Goal: Task Accomplishment & Management: Use online tool/utility

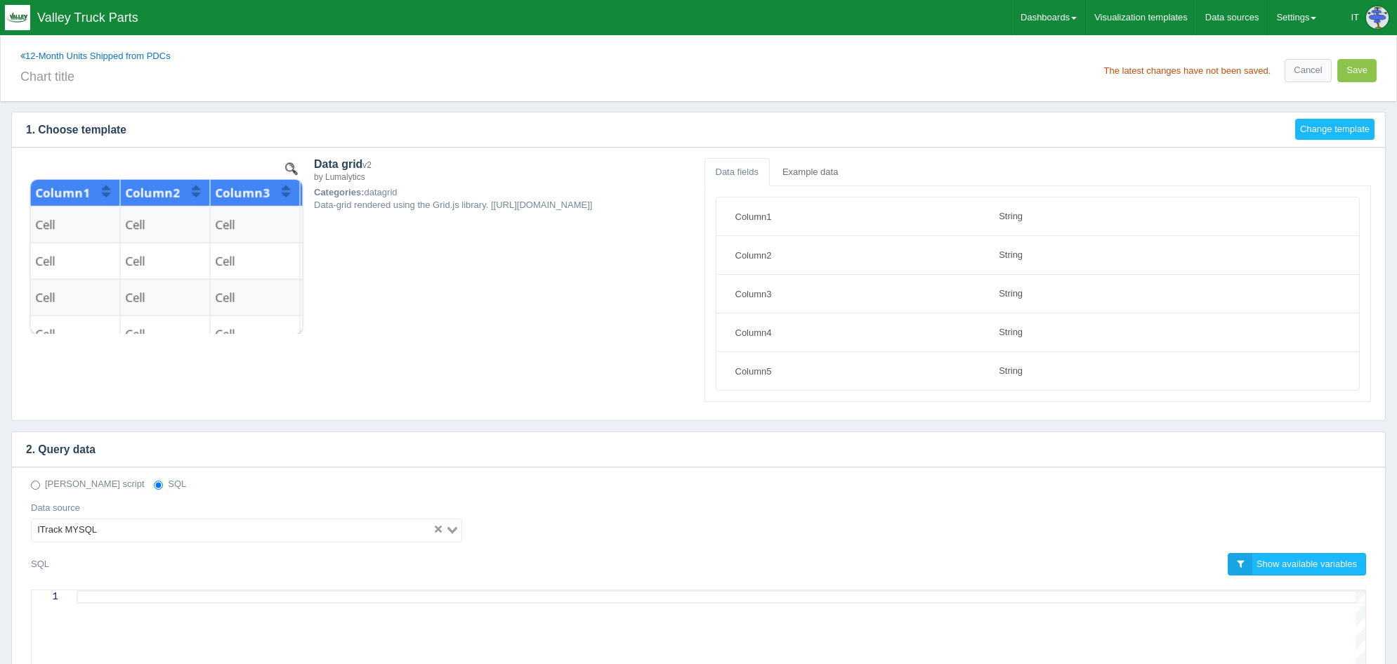
select select "string"
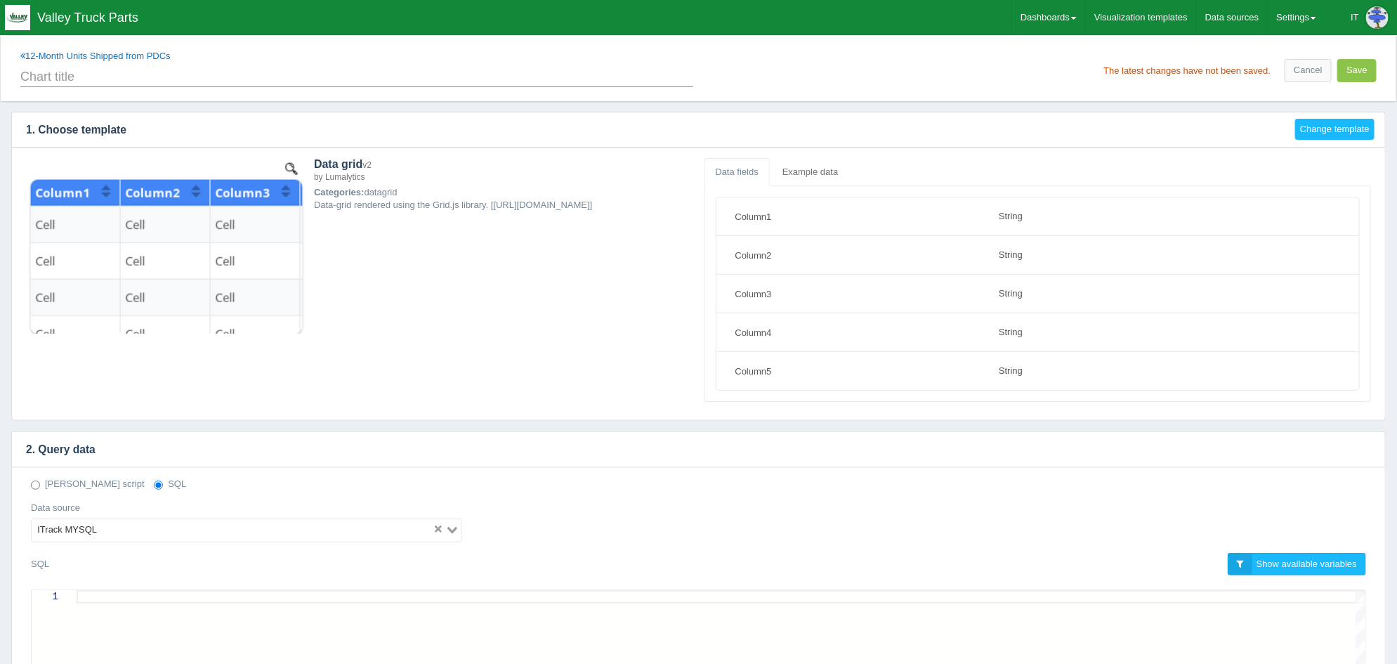
click at [363, 80] on input "text" at bounding box center [356, 75] width 673 height 24
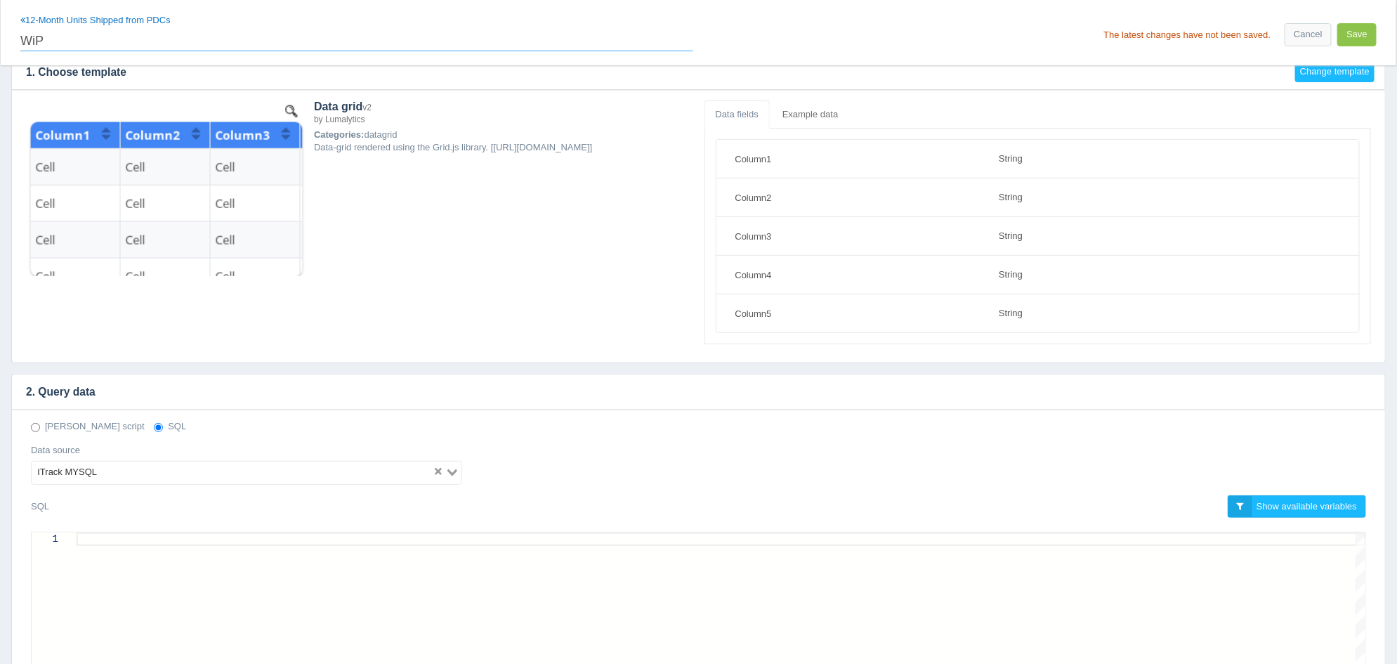
scroll to position [350, 0]
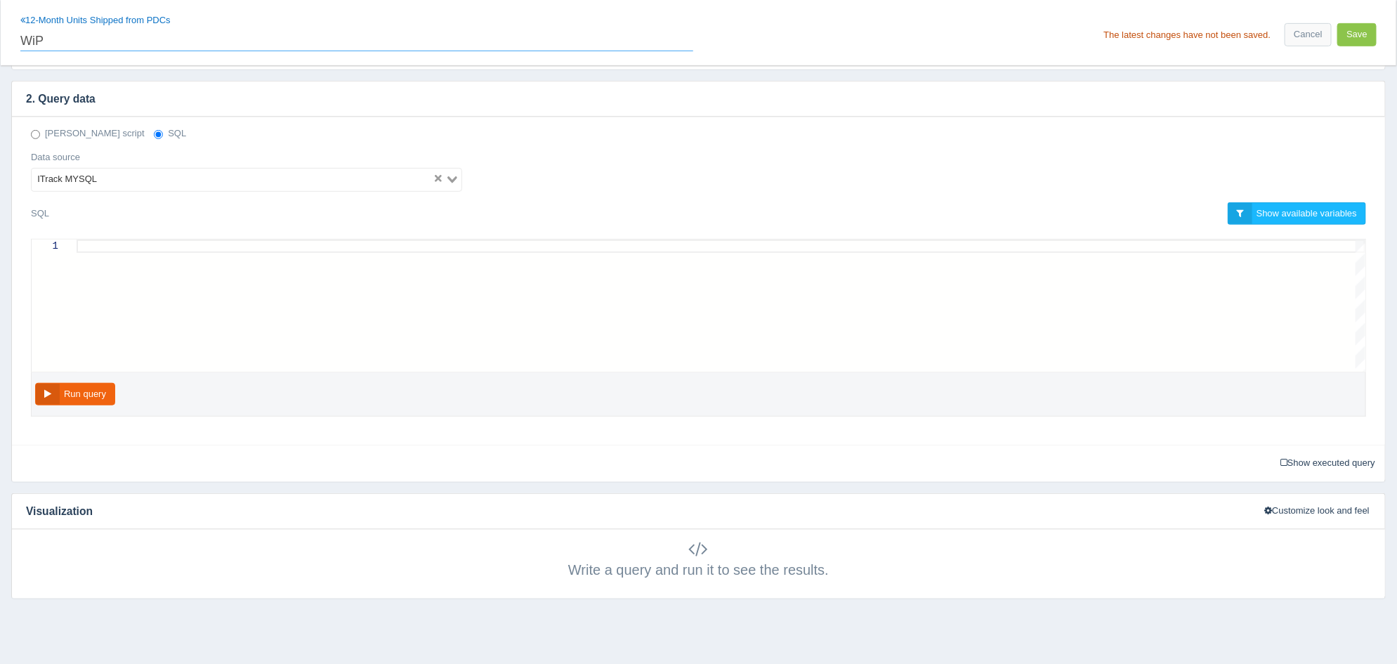
type input "WiP"
click at [289, 312] on div at bounding box center [721, 306] width 1289 height 132
paste textarea "Nick we do have all the cable needed already. Dennis has measured out one 270 f…"
type textarea "Nick we do have all the cable needed already. Dennis has measured out one 270 f…"
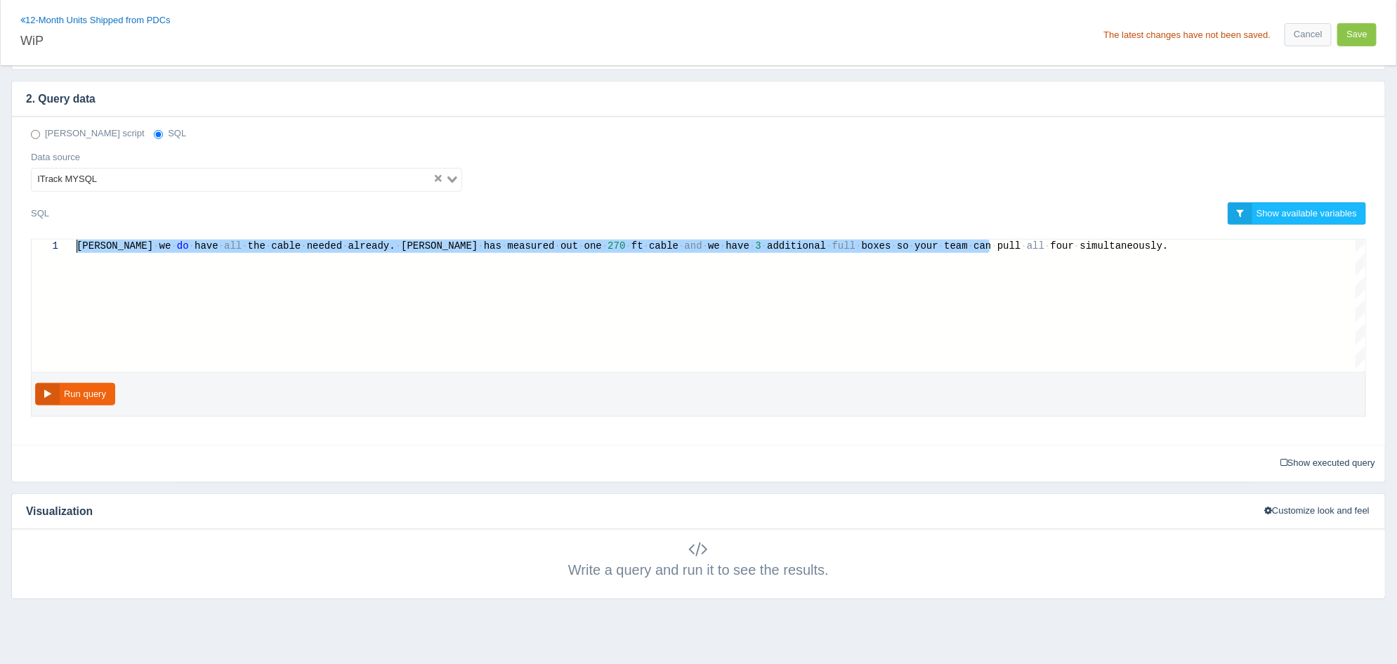
drag, startPoint x: 1047, startPoint y: 249, endPoint x: 67, endPoint y: 245, distance: 979.1
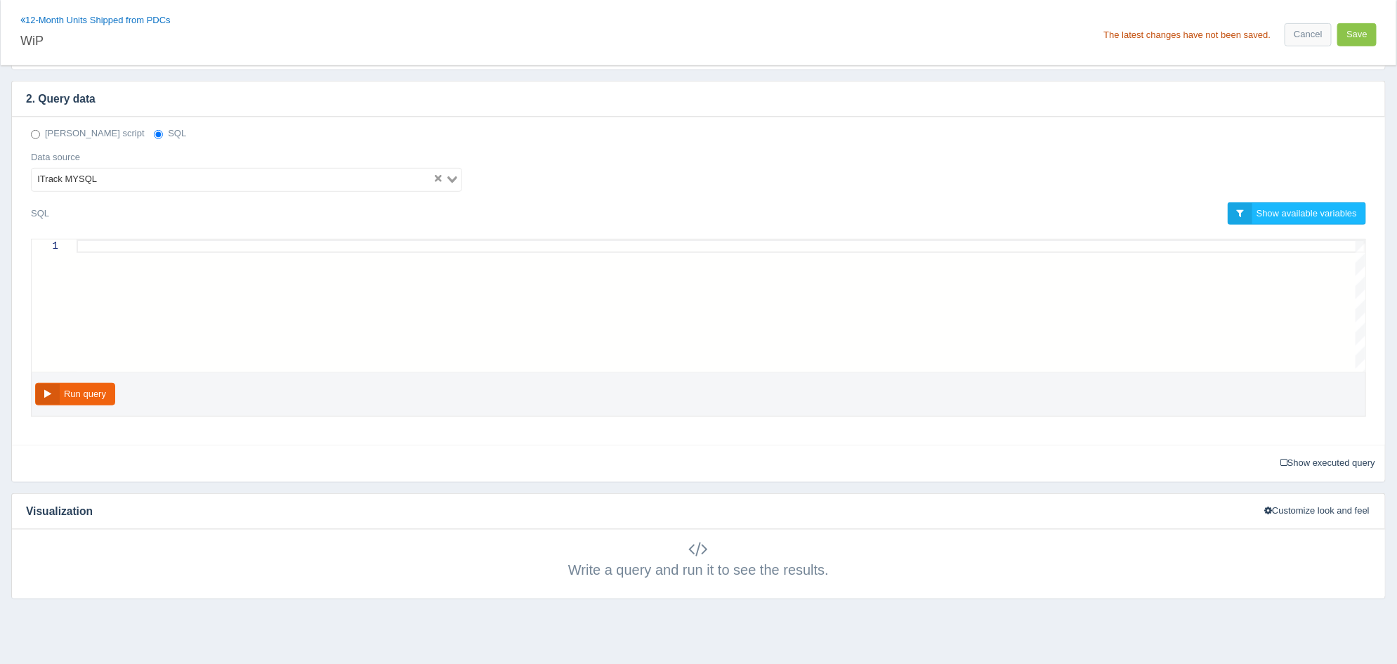
click at [265, 256] on div at bounding box center [721, 306] width 1289 height 132
paste textarea "AND i.storeid NOT IN (1, 2, 3, 4, 5, 6, 7, 10, 20, 99) AND i.inventorytypeid IN…"
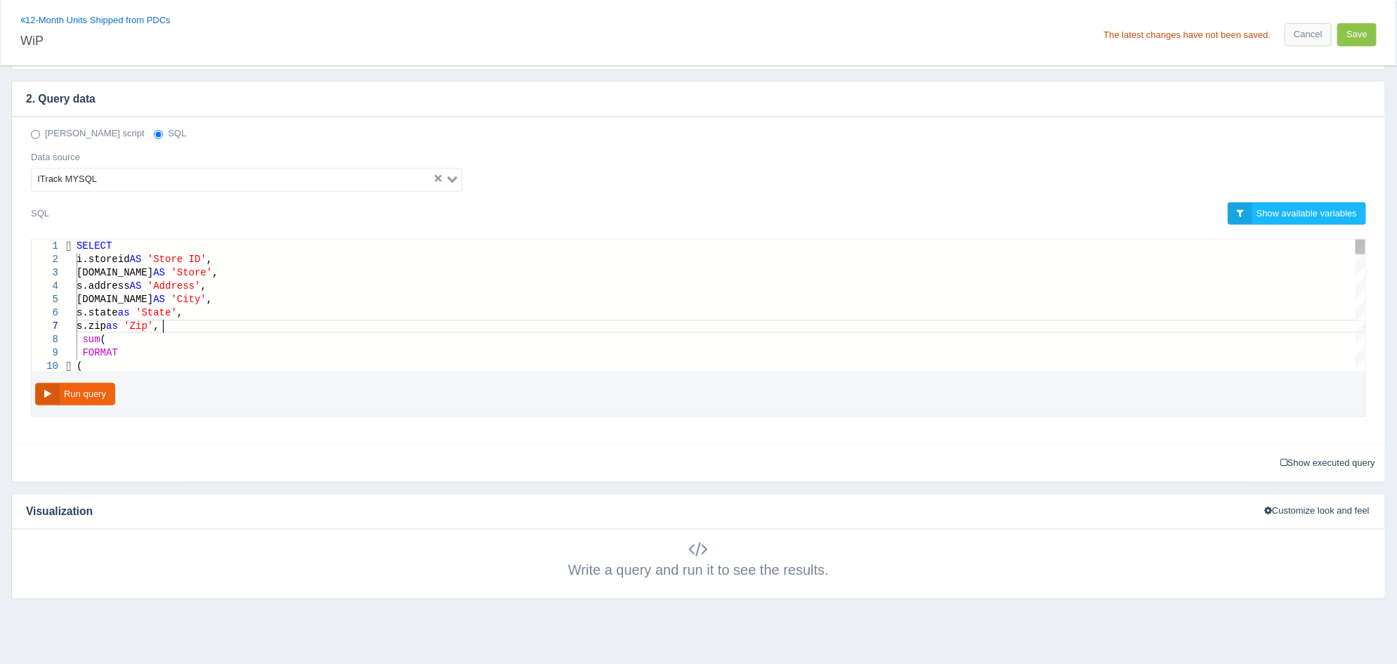
click at [184, 325] on div "s.zip as 'Zip' ," at bounding box center [721, 326] width 1289 height 13
type textarea "SELECT i.storeid AS 'Store ID', s.name AS 'Store', s.address AS 'Address', s.ci…"
click at [97, 393] on button "Run query" at bounding box center [75, 394] width 80 height 23
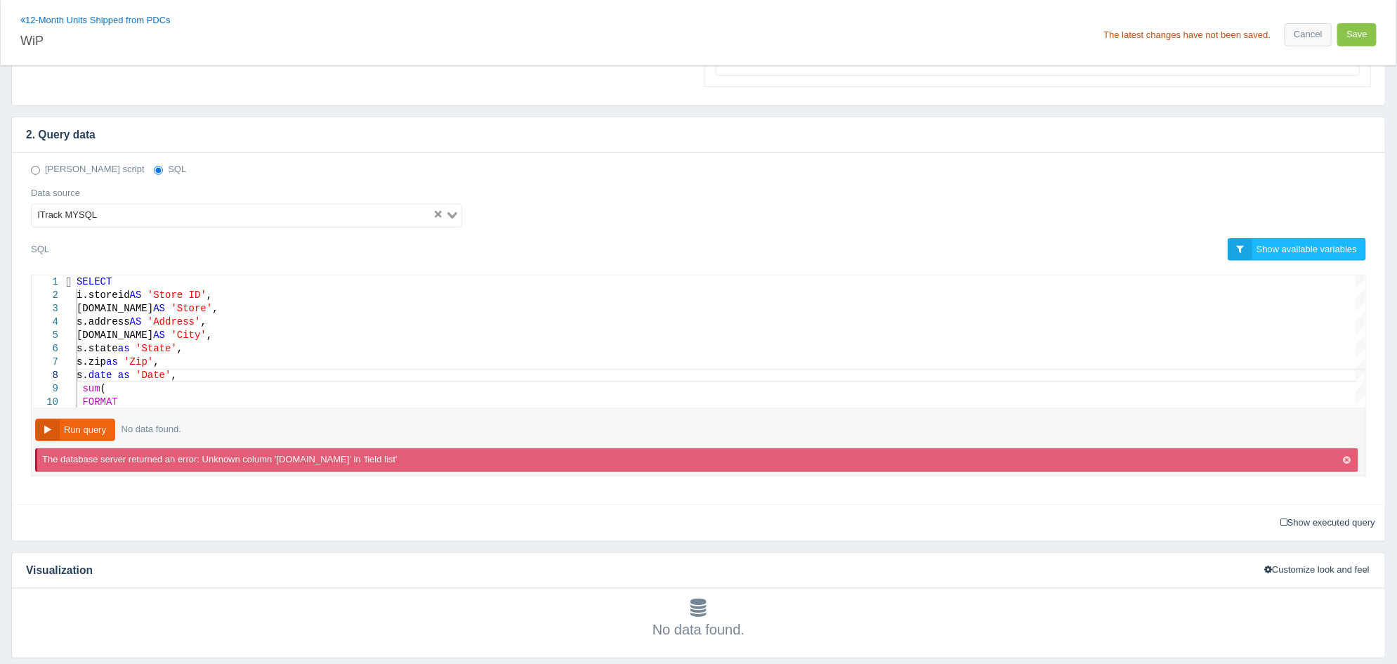
scroll to position [350, 0]
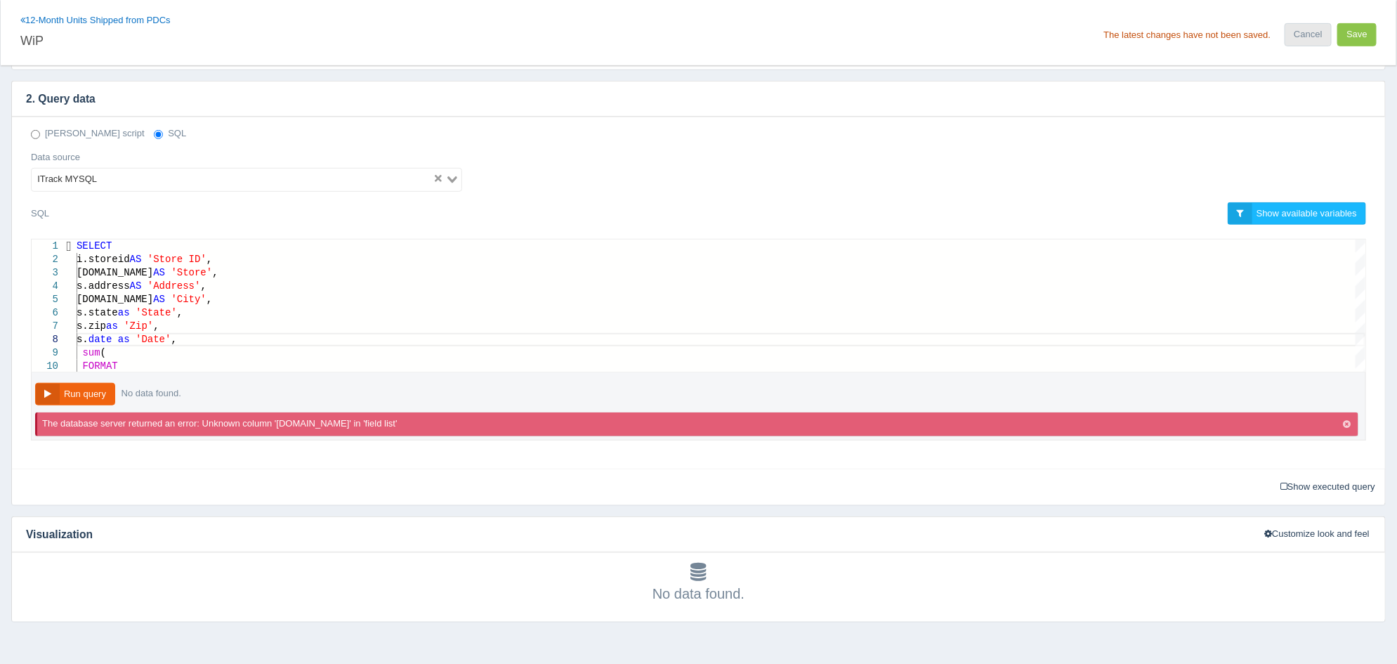
click at [1305, 37] on link "Cancel" at bounding box center [1308, 34] width 46 height 23
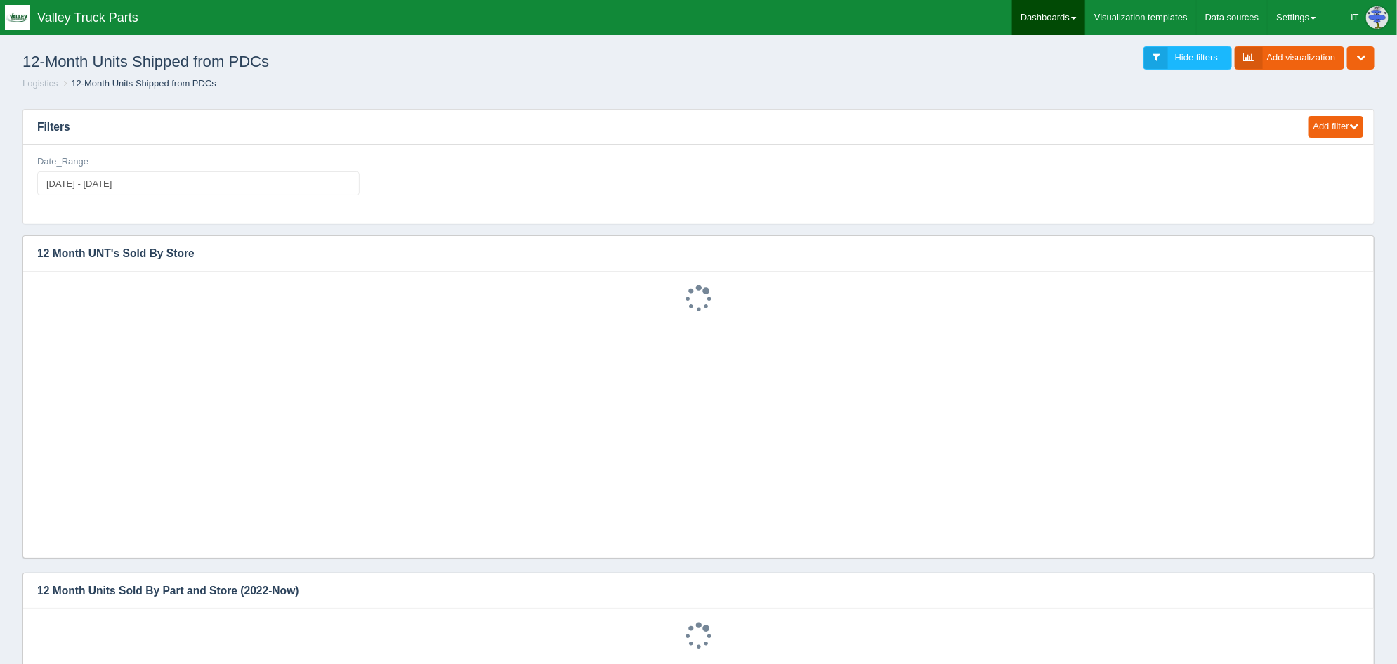
click at [1073, 13] on link "Dashboards" at bounding box center [1048, 17] width 73 height 35
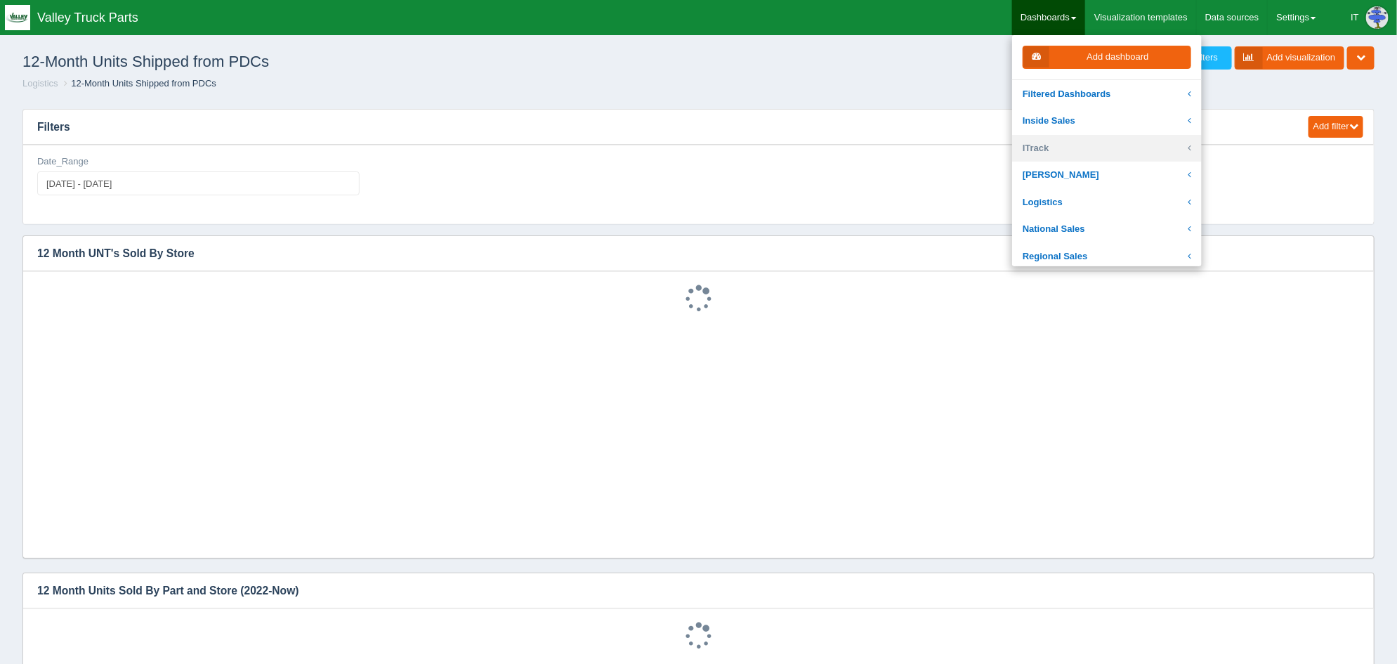
scroll to position [263, 0]
click at [1075, 150] on link "National Sales" at bounding box center [1107, 155] width 190 height 27
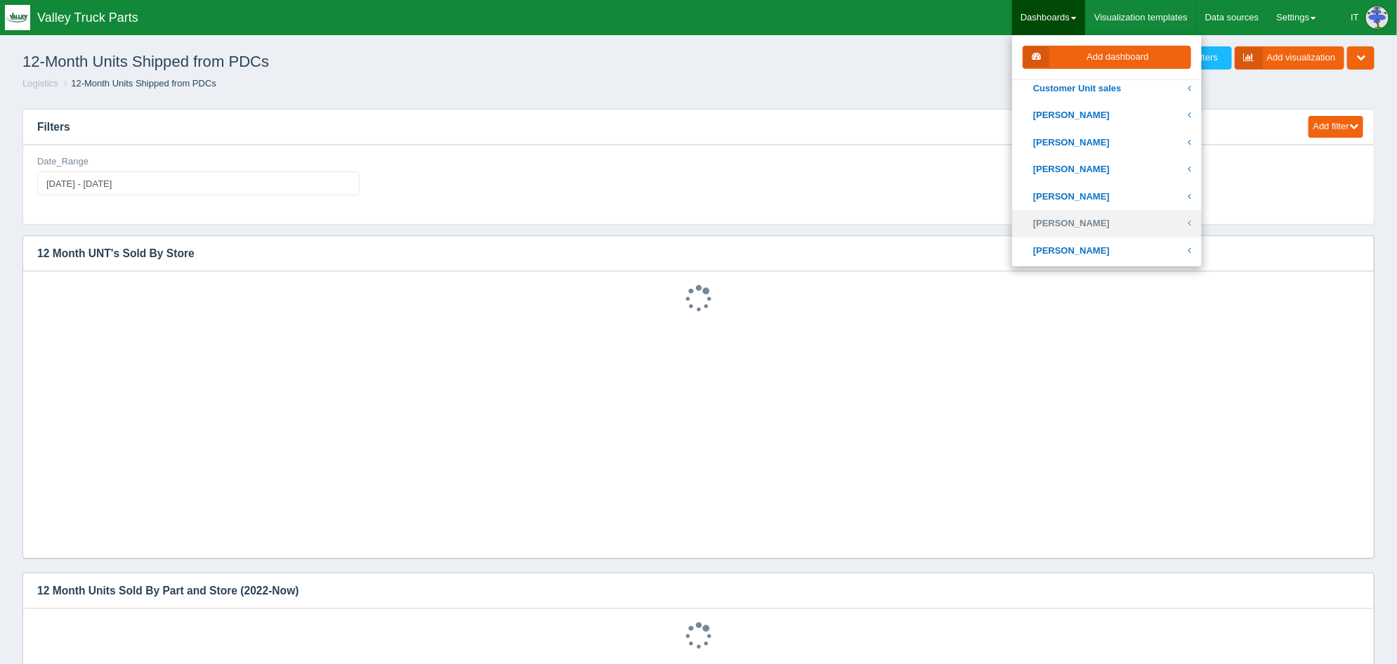
scroll to position [0, 0]
click at [1077, 221] on link "[PERSON_NAME]" at bounding box center [1107, 223] width 190 height 27
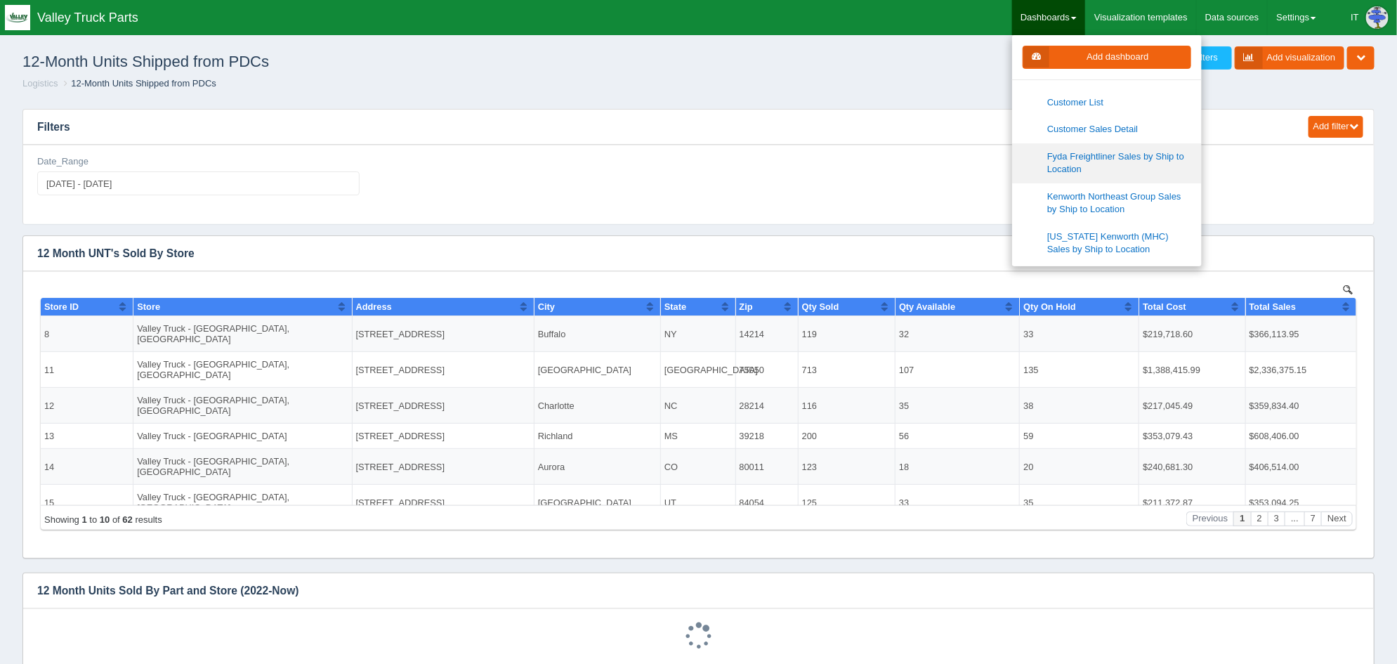
click at [1078, 157] on link "Fyda Freightliner Sales by Ship to Location" at bounding box center [1107, 163] width 190 height 40
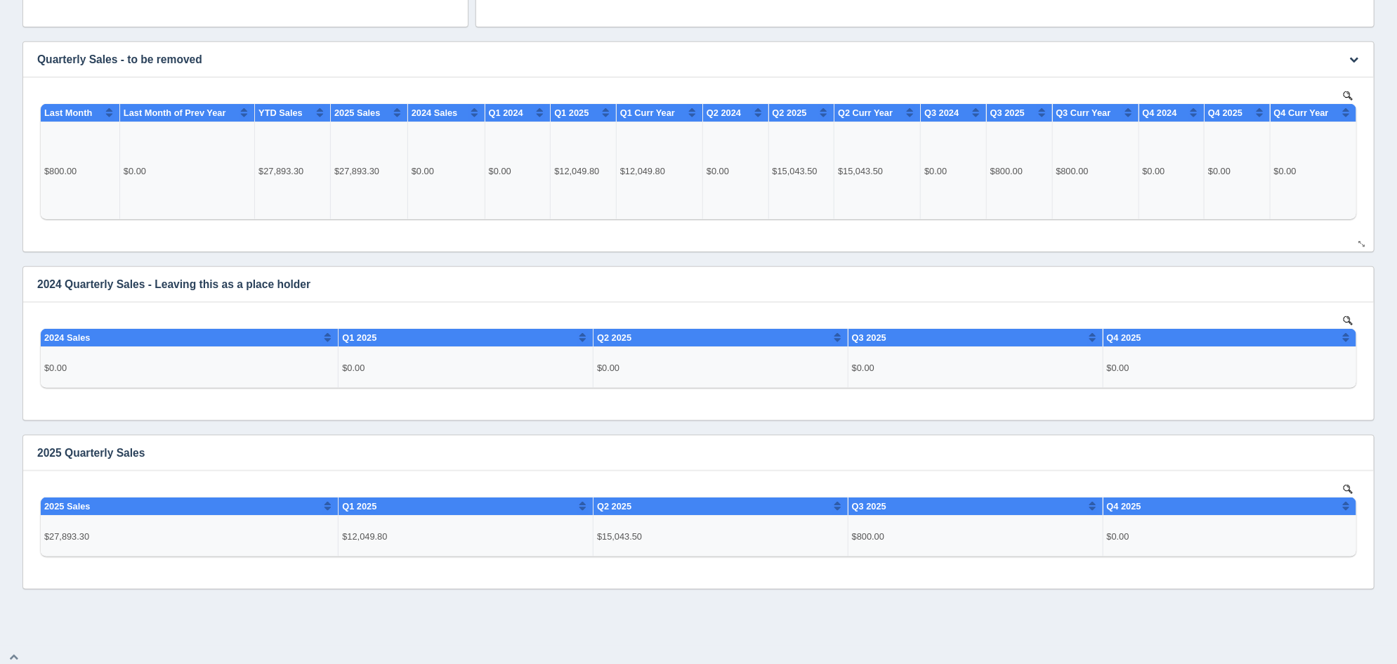
scroll to position [702, 0]
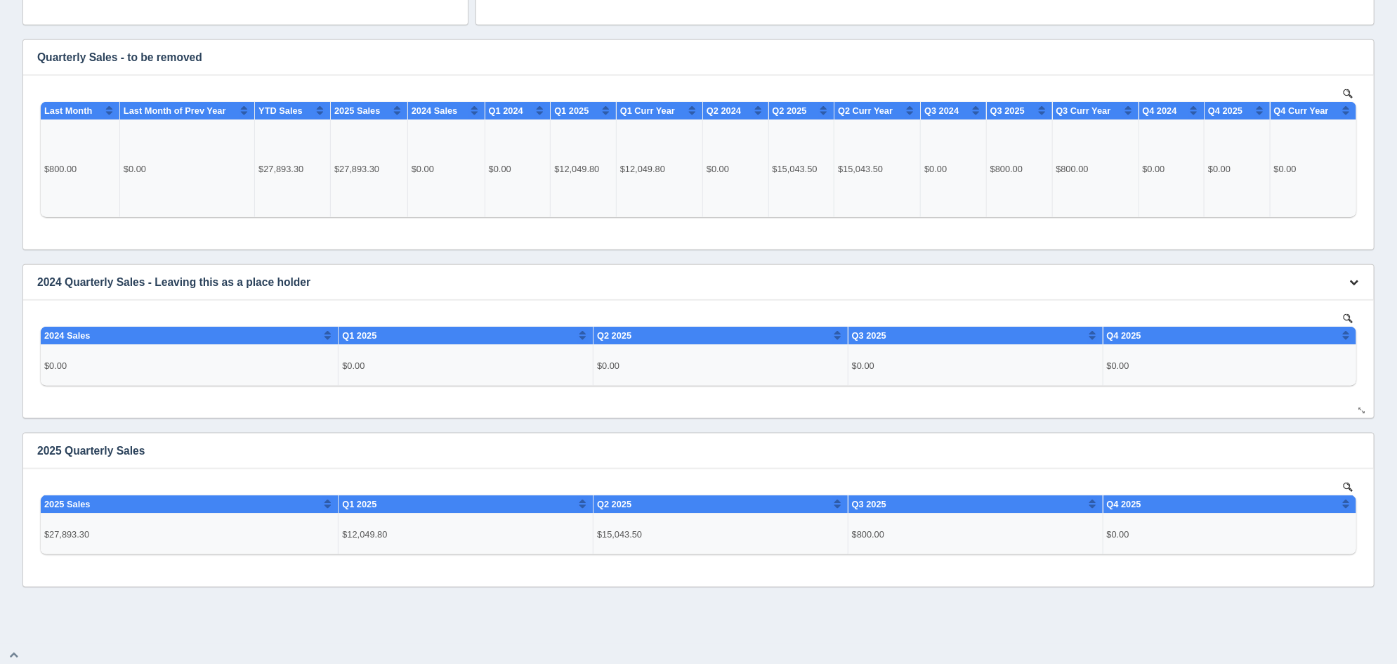
click at [1350, 282] on icon "button" at bounding box center [1353, 281] width 9 height 9
click at [1278, 296] on link "Edit chart" at bounding box center [1307, 303] width 112 height 20
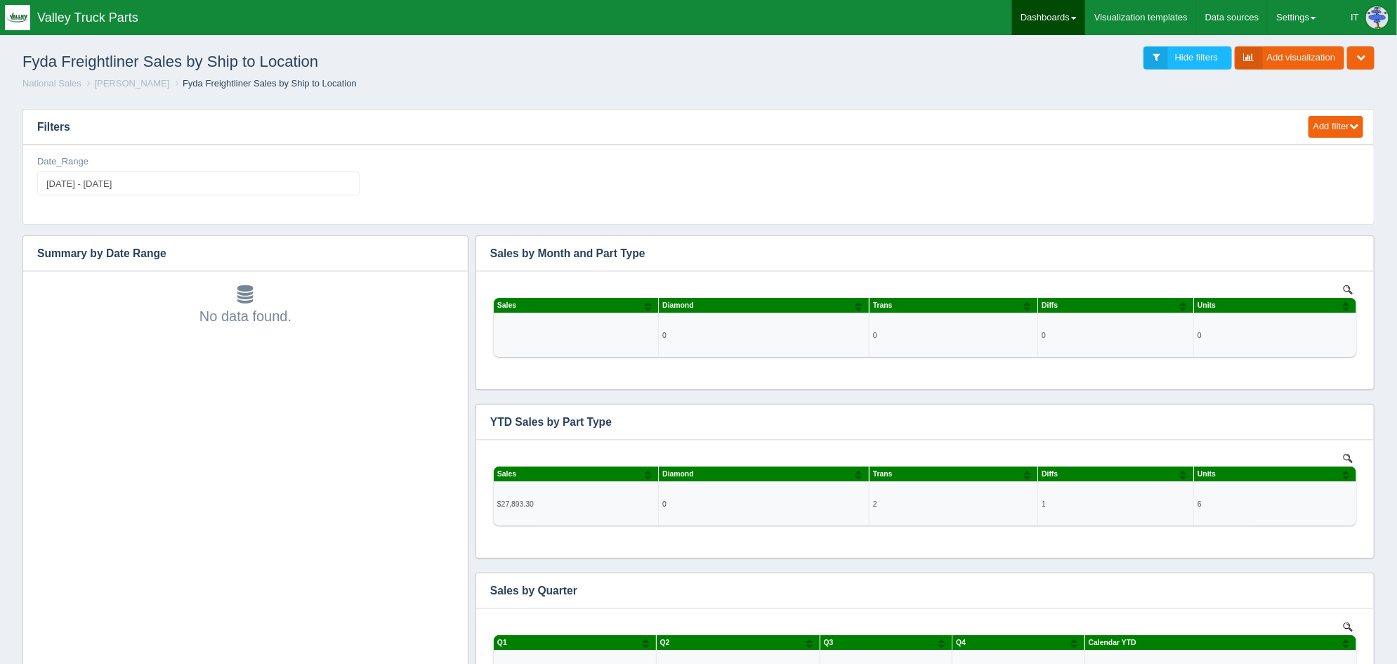
click at [1068, 15] on link "Dashboards" at bounding box center [1048, 17] width 73 height 35
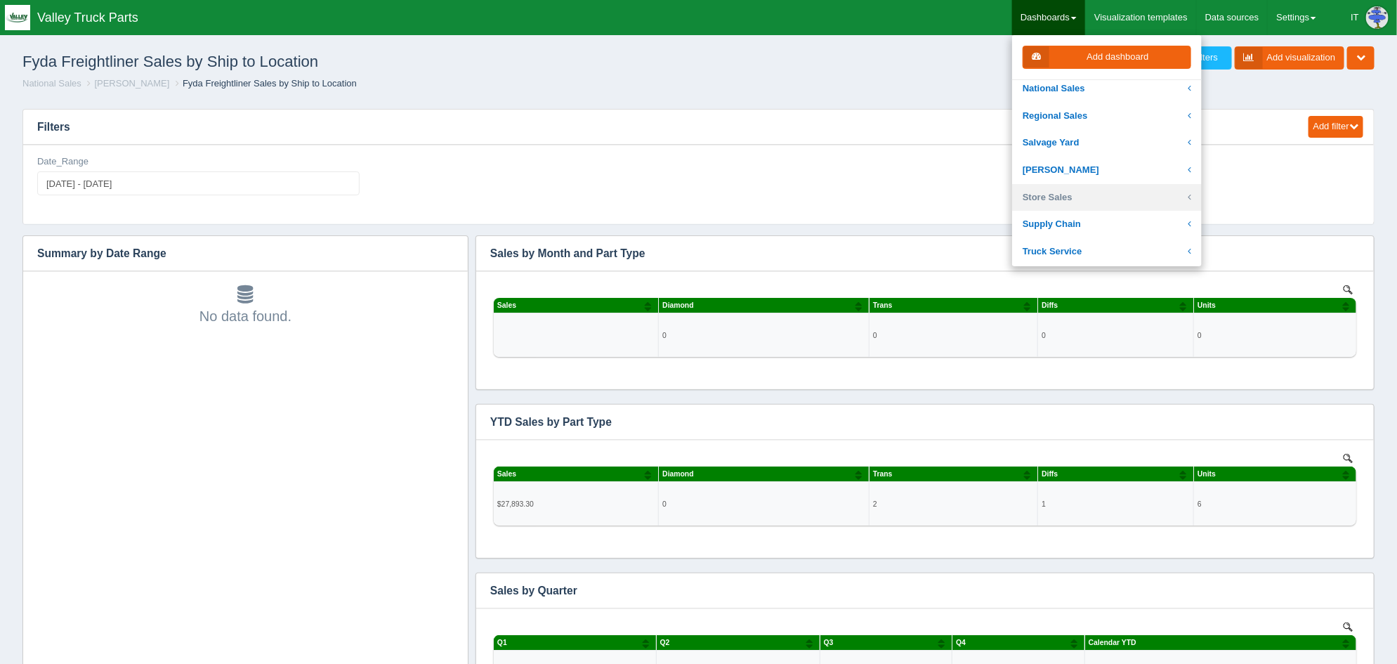
scroll to position [263, 0]
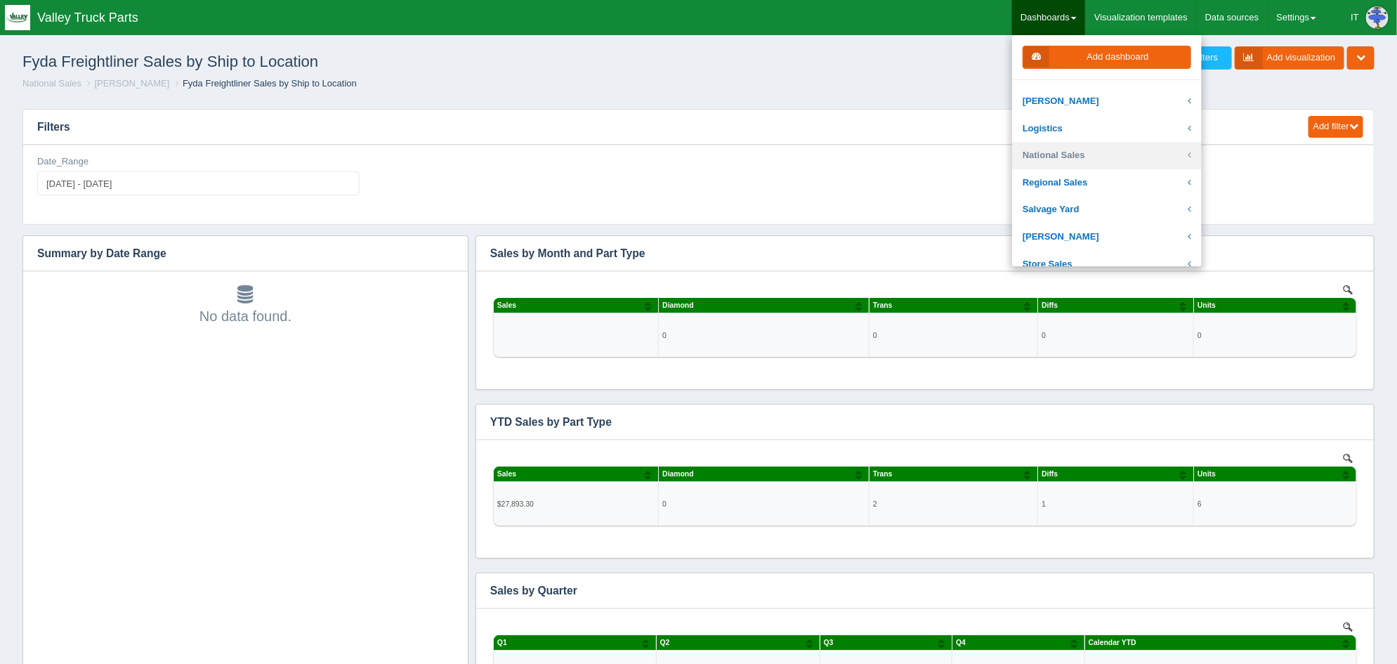
click at [1100, 157] on link "National Sales" at bounding box center [1107, 155] width 190 height 27
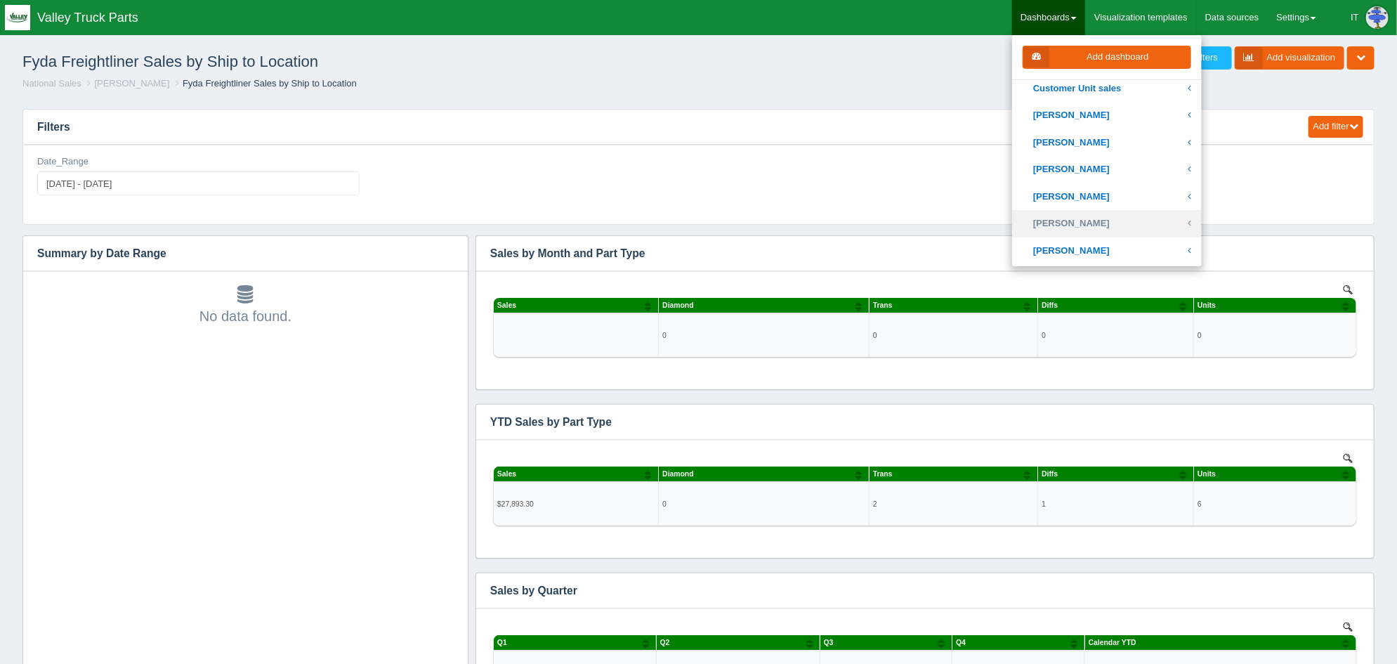
click at [1106, 219] on link "[PERSON_NAME]" at bounding box center [1107, 223] width 190 height 27
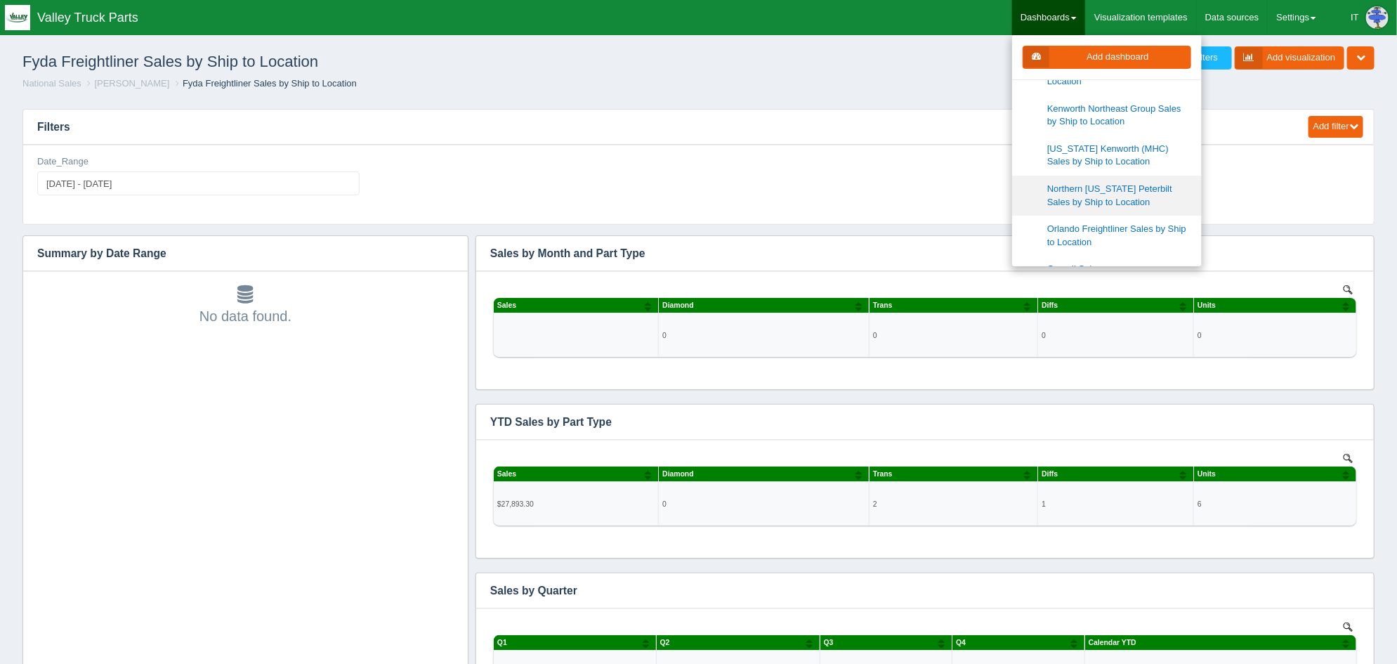
scroll to position [614, 0]
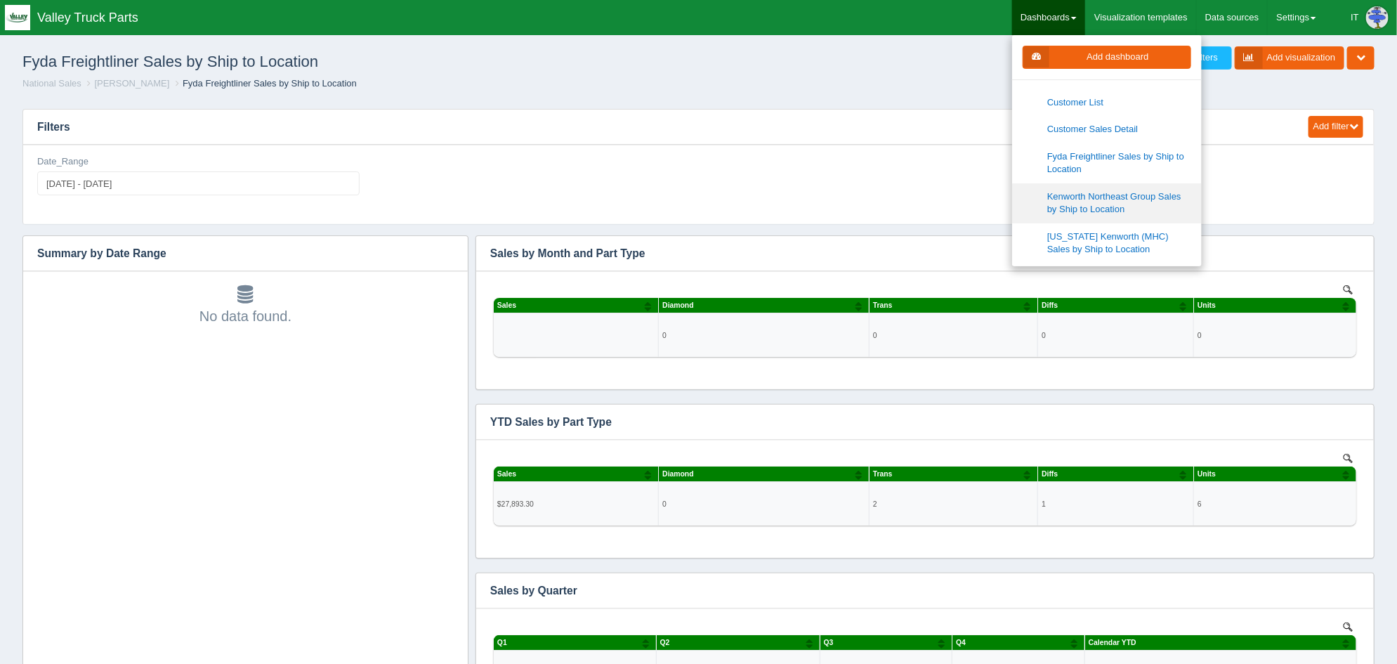
click at [1096, 201] on link "Kenworth Northeast Group Sales by Ship to Location" at bounding box center [1107, 203] width 190 height 40
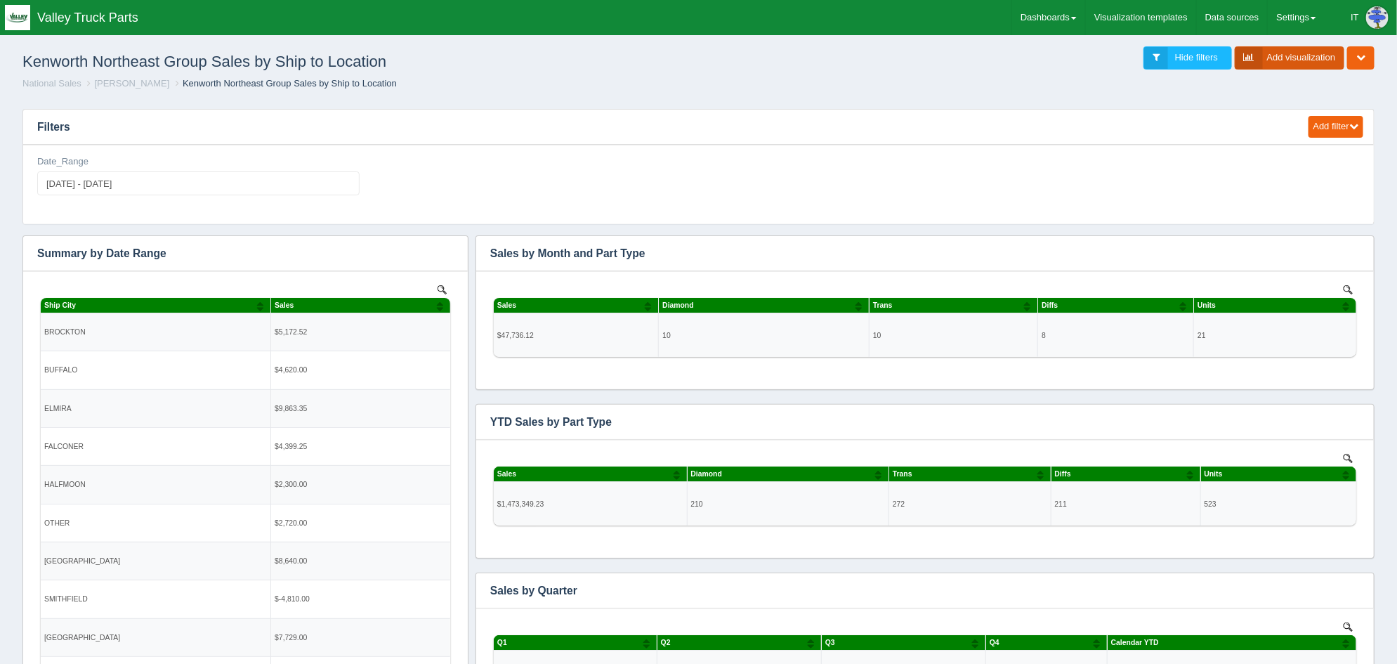
click at [1299, 67] on link "Add visualization" at bounding box center [1290, 57] width 110 height 23
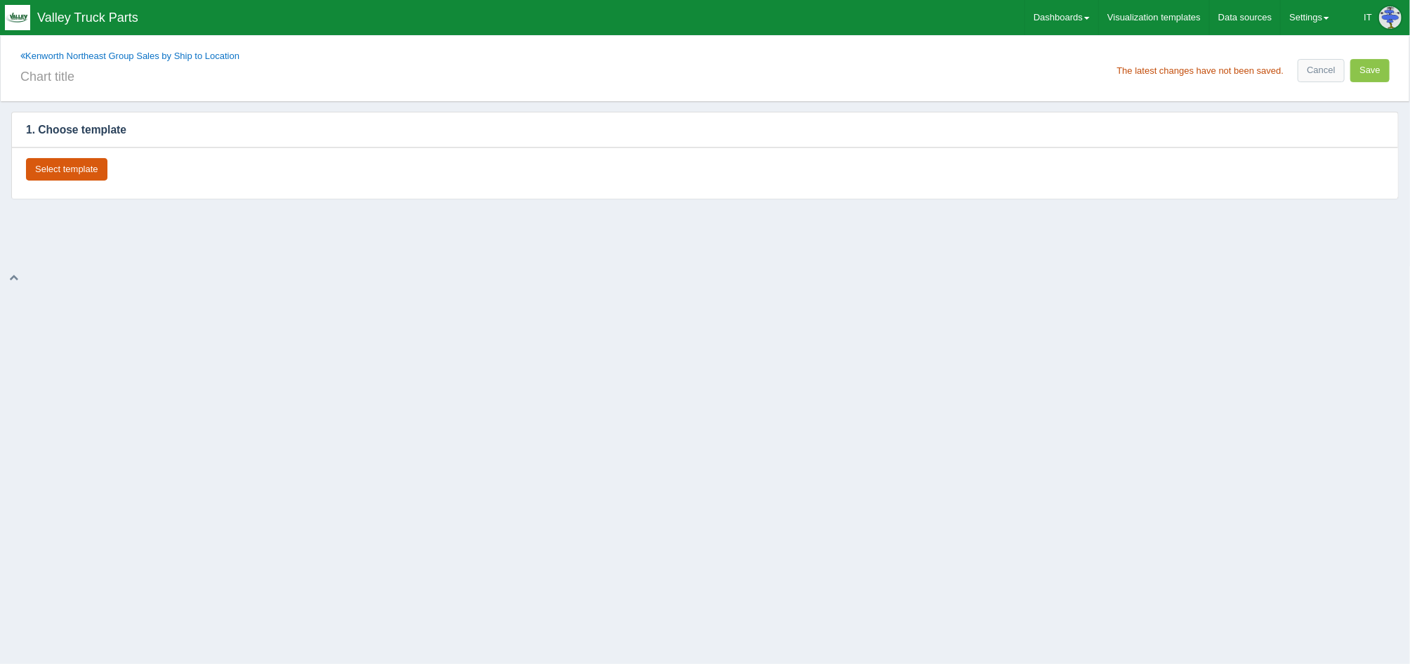
click at [103, 176] on button "Select template" at bounding box center [66, 169] width 81 height 23
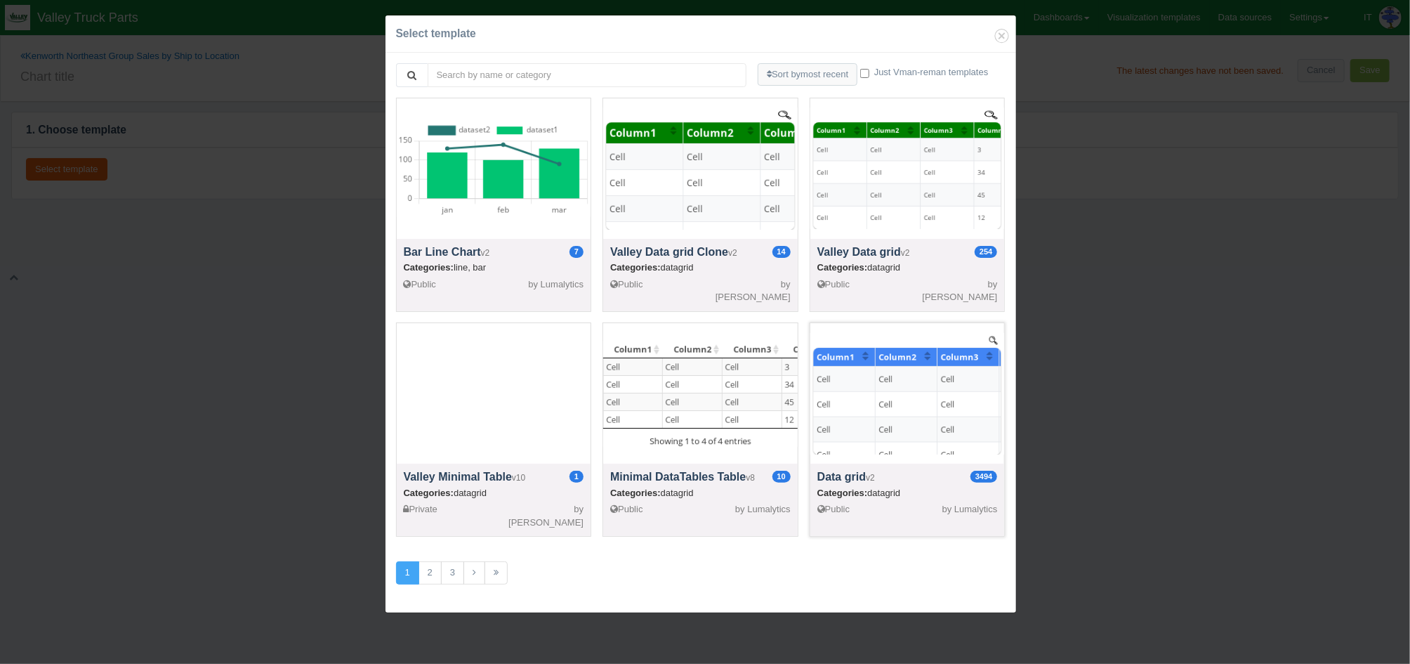
click at [817, 398] on div at bounding box center [908, 393] width 195 height 140
select select "string"
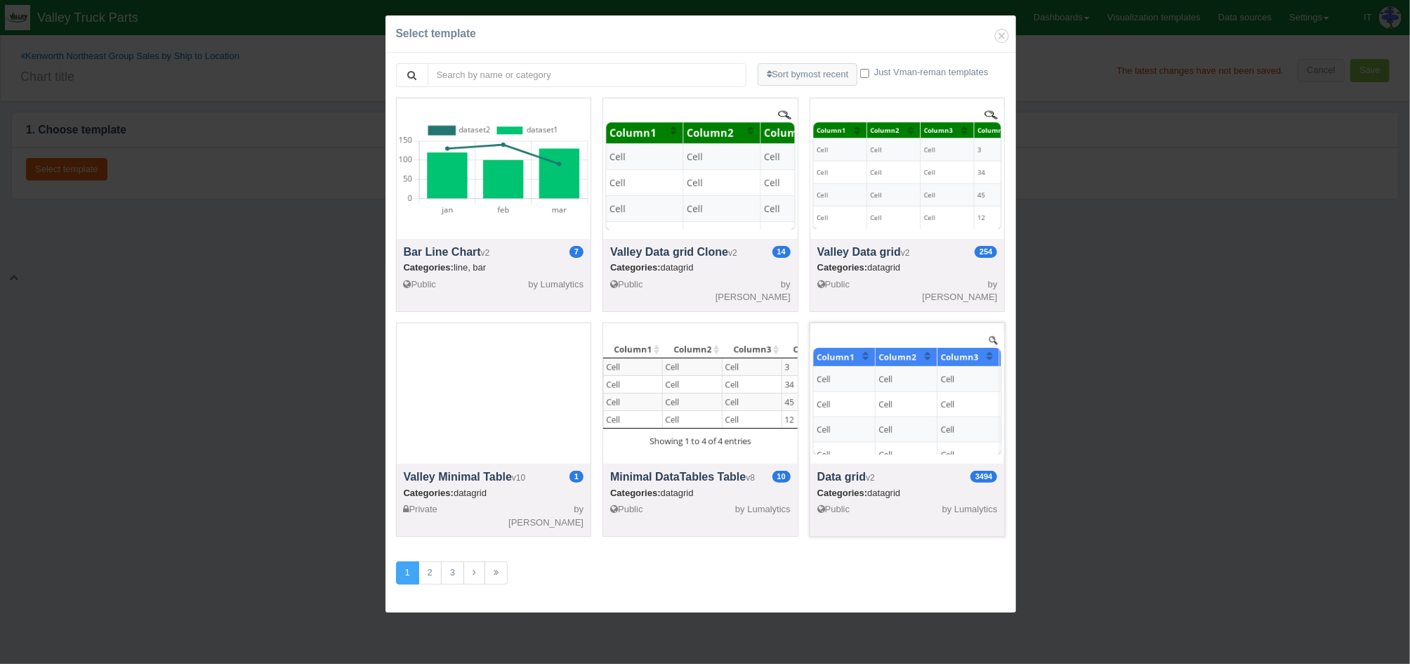
select select "string"
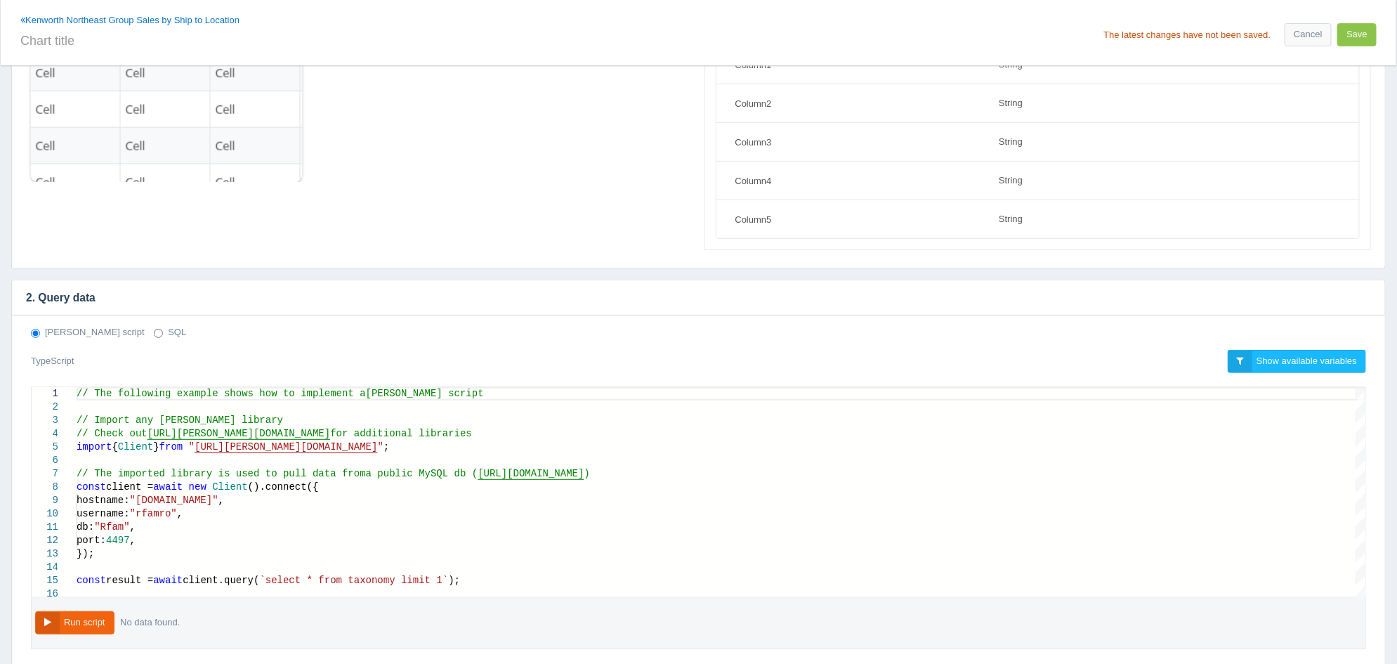
scroll to position [350, 0]
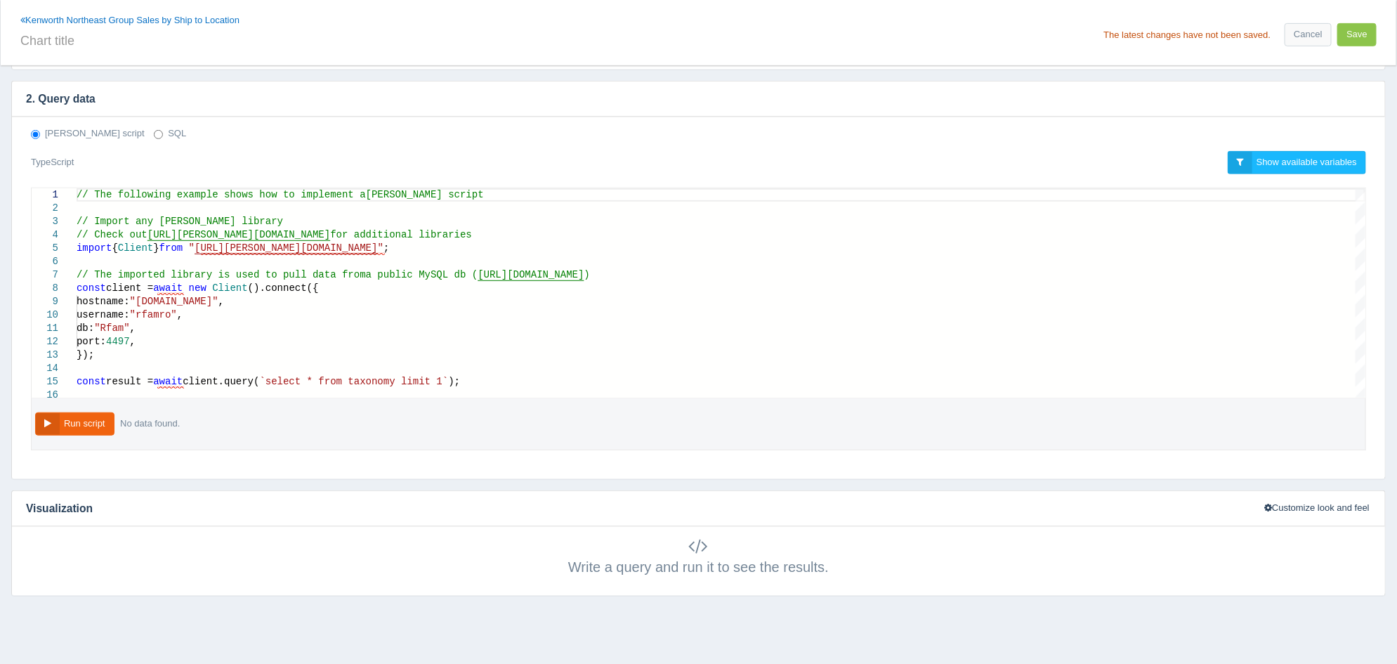
click at [154, 138] on label "SQL" at bounding box center [170, 133] width 32 height 13
click at [154, 138] on input "SQL" at bounding box center [158, 134] width 9 height 9
radio input "true"
radio input "false"
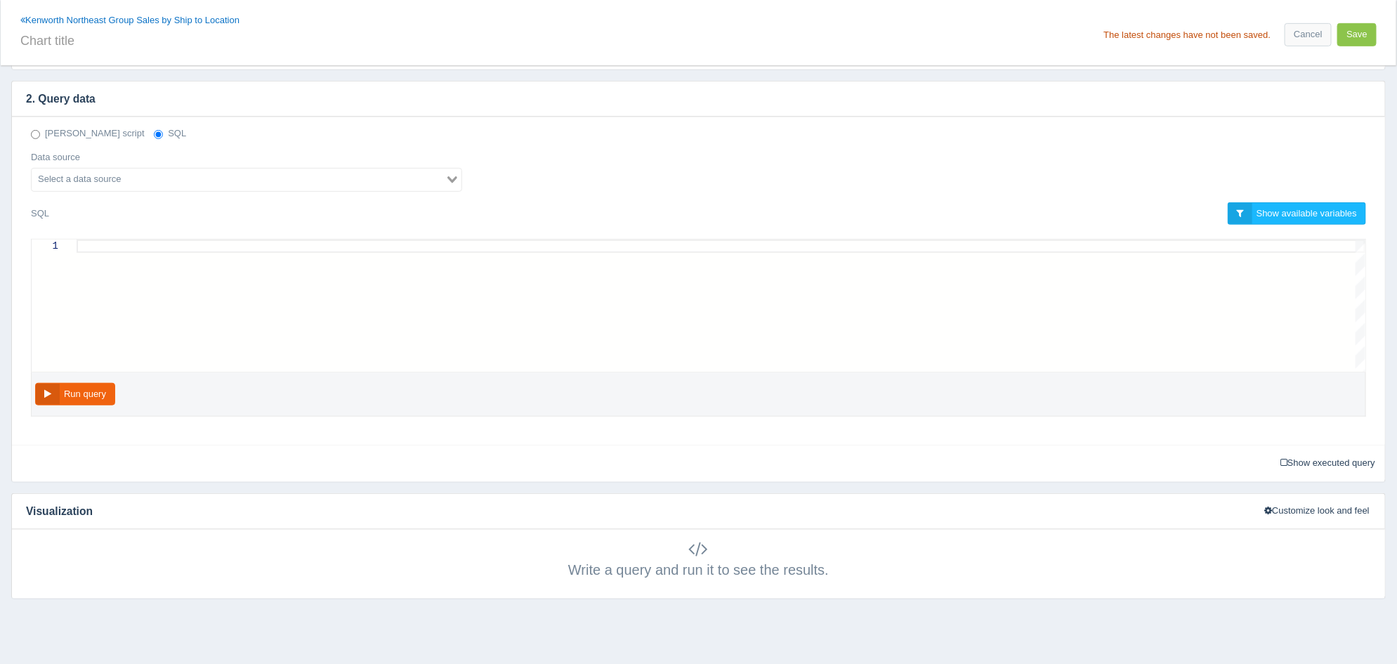
click at [122, 179] on input "Search for option" at bounding box center [238, 179] width 411 height 17
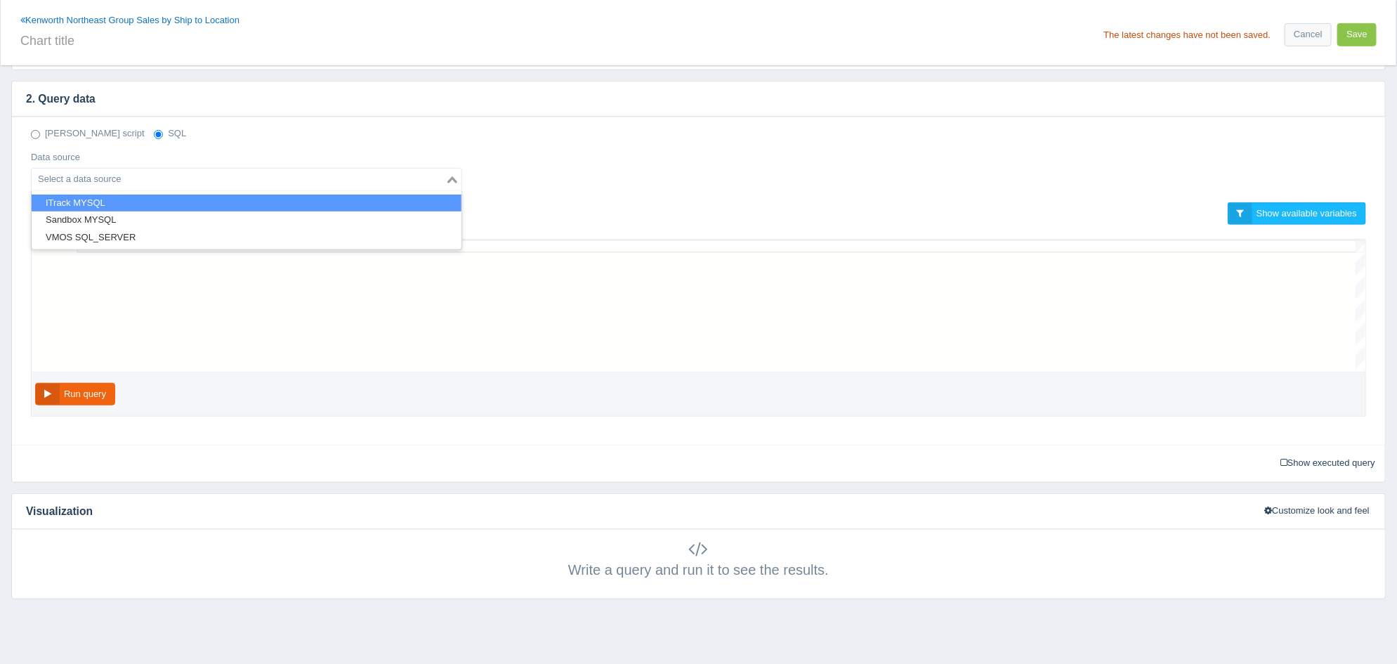
click at [105, 206] on li "ITrack MYSQL" at bounding box center [247, 204] width 430 height 18
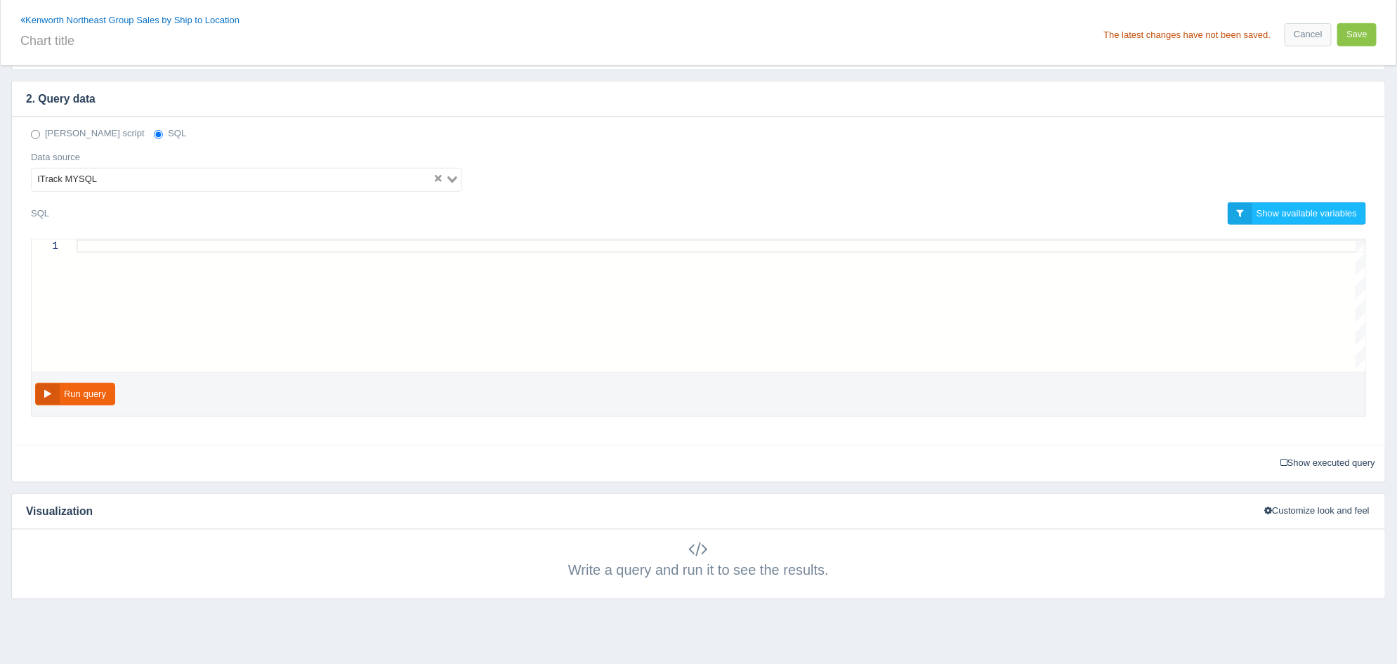
scroll to position [0, 0]
click at [126, 243] on div at bounding box center [721, 246] width 1289 height 13
paste textarea "https://www.lumalytics.com/vman-reman/dashboards/1520"
type textarea "https://www.lumalytics.com/vman-reman/dashboards/1520"
drag, startPoint x: 375, startPoint y: 249, endPoint x: 10, endPoint y: 251, distance: 365.2
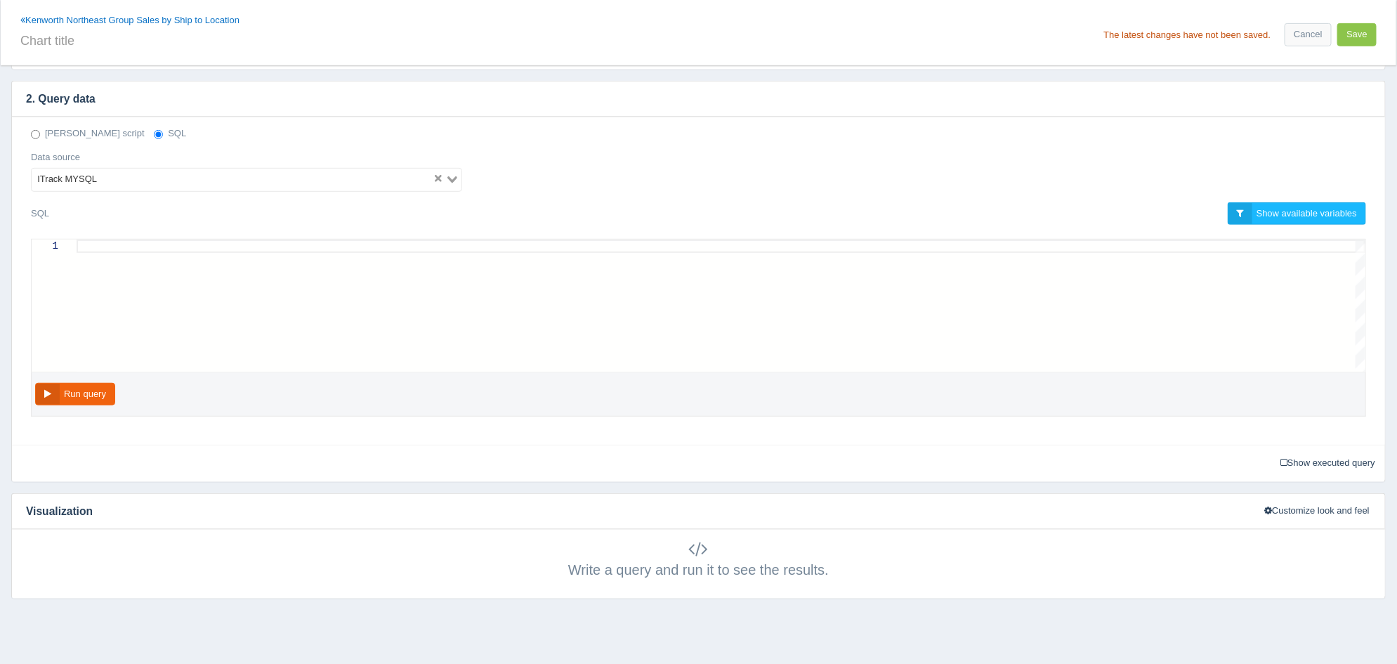
click at [975, 12] on div "Kenworth Northeast Group Sales by Ship to Location The latest changes have not …" at bounding box center [699, 32] width 1396 height 65
click at [512, 252] on div at bounding box center [721, 306] width 1289 height 132
paste textarea "('12467') AND v.salesorderdocumentid IN (9, 25) AND v.void = 'False' AND v.clos…"
type textarea "('12467') AND v.salesorderdocumentid IN (9, 25) AND v.void = 'False' AND v.clos…"
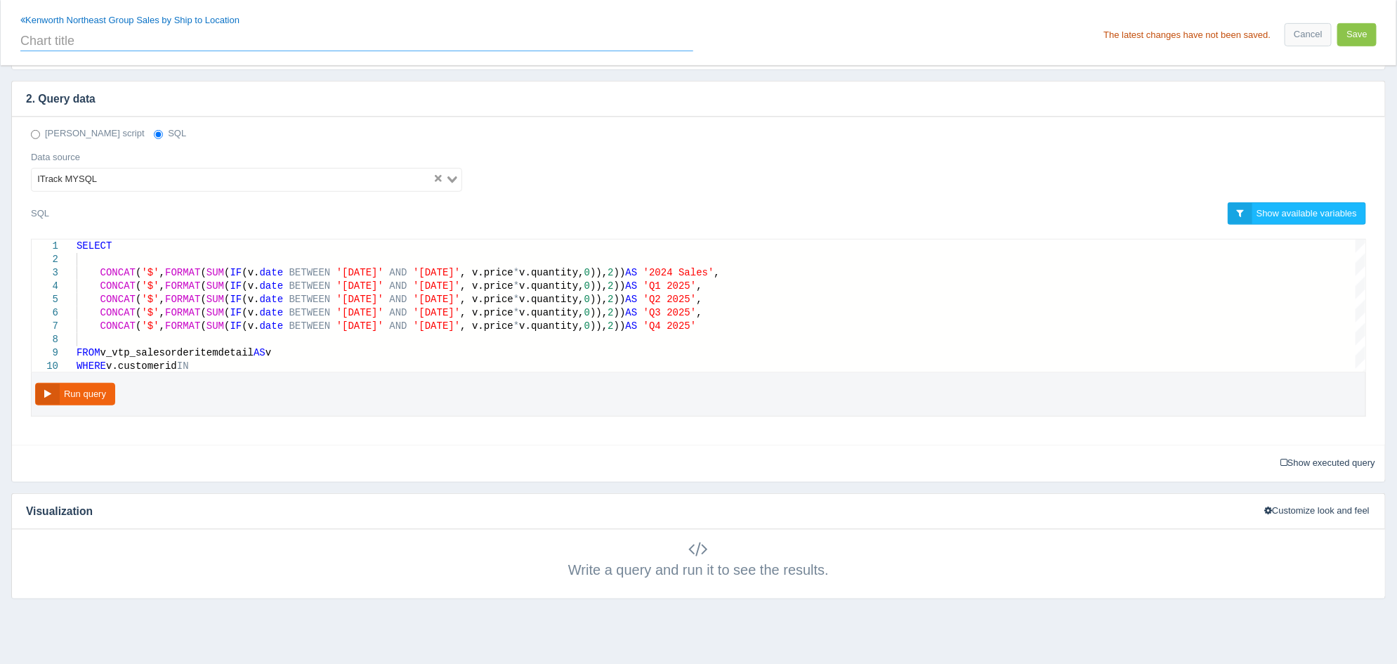
click at [81, 44] on input "text" at bounding box center [356, 39] width 673 height 24
click at [88, 47] on input "text" at bounding box center [356, 39] width 673 height 24
type input "2024 Quarterly Sales"
click at [697, 283] on span "'Q1 2025'" at bounding box center [669, 285] width 53 height 11
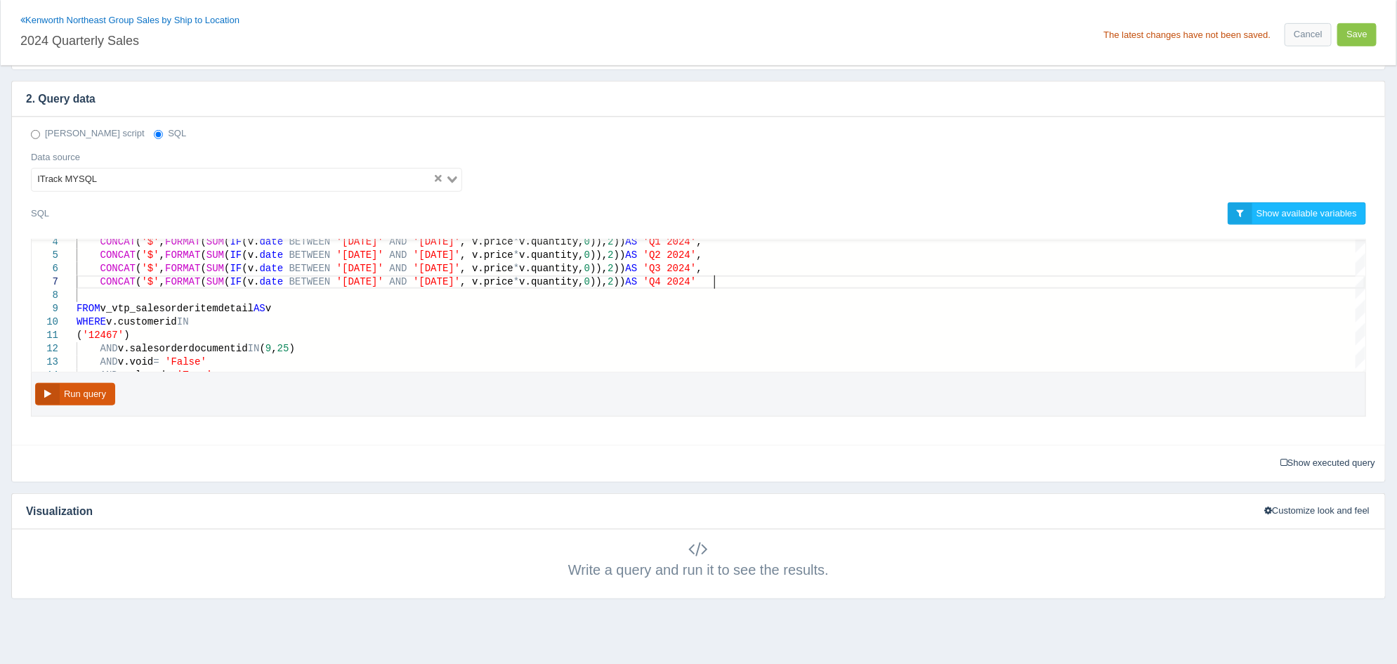
type textarea ") AS '2024 Sales', CONCAT('$', FORMAT(SUM(IF(v.date BETWEEN '2024-01-01' AND '2…"
click at [99, 392] on button "Run query" at bounding box center [75, 394] width 80 height 23
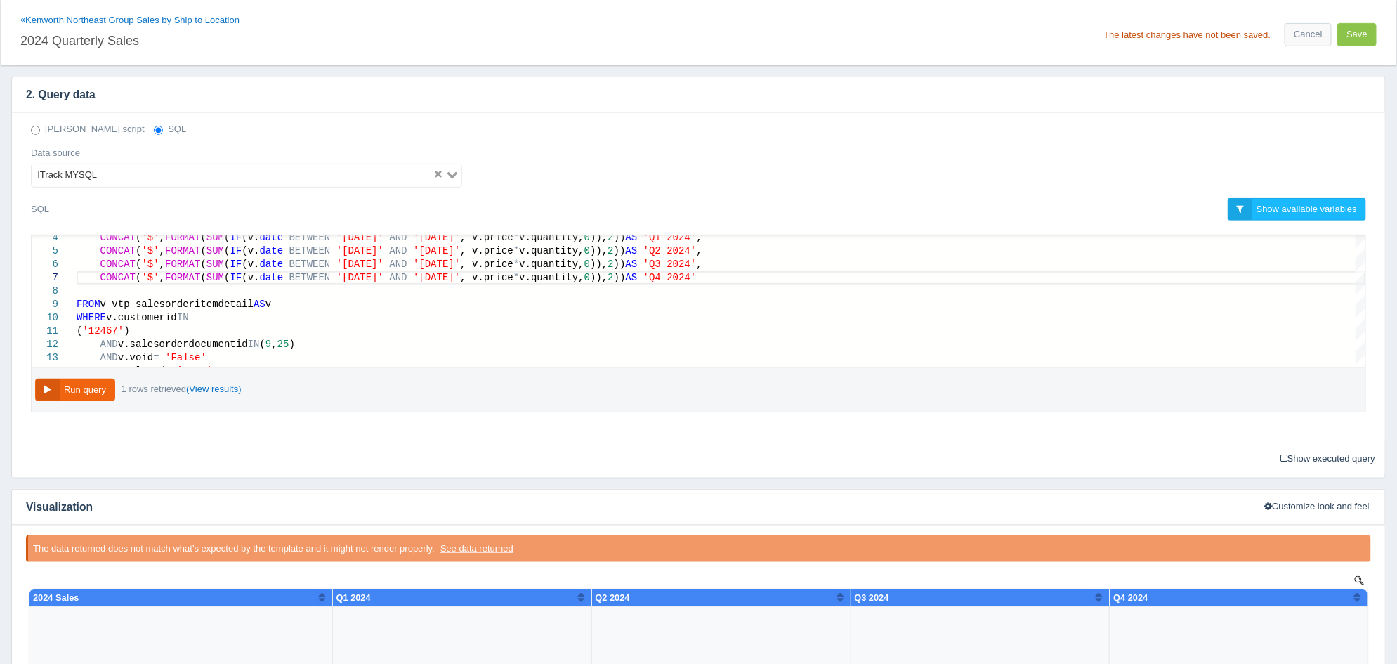
scroll to position [350, 0]
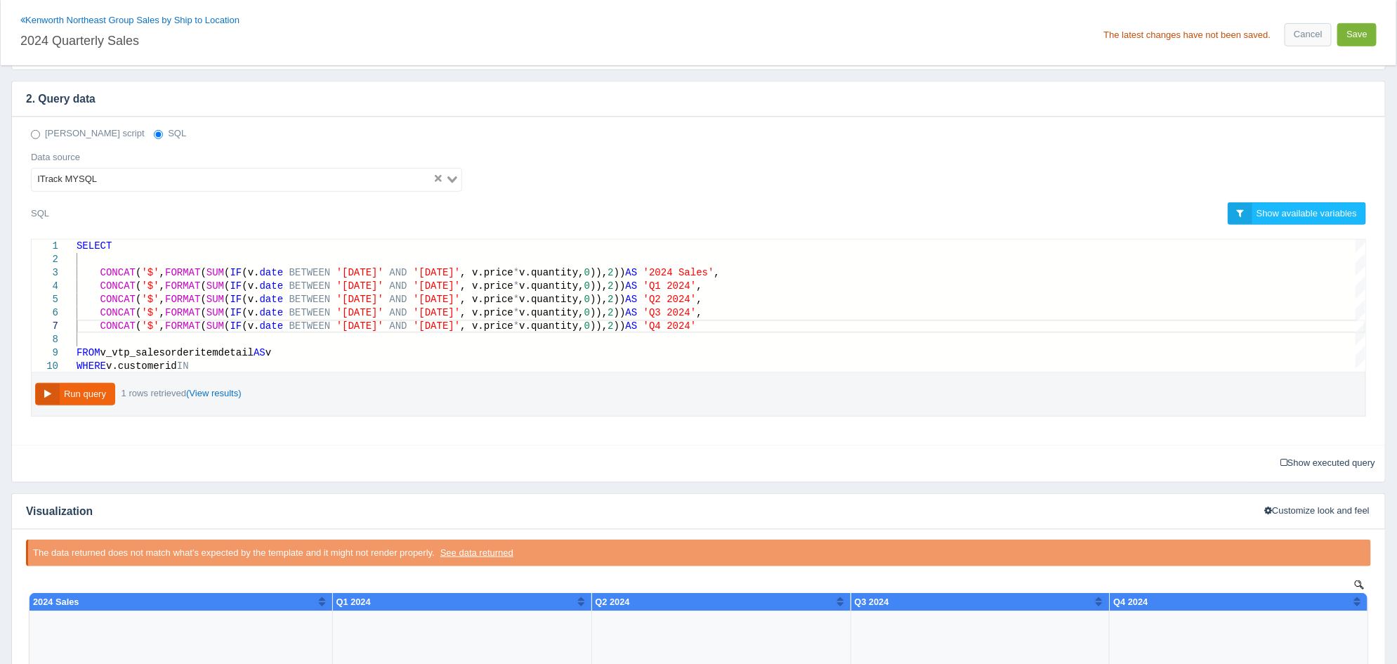
click at [1363, 30] on button "Save" at bounding box center [1356, 34] width 39 height 23
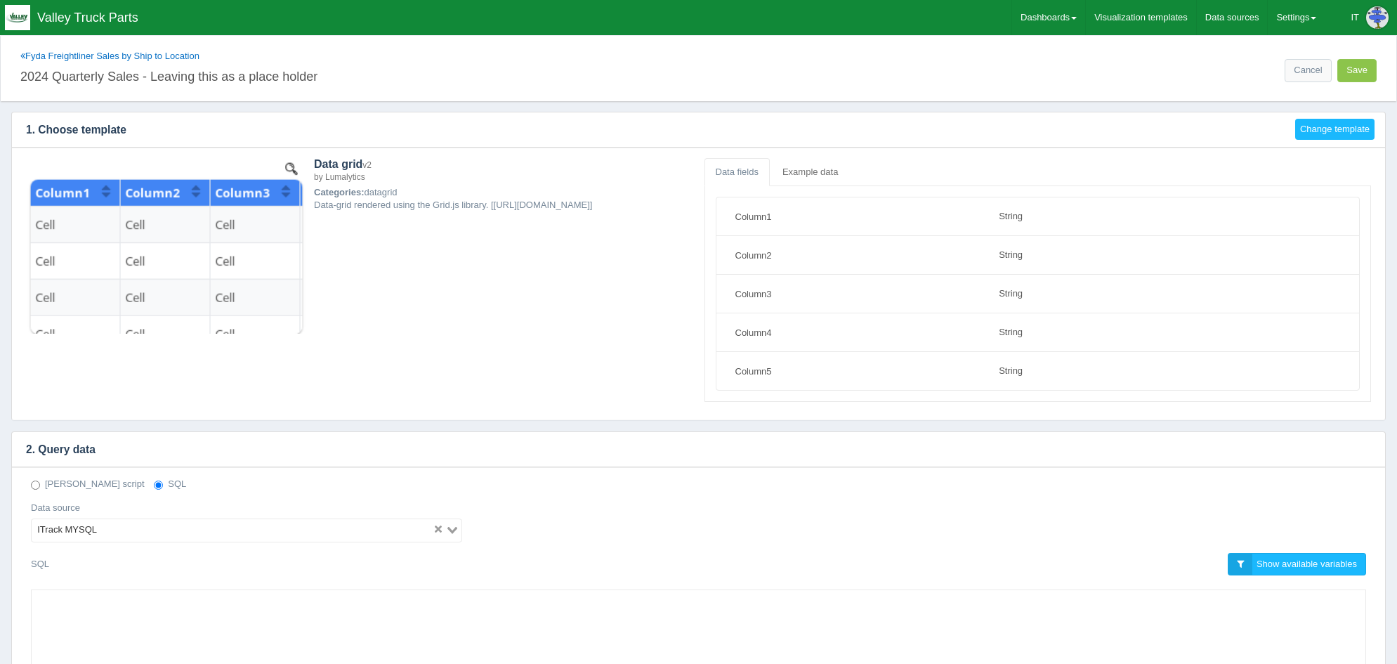
select select "string"
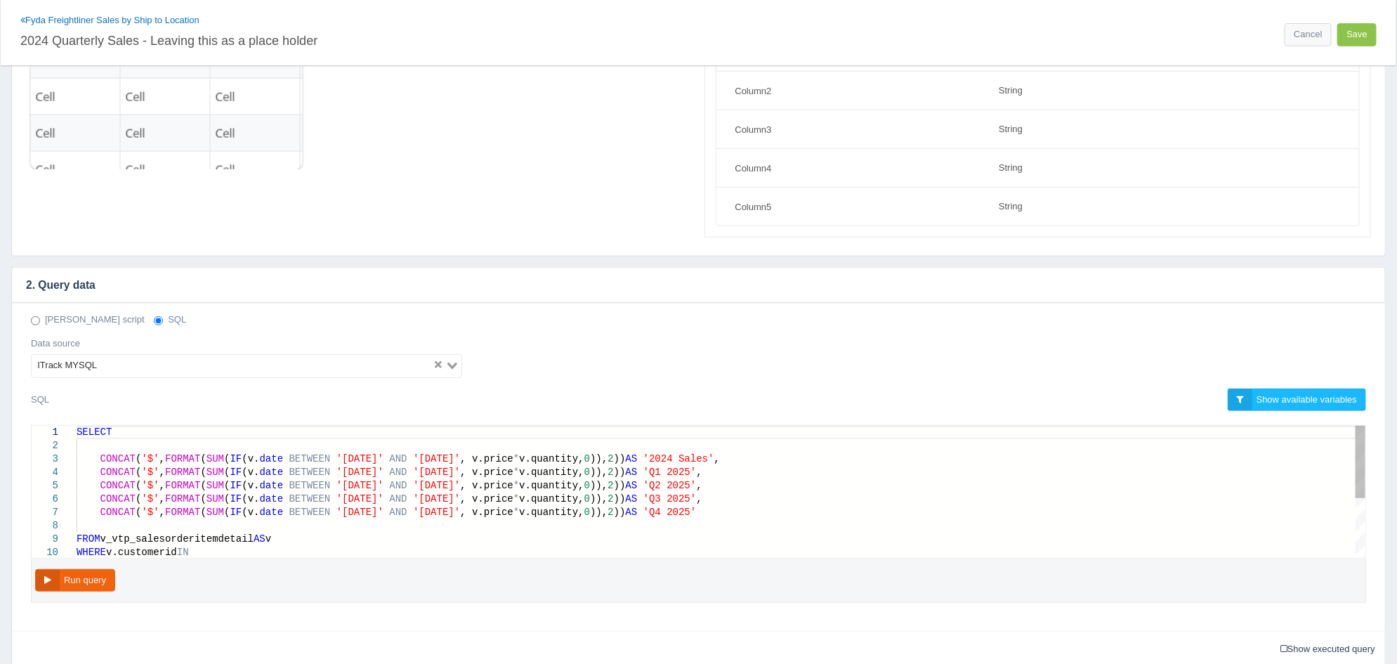
scroll to position [175, 0]
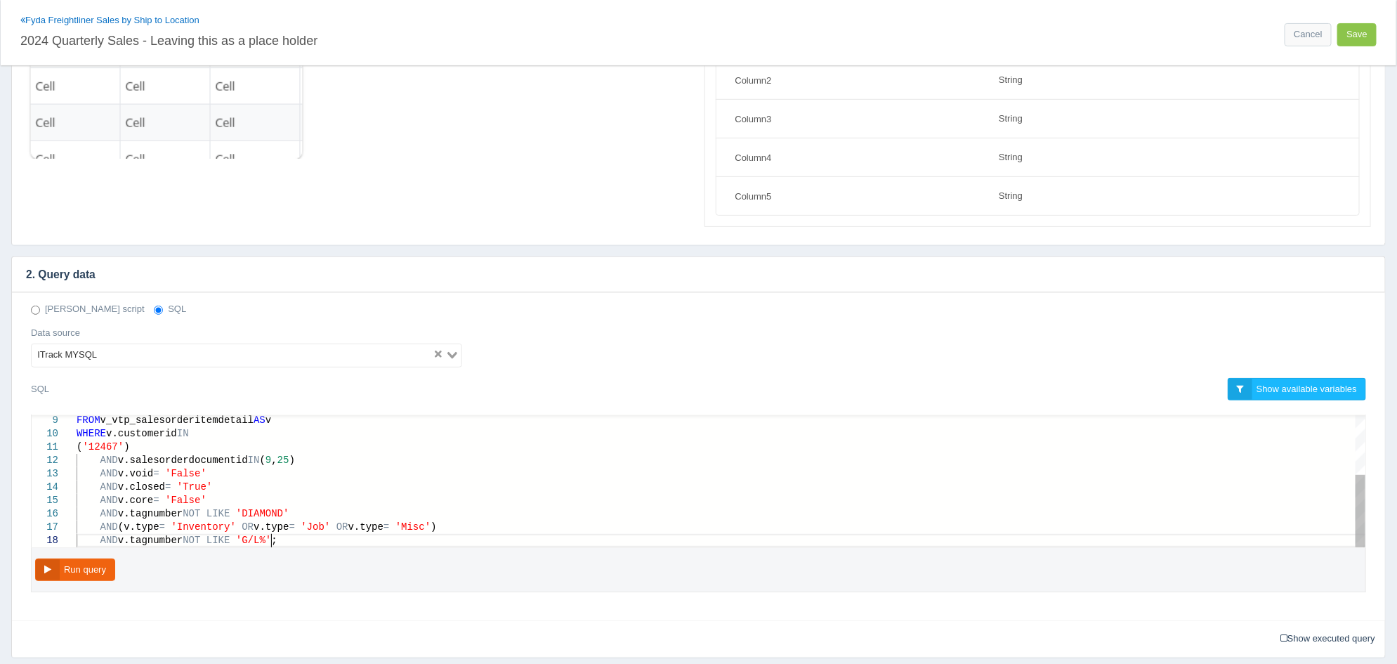
click at [513, 534] on div "AND v.tagnumber NOT LIKE 'G/L%' ;" at bounding box center [721, 540] width 1289 height 13
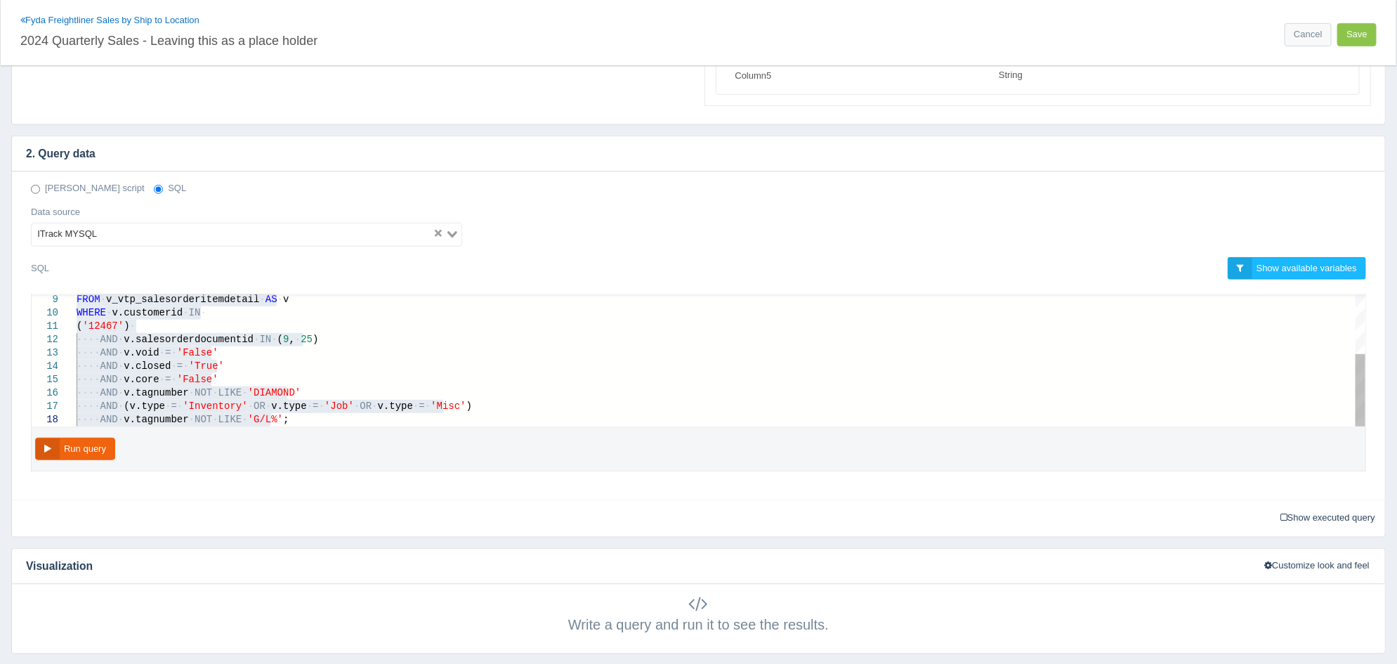
scroll to position [350, 0]
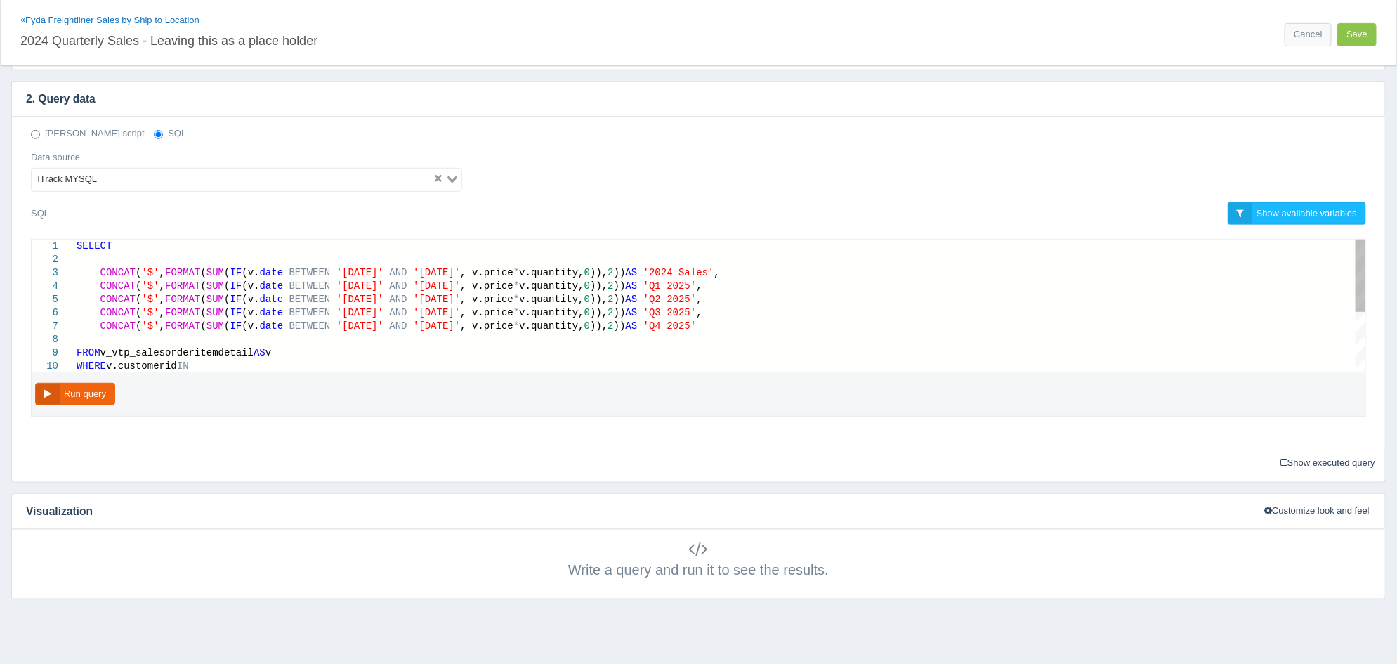
type textarea "SELECT CONCAT('$', FORMAT(SUM(IF(v.date BETWEEN '2024-01-01' AND '2024-12-31', …"
click at [697, 286] on span "'Q1 2025'" at bounding box center [669, 285] width 53 height 11
click at [1316, 27] on link "Cancel" at bounding box center [1308, 34] width 46 height 23
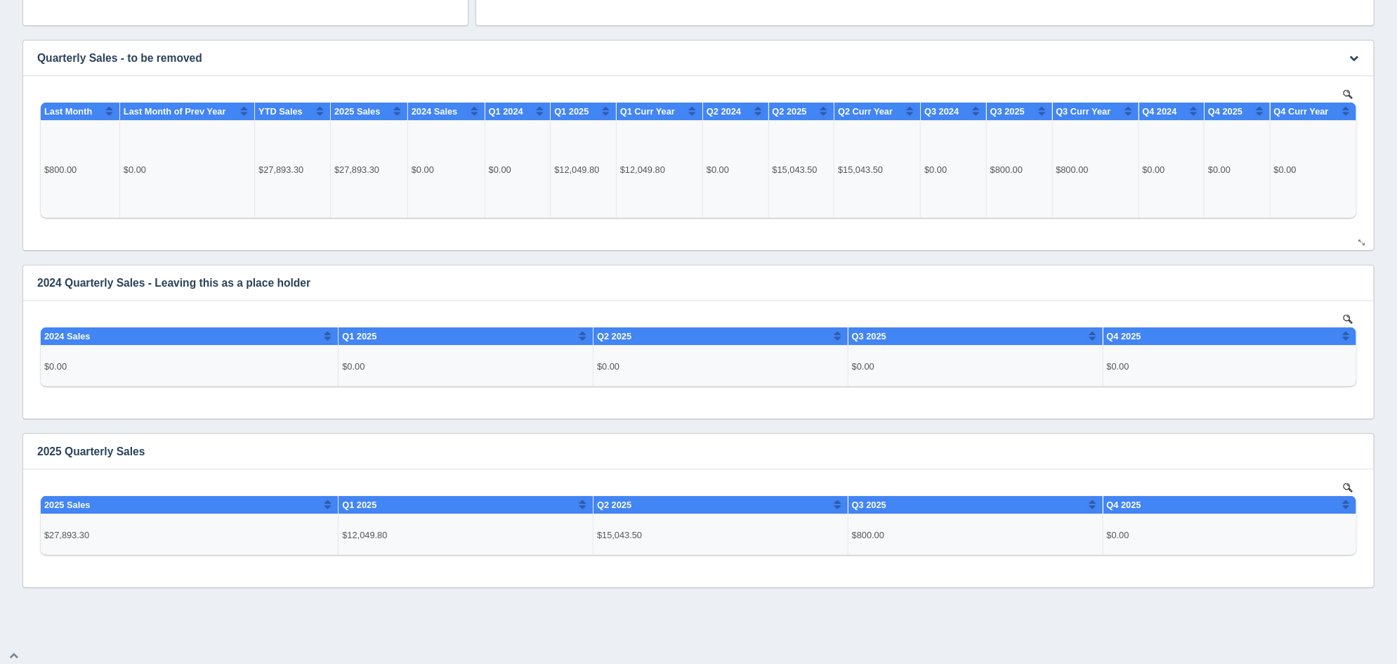
scroll to position [702, 0]
click at [1350, 278] on icon "button" at bounding box center [1353, 281] width 9 height 9
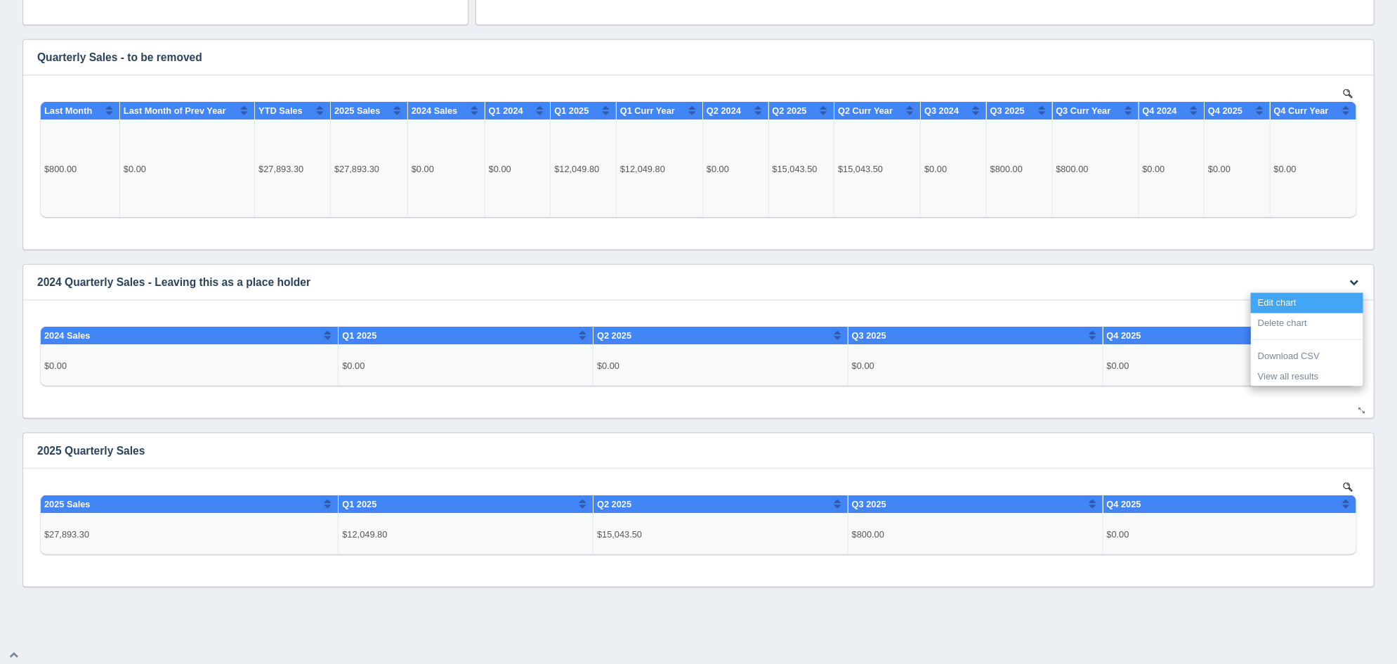
click at [1329, 298] on link "Edit chart" at bounding box center [1307, 303] width 112 height 20
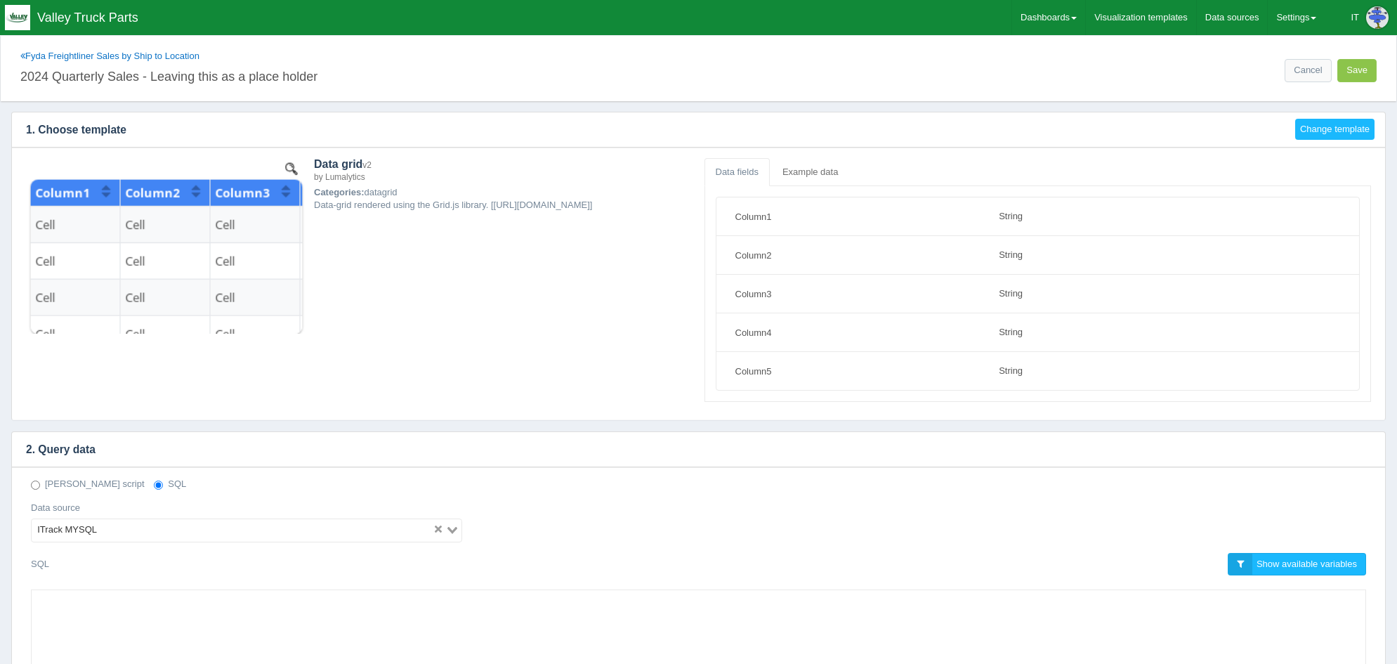
select select "string"
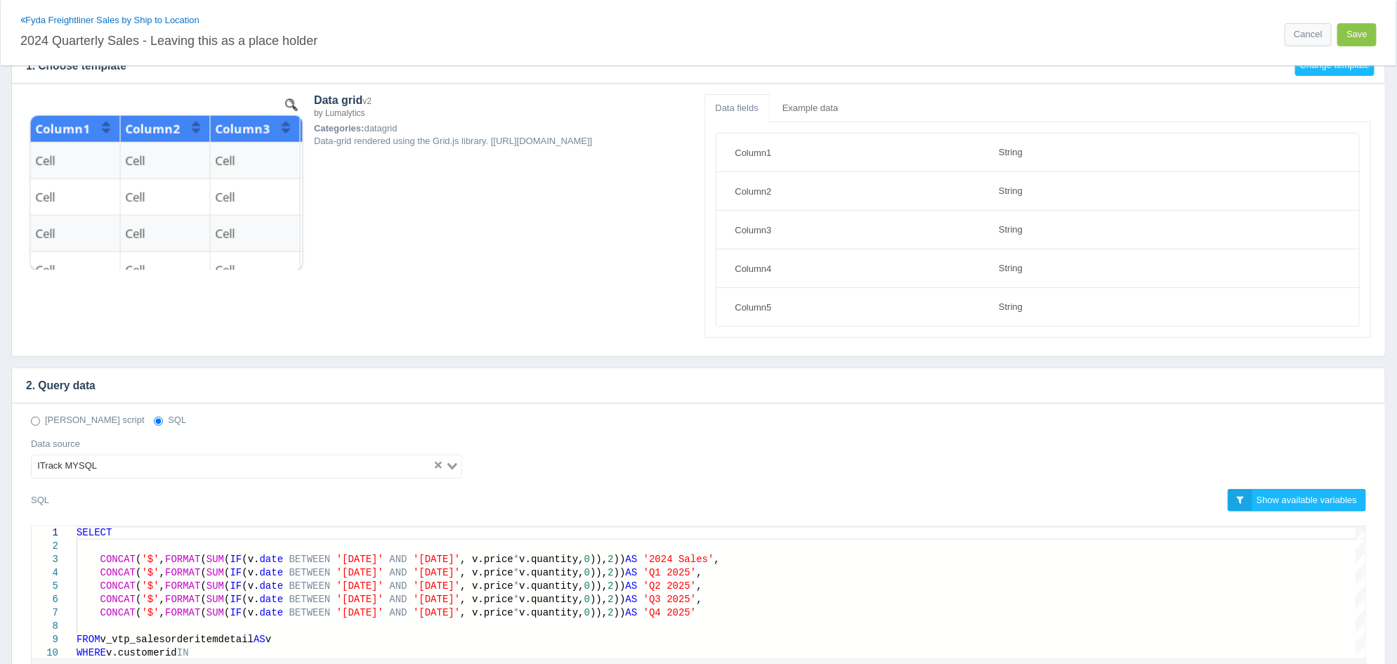
scroll to position [175, 0]
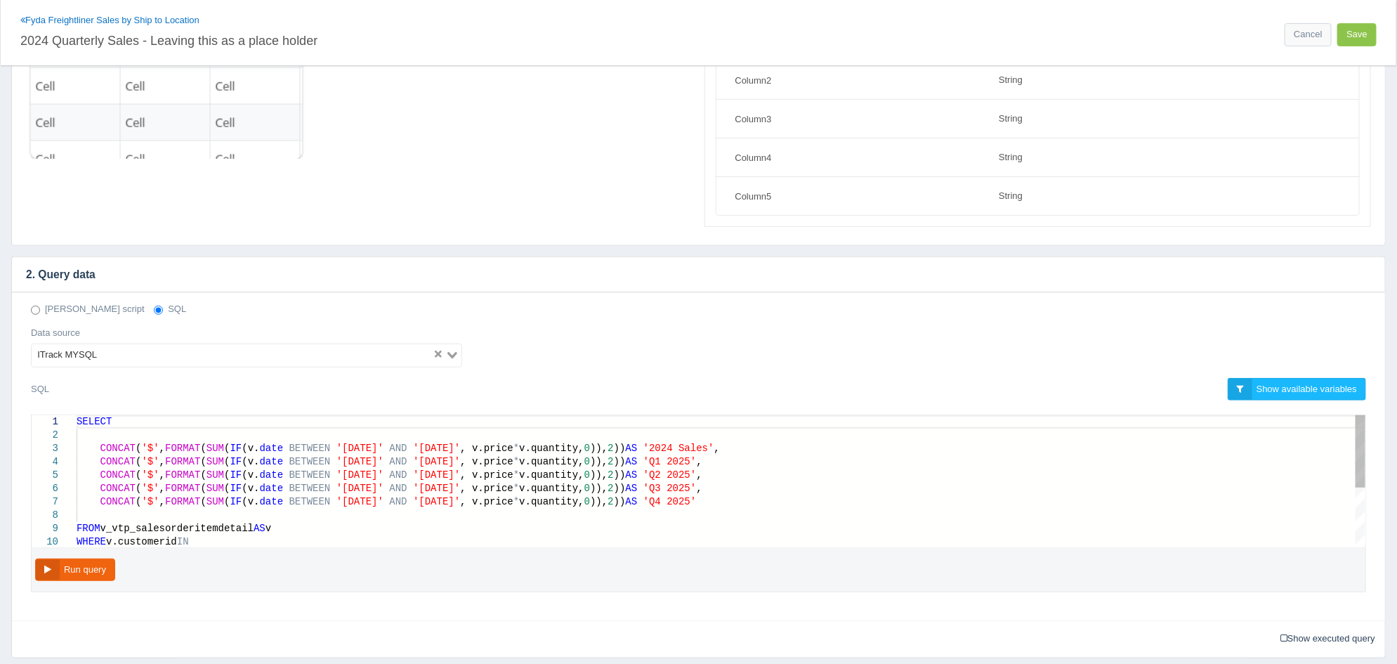
click at [697, 461] on span "'Q1 2025'" at bounding box center [669, 461] width 53 height 11
type textarea ") AS '2024 Sales', CONCAT('$', FORMAT(SUM(IF(v.date BETWEEN '2024-01-01' AND '2…"
click at [1363, 41] on button "Save" at bounding box center [1356, 34] width 39 height 23
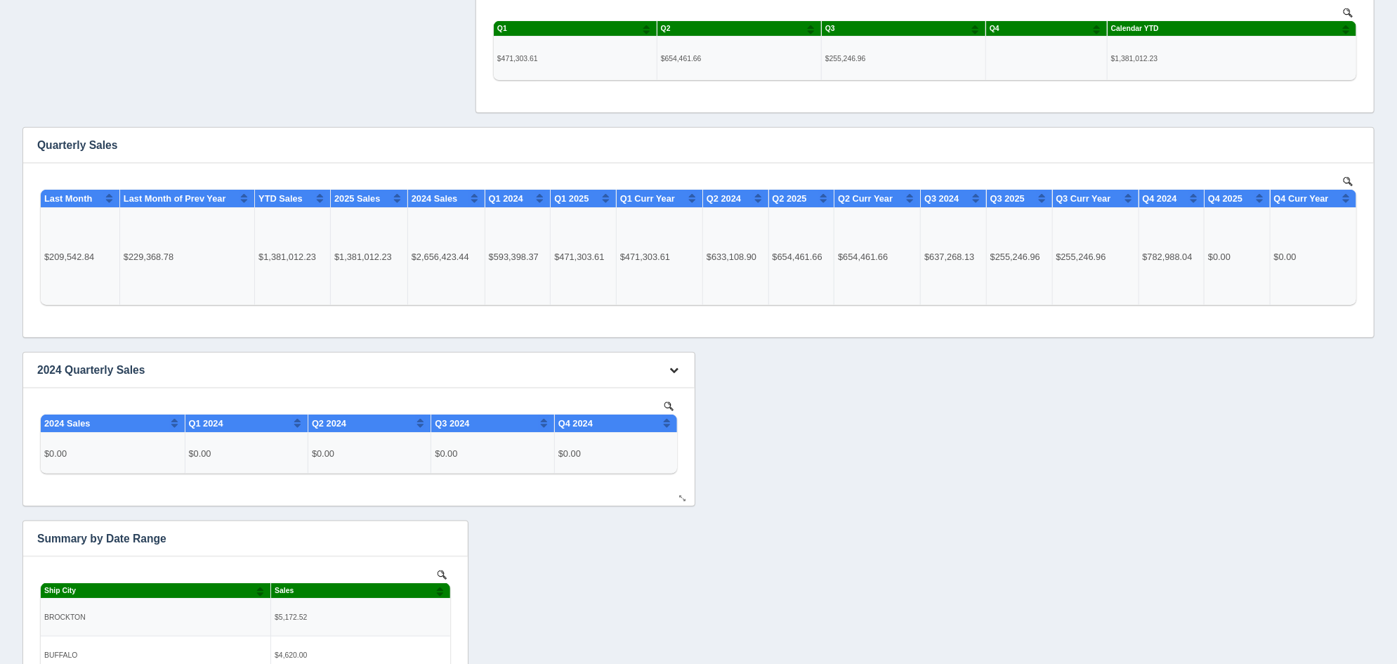
click at [674, 367] on icon "button" at bounding box center [674, 369] width 9 height 9
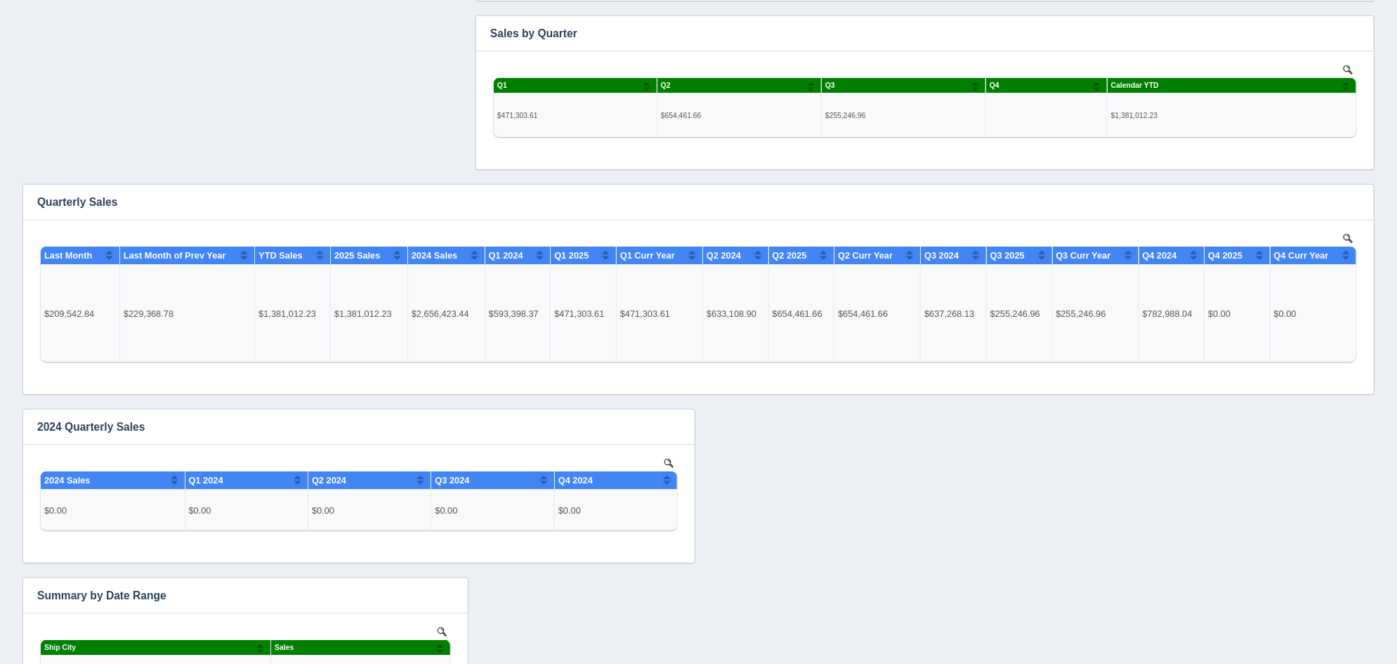
scroll to position [526, 0]
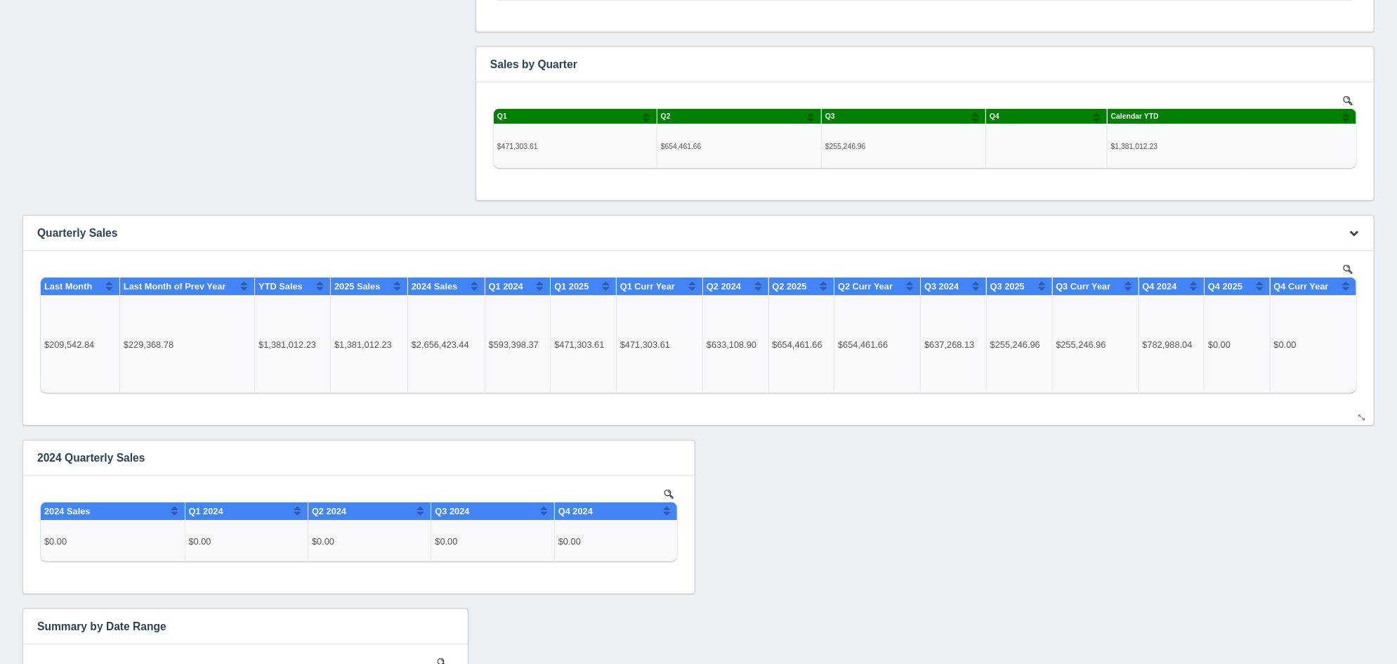
click at [1356, 235] on icon "button" at bounding box center [1353, 232] width 9 height 9
click at [1340, 249] on link "Edit chart" at bounding box center [1307, 254] width 112 height 20
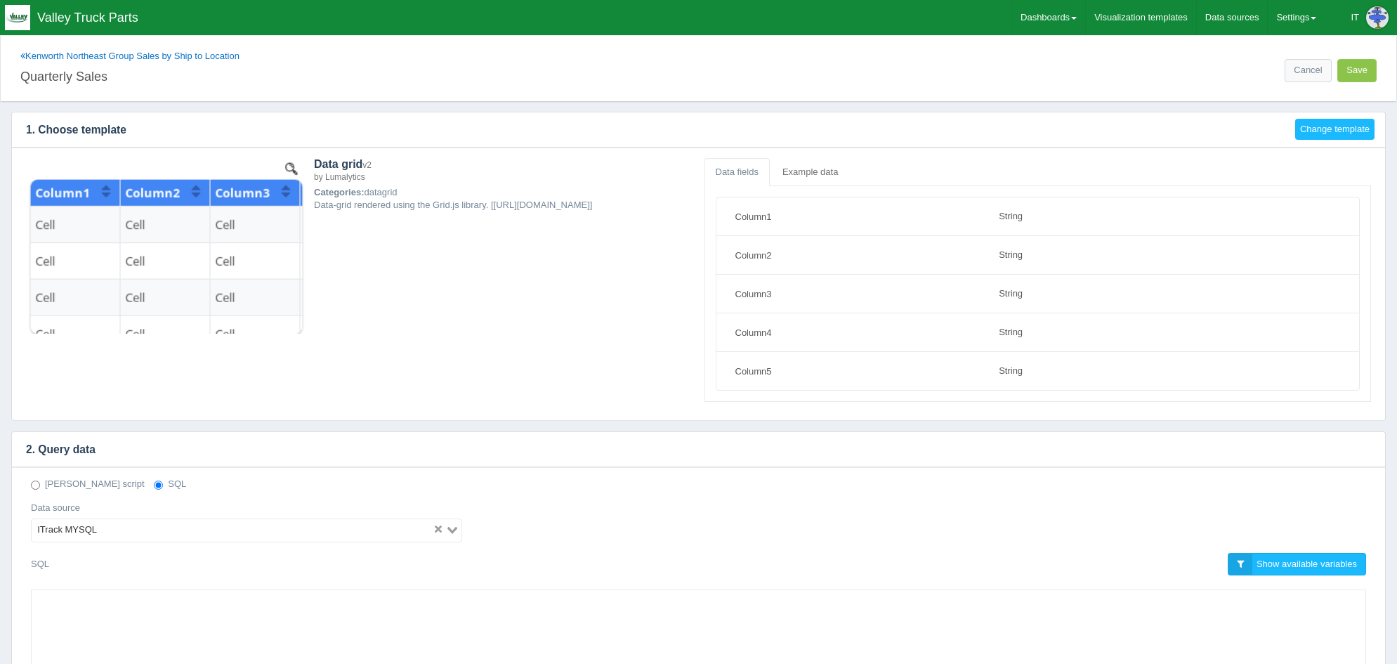
select select "string"
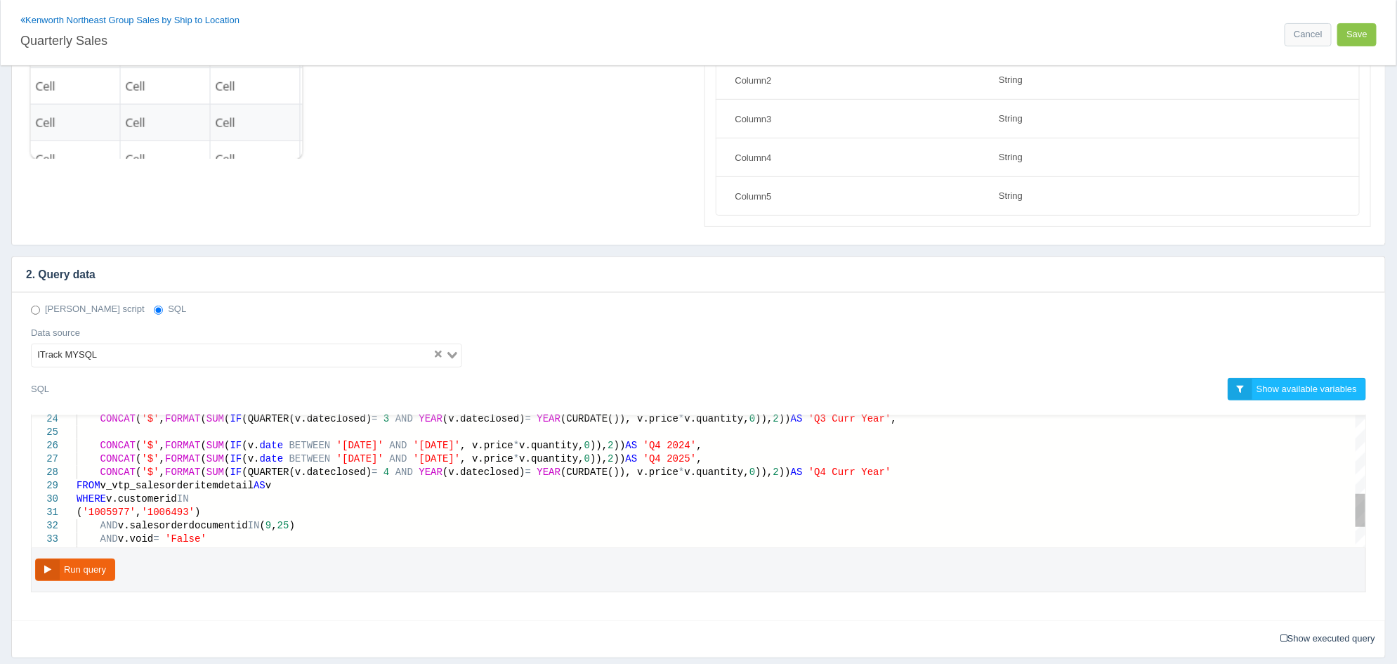
scroll to position [0, 306]
drag, startPoint x: 185, startPoint y: 513, endPoint x: 177, endPoint y: 513, distance: 8.4
type textarea "= YEAR(CURDATE()), v.price * v.quantity, 0)), 2)) AS 'Q3 Curr Year', CONCAT('$'…"
drag, startPoint x: 204, startPoint y: 513, endPoint x: 74, endPoint y: 499, distance: 130.8
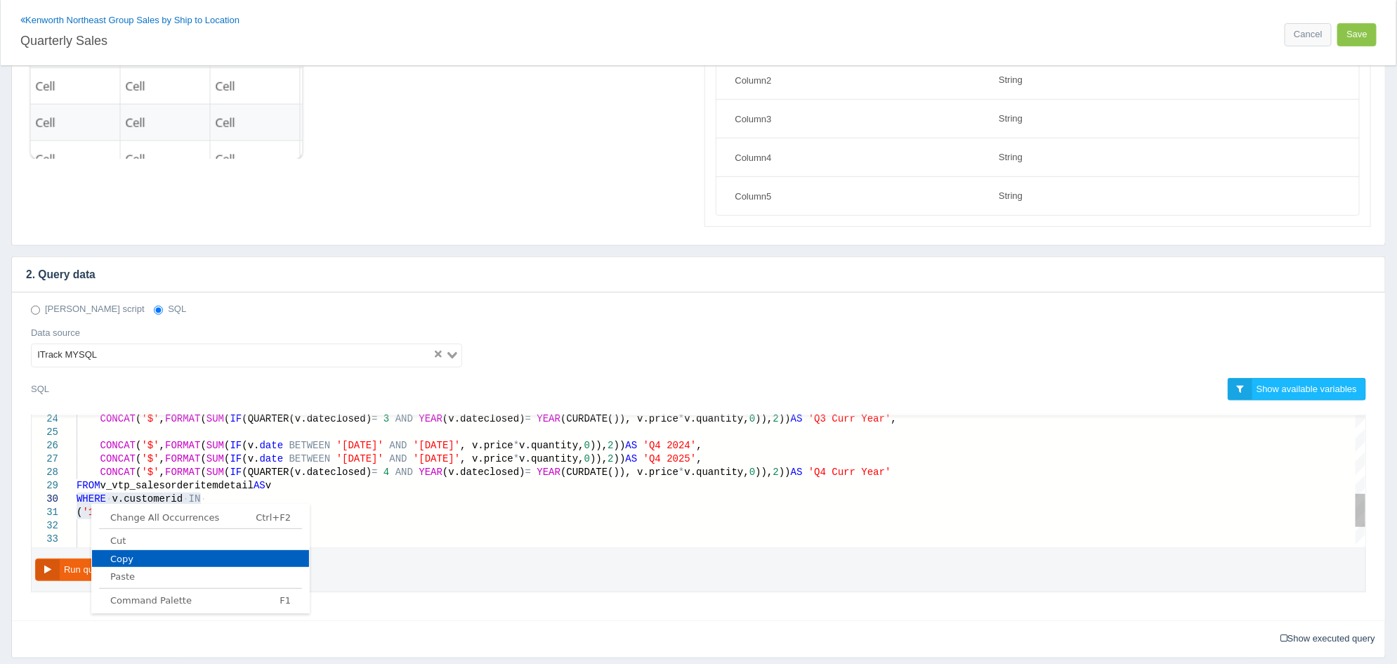
click at [133, 554] on span "Copy" at bounding box center [200, 558] width 217 height 9
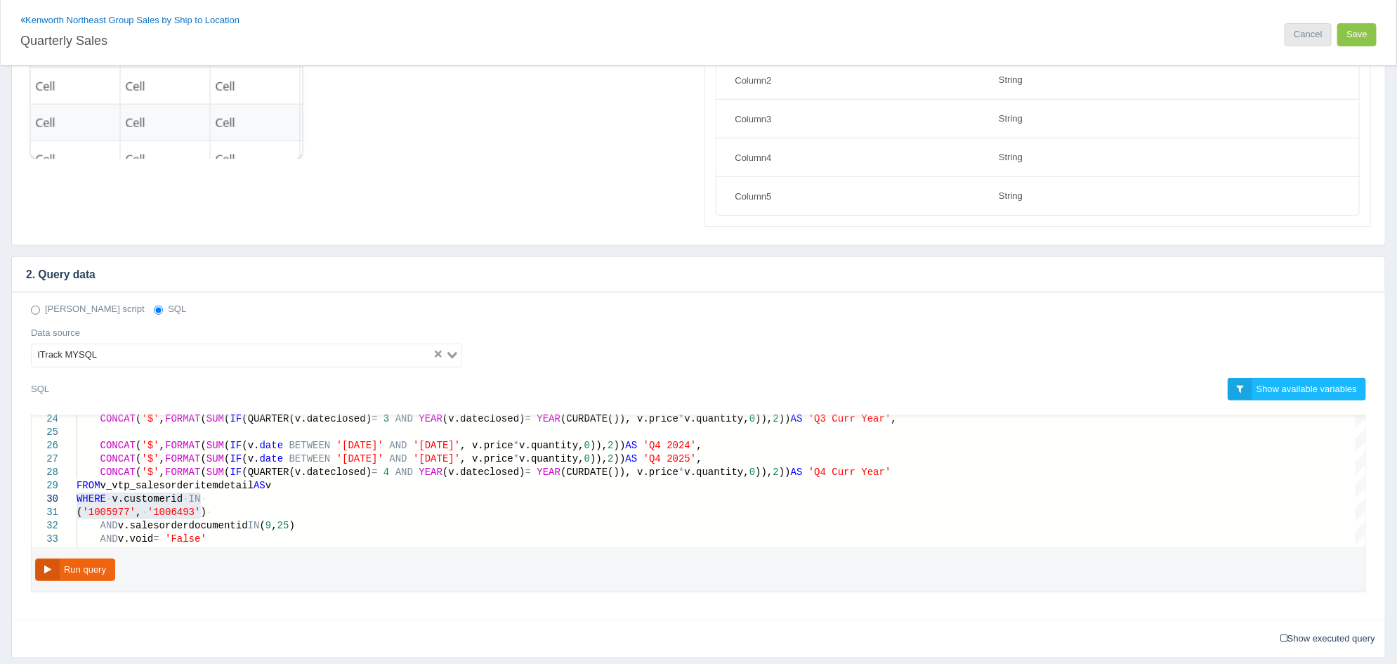
click at [1310, 32] on link "Cancel" at bounding box center [1308, 34] width 46 height 23
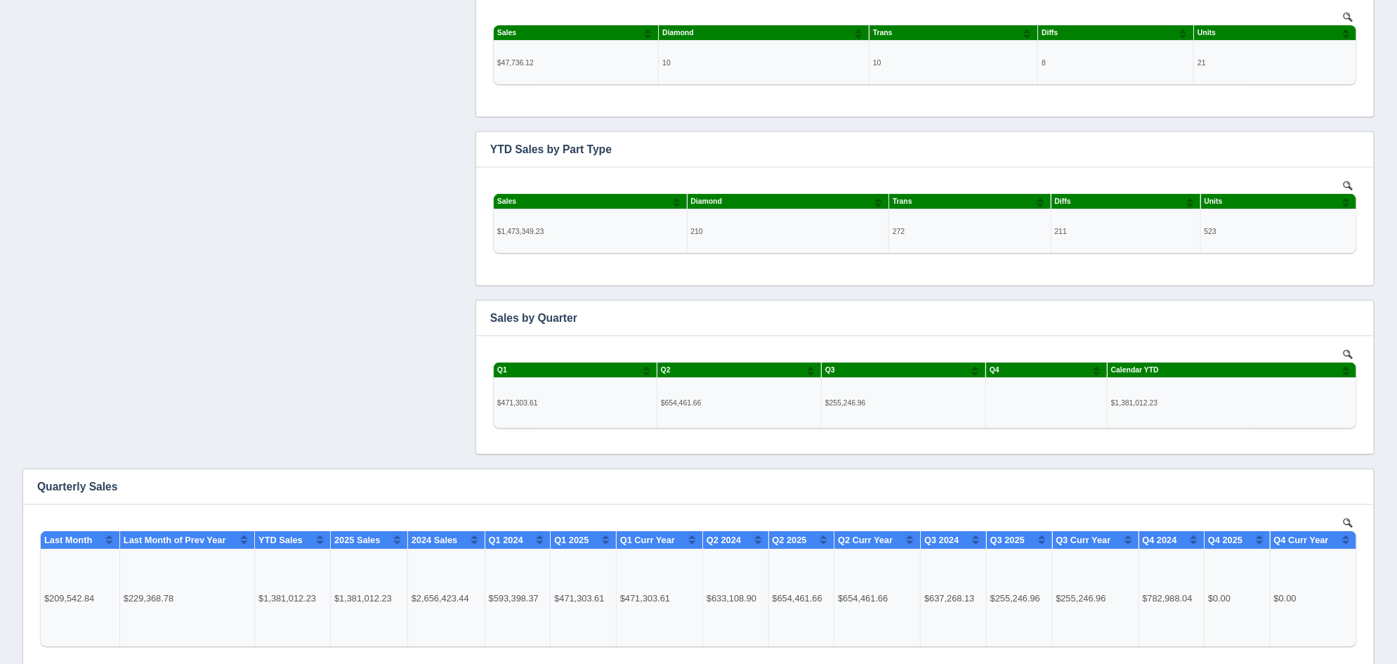
scroll to position [526, 0]
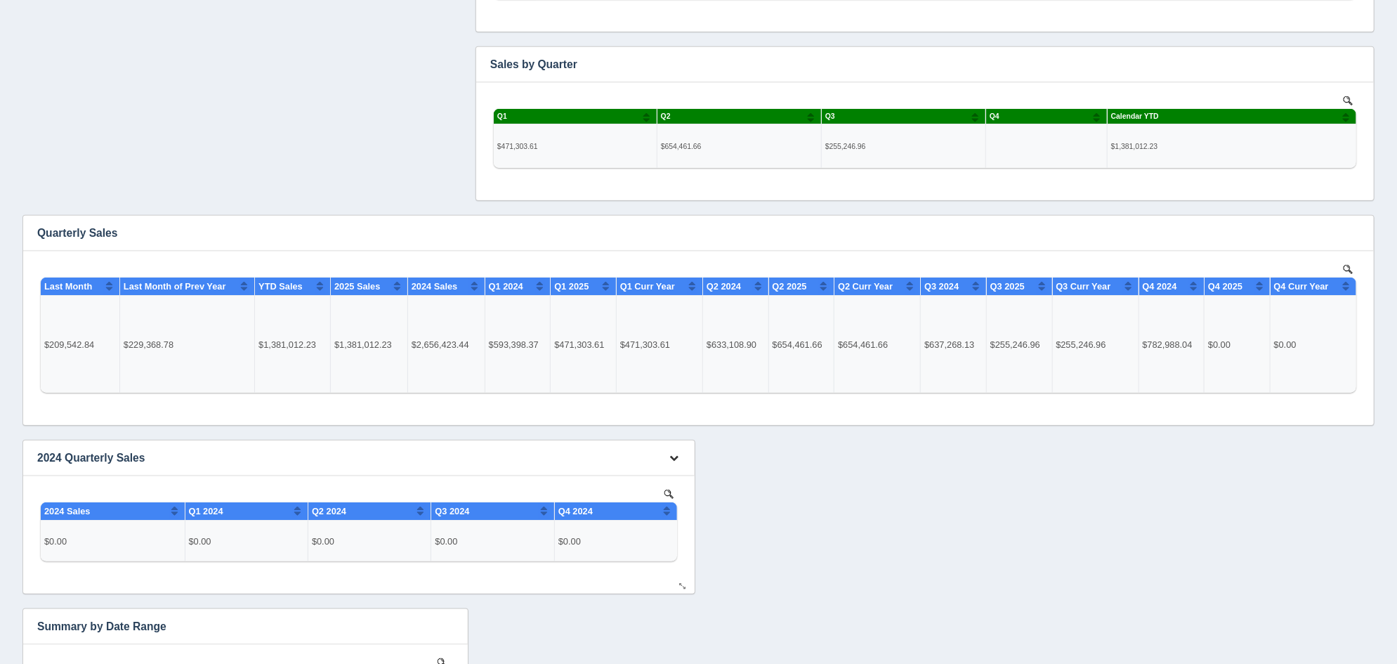
click at [674, 457] on icon "button" at bounding box center [674, 457] width 9 height 9
click at [668, 471] on link "Edit chart" at bounding box center [628, 478] width 112 height 20
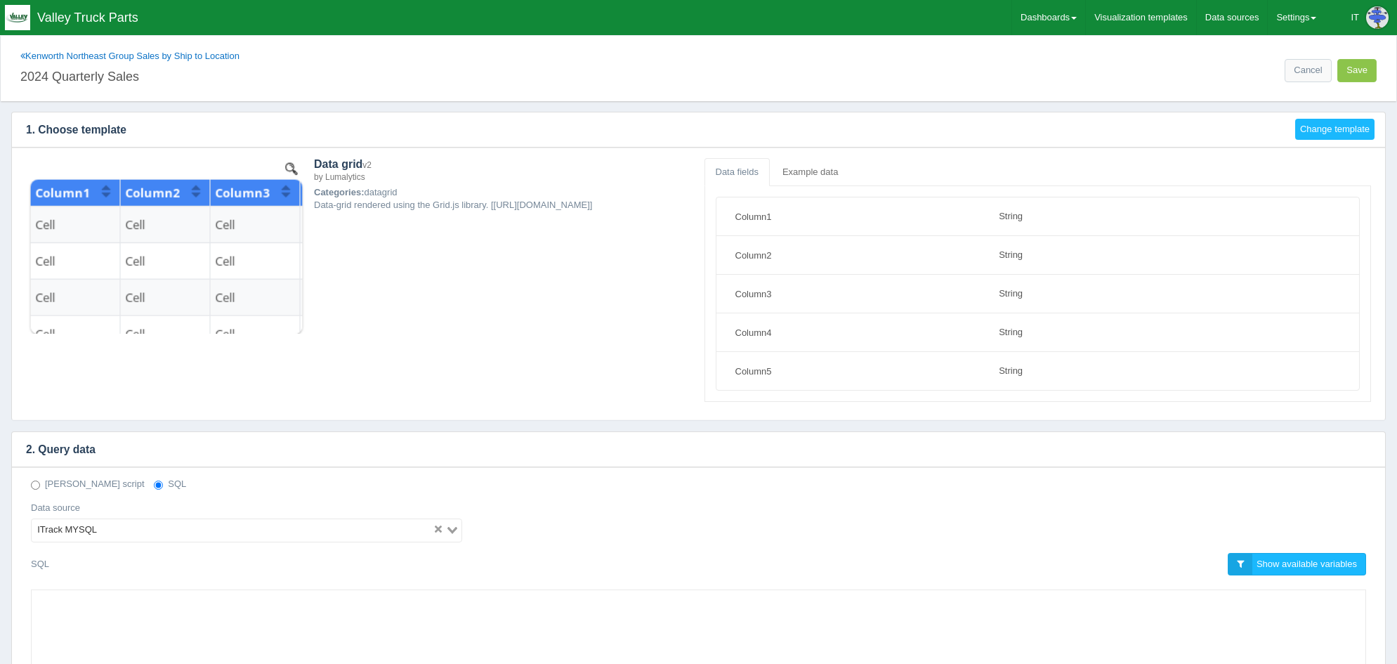
select select "string"
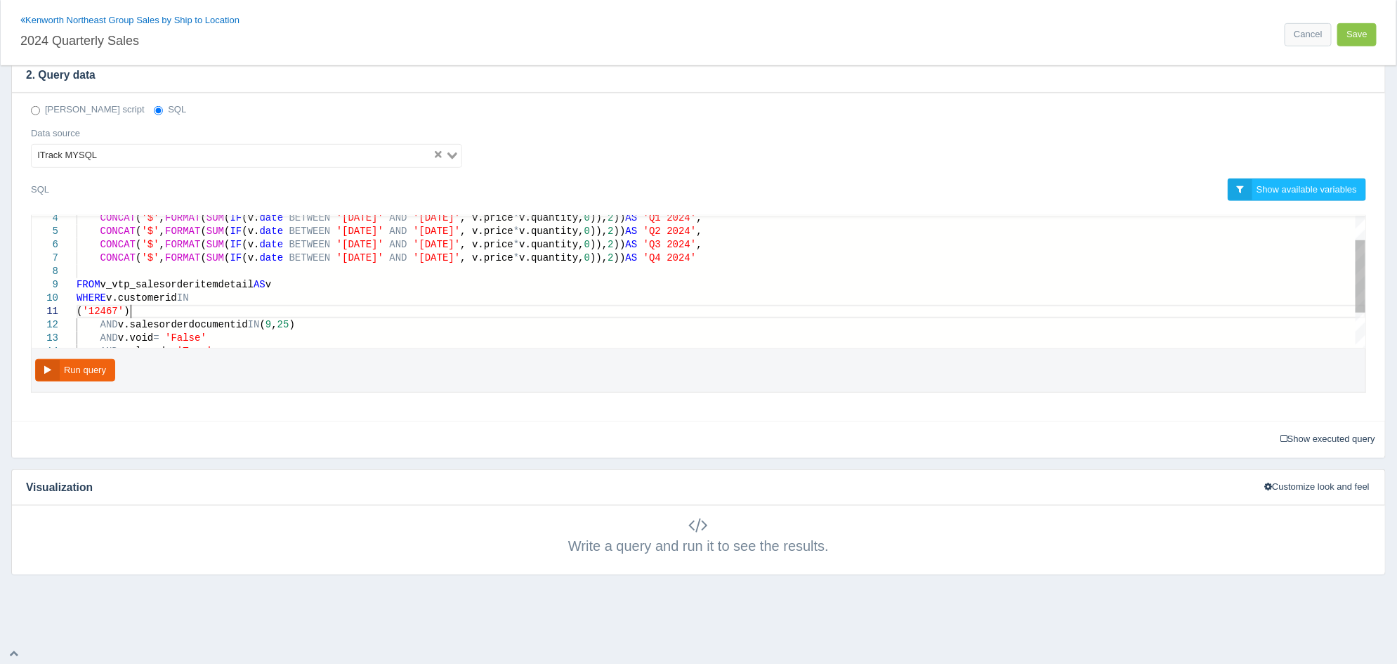
scroll to position [0, 4]
drag, startPoint x: 149, startPoint y: 310, endPoint x: 75, endPoint y: 301, distance: 74.3
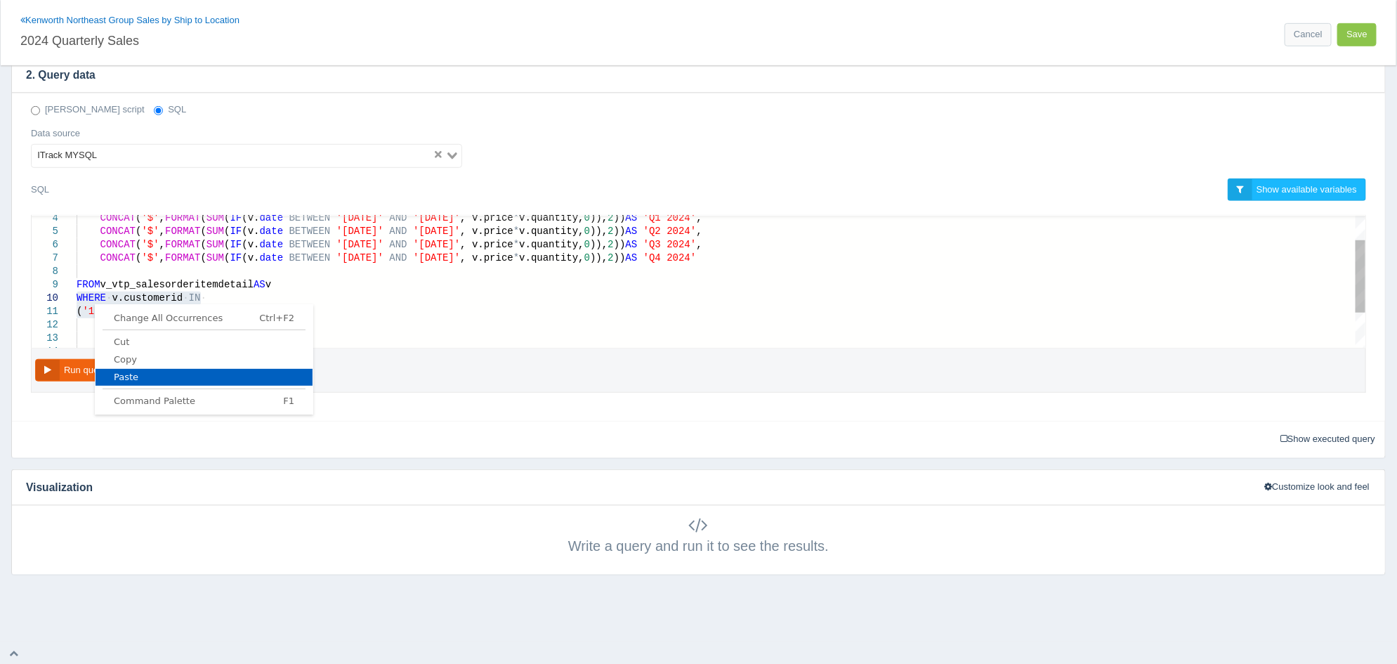
click at [132, 372] on span "Paste" at bounding box center [204, 376] width 217 height 9
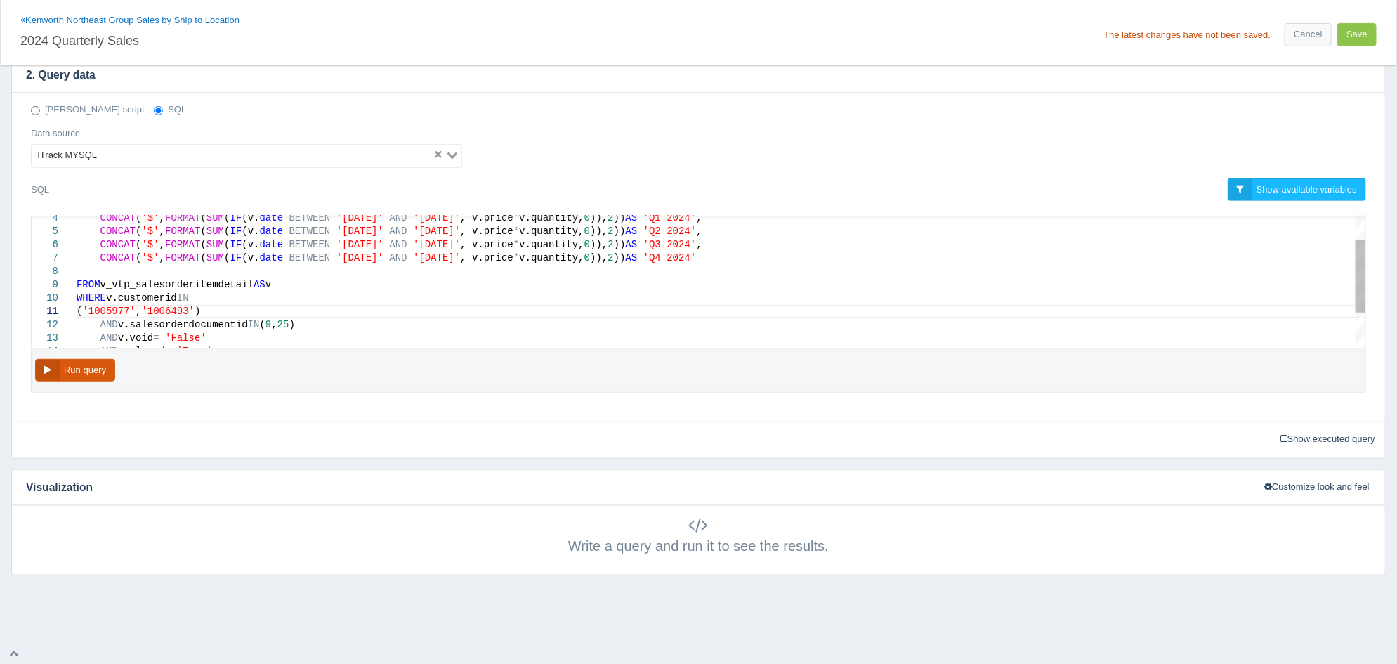
click at [105, 372] on button "Run query" at bounding box center [75, 370] width 80 height 23
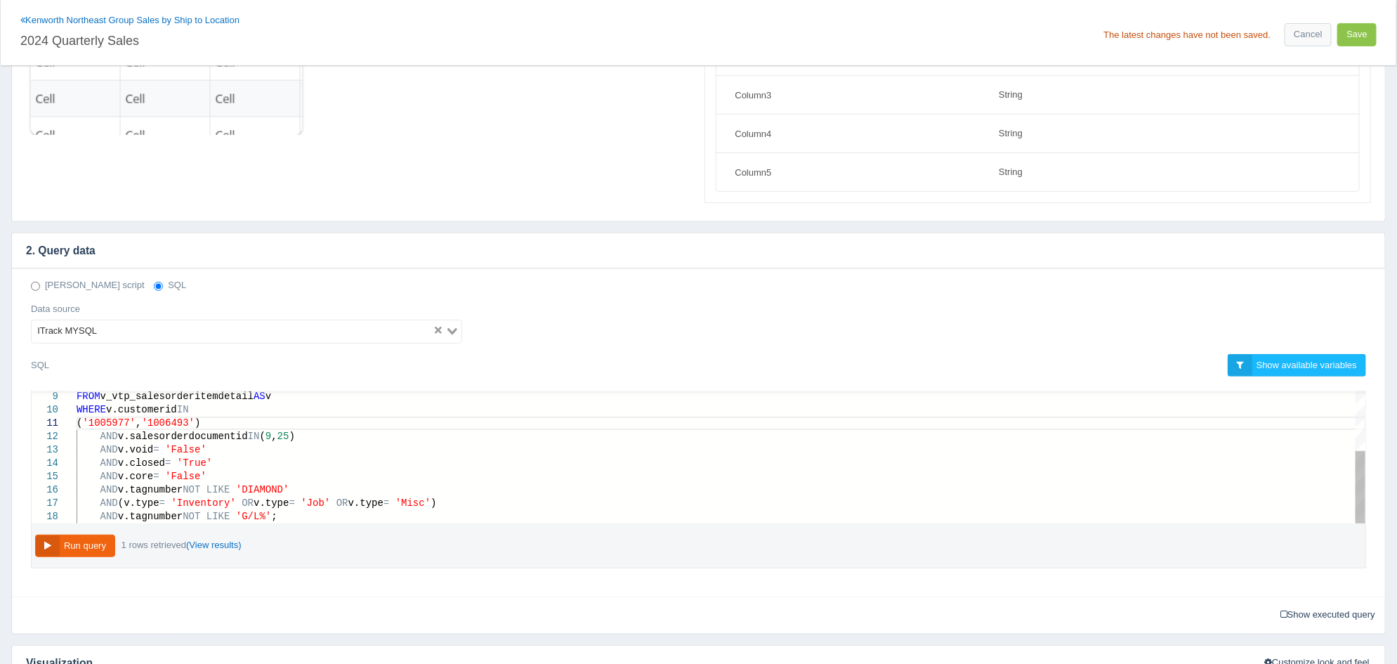
scroll to position [0, 123]
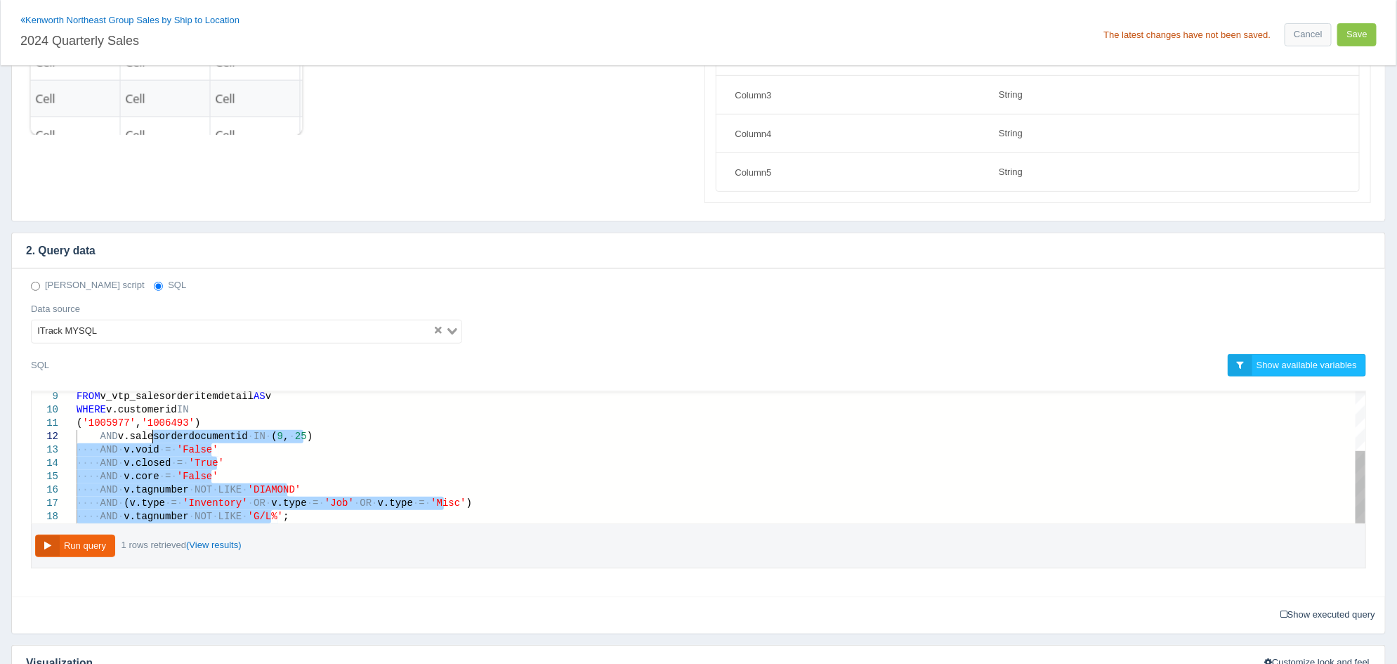
type textarea "SELECT CONCAT('$', FORMAT(SUM(IF(v.date BETWEEN '2024-01-01' AND '2024-12-31', …"
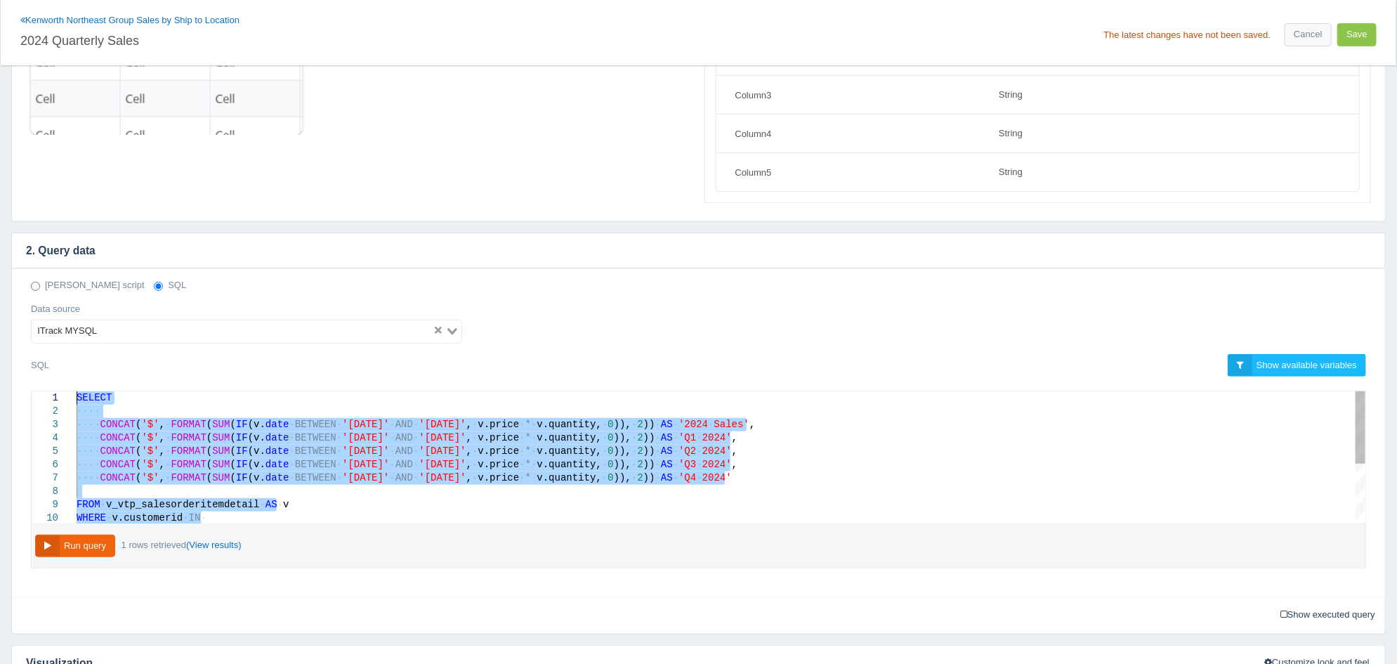
drag, startPoint x: 288, startPoint y: 519, endPoint x: 44, endPoint y: 329, distance: 309.8
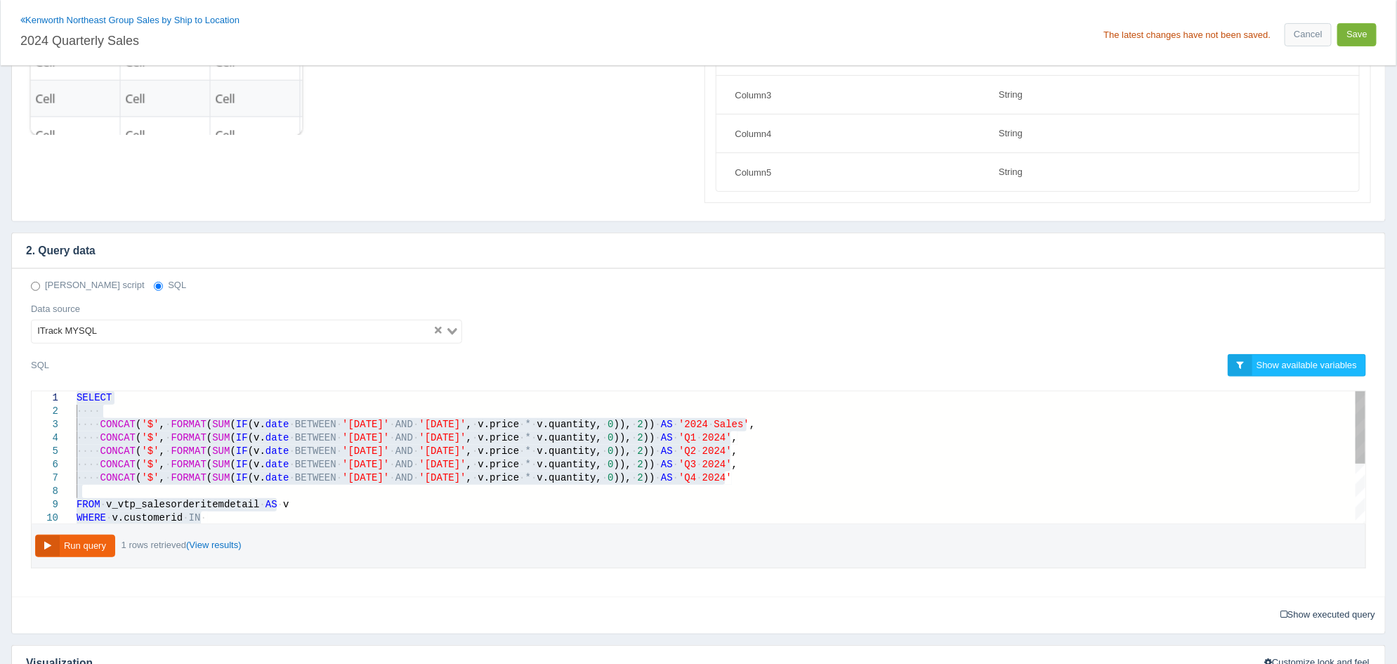
click at [1355, 31] on button "Save" at bounding box center [1356, 34] width 39 height 23
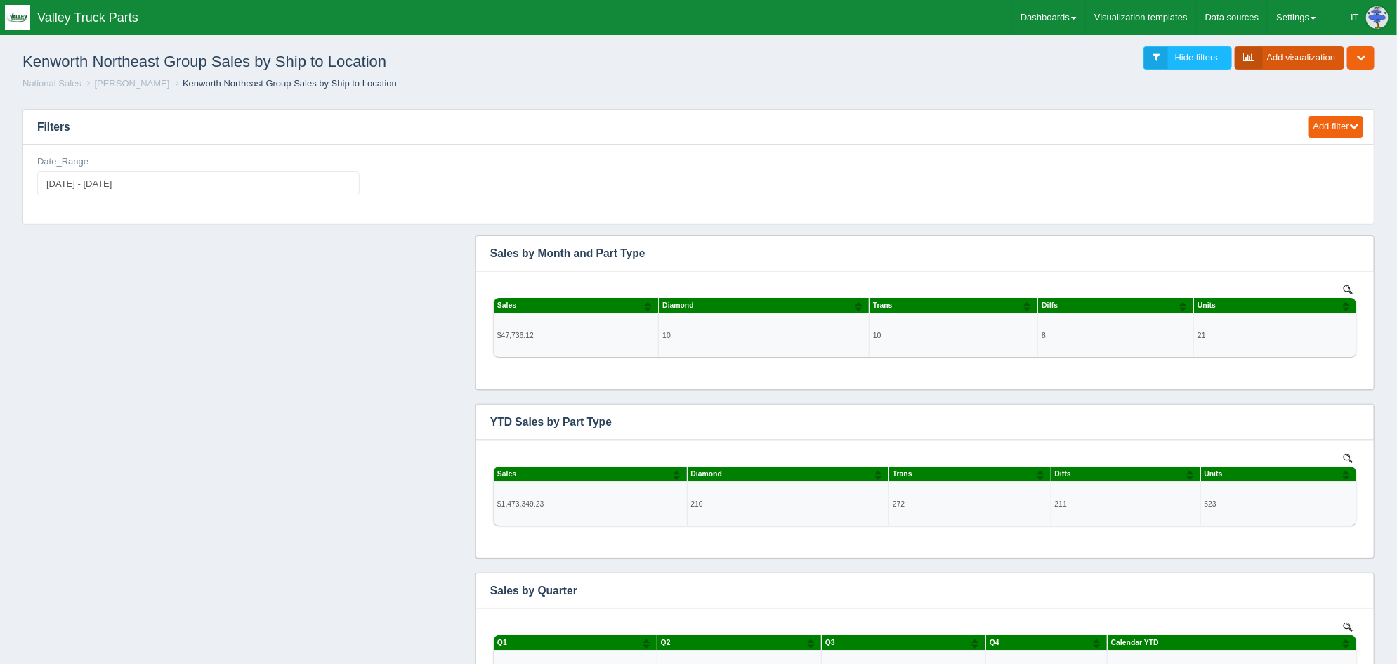
click link "Add visualization"
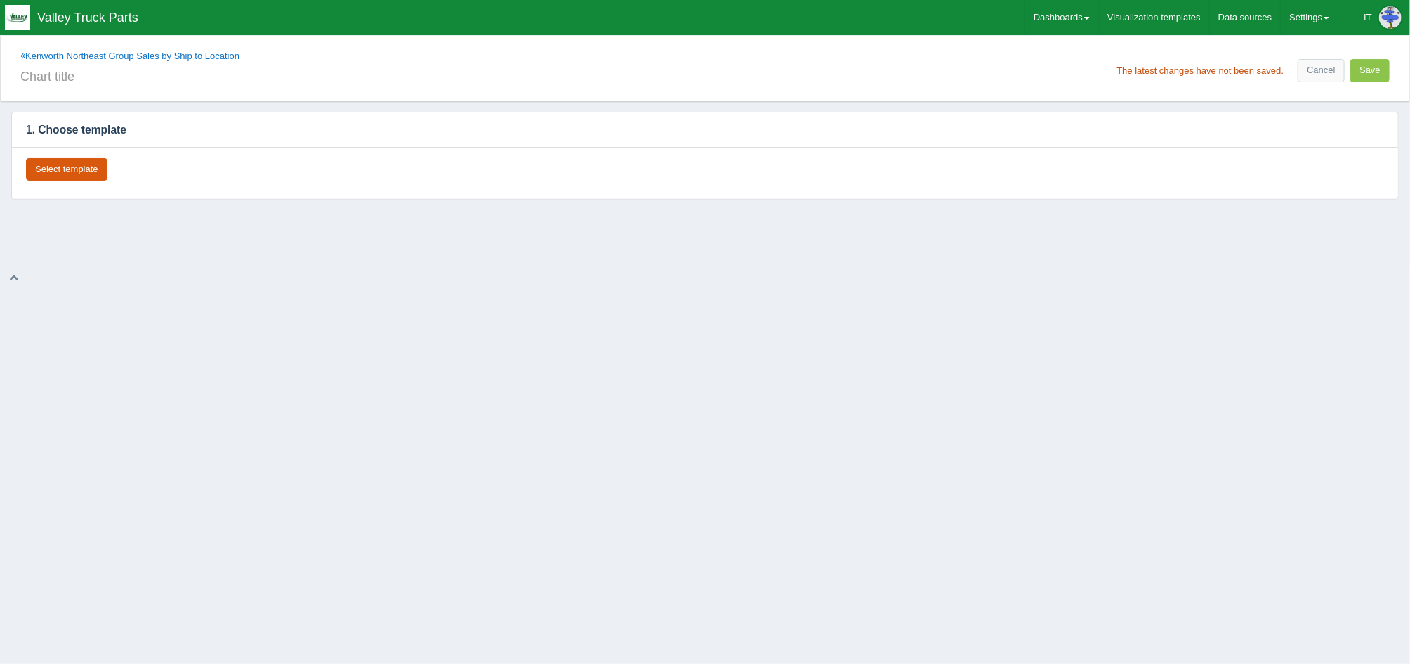
click at [74, 170] on button "Select template" at bounding box center [66, 169] width 81 height 23
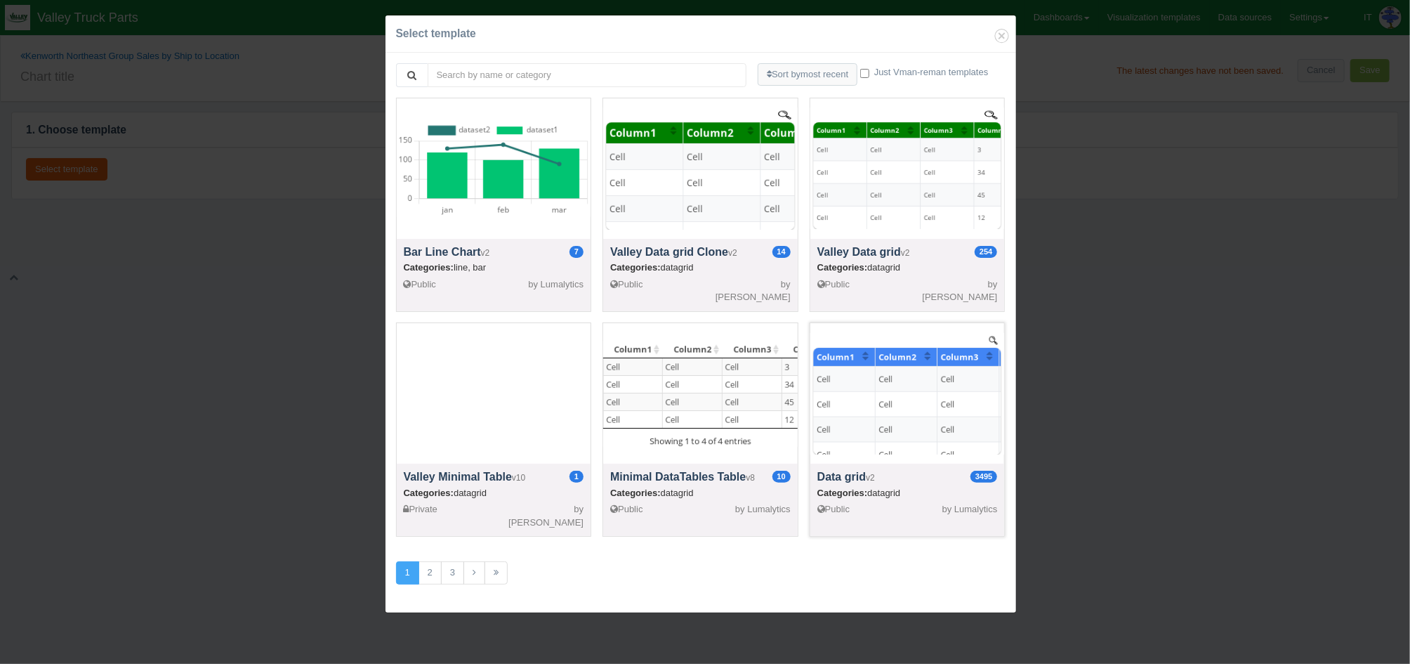
click at [844, 378] on div at bounding box center [908, 393] width 195 height 140
select select "string"
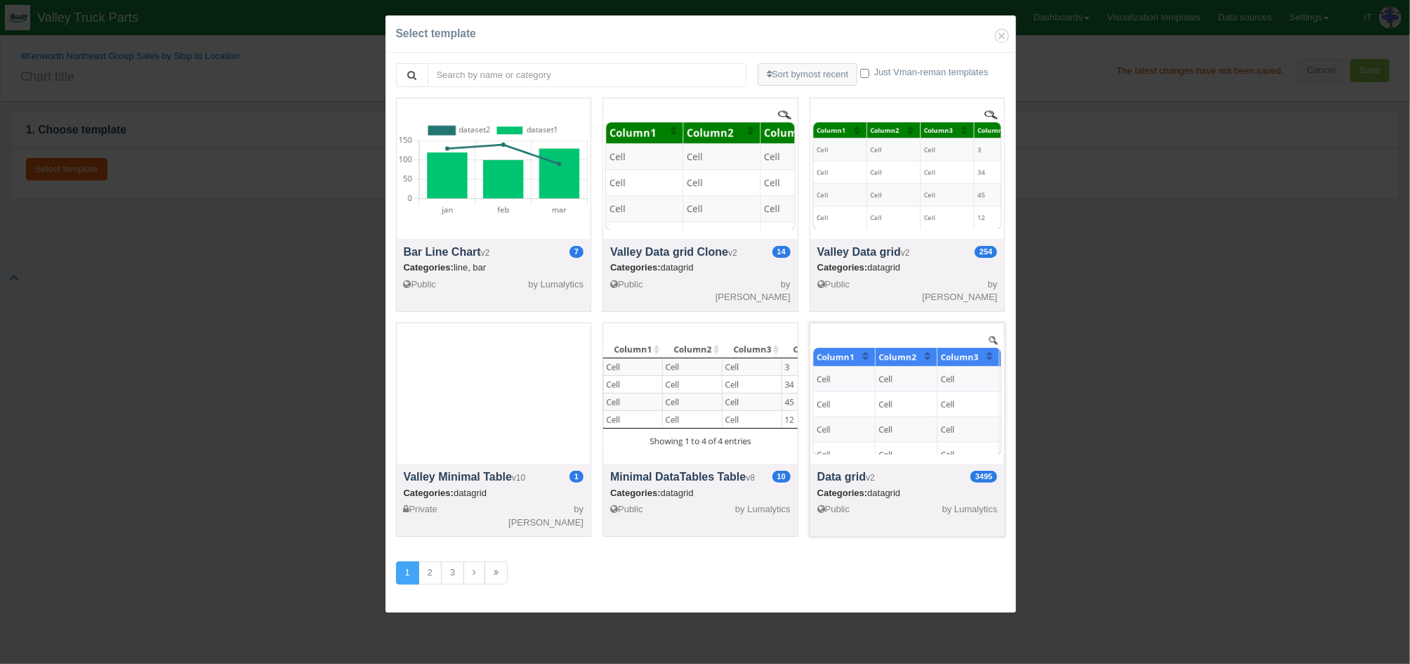
select select "string"
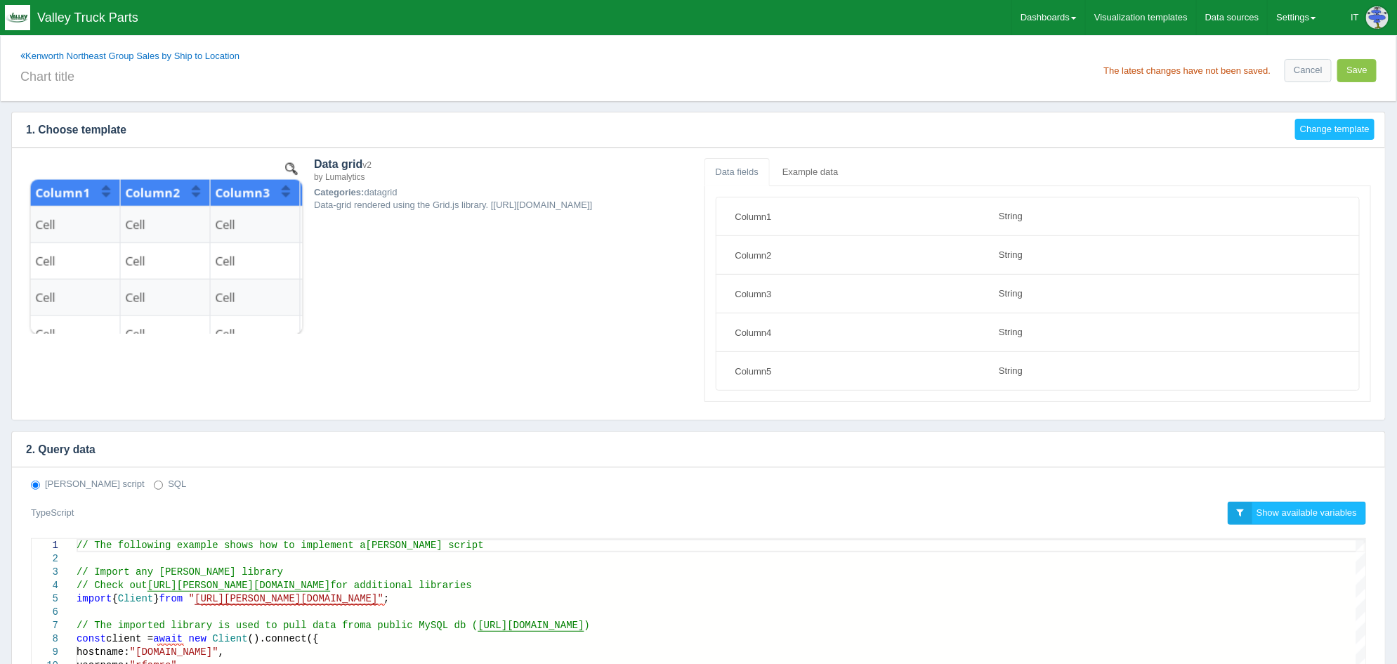
click at [154, 484] on label "SQL" at bounding box center [170, 484] width 32 height 13
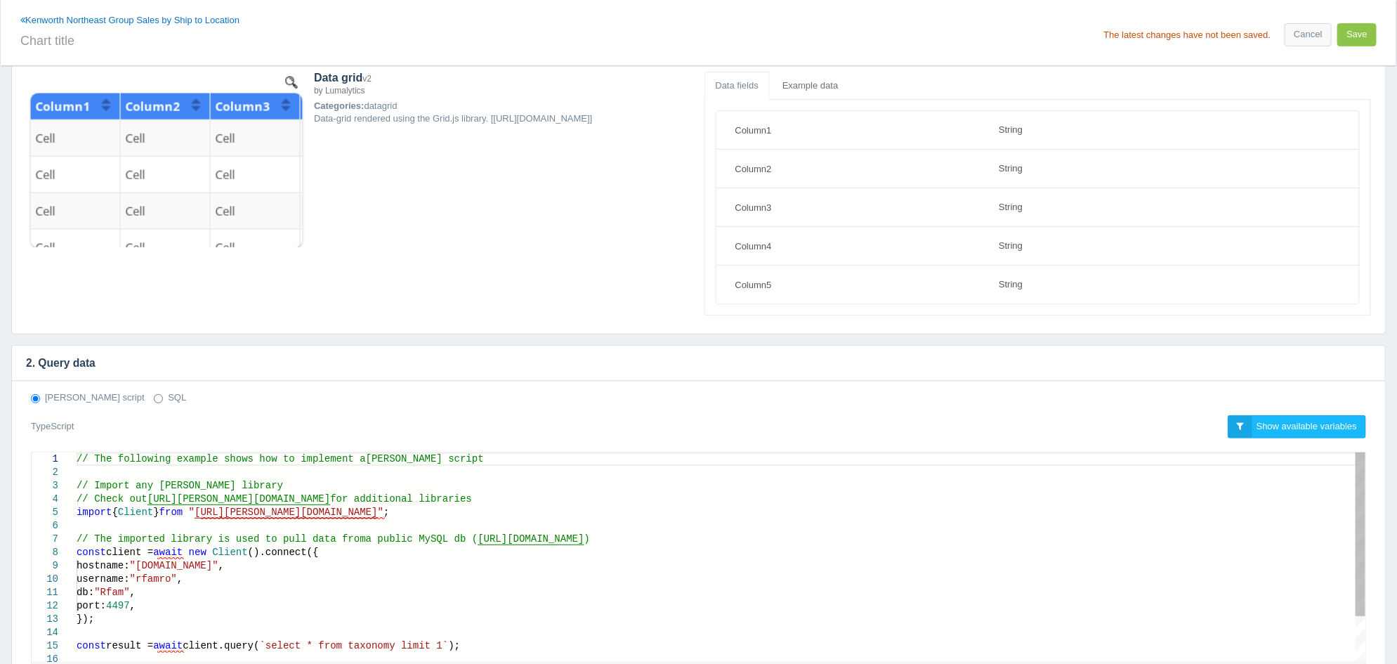
scroll to position [87, 0]
click at [154, 391] on label "SQL" at bounding box center [170, 397] width 32 height 13
click at [154, 393] on input "SQL" at bounding box center [158, 397] width 9 height 9
radio input "true"
radio input "false"
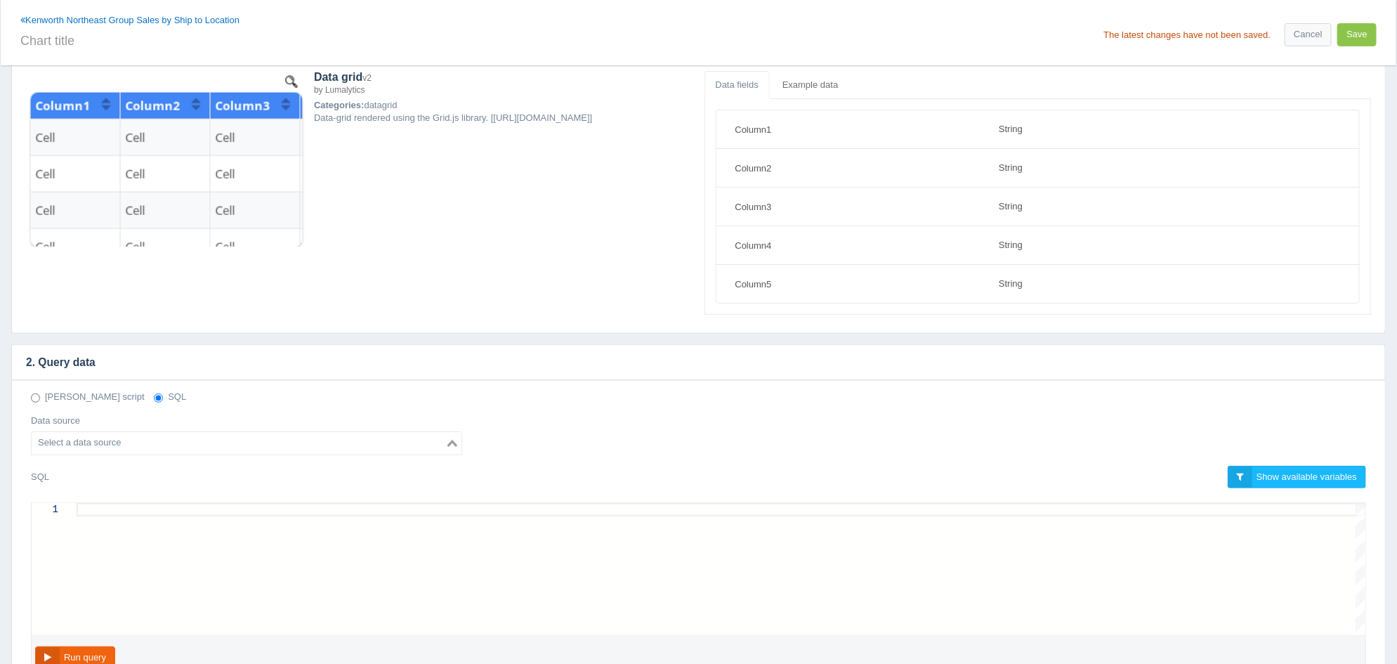
click at [130, 438] on input "Search for option" at bounding box center [238, 443] width 411 height 17
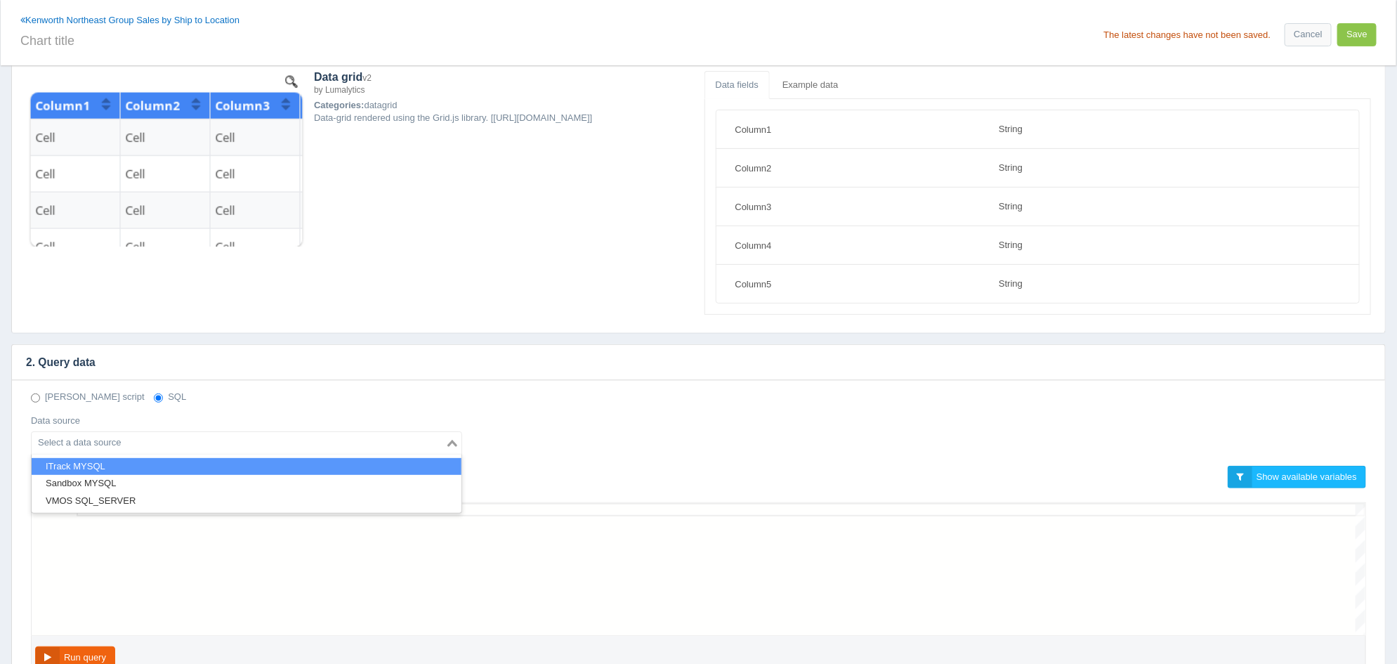
click at [125, 459] on li "ITrack MYSQL" at bounding box center [247, 467] width 430 height 18
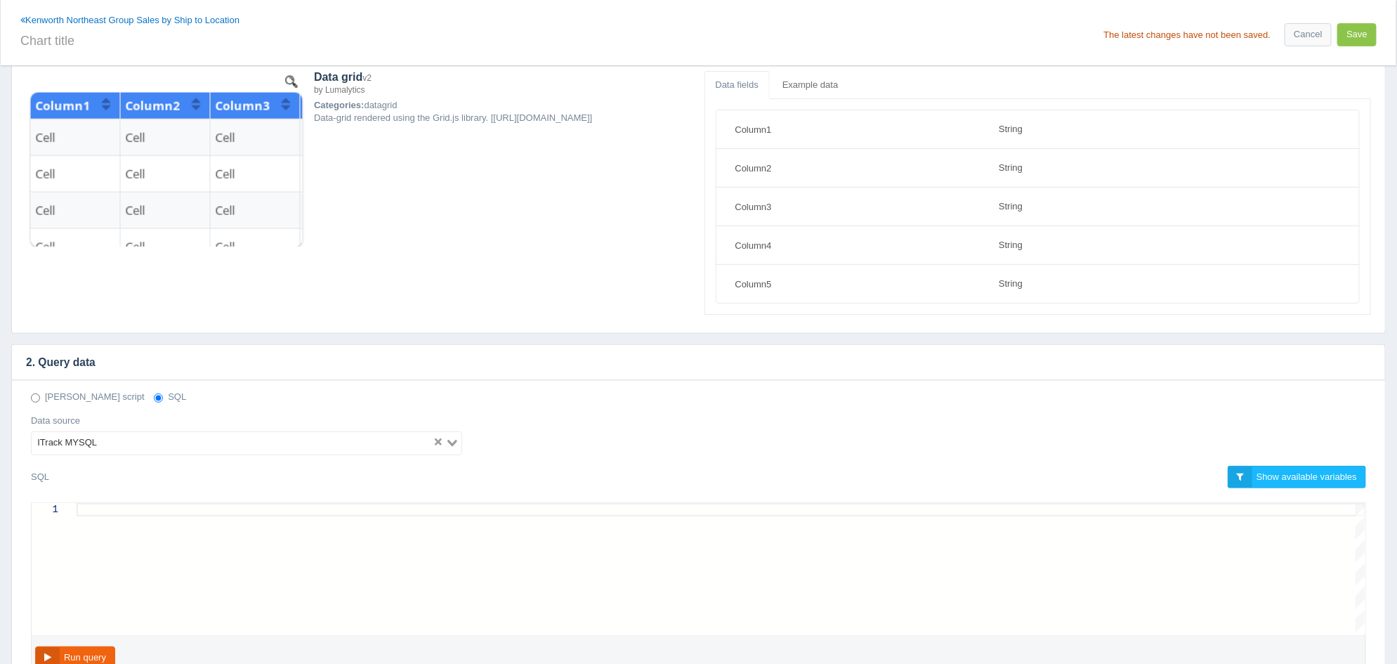
scroll to position [0, 0]
click at [153, 510] on div at bounding box center [721, 509] width 1289 height 13
paste textarea "('1005977', '1006493') AND v.salesorderdocumentid IN (9, 25) AND v.void = 'Fals…"
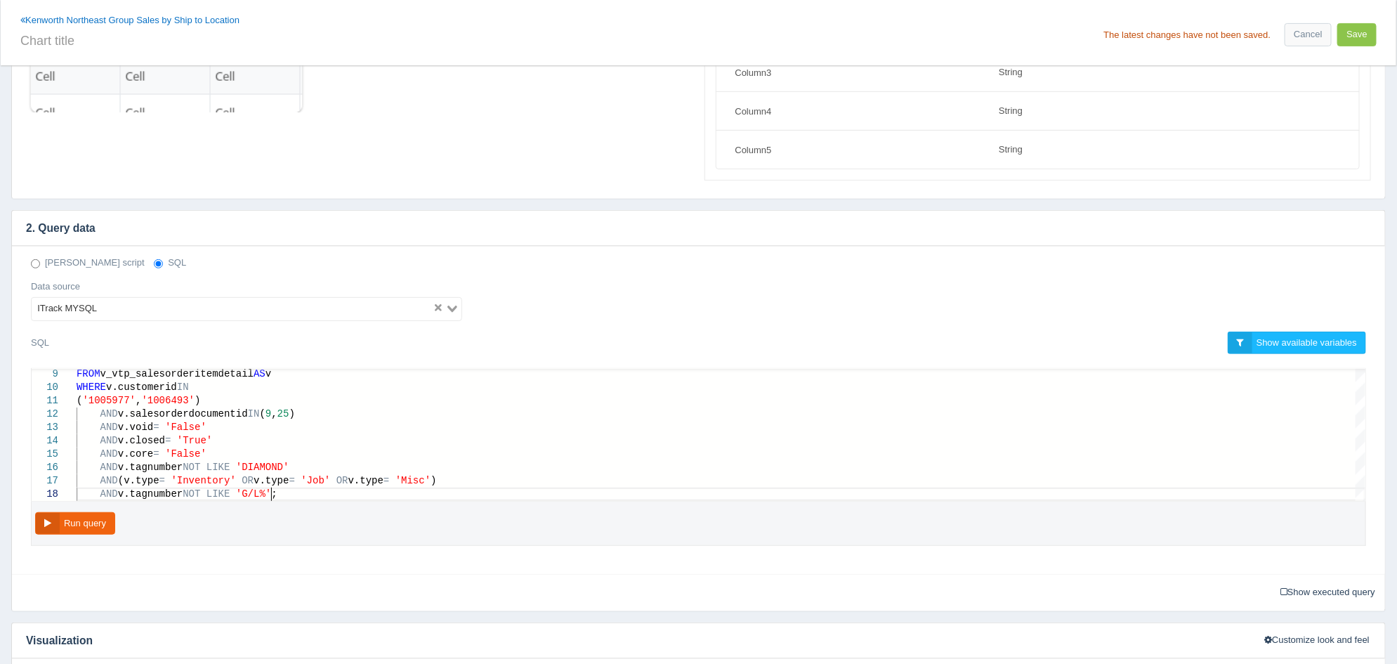
scroll to position [263, 0]
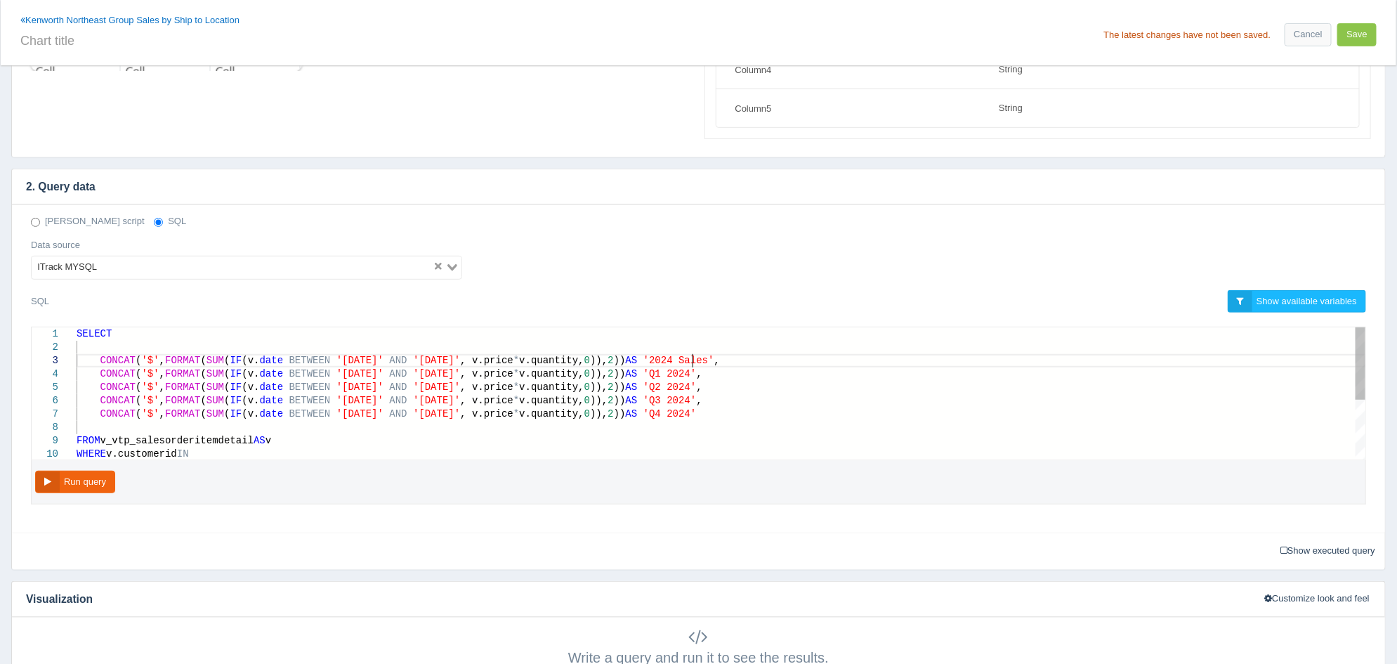
click at [695, 360] on span "'2024 Sales'" at bounding box center [678, 360] width 71 height 11
click at [697, 376] on span "'Q1 2024'" at bounding box center [669, 373] width 53 height 11
click at [697, 387] on span "'Q2 2024'" at bounding box center [669, 386] width 53 height 11
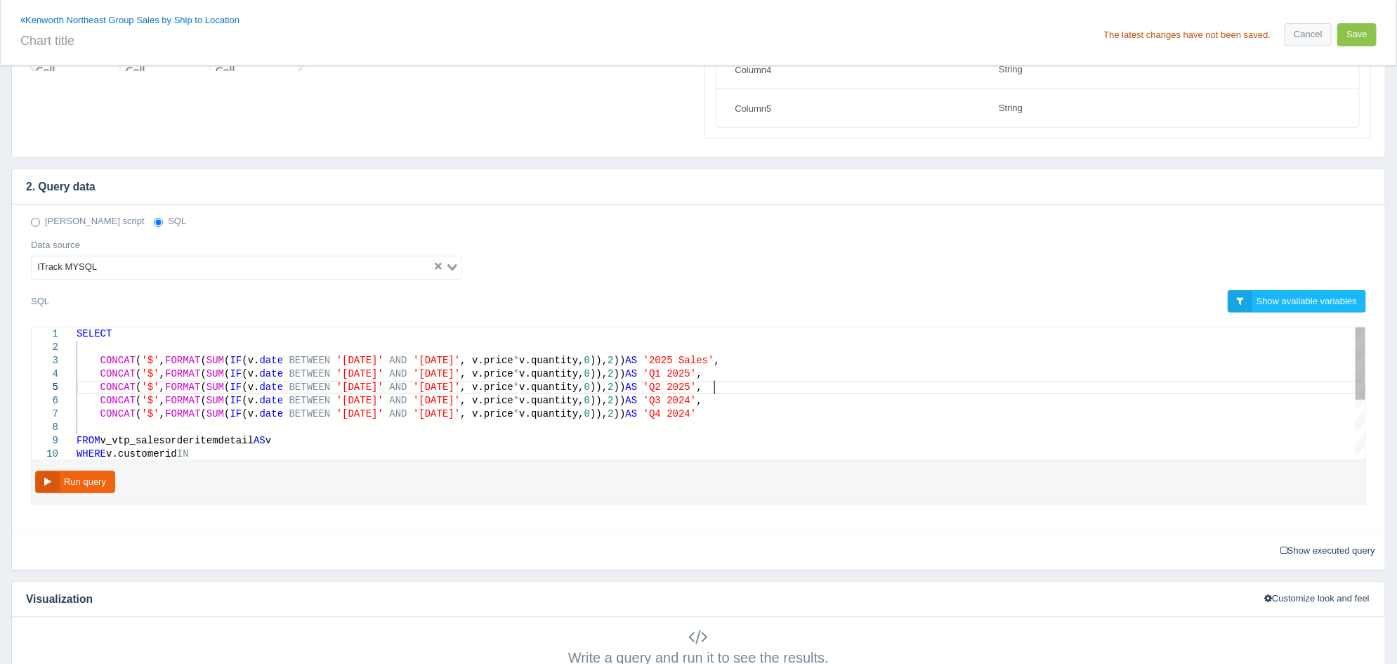
scroll to position [53, 636]
click at [697, 414] on span "'Q4 2024'" at bounding box center [669, 413] width 53 height 11
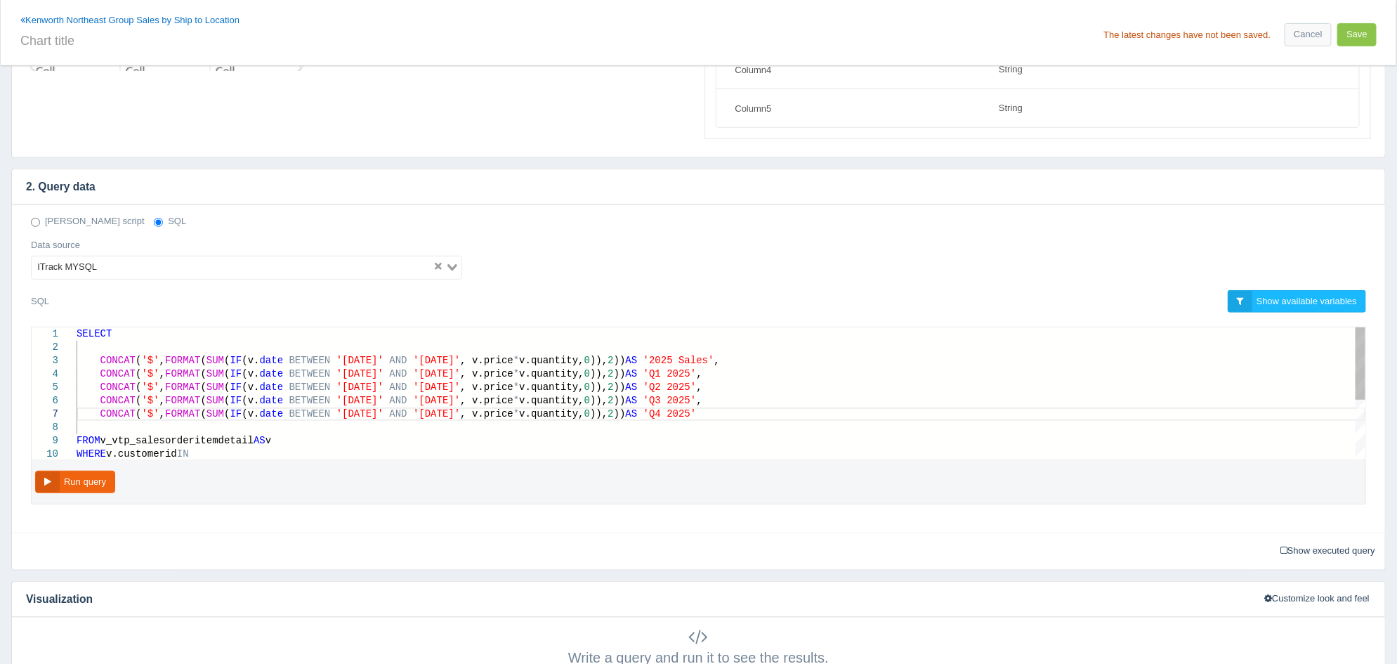
type textarea "SELECT CONCAT('$', FORMAT(SUM(IF(v.date BETWEEN '2025-01-01' AND '2025-12-31', …"
click at [114, 485] on button "Run query" at bounding box center [75, 482] width 80 height 23
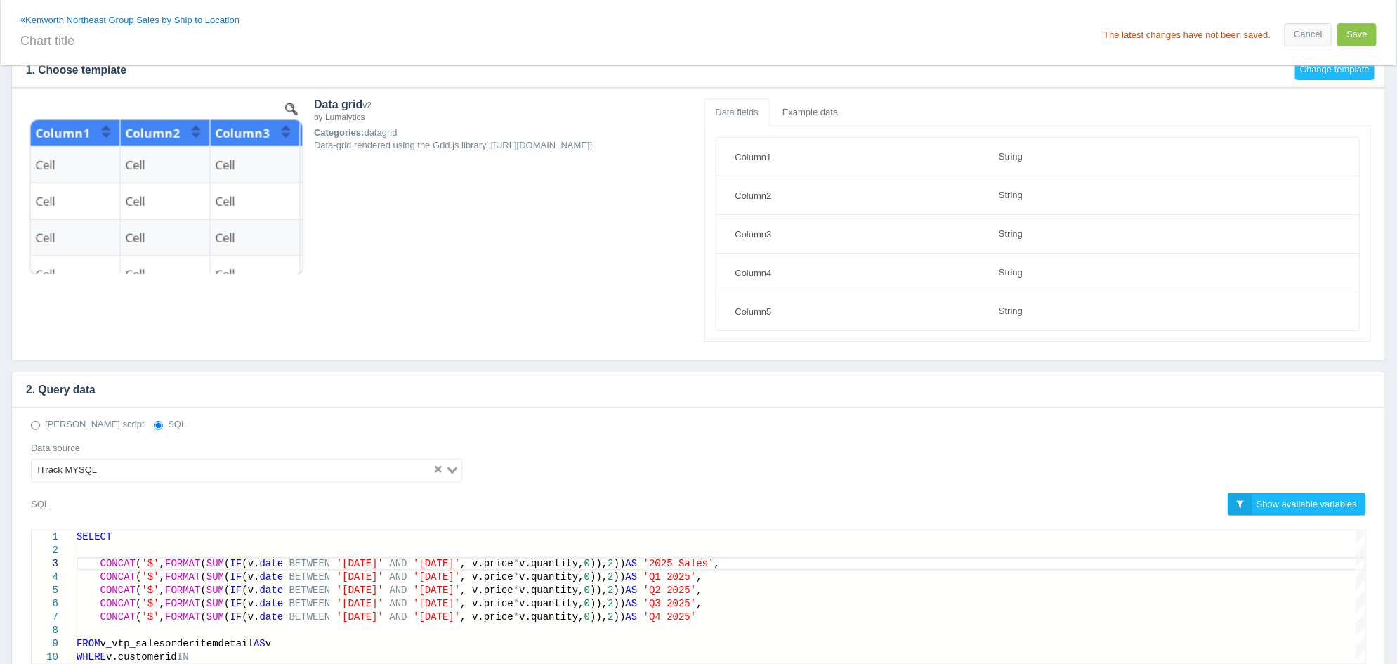
scroll to position [0, 0]
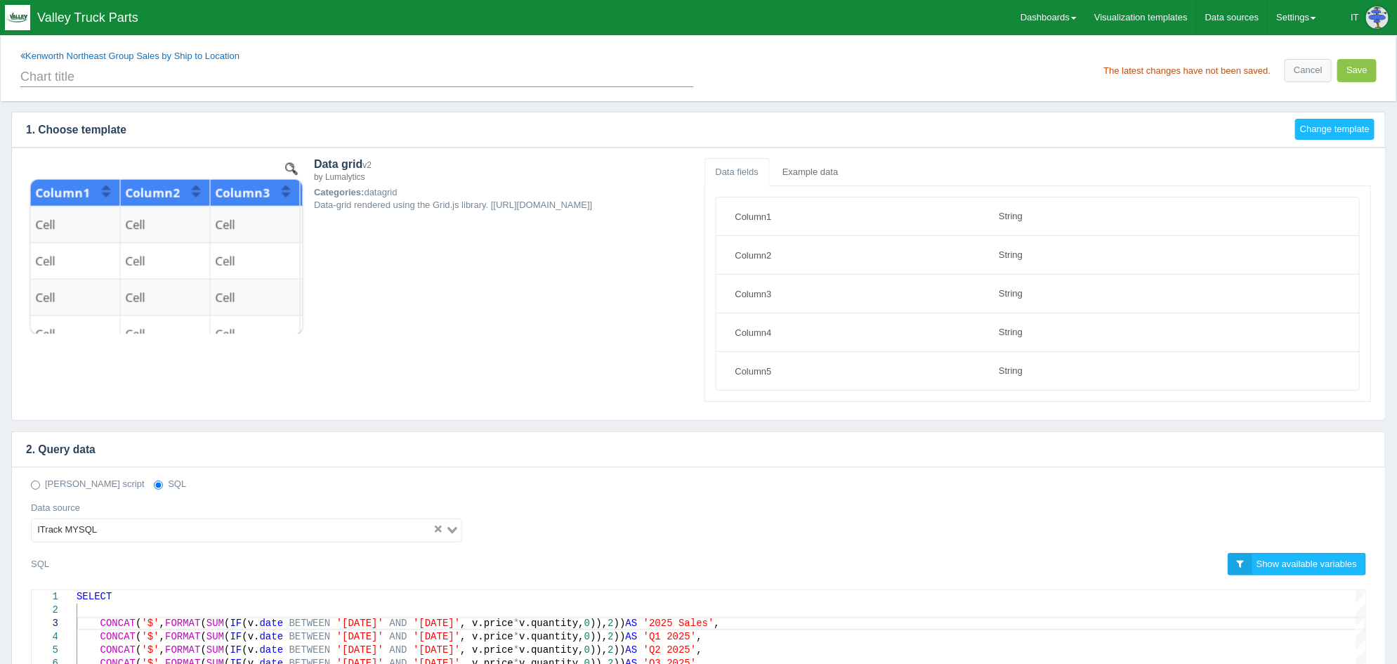
click at [338, 82] on input "text" at bounding box center [356, 75] width 673 height 24
type input "2025 Quarterly Sales"
click at [1353, 74] on button "Save" at bounding box center [1356, 70] width 39 height 23
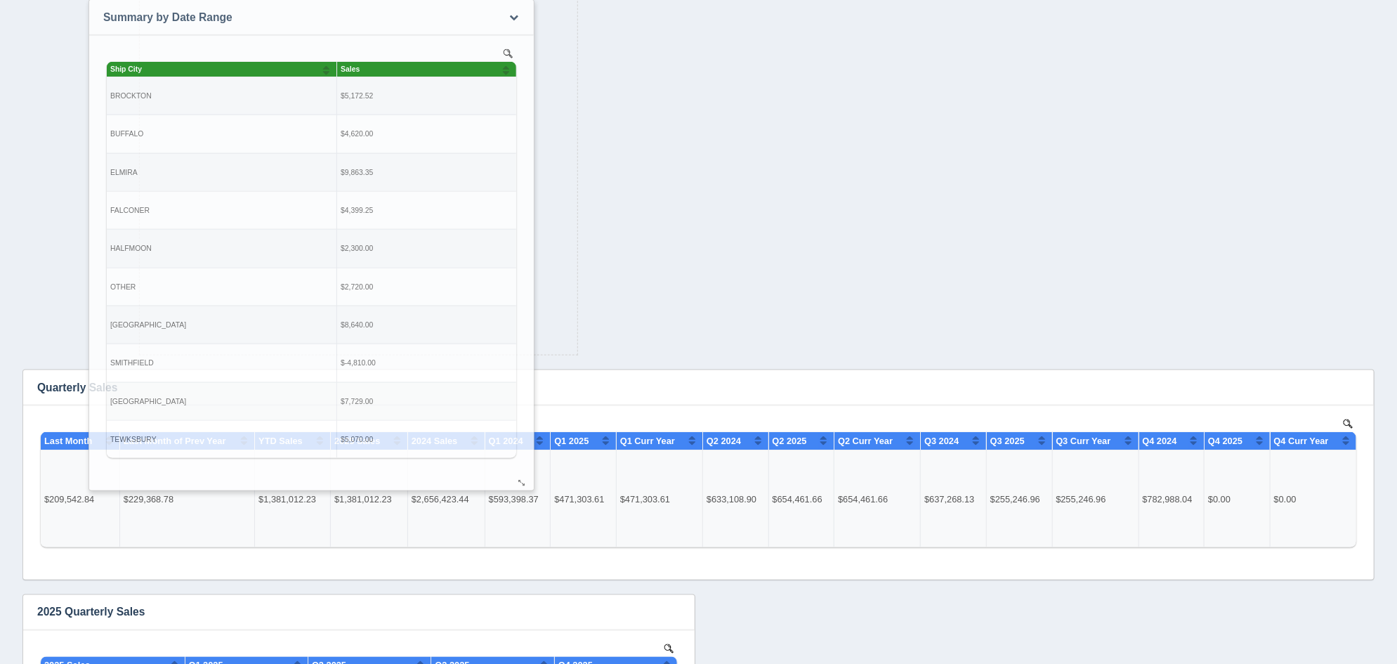
scroll to position [704, 0]
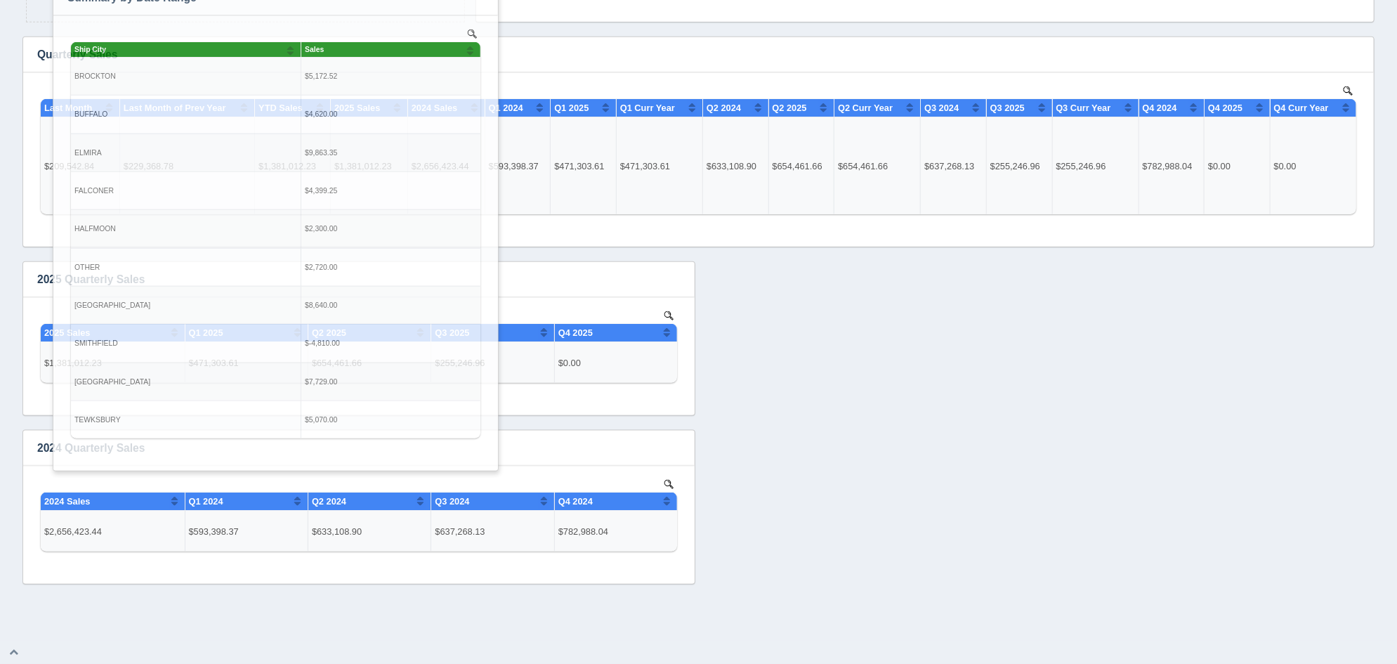
drag, startPoint x: 213, startPoint y: 444, endPoint x: 243, endPoint y: -1, distance: 446.3
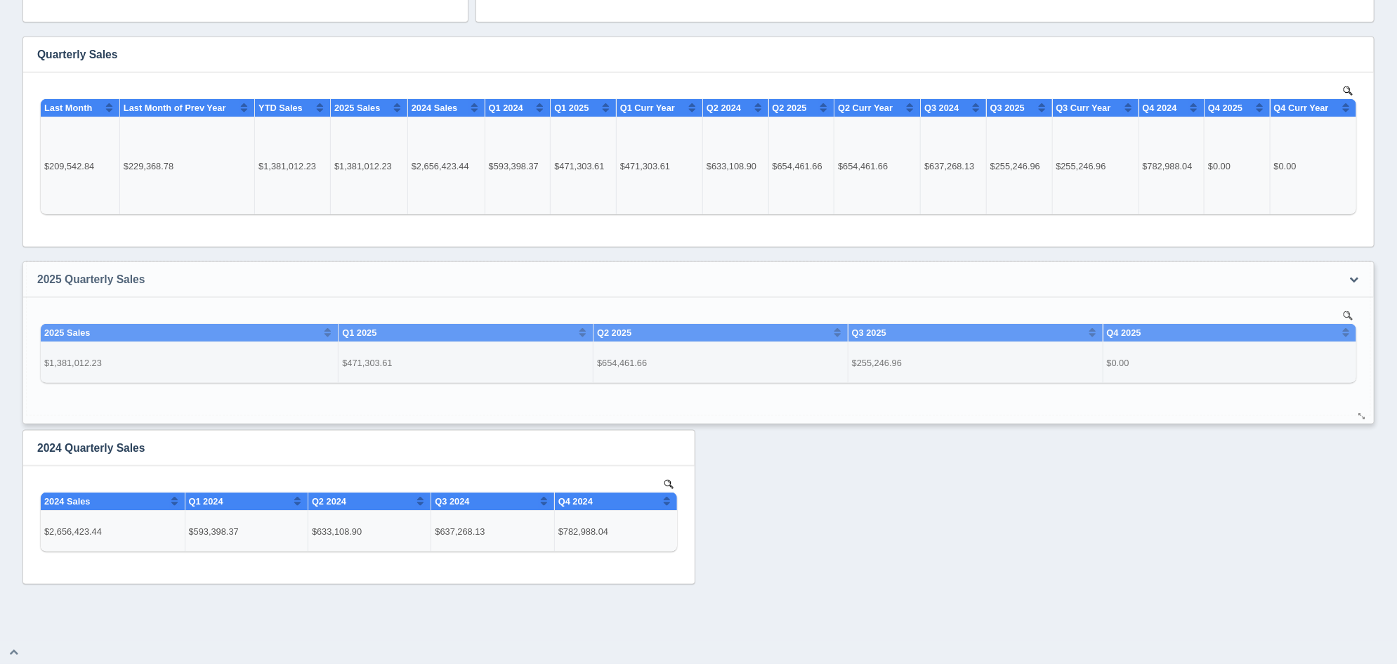
drag, startPoint x: 685, startPoint y: 410, endPoint x: 1364, endPoint y: 419, distance: 679.2
click at [1364, 419] on div at bounding box center [1362, 417] width 11 height 11
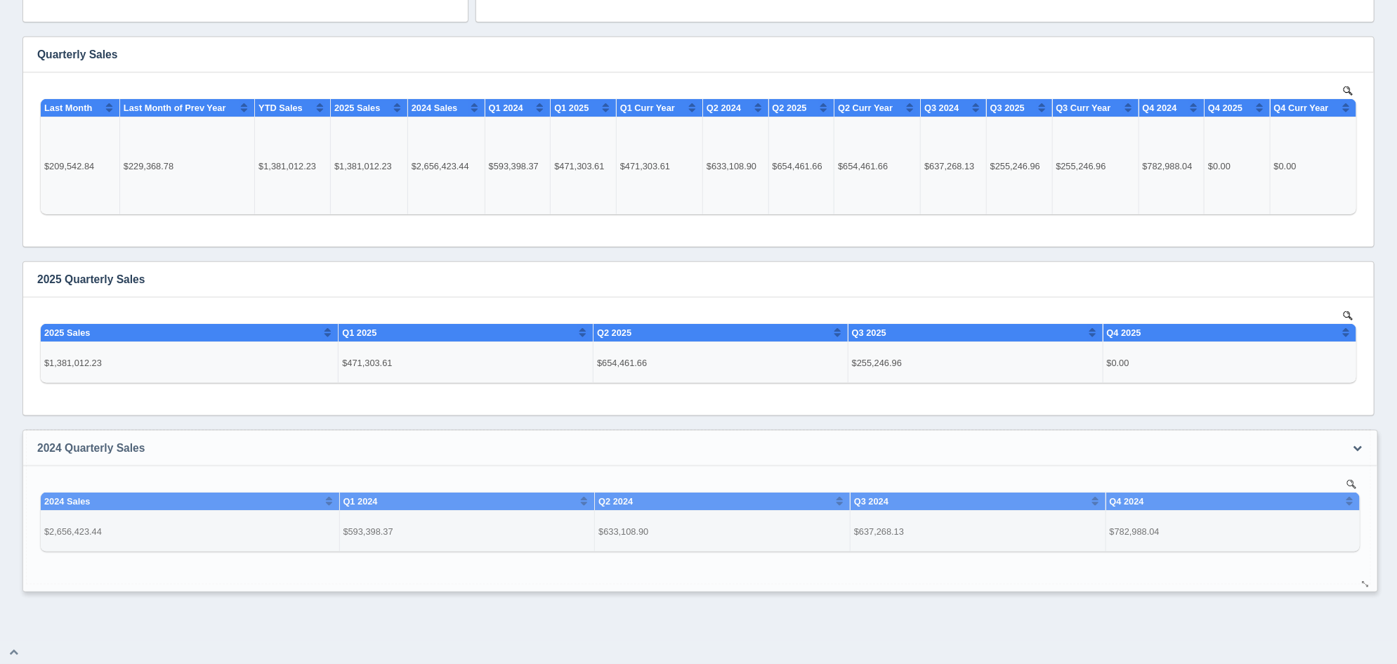
drag, startPoint x: 685, startPoint y: 575, endPoint x: 1369, endPoint y: 582, distance: 683.4
click at [1369, 582] on div at bounding box center [1365, 584] width 11 height 11
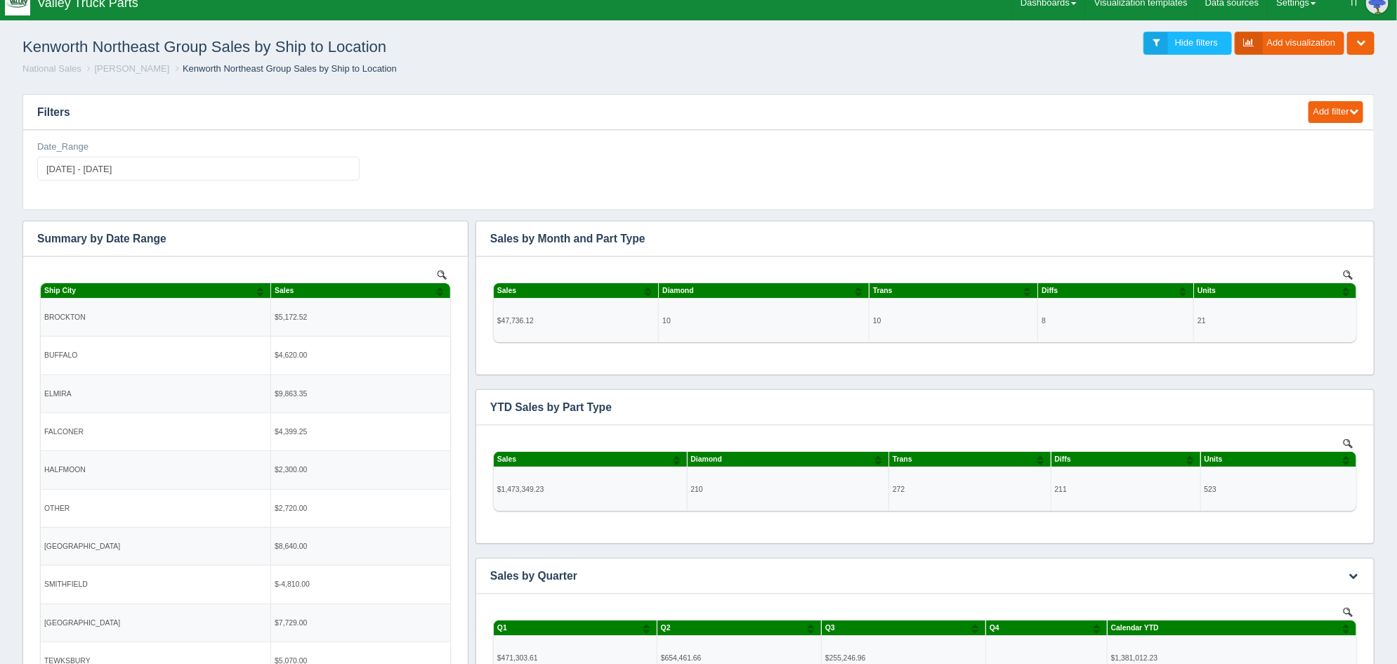
scroll to position [0, 0]
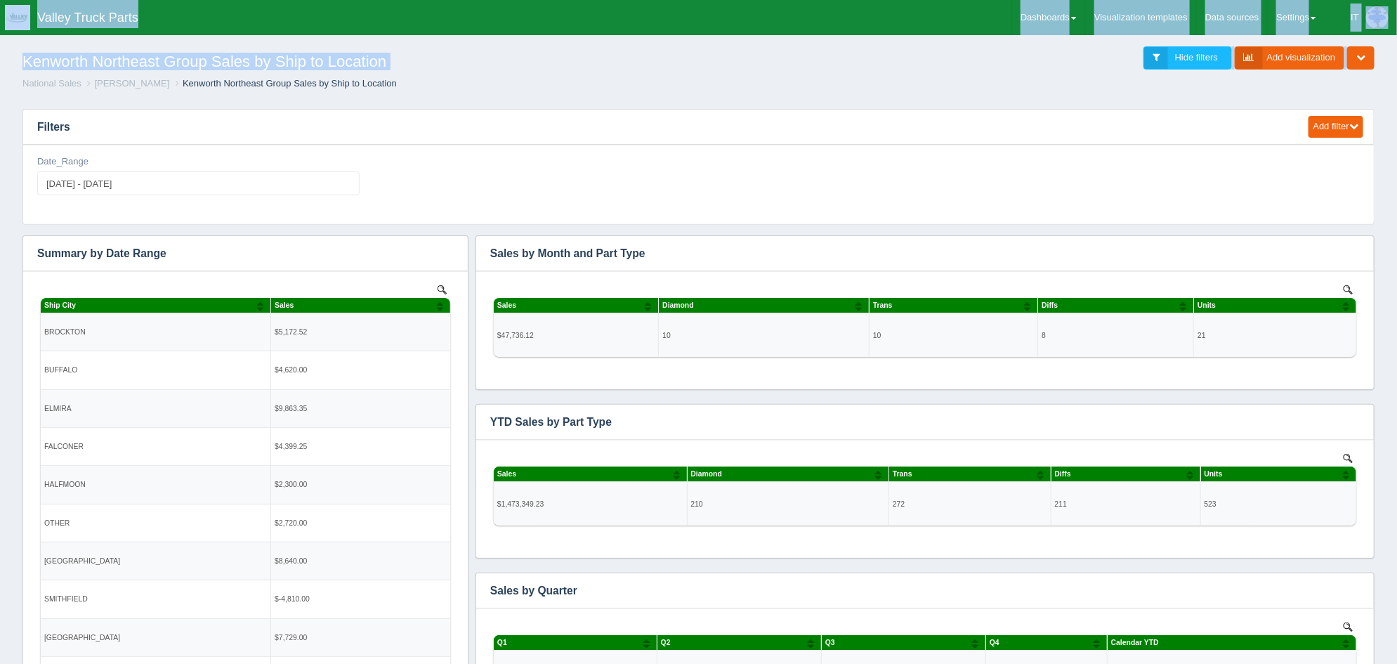
drag, startPoint x: 788, startPoint y: 34, endPoint x: 778, endPoint y: 39, distance: 11.3
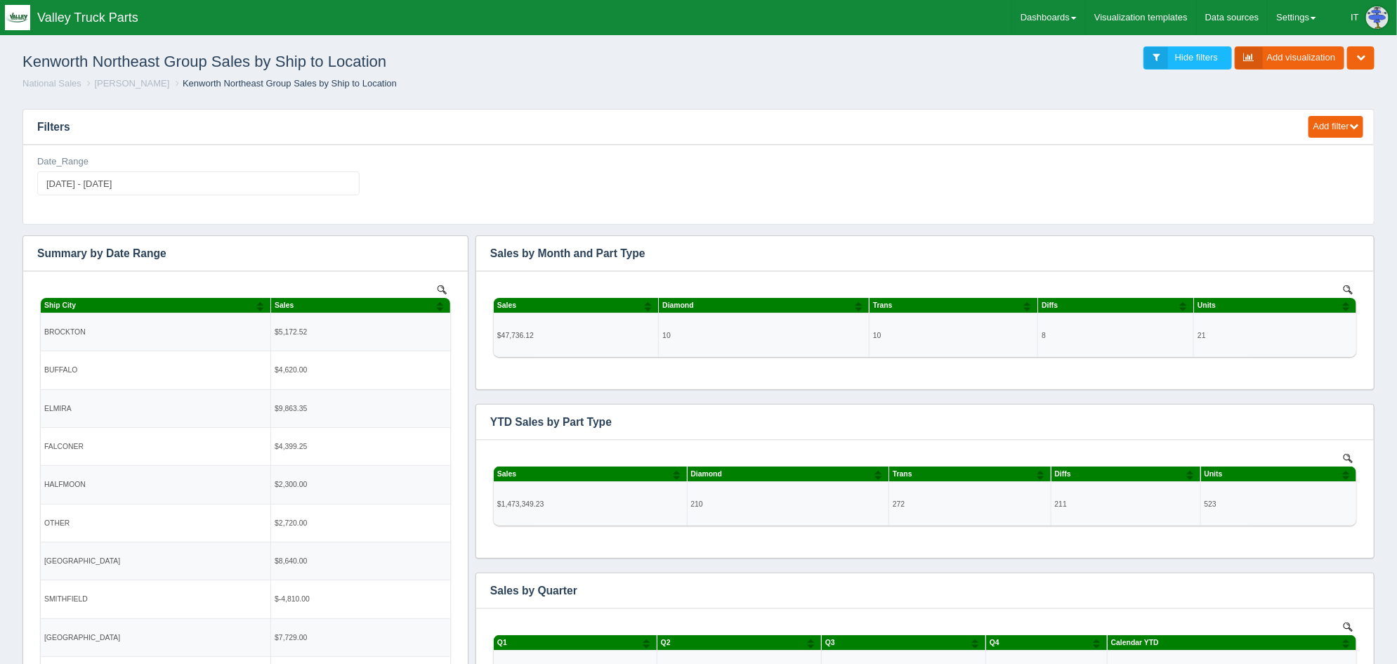
click at [985, 90] on ol "National Sales Jon Feeback Kenworth Northeast Group Sales by Ship to Location" at bounding box center [698, 83] width 1375 height 13
click at [1067, 23] on link "Dashboards" at bounding box center [1048, 17] width 73 height 35
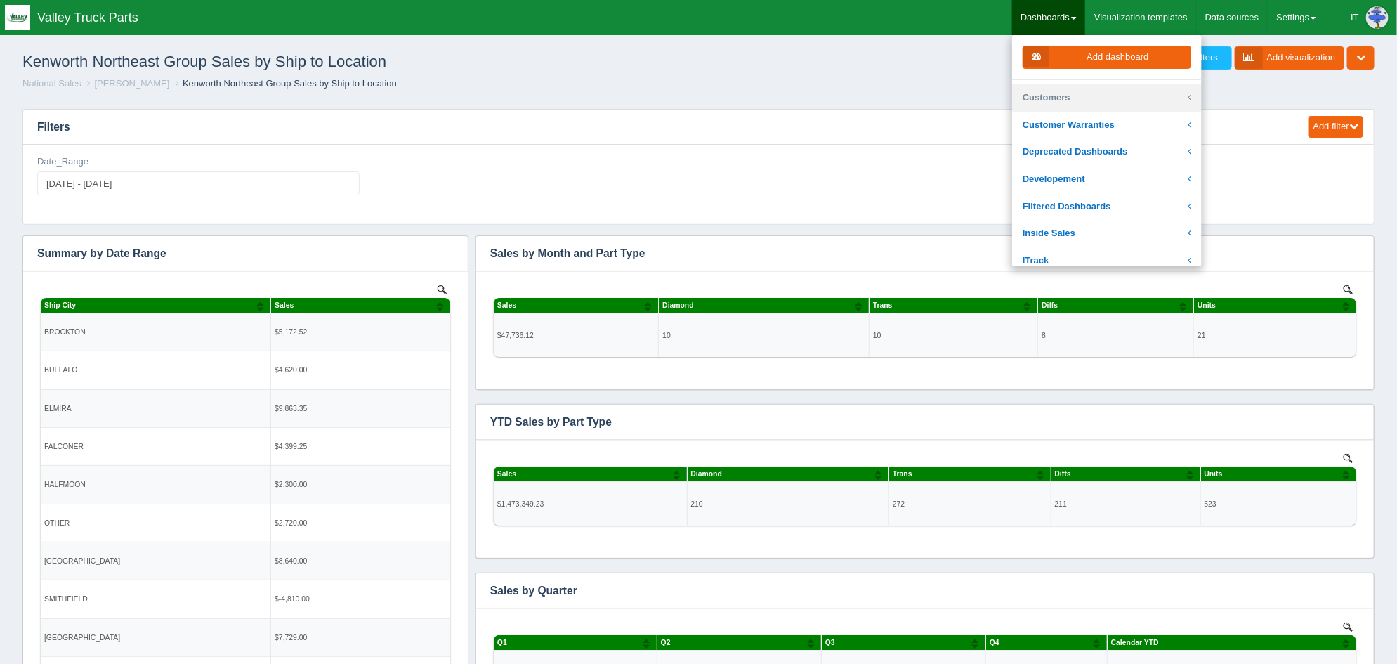
scroll to position [175, 0]
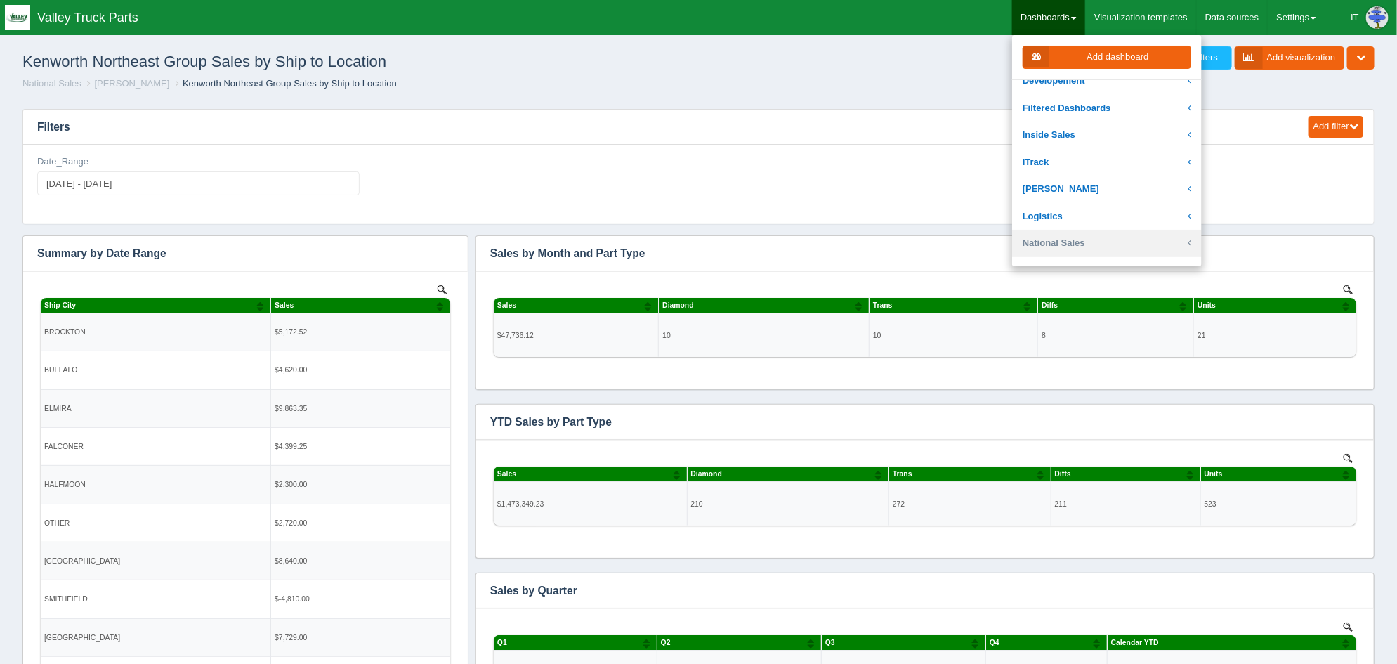
click at [1084, 236] on link "National Sales" at bounding box center [1107, 243] width 190 height 27
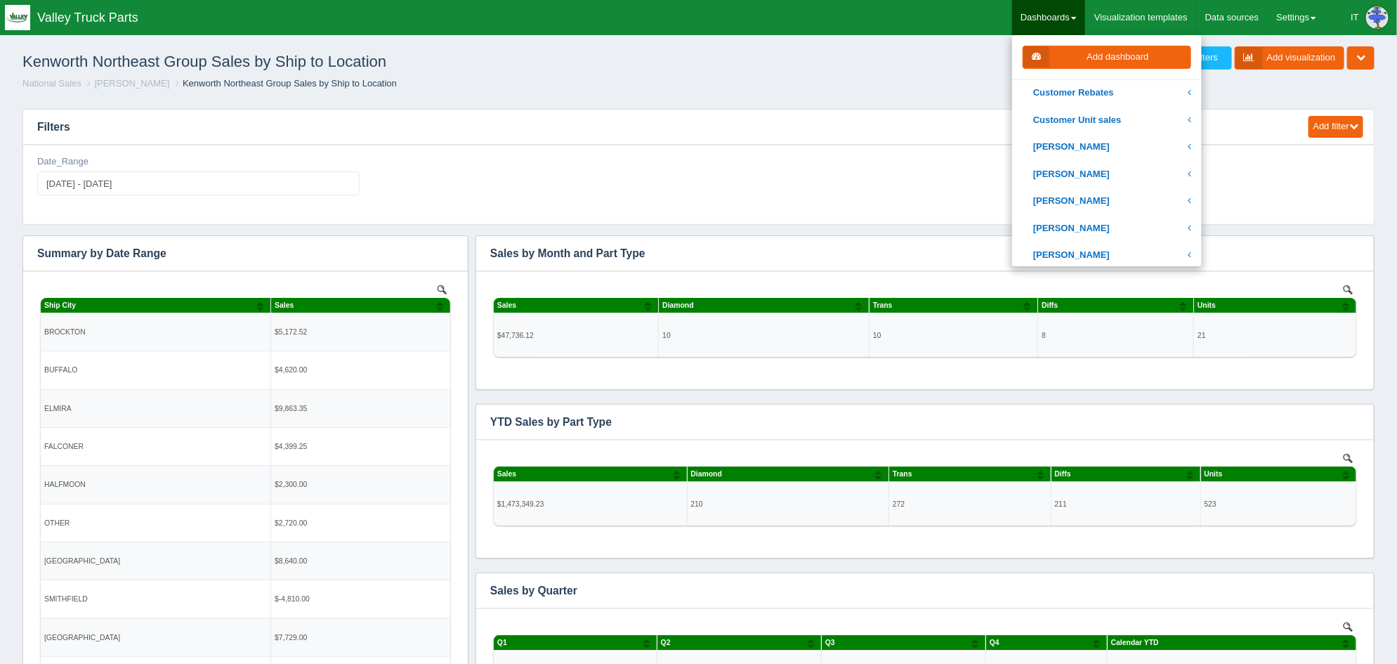
scroll to position [438, 0]
click at [1089, 219] on link "[PERSON_NAME]" at bounding box center [1107, 223] width 190 height 27
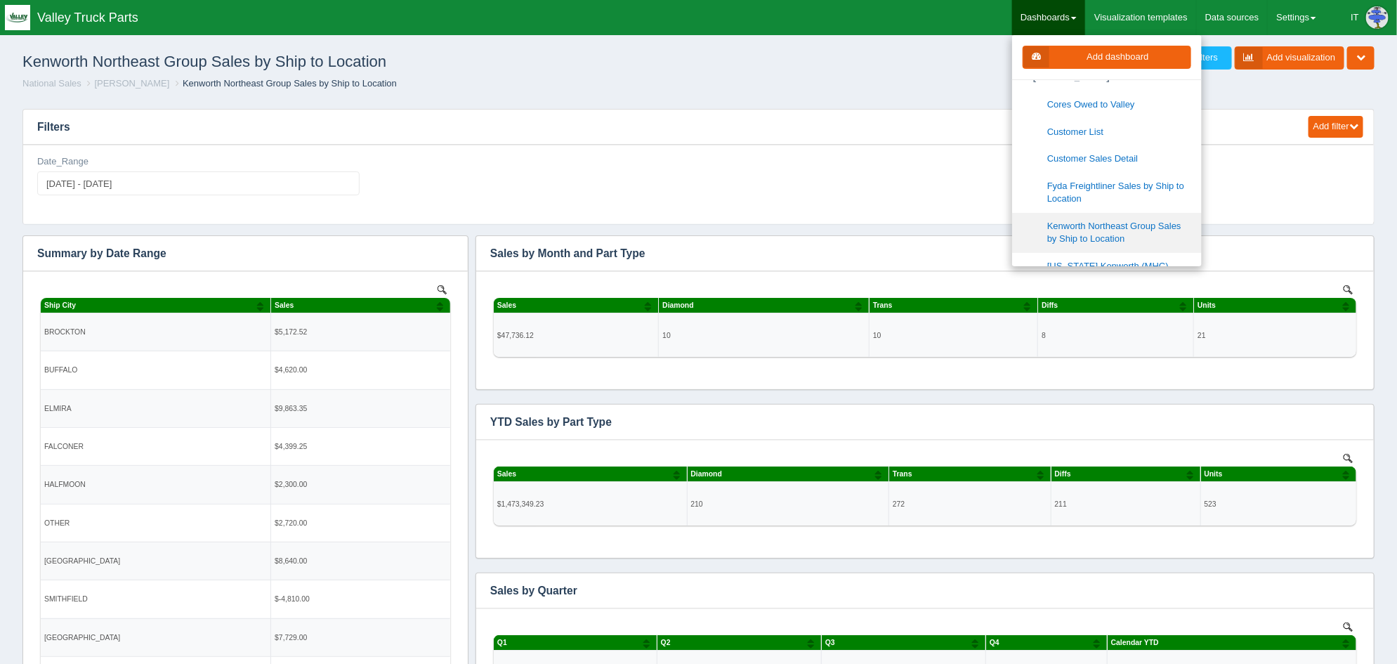
scroll to position [614, 0]
click at [1104, 235] on link "[US_STATE] Kenworth (MHC) Sales by Ship to Location" at bounding box center [1107, 243] width 190 height 40
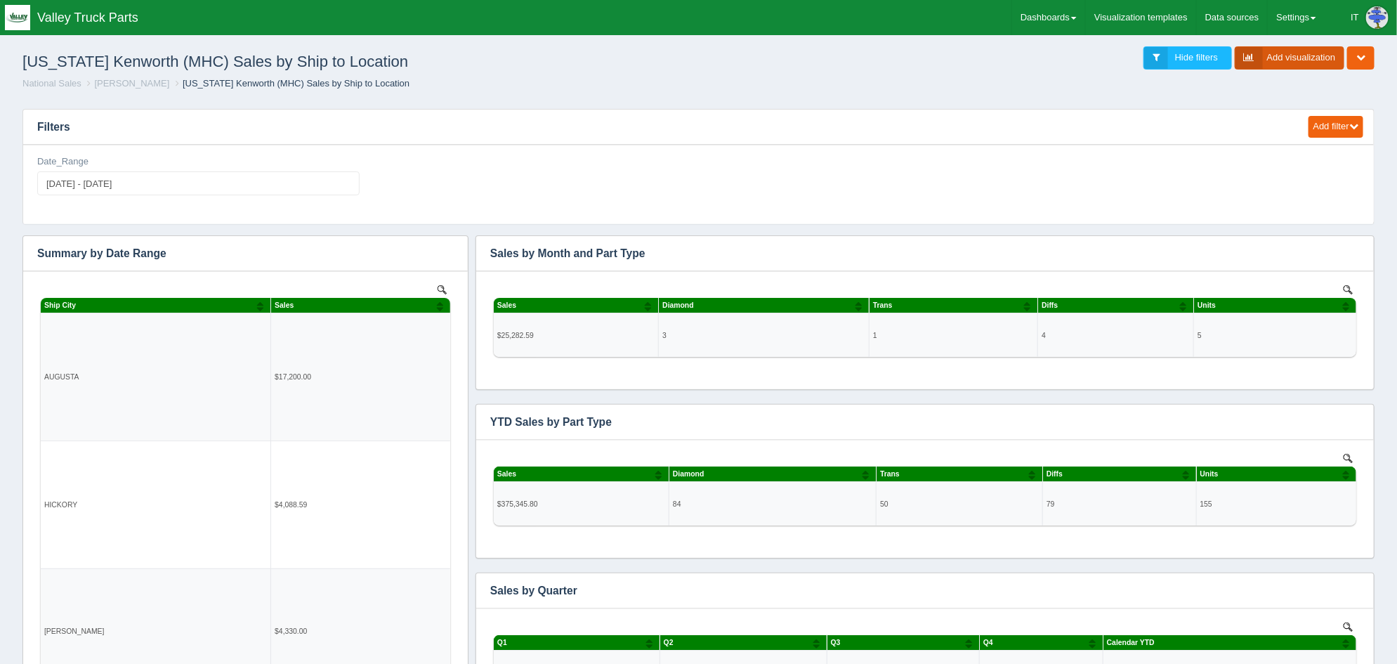
click at [1303, 52] on link "Add visualization" at bounding box center [1290, 57] width 110 height 23
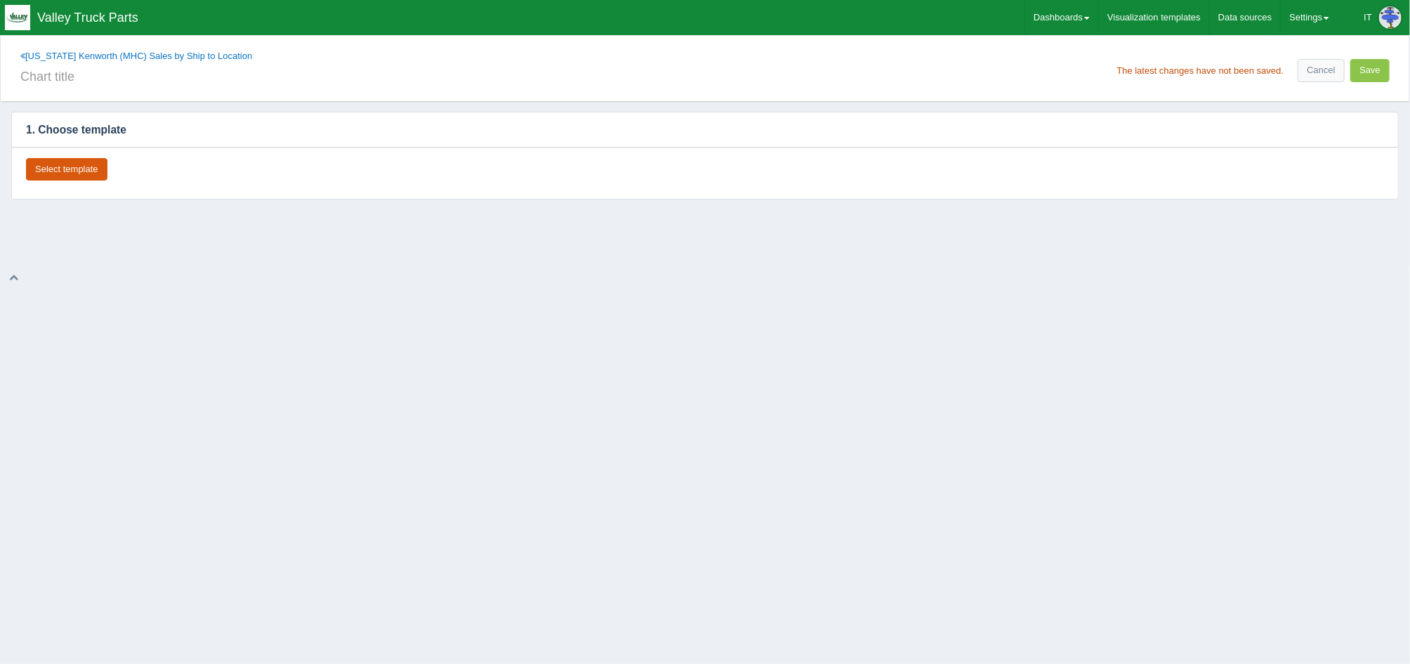
click at [46, 162] on button "Select template" at bounding box center [66, 169] width 81 height 23
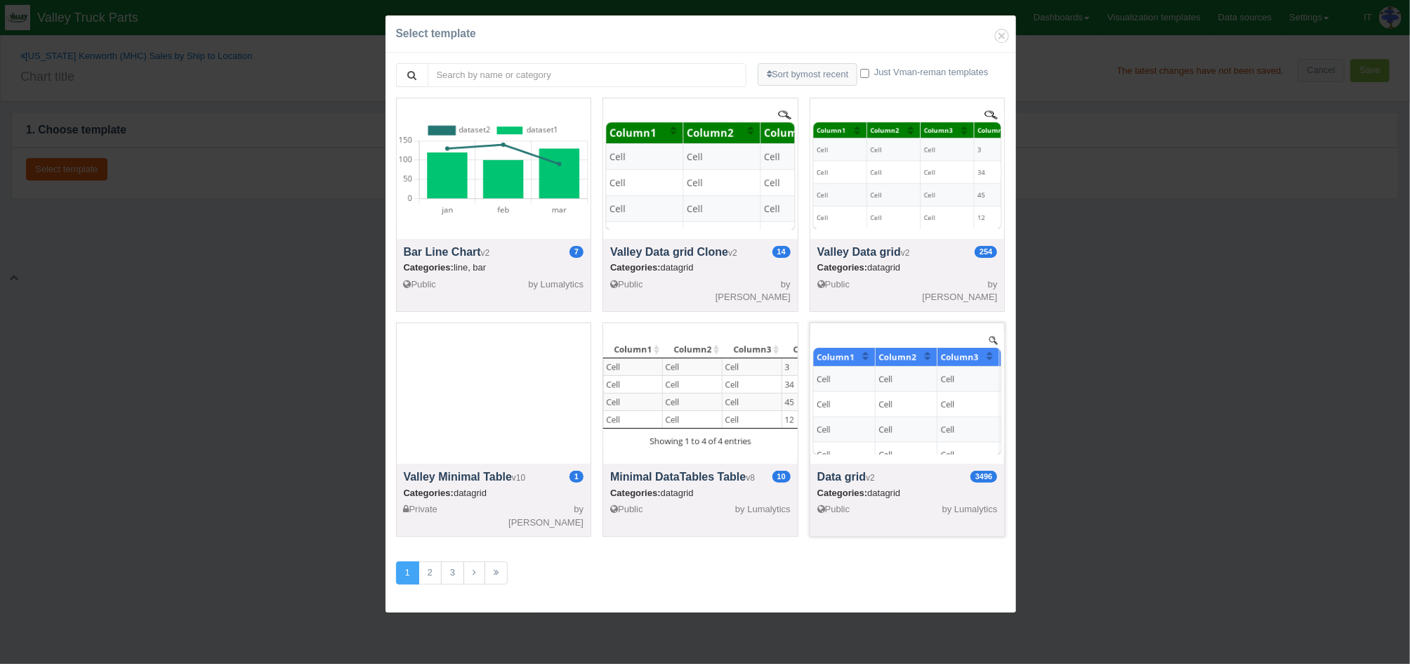
click at [905, 408] on div at bounding box center [908, 393] width 195 height 140
select select "string"
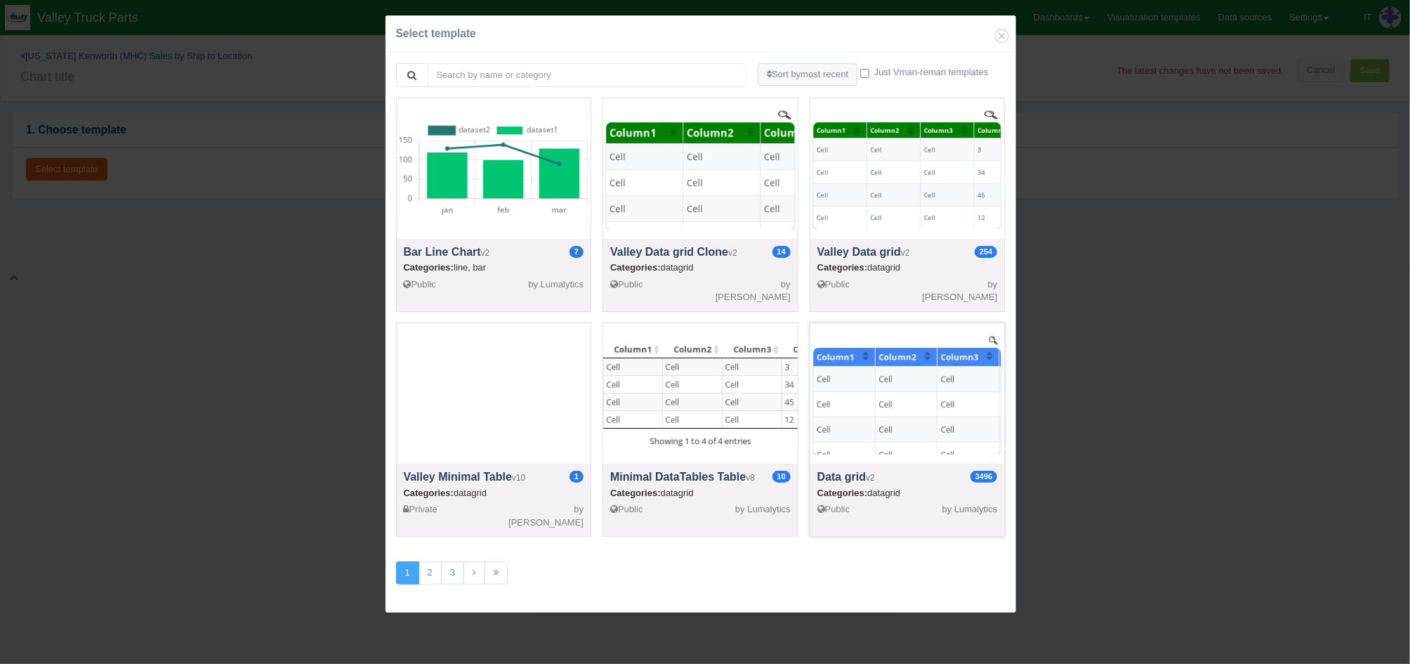
select select "string"
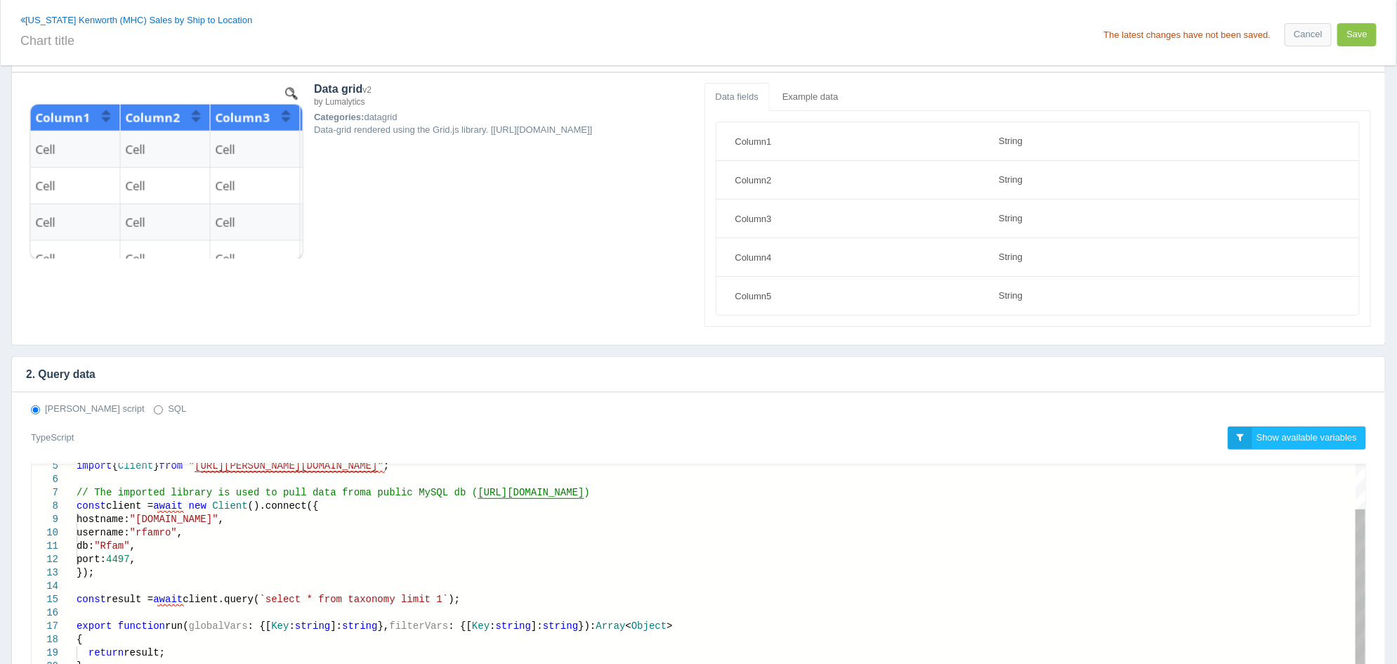
scroll to position [175, 0]
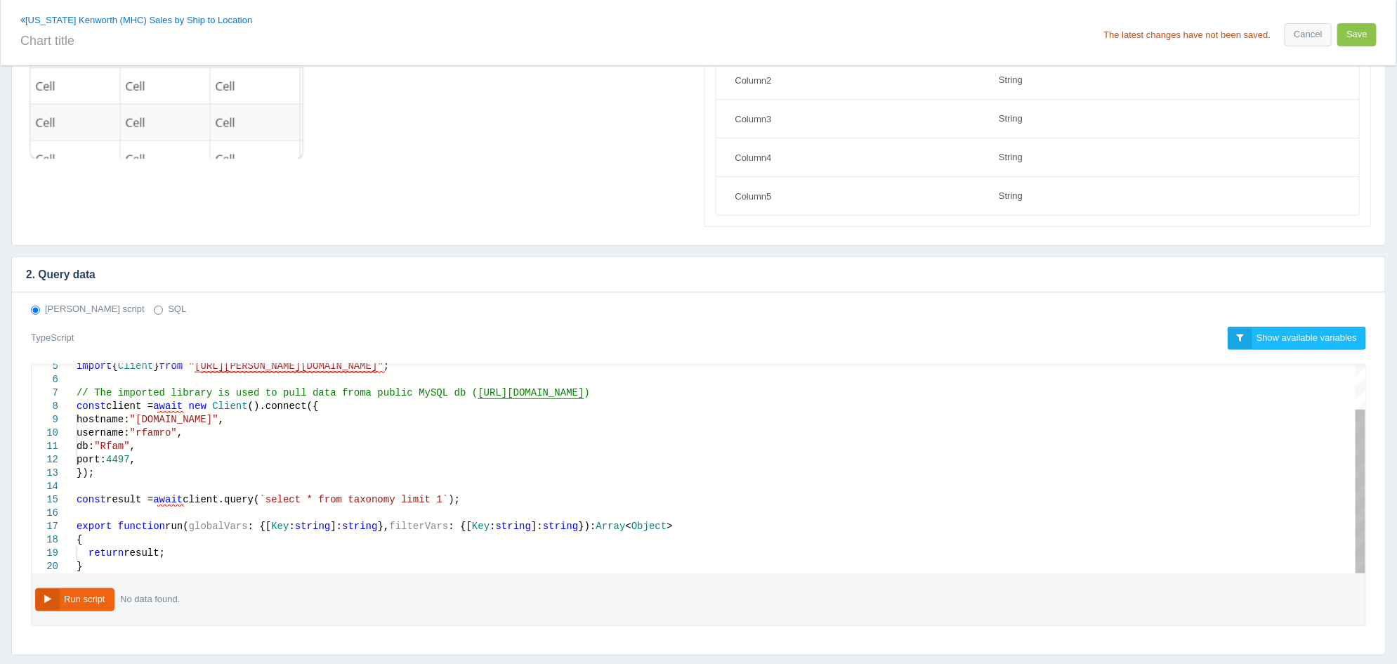
type textarea "db: "Rfam", port: 4497, }); const result = await client.query(`select * from ta…"
click at [195, 565] on div "}" at bounding box center [721, 566] width 1289 height 13
click at [154, 308] on input "SQL" at bounding box center [158, 310] width 9 height 9
radio input "true"
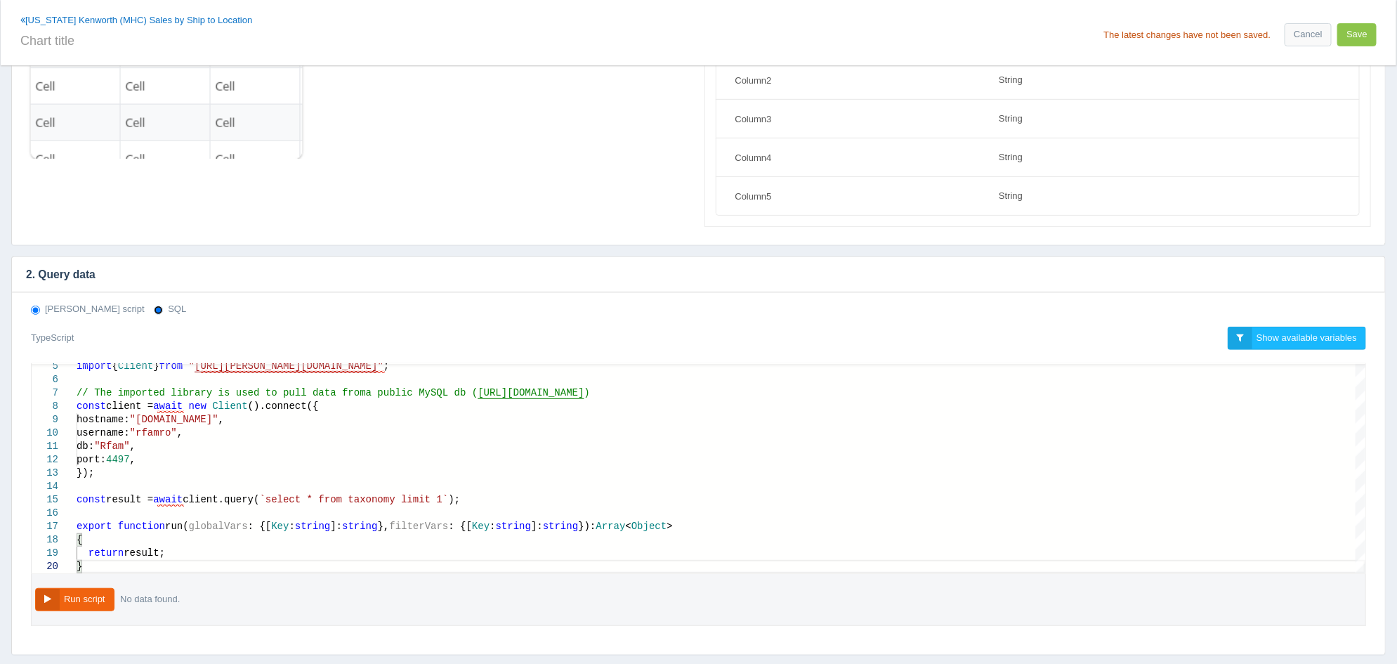
radio input "false"
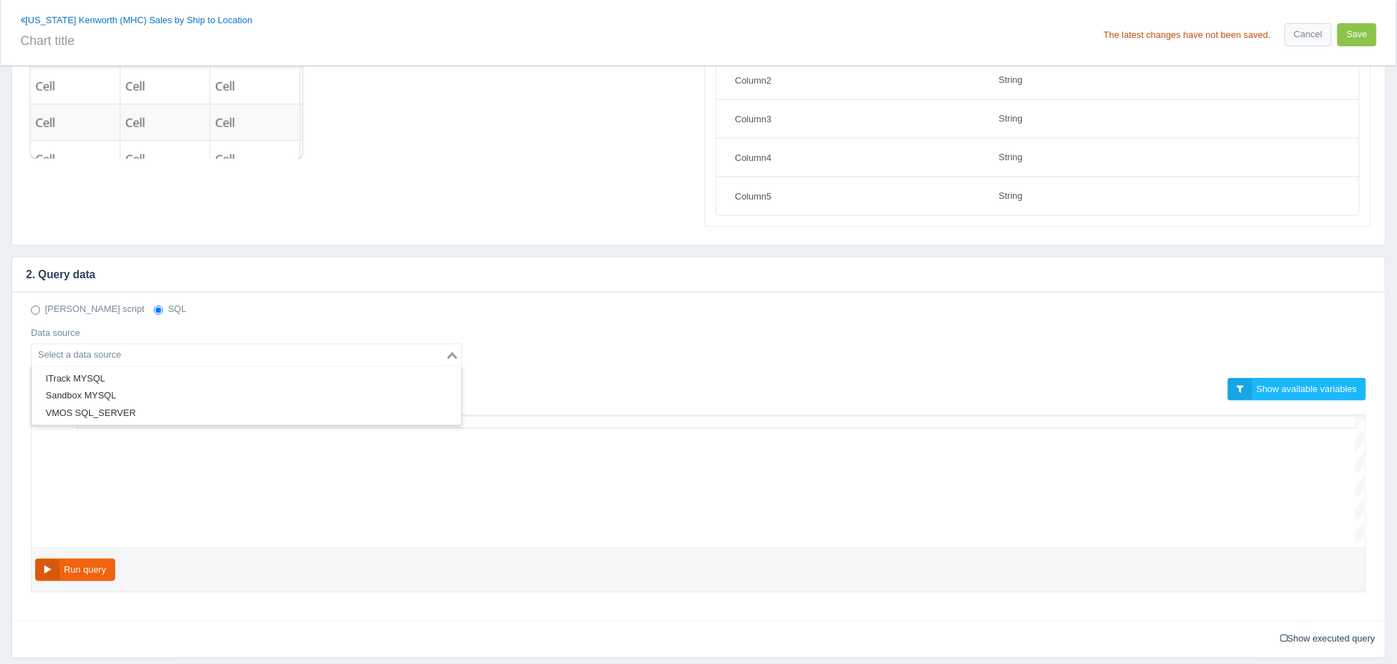
click at [112, 352] on input "Search for option" at bounding box center [238, 355] width 411 height 17
click at [116, 375] on li "ITrack MYSQL" at bounding box center [247, 379] width 430 height 18
click at [114, 425] on div at bounding box center [721, 421] width 1289 height 13
paste textarea "('1005977', '1006493') AND v.salesorderdocumentid IN (9, 25) AND v.void = 'Fals…"
type textarea "('1005977', '1006493') AND v.salesorderdocumentid IN (9, 25) AND v.void = 'Fals…"
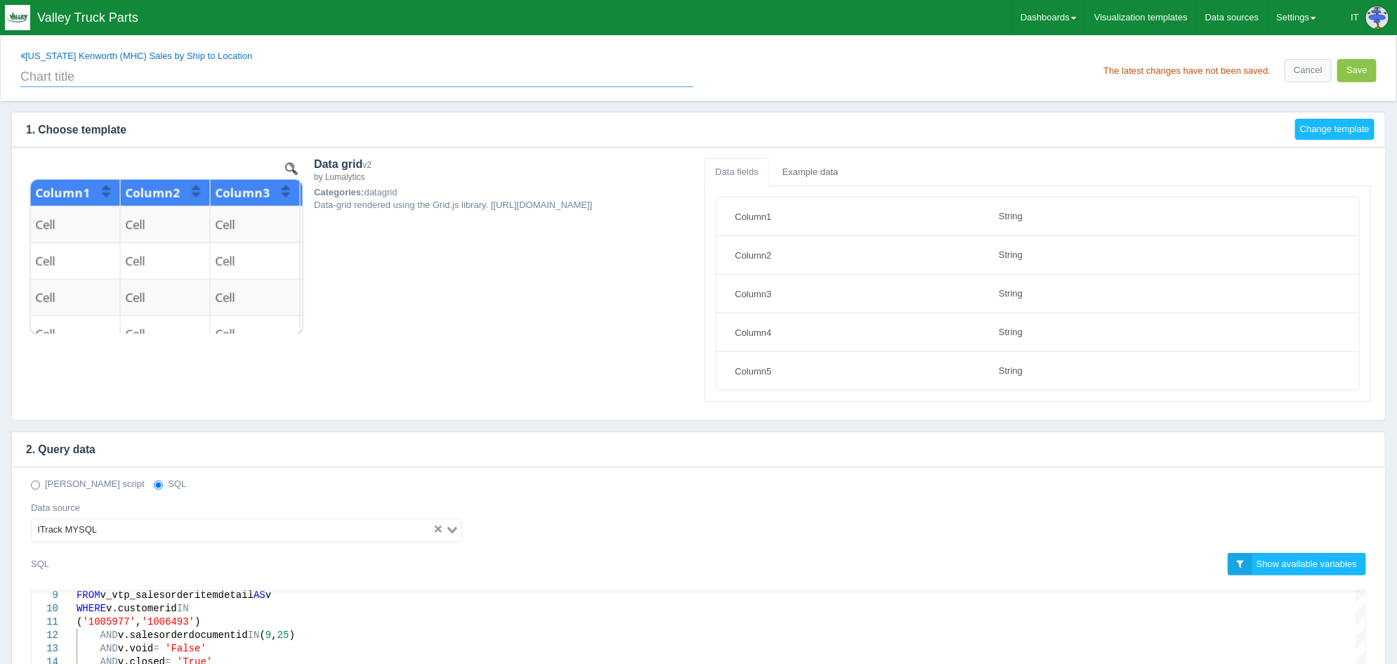
click at [74, 79] on input "text" at bounding box center [356, 75] width 673 height 24
type input "@"
type input "2025 Quarterly Sales"
click at [1350, 75] on button "Save" at bounding box center [1356, 70] width 39 height 23
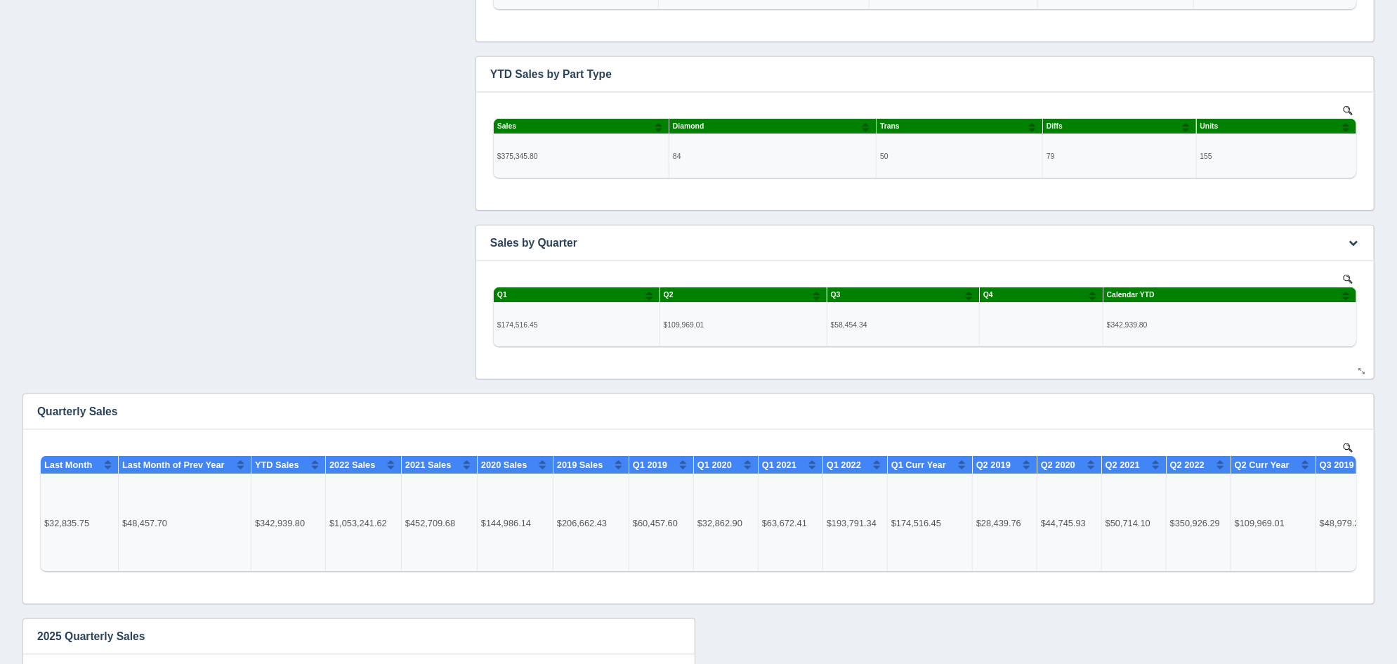
scroll to position [350, 0]
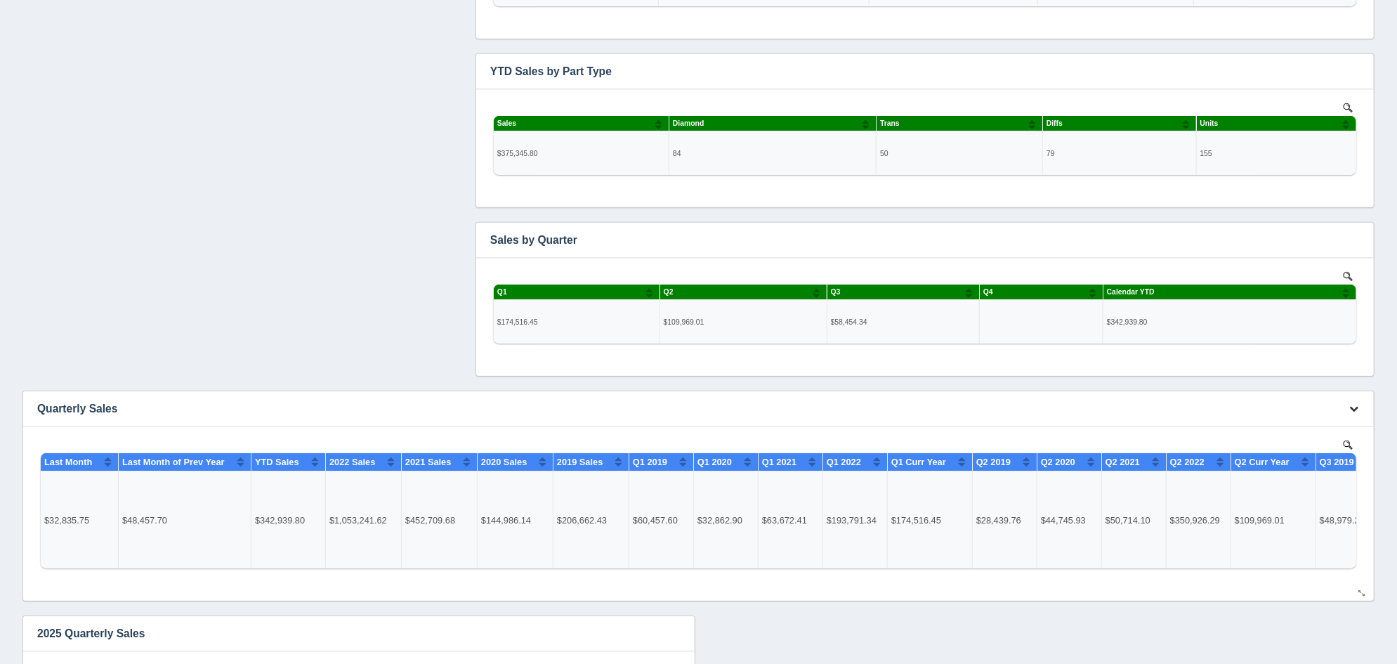
click at [1353, 405] on icon "button" at bounding box center [1353, 408] width 9 height 9
click at [1324, 424] on link "Edit chart" at bounding box center [1307, 429] width 112 height 20
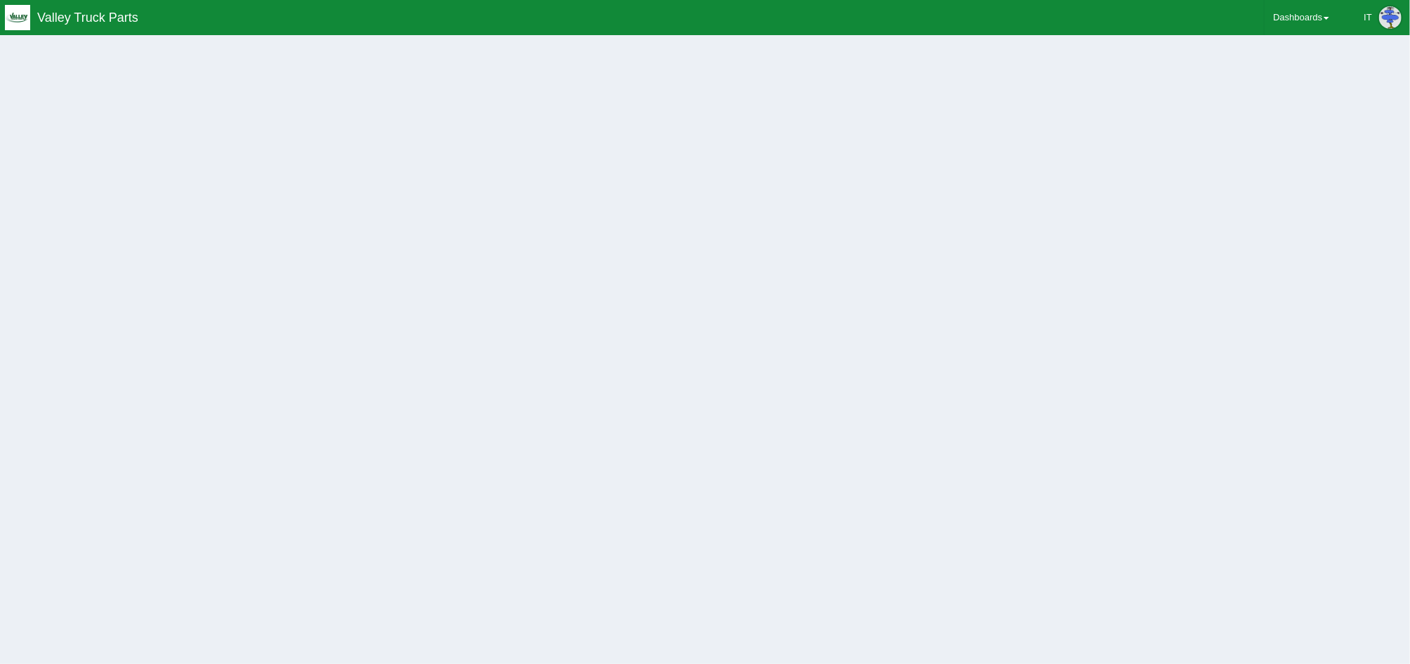
select select "string"
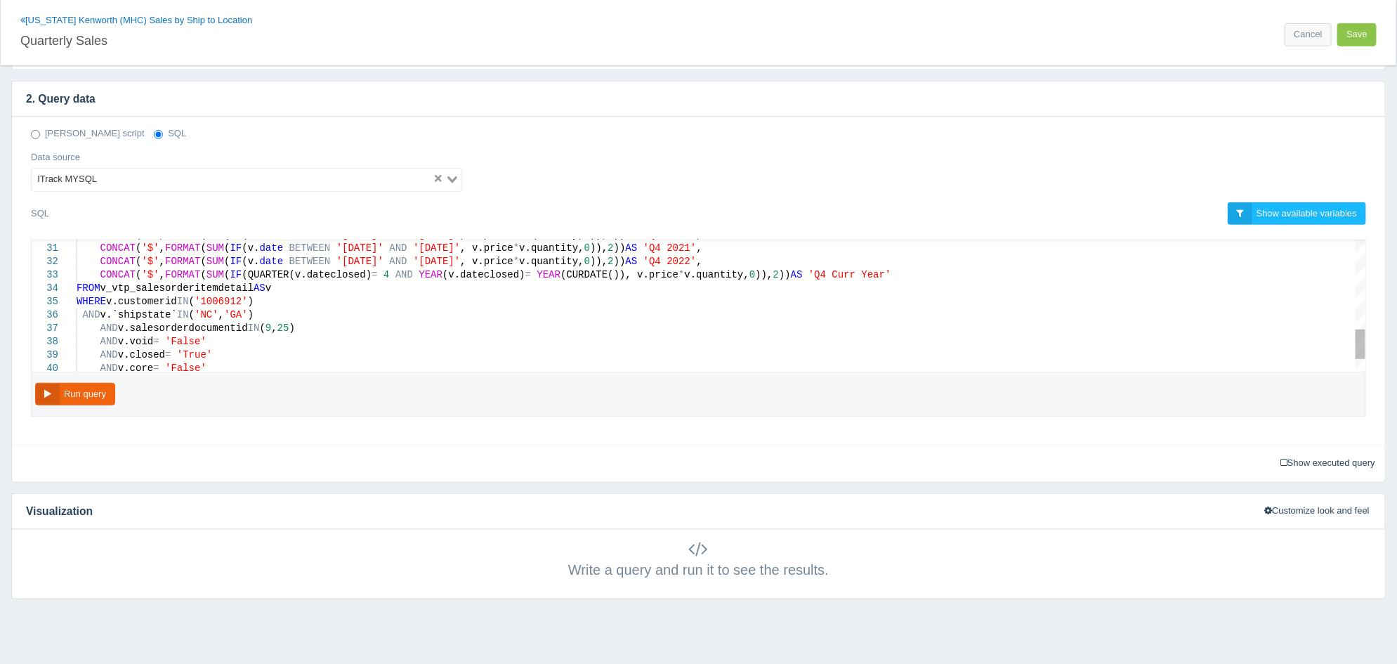
scroll to position [0, 306]
drag, startPoint x: 244, startPoint y: 303, endPoint x: 207, endPoint y: 297, distance: 37.0
click at [360, 356] on div "AND v.closed = 'True'" at bounding box center [721, 354] width 1289 height 13
type textarea "CONCAT('$', FORMAT(SUM(IF(v.date BETWEEN '2021-10-01' AND '2021-12-31', v.price…"
drag, startPoint x: 263, startPoint y: 314, endPoint x: 73, endPoint y: 296, distance: 190.5
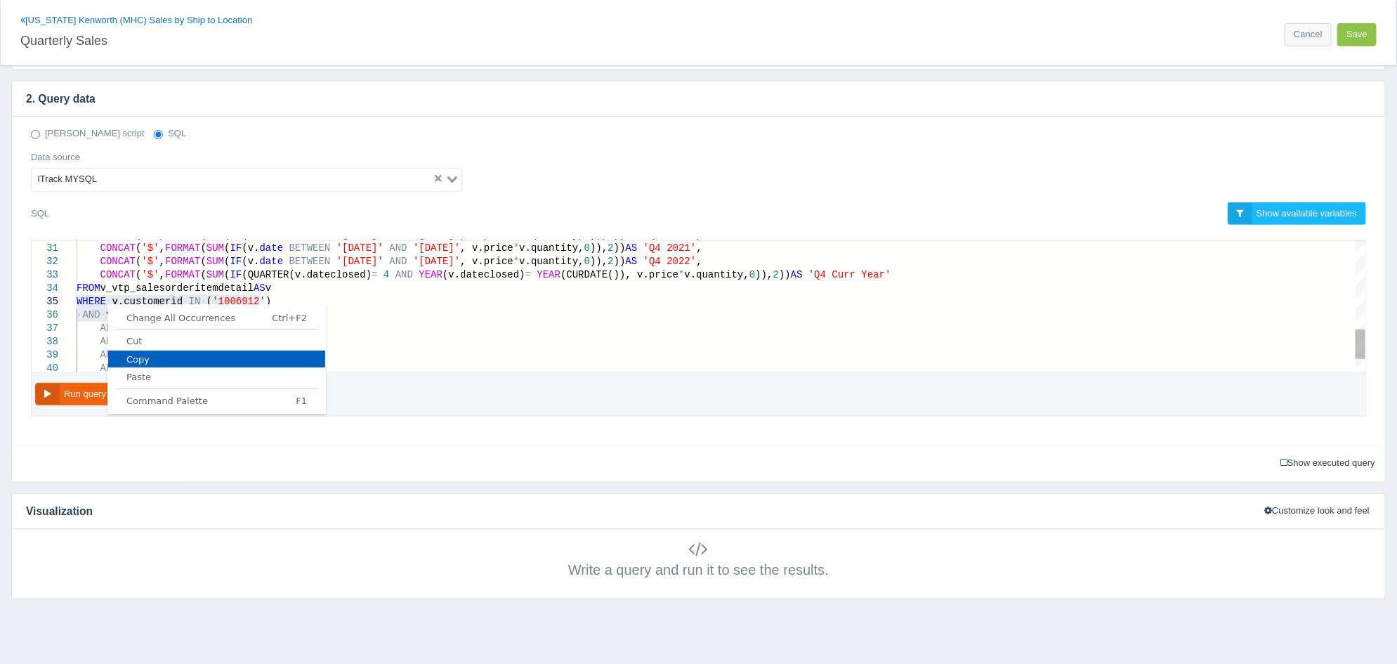
click at [148, 361] on span "Copy" at bounding box center [216, 359] width 217 height 9
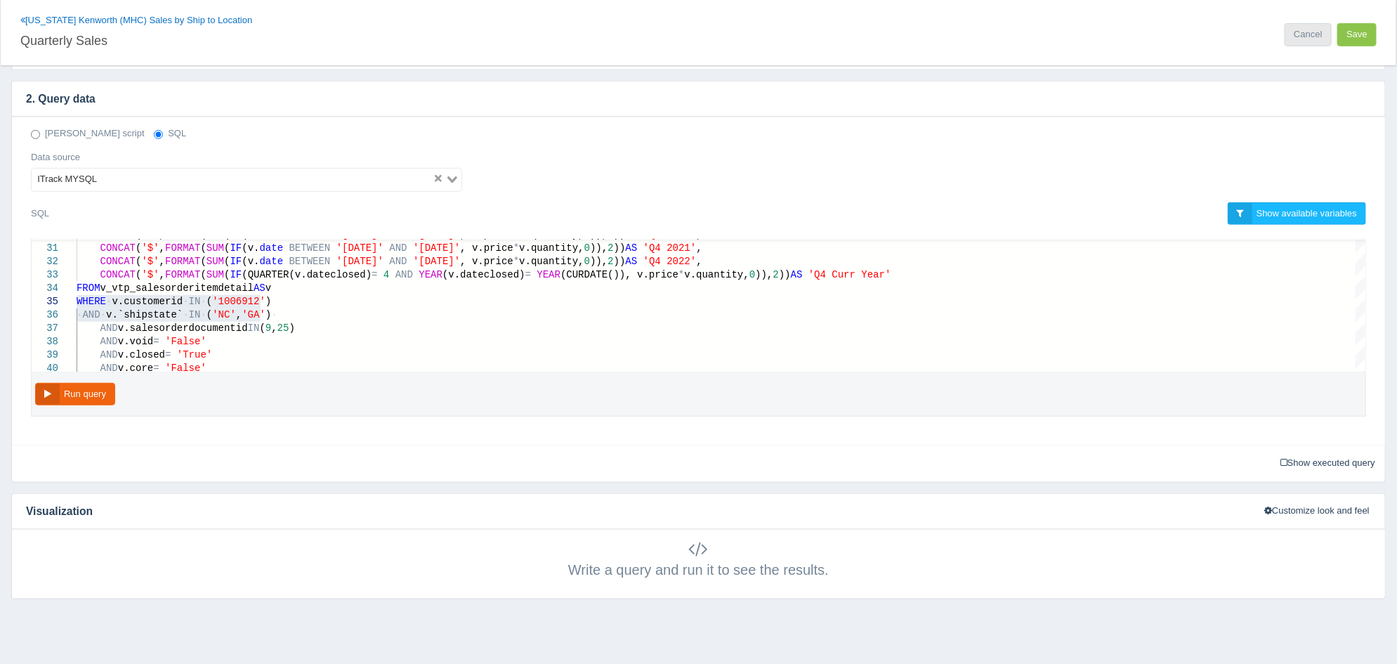
click at [1297, 34] on link "Cancel" at bounding box center [1308, 34] width 46 height 23
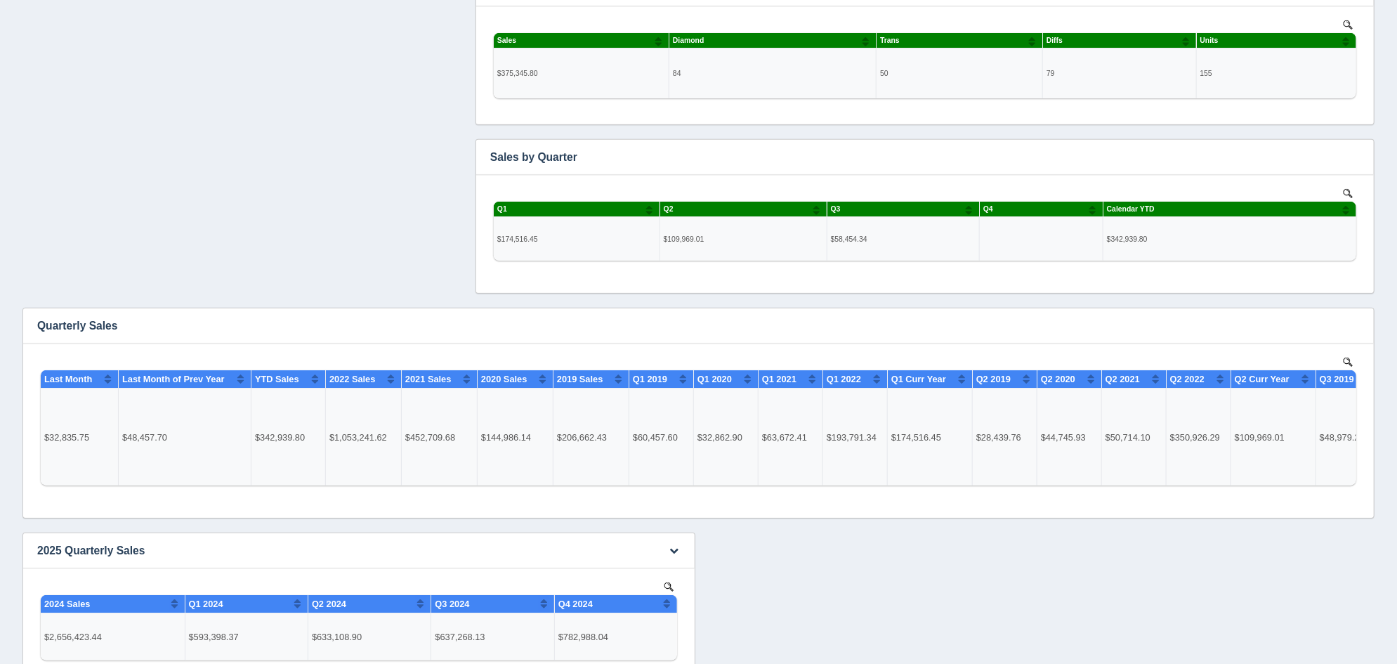
scroll to position [789, 0]
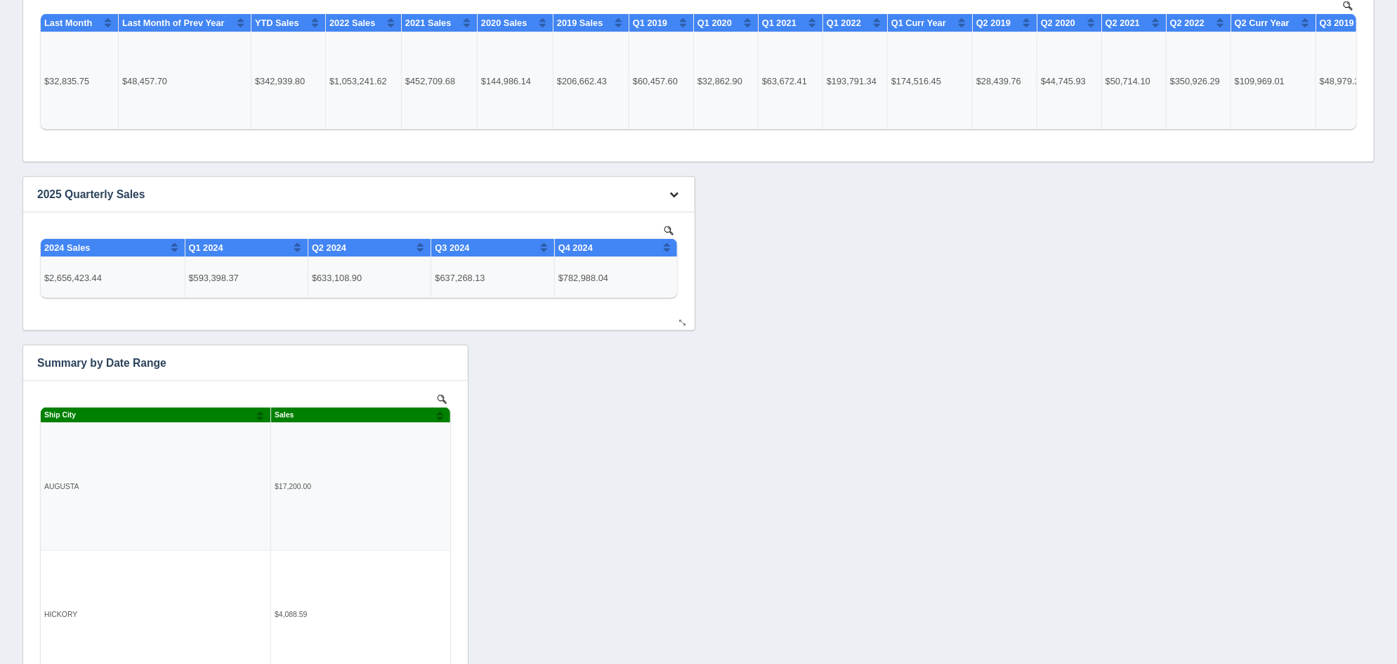
click at [676, 194] on icon "button" at bounding box center [674, 194] width 9 height 9
click at [657, 211] on link "Edit chart" at bounding box center [628, 215] width 112 height 20
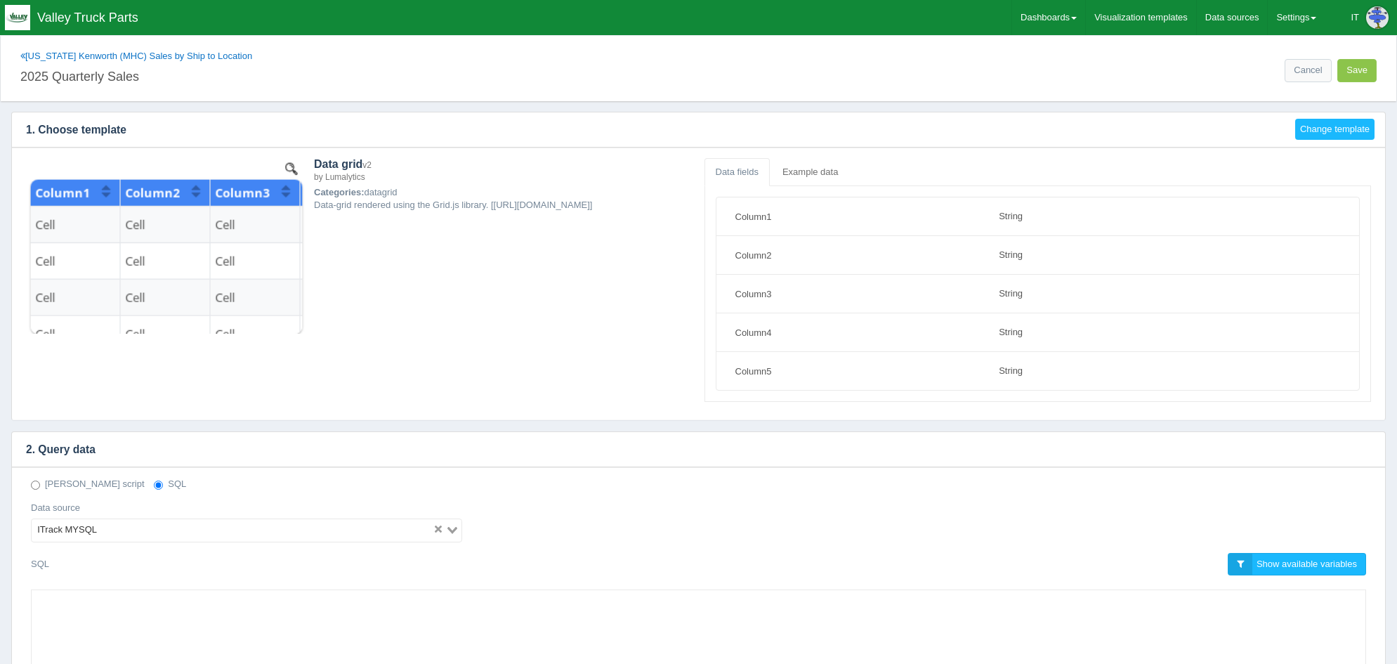
select select "string"
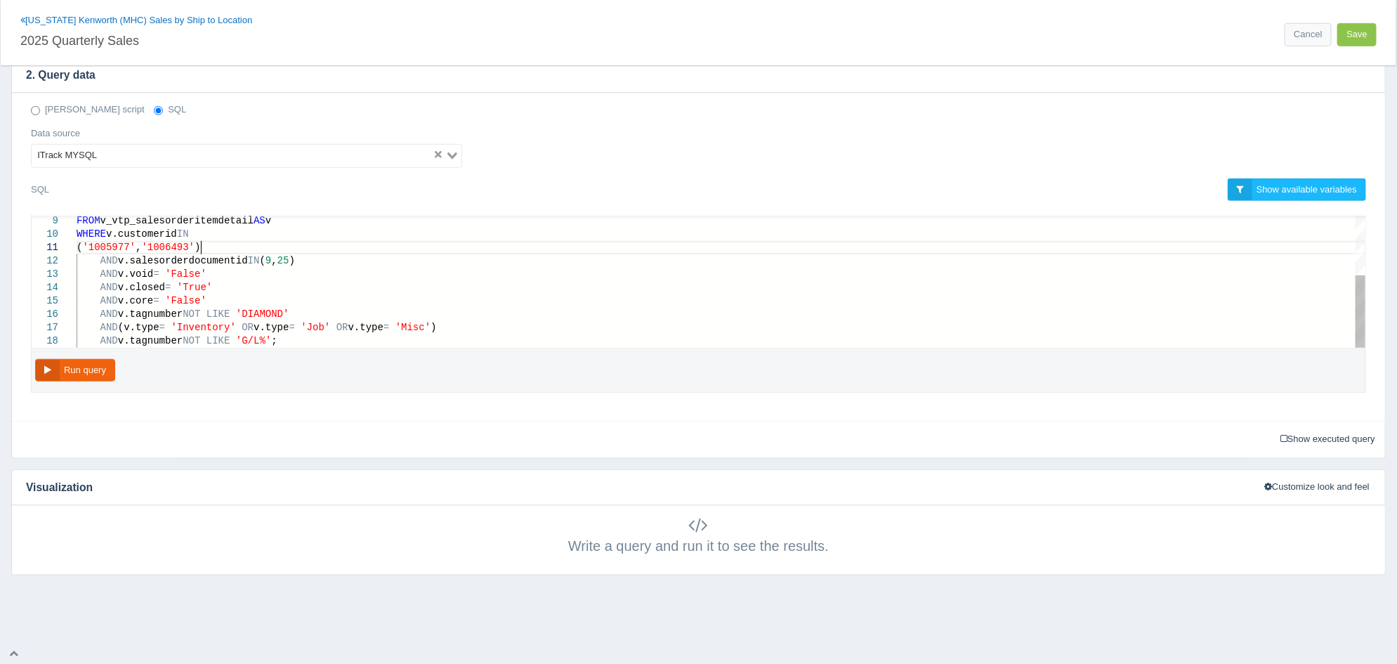
scroll to position [0, 4]
drag, startPoint x: 200, startPoint y: 249, endPoint x: 76, endPoint y: 232, distance: 125.4
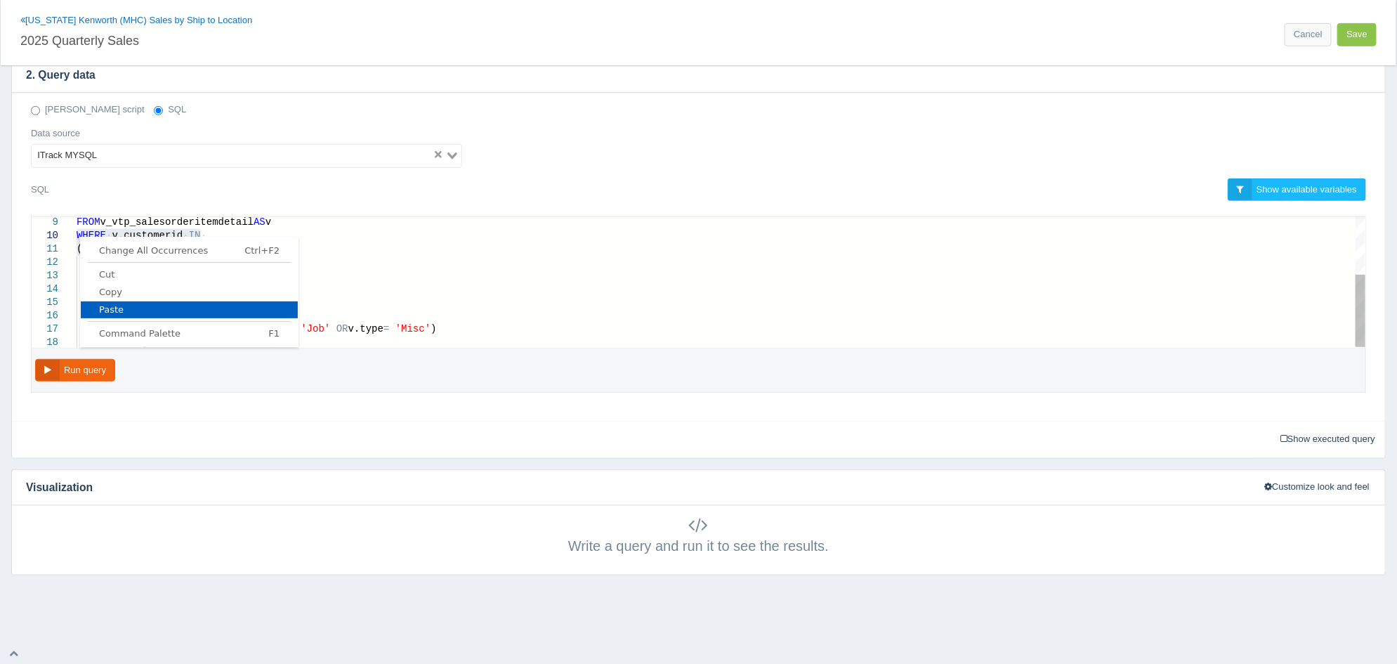
click at [134, 303] on link "Paste" at bounding box center [189, 309] width 217 height 16
type textarea "AND v.`shipstate` IN ('NC','GA') AND v.salesorderdocumentid IN (9, 25) AND v.vo…"
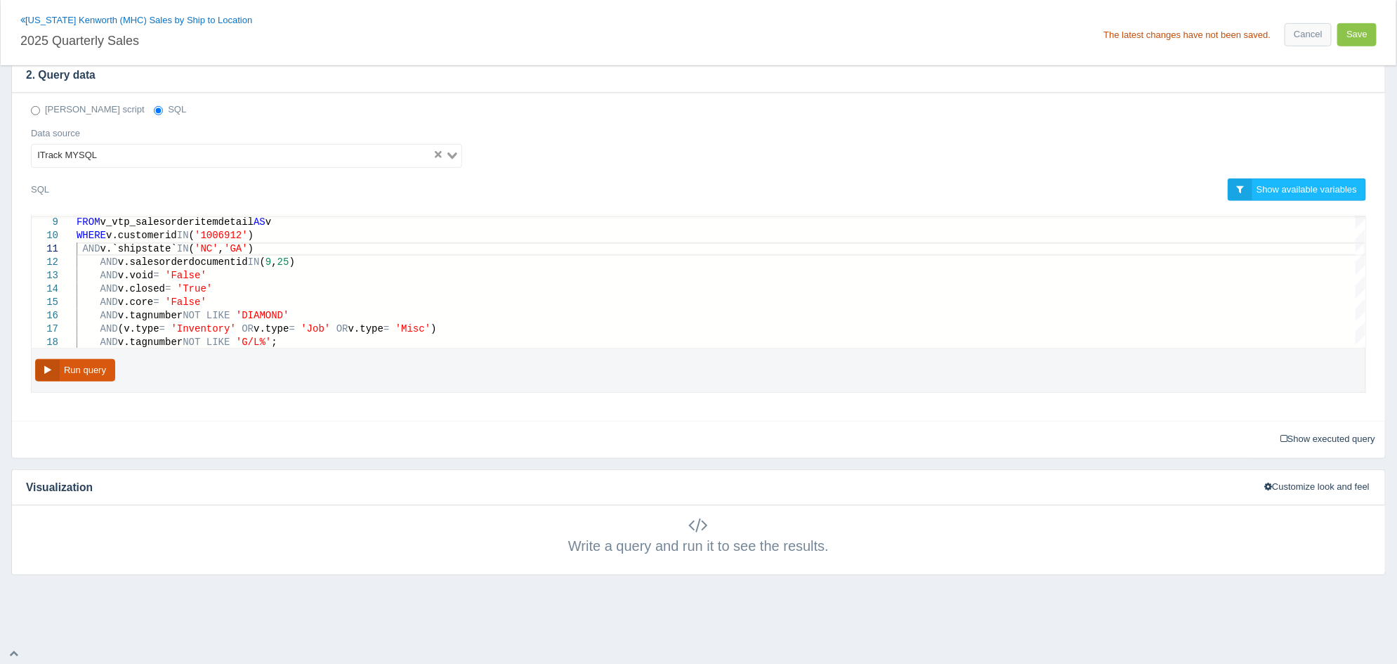
click at [103, 367] on button "Run query" at bounding box center [75, 370] width 80 height 23
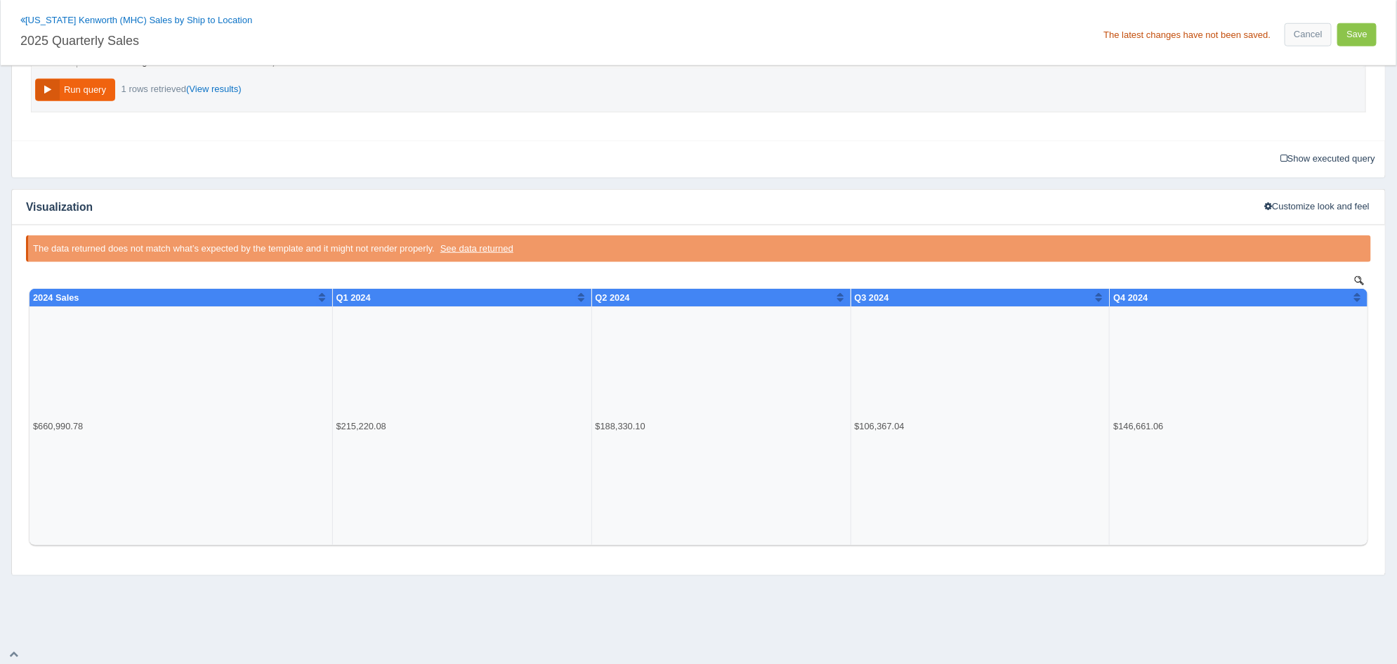
scroll to position [216, 0]
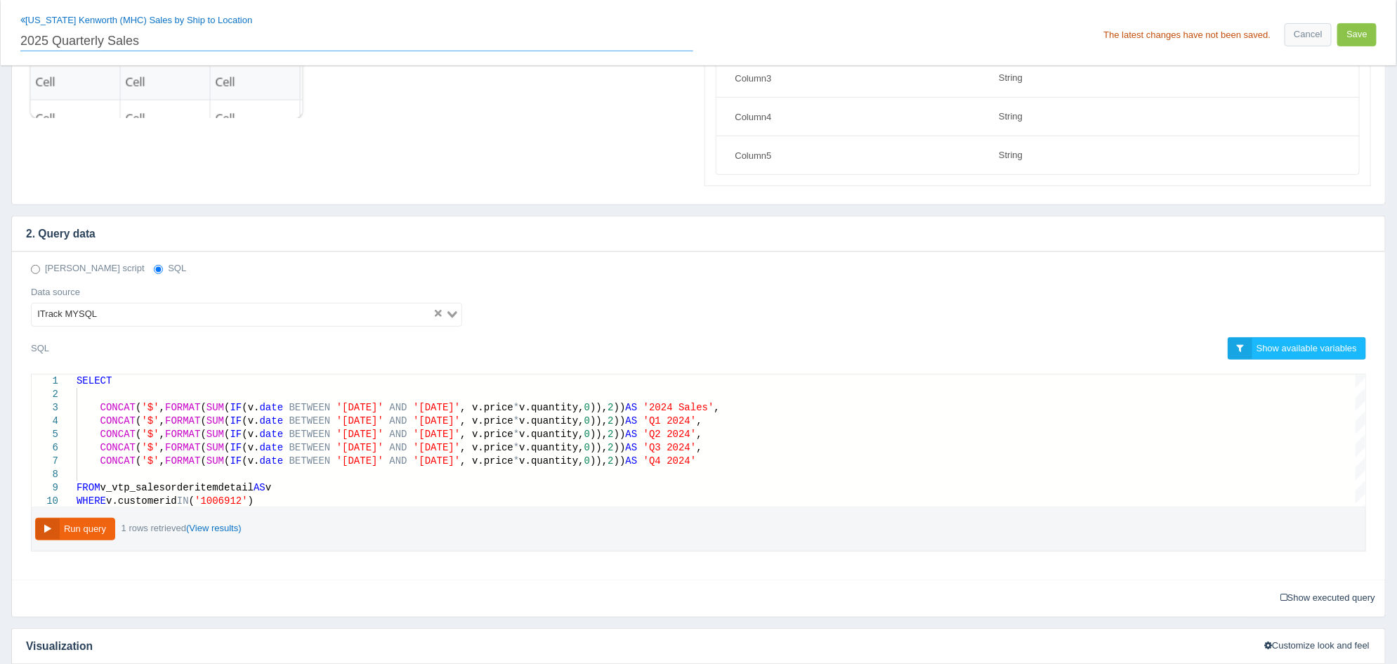
click at [47, 42] on input "2025 Quarterly Sales" at bounding box center [356, 39] width 673 height 24
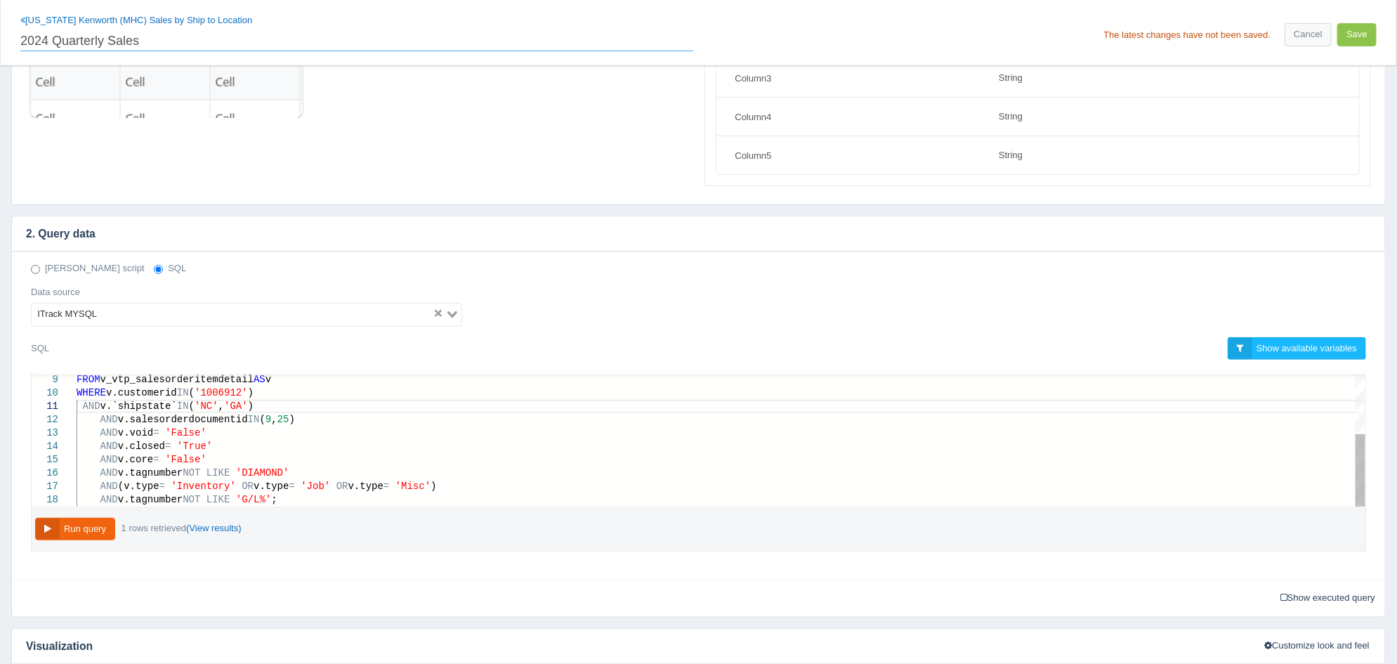
type input "2024 Quarterly Sales"
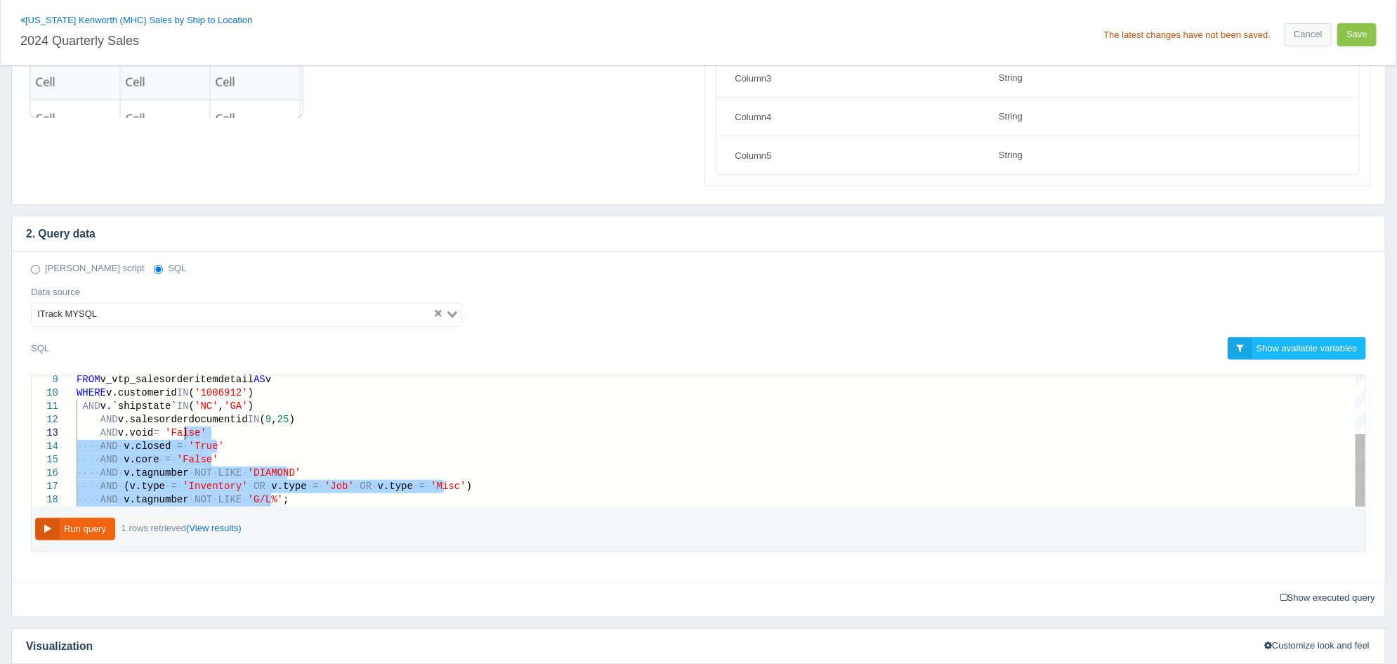
type textarea "SELECT CONCAT('$', FORMAT(SUM(IF(v.date BETWEEN '2024-01-01' AND '2024-12-31', …"
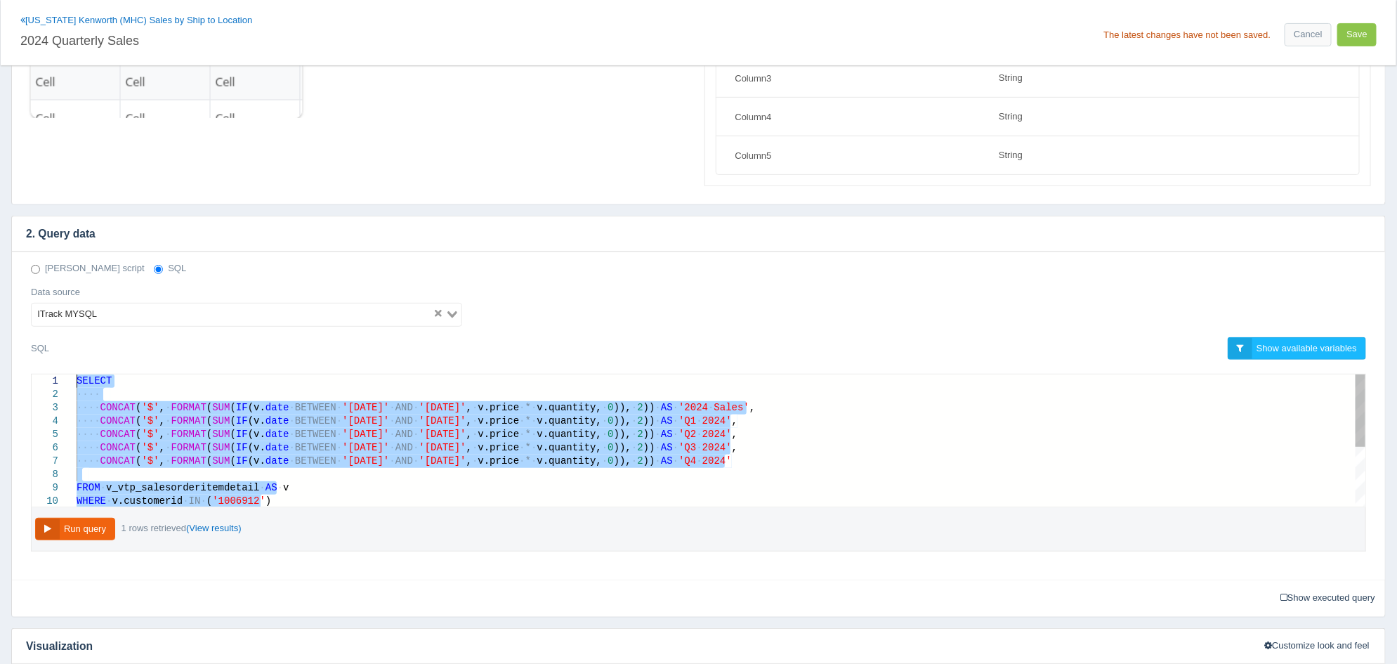
drag, startPoint x: 301, startPoint y: 501, endPoint x: 26, endPoint y: 308, distance: 335.7
click at [1362, 37] on button "Save" at bounding box center [1356, 34] width 39 height 23
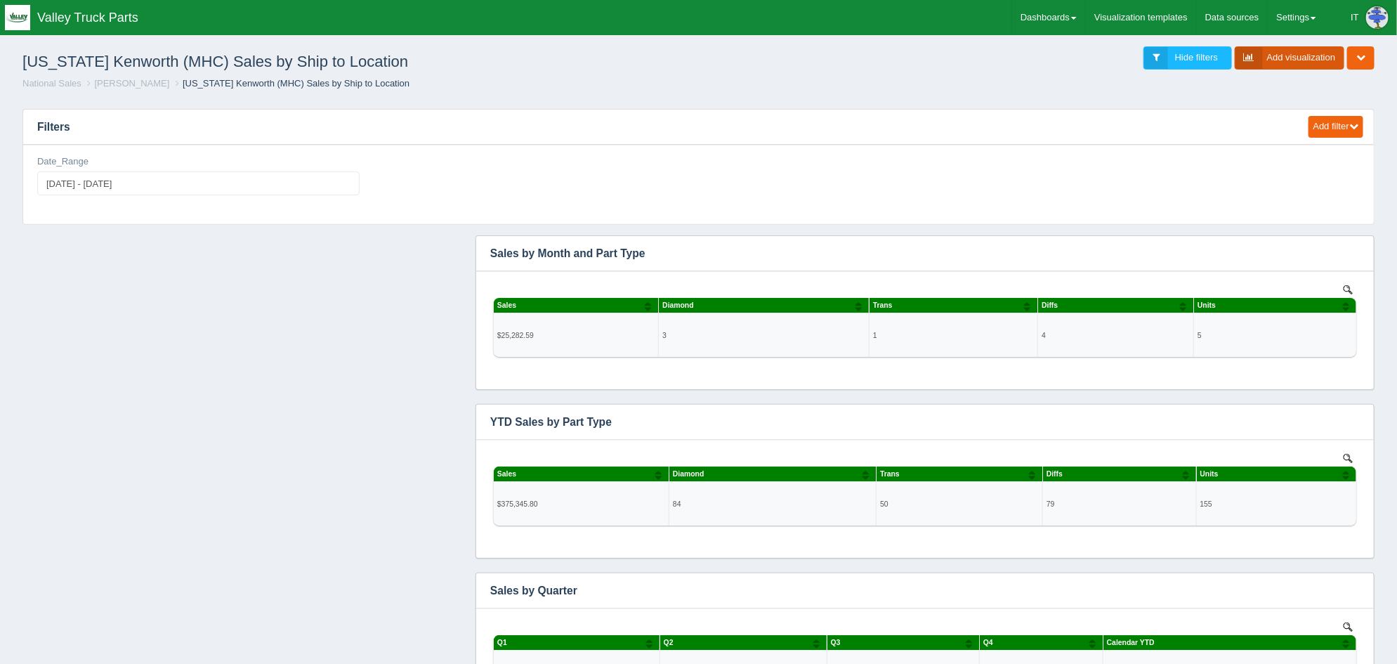
click at [1308, 63] on link "Add visualization" at bounding box center [1290, 57] width 110 height 23
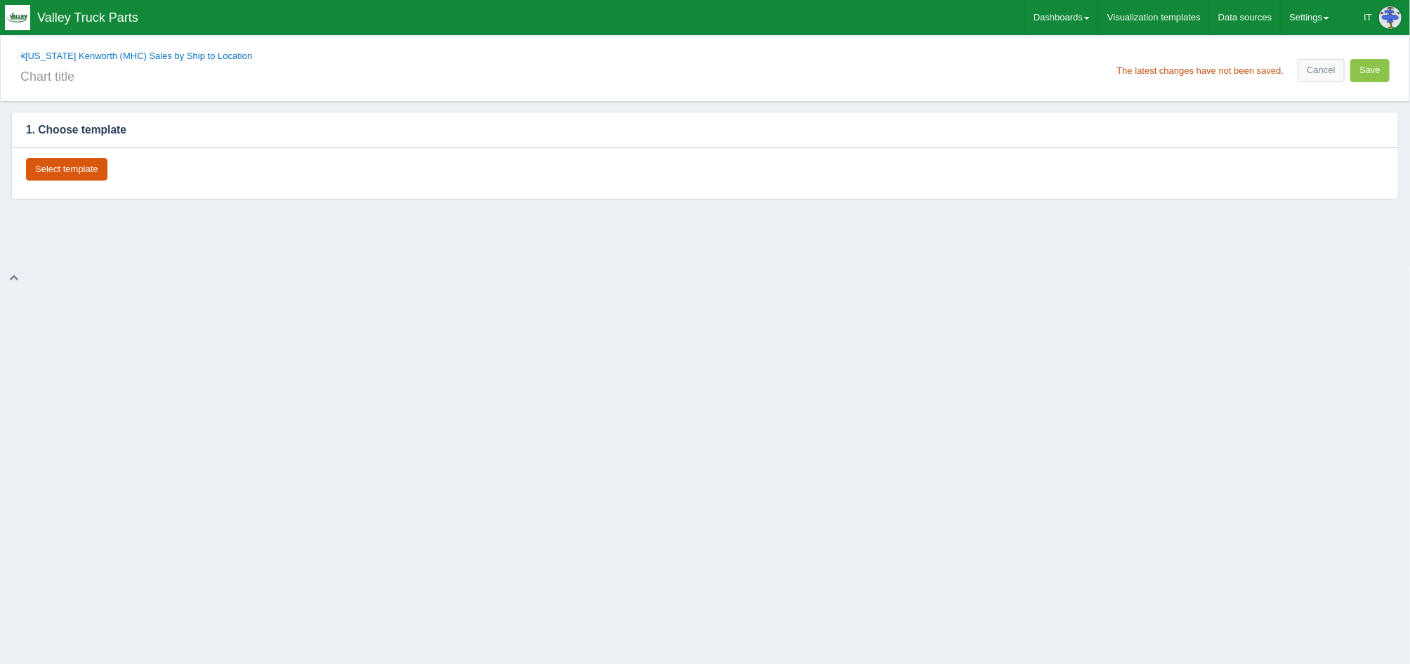
click at [79, 164] on button "Select template" at bounding box center [66, 169] width 81 height 23
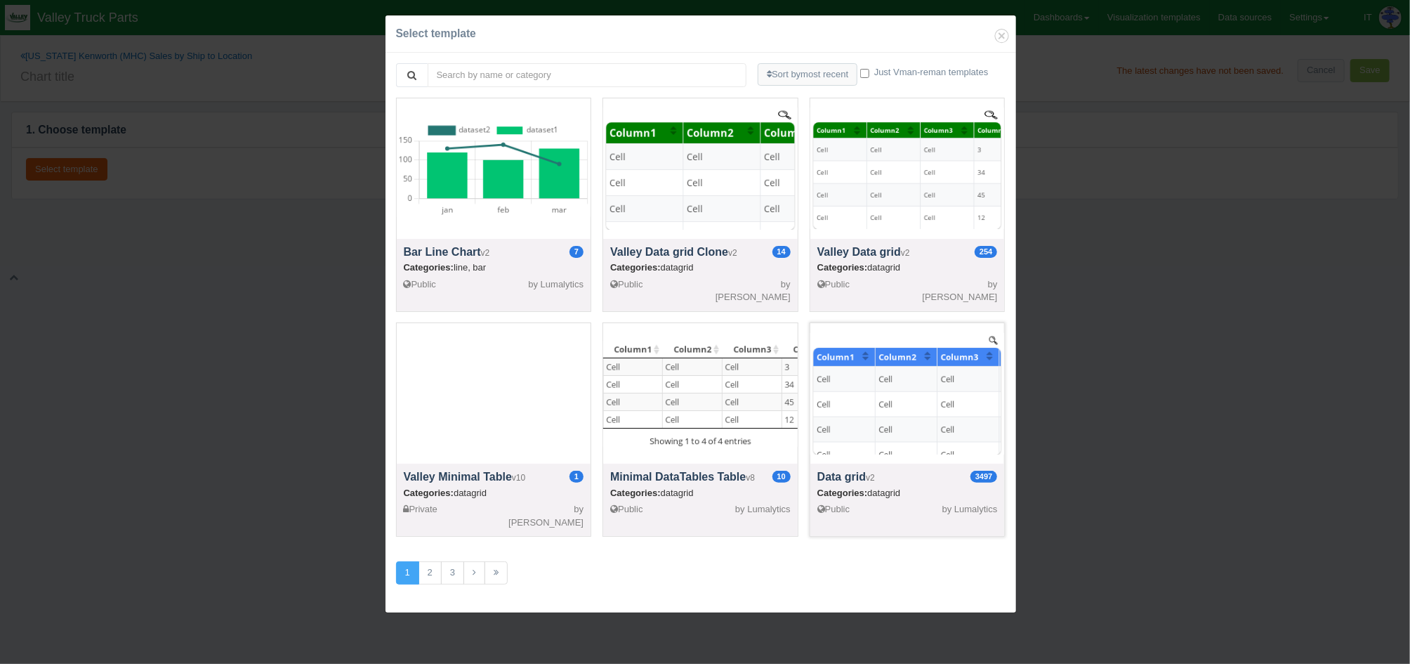
click at [843, 391] on div at bounding box center [908, 393] width 195 height 140
select select "string"
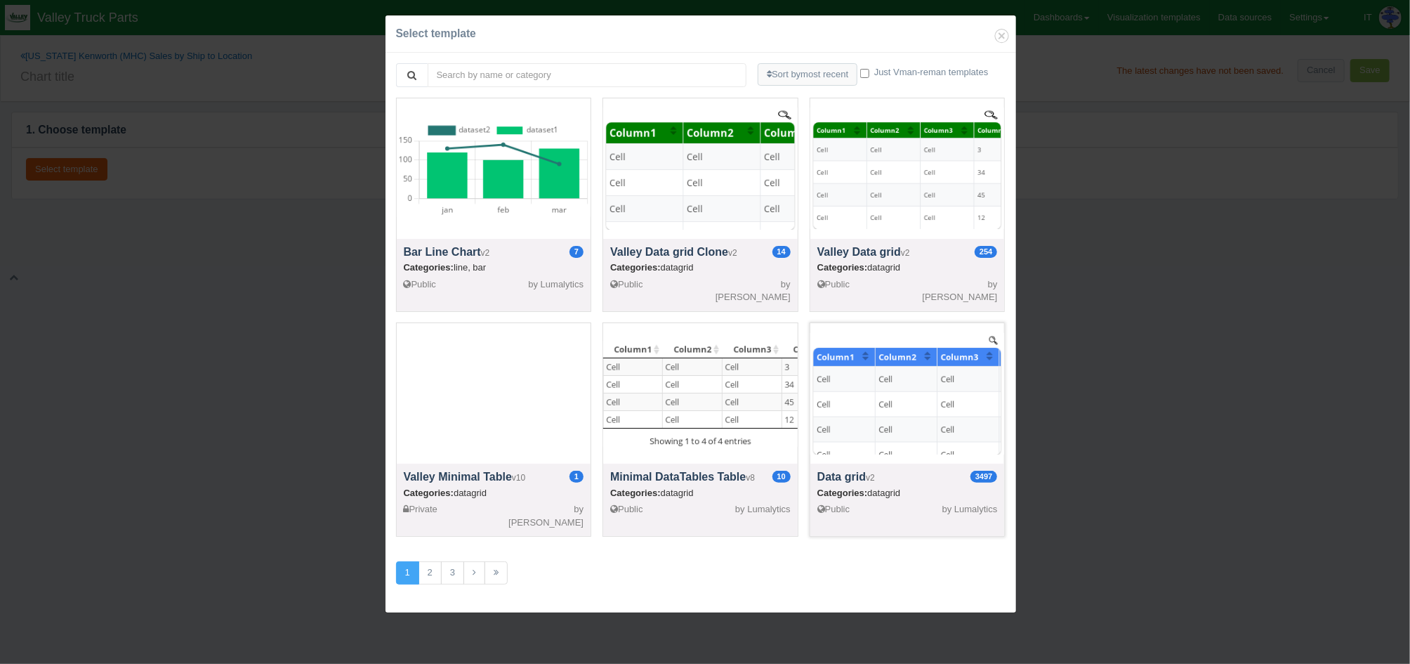
select select "string"
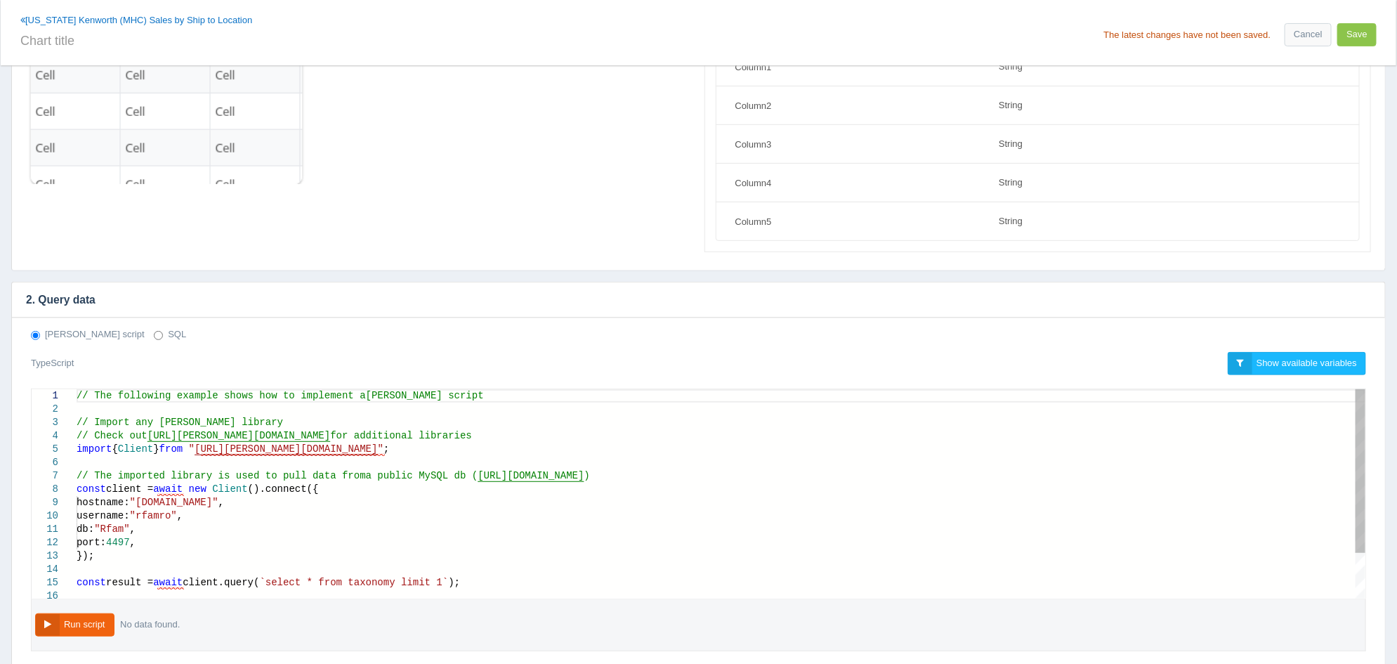
scroll to position [372, 0]
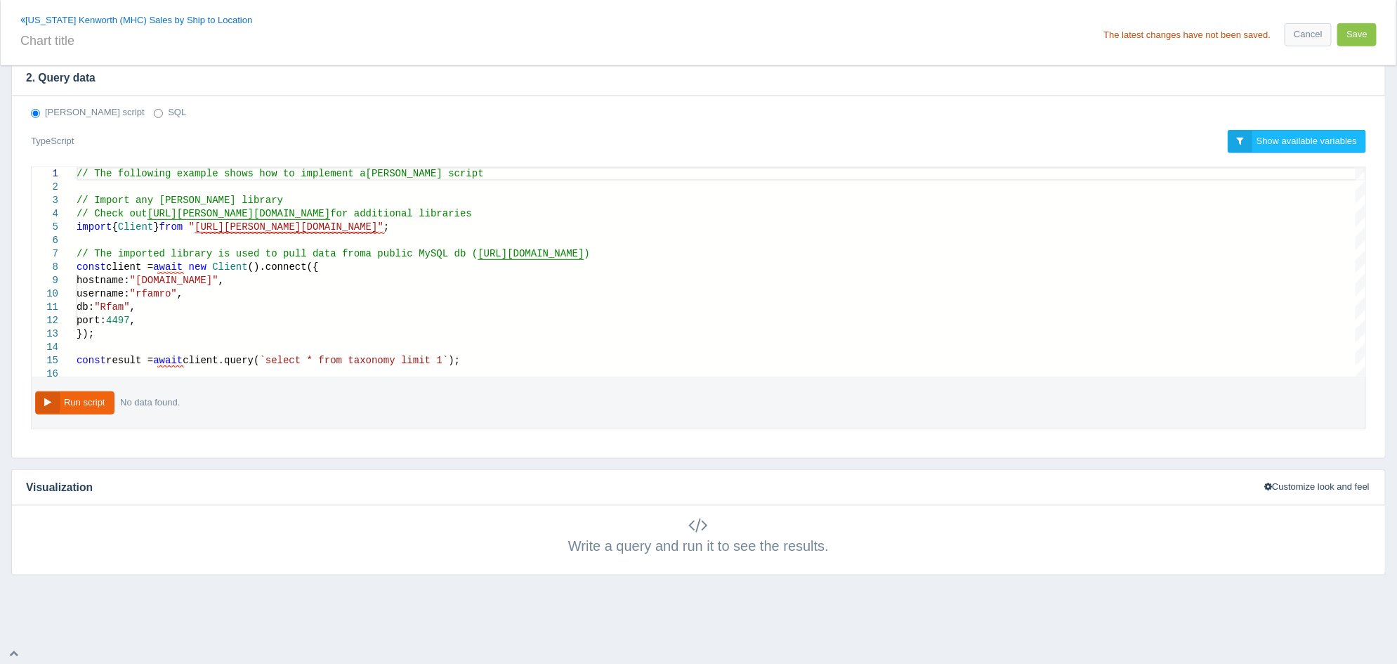
click at [154, 114] on label "SQL" at bounding box center [170, 112] width 32 height 13
click at [154, 114] on input "SQL" at bounding box center [158, 113] width 9 height 9
radio input "true"
radio input "false"
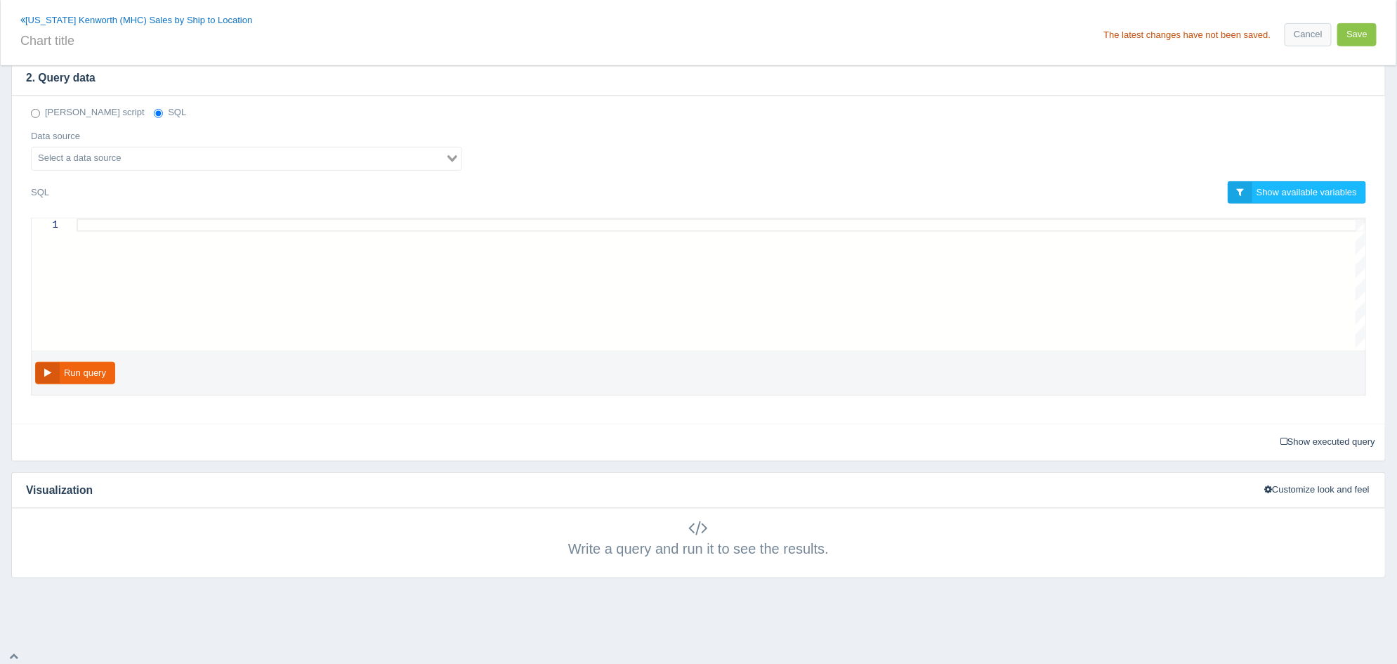
click at [126, 163] on input "Search for option" at bounding box center [238, 158] width 411 height 17
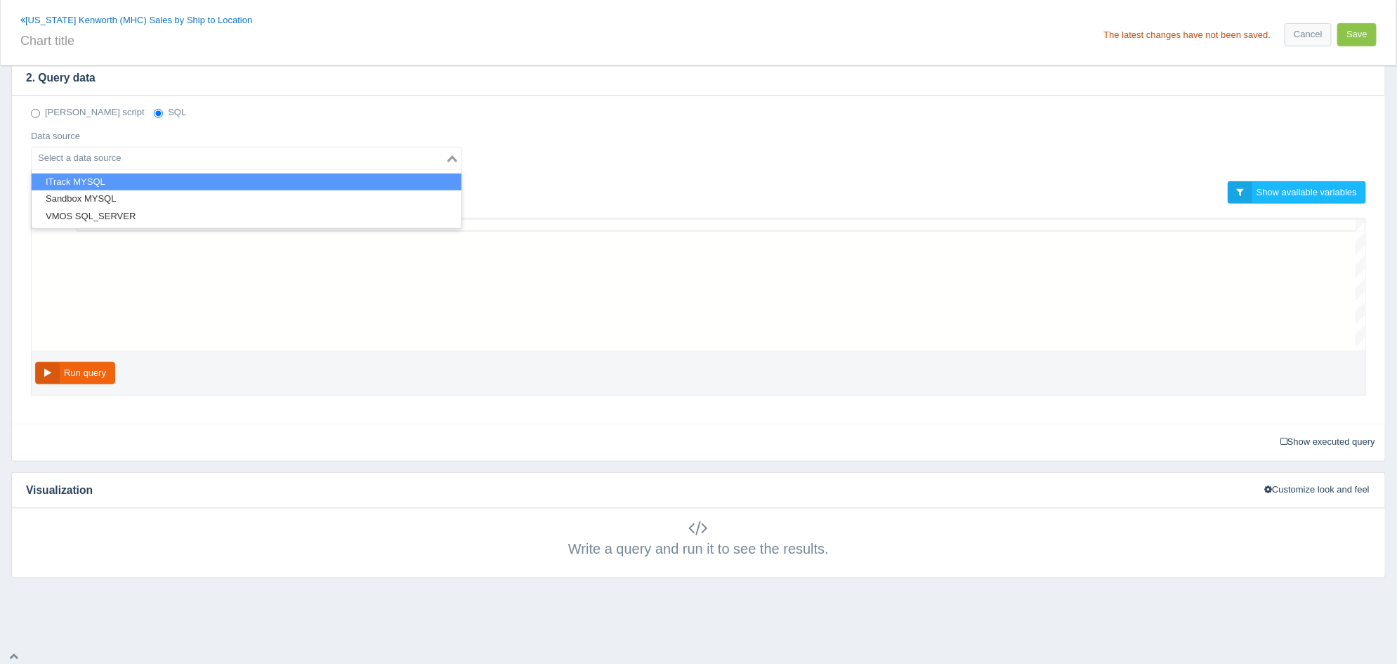
click at [114, 176] on li "ITrack MYSQL" at bounding box center [247, 182] width 430 height 18
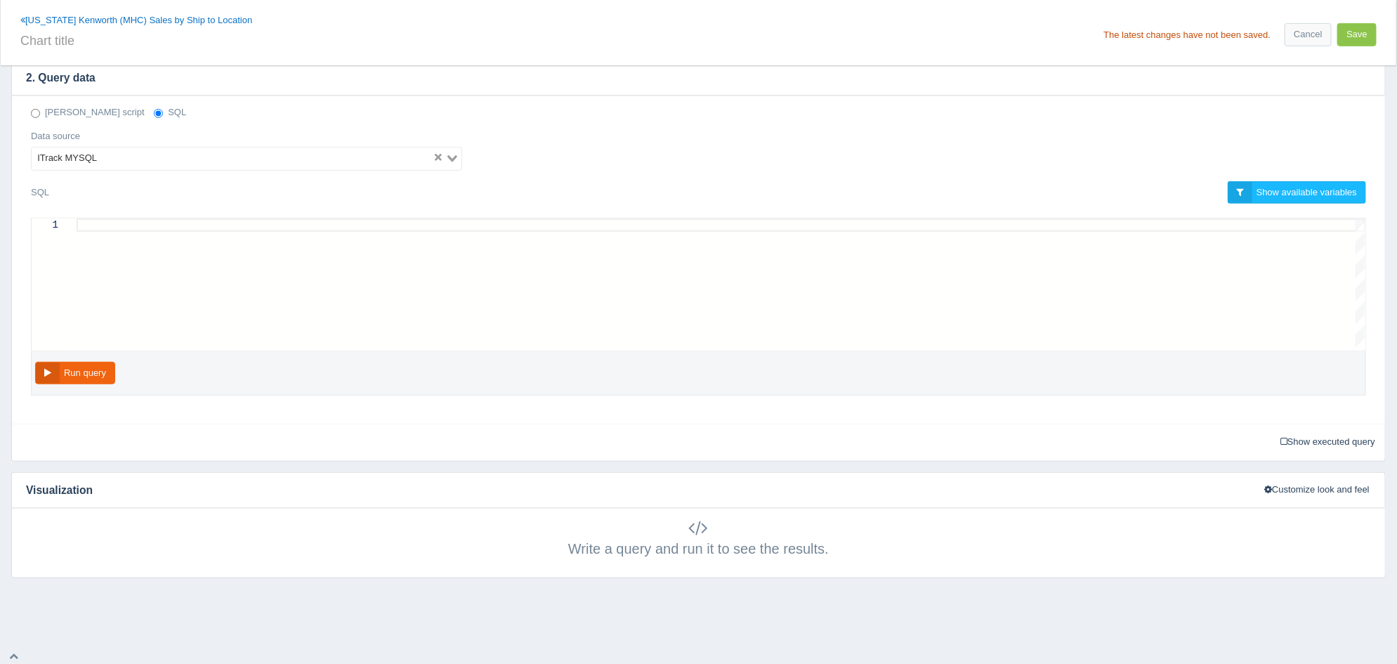
click at [135, 231] on div at bounding box center [721, 224] width 1289 height 13
paste textarea "AND v.`shipstate` IN ('NC','GA') AND v.salesorderdocumentid IN (9, 25) AND v.vo…"
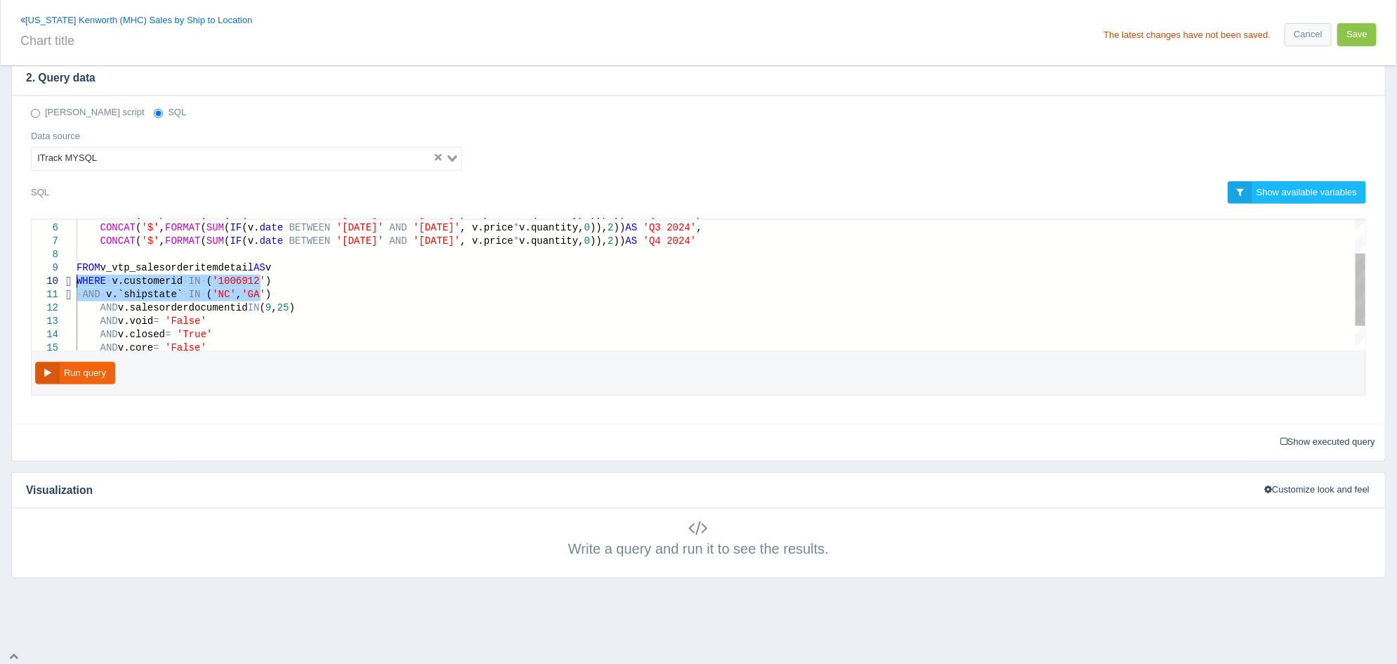
drag, startPoint x: 259, startPoint y: 294, endPoint x: 74, endPoint y: 284, distance: 185.0
paste textarea "AND v.salesorderdocumentid IN (9, 25) AND v.void = 'False' AND v.closed = 'True…"
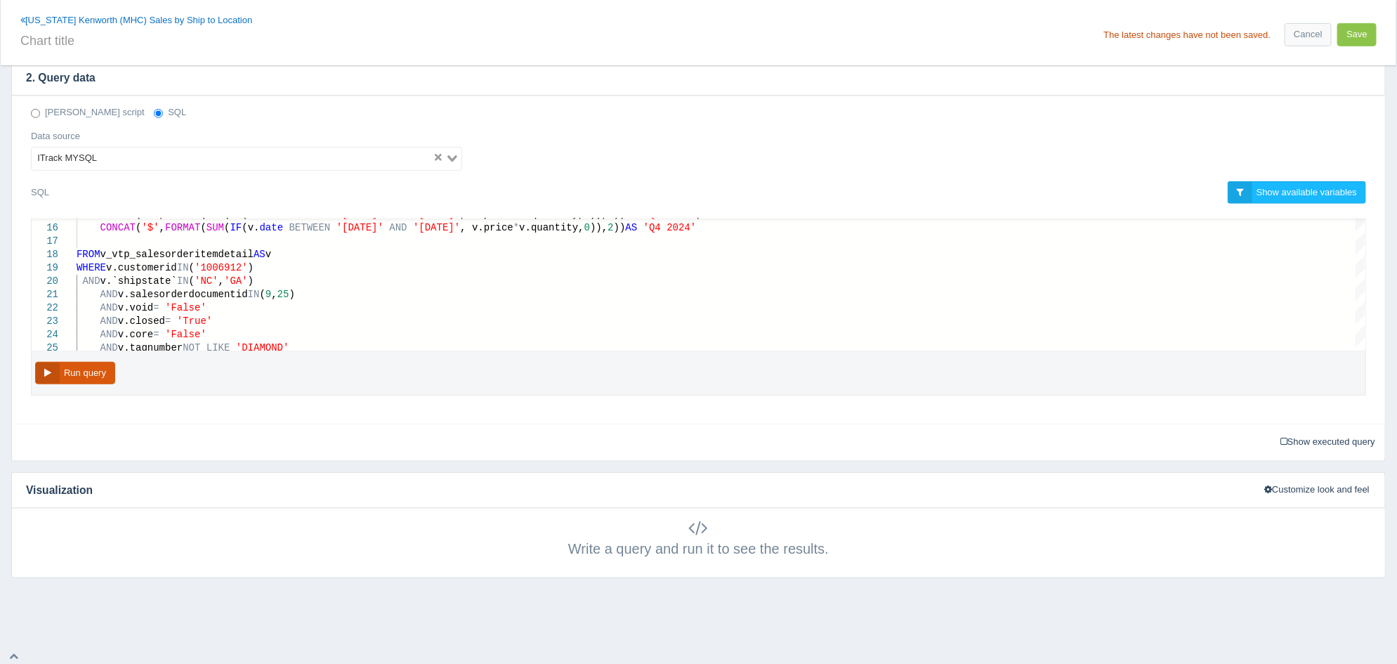
click at [95, 369] on button "Run query" at bounding box center [75, 373] width 80 height 23
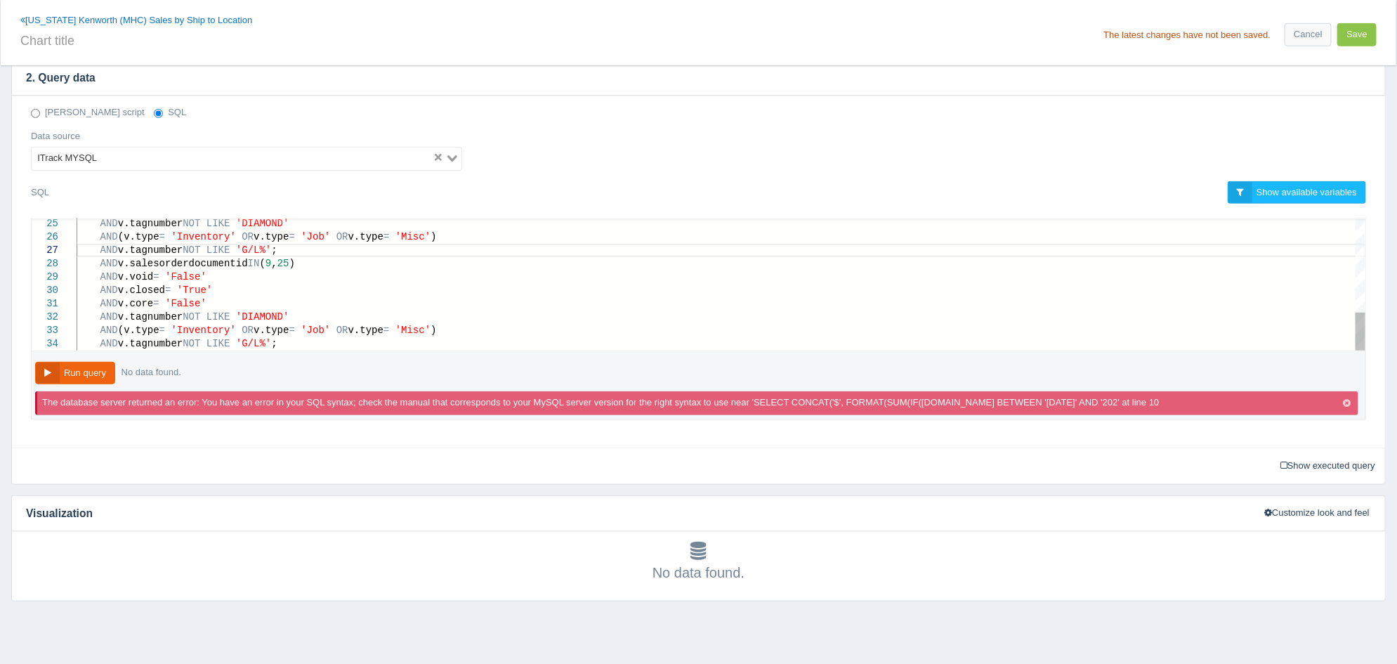
scroll to position [0, 193]
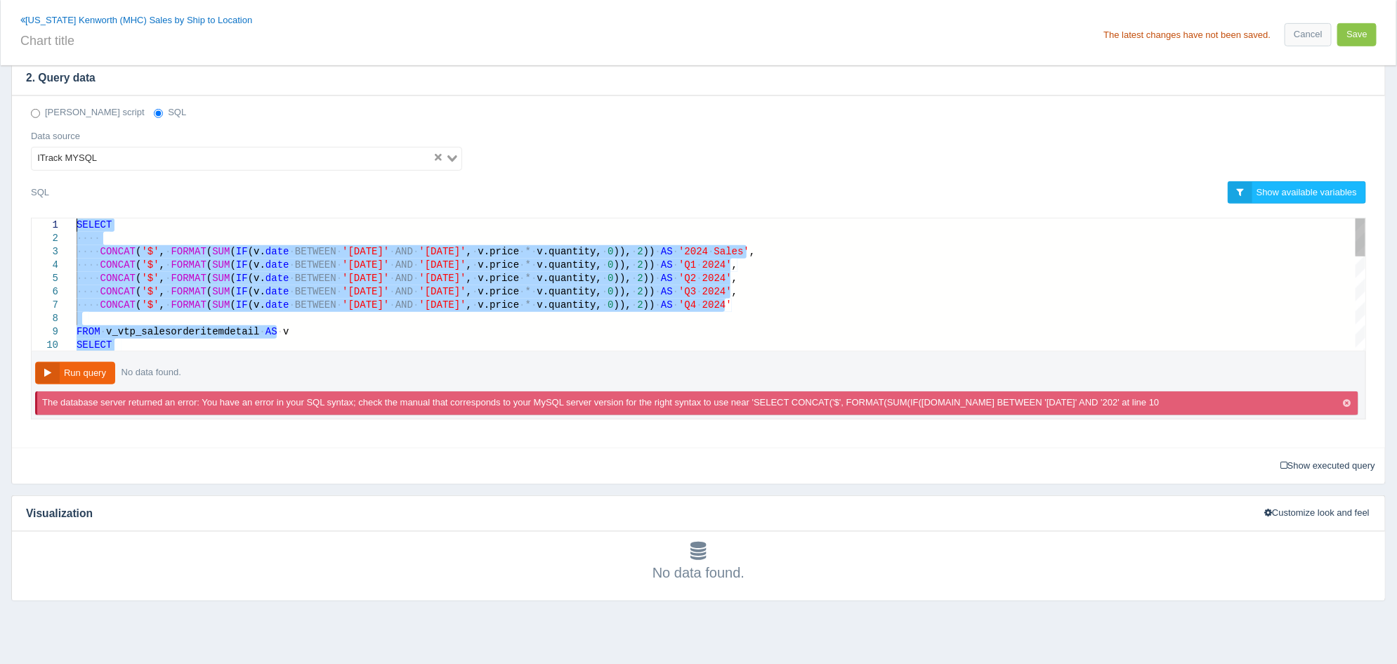
drag, startPoint x: 306, startPoint y: 346, endPoint x: -2, endPoint y: 103, distance: 392.6
paste textarea "AND v.`shipstate` IN ('NC','GA') AND v.salesorderdocumentid IN (9, 25) AND v.vo…"
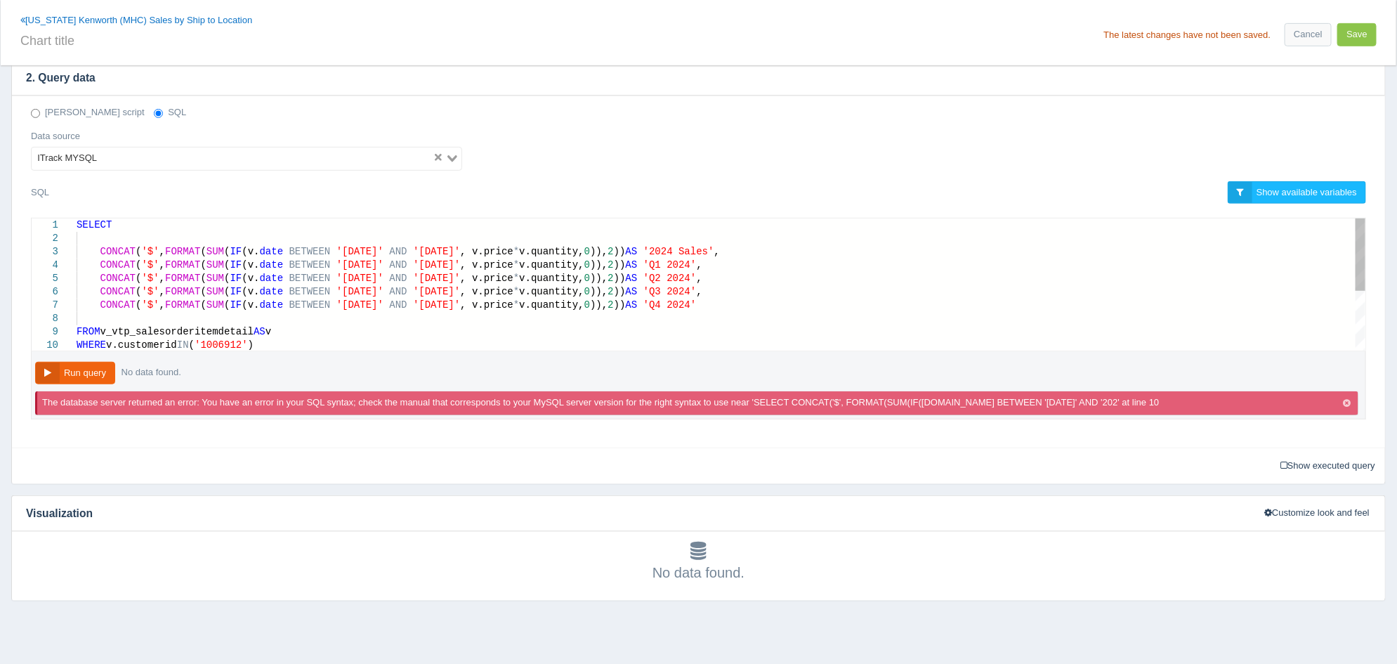
click at [435, 251] on span "'2024-12-31'" at bounding box center [436, 251] width 47 height 11
type textarea "SELECT CONCAT('$', FORMAT(SUM(IF(v.date BETWEEN '2024-01-01' AND '2025-12-31', …"
click at [80, 369] on button "Run query" at bounding box center [75, 373] width 80 height 23
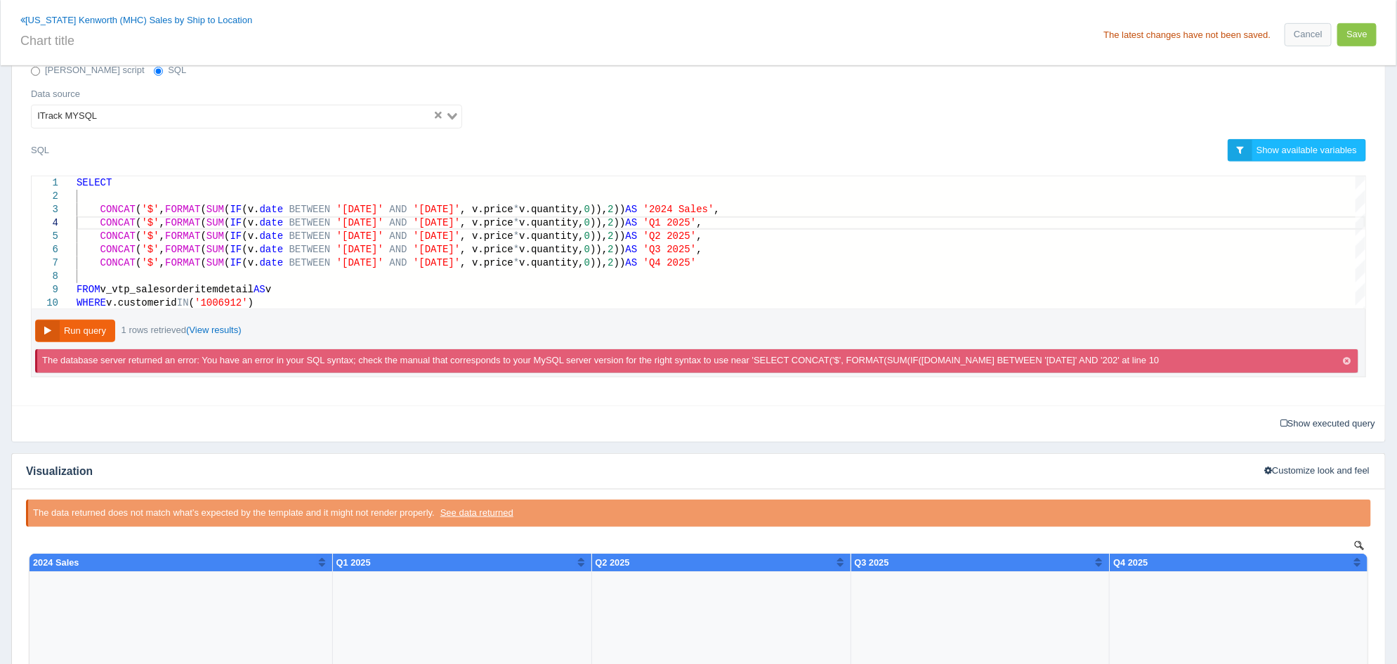
scroll to position [108, 0]
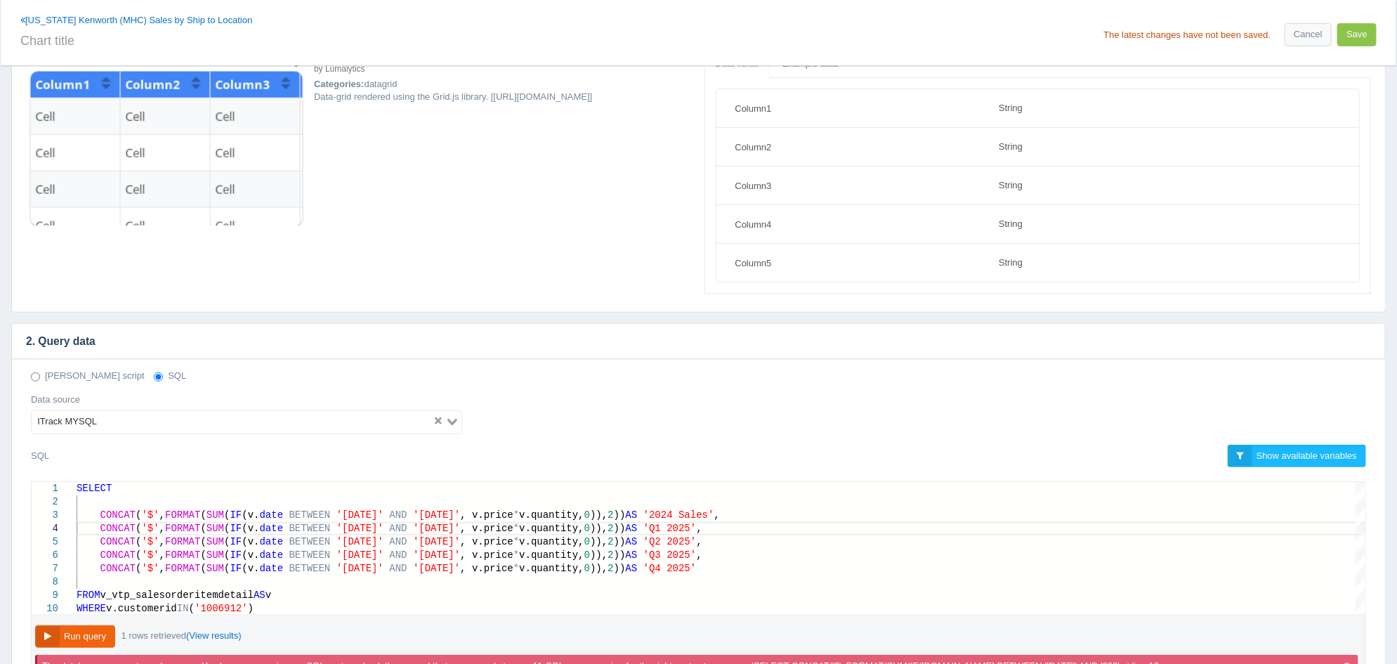
click at [670, 52] on div "North Carolina Kenworth (MHC) Sales by Ship to Location The latest changes have…" at bounding box center [699, 32] width 1396 height 65
click at [667, 47] on input "text" at bounding box center [356, 39] width 673 height 24
type input "2025 Quarterly Sales"
click at [1365, 36] on button "Save" at bounding box center [1356, 34] width 39 height 23
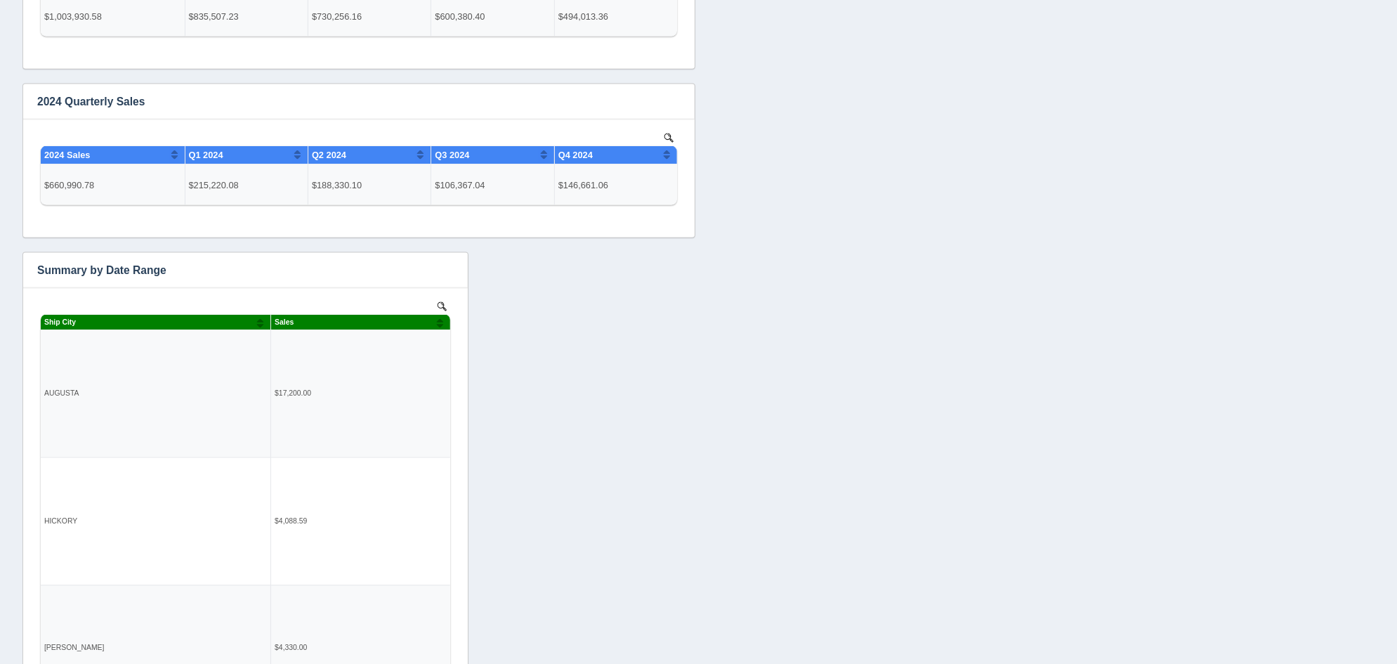
scroll to position [1053, 0]
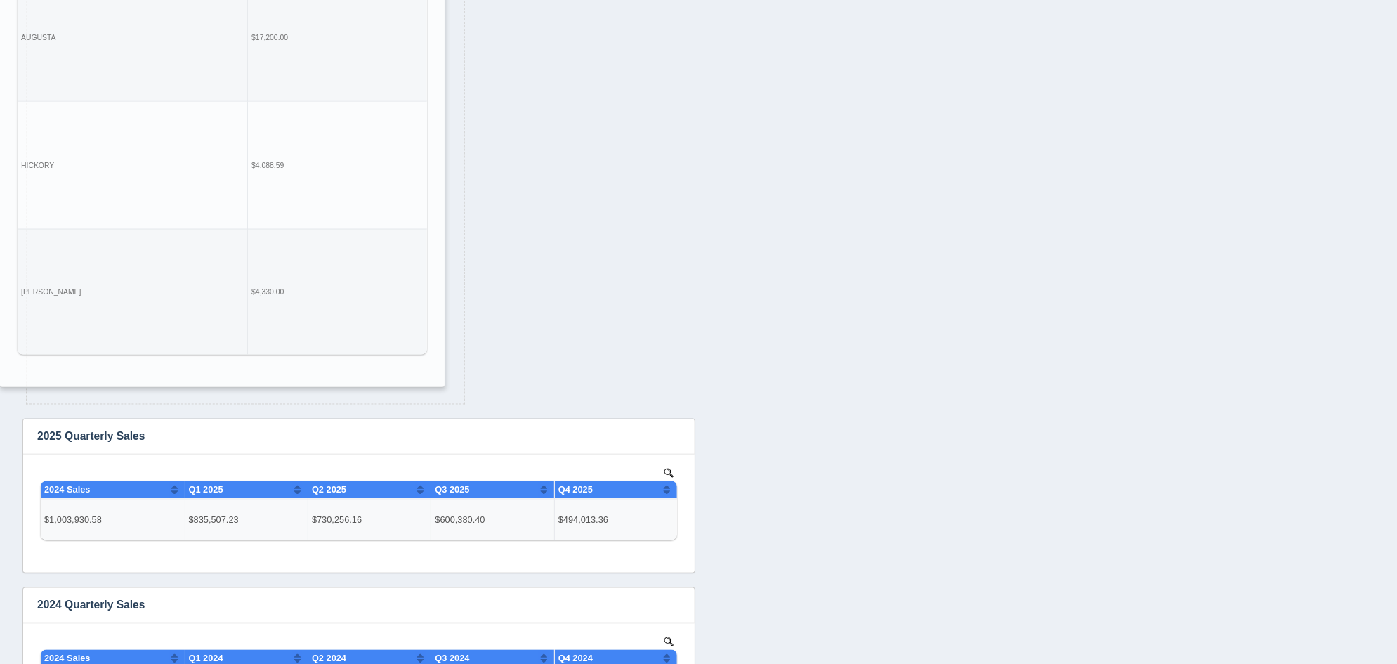
drag, startPoint x: 325, startPoint y: 258, endPoint x: 302, endPoint y: -95, distance: 354.0
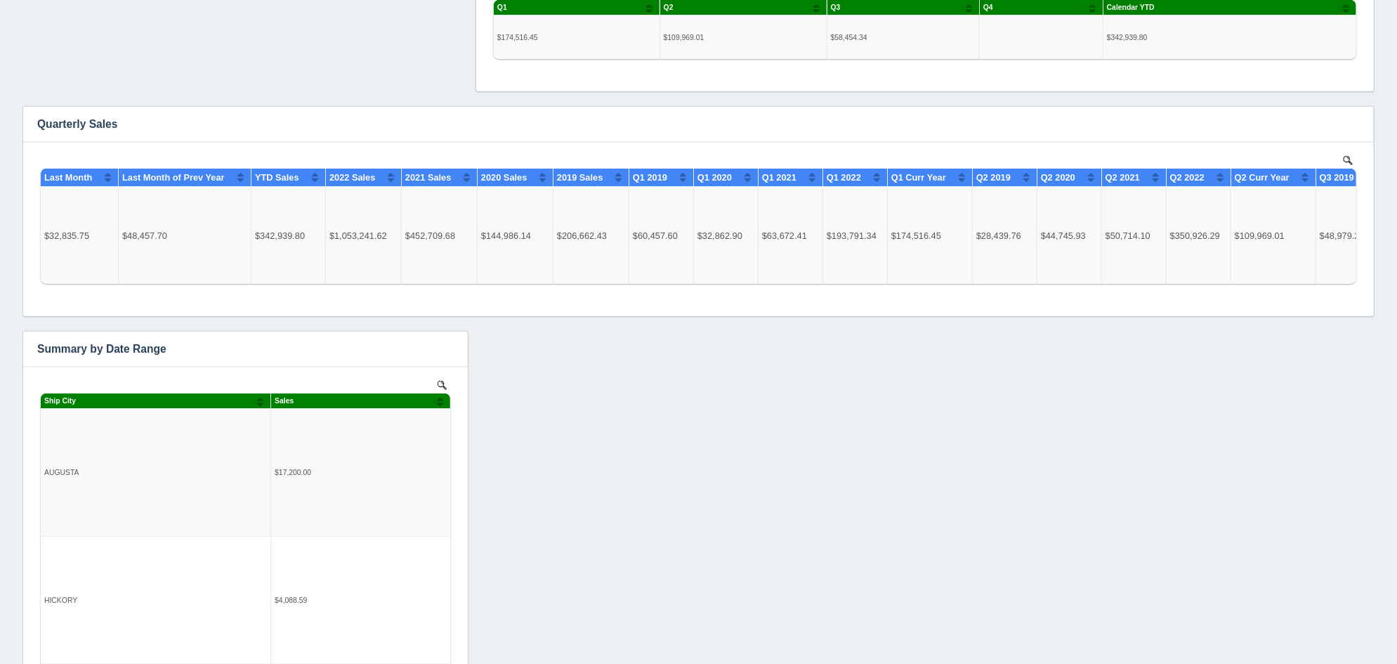
scroll to position [438, 0]
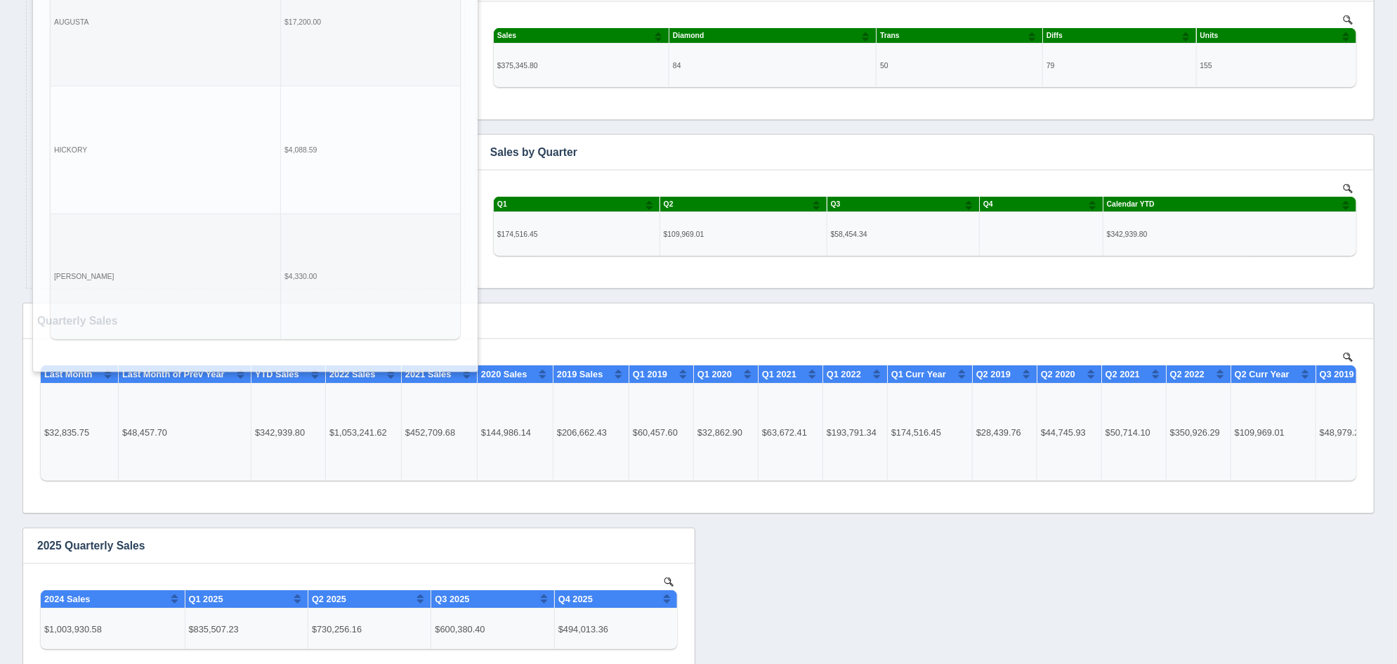
drag, startPoint x: 343, startPoint y: 558, endPoint x: 354, endPoint y: -95, distance: 653.3
click at [354, 0] on html "Toggle navigation Valley Truck Parts IT Edit Profile Logout Dashboards Add dash…" at bounding box center [698, 246] width 1397 height 1368
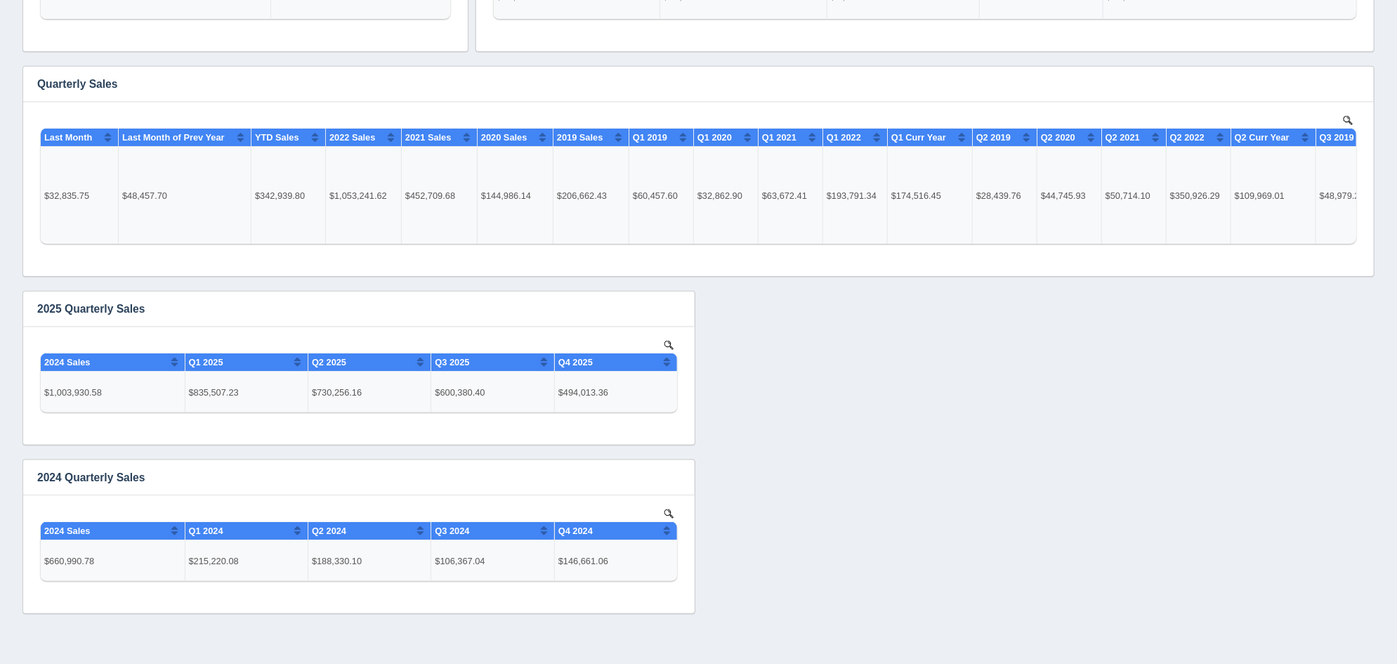
scroll to position [702, 0]
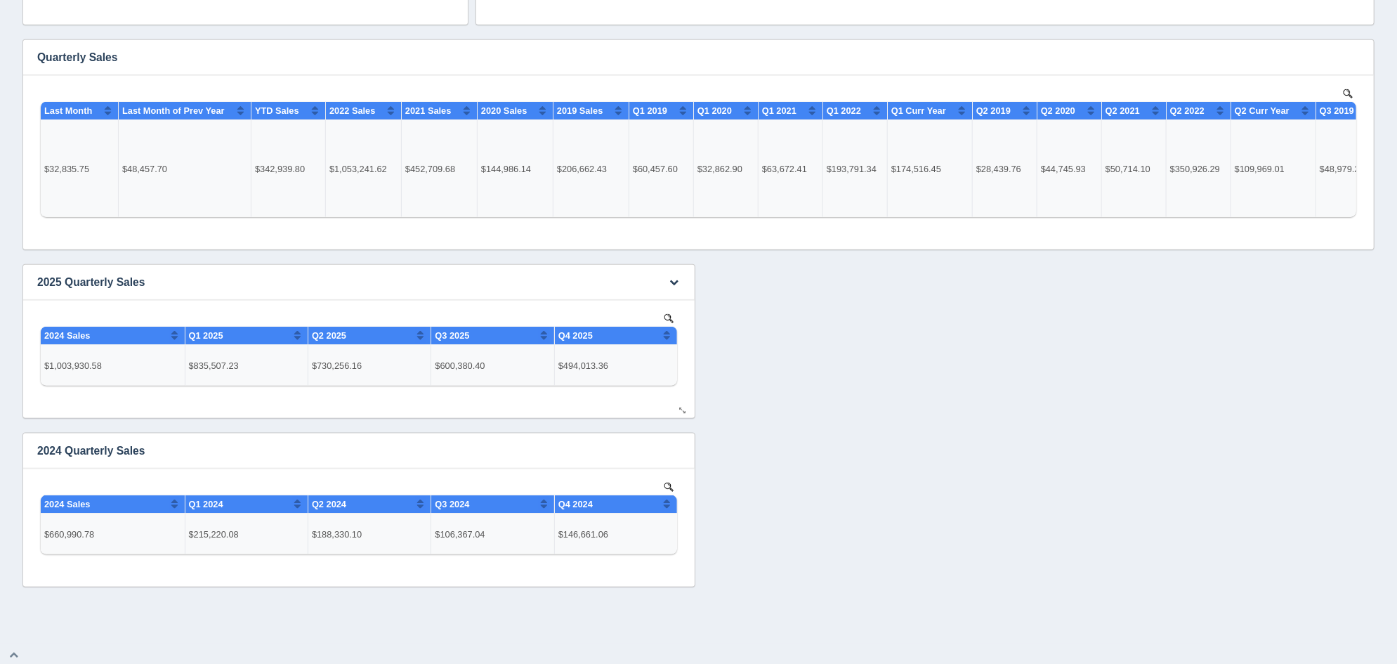
click at [685, 400] on div "No data found." at bounding box center [358, 359] width 671 height 118
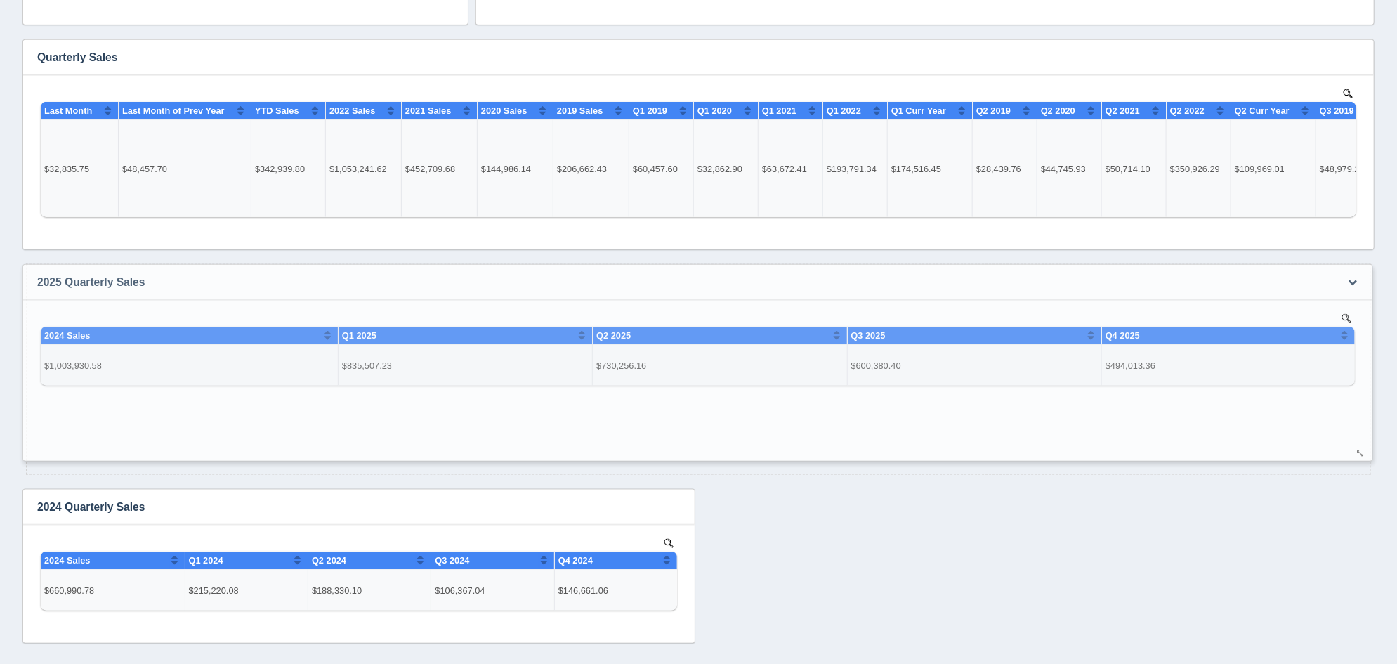
drag, startPoint x: 678, startPoint y: 411, endPoint x: 1356, endPoint y: 448, distance: 678.8
click at [1356, 449] on div at bounding box center [1361, 454] width 11 height 11
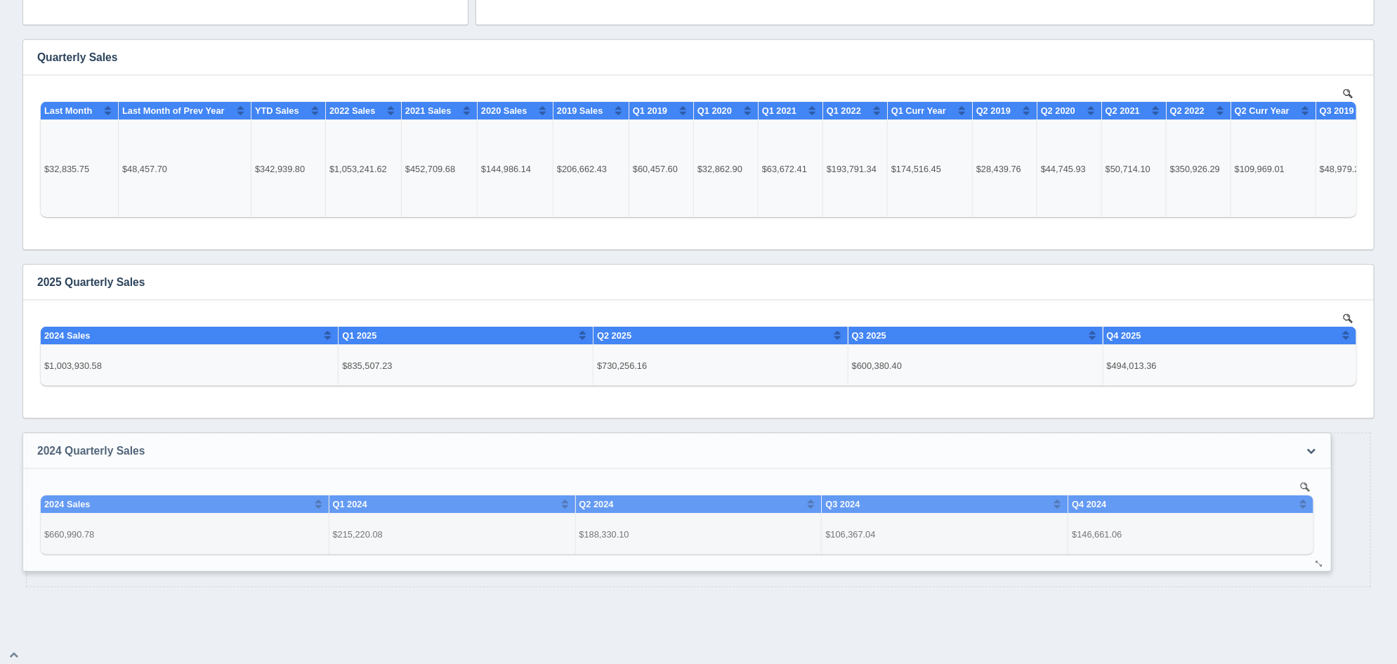
scroll to position [591, 0]
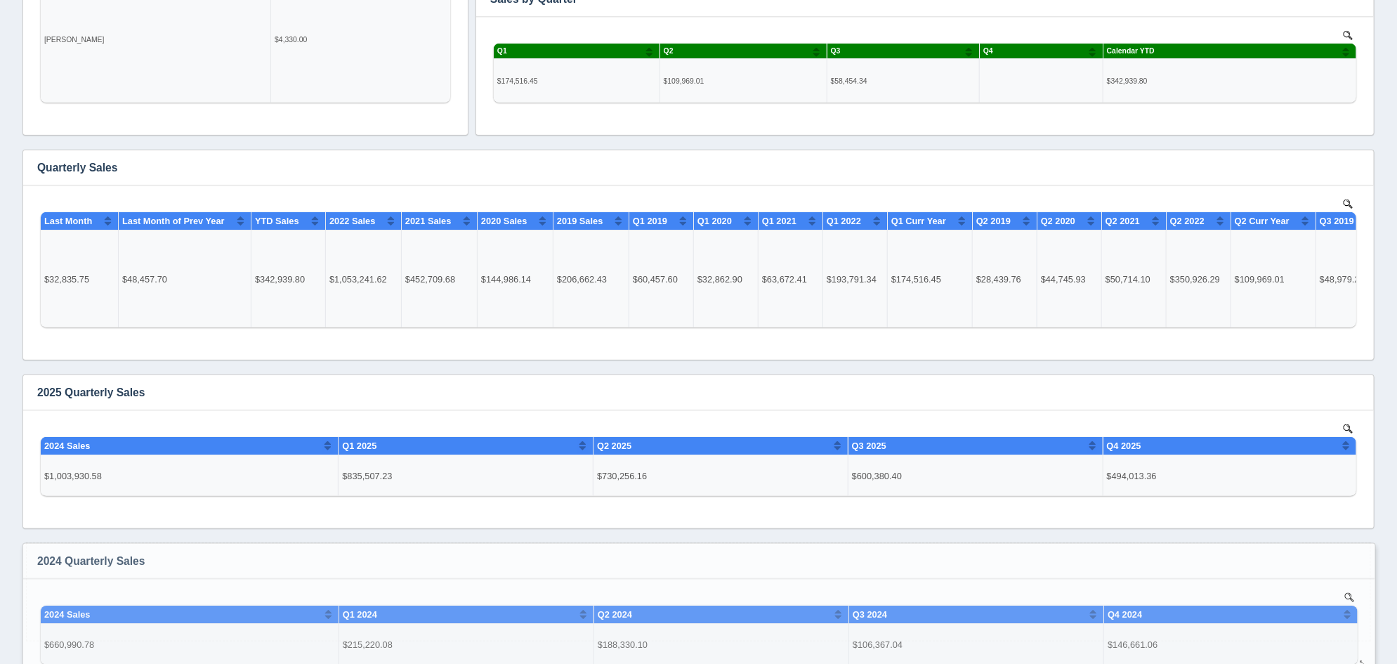
drag, startPoint x: 681, startPoint y: 580, endPoint x: 1362, endPoint y: 664, distance: 685.7
click at [1362, 663] on html "Toggle navigation Valley Truck Parts IT Edit Profile Logout Dashboards Add dash…" at bounding box center [698, 65] width 1397 height 1312
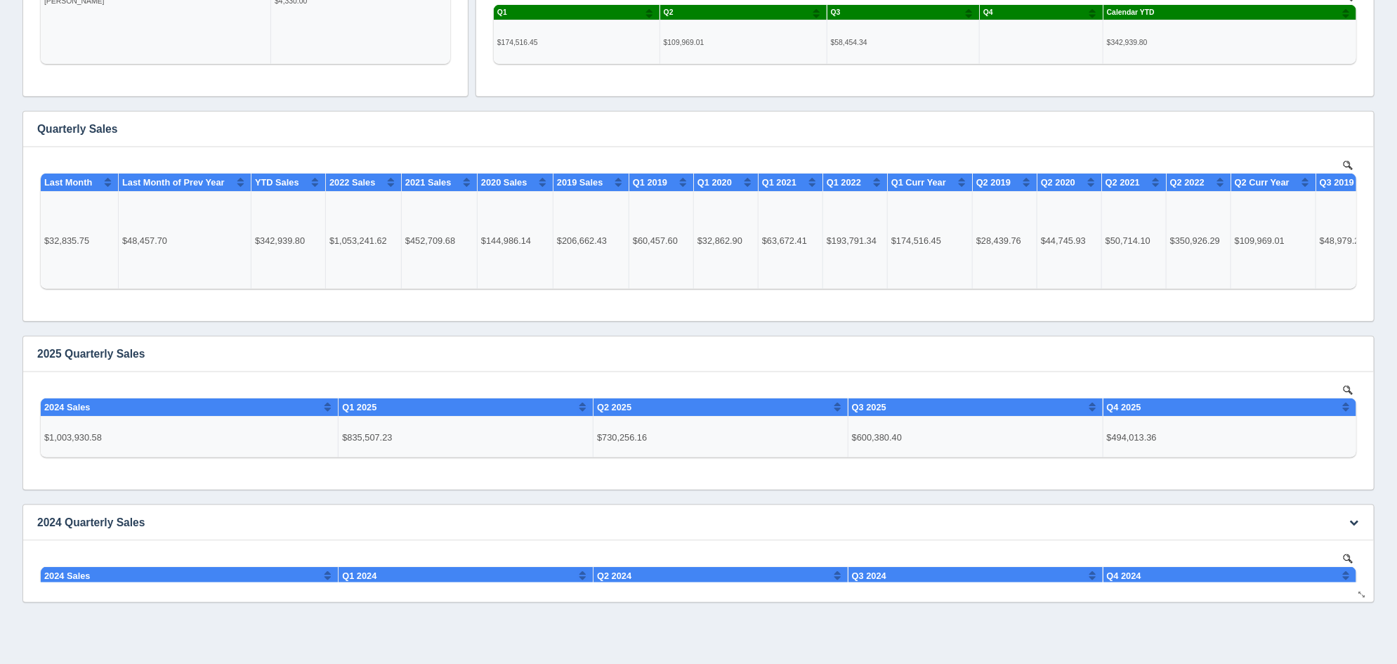
scroll to position [648, 0]
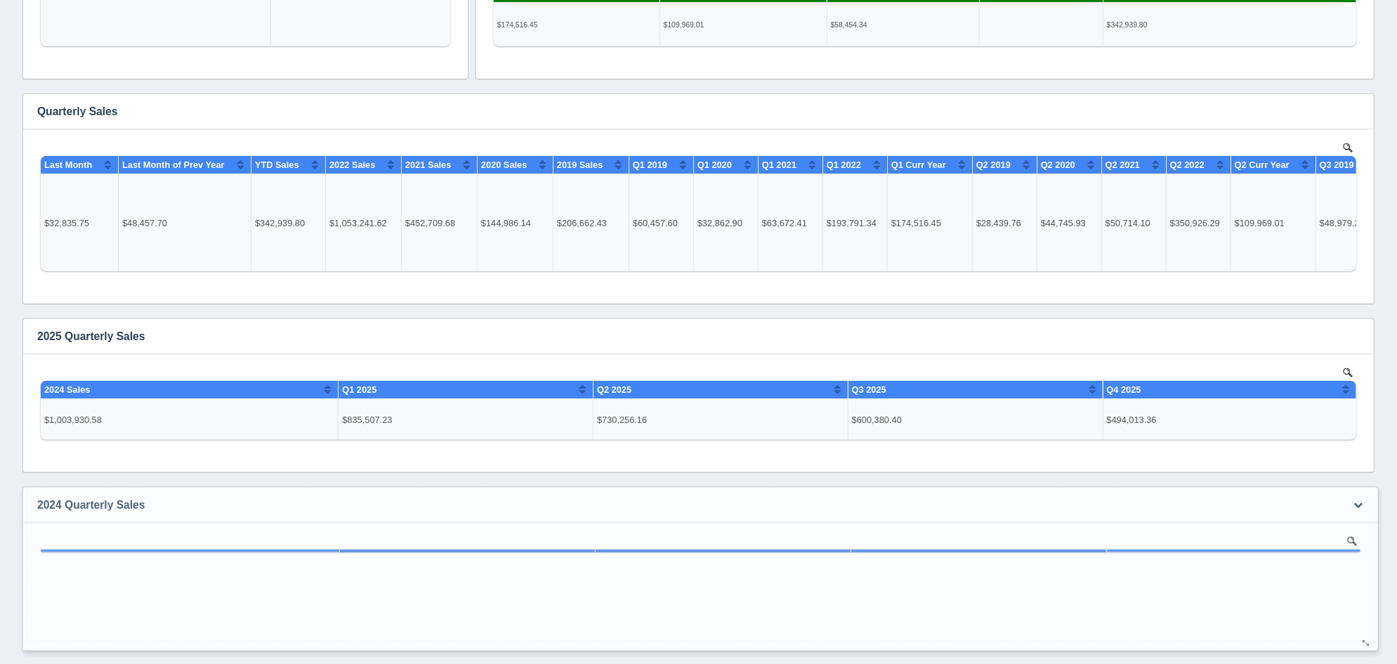
drag, startPoint x: 1362, startPoint y: 576, endPoint x: 1365, endPoint y: 643, distance: 66.8
click at [1365, 643] on div at bounding box center [1366, 643] width 11 height 11
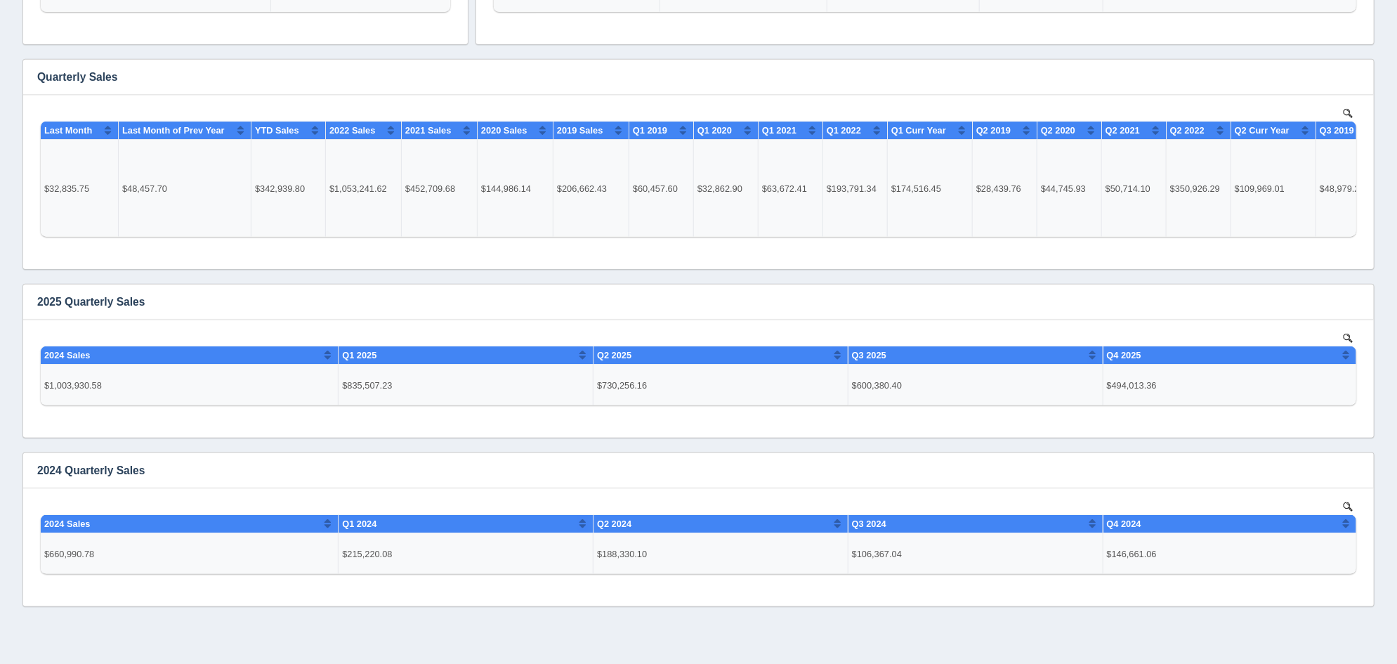
scroll to position [704, 0]
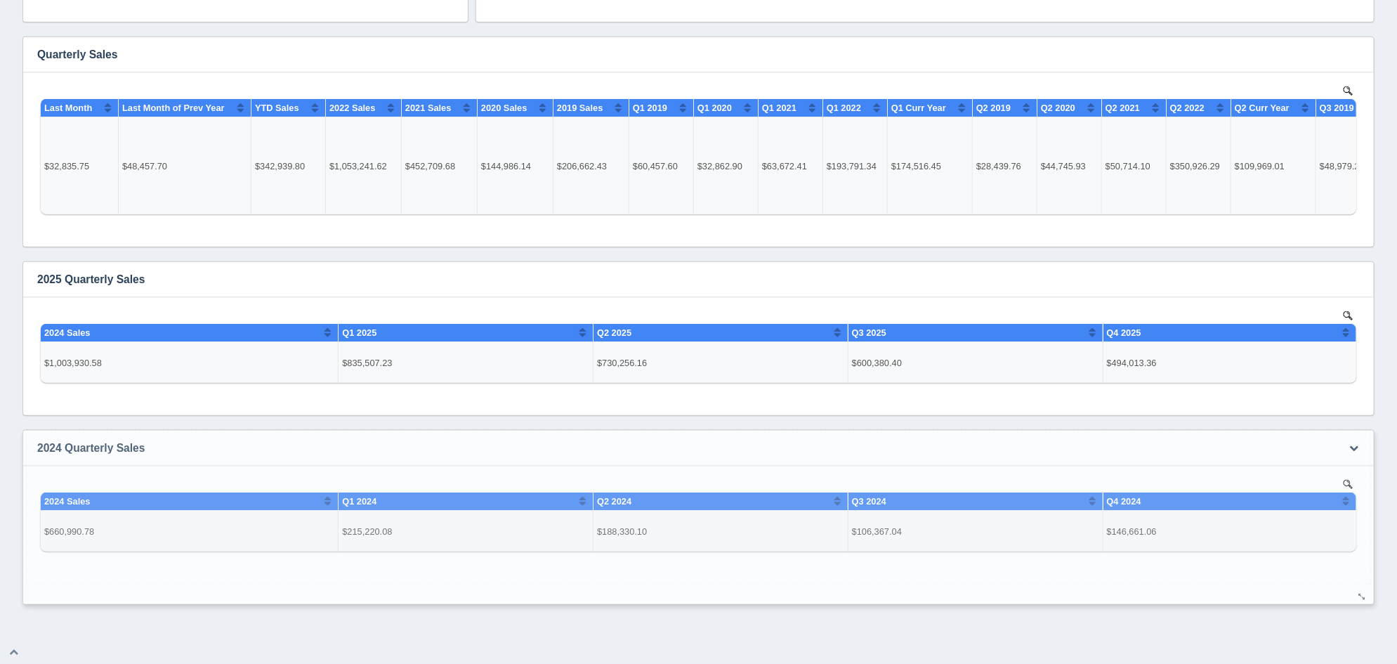
drag, startPoint x: 1358, startPoint y: 575, endPoint x: 1358, endPoint y: 600, distance: 24.6
click at [1358, 600] on div at bounding box center [1362, 597] width 11 height 11
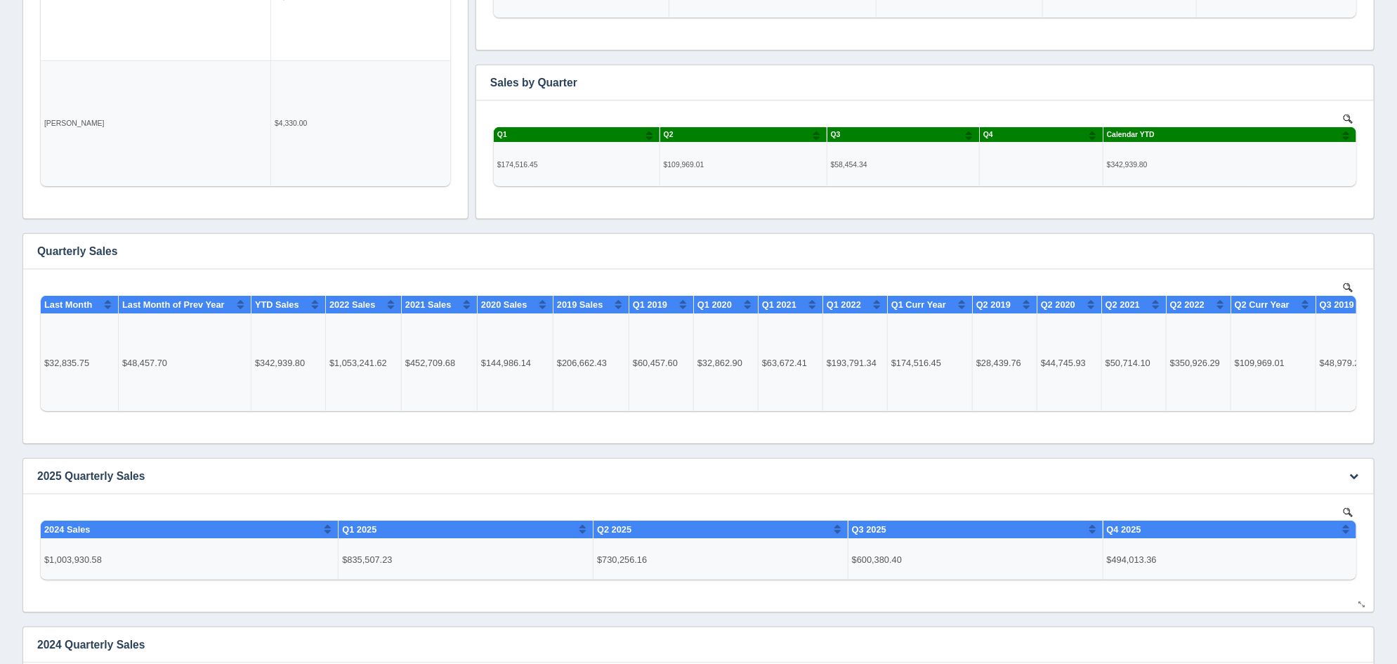
scroll to position [526, 0]
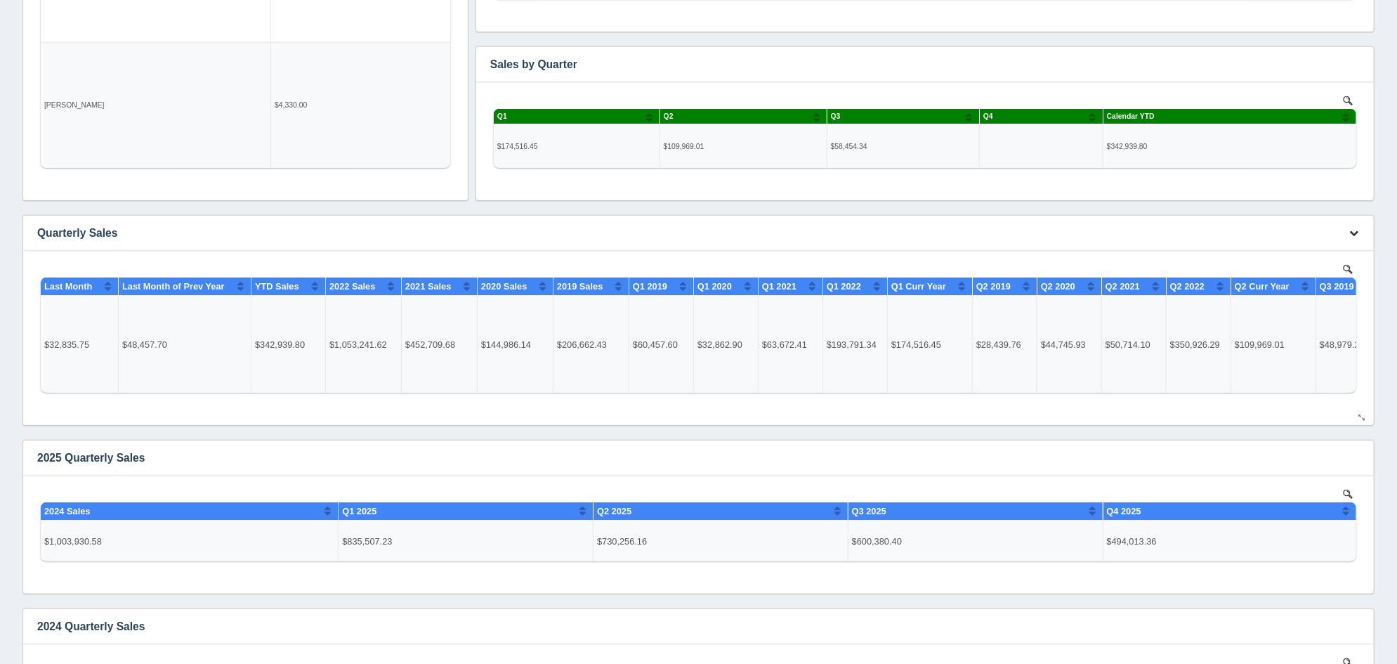
click at [1353, 234] on icon "button" at bounding box center [1353, 232] width 9 height 9
click at [1288, 207] on div "Edit chart Delete chart Download CSV View all results YTD Sales by Part Type No…" at bounding box center [698, 236] width 1359 height 1054
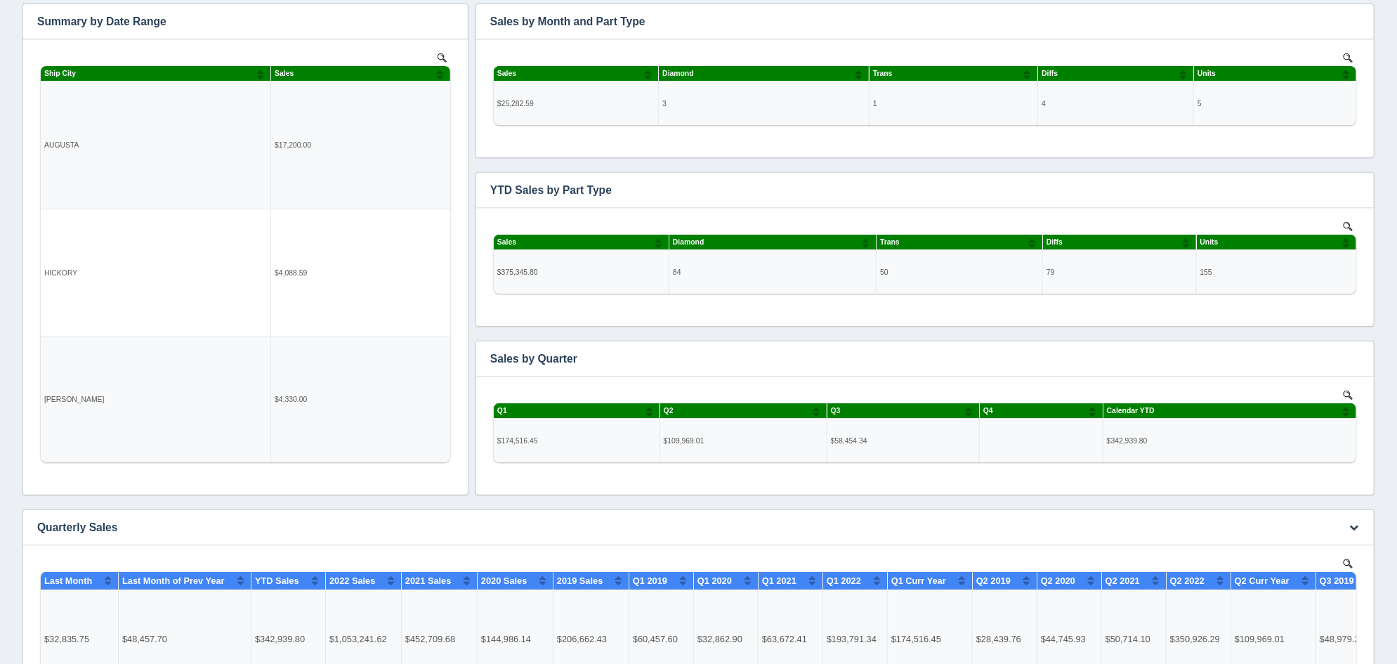
scroll to position [0, 0]
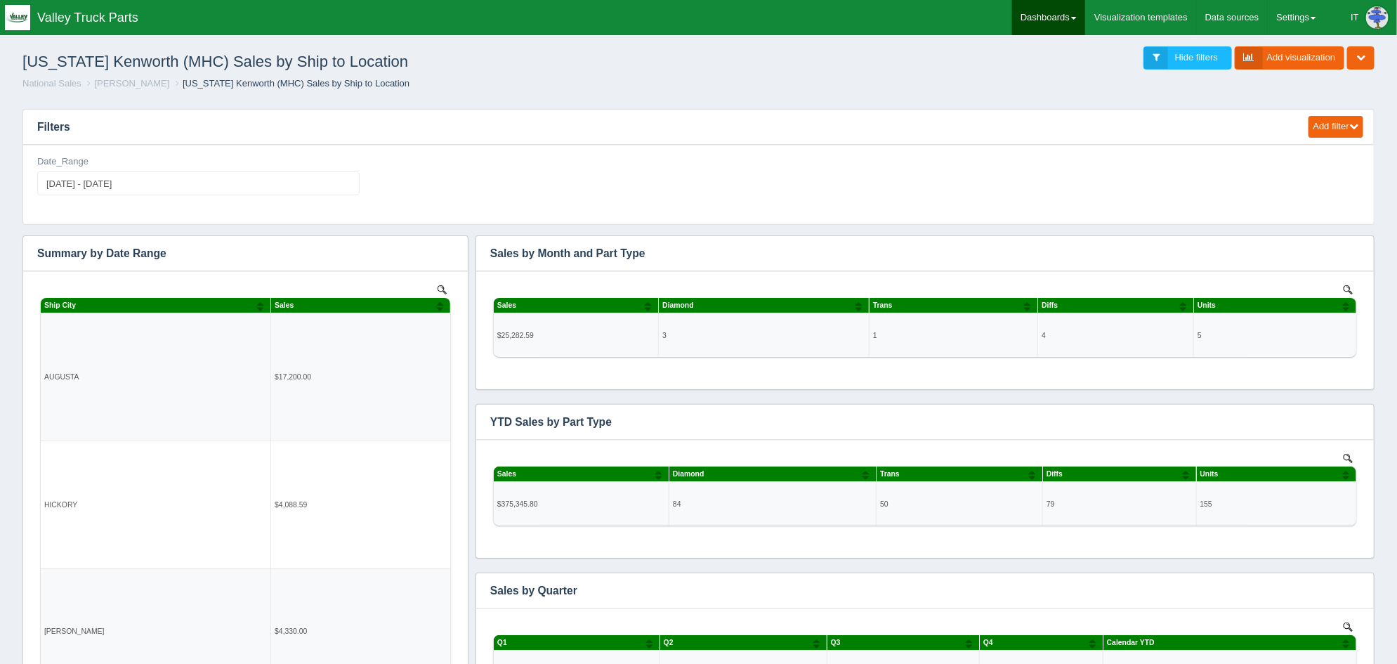
click at [1052, 20] on link "Dashboards" at bounding box center [1048, 17] width 73 height 35
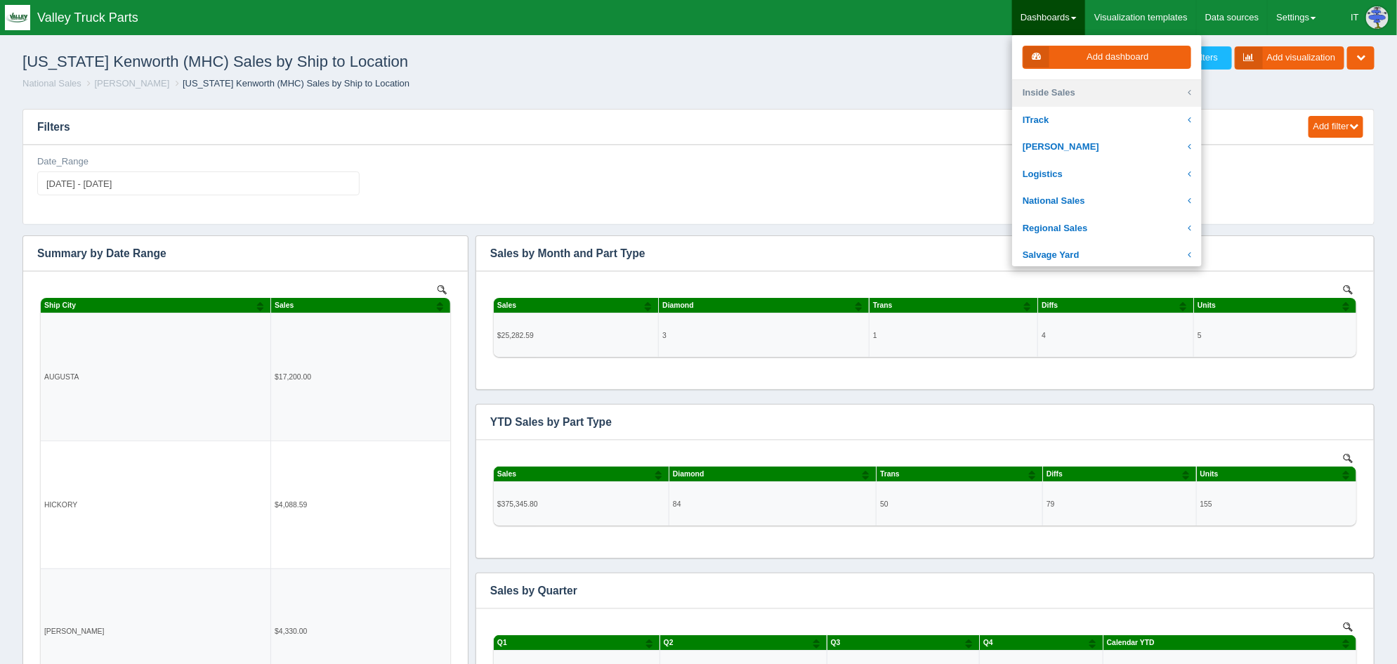
scroll to position [263, 0]
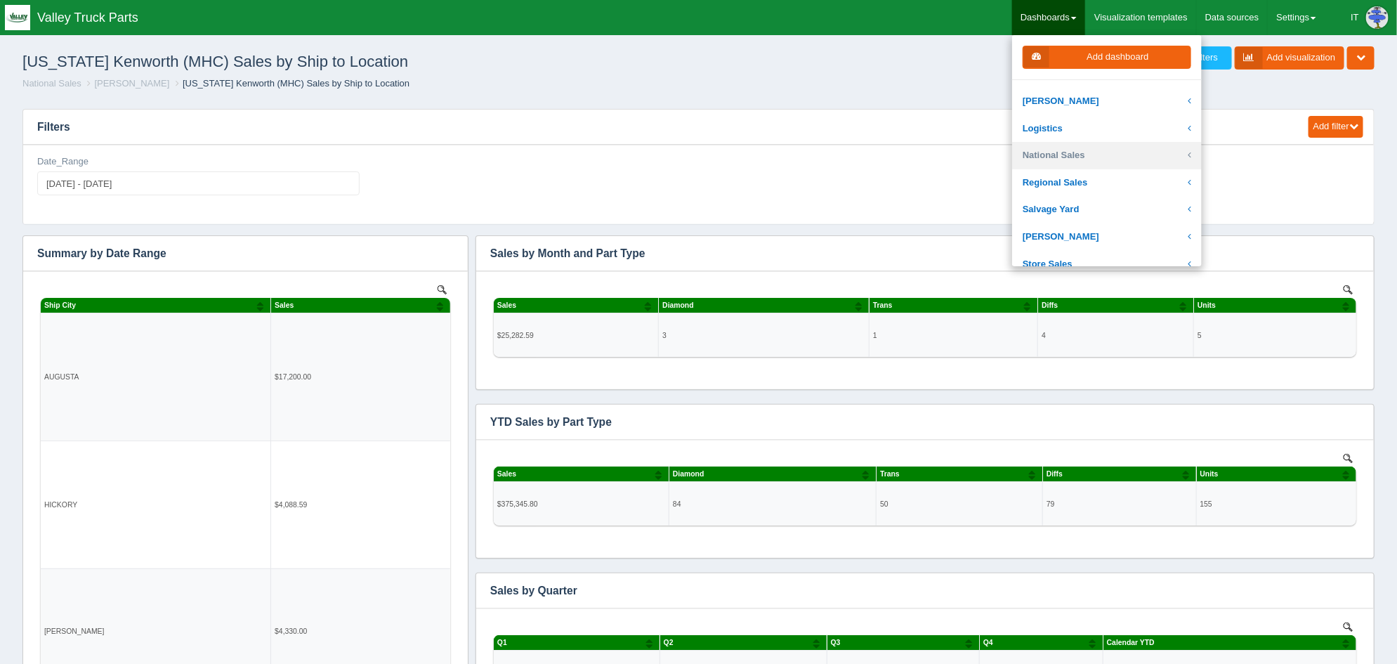
click at [1080, 152] on link "National Sales" at bounding box center [1107, 155] width 190 height 27
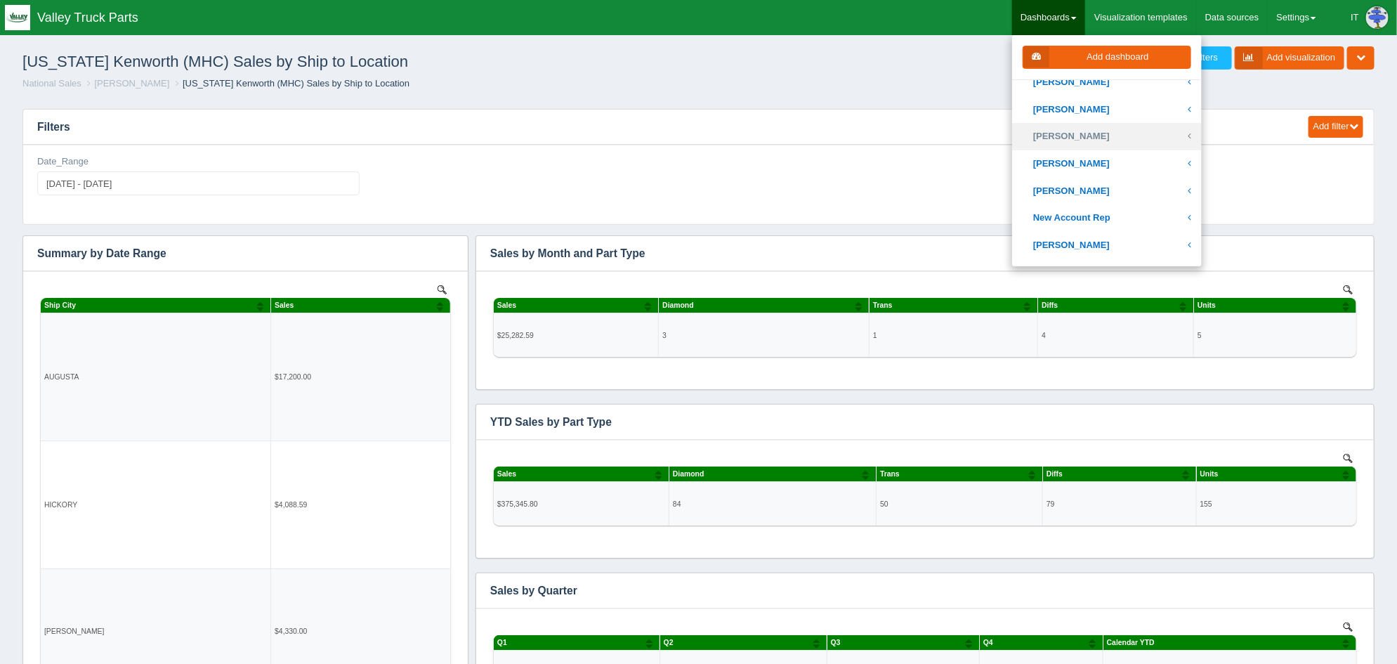
scroll to position [526, 0]
click at [1082, 137] on link "[PERSON_NAME]" at bounding box center [1107, 135] width 190 height 27
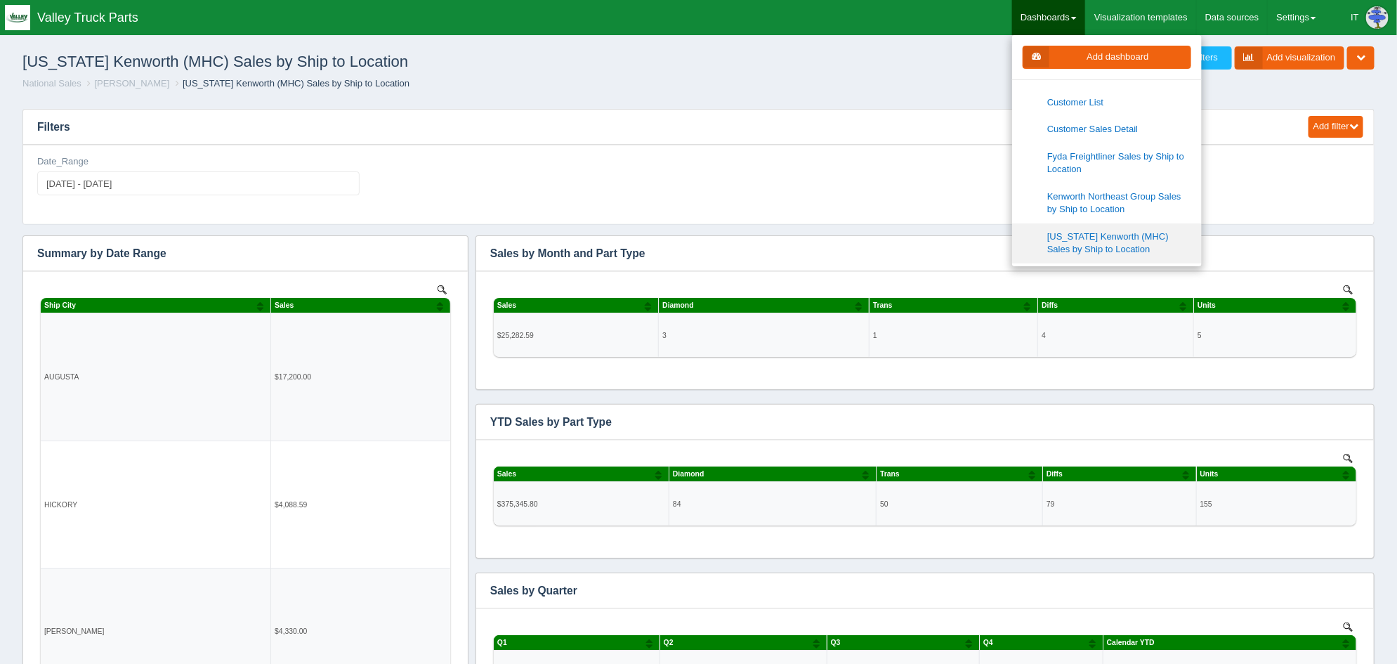
click at [1097, 239] on link "[US_STATE] Kenworth (MHC) Sales by Ship to Location" at bounding box center [1107, 243] width 190 height 40
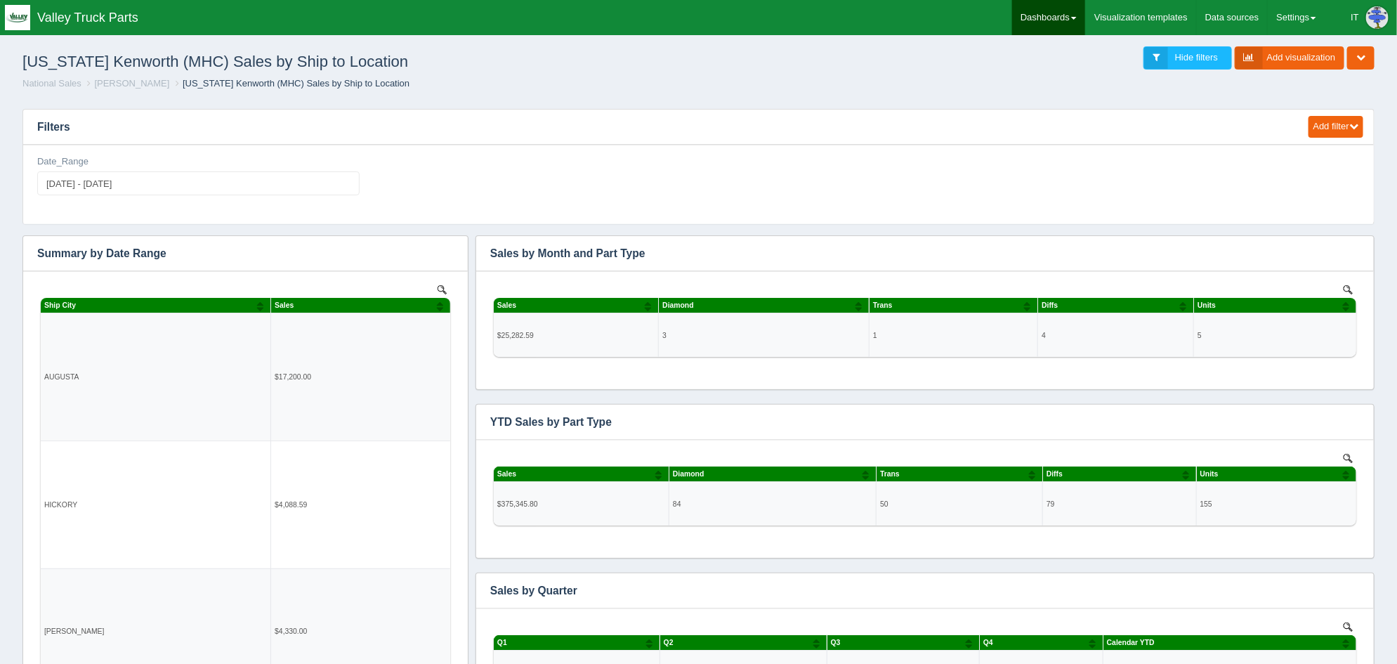
click at [1055, 22] on link "Dashboards" at bounding box center [1048, 17] width 73 height 35
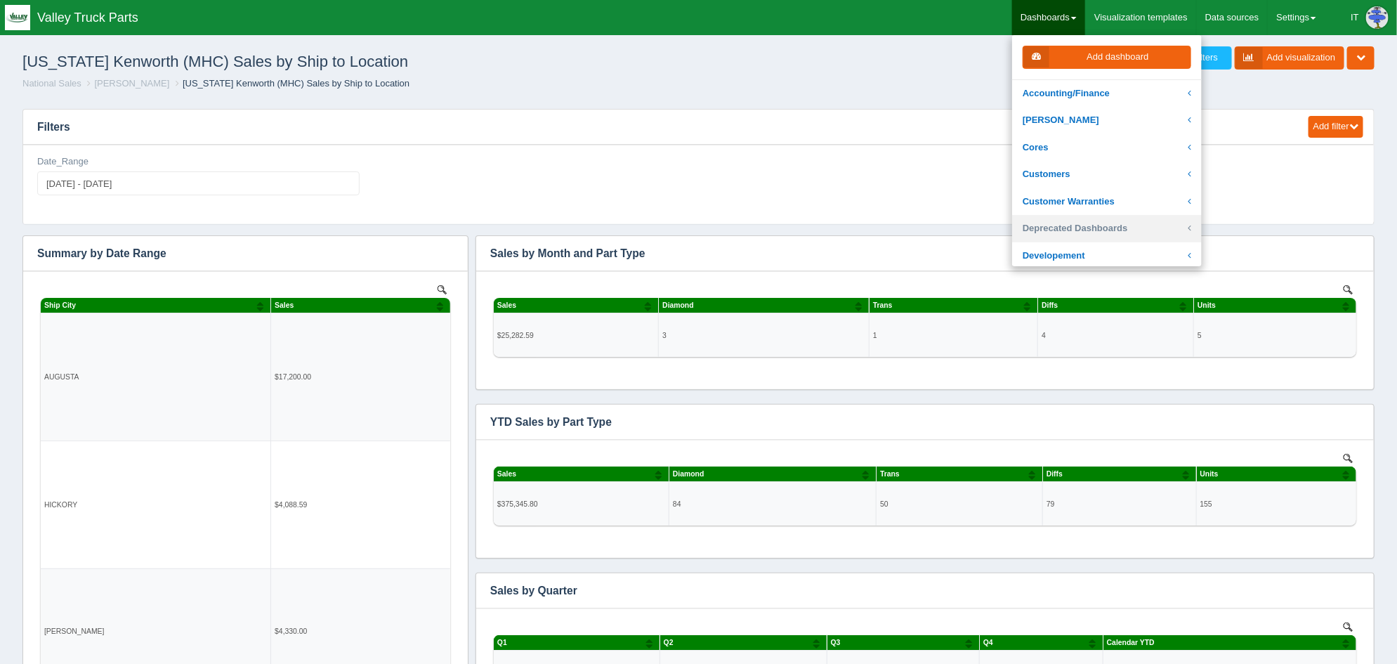
scroll to position [87, 0]
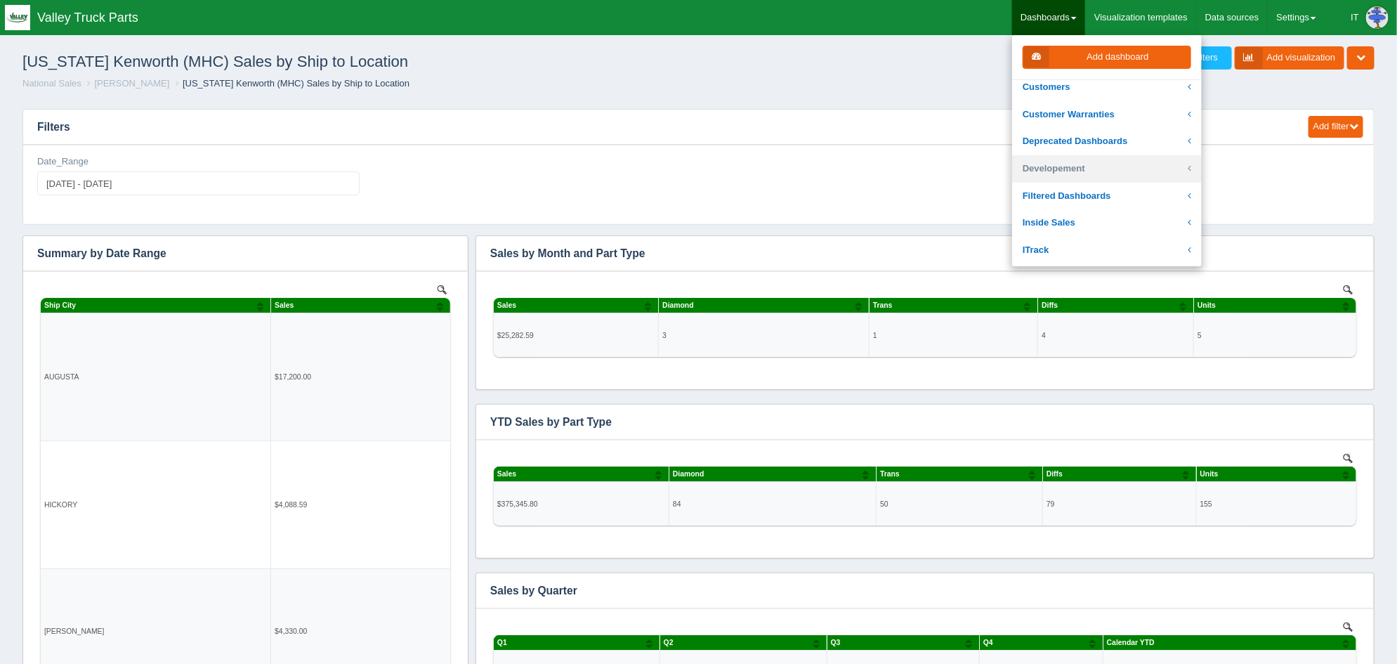
click at [1082, 173] on link "Developement" at bounding box center [1107, 168] width 190 height 27
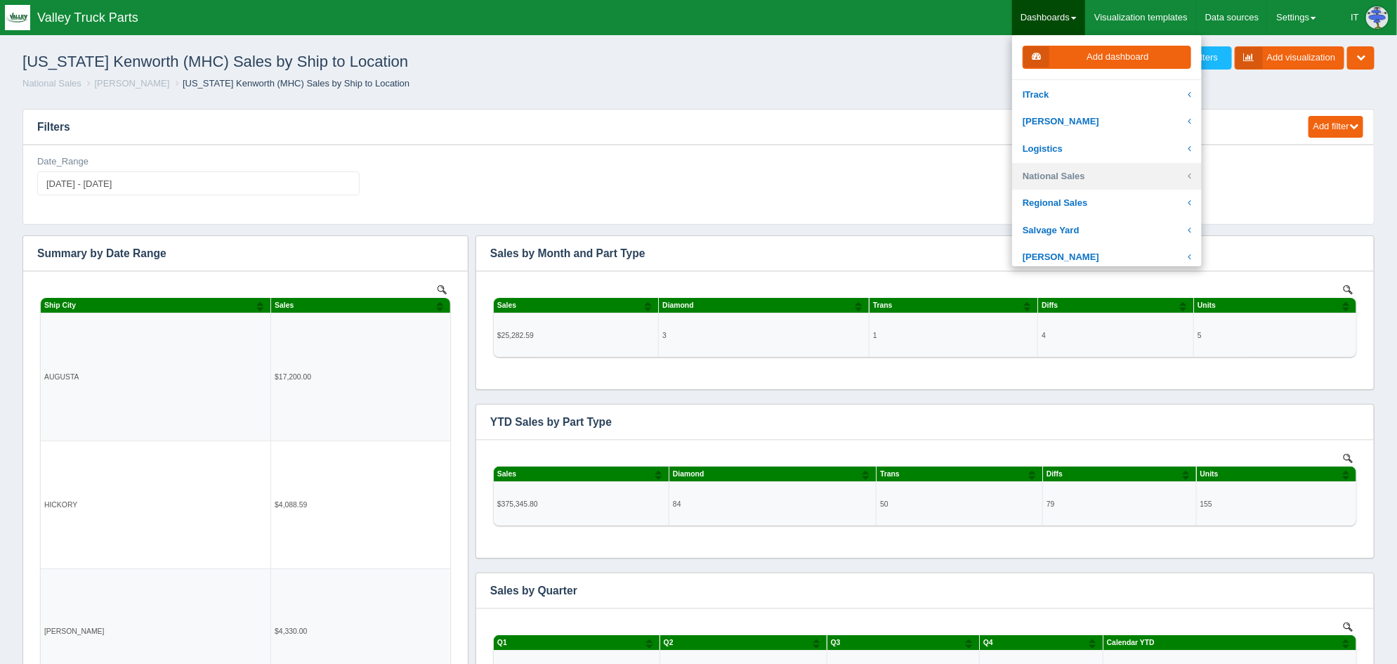
click at [1086, 174] on link "National Sales" at bounding box center [1107, 176] width 190 height 27
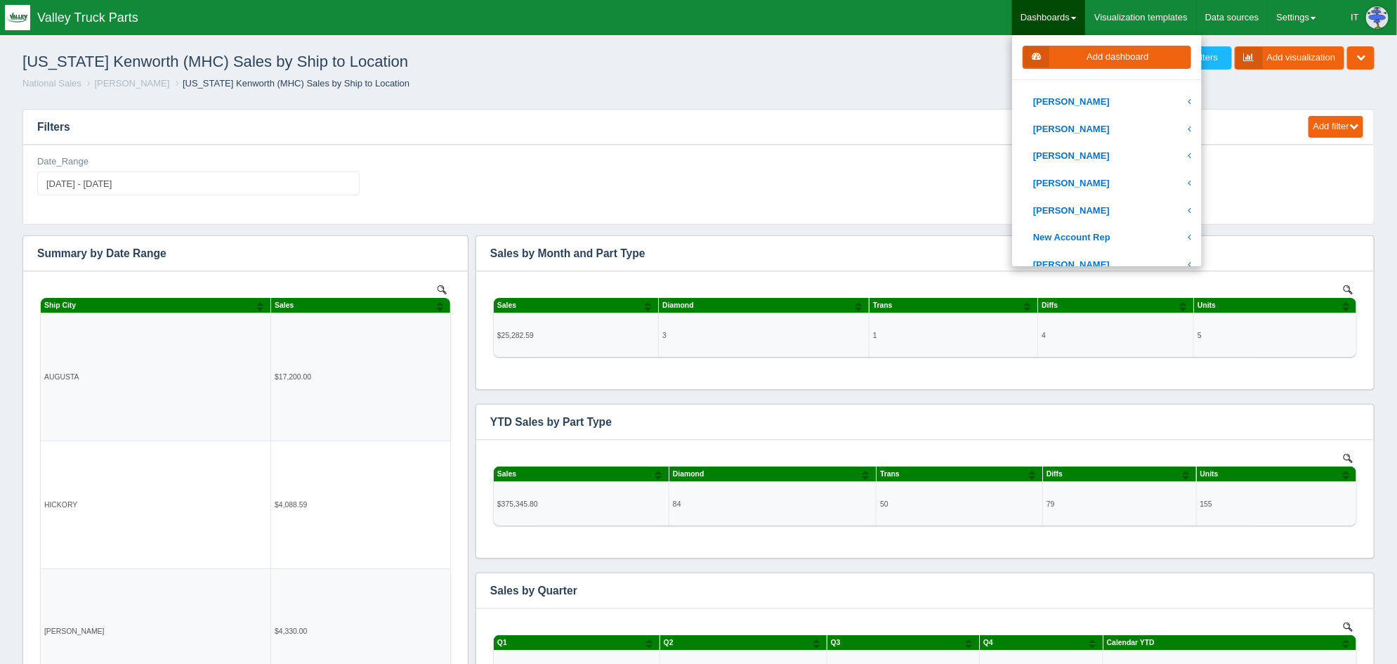
scroll to position [506, 0]
click at [1090, 150] on link "[PERSON_NAME]" at bounding box center [1107, 155] width 190 height 27
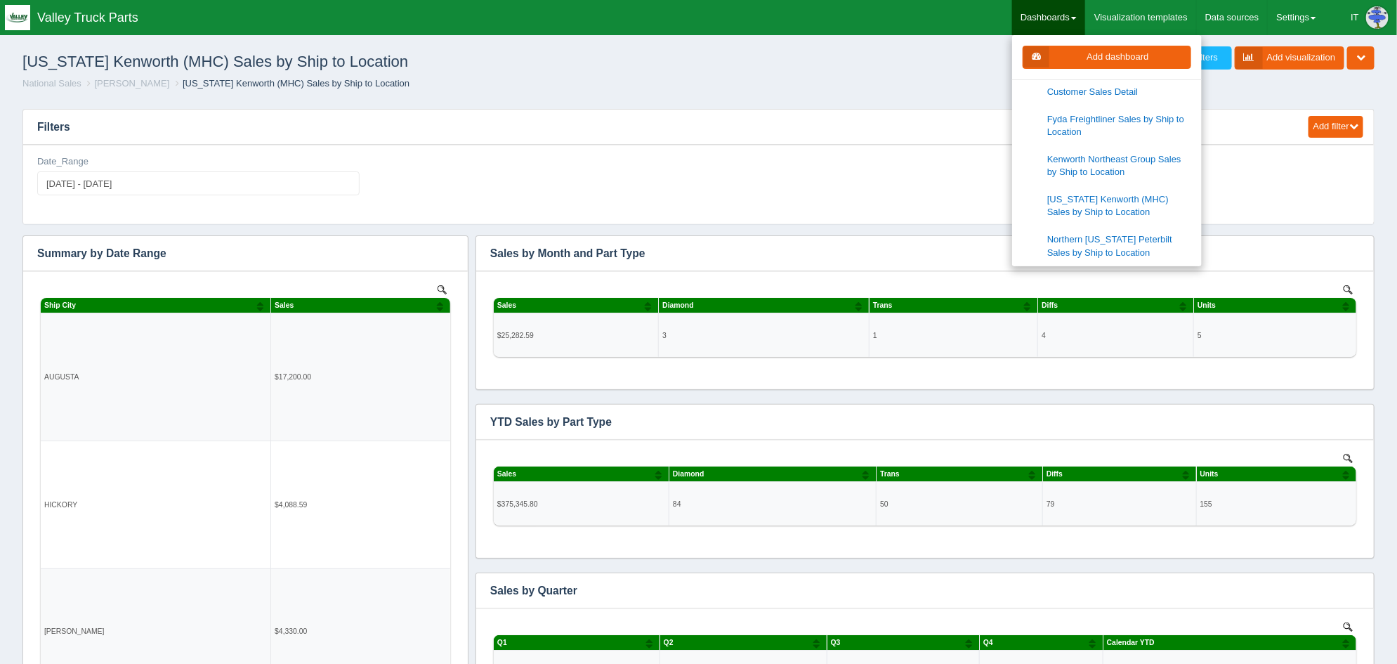
scroll to position [682, 0]
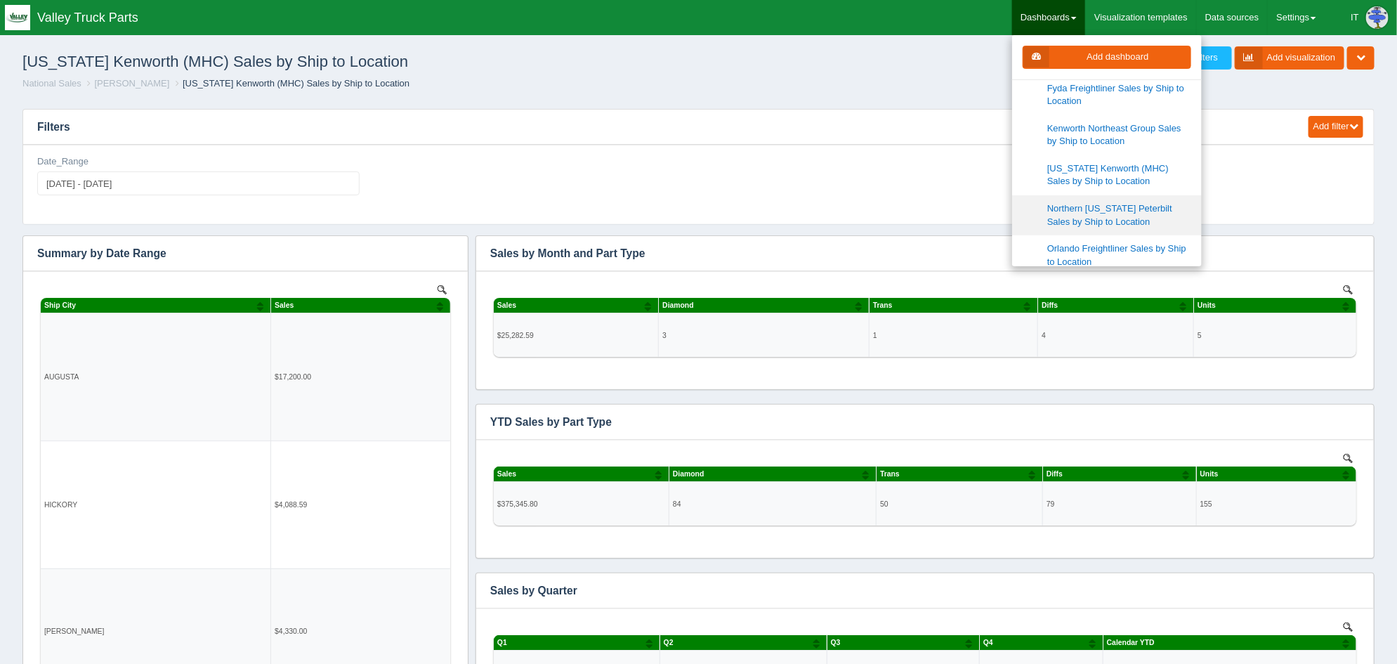
click at [1084, 221] on link "Northern [US_STATE] Peterbilt Sales by Ship to Location" at bounding box center [1107, 215] width 190 height 40
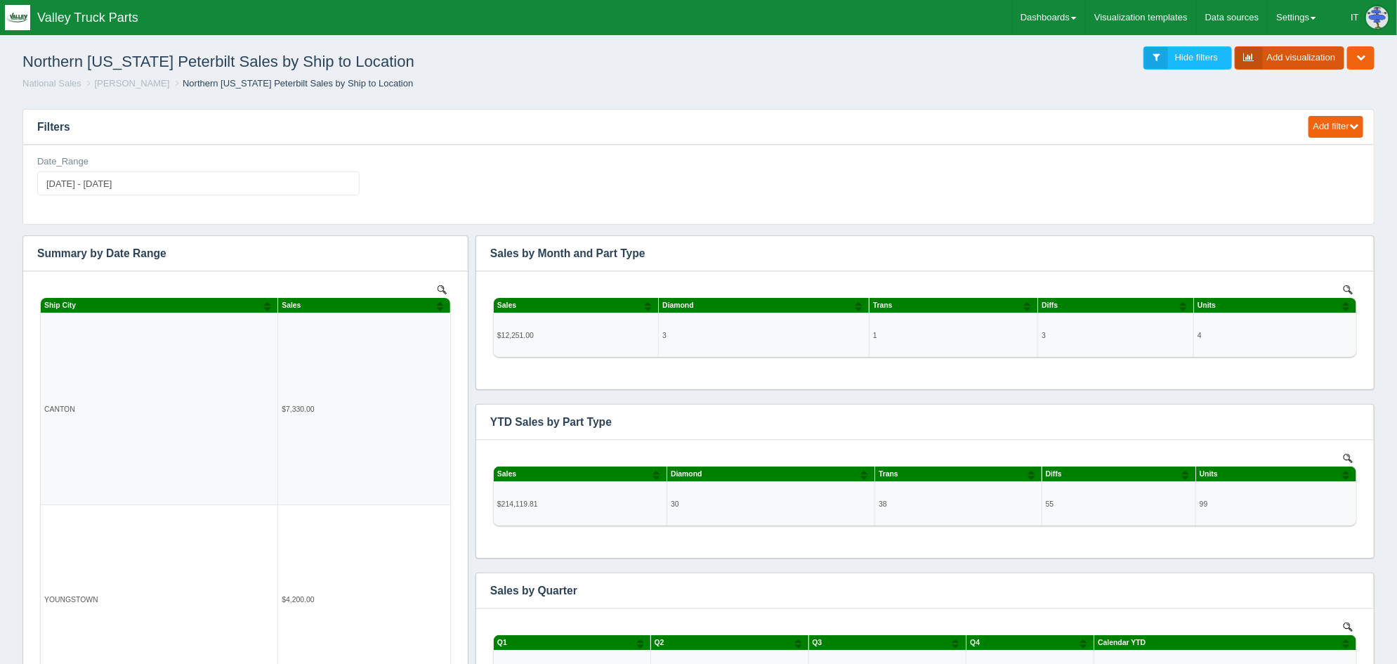
click at [1300, 63] on link "Add visualization" at bounding box center [1290, 57] width 110 height 23
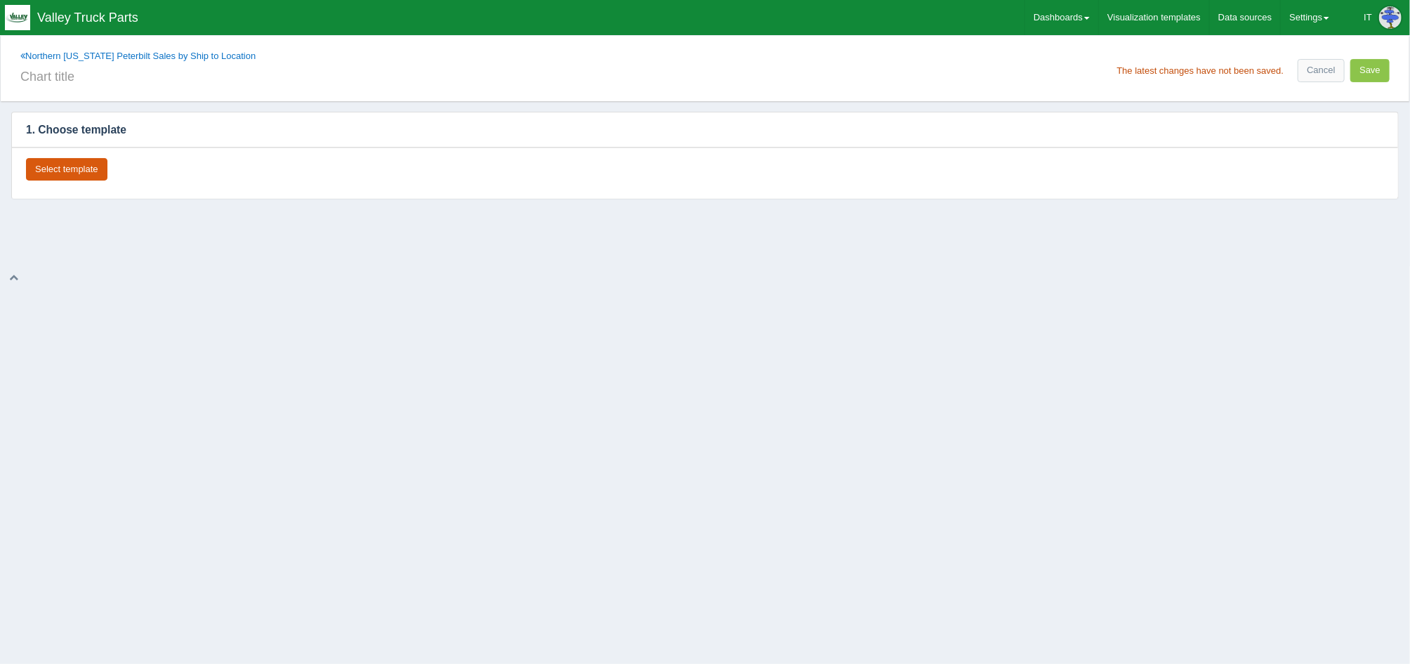
click at [84, 164] on button "Select template" at bounding box center [66, 169] width 81 height 23
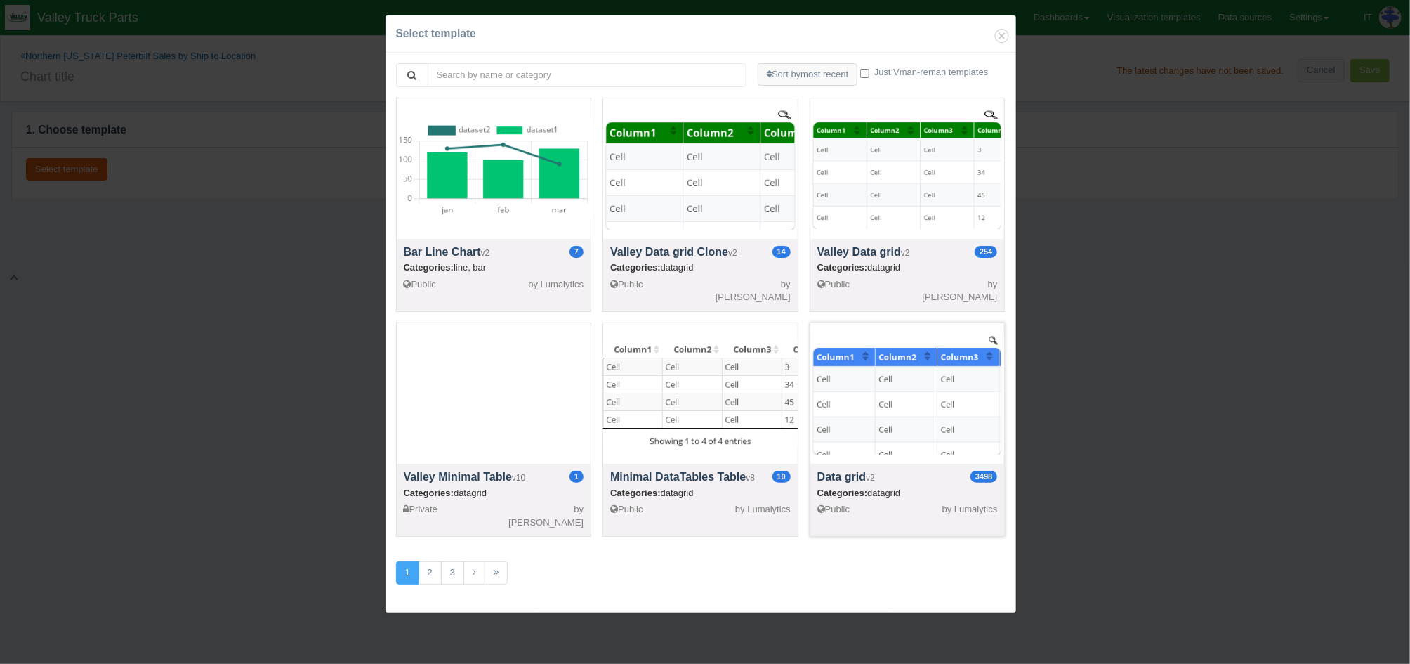
click at [907, 416] on div at bounding box center [908, 393] width 195 height 140
select select "string"
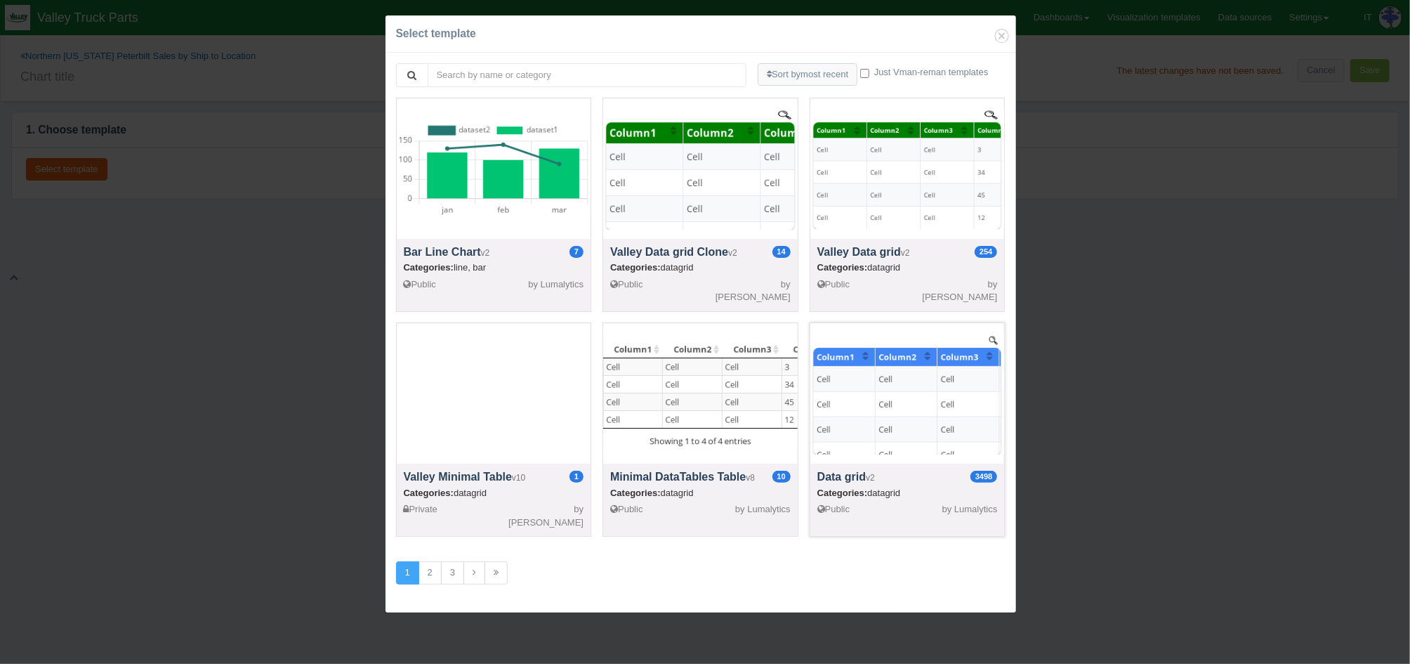
select select "string"
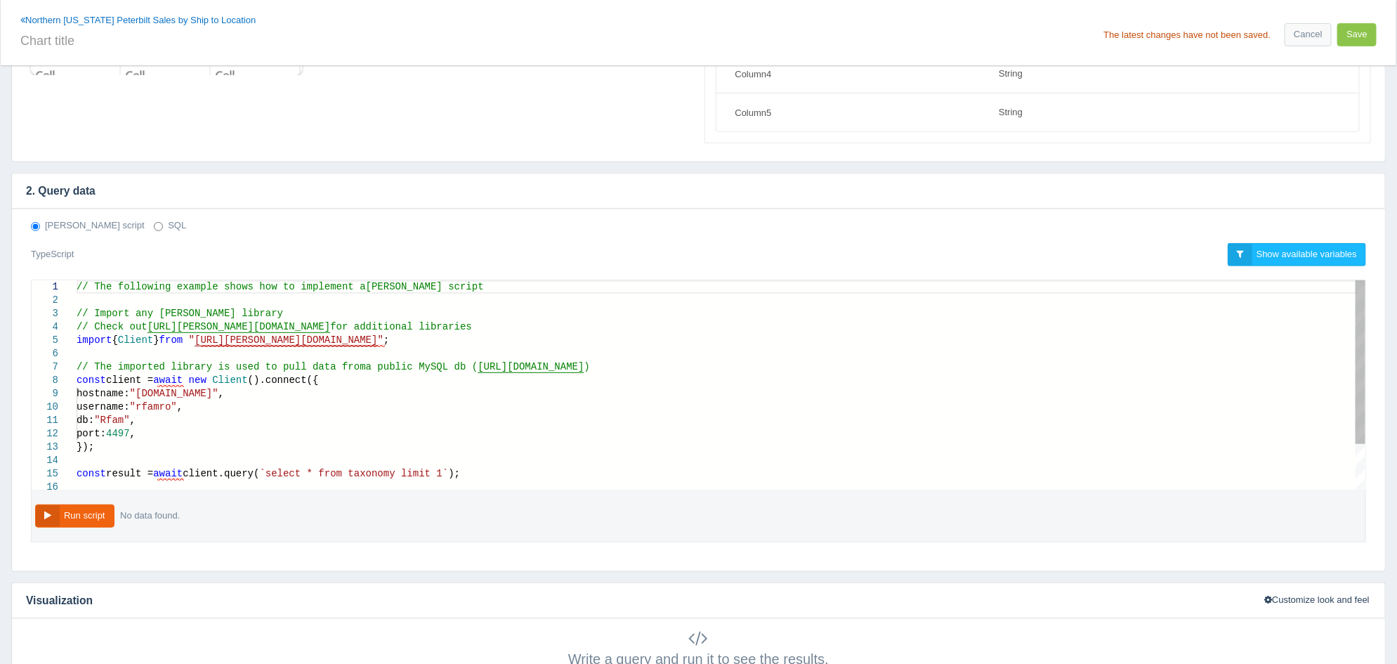
scroll to position [263, 0]
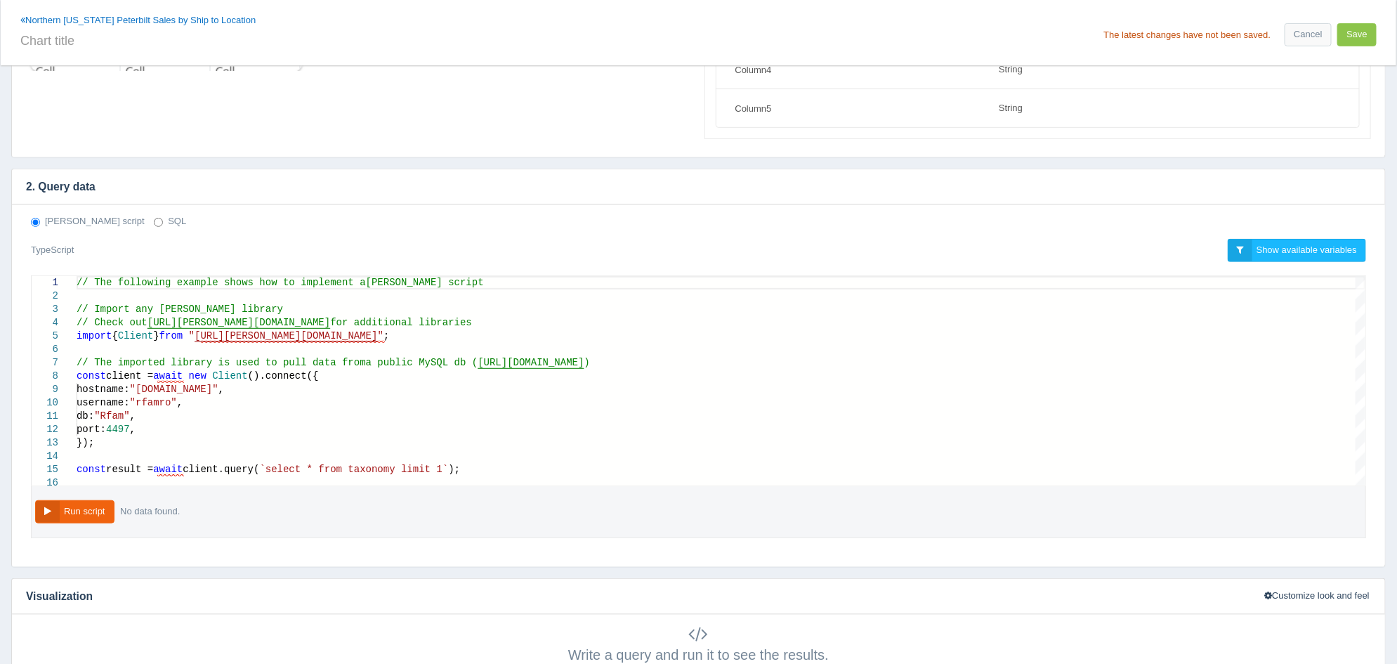
click at [154, 218] on label "SQL" at bounding box center [170, 221] width 32 height 13
click at [154, 218] on input "SQL" at bounding box center [158, 222] width 9 height 9
radio input "true"
radio input "false"
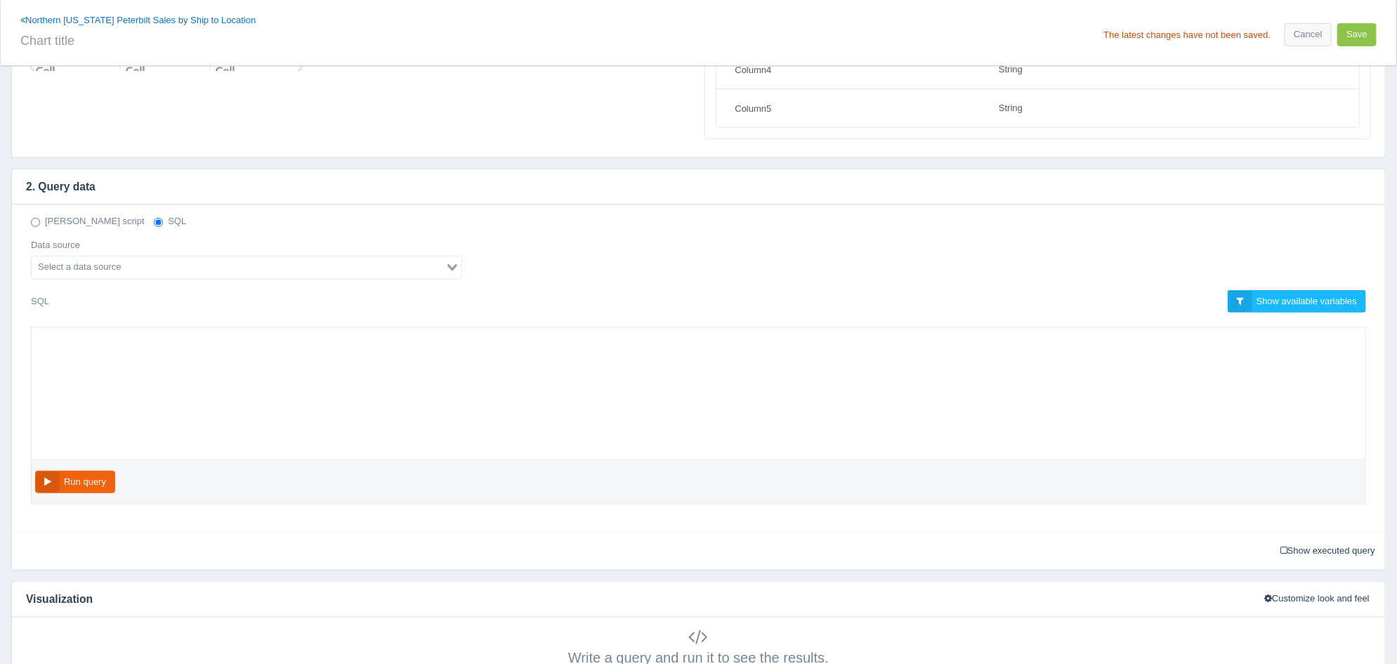
click at [112, 264] on input "Search for option" at bounding box center [238, 267] width 411 height 17
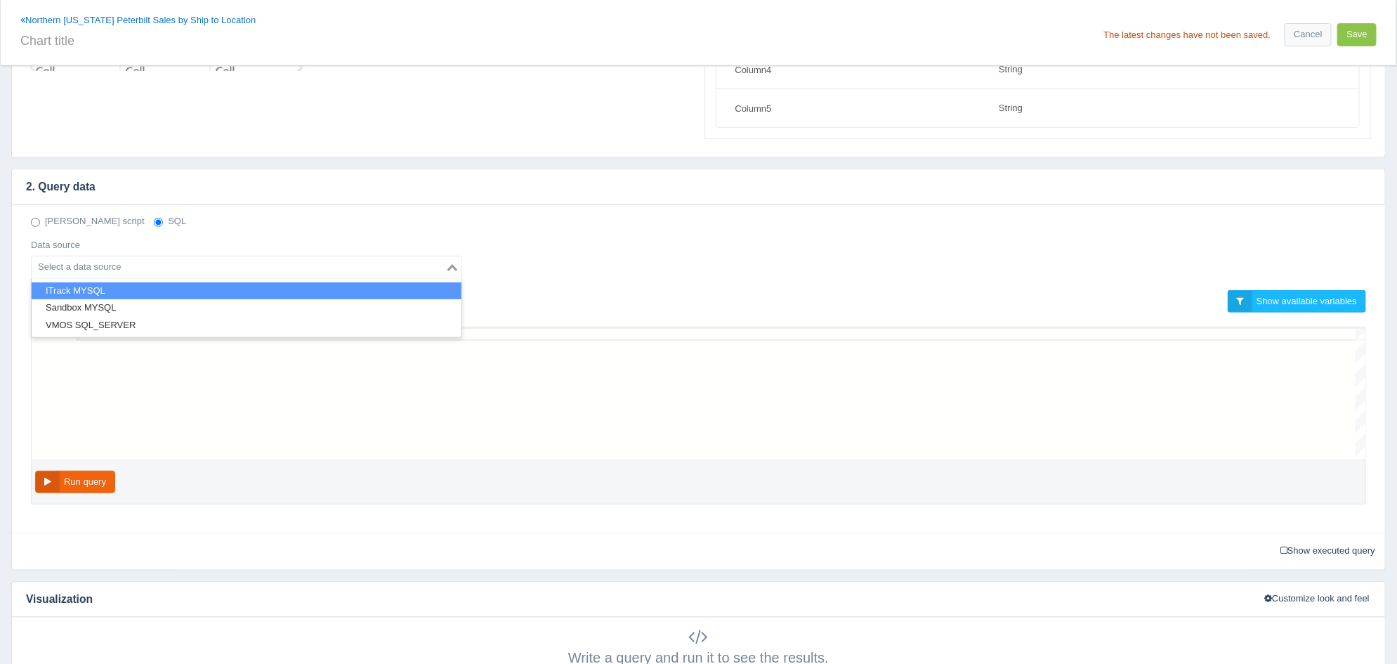
click at [110, 293] on li "ITrack MYSQL" at bounding box center [247, 291] width 430 height 18
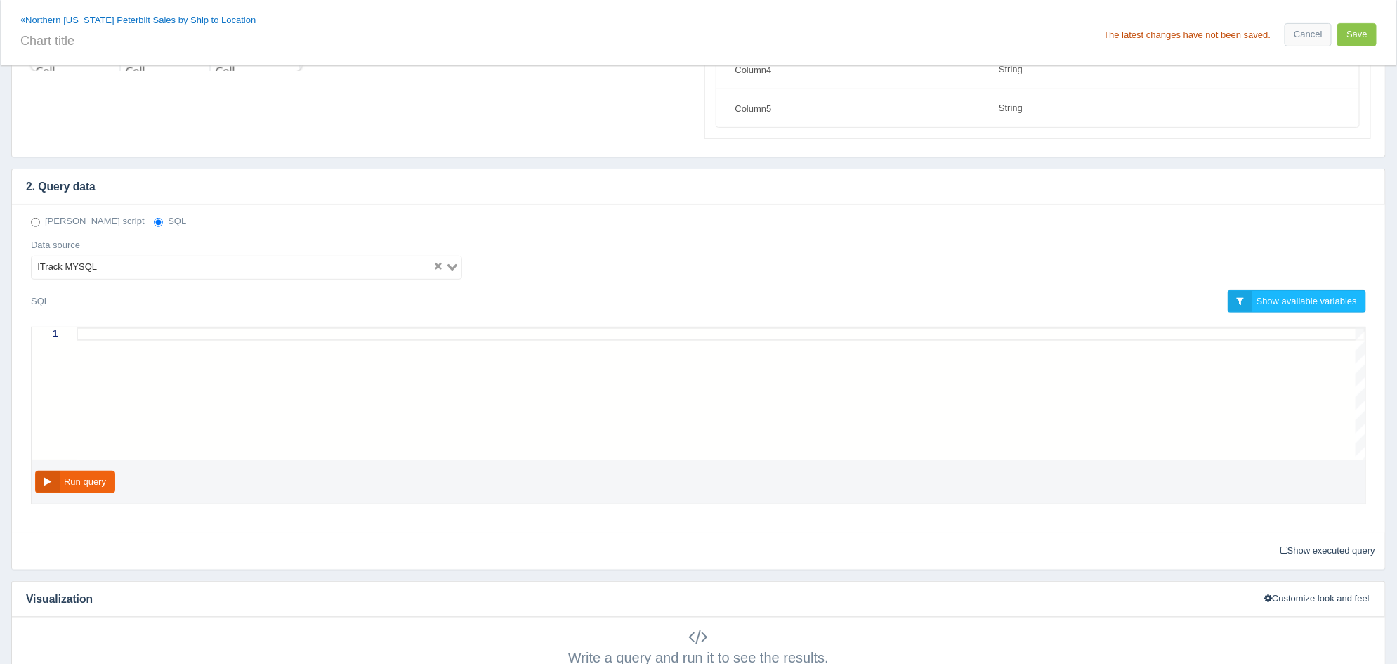
click at [131, 339] on div at bounding box center [721, 333] width 1289 height 13
paste textarea "AND v.`shipstate` IN ('NC','GA') AND v.salesorderdocumentid IN (9, 25) AND v.vo…"
type textarea "AND v.`shipstate` IN ('NC','GA') AND v.salesorderdocumentid IN (9, 25) AND v.vo…"
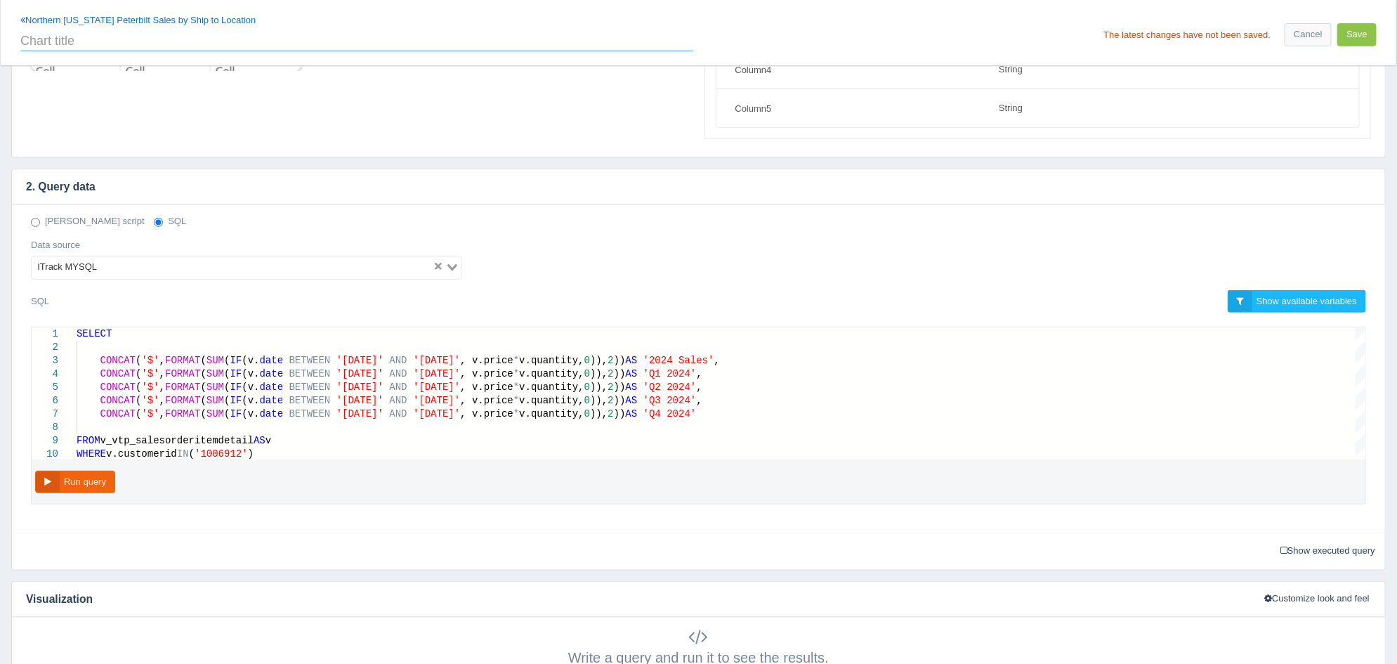
click at [205, 44] on input "text" at bounding box center [356, 39] width 673 height 24
type input "2024 Quarterly Sales"
click at [1363, 39] on button "Save" at bounding box center [1356, 34] width 39 height 23
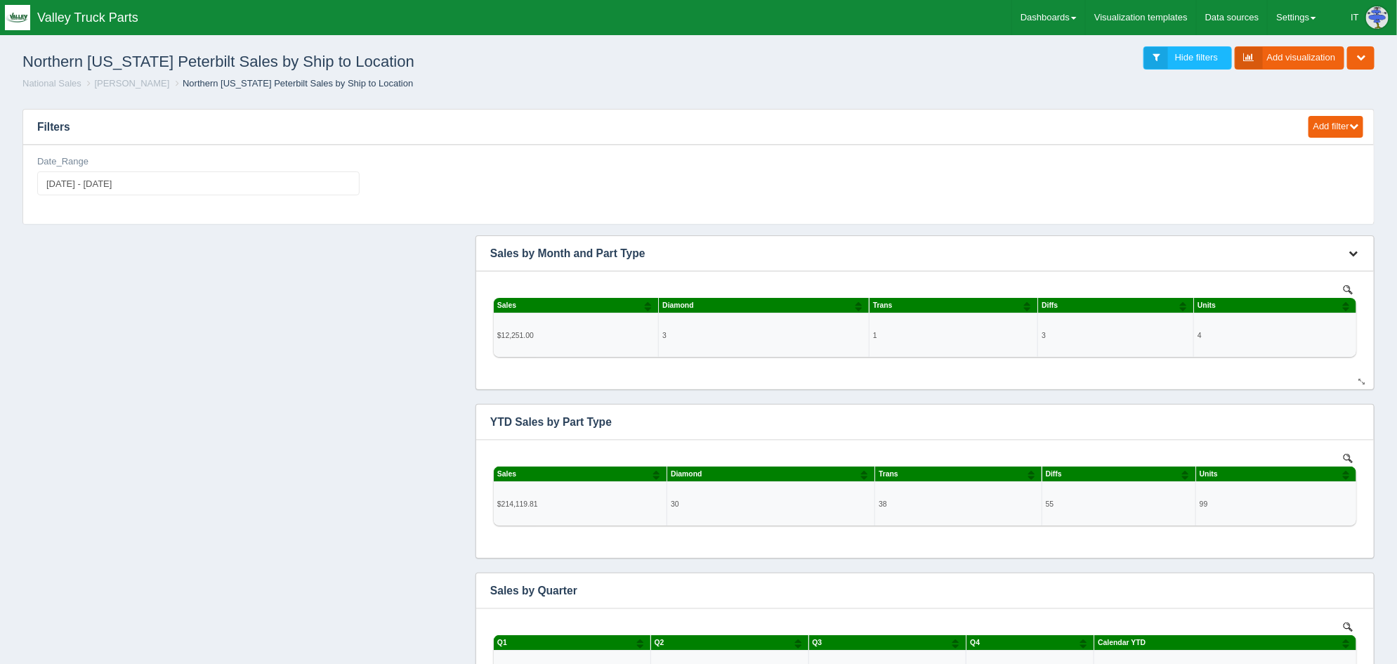
click at [1351, 252] on icon "button" at bounding box center [1353, 253] width 9 height 9
click at [1329, 271] on link "Edit chart" at bounding box center [1307, 274] width 112 height 20
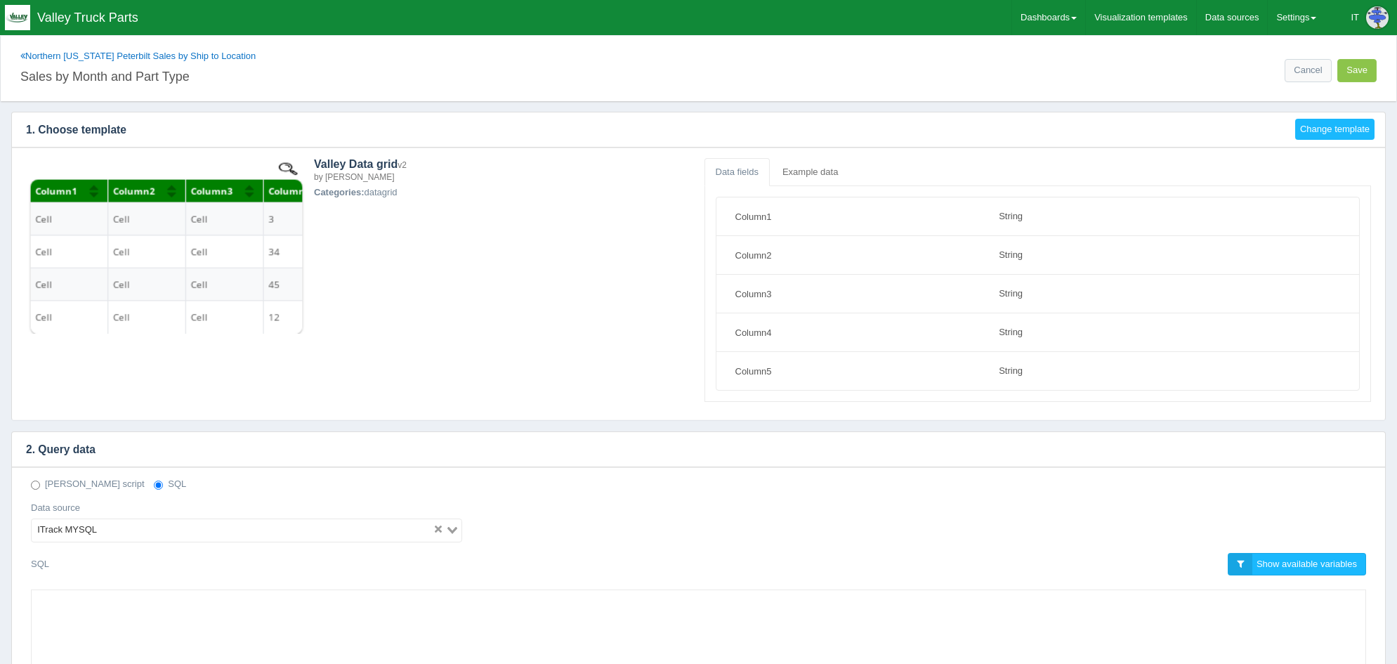
select select "string"
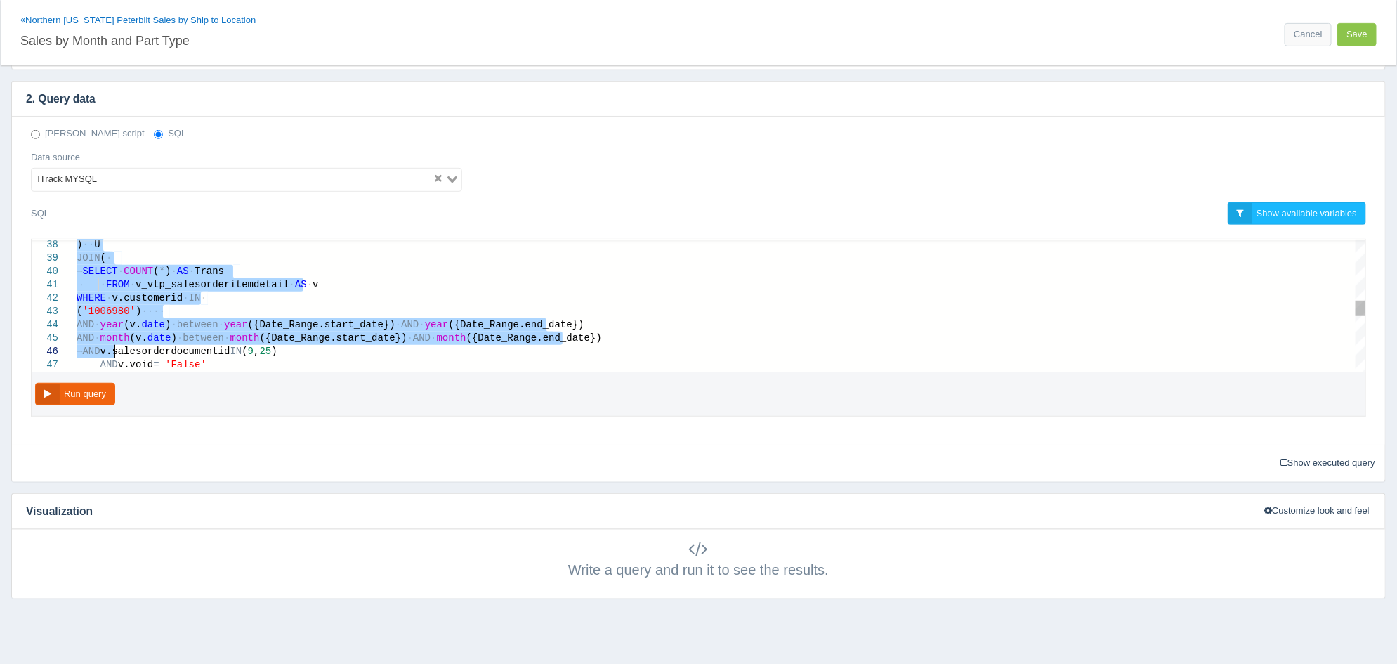
drag, startPoint x: 131, startPoint y: 364, endPoint x: 122, endPoint y: 362, distance: 10.1
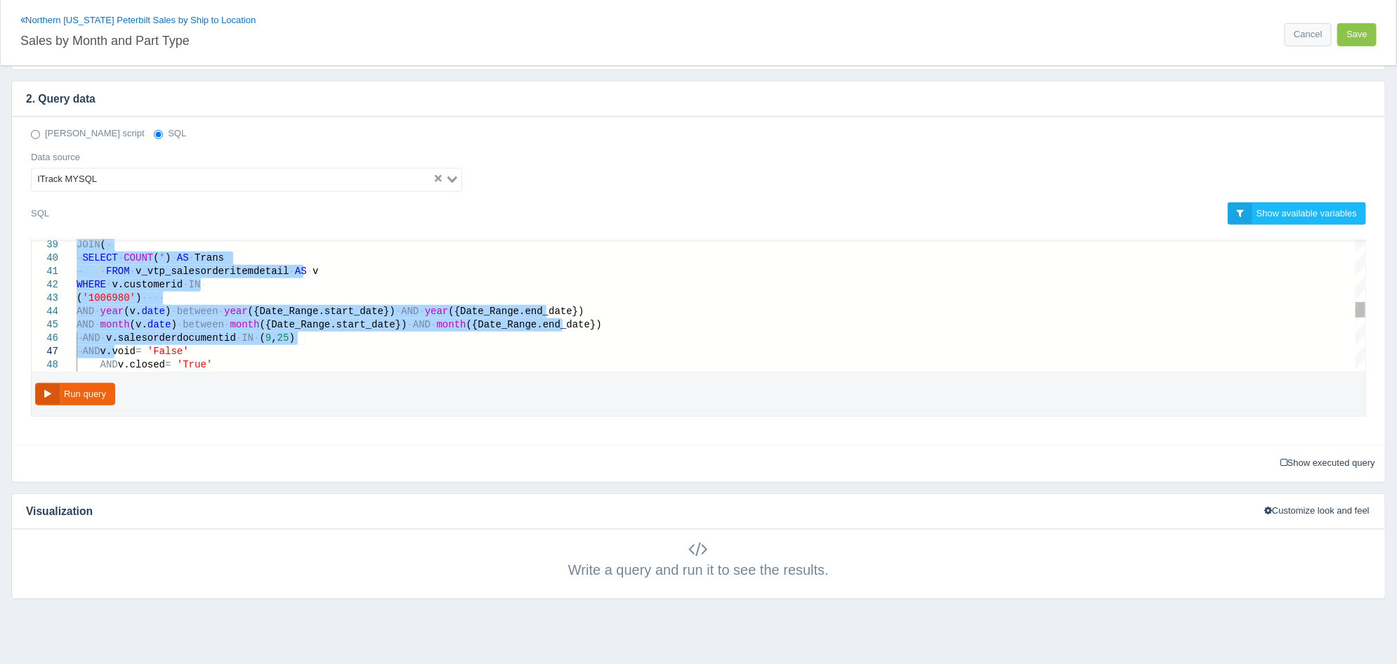
click at [183, 333] on span "v.salesorderdocumentid" at bounding box center [171, 337] width 130 height 11
type textarea "FROM v_vtp_salesorderitemdetail AS v WHERE v.customerid IN ('1006980') AND year…"
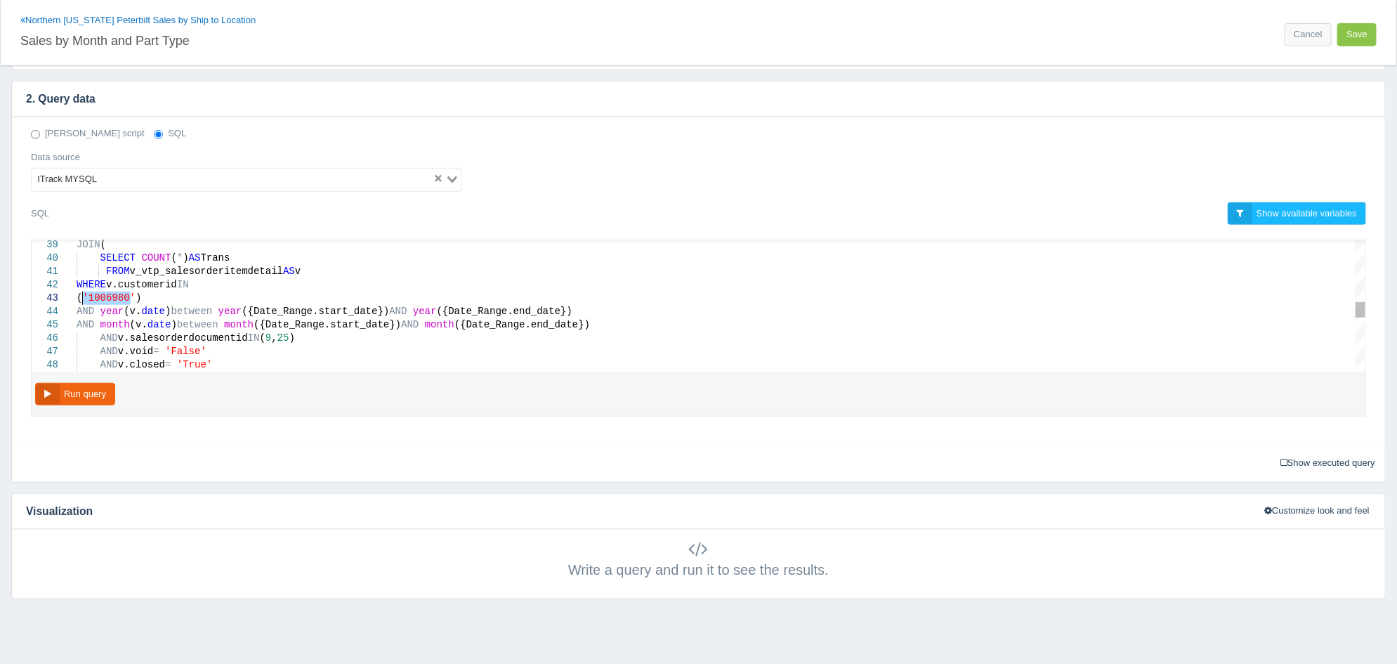
drag, startPoint x: 131, startPoint y: 298, endPoint x: 84, endPoint y: 294, distance: 47.2
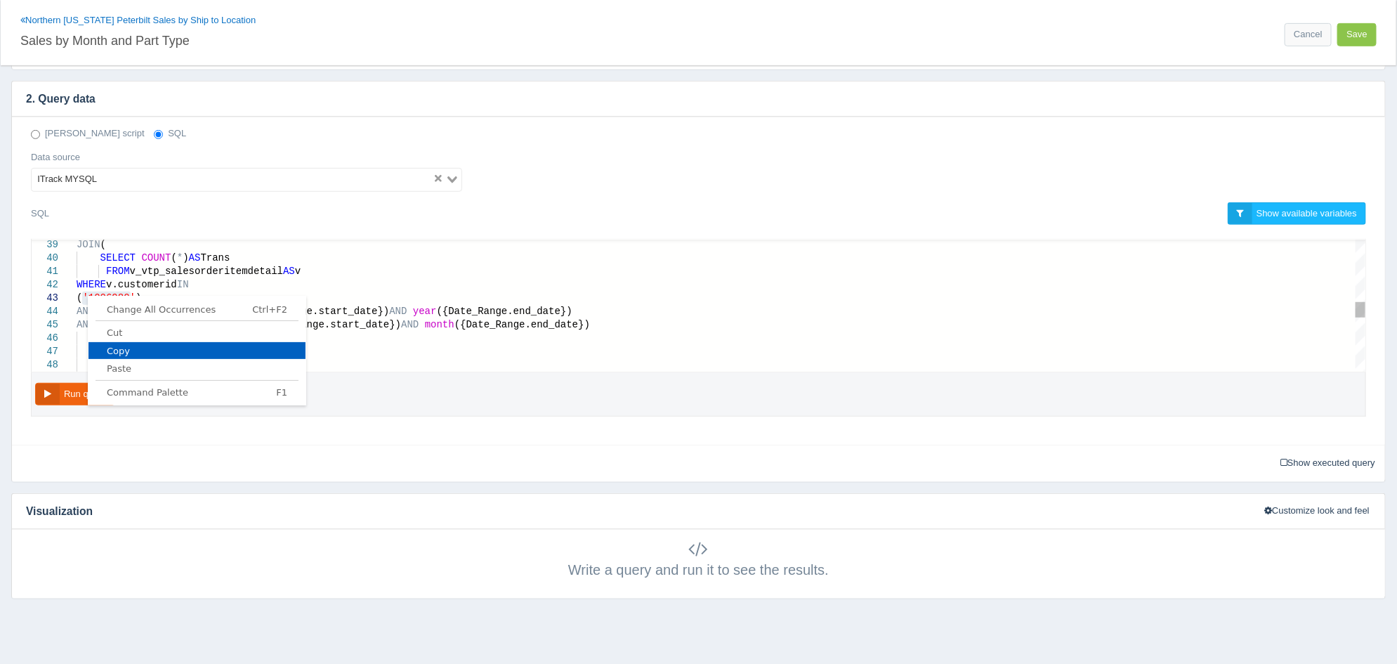
click at [129, 346] on span "Copy" at bounding box center [196, 350] width 217 height 9
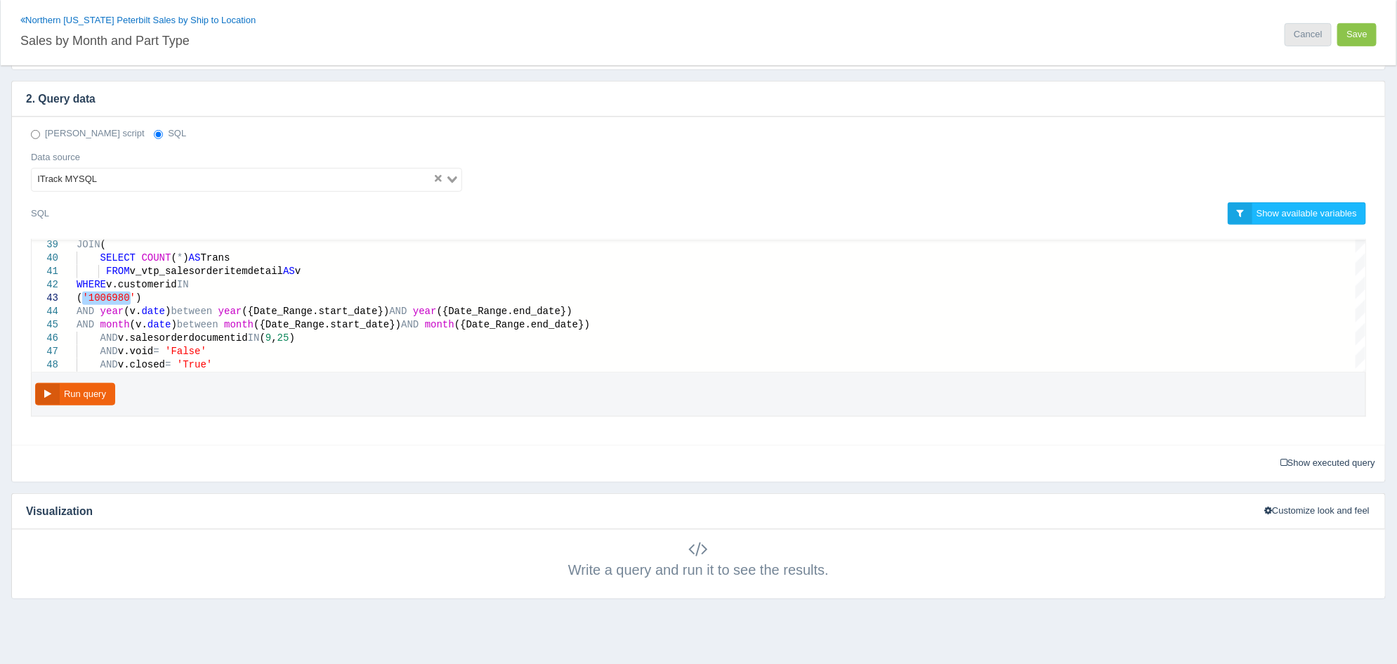
click at [1299, 35] on link "Cancel" at bounding box center [1308, 34] width 46 height 23
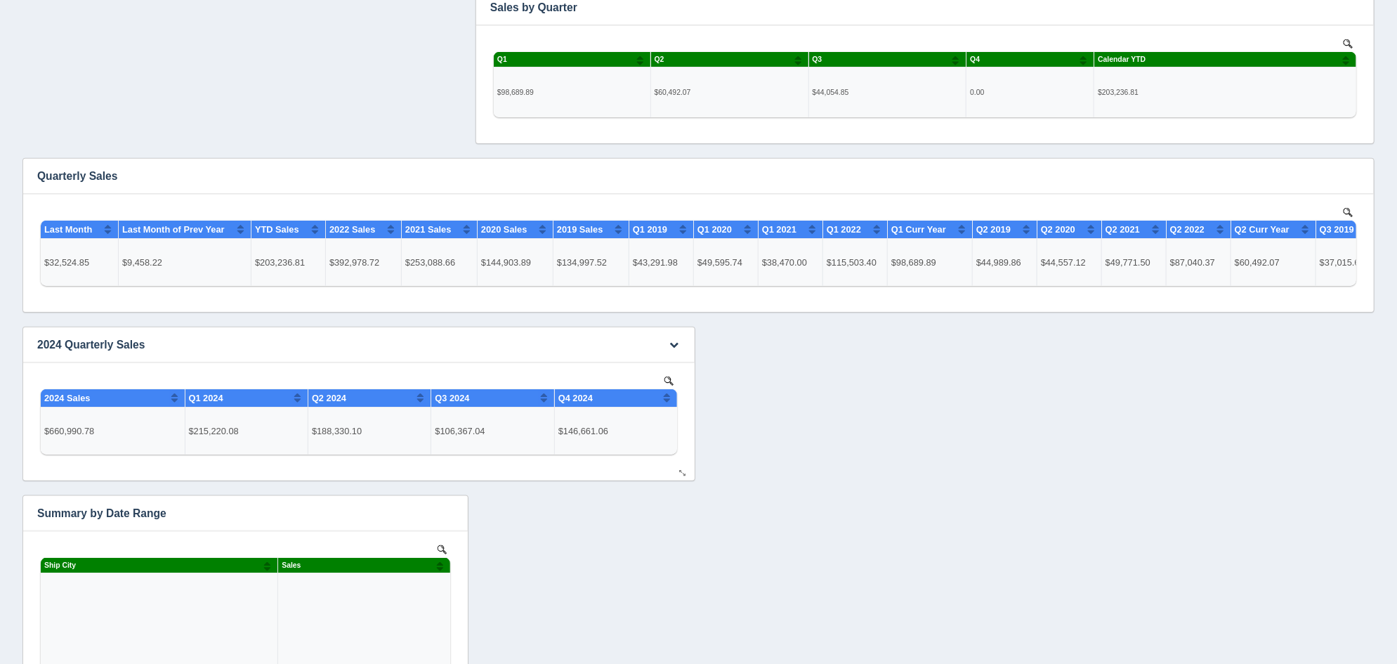
scroll to position [614, 0]
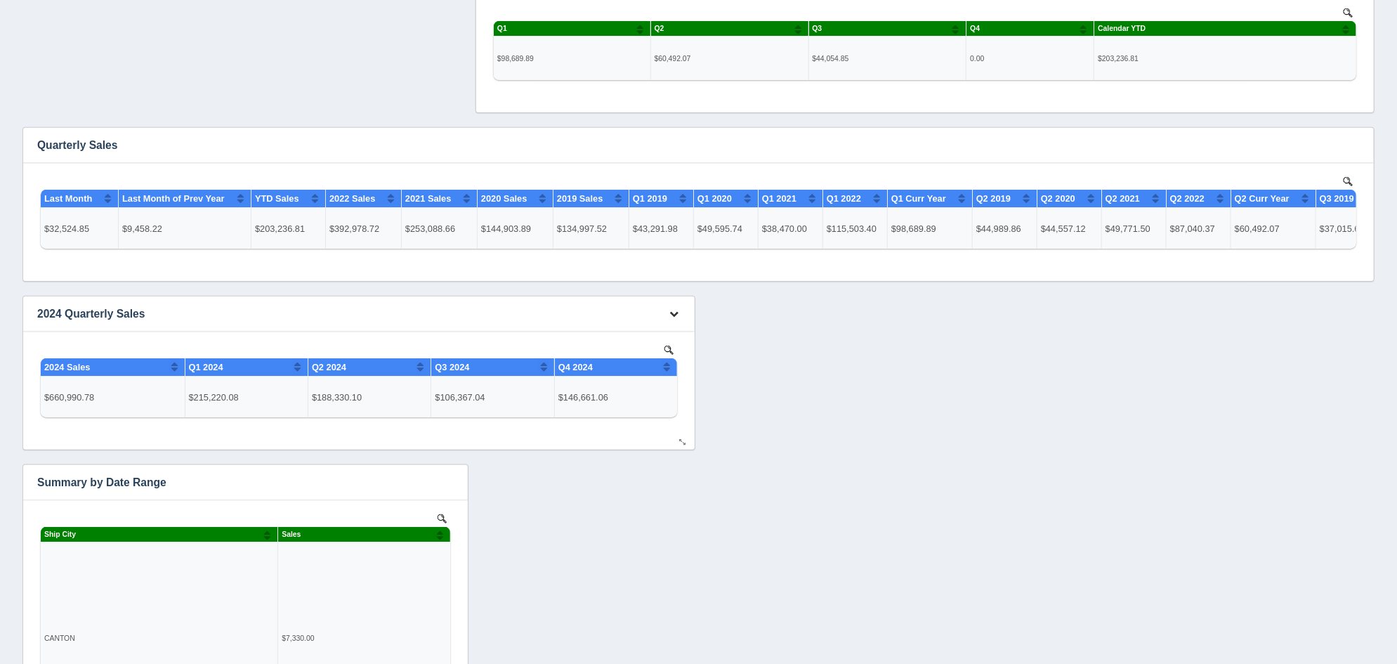
click at [674, 312] on icon "button" at bounding box center [674, 313] width 9 height 9
click at [653, 332] on link "Edit chart" at bounding box center [628, 334] width 112 height 20
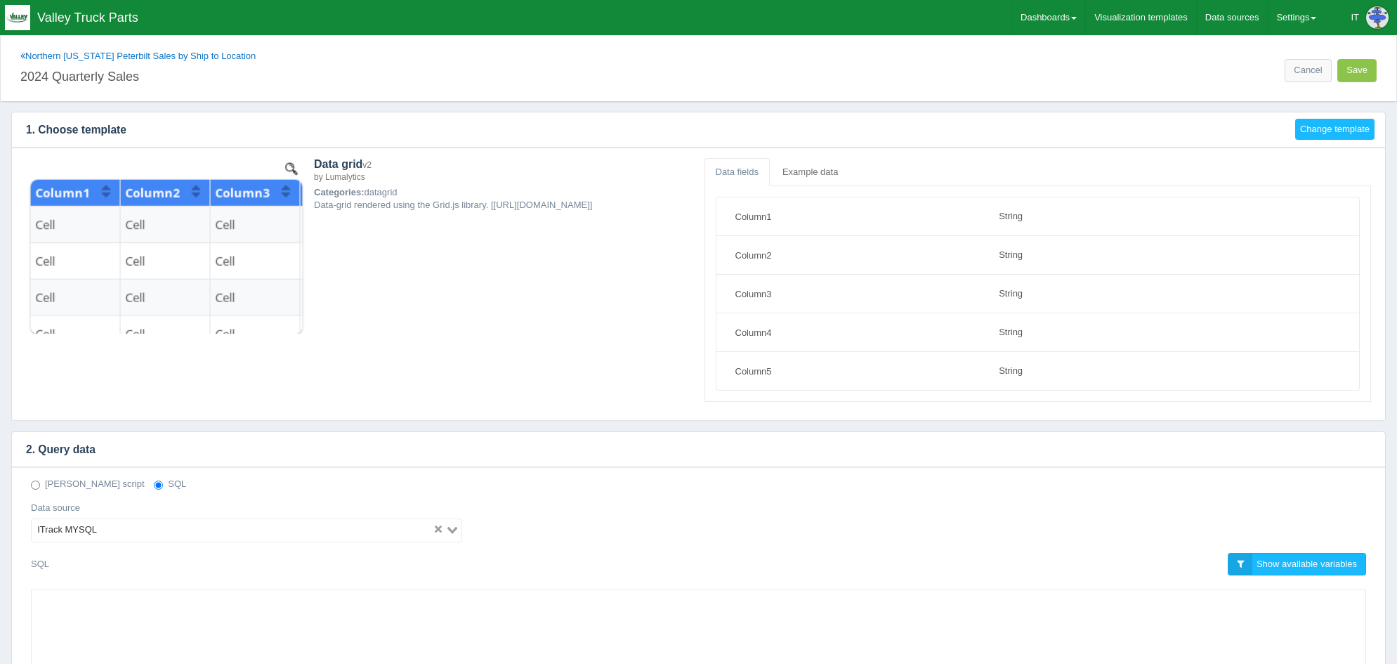
select select "string"
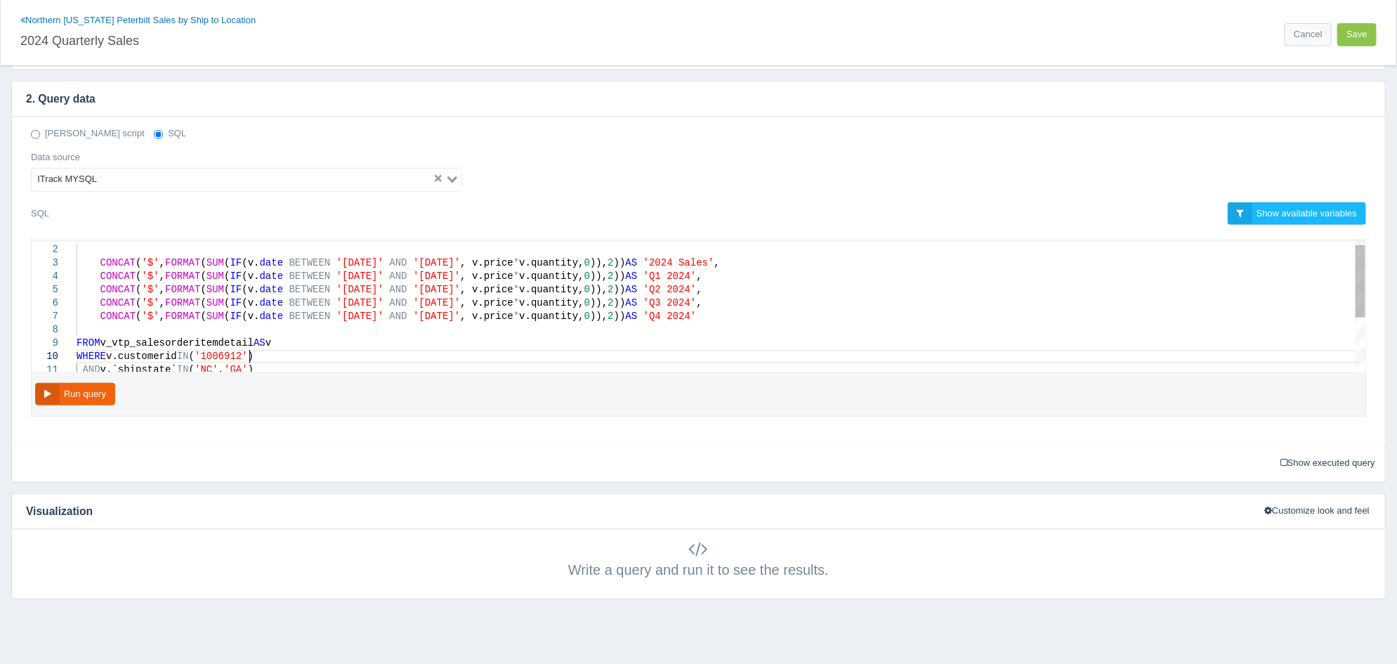
scroll to position [0, 4]
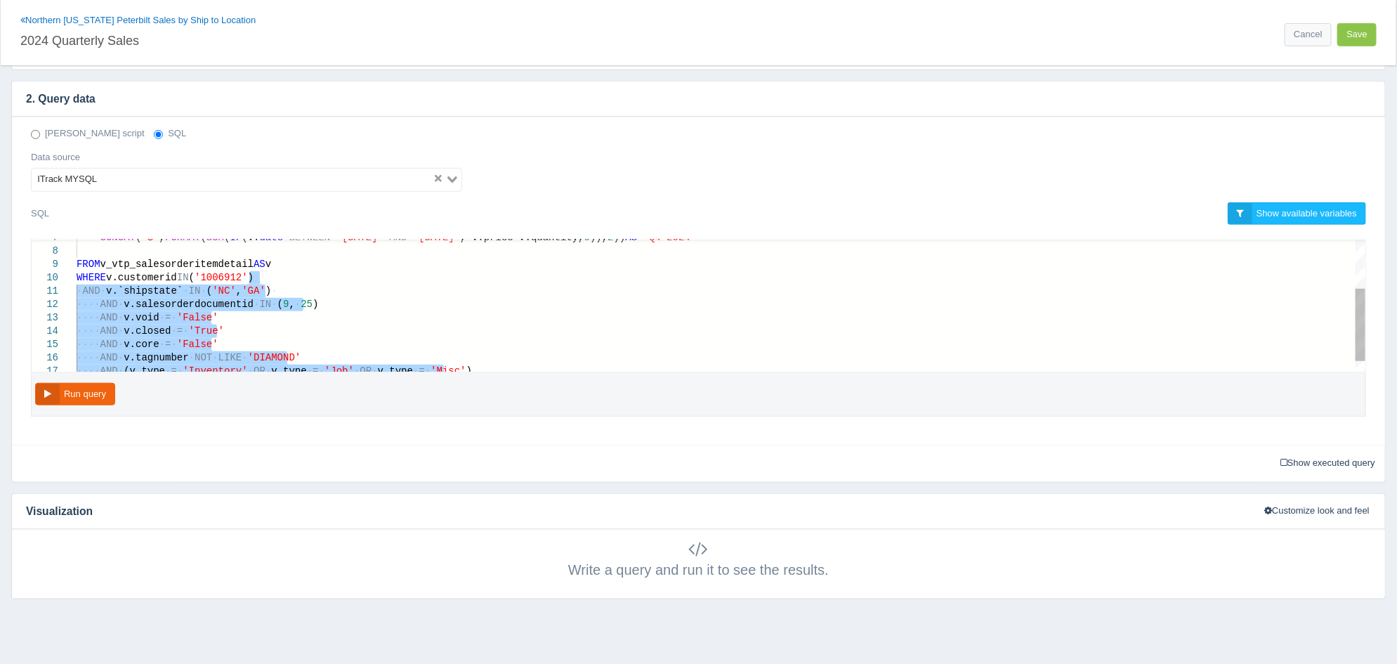
click at [248, 280] on span "WHERE v.customerid IN ( '1006912' )" at bounding box center [165, 277] width 177 height 11
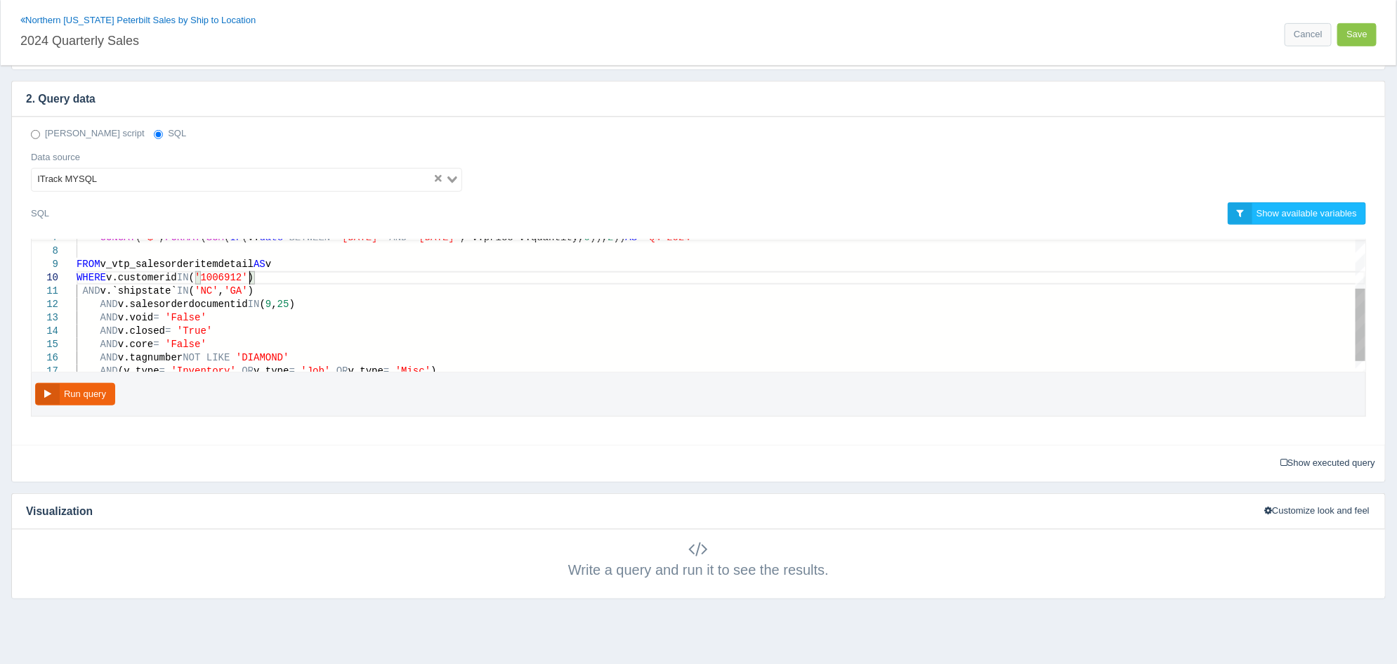
click at [251, 278] on span ")" at bounding box center [251, 277] width 6 height 11
paste textarea "'2024-03-31', v.price * v.quantity, 0)), 2)) AS 'Q1 2024', CONCAT('$', FORMAT(S…"
click at [91, 383] on button "Run query" at bounding box center [75, 394] width 80 height 23
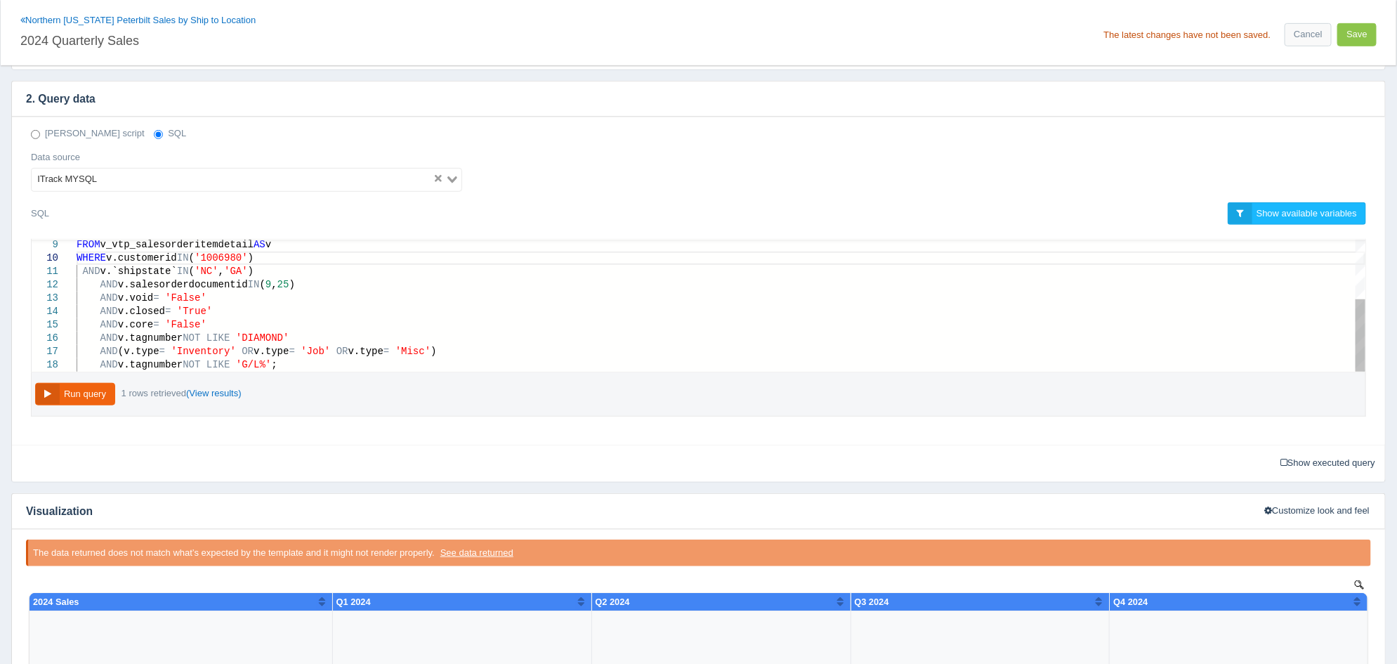
scroll to position [0, 124]
type textarea "SELECT CONCAT('$', FORMAT(SUM(IF(v.date BETWEEN '2024-01-01' AND '2024-12-31', …"
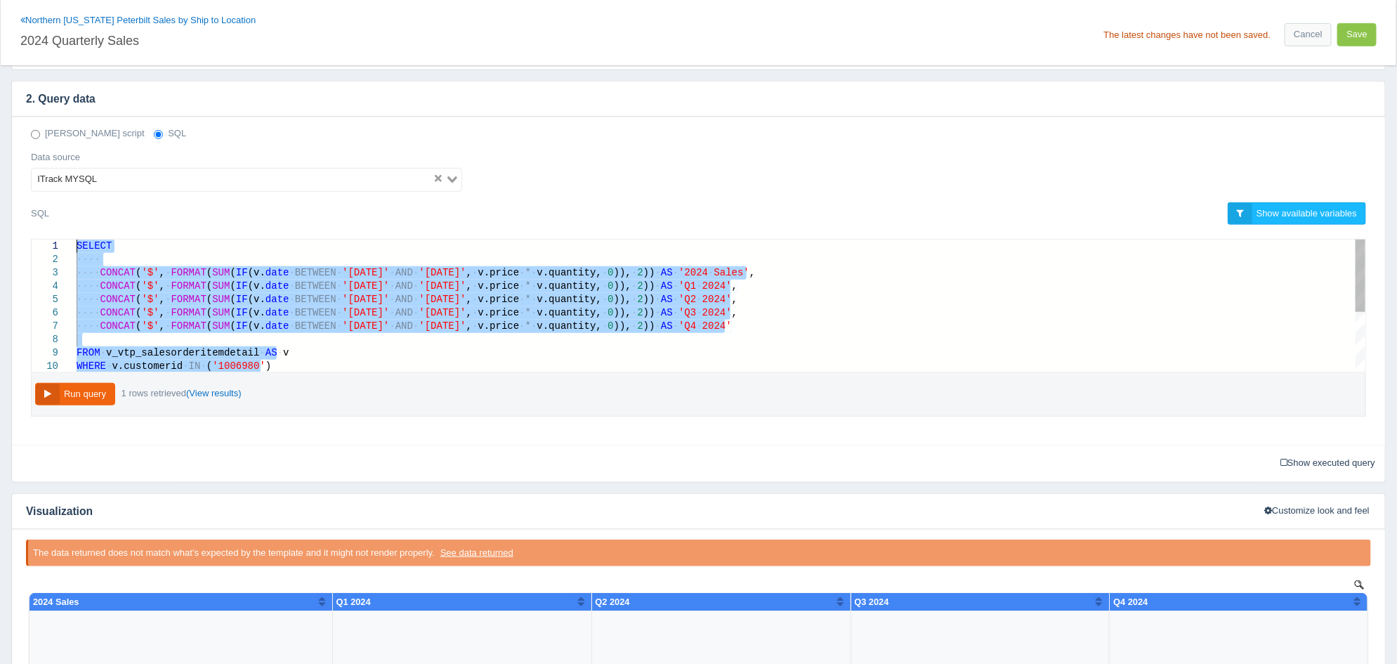
drag, startPoint x: 317, startPoint y: 362, endPoint x: 49, endPoint y: 185, distance: 320.8
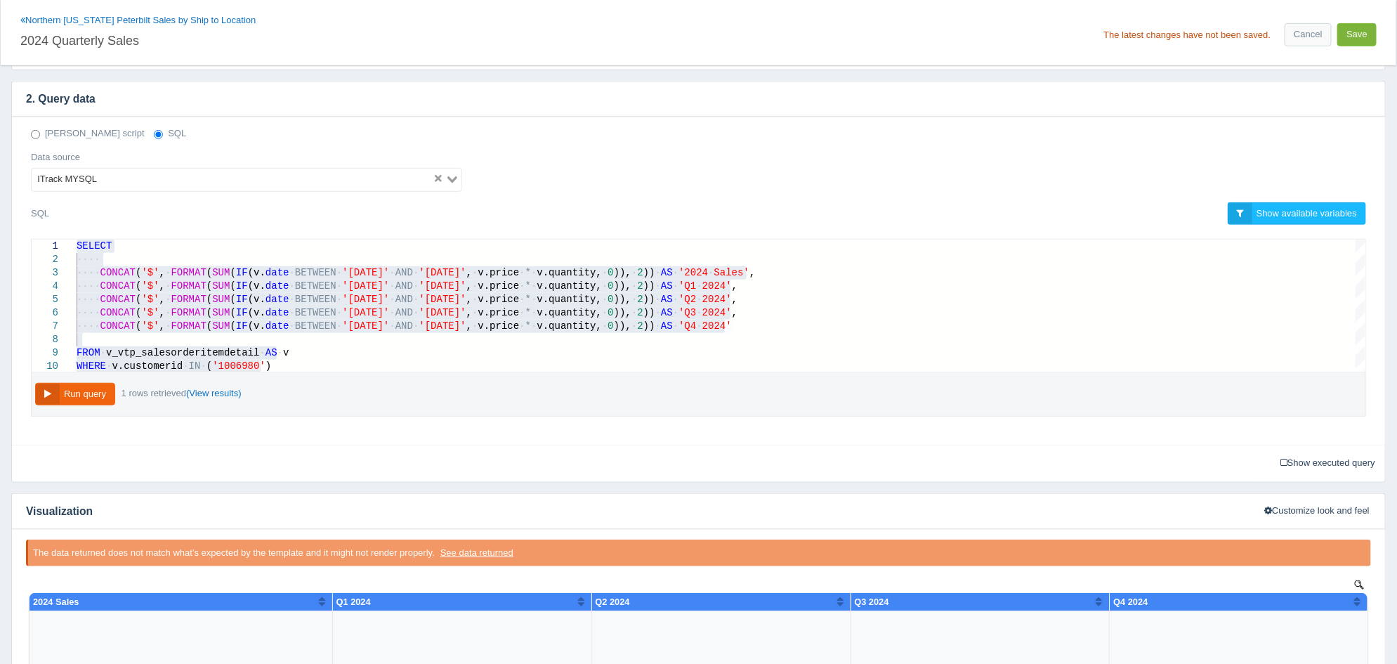
click at [1364, 29] on button "Save" at bounding box center [1356, 34] width 39 height 23
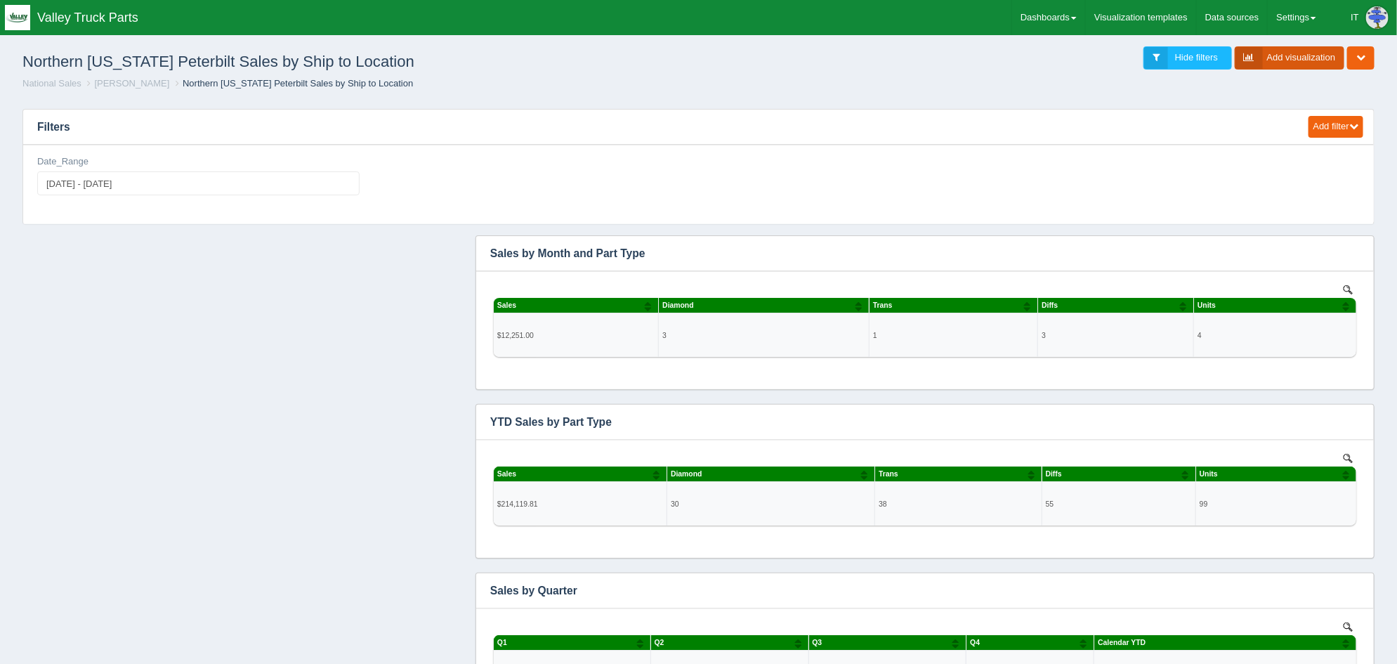
click at [1306, 64] on link "Add visualization" at bounding box center [1290, 57] width 110 height 23
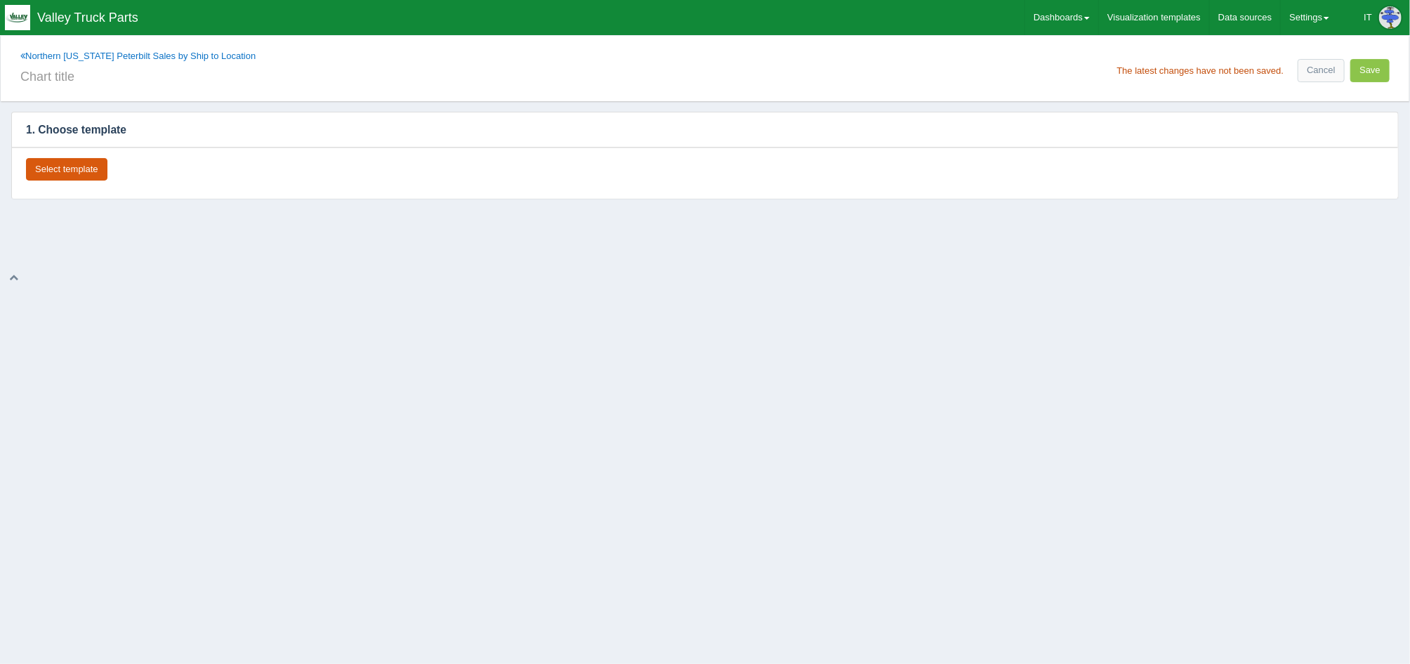
click at [62, 166] on button "Select template" at bounding box center [66, 169] width 81 height 23
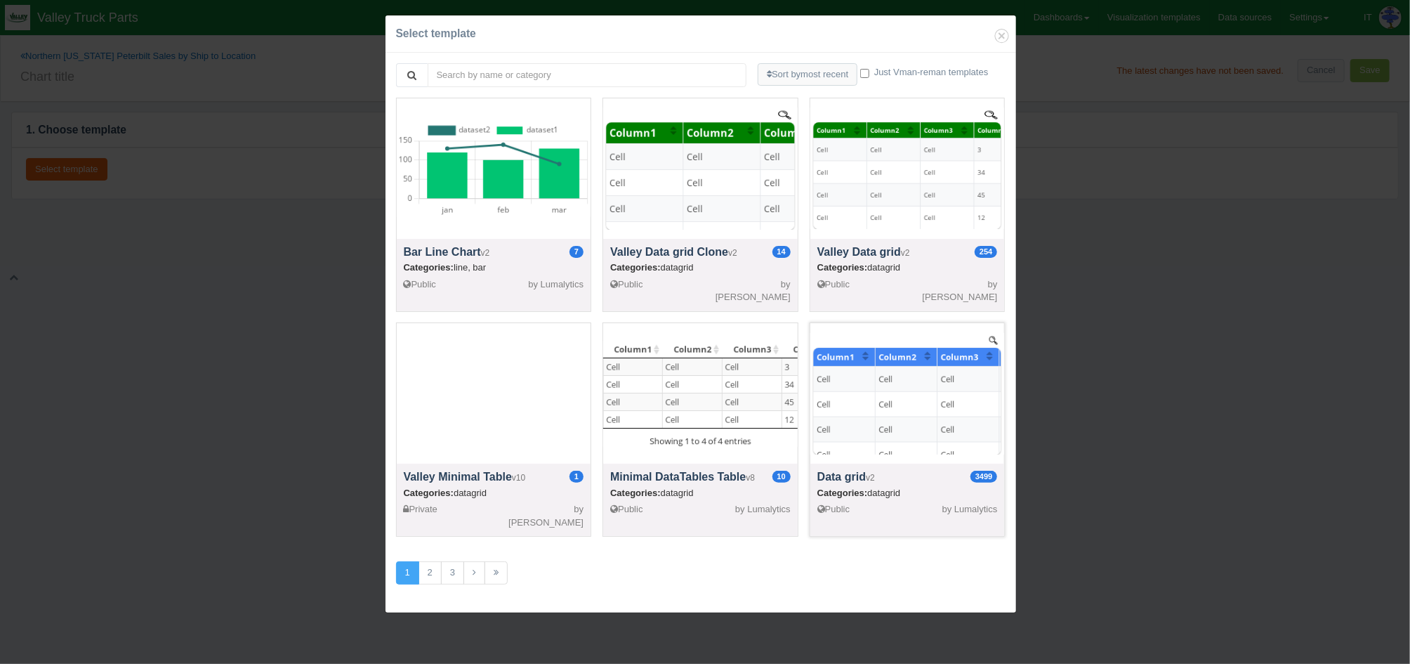
click at [868, 408] on div at bounding box center [908, 393] width 195 height 140
select select "string"
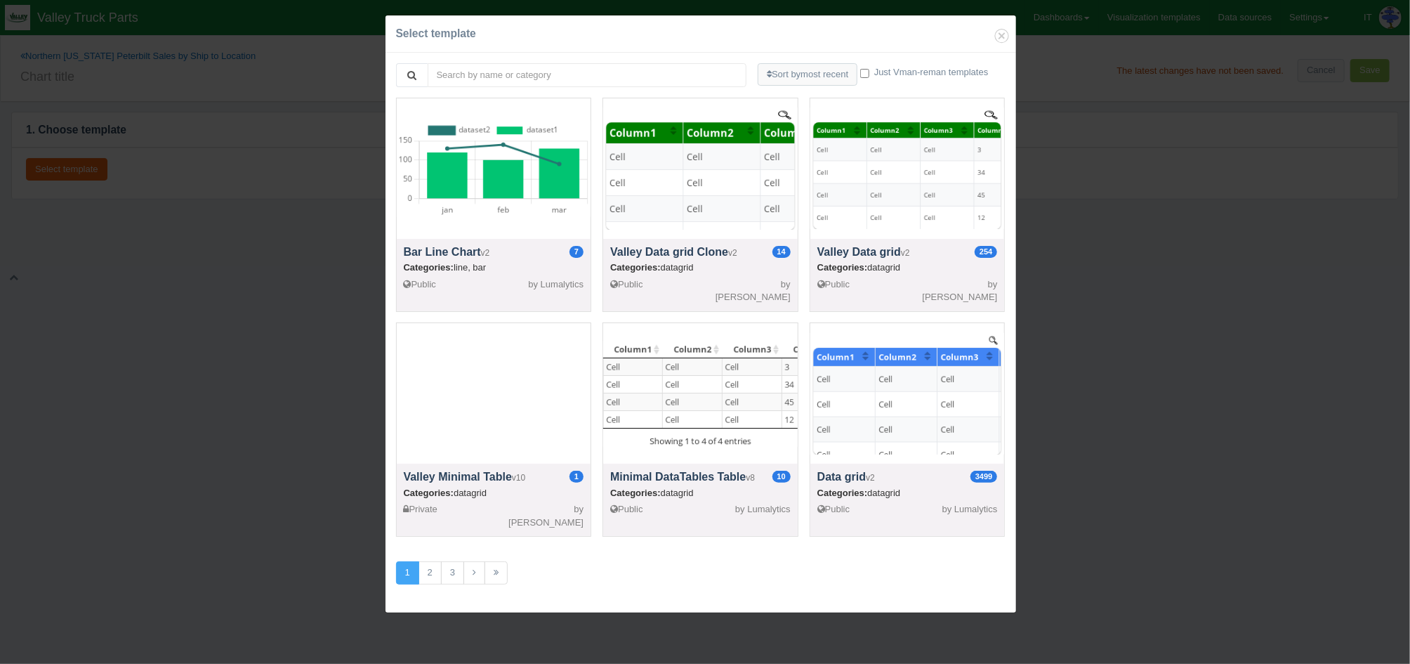
select select "string"
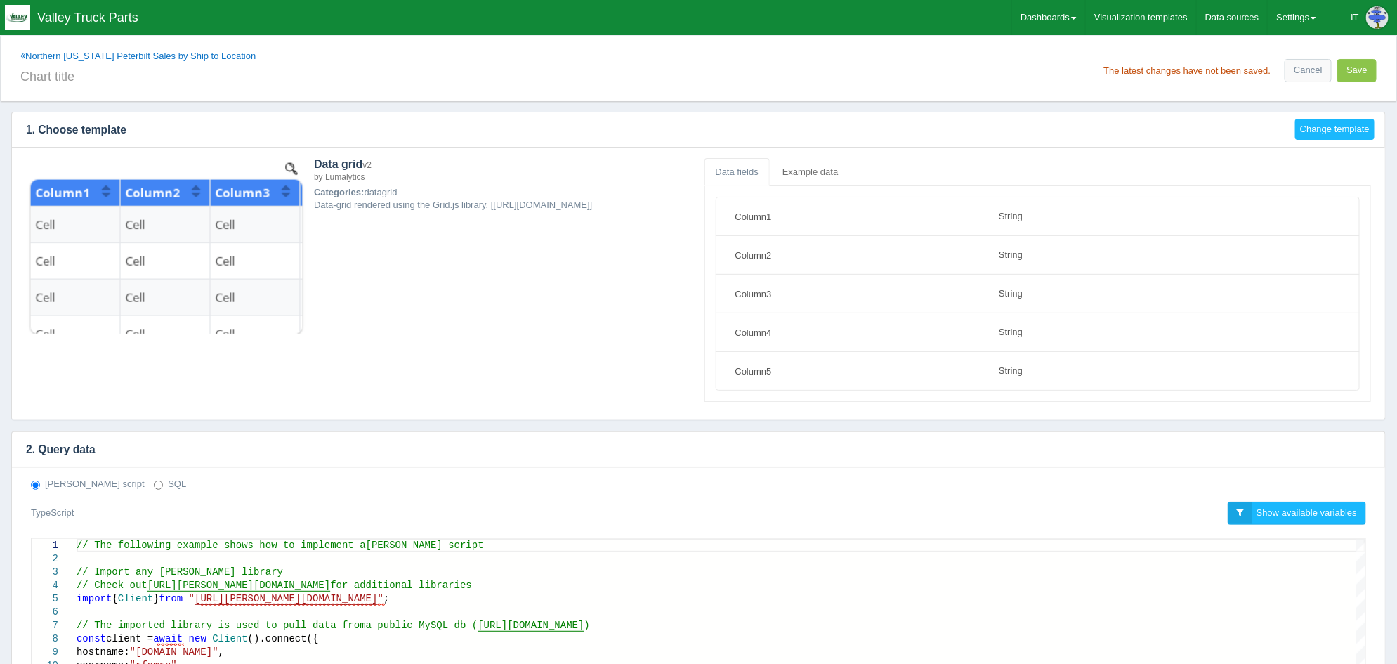
click at [154, 483] on label "SQL" at bounding box center [170, 484] width 32 height 13
click at [154, 483] on input "SQL" at bounding box center [158, 484] width 9 height 9
radio input "true"
radio input "false"
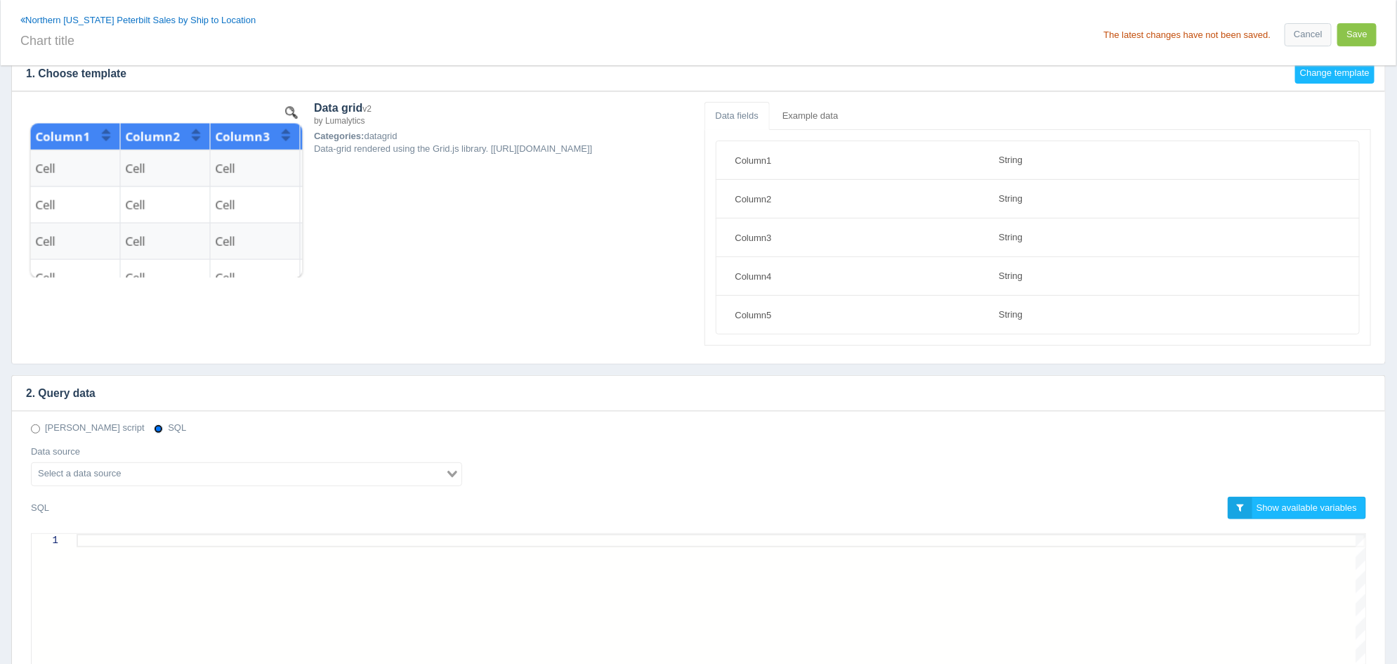
scroll to position [87, 0]
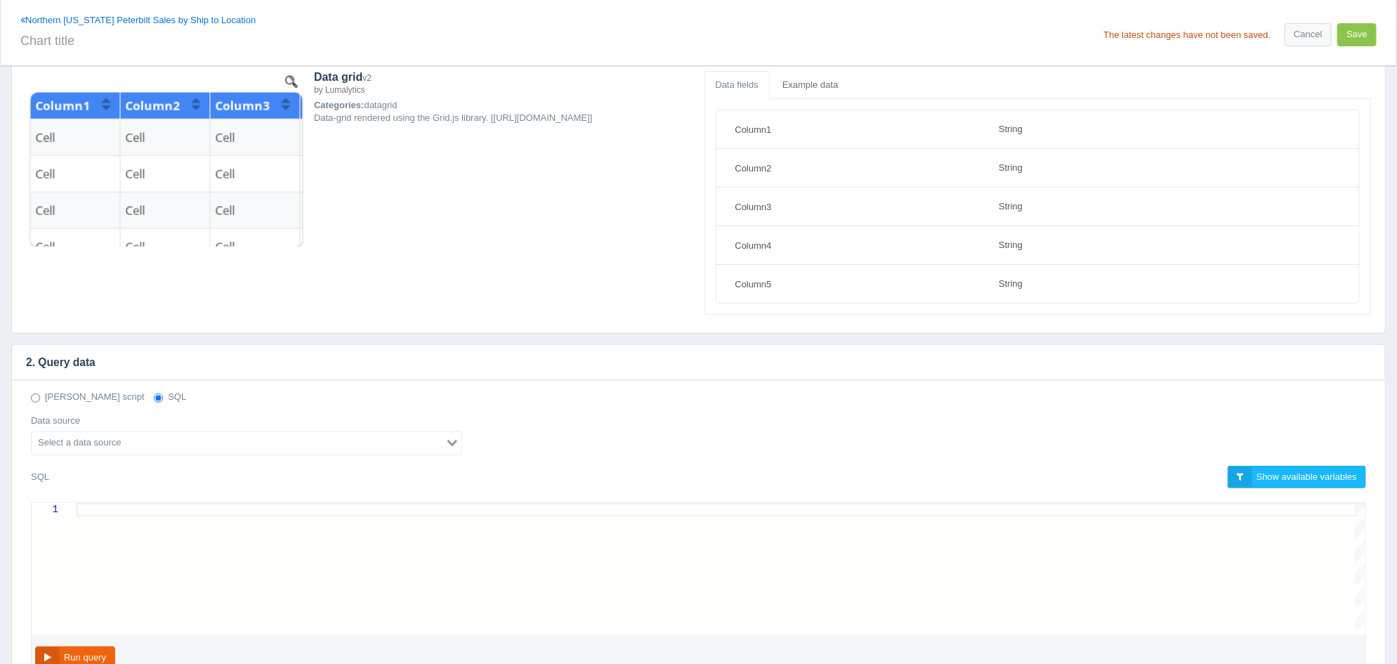
click at [300, 438] on input "Search for option" at bounding box center [238, 443] width 411 height 17
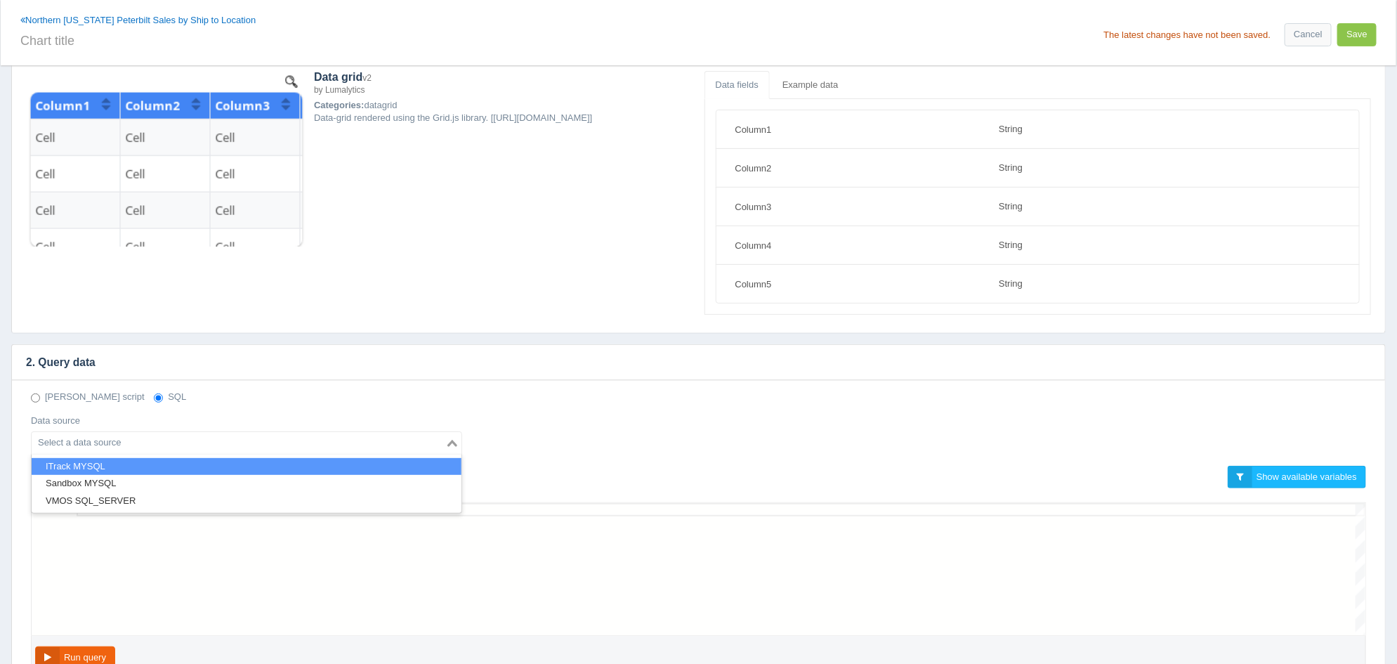
click at [239, 461] on li "ITrack MYSQL" at bounding box center [247, 467] width 430 height 18
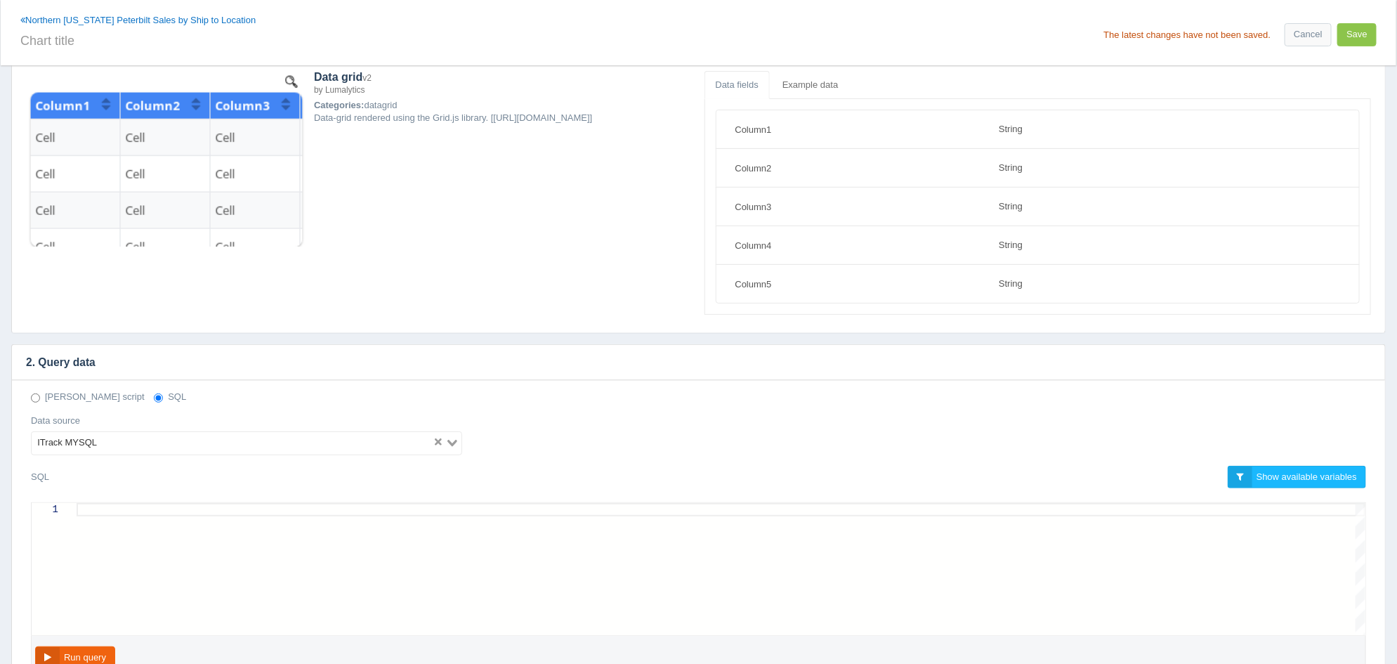
scroll to position [0, 0]
click at [284, 508] on div at bounding box center [721, 509] width 1289 height 13
paste textarea "AND v.`shipstate` IN ('NC','GA') AND v.salesorderdocumentid IN (9, 25) AND v.vo…"
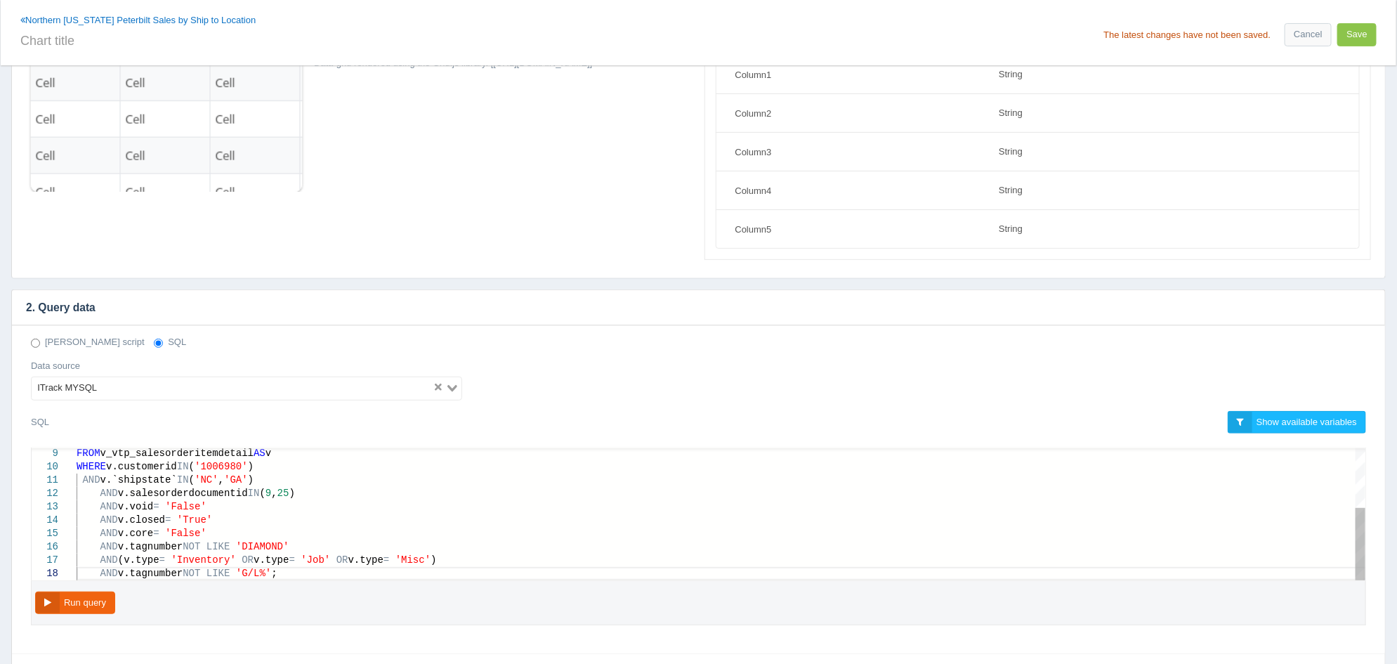
scroll to position [175, 0]
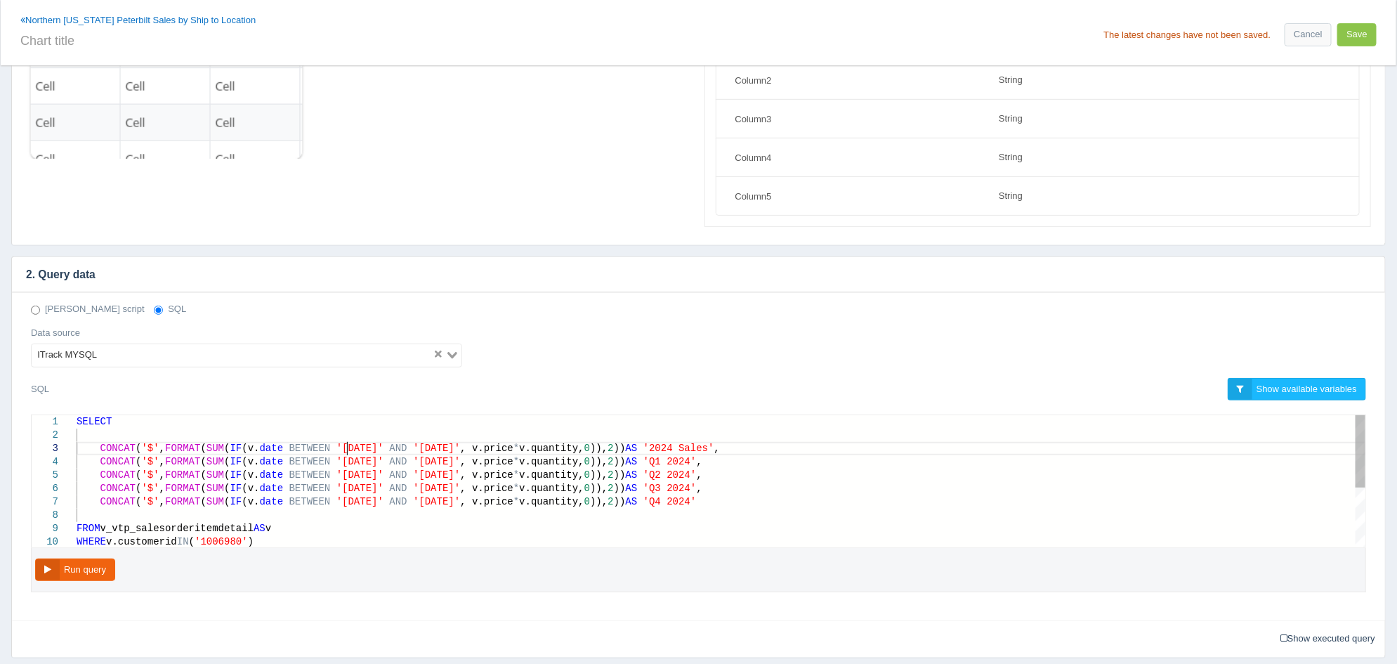
click at [346, 449] on span "'2024-01-01'" at bounding box center [359, 447] width 47 height 11
click at [437, 450] on span "'2024-12-31'" at bounding box center [436, 447] width 47 height 11
click at [697, 456] on span "'Q1 2024'" at bounding box center [669, 461] width 53 height 11
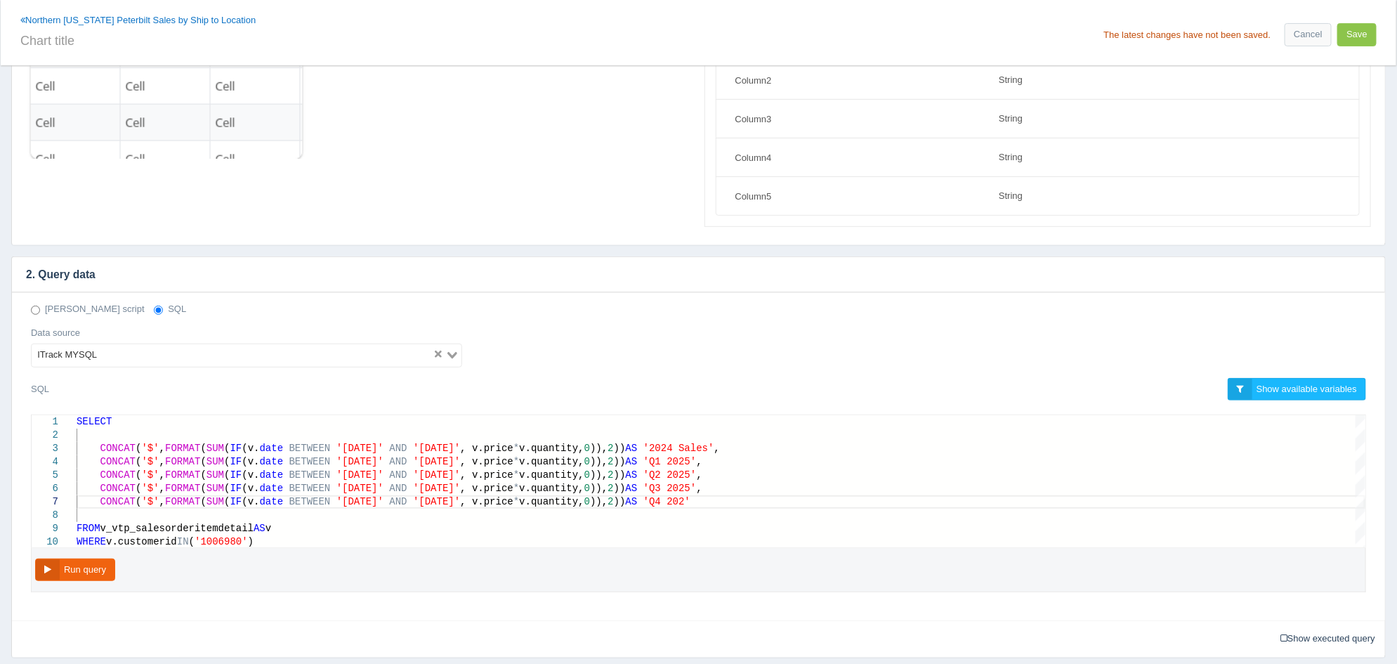
scroll to position [65, 636]
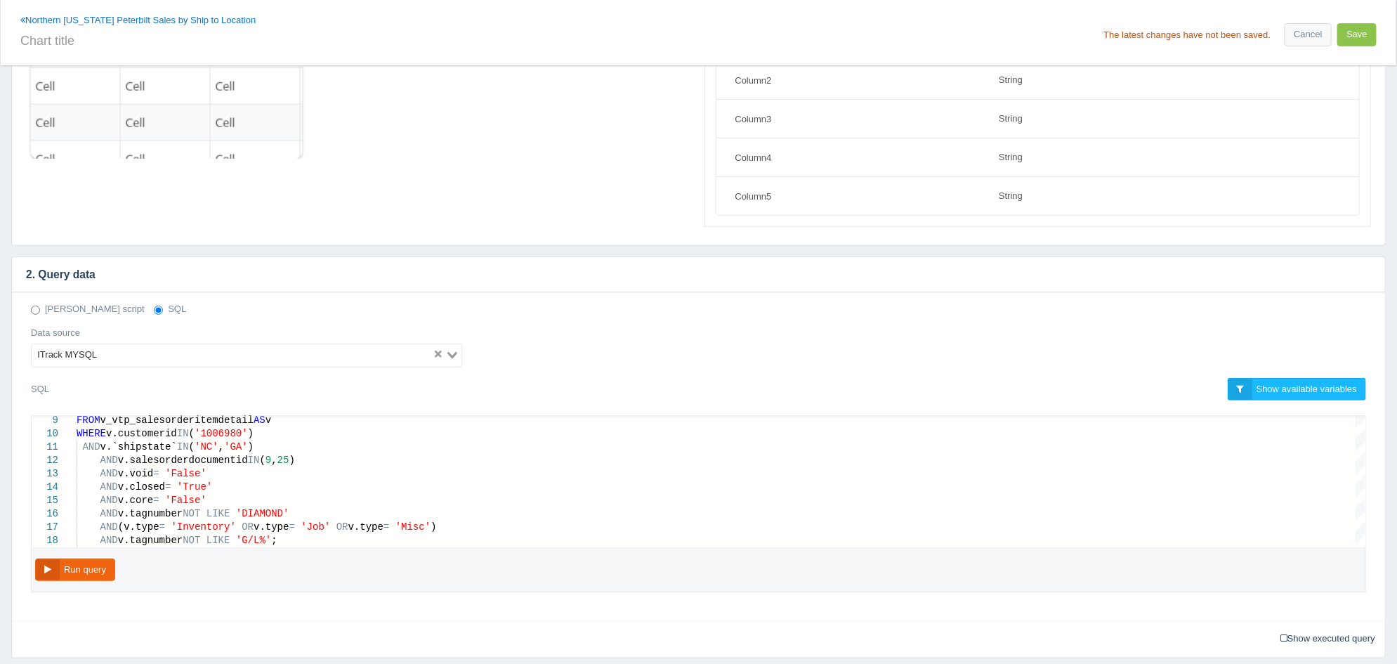
click at [72, 553] on div "Run query" at bounding box center [698, 570] width 1335 height 45
click at [82, 567] on button "Run query" at bounding box center [75, 569] width 80 height 23
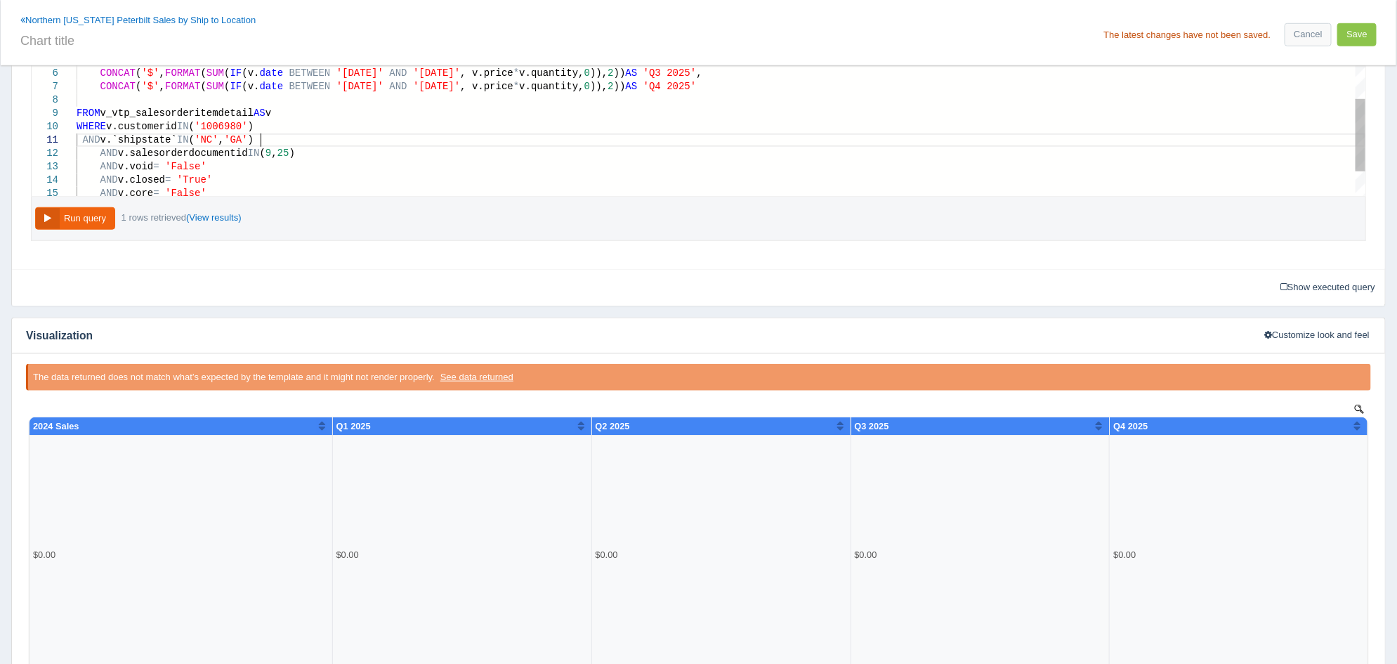
scroll to position [65, 361]
drag, startPoint x: 258, startPoint y: 140, endPoint x: 87, endPoint y: 140, distance: 171.4
type textarea "AND v.salesorderdocumentid IN (9, 25) AND v.void = 'False' AND v.closed = 'True…"
click at [79, 220] on button "Run query" at bounding box center [75, 218] width 80 height 23
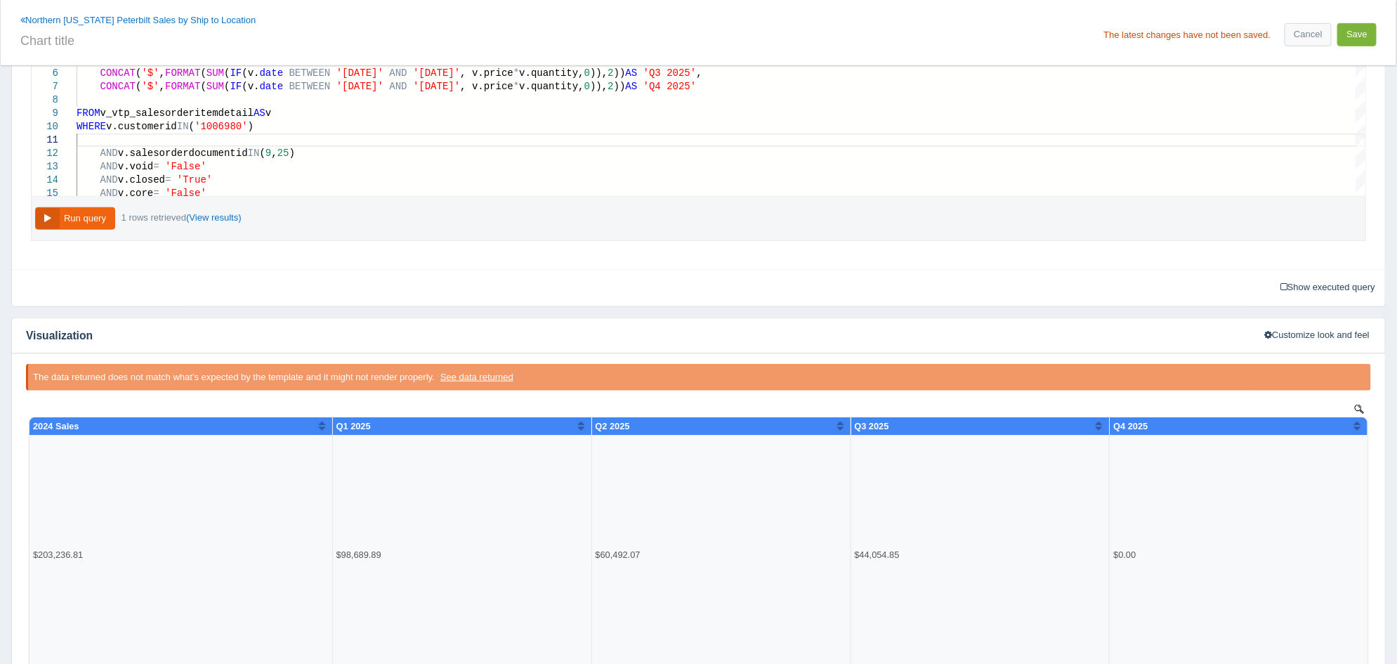
click at [1367, 39] on button "Save" at bounding box center [1356, 34] width 39 height 23
click at [383, 41] on input "text" at bounding box center [356, 39] width 673 height 24
type input "2025 Quartlery Sales"
click at [1364, 35] on button "Save" at bounding box center [1356, 34] width 39 height 23
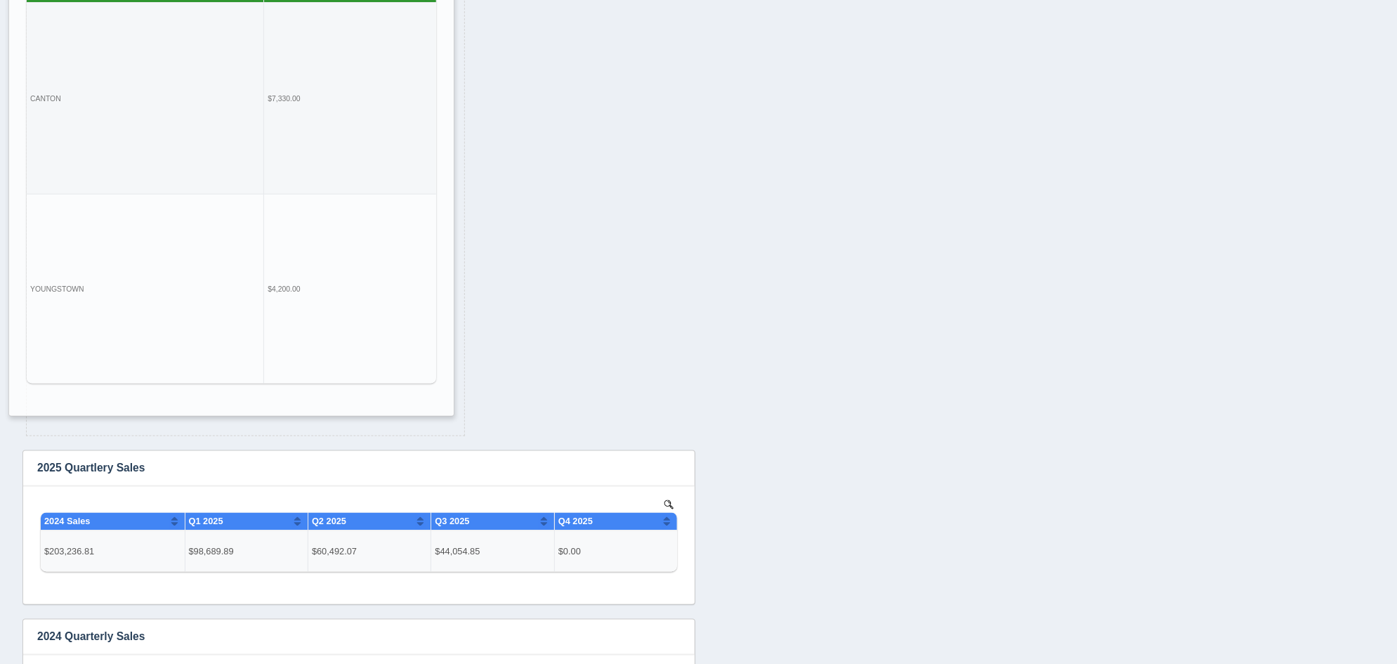
scroll to position [648, 0]
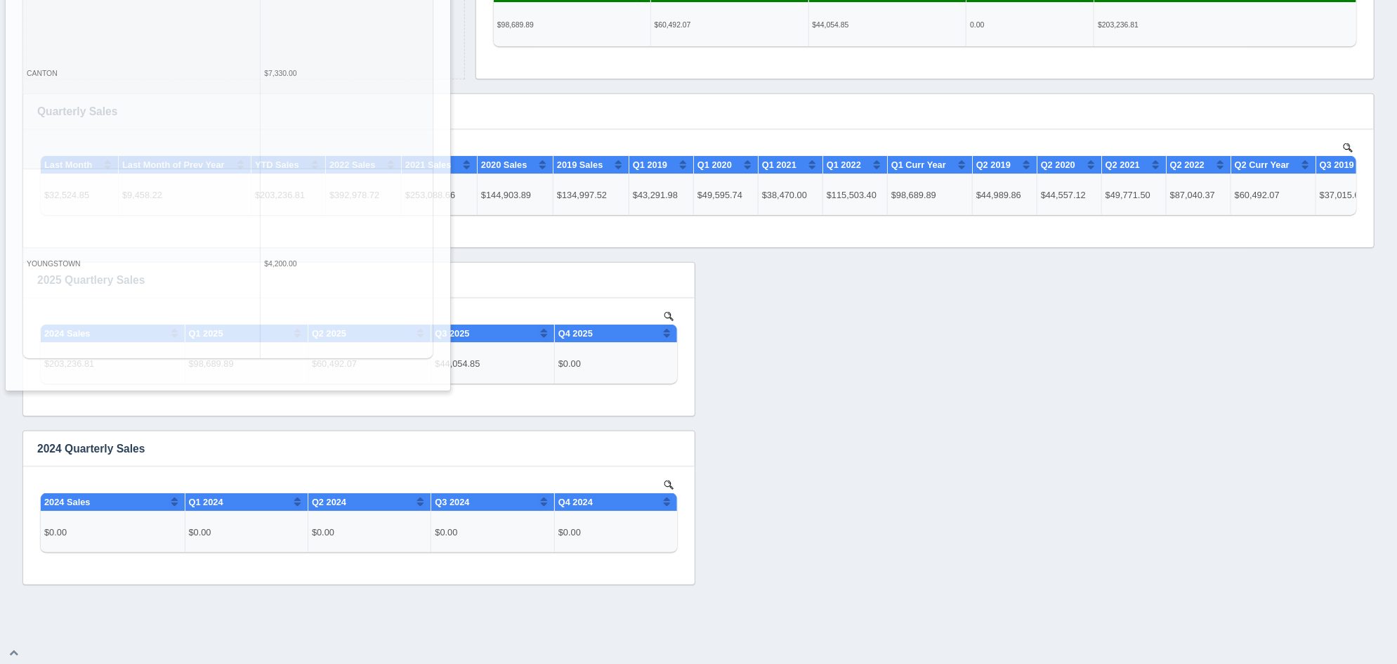
drag, startPoint x: 231, startPoint y: 304, endPoint x: 214, endPoint y: -77, distance: 381.8
click at [214, 0] on html "Toggle navigation Valley Truck Parts IT Edit Profile Logout Dashboards Add dash…" at bounding box center [698, 8] width 1397 height 1312
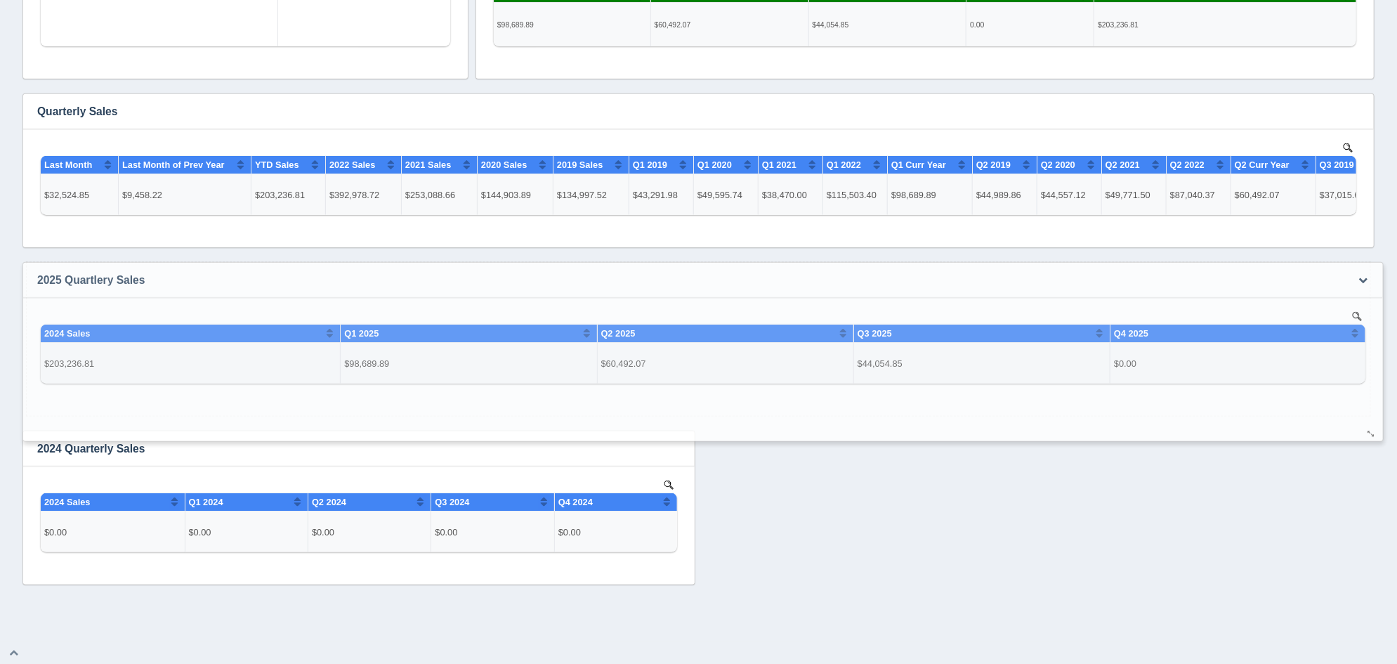
drag, startPoint x: 682, startPoint y: 406, endPoint x: 1370, endPoint y: 431, distance: 688.7
click at [1370, 431] on div at bounding box center [1371, 434] width 11 height 11
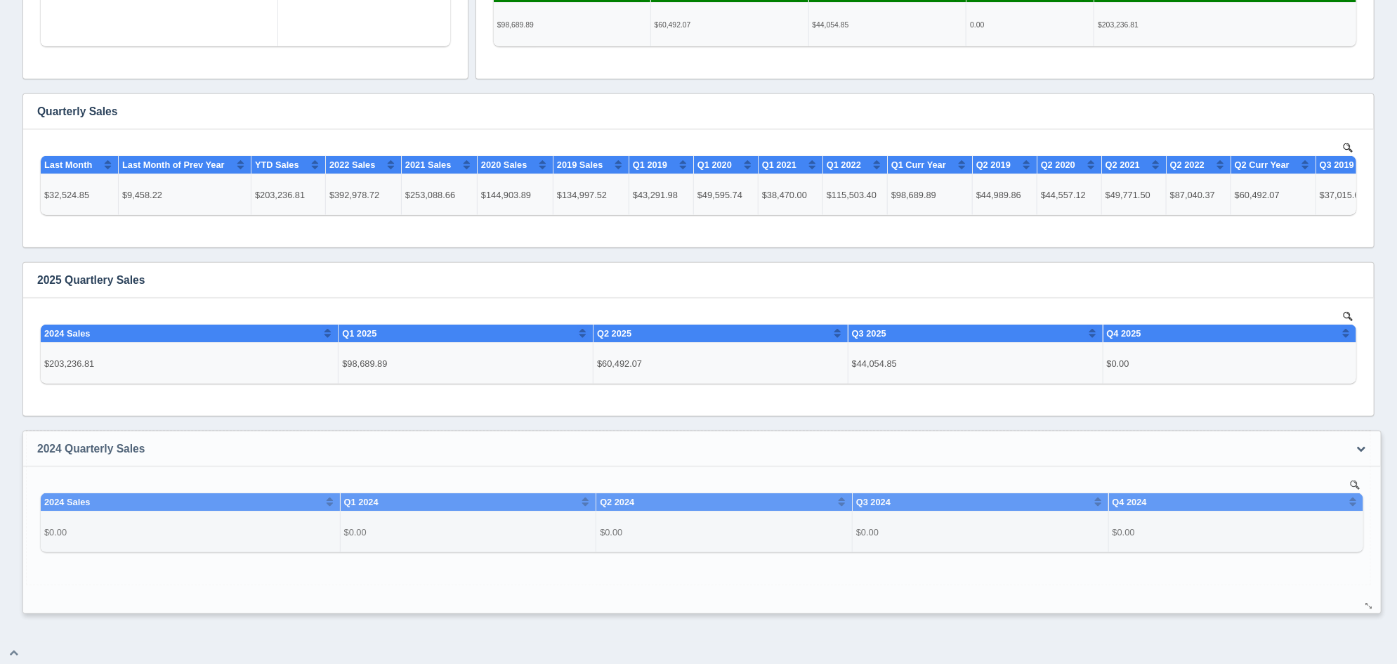
drag, startPoint x: 683, startPoint y: 577, endPoint x: 1370, endPoint y: 605, distance: 686.8
click at [1370, 605] on div at bounding box center [1369, 606] width 11 height 11
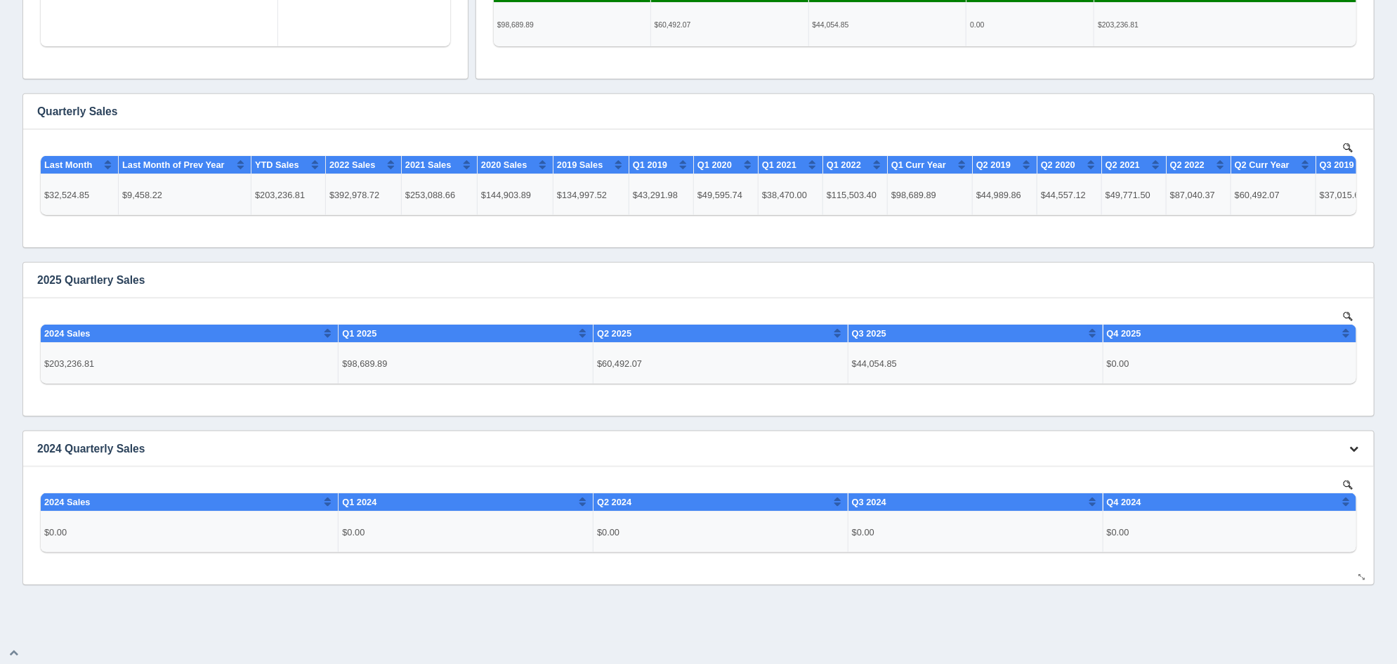
click at [1356, 450] on icon "button" at bounding box center [1353, 448] width 9 height 9
click at [1339, 460] on link "Edit chart" at bounding box center [1307, 469] width 112 height 20
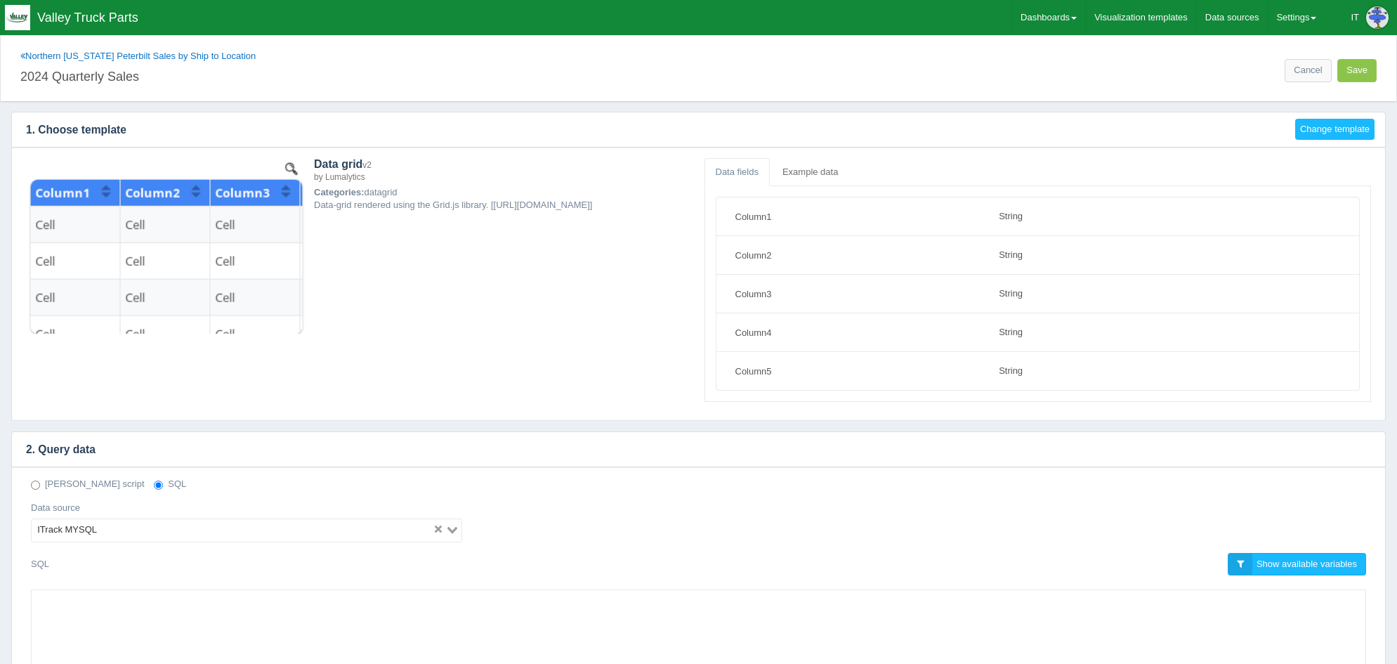
select select "string"
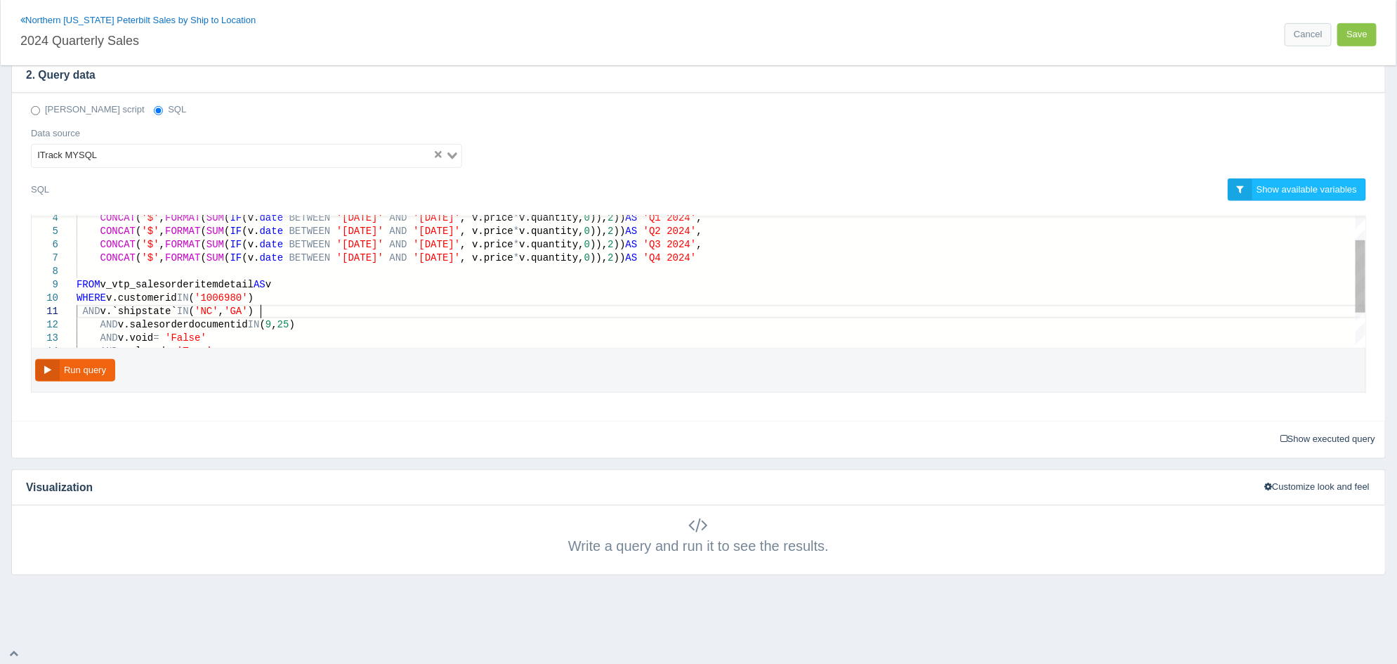
scroll to position [0, 4]
drag, startPoint x: 269, startPoint y: 310, endPoint x: 84, endPoint y: 310, distance: 185.4
type textarea "AND v.salesorderdocumentid IN (9, 25) AND v.void = 'False' AND v.closed = 'True…"
click at [1351, 41] on button "Save" at bounding box center [1356, 34] width 39 height 23
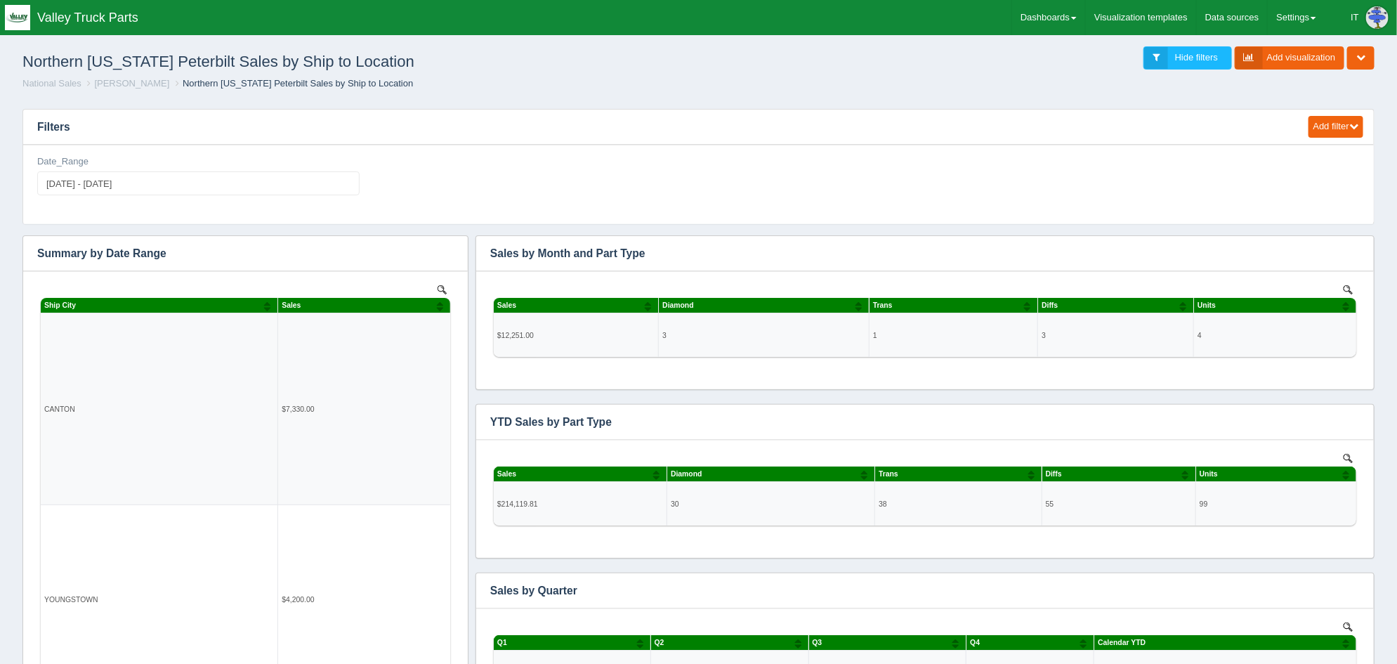
click at [471, 82] on ol "National Sales Jon Feeback Northern Ohio Peterbilt Sales by Ship to Location" at bounding box center [698, 83] width 1375 height 13
click at [498, 64] on h1 "Northern [US_STATE] Peterbilt Sales by Ship to Location" at bounding box center [360, 61] width 676 height 31
click at [1058, 16] on link "Dashboards" at bounding box center [1048, 17] width 73 height 35
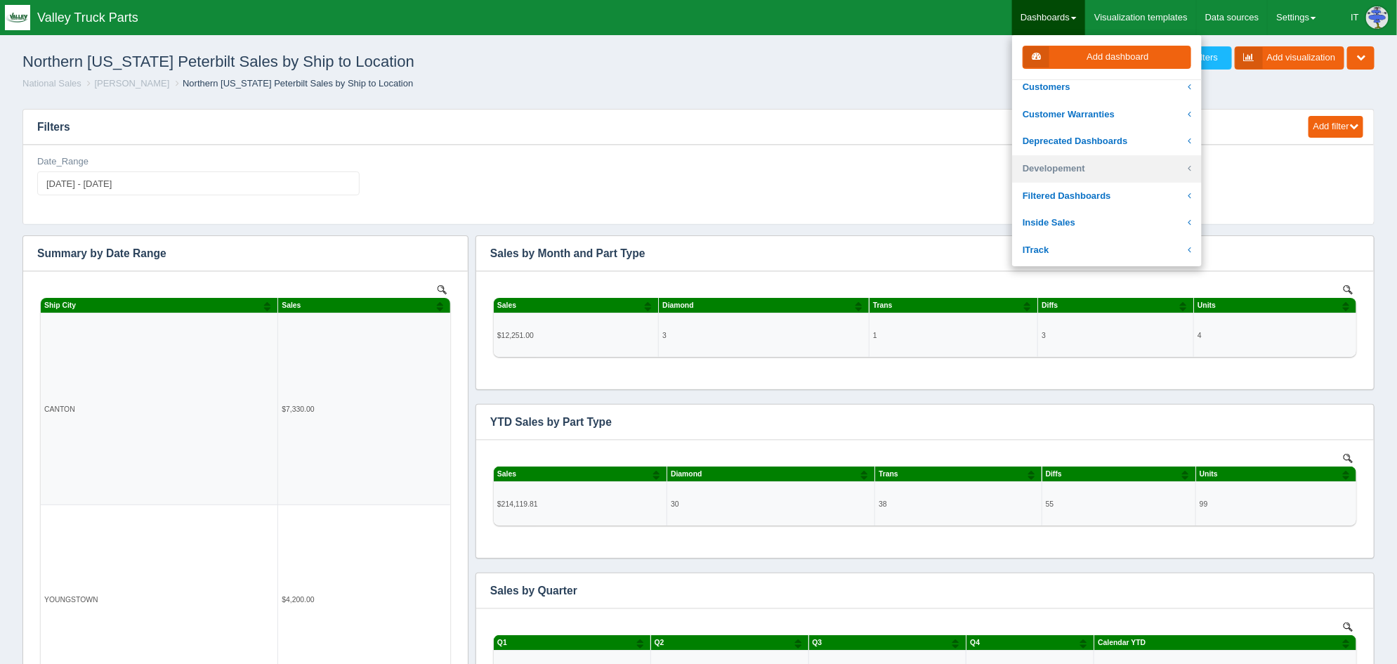
scroll to position [175, 0]
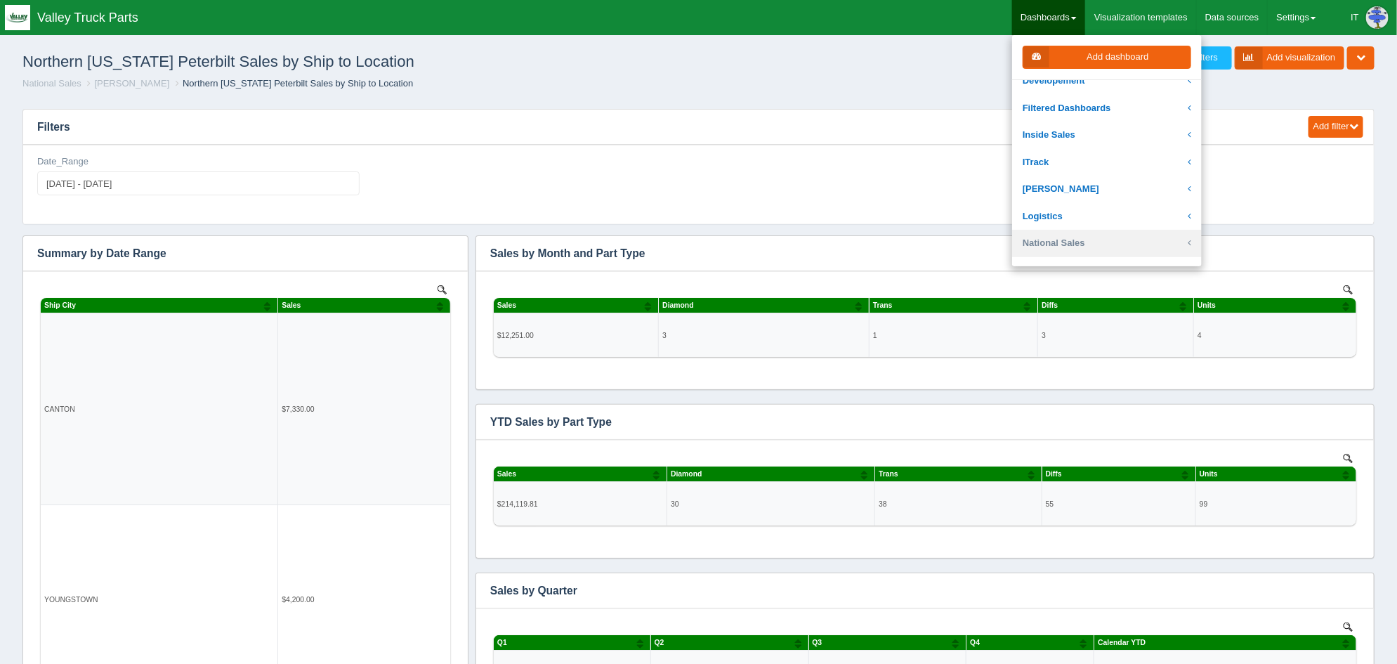
click at [1097, 235] on link "National Sales" at bounding box center [1107, 243] width 190 height 27
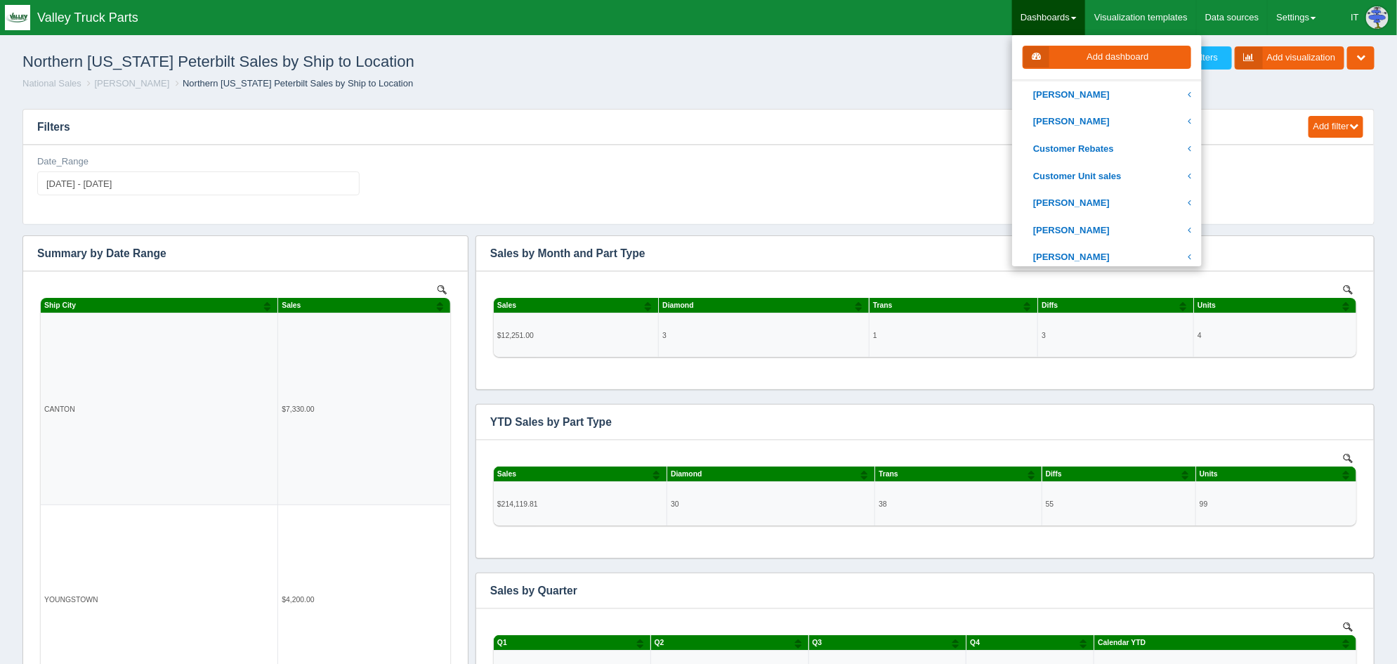
scroll to position [438, 0]
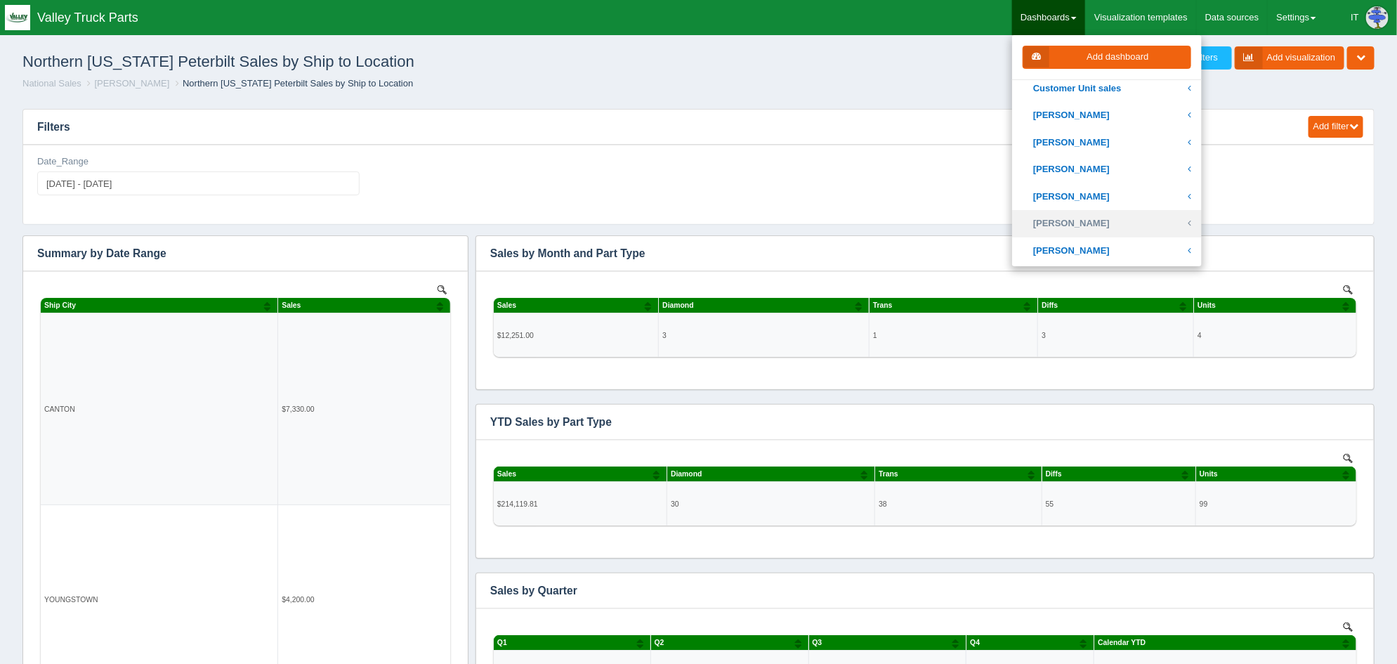
click at [1098, 225] on link "[PERSON_NAME]" at bounding box center [1107, 223] width 190 height 27
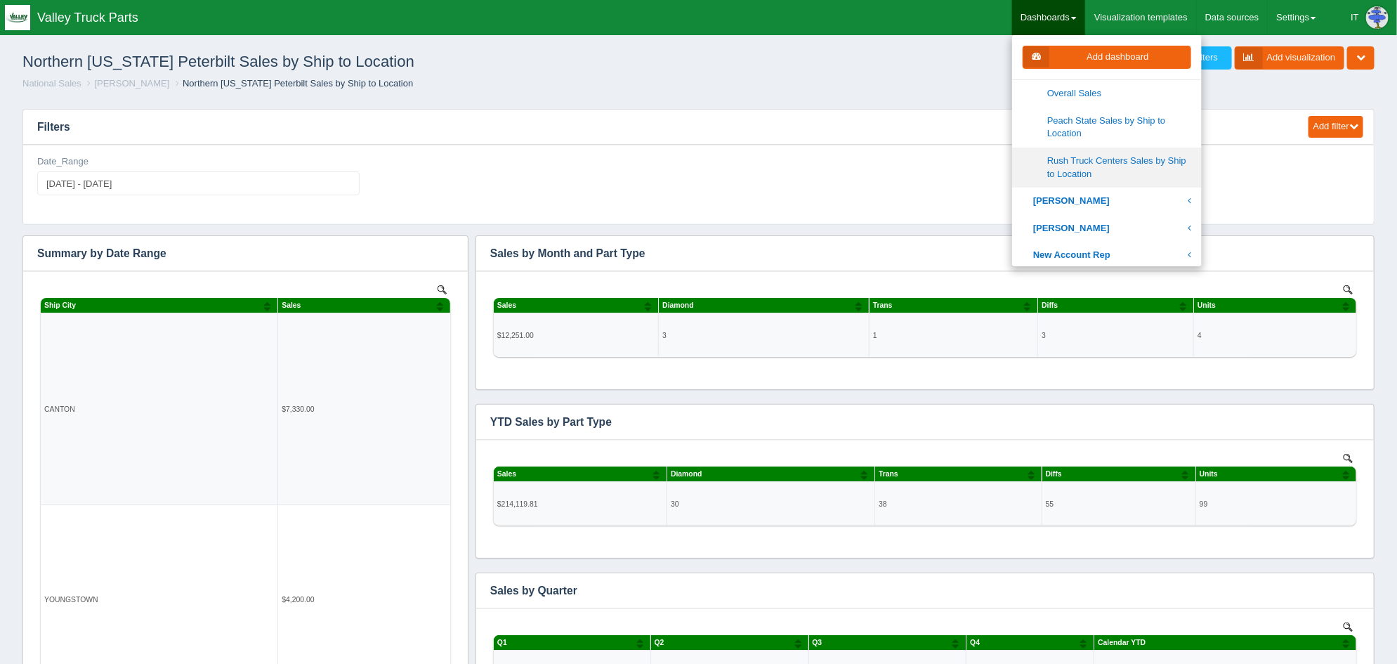
scroll to position [789, 0]
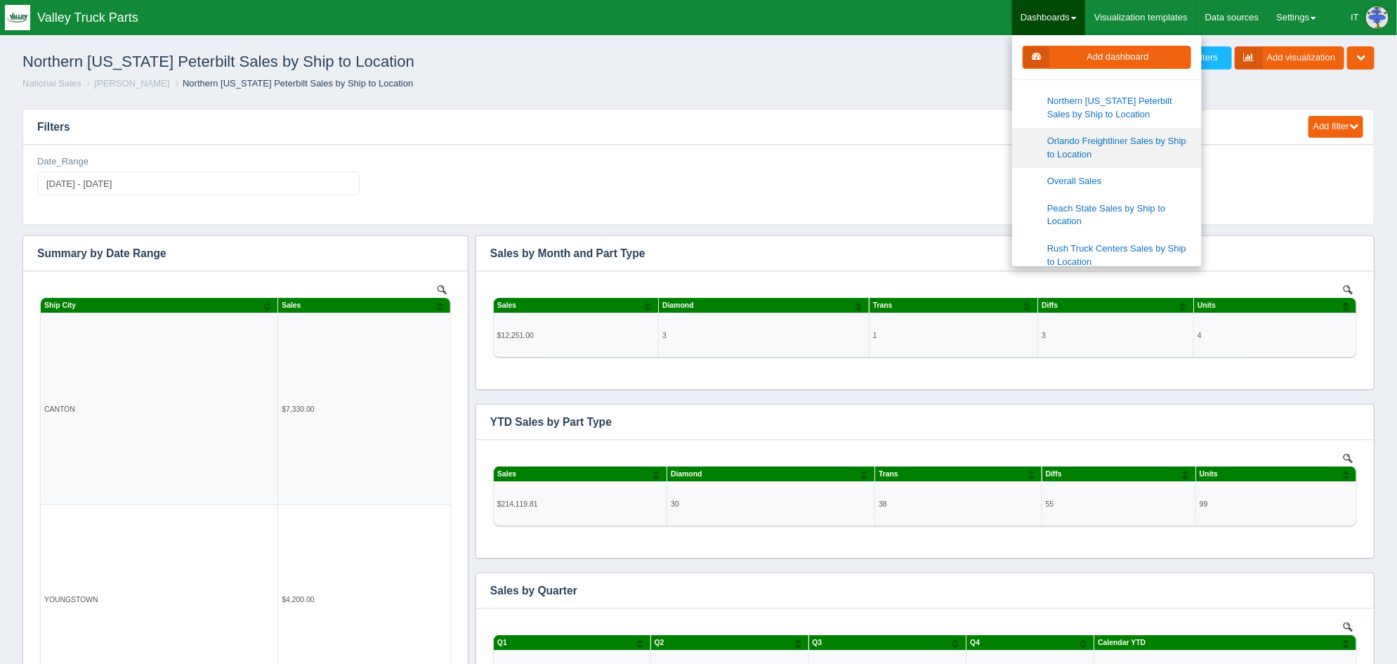
click at [1099, 148] on link "Orlando Freightliner Sales by Ship to Location" at bounding box center [1107, 148] width 190 height 40
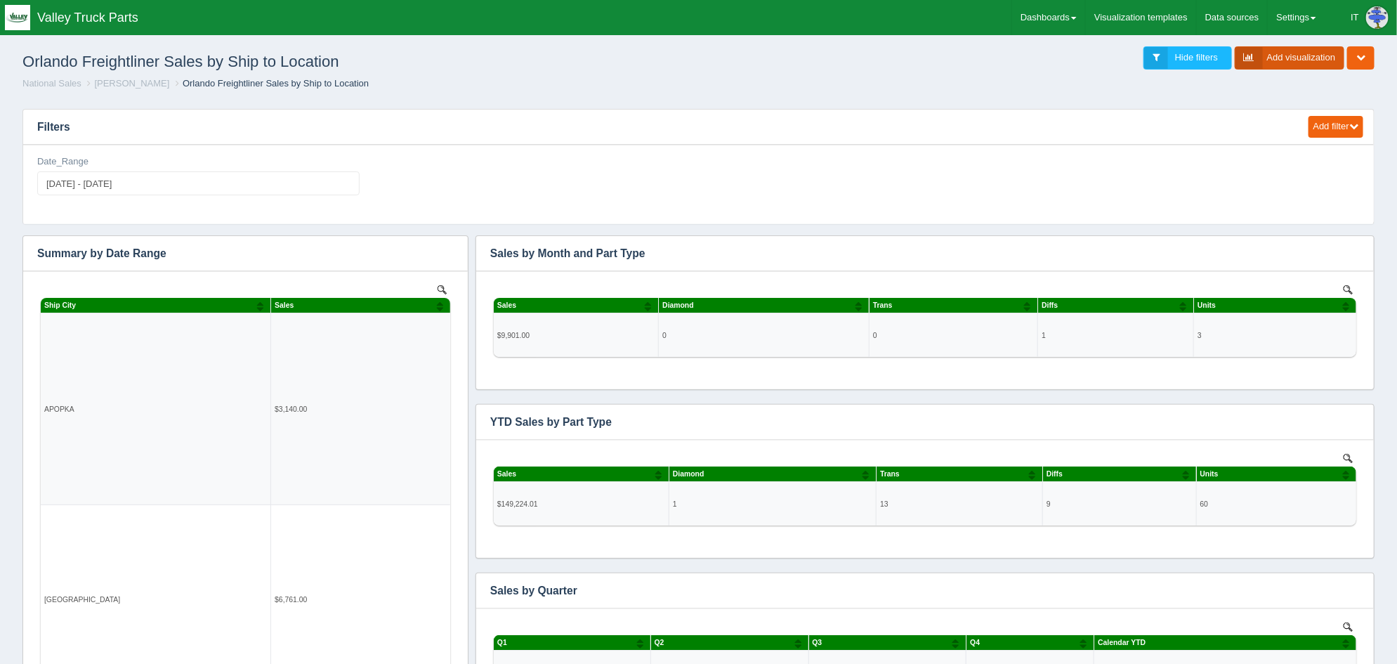
click at [1294, 55] on link "Add visualization" at bounding box center [1290, 57] width 110 height 23
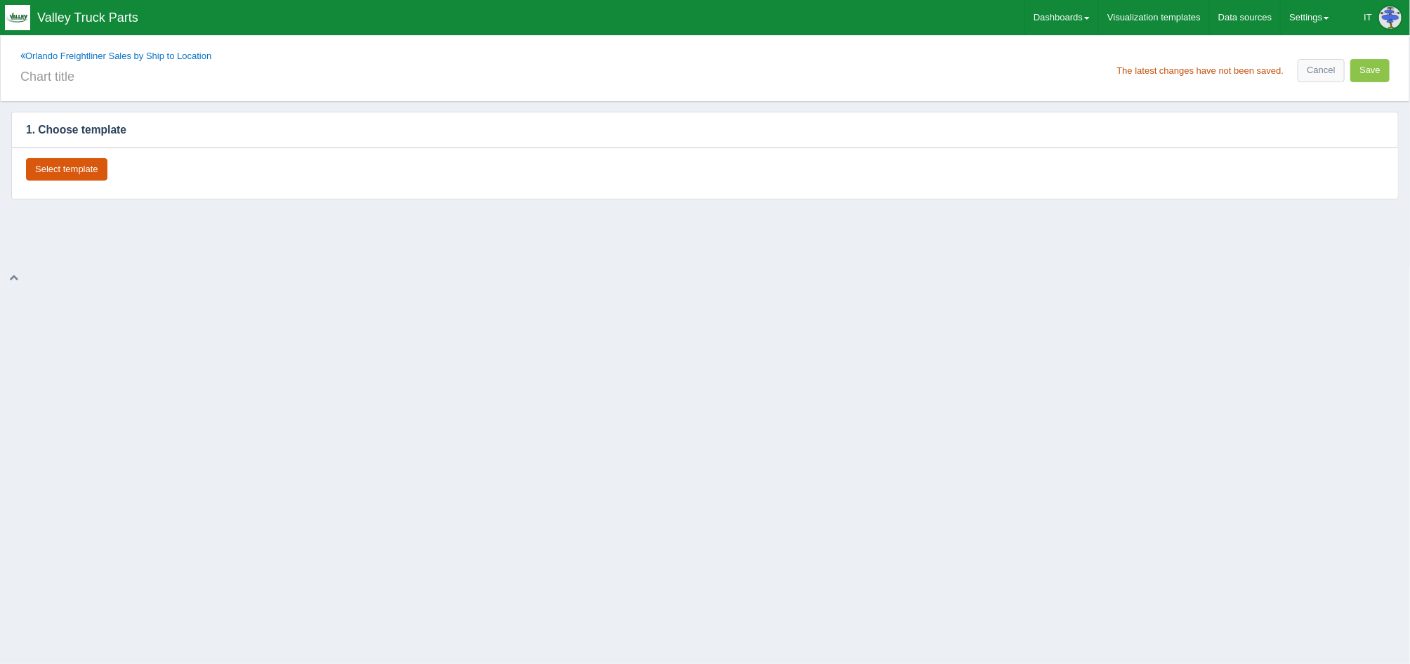
click at [96, 167] on button "Select template" at bounding box center [66, 169] width 81 height 23
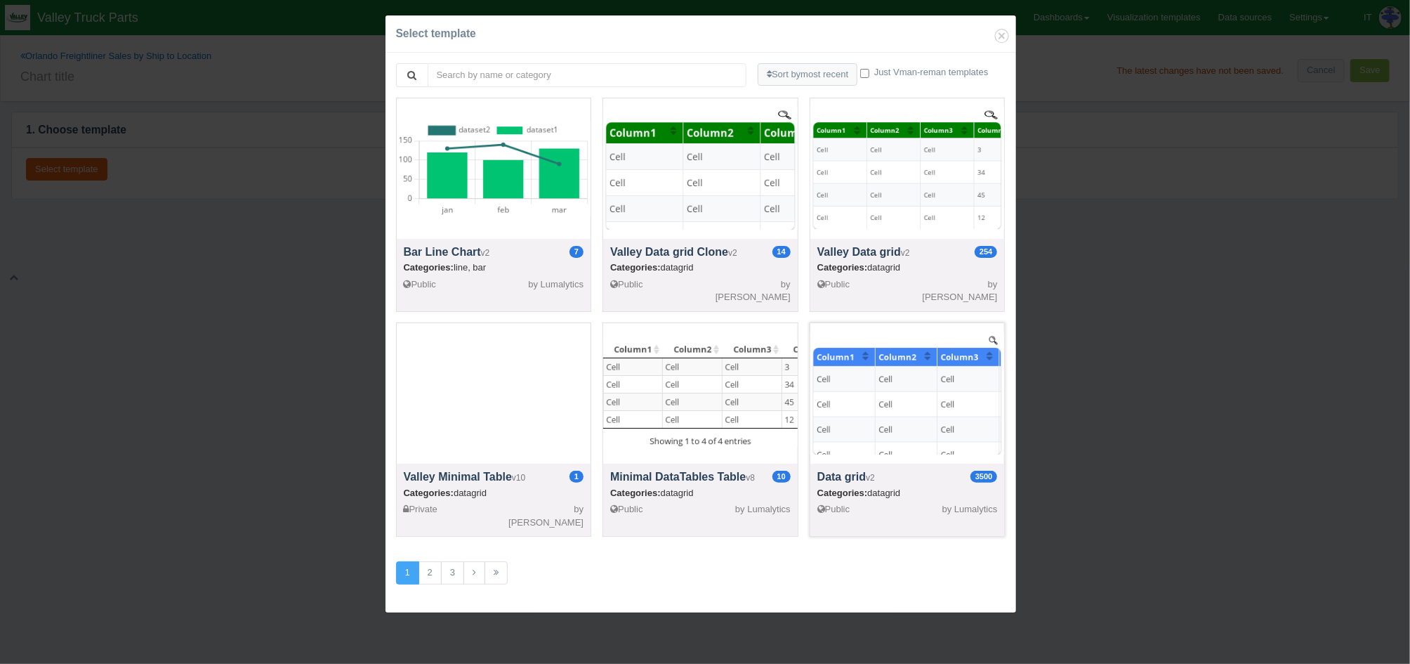
click at [912, 412] on div at bounding box center [908, 393] width 195 height 140
select select "string"
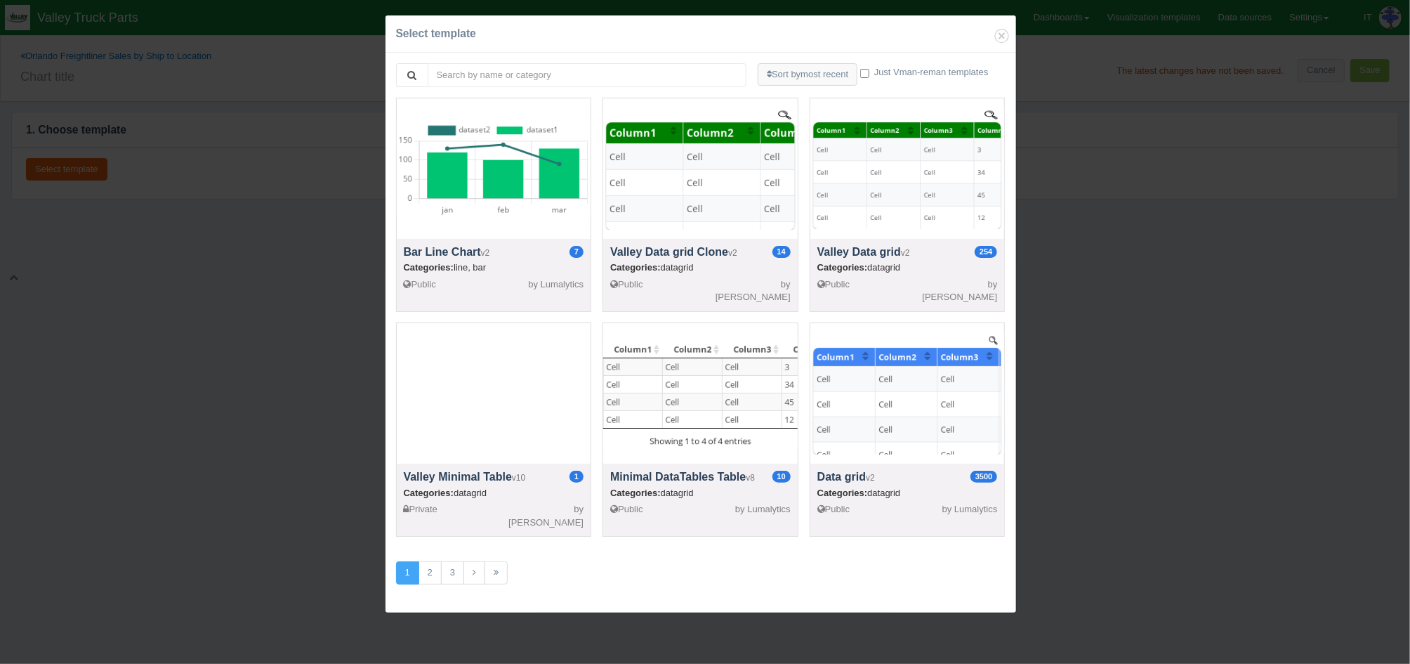
select select "string"
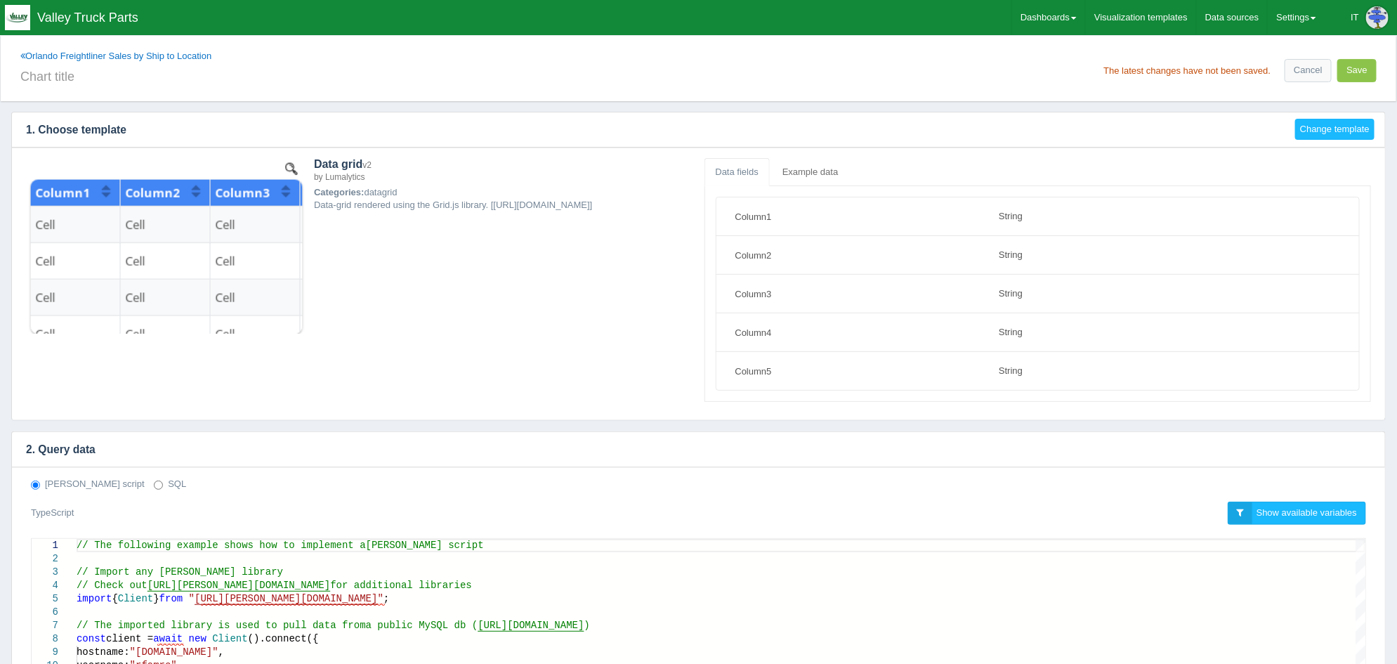
click at [154, 485] on label "SQL" at bounding box center [170, 484] width 32 height 13
click at [154, 485] on input "SQL" at bounding box center [158, 484] width 9 height 9
radio input "true"
radio input "false"
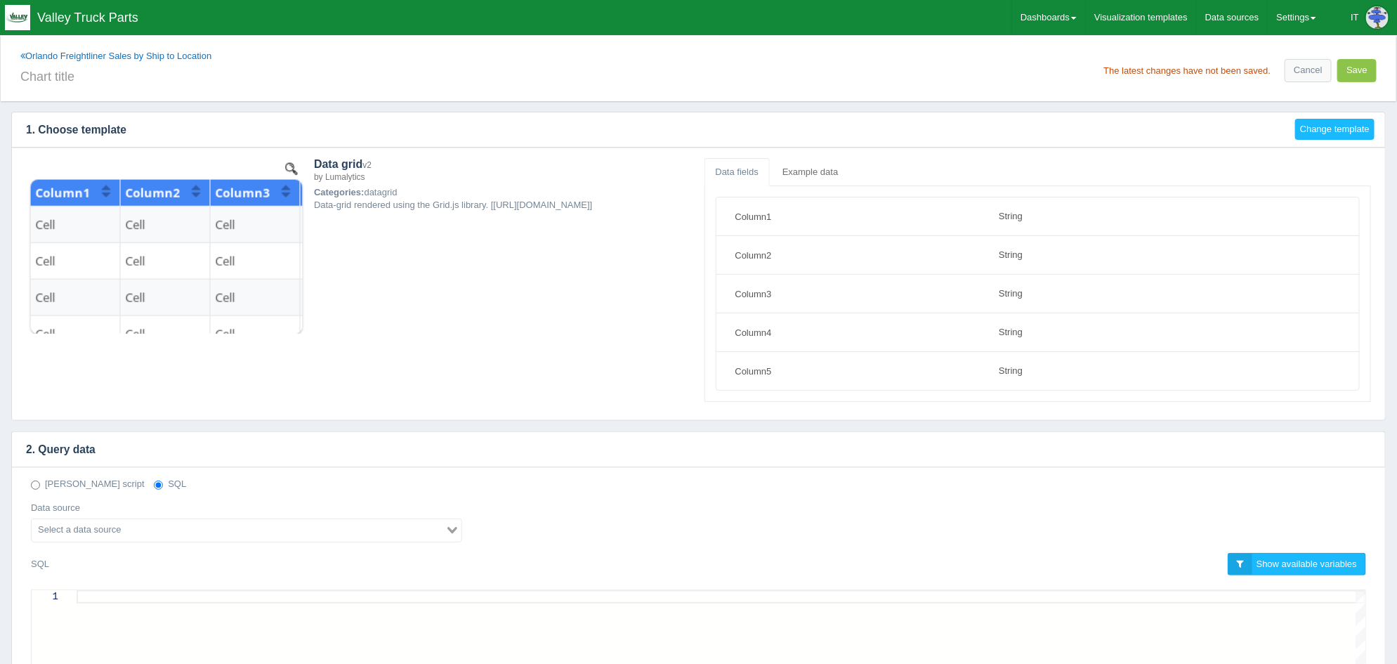
click at [141, 531] on input "Search for option" at bounding box center [238, 530] width 411 height 17
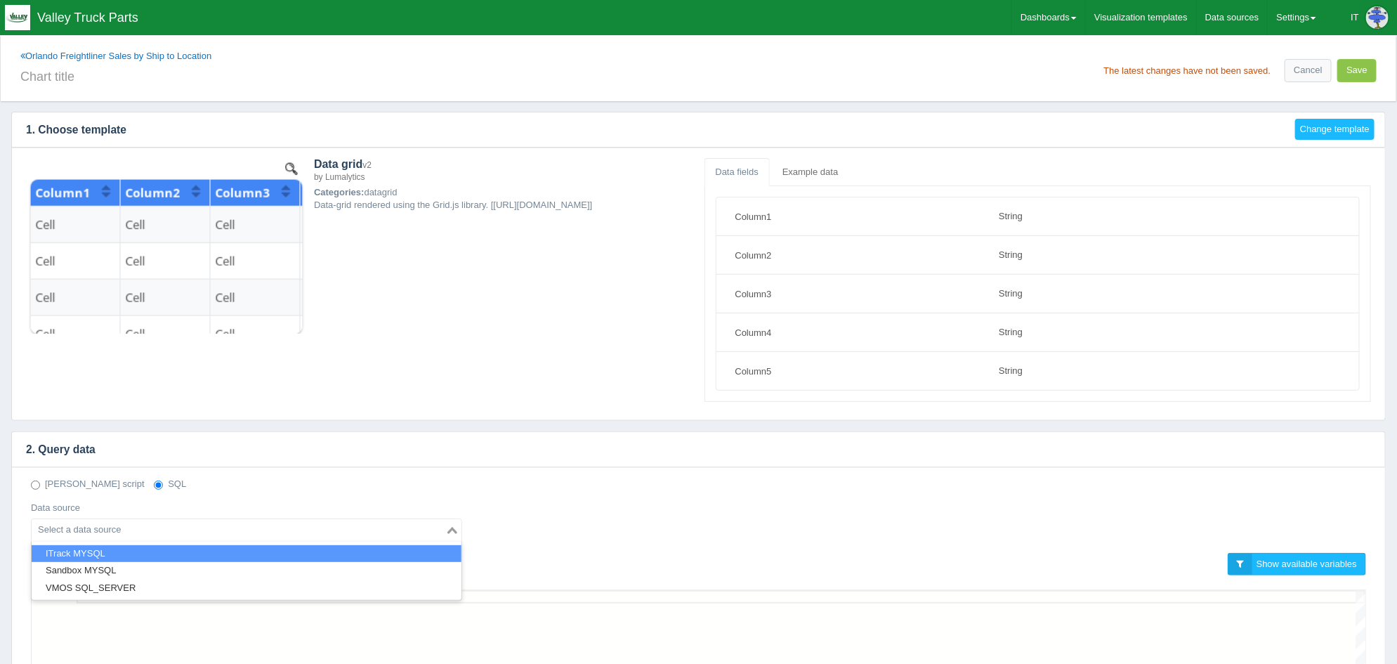
click at [112, 552] on li "ITrack MYSQL" at bounding box center [247, 554] width 430 height 18
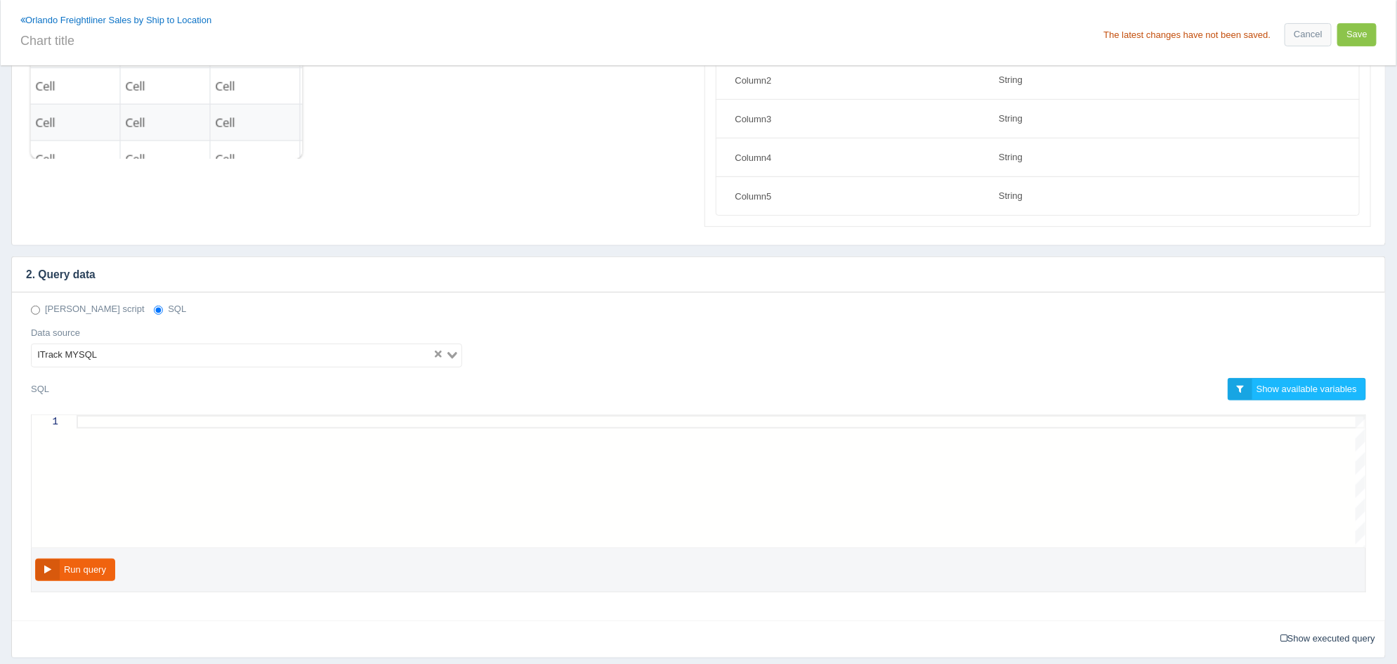
click at [251, 421] on div at bounding box center [721, 421] width 1289 height 13
paste textarea "AND v.`shipstate` IN ('NC','GA') AND v.salesorderdocumentid IN (9, 25) AND v.vo…"
type textarea "AND v.`shipstate` IN ('NC','GA') AND v.salesorderdocumentid IN (9, 25) AND v.vo…"
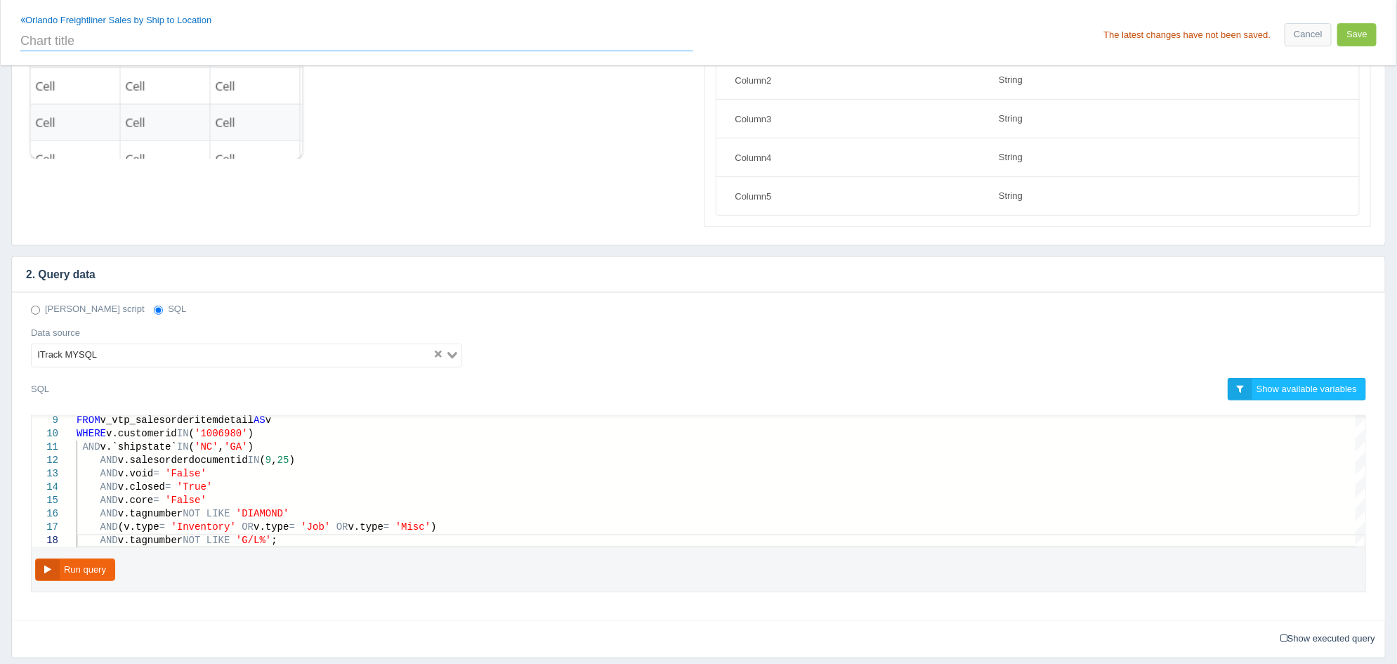
click at [478, 49] on input "text" at bounding box center [356, 39] width 673 height 24
type input "2024 Quarterly Sales"
click at [81, 577] on button "Run query" at bounding box center [75, 569] width 80 height 23
click at [1353, 35] on button "Save" at bounding box center [1356, 34] width 39 height 23
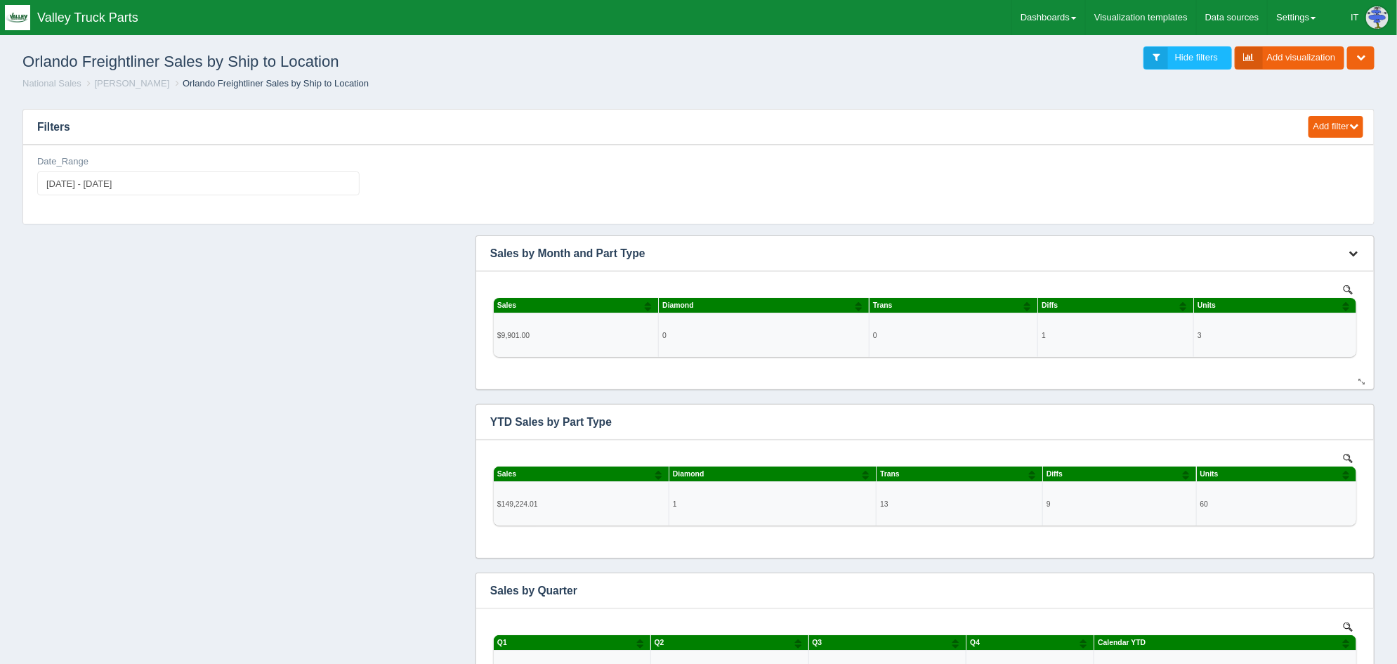
click at [1346, 254] on button "button" at bounding box center [1353, 254] width 19 height 22
click at [1257, 268] on link "Edit chart" at bounding box center [1307, 274] width 112 height 20
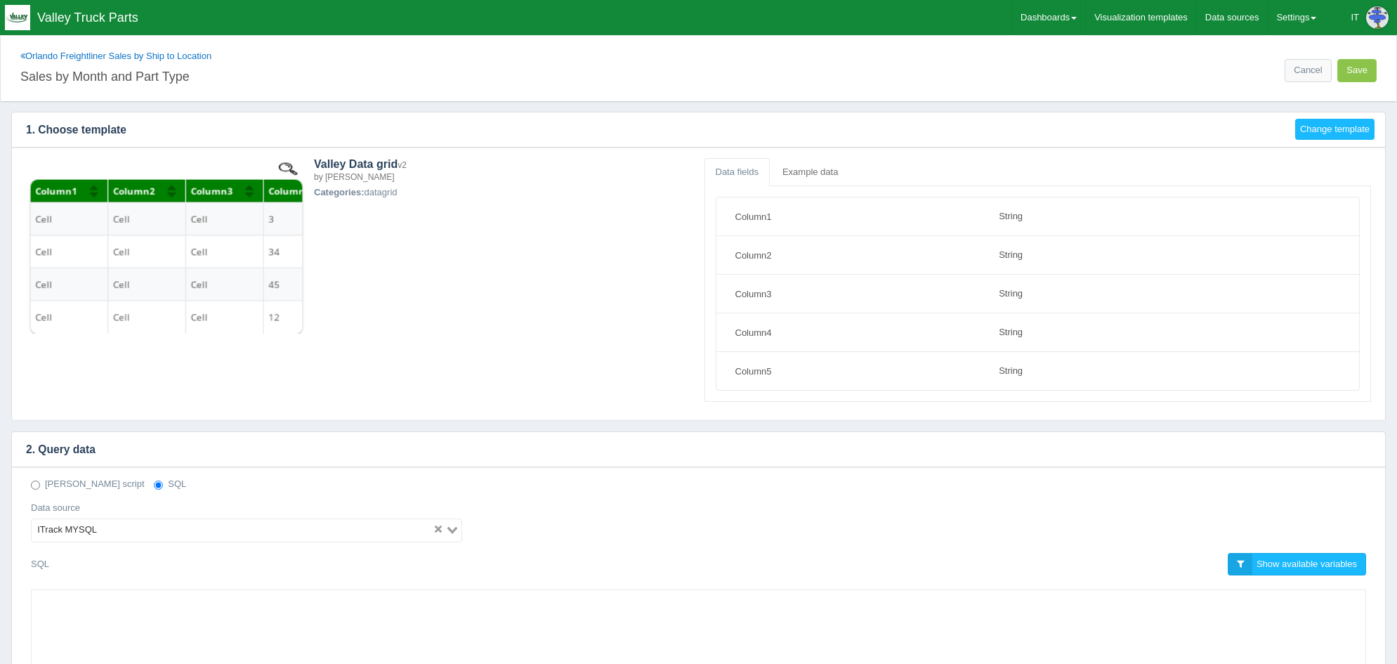
select select "string"
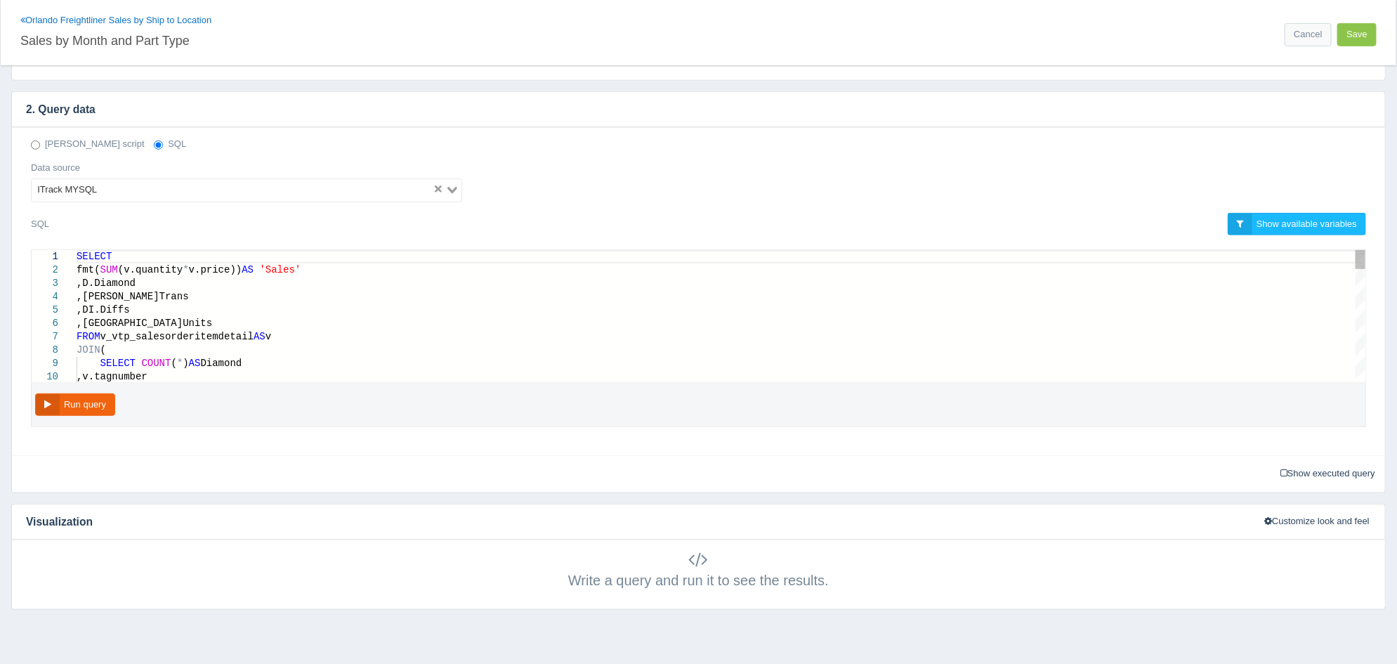
scroll to position [350, 0]
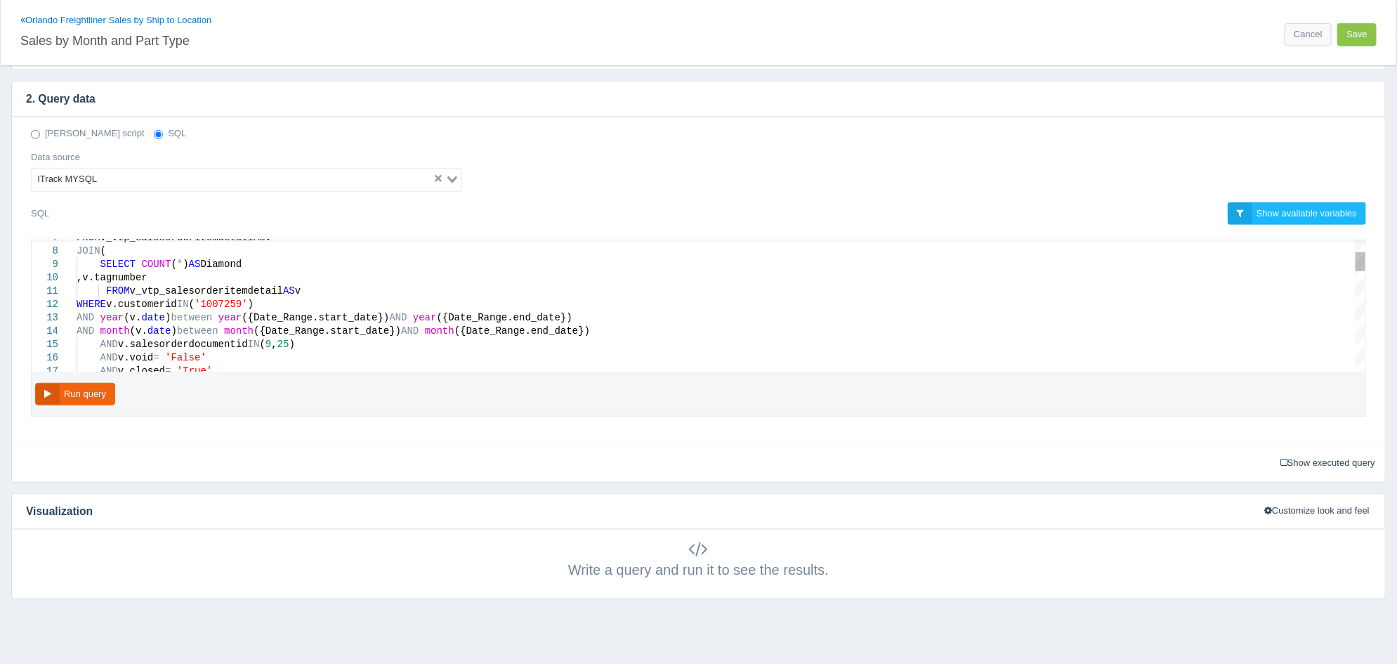
type textarea "FROM v_vtp_salesorderitemdetail AS v WHERE v.customerid IN ('1007259') AND year…"
drag, startPoint x: 247, startPoint y: 304, endPoint x: 202, endPoint y: 303, distance: 45.7
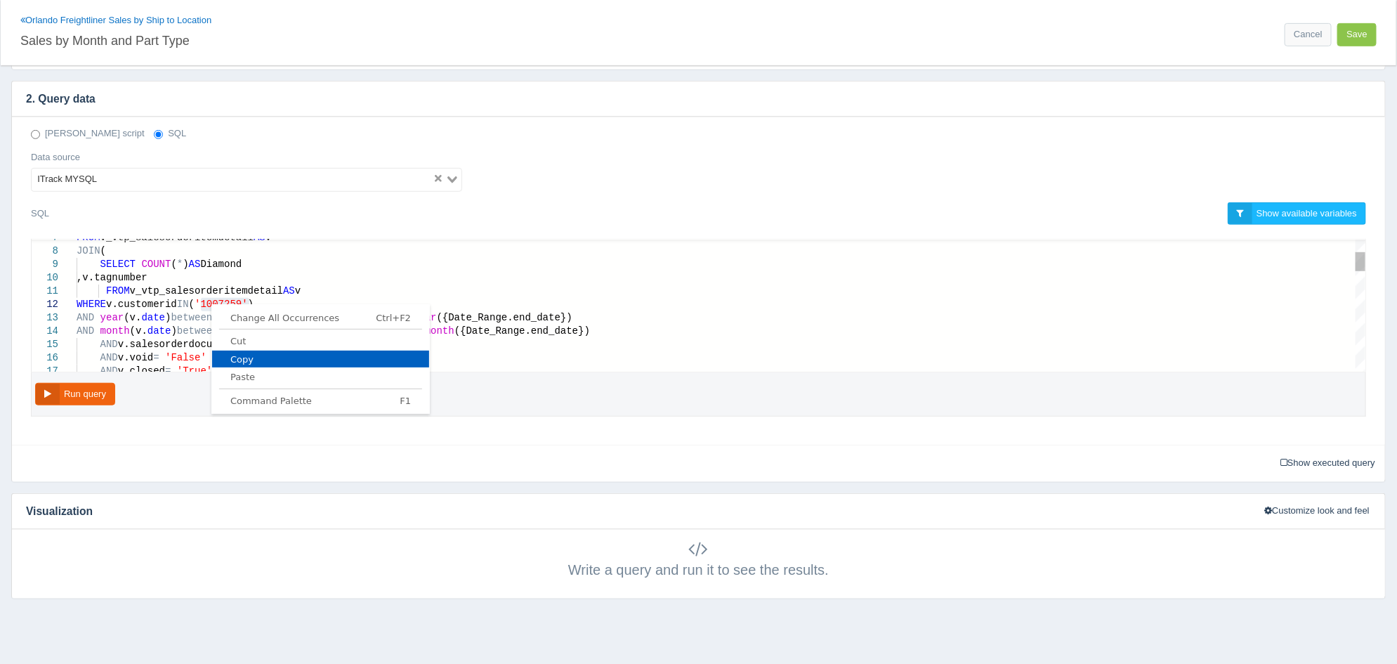
click at [254, 360] on span "Copy" at bounding box center [320, 359] width 217 height 9
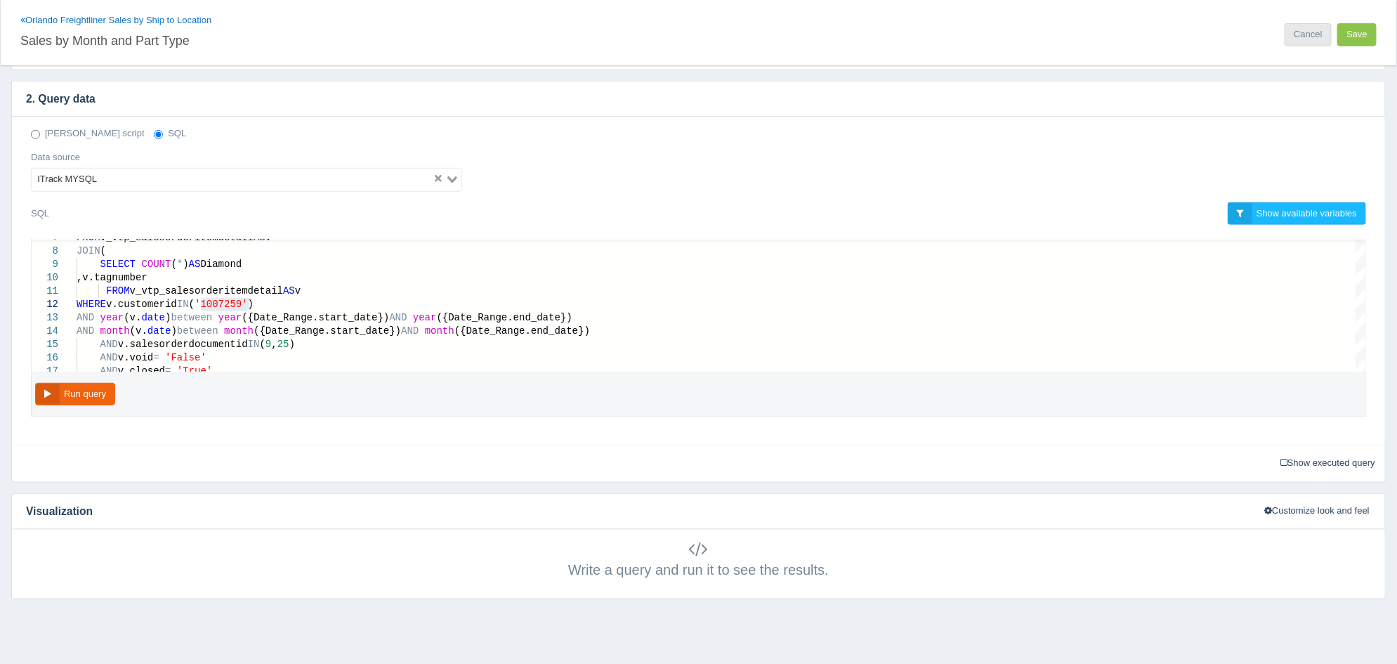
click at [1301, 32] on link "Cancel" at bounding box center [1308, 34] width 46 height 23
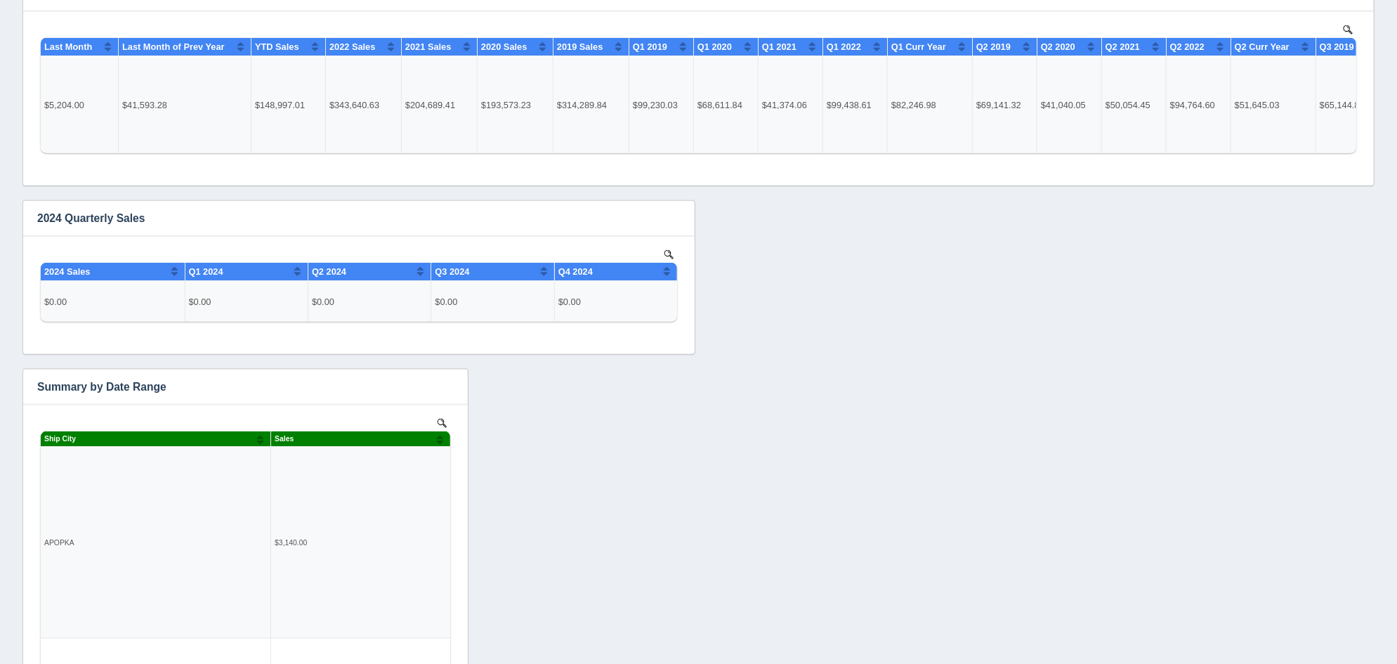
scroll to position [877, 0]
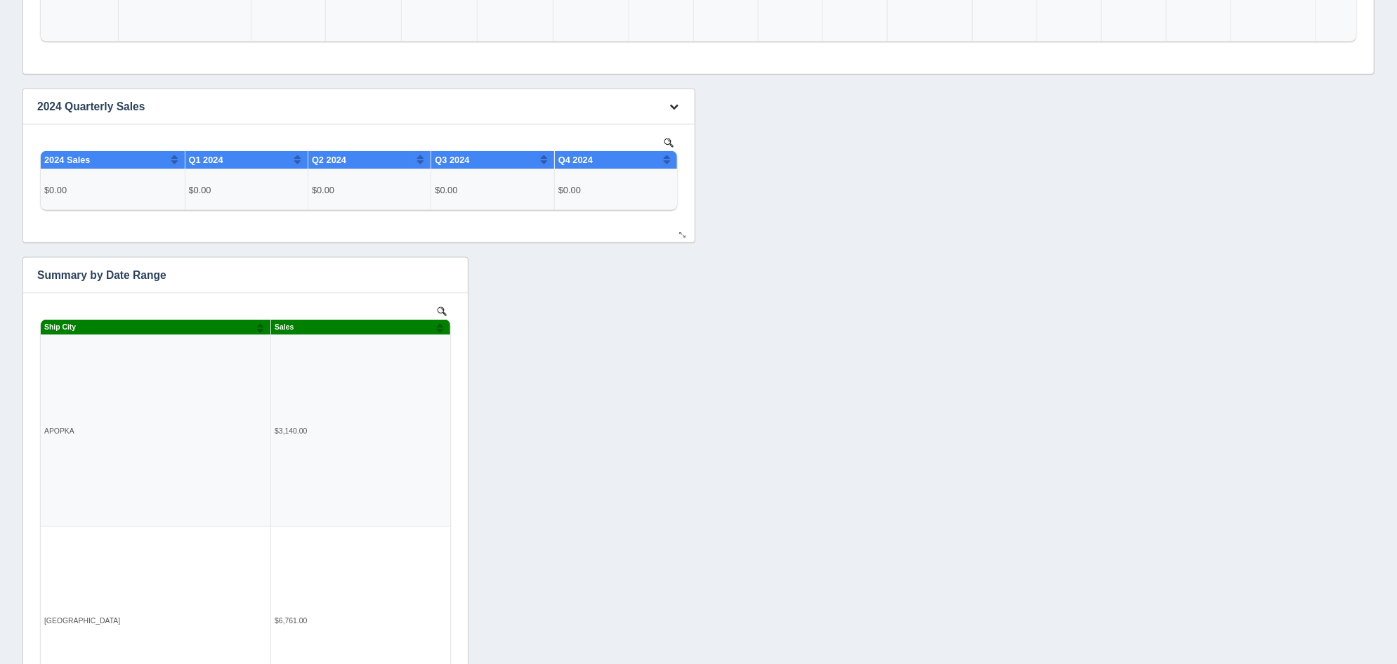
click at [674, 102] on icon "button" at bounding box center [674, 106] width 9 height 9
click at [661, 118] on link "Edit chart" at bounding box center [628, 127] width 112 height 20
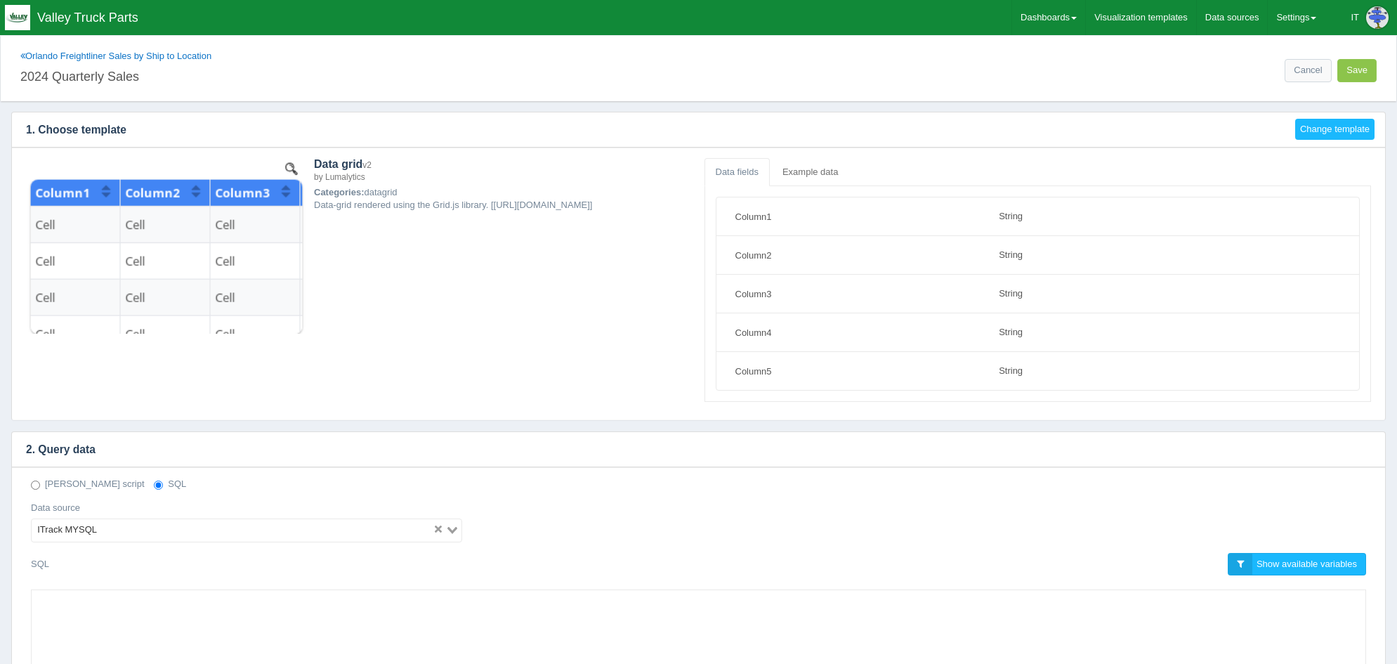
select select "string"
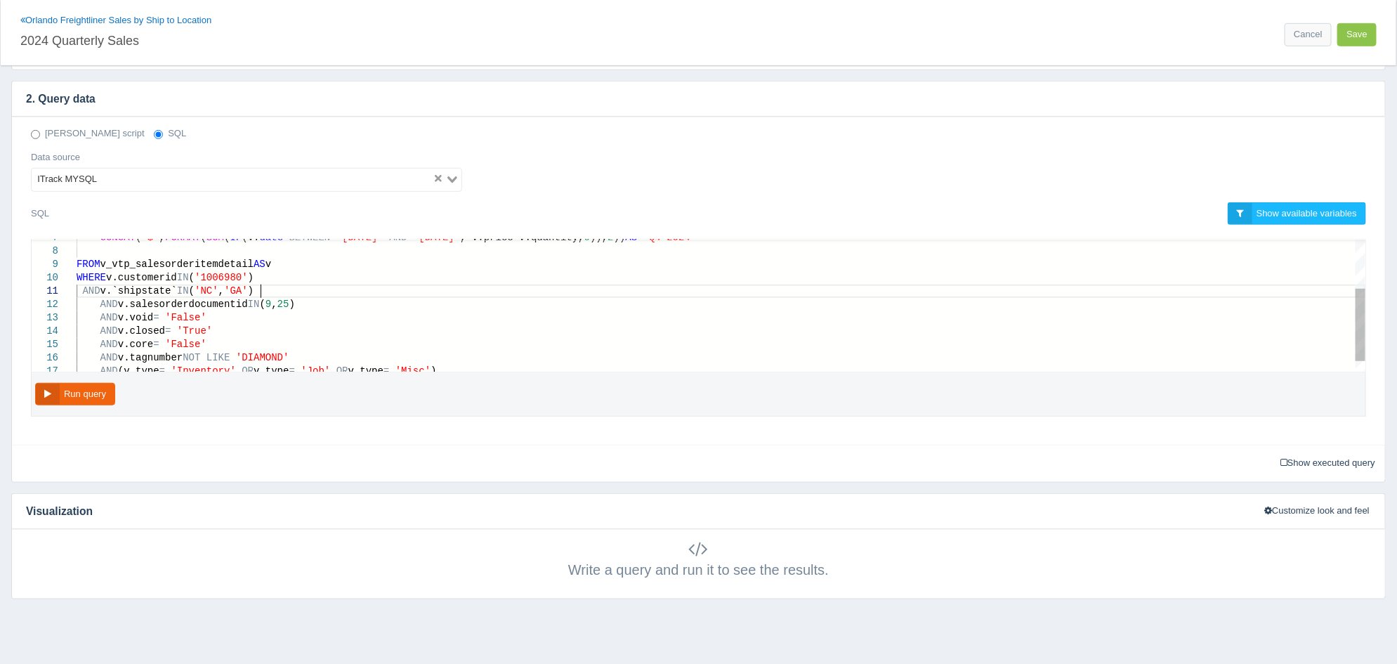
scroll to position [0, 4]
drag, startPoint x: 262, startPoint y: 290, endPoint x: 83, endPoint y: 286, distance: 179.1
drag, startPoint x: 248, startPoint y: 277, endPoint x: 200, endPoint y: 276, distance: 47.8
paste textarea "-01' AND '2024-03-31', v.price * v.quantity, 0)), 2)) AS 'Q1 2024', CONCAT('$',…"
click at [97, 399] on button "Run query" at bounding box center [75, 394] width 80 height 23
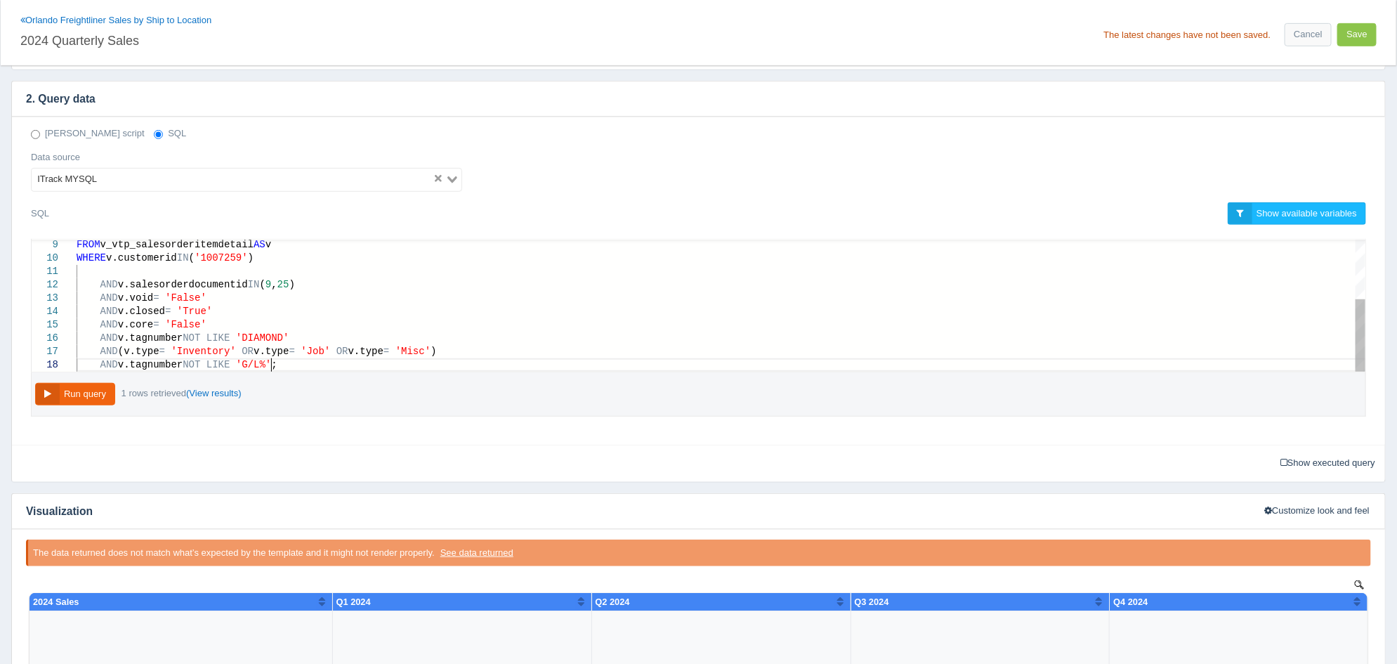
scroll to position [0, 173]
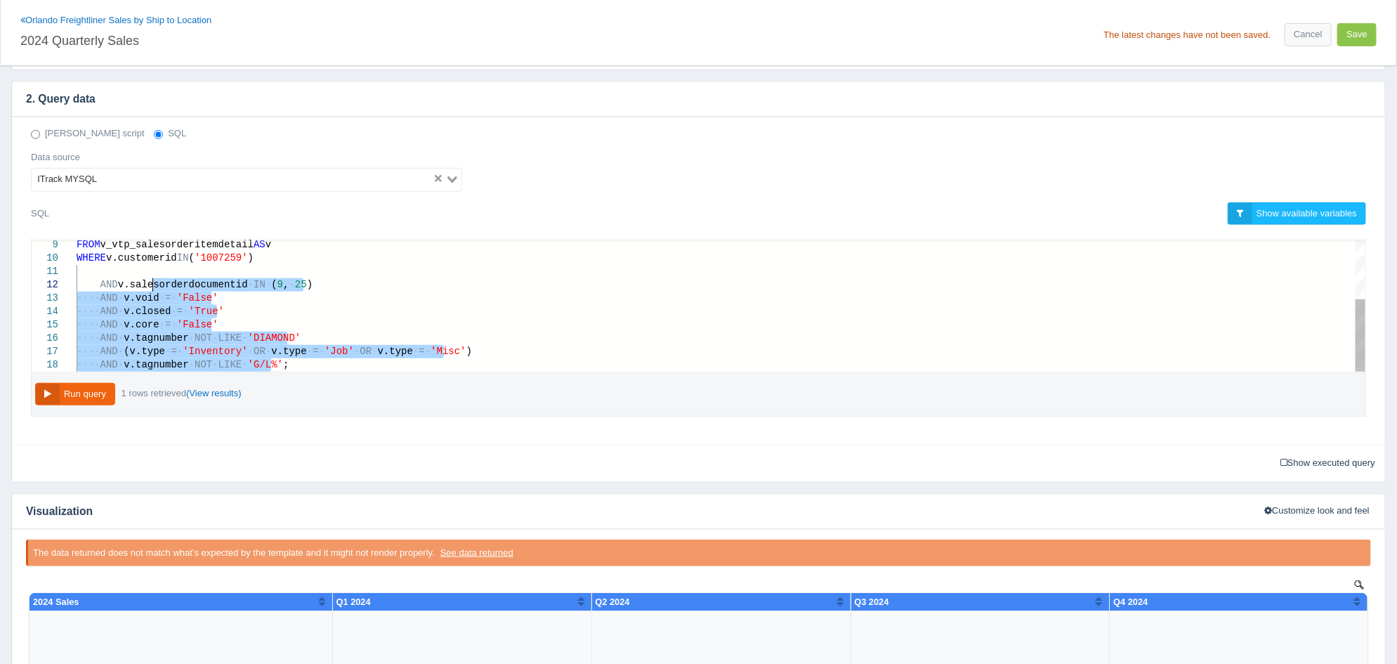
type textarea "SELECT CONCAT('$', FORMAT(SUM(IF(v.date BETWEEN '2024-01-01' AND '2024-12-31', …"
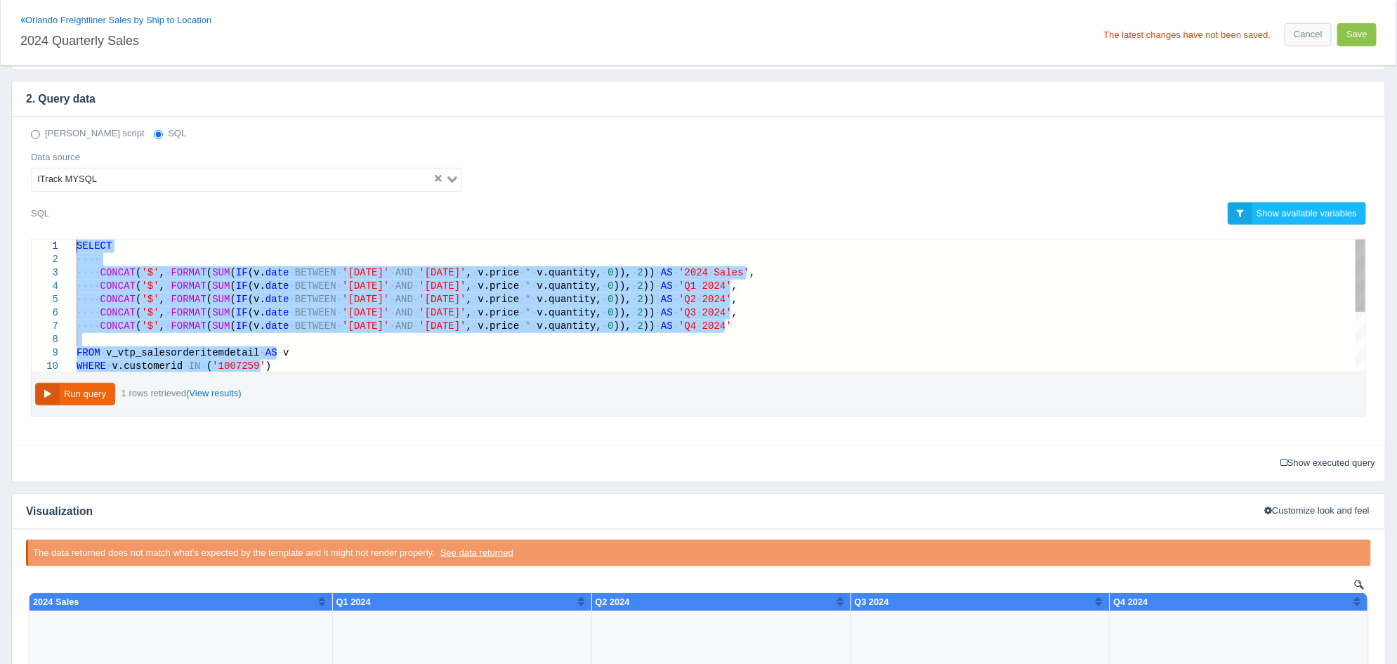
drag, startPoint x: 286, startPoint y: 367, endPoint x: 8, endPoint y: 177, distance: 337.0
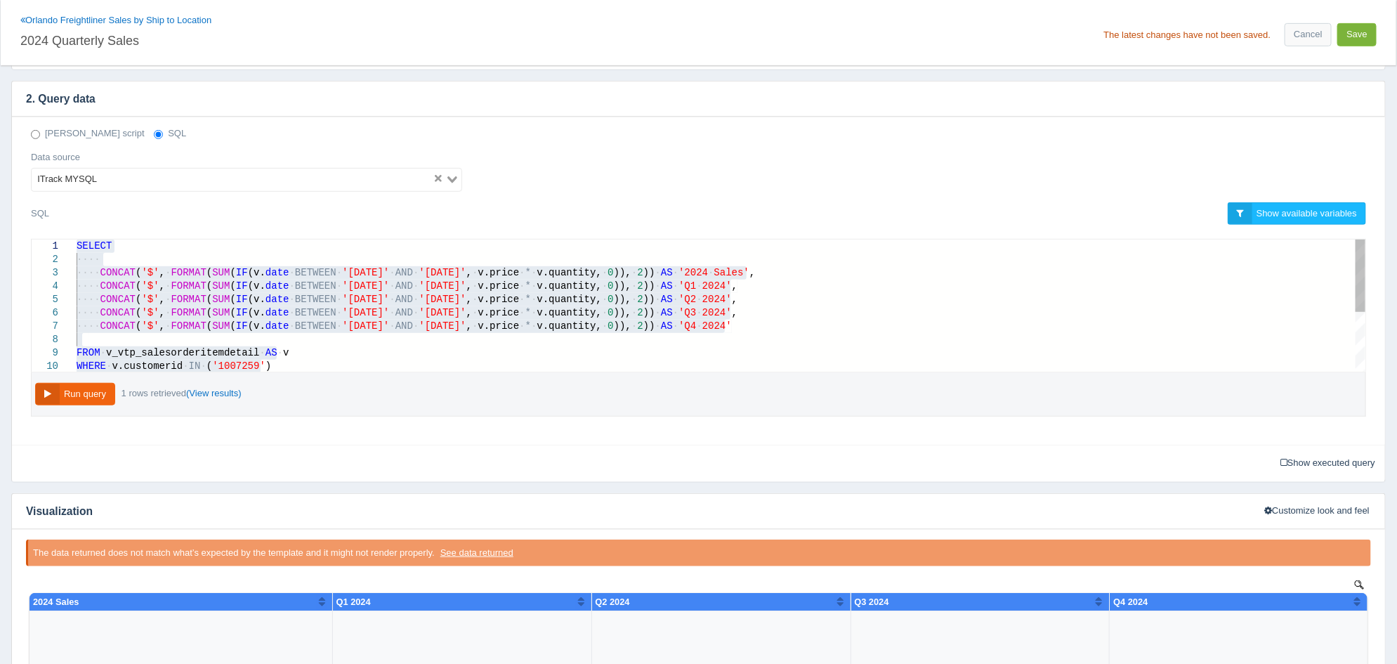
click at [1365, 40] on button "Save" at bounding box center [1356, 34] width 39 height 23
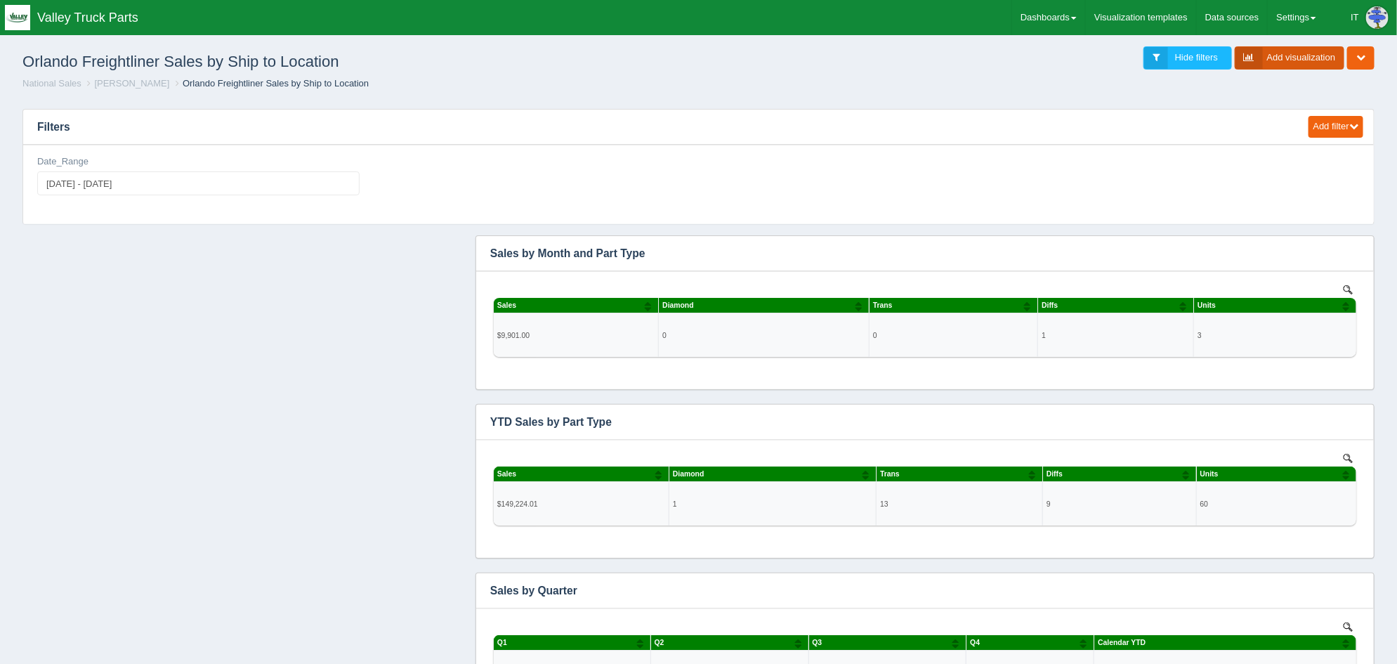
click at [1296, 54] on link "Add visualization" at bounding box center [1290, 57] width 110 height 23
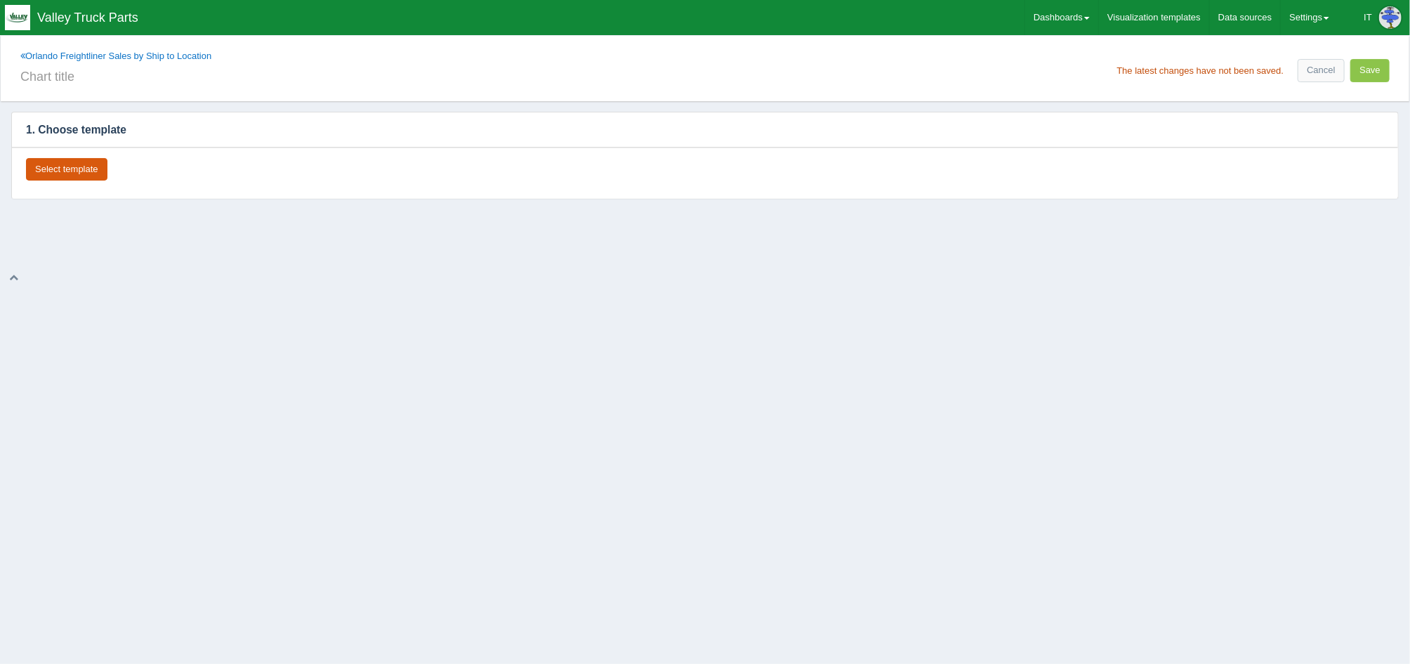
click at [75, 172] on button "Select template" at bounding box center [66, 169] width 81 height 23
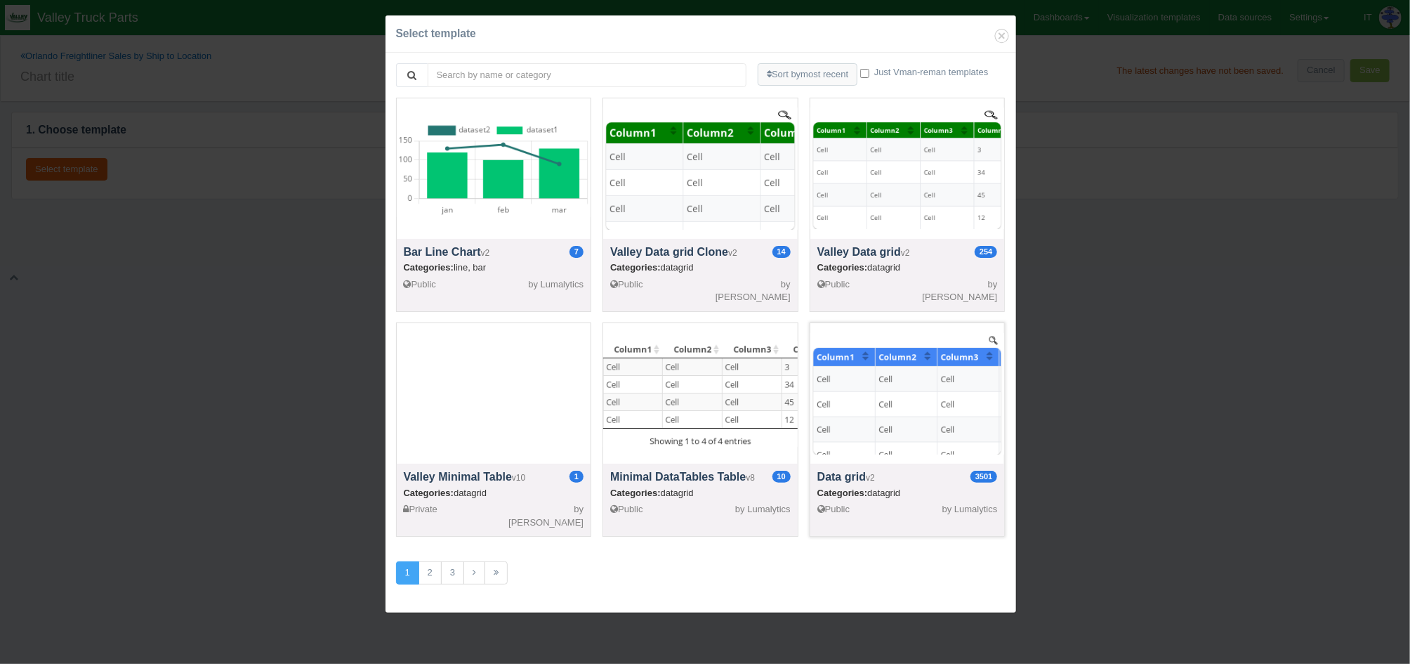
click at [841, 395] on div at bounding box center [908, 393] width 195 height 140
select select "string"
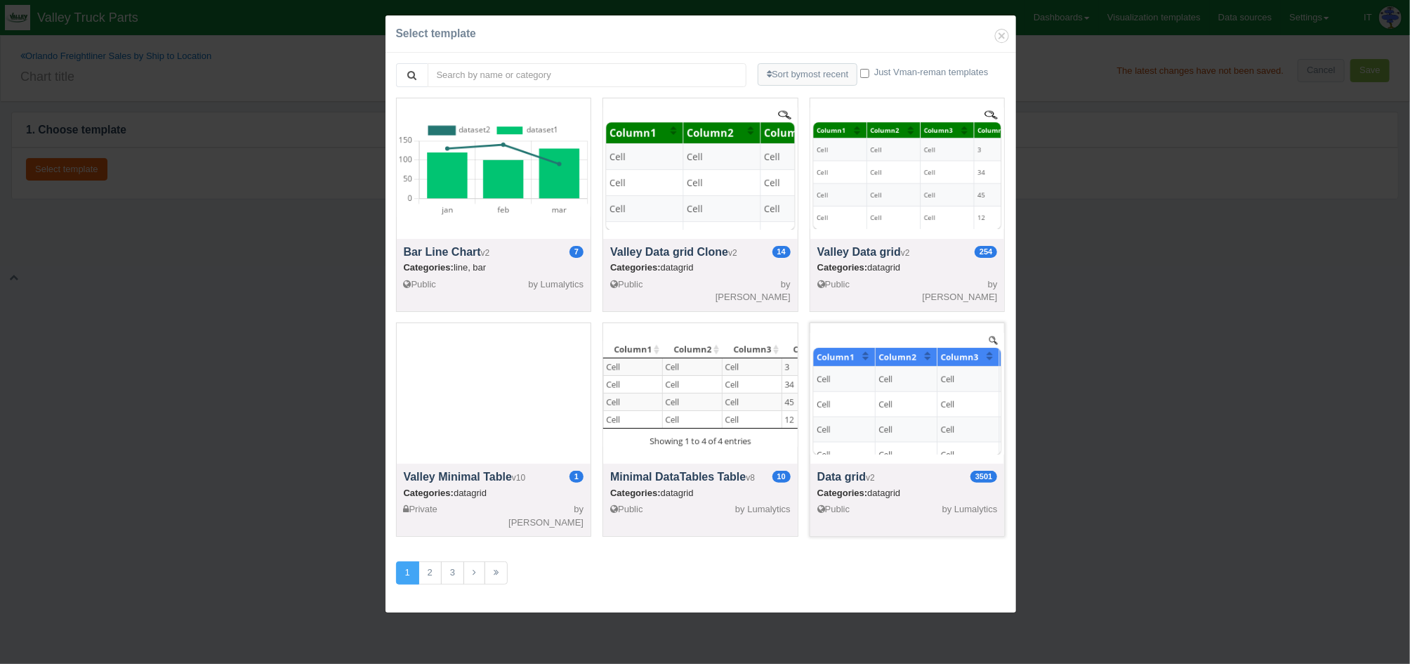
select select "string"
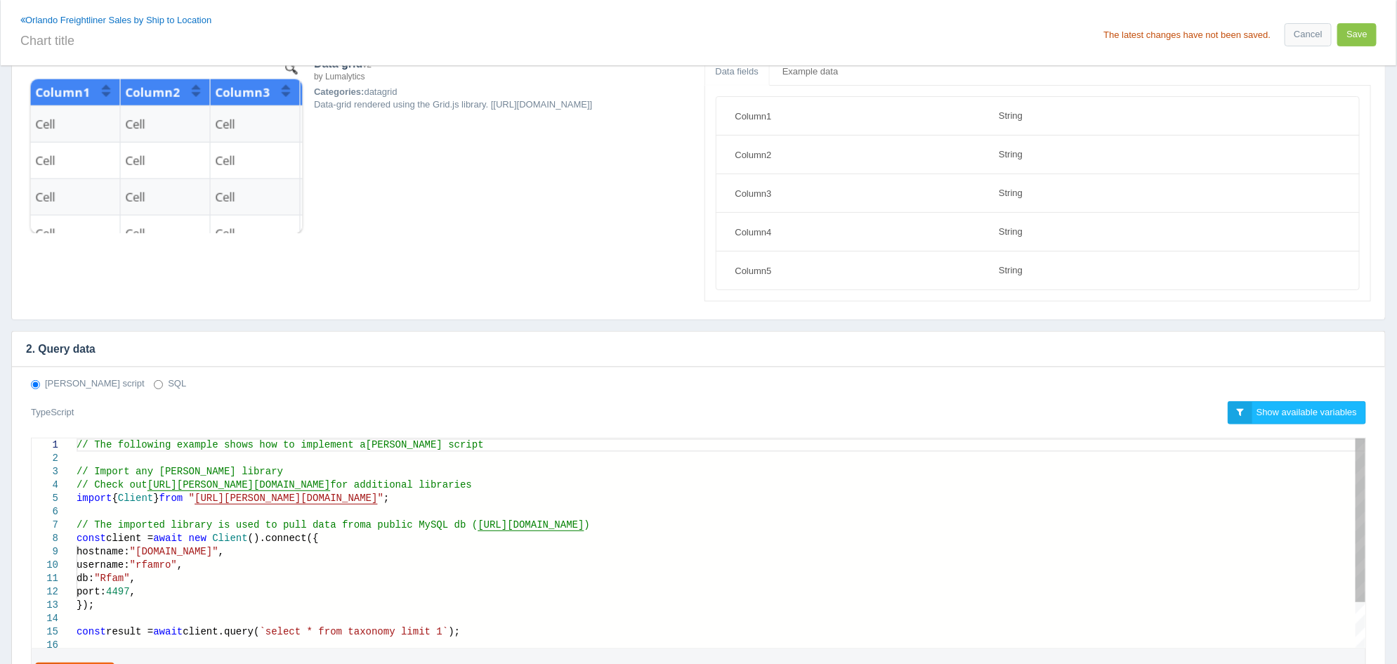
scroll to position [263, 0]
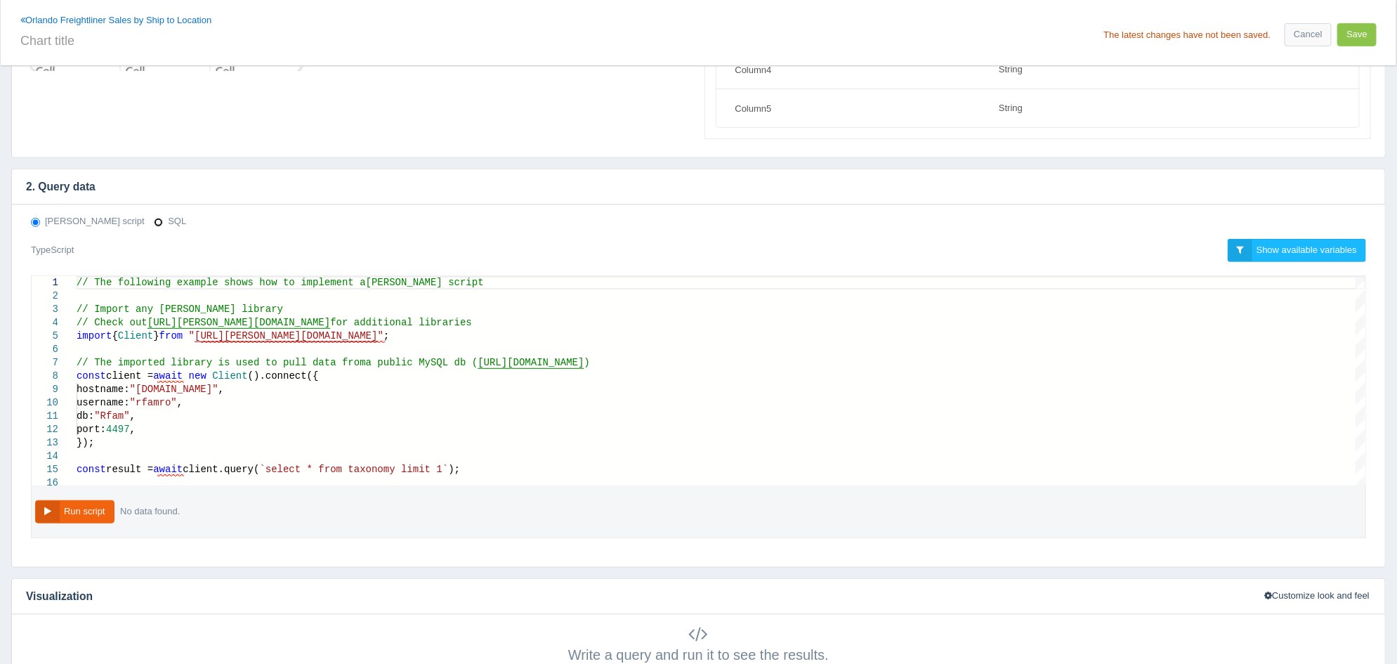
click at [154, 219] on input "SQL" at bounding box center [158, 222] width 9 height 9
radio input "true"
radio input "false"
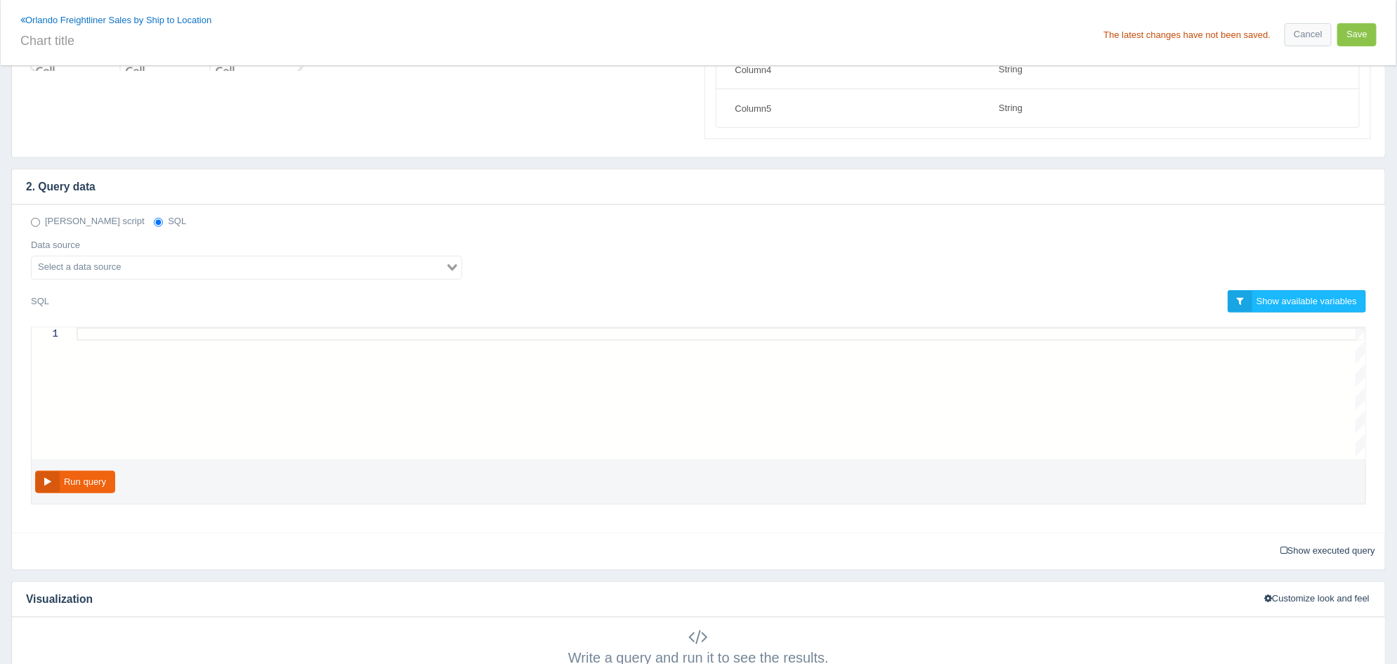
click at [156, 265] on input "Search for option" at bounding box center [238, 267] width 411 height 17
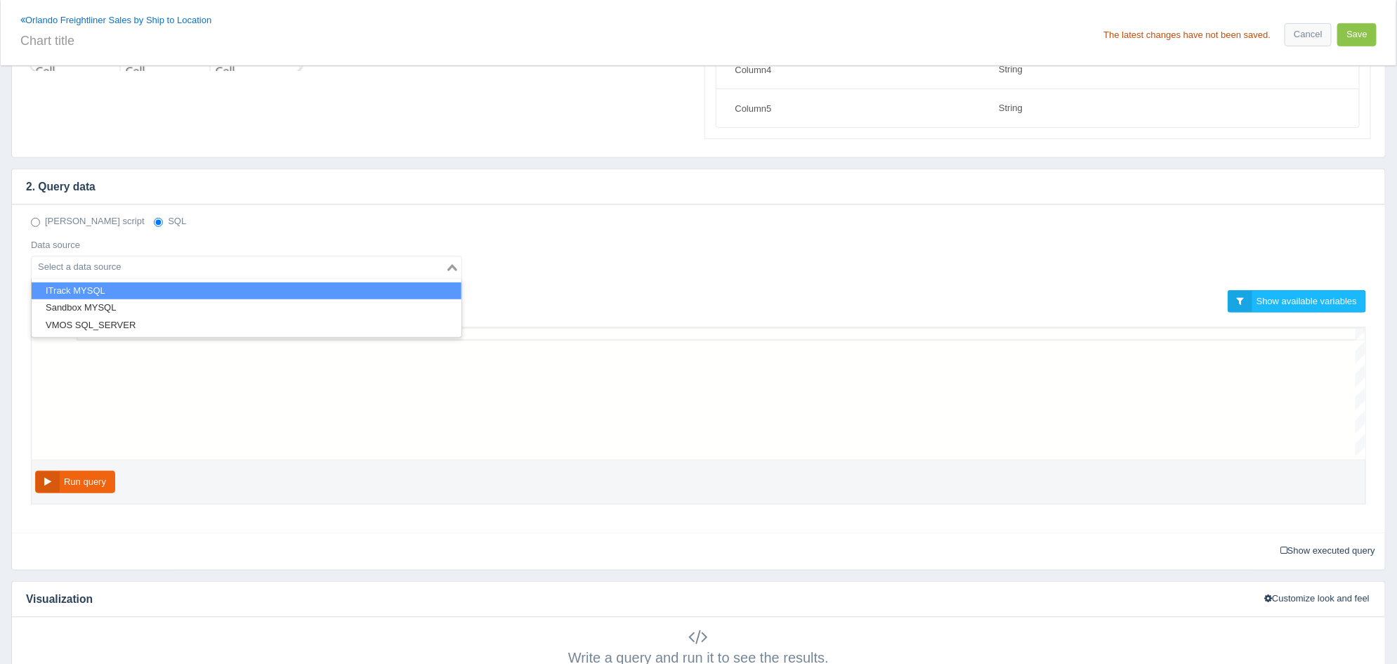
click at [133, 290] on li "ITrack MYSQL" at bounding box center [247, 291] width 430 height 18
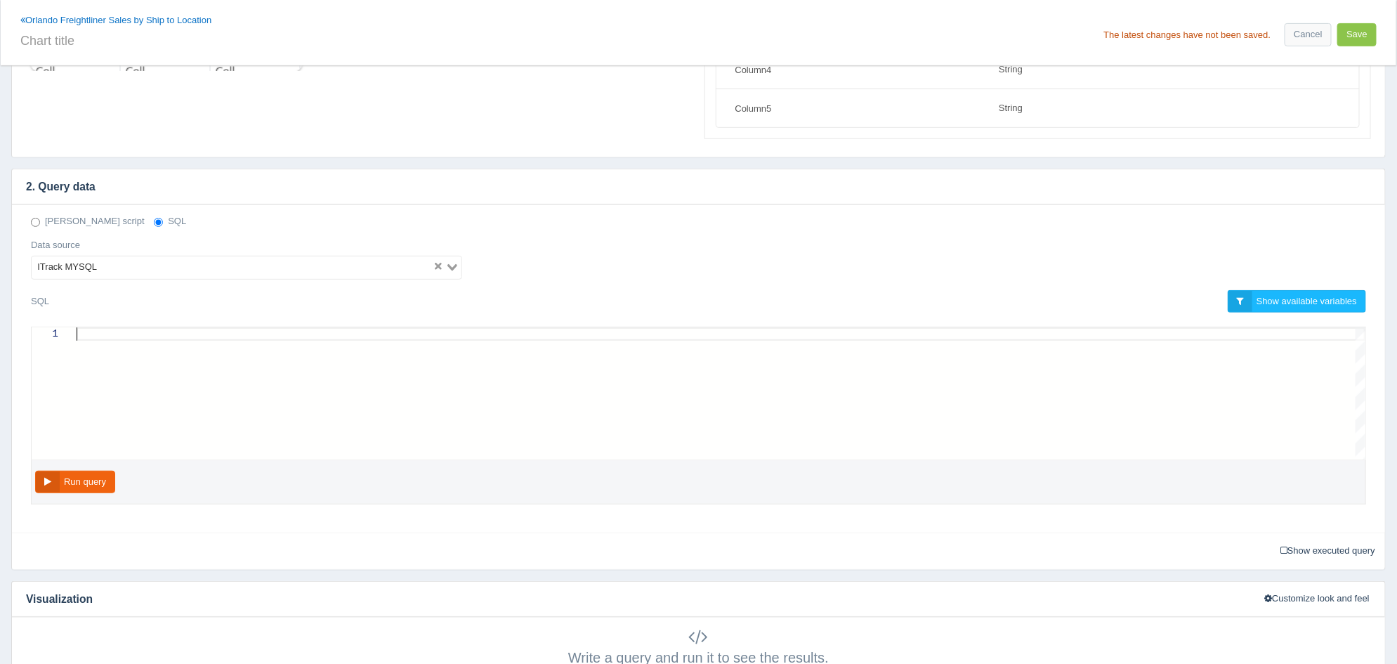
click at [188, 334] on div at bounding box center [721, 333] width 1289 height 13
paste textarea "AND v.salesorderdocumentid IN (9, 25) AND v.void = 'False' AND v.closed = 'True…"
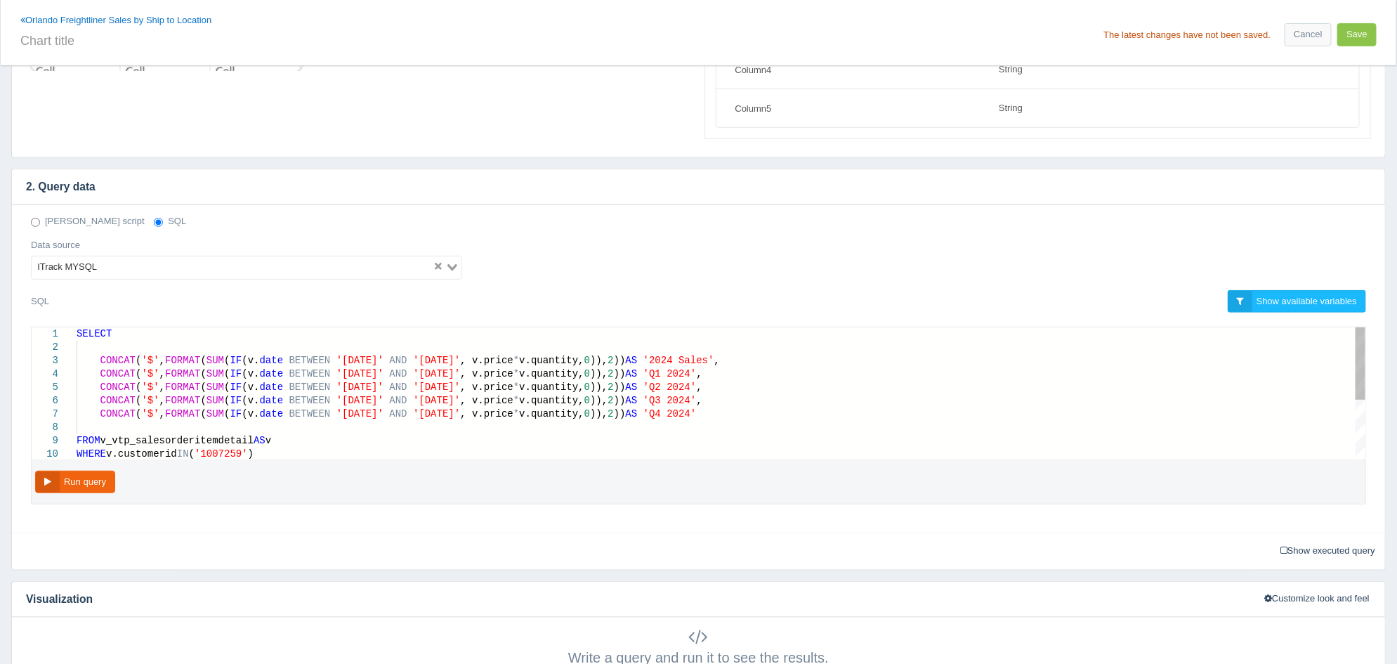
click at [345, 359] on span "'2024-01-01'" at bounding box center [359, 360] width 47 height 11
type textarea ") AS '2025 Sales', CONCAT('$', FORMAT(SUM(IF(v.date BETWEEN '2025-01-01' AND '2…"
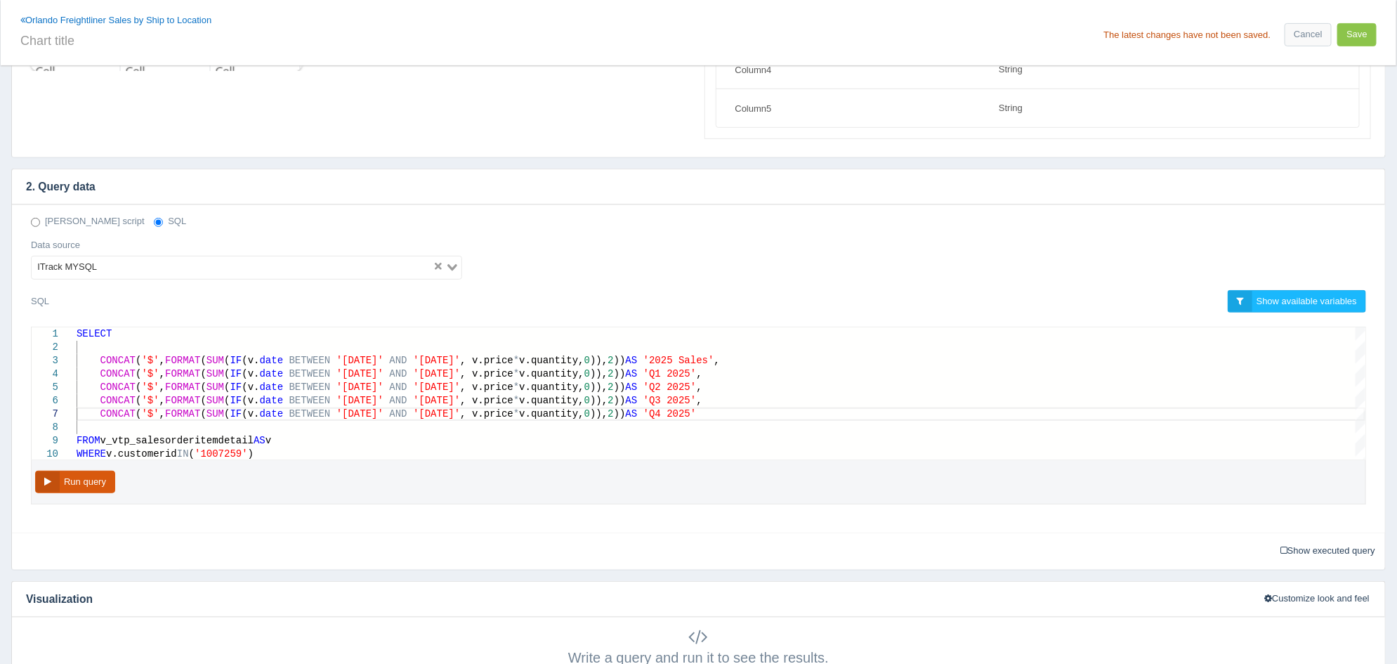
click at [77, 473] on button "Run query" at bounding box center [75, 482] width 80 height 23
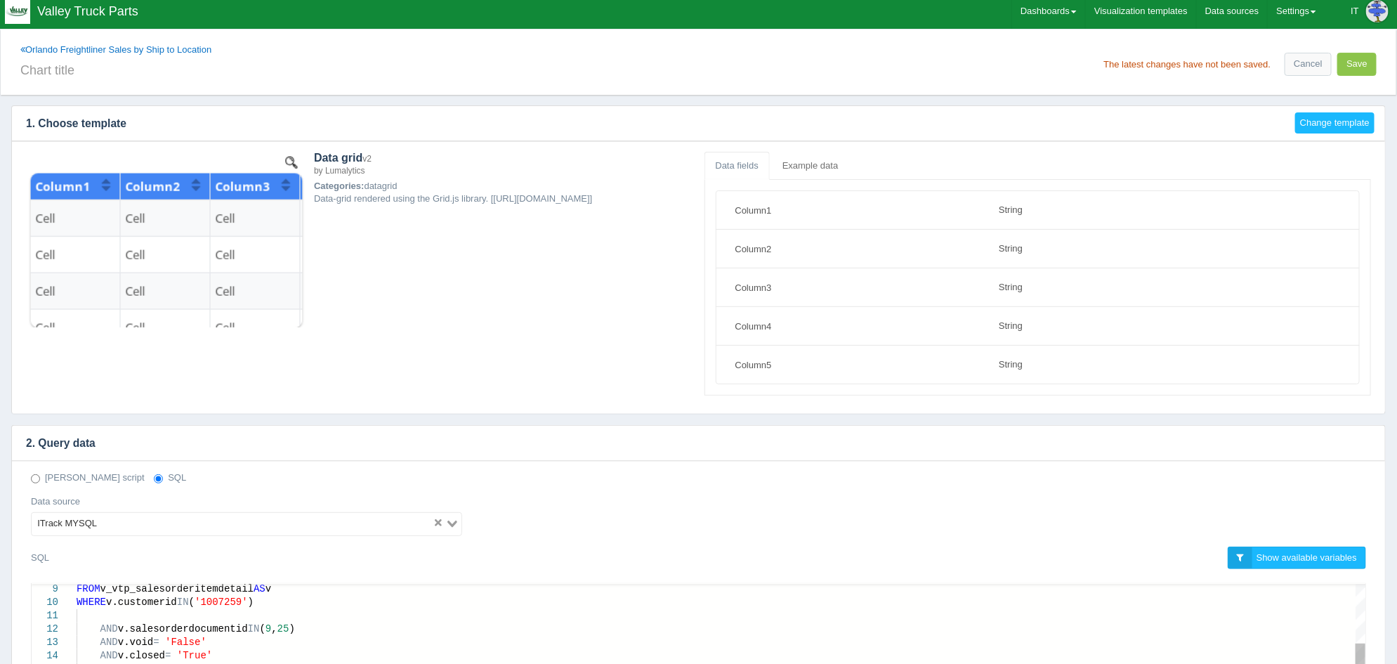
scroll to position [0, 0]
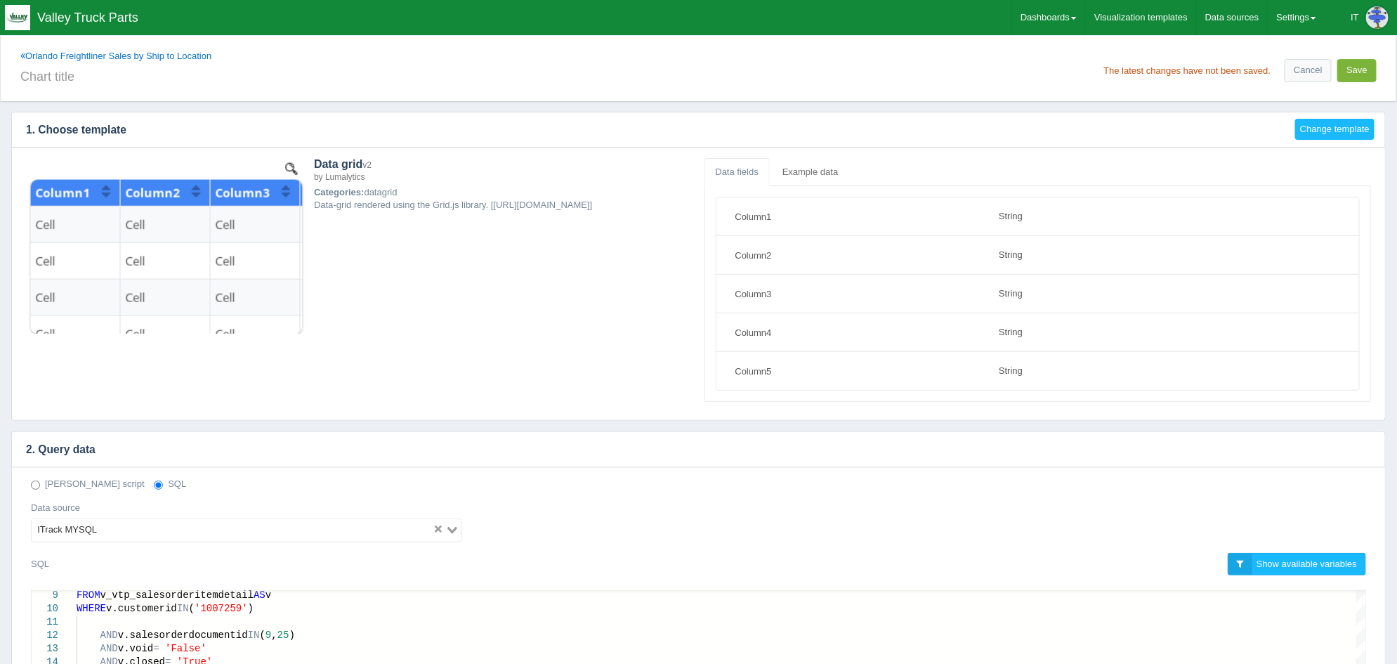
click at [1363, 75] on button "Save" at bounding box center [1356, 70] width 39 height 23
click at [279, 97] on div "Orlando Freightliner Sales by Ship to Location The latest changes have not been…" at bounding box center [699, 68] width 1396 height 65
click at [282, 91] on div "Orlando Freightliner Sales by Ship to Location The latest changes have not been…" at bounding box center [699, 68] width 1396 height 65
click at [289, 80] on input "text" at bounding box center [356, 75] width 673 height 24
type input "2025 Quarterly Sales"
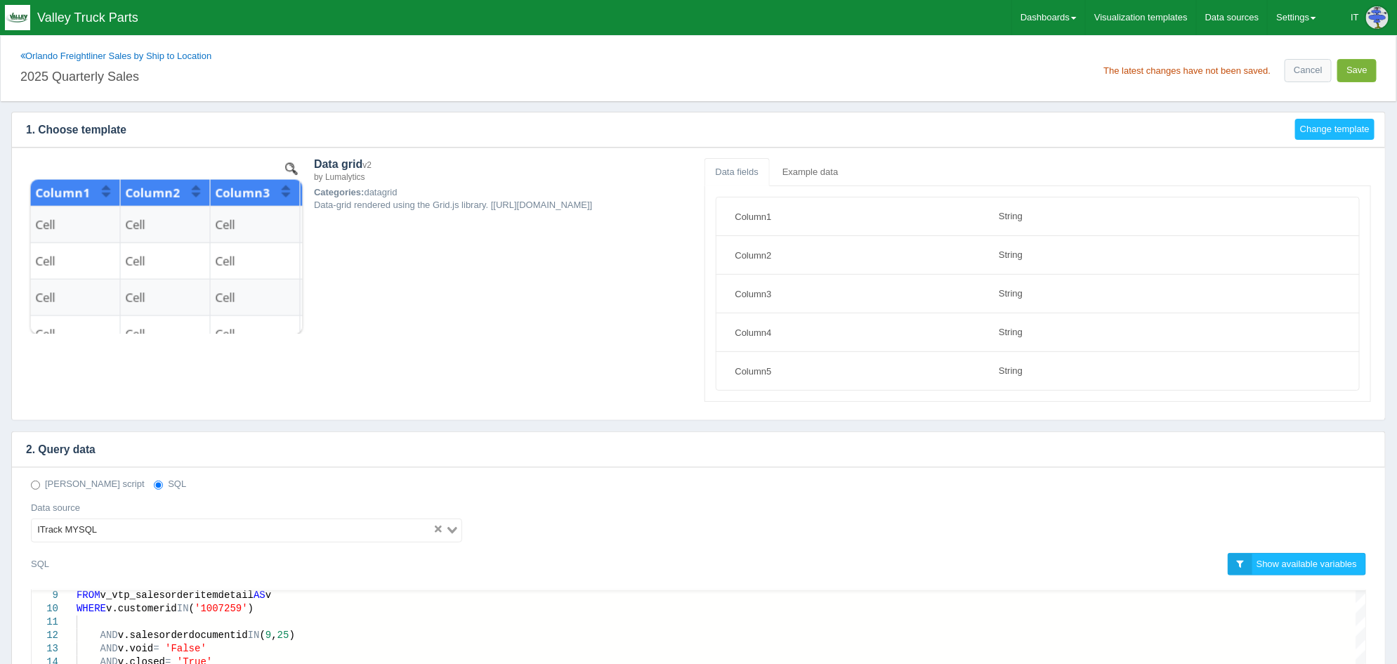
click at [1358, 72] on button "Save" at bounding box center [1356, 70] width 39 height 23
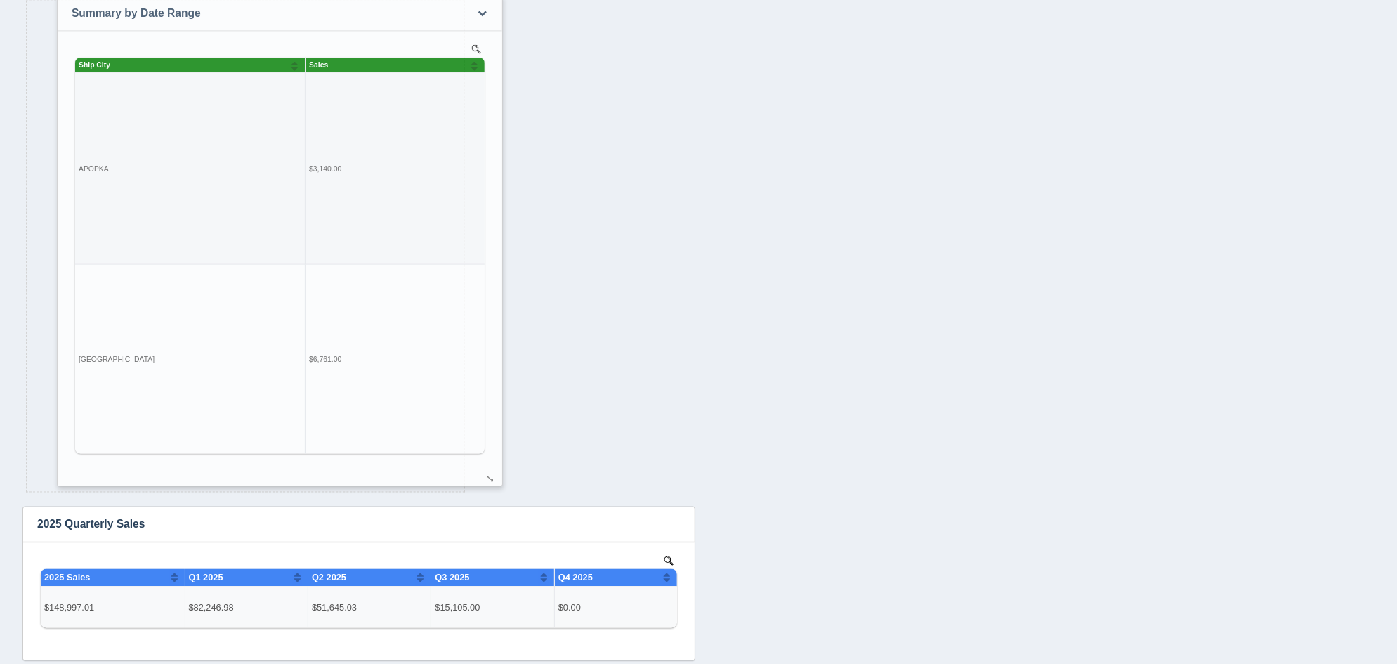
scroll to position [704, 0]
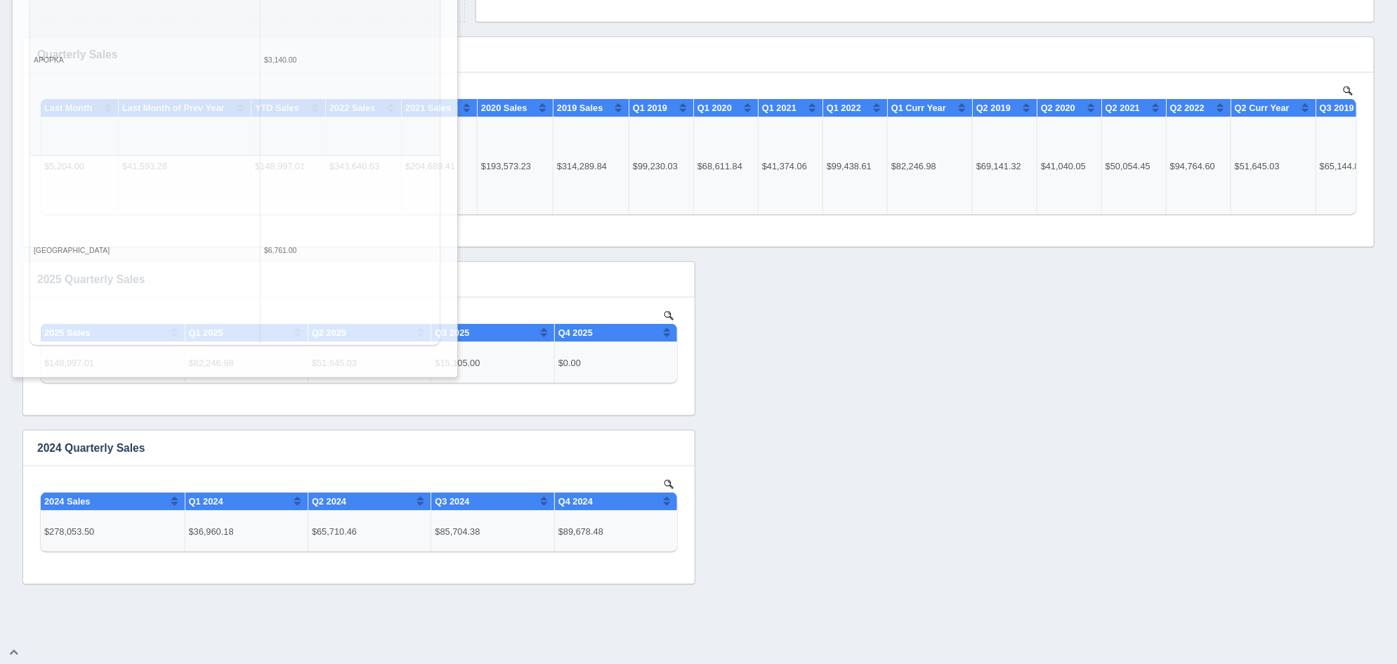
drag, startPoint x: 273, startPoint y: 356, endPoint x: 262, endPoint y: -95, distance: 451.1
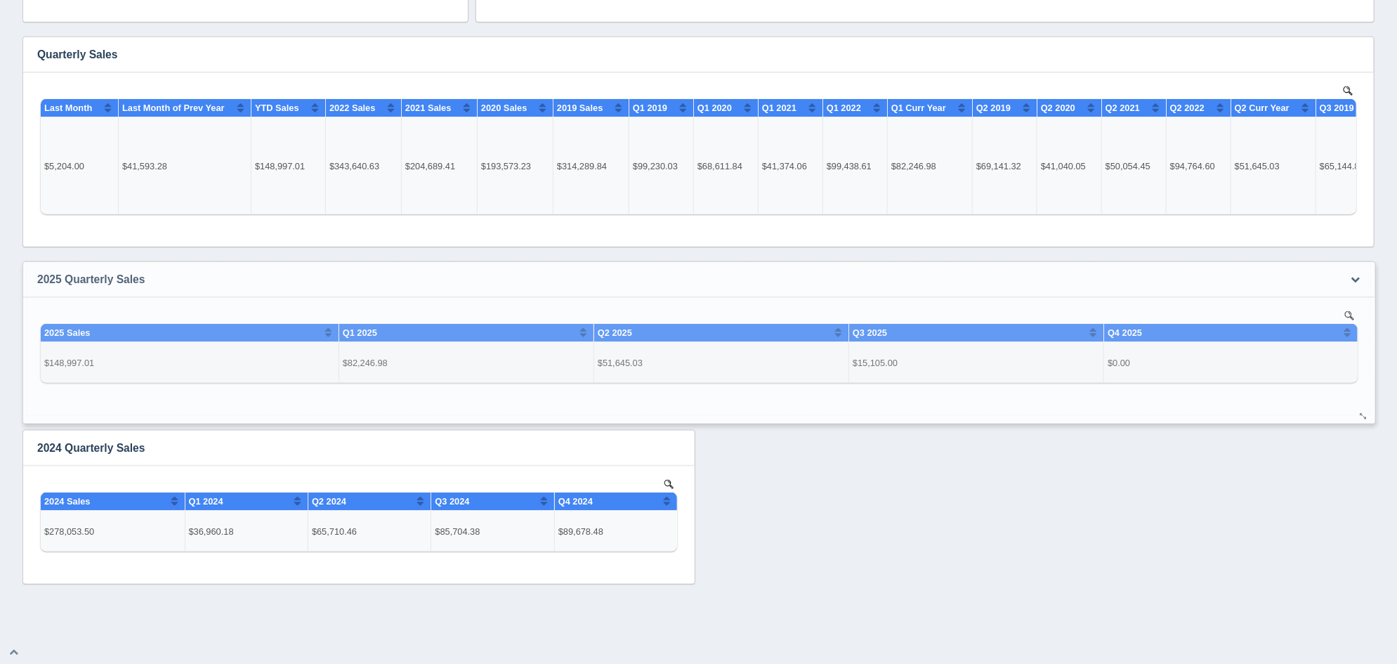
drag, startPoint x: 685, startPoint y: 411, endPoint x: 1365, endPoint y: 419, distance: 680.6
click at [1365, 419] on div at bounding box center [1363, 417] width 11 height 11
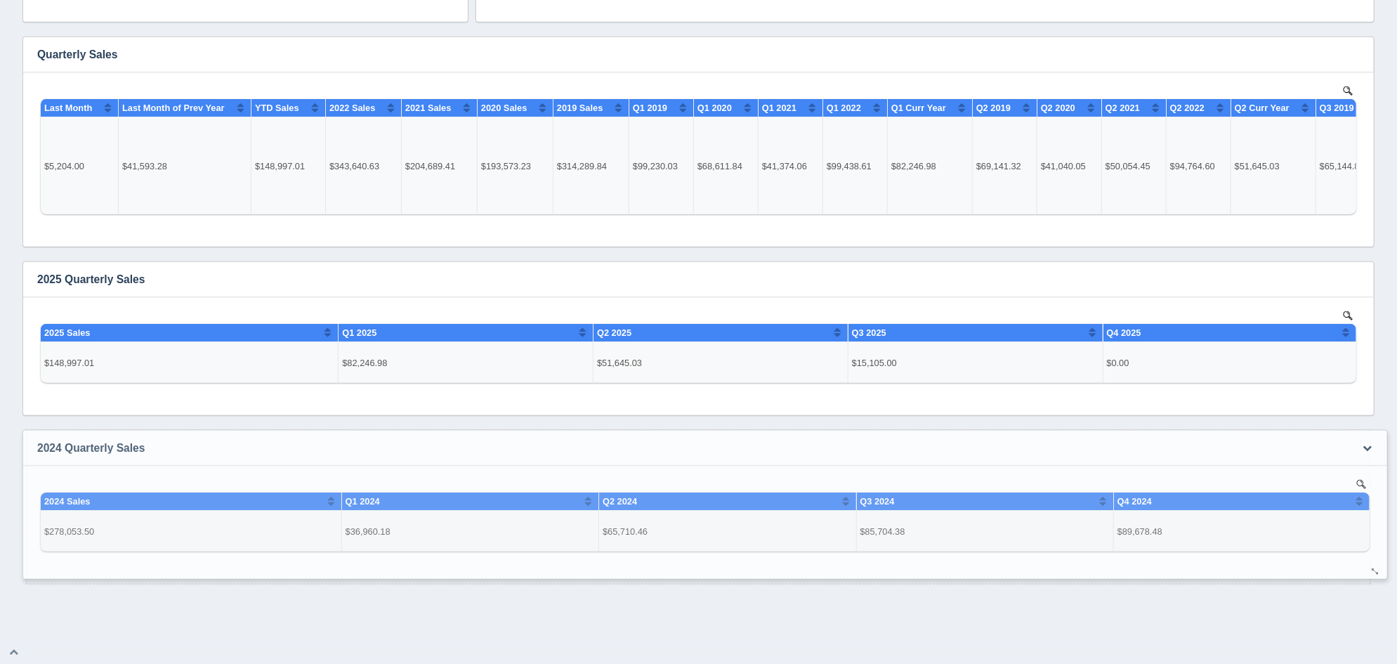
drag, startPoint x: 682, startPoint y: 576, endPoint x: 1372, endPoint y: 572, distance: 690.4
click at [1372, 572] on div at bounding box center [1375, 572] width 11 height 11
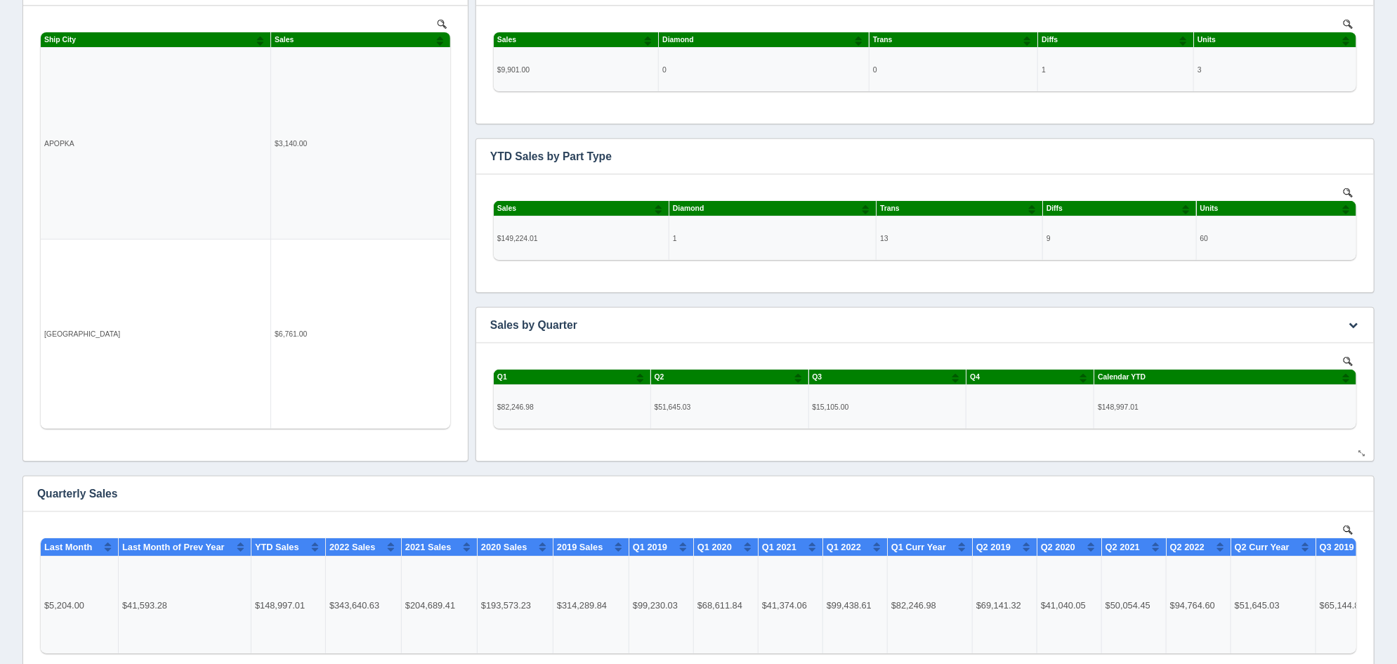
scroll to position [0, 0]
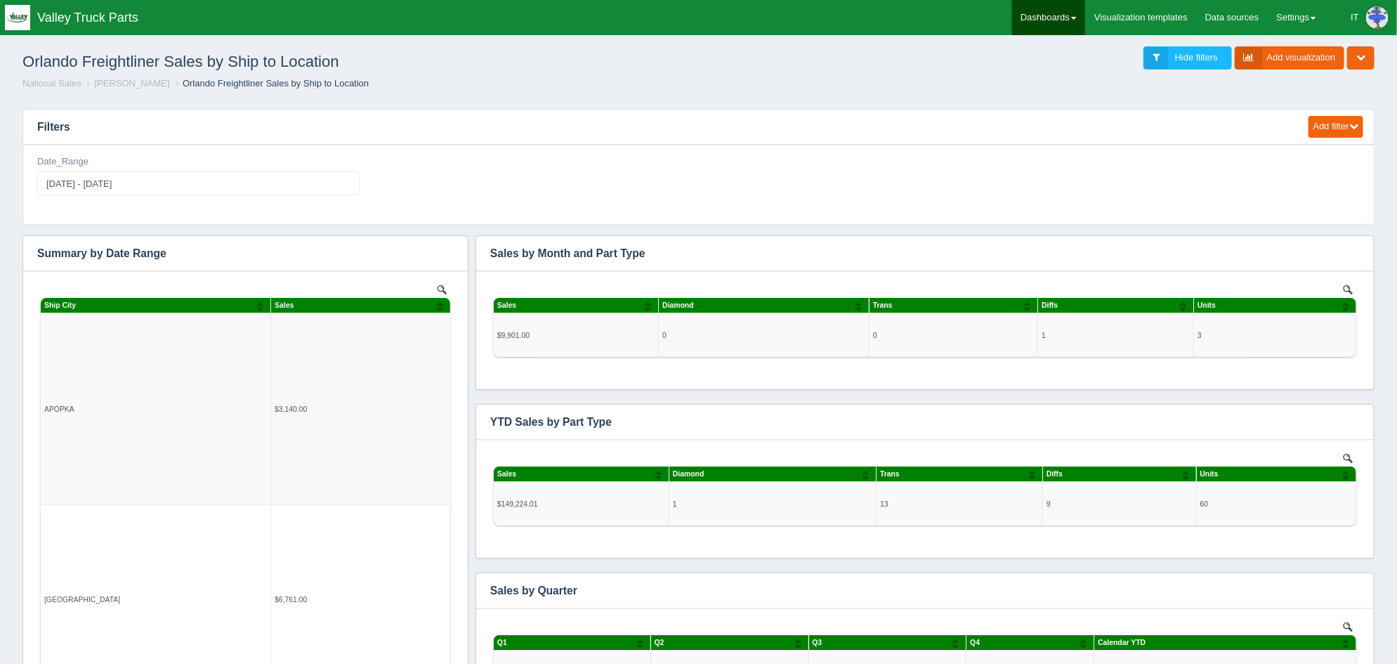
click at [1072, 20] on link "Dashboards" at bounding box center [1048, 17] width 73 height 35
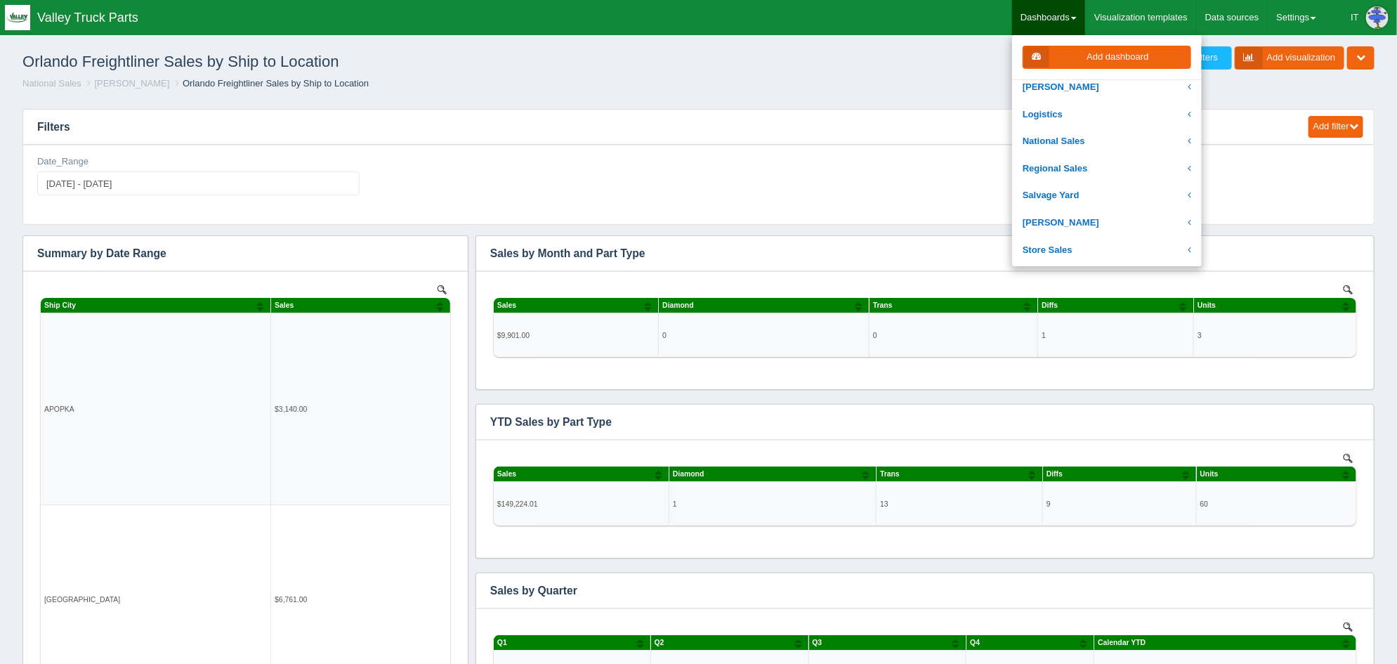
scroll to position [263, 0]
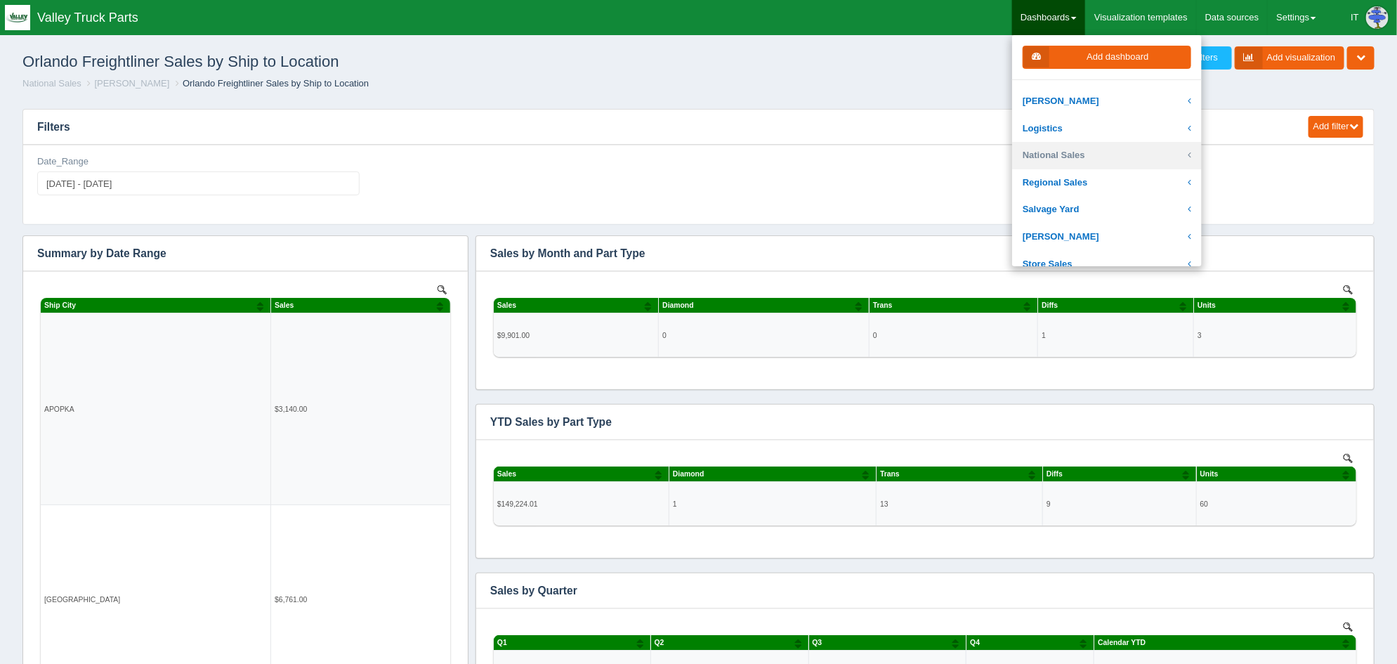
click at [1109, 155] on link "National Sales" at bounding box center [1107, 155] width 190 height 27
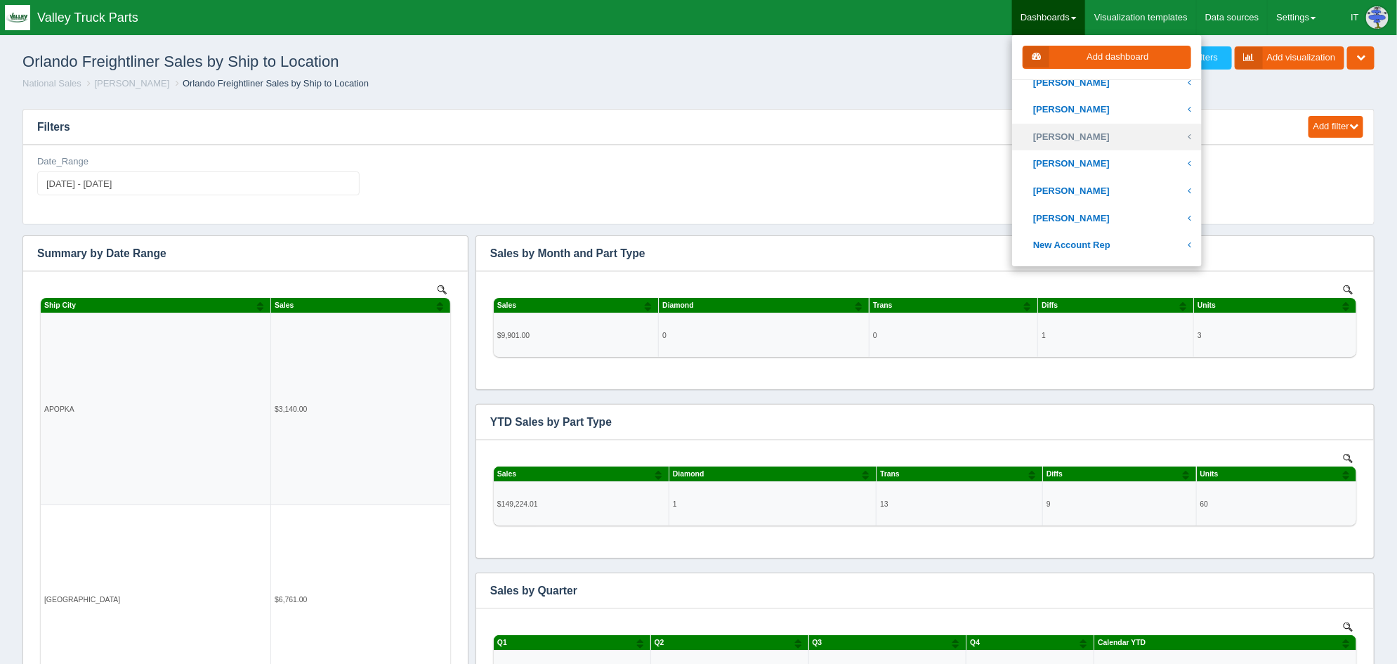
scroll to position [526, 0]
click at [1110, 129] on link "[PERSON_NAME]" at bounding box center [1107, 135] width 190 height 27
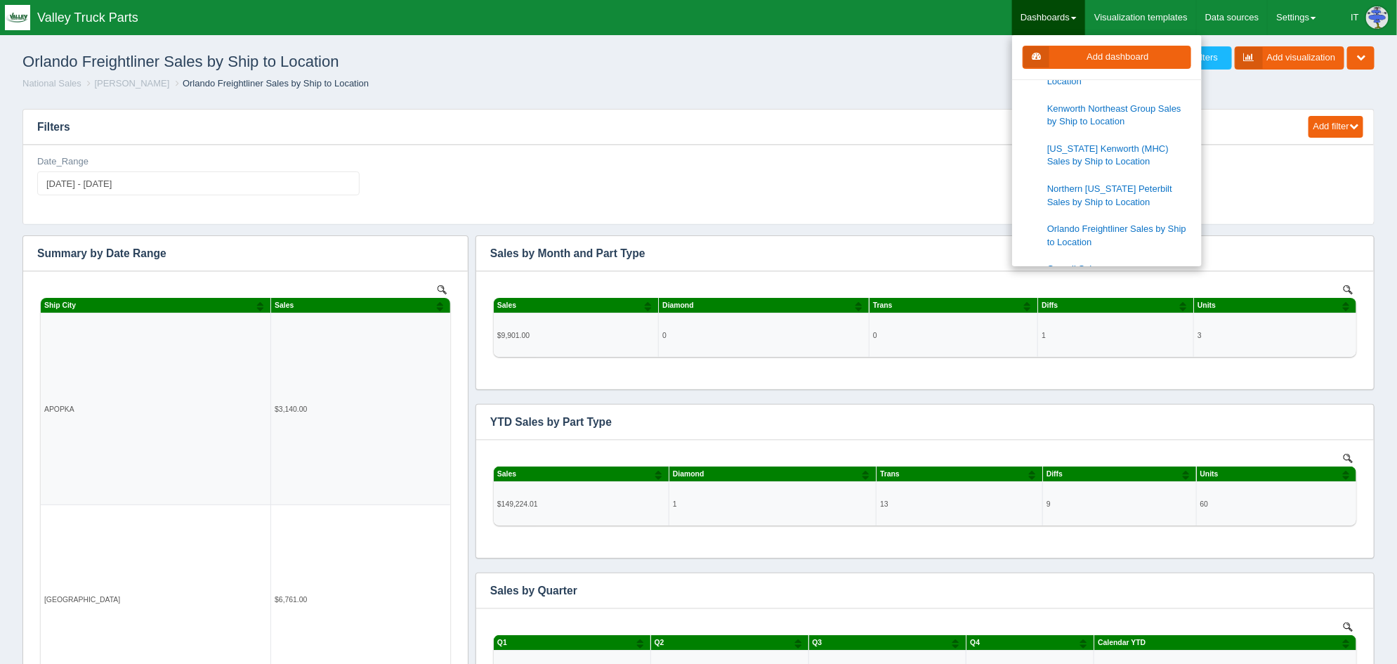
scroll to position [789, 0]
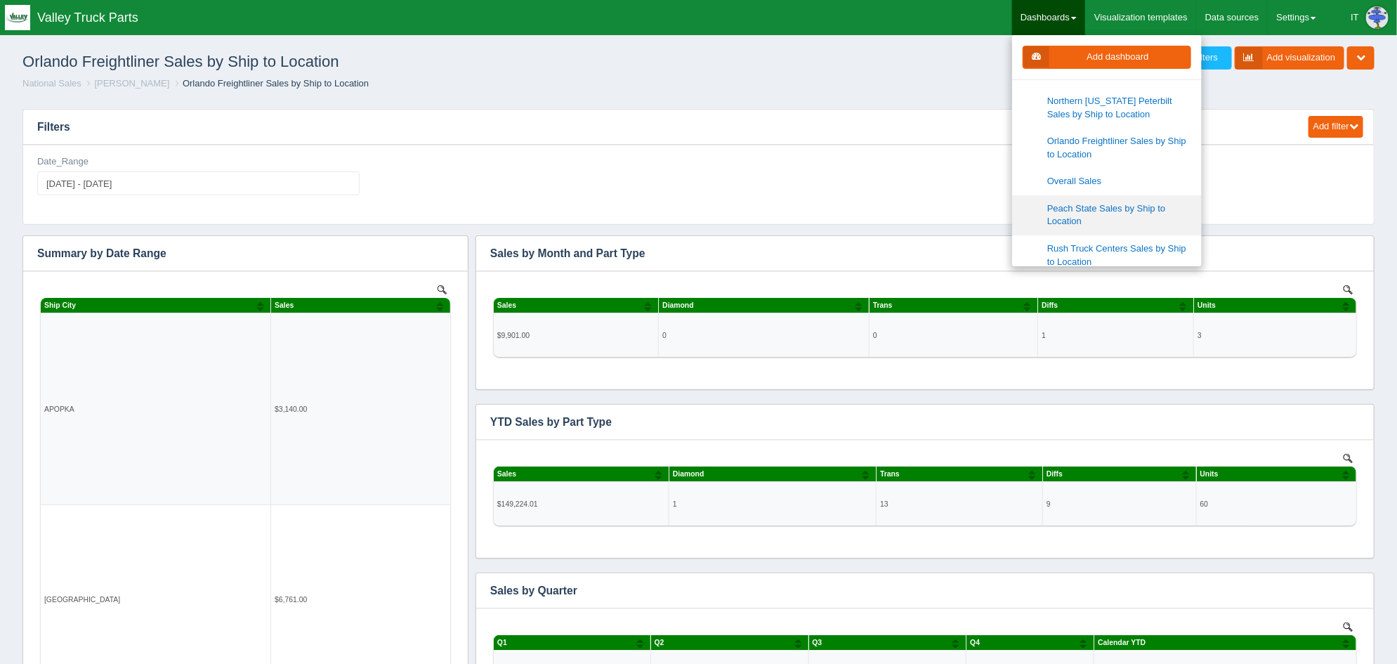
click at [1122, 216] on link "Peach State Sales by Ship to Location" at bounding box center [1107, 215] width 190 height 40
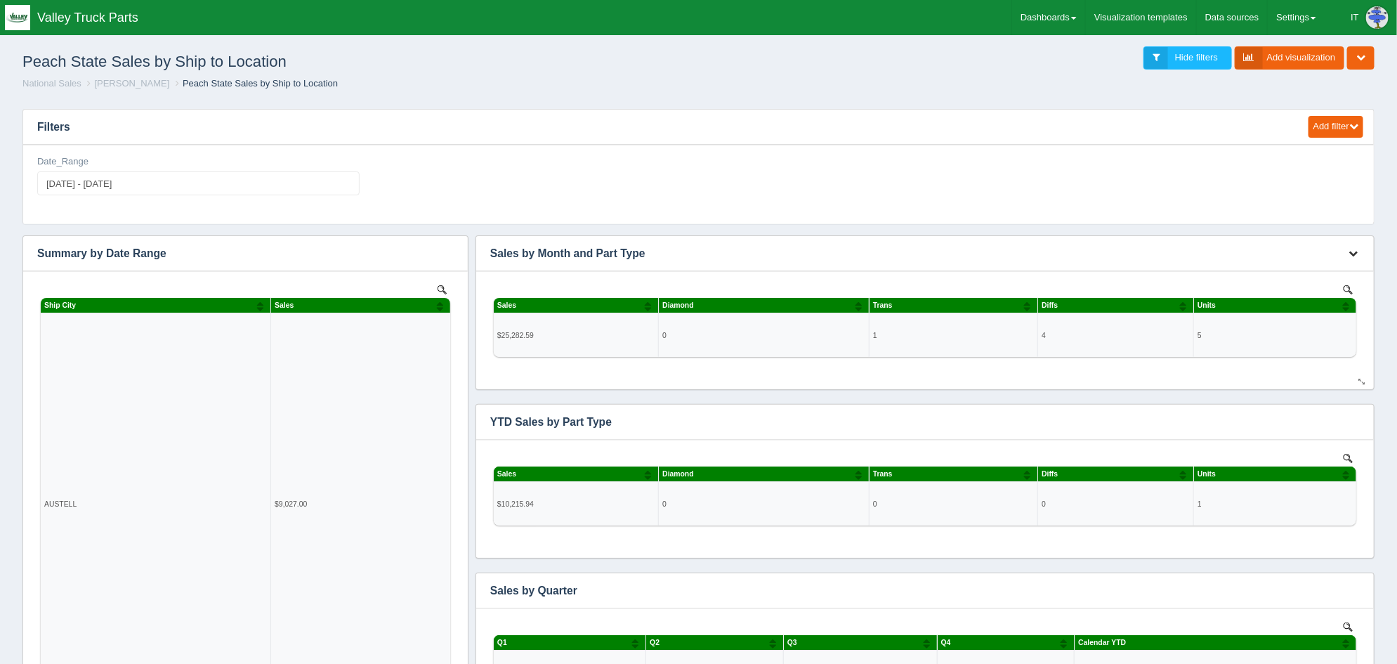
click at [1358, 254] on icon "button" at bounding box center [1353, 253] width 9 height 9
click at [1326, 278] on link "Edit chart" at bounding box center [1307, 274] width 112 height 20
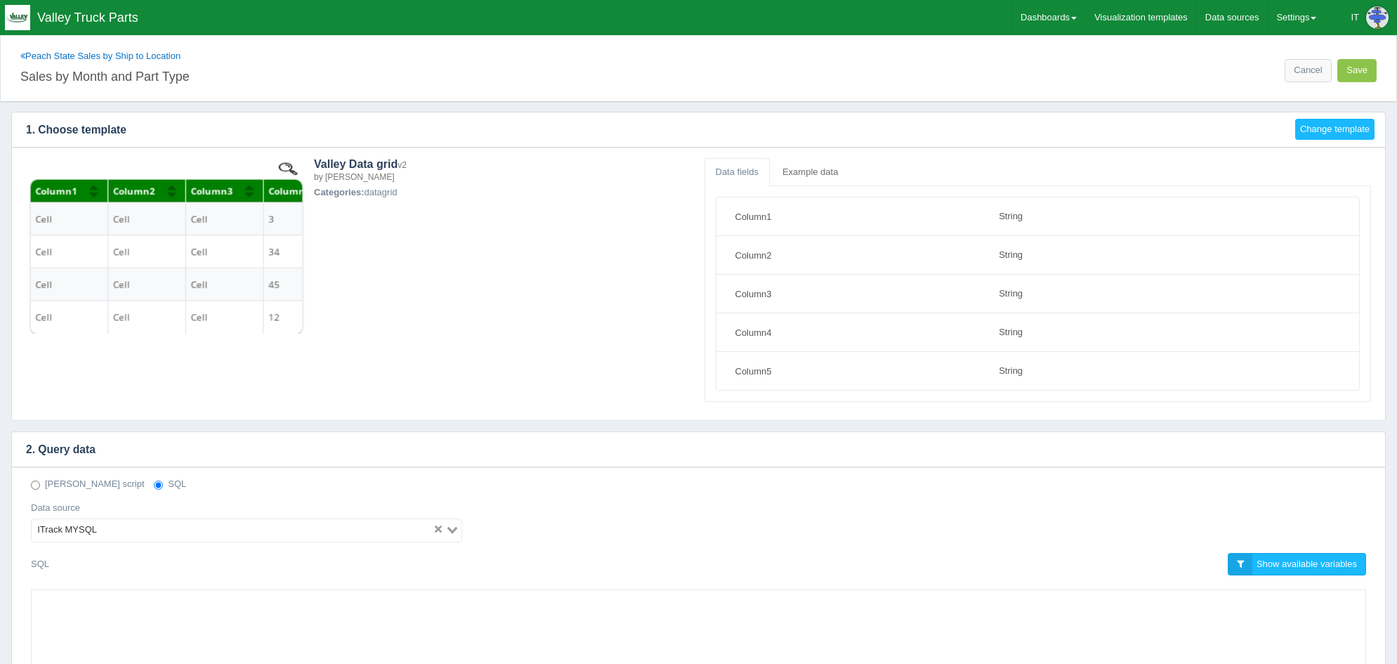
select select "string"
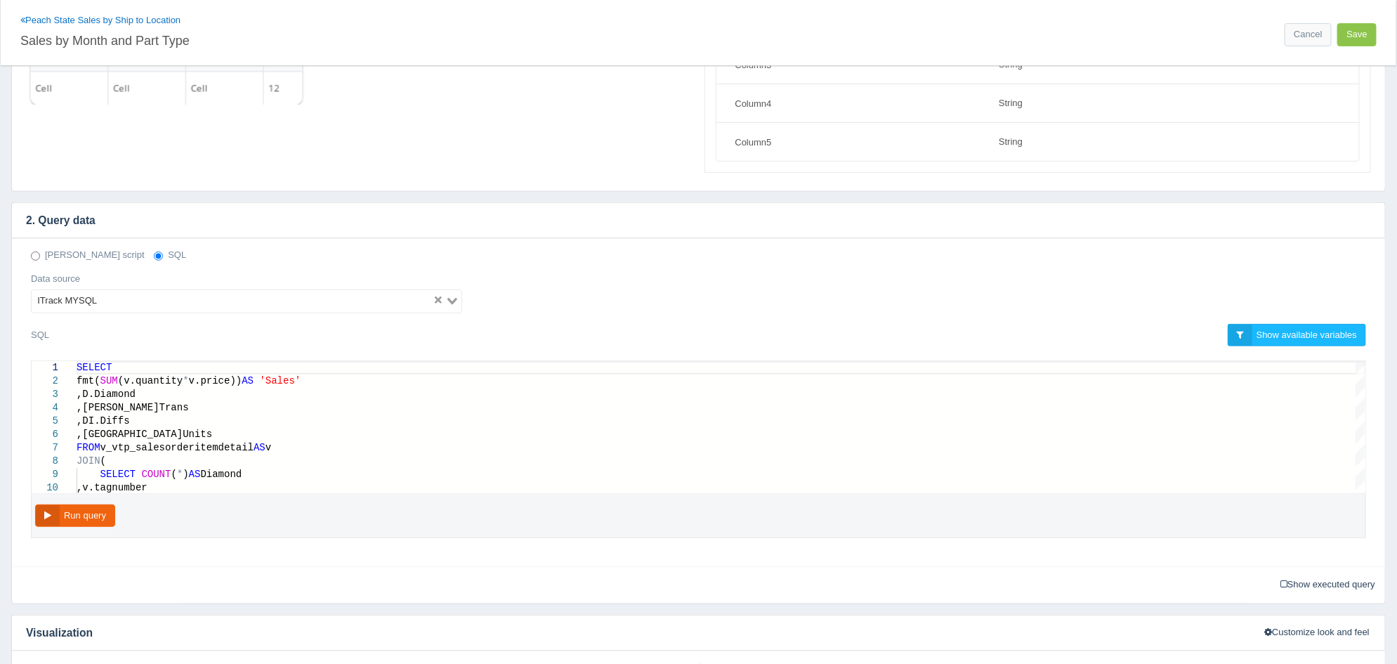
scroll to position [263, 0]
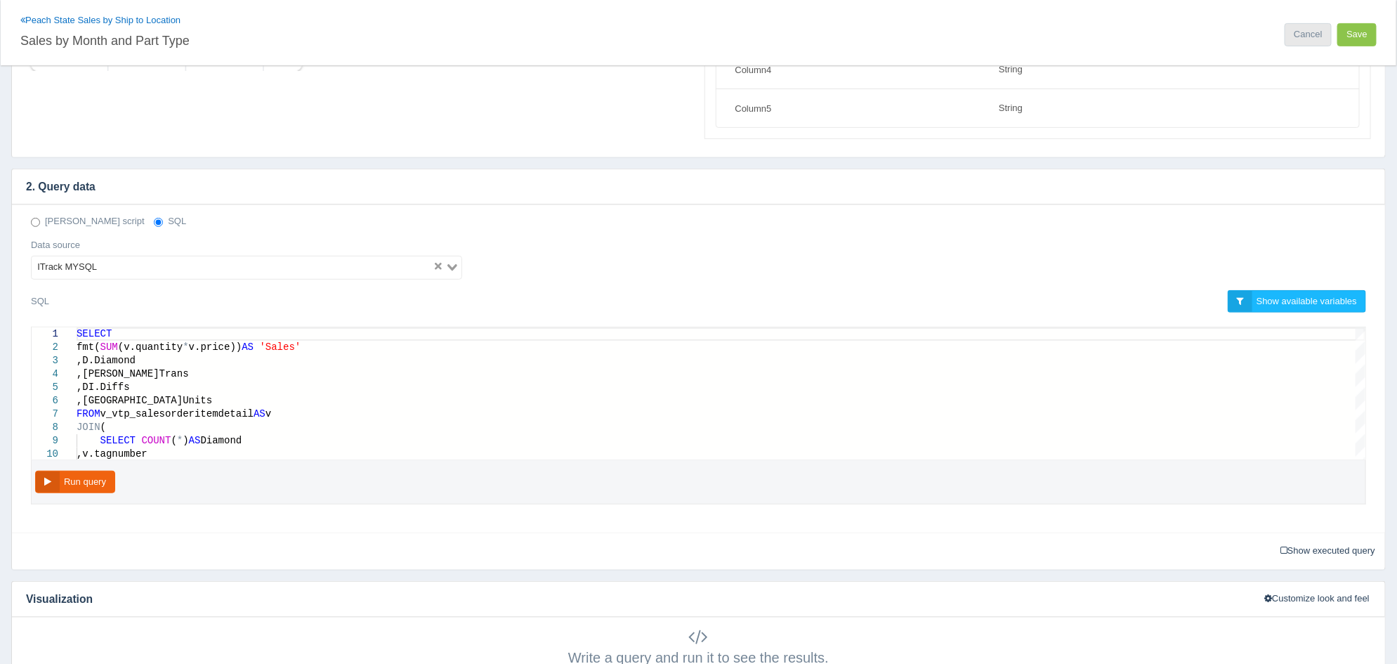
click at [1295, 38] on link "Cancel" at bounding box center [1308, 34] width 46 height 23
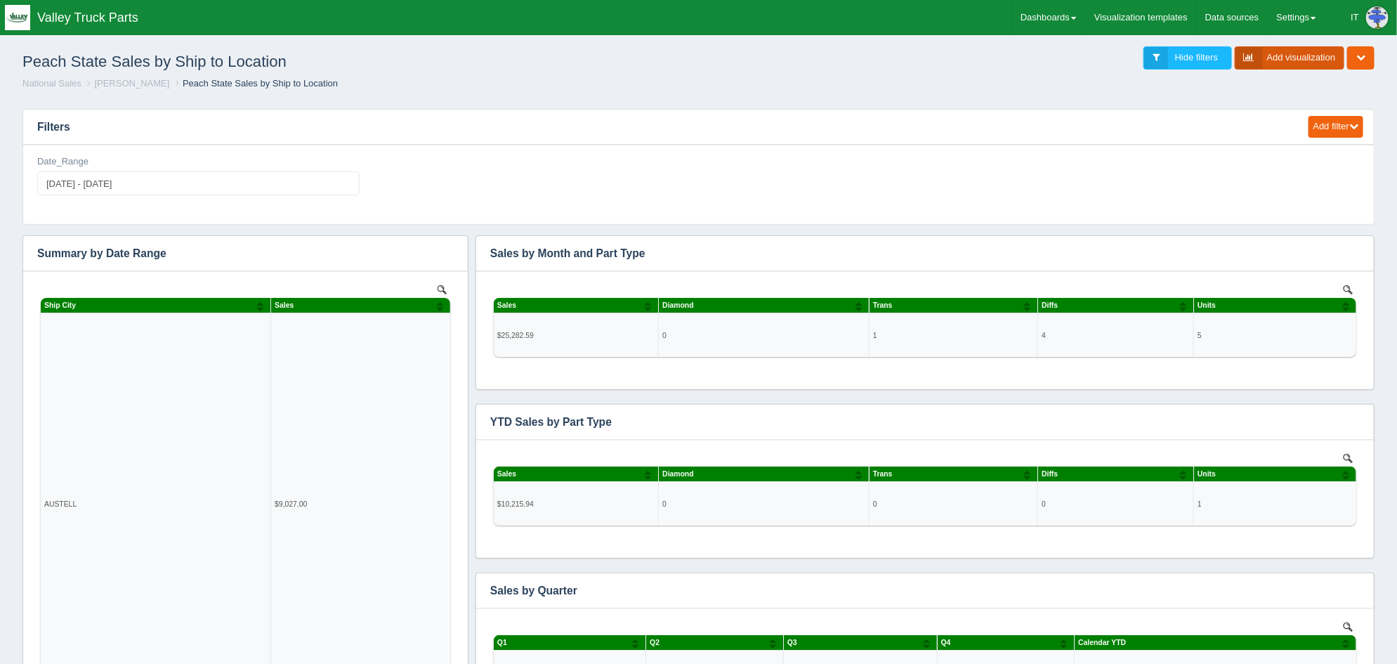
click at [1289, 67] on link "Add visualization" at bounding box center [1290, 57] width 110 height 23
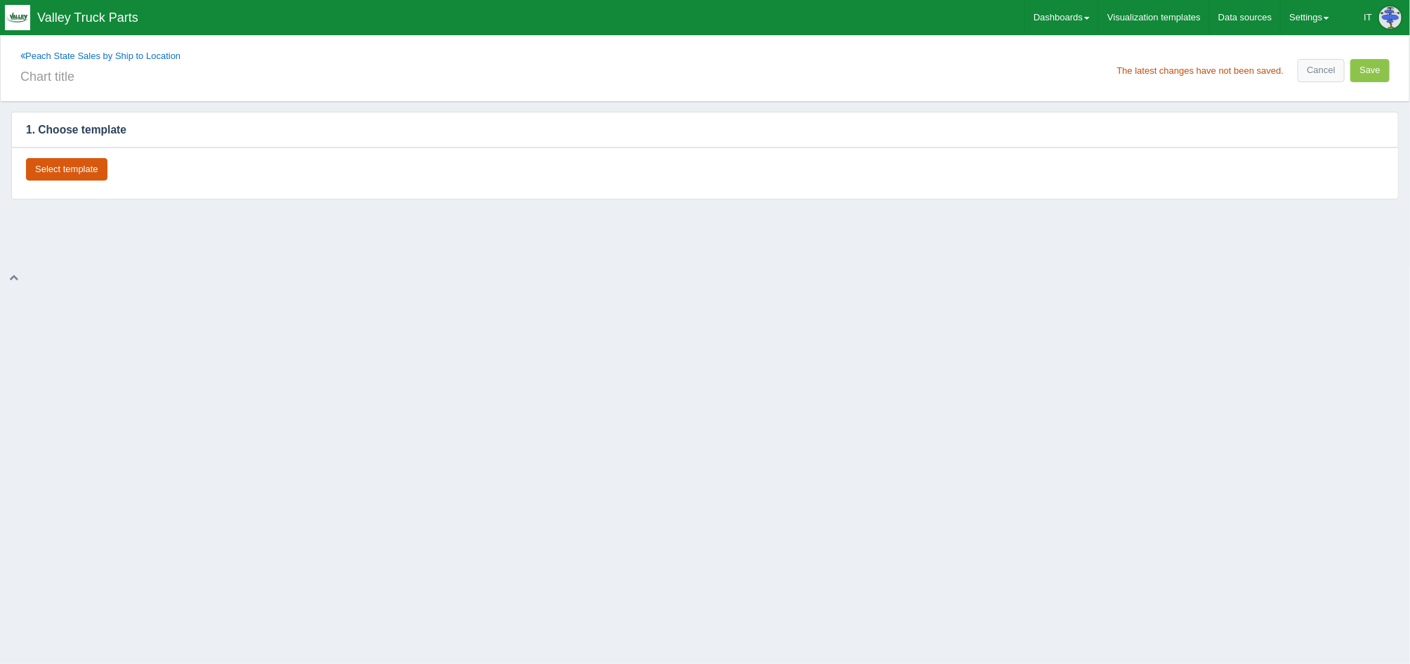
click at [91, 170] on button "Select template" at bounding box center [66, 169] width 81 height 23
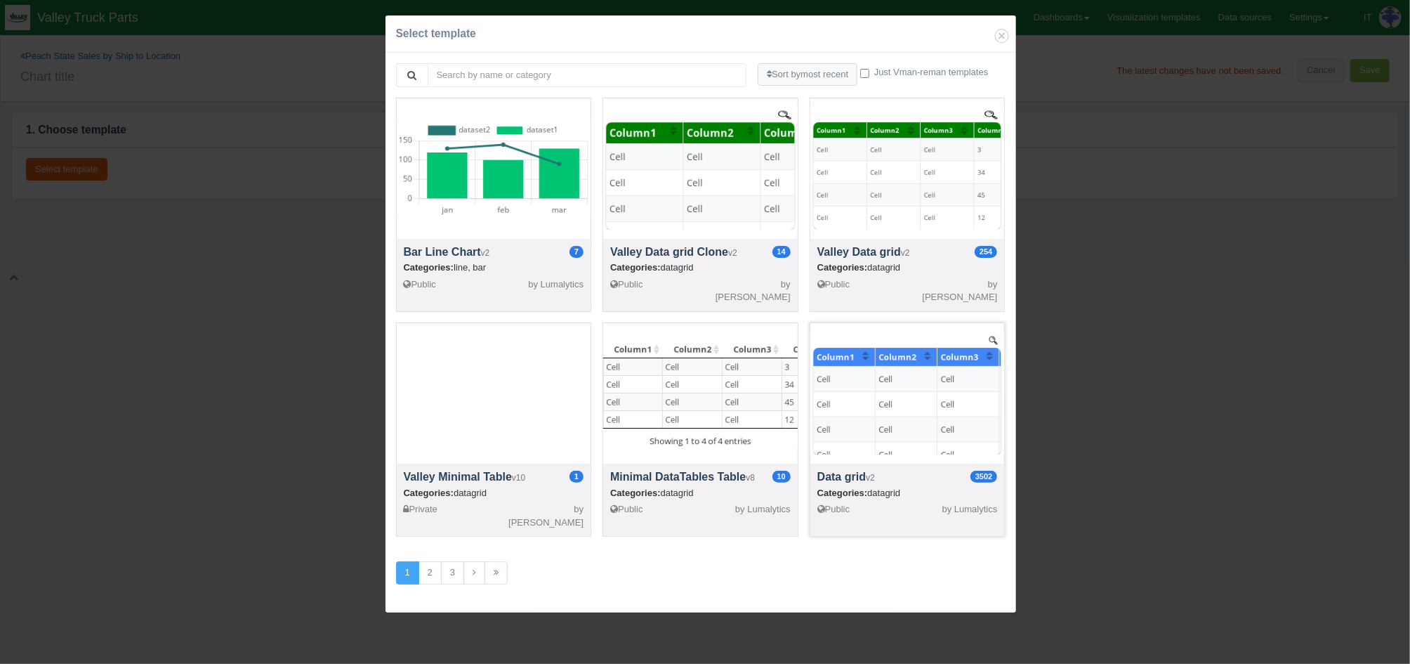
click at [891, 399] on div at bounding box center [908, 393] width 195 height 140
select select "string"
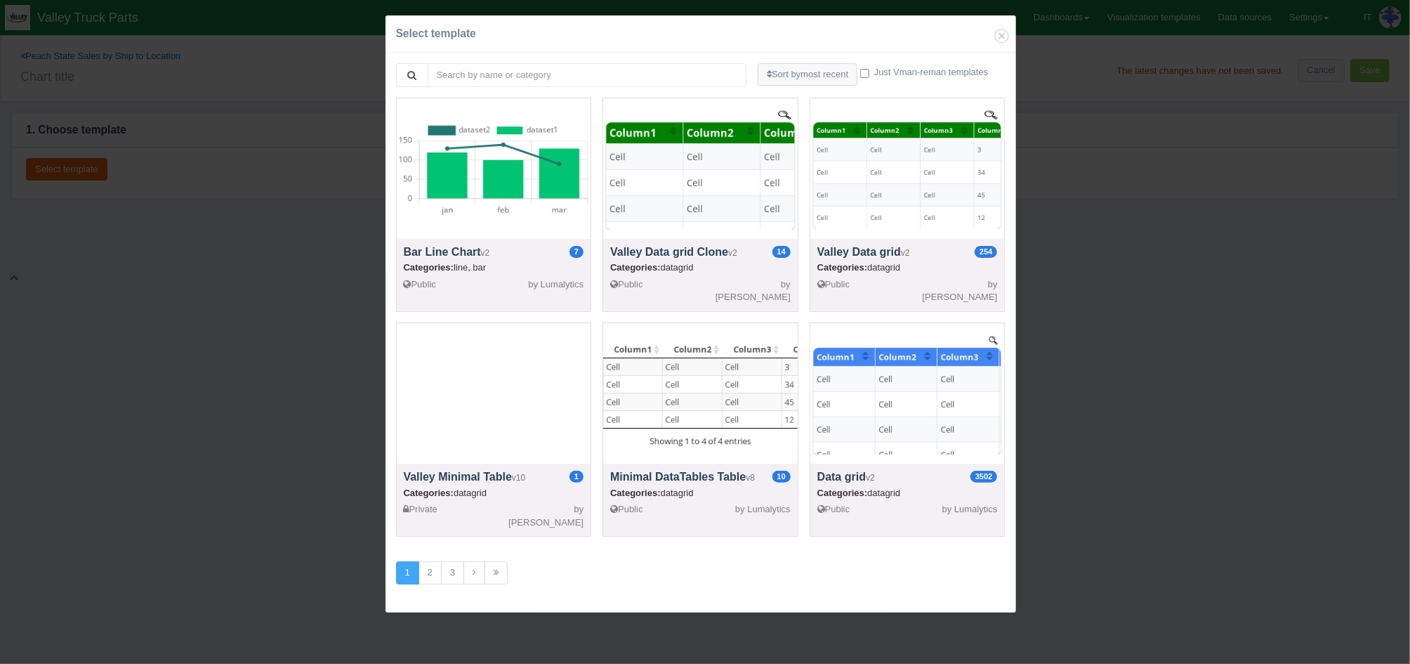
select select "string"
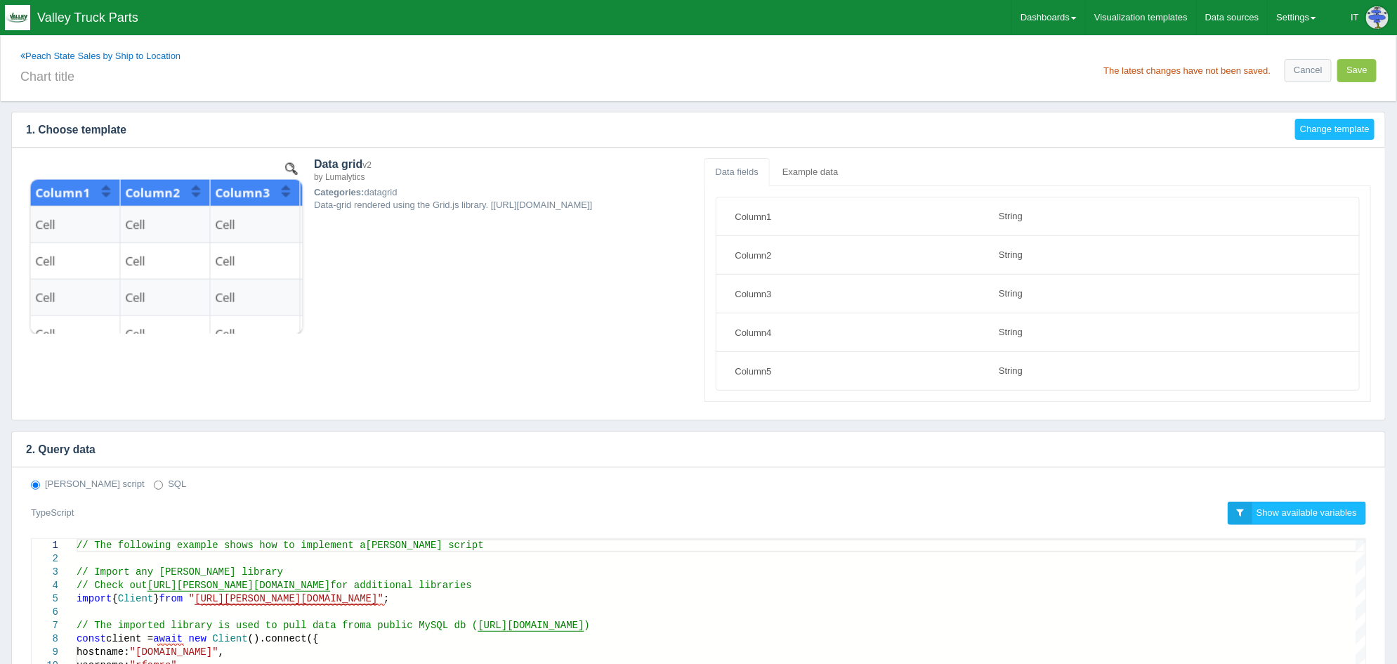
click at [154, 484] on label "SQL" at bounding box center [170, 484] width 32 height 13
click at [154, 484] on input "SQL" at bounding box center [158, 484] width 9 height 9
radio input "true"
radio input "false"
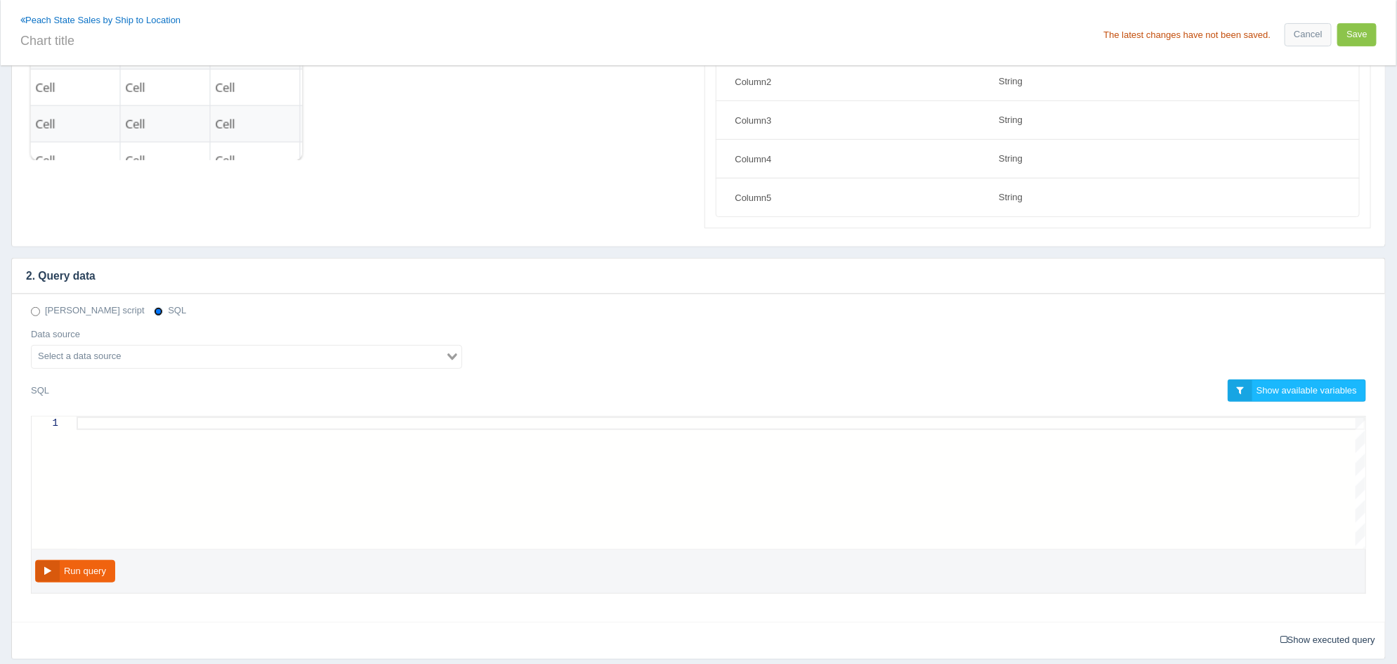
scroll to position [175, 0]
click at [259, 355] on input "Search for option" at bounding box center [238, 355] width 411 height 17
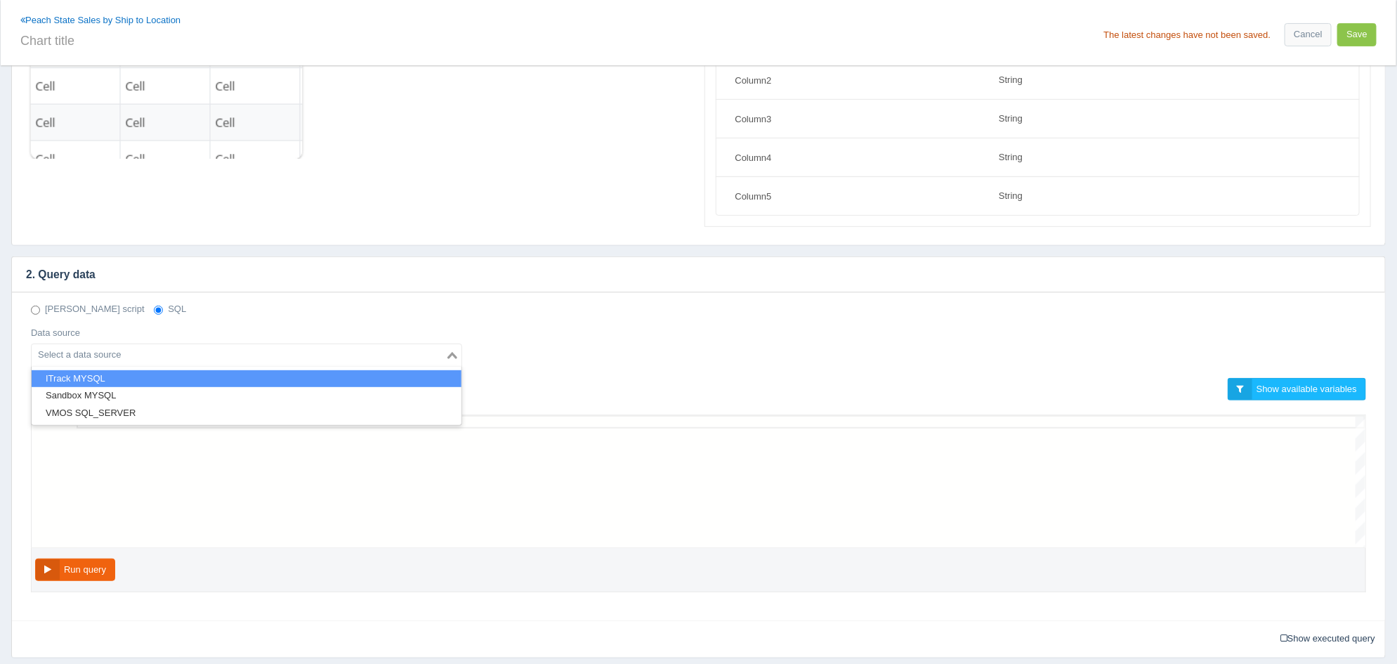
click at [131, 379] on li "ITrack MYSQL" at bounding box center [247, 379] width 430 height 18
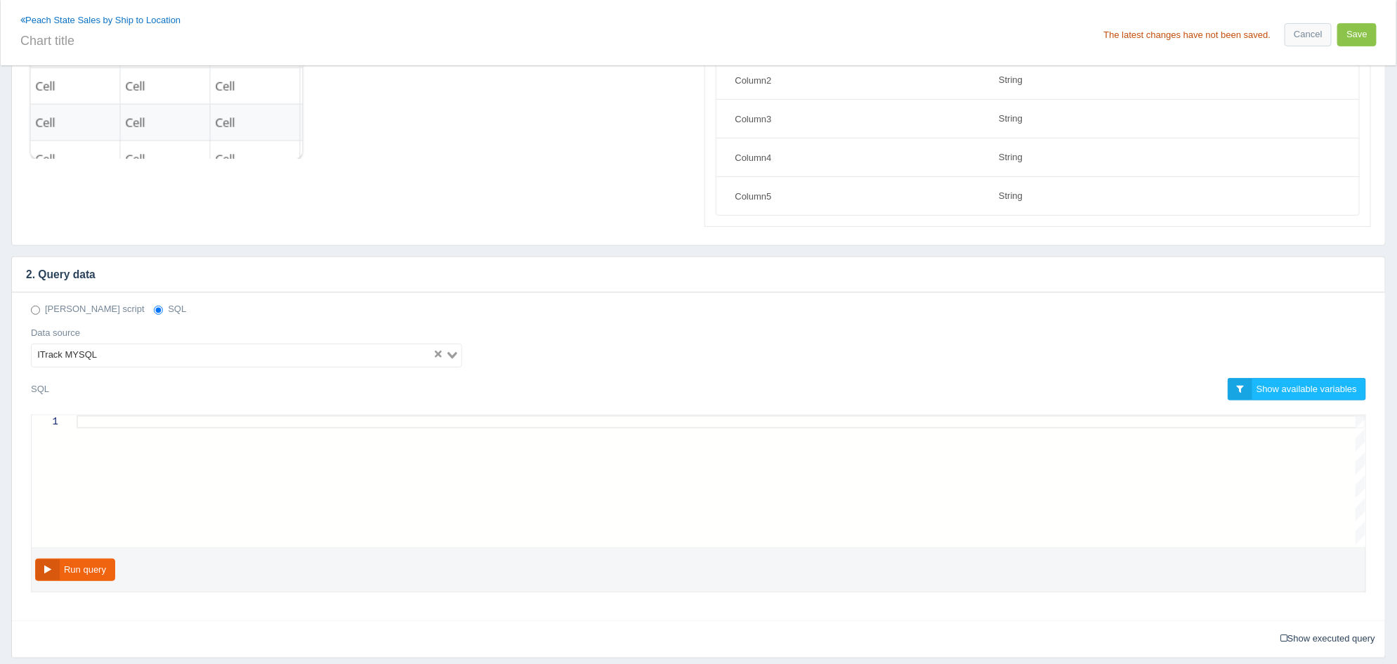
scroll to position [0, 0]
click at [111, 427] on div at bounding box center [721, 481] width 1289 height 132
paste textarea "AND v.salesorderdocumentid IN (9, 25) AND v.void = 'False' AND v.closed = 'True…"
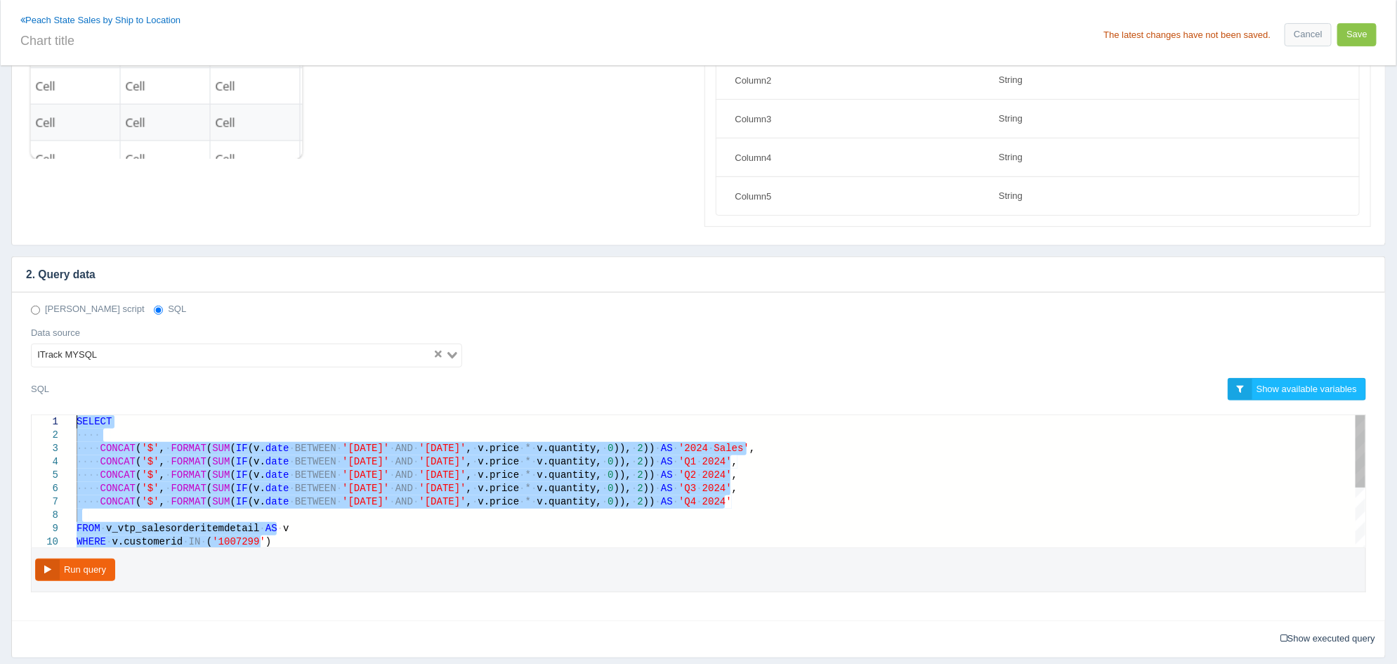
drag, startPoint x: 280, startPoint y: 532, endPoint x: 8, endPoint y: 364, distance: 319.8
type textarea "SELECT CONCAT('$', FORMAT(SUM(IF(v.date BETWEEN '2024-01-01' AND '2024-12-31', …"
click at [71, 51] on div "Peach State Sales by Ship to Location The latest changes have not been saved. C…" at bounding box center [699, 32] width 1396 height 65
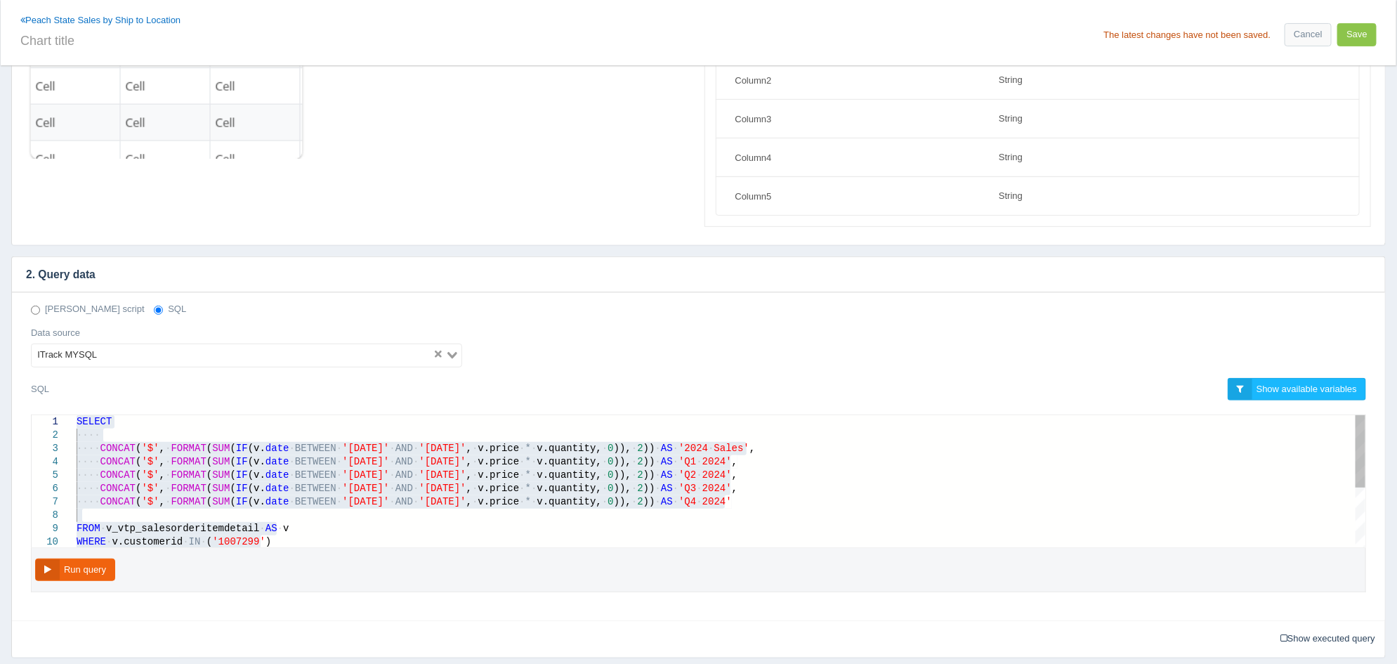
click at [71, 51] on div "Peach State Sales by Ship to Location The latest changes have not been saved. C…" at bounding box center [699, 32] width 1396 height 65
click at [72, 41] on input "text" at bounding box center [356, 39] width 673 height 24
type input "2024 Quarterly Sales"
click at [1369, 33] on button "Save" at bounding box center [1356, 34] width 39 height 23
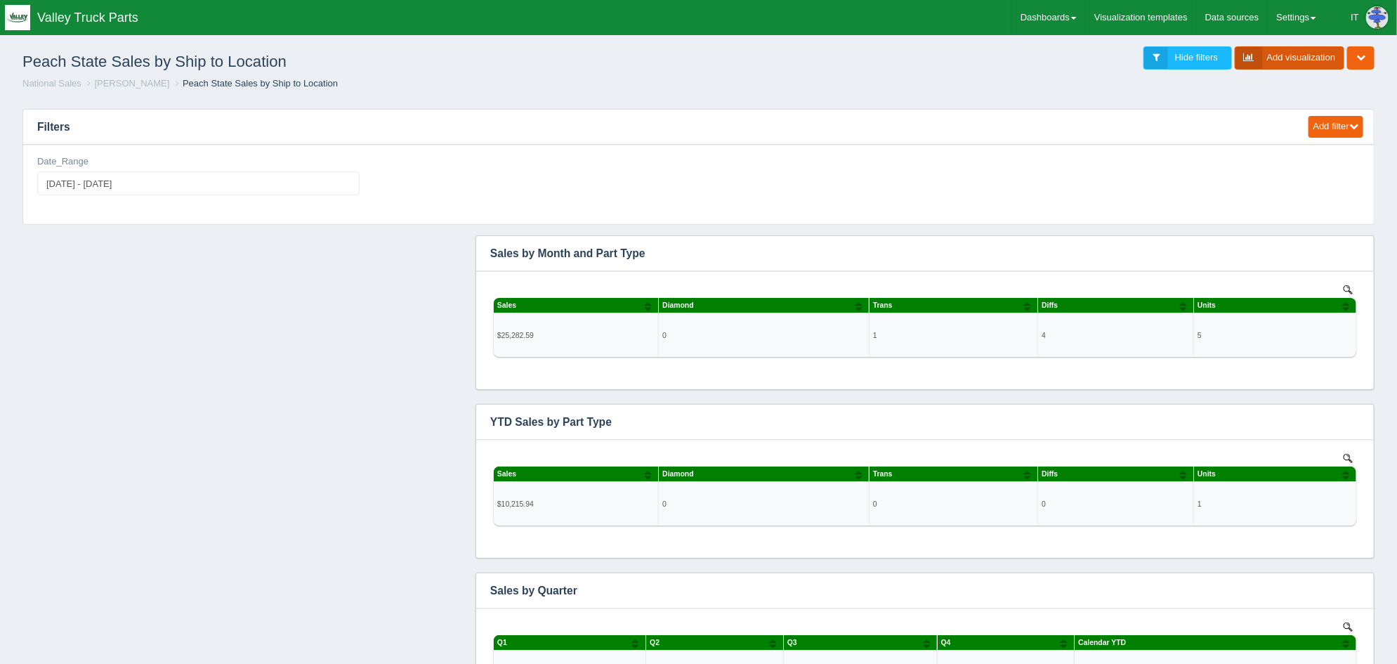
click at [1275, 51] on link "Add visualization" at bounding box center [1290, 57] width 110 height 23
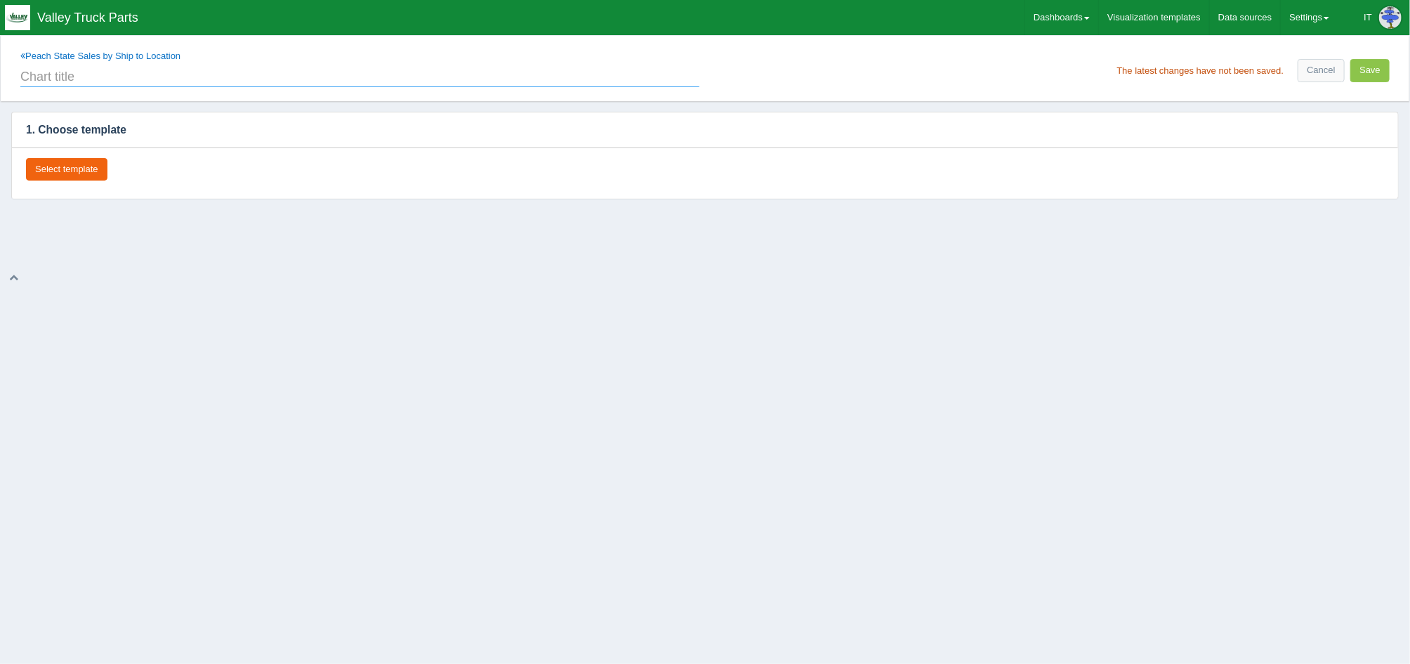
click at [90, 79] on input "text" at bounding box center [359, 75] width 679 height 24
type input "2025 Quarterly Sales"
click at [77, 178] on button "Select template" at bounding box center [66, 169] width 81 height 23
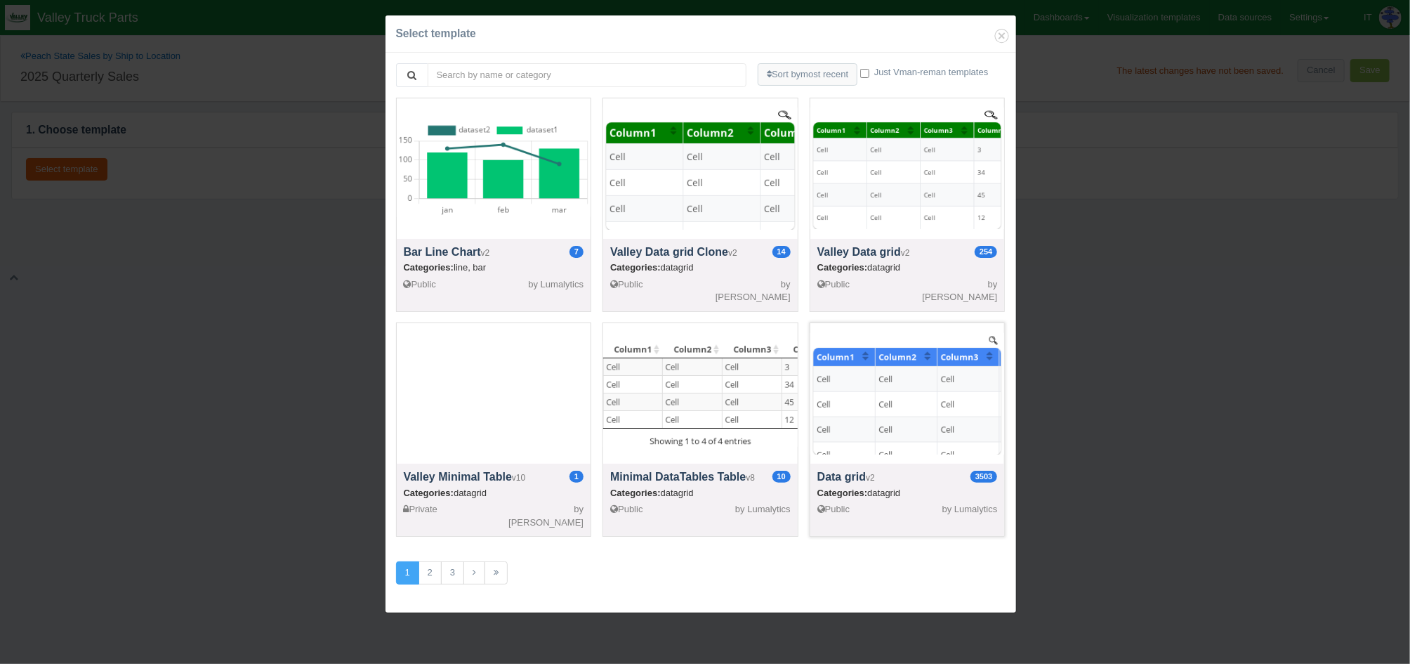
click at [825, 402] on div at bounding box center [908, 393] width 195 height 140
select select "string"
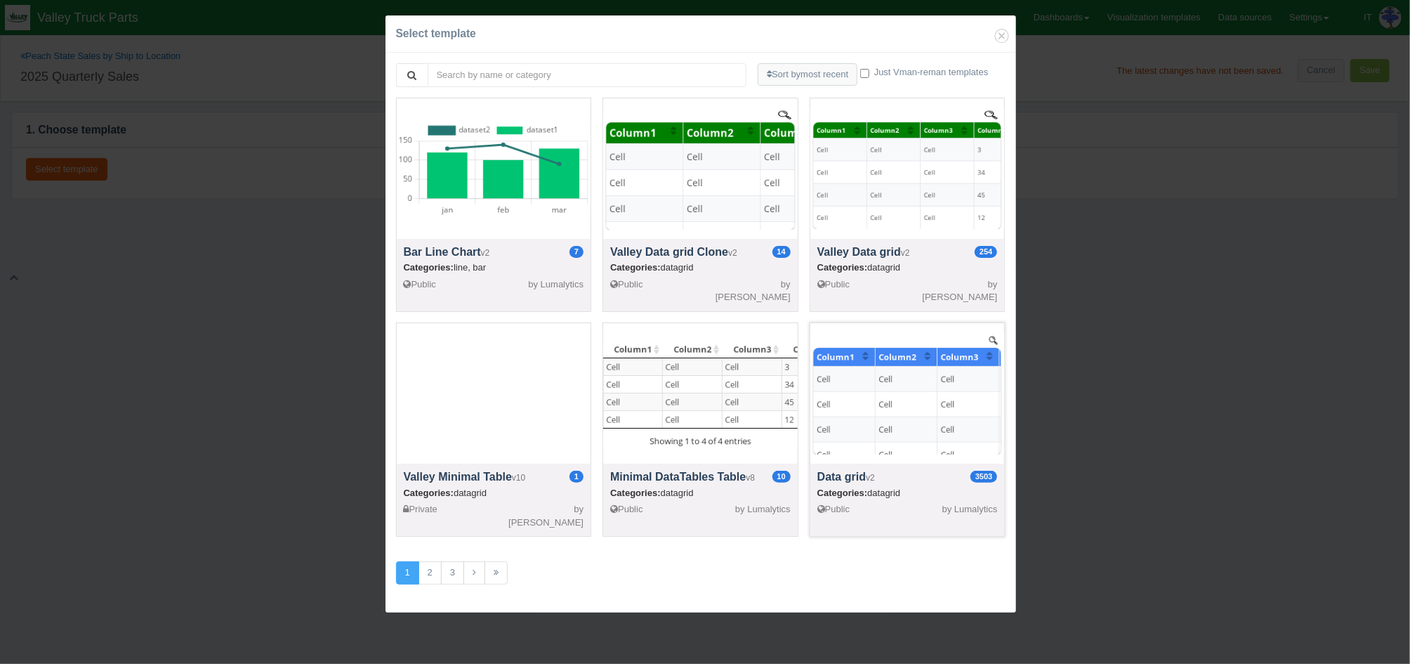
select select "string"
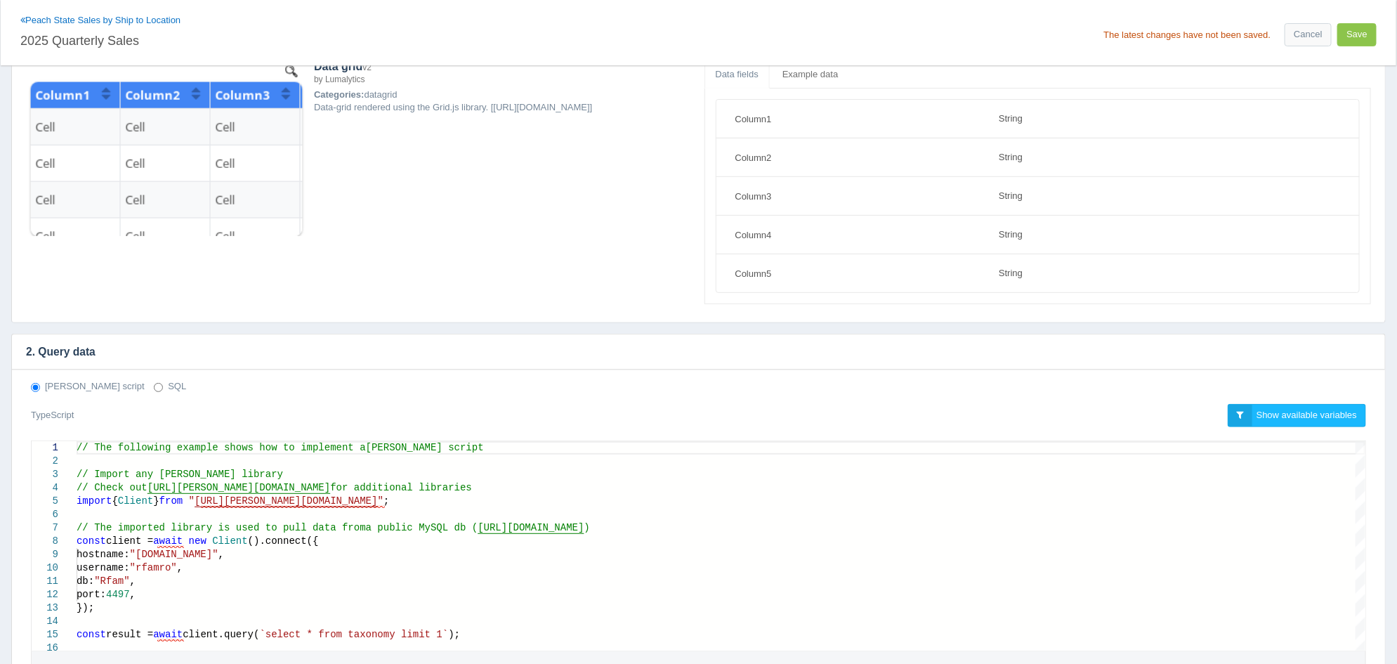
scroll to position [263, 0]
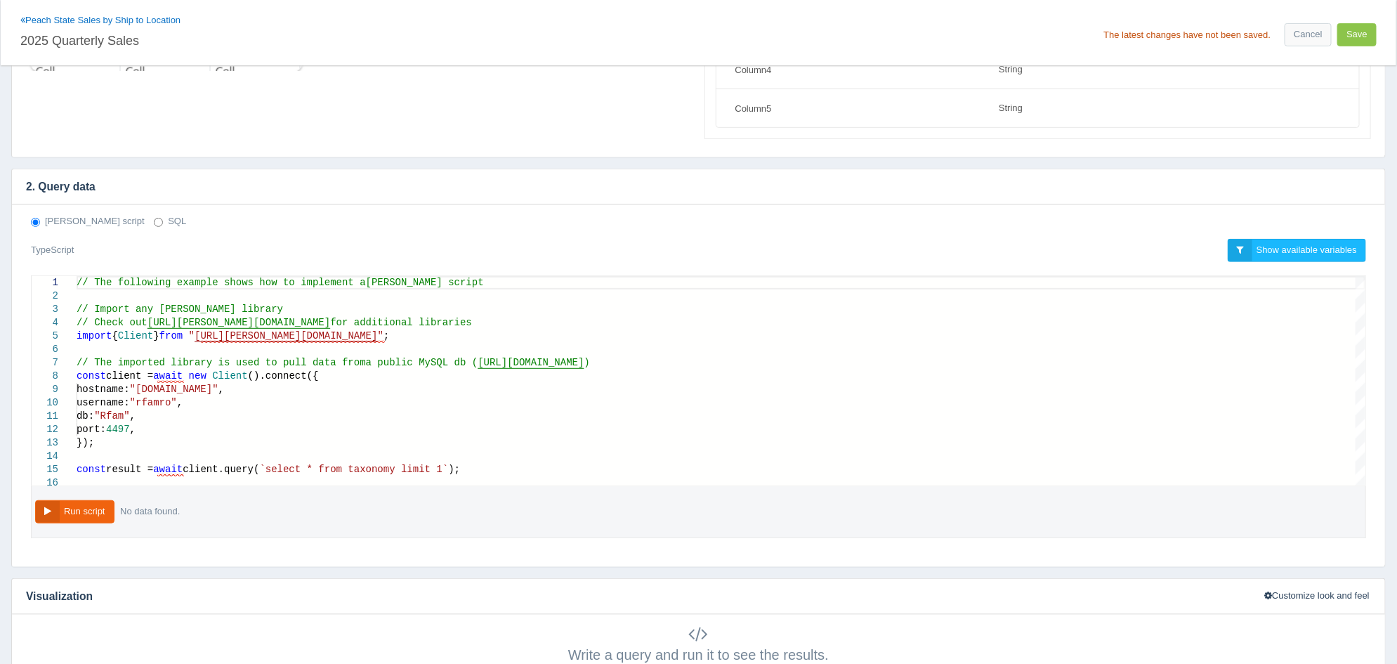
click at [154, 224] on label "SQL" at bounding box center [170, 221] width 32 height 13
click at [154, 224] on input "SQL" at bounding box center [158, 222] width 9 height 9
radio input "true"
radio input "false"
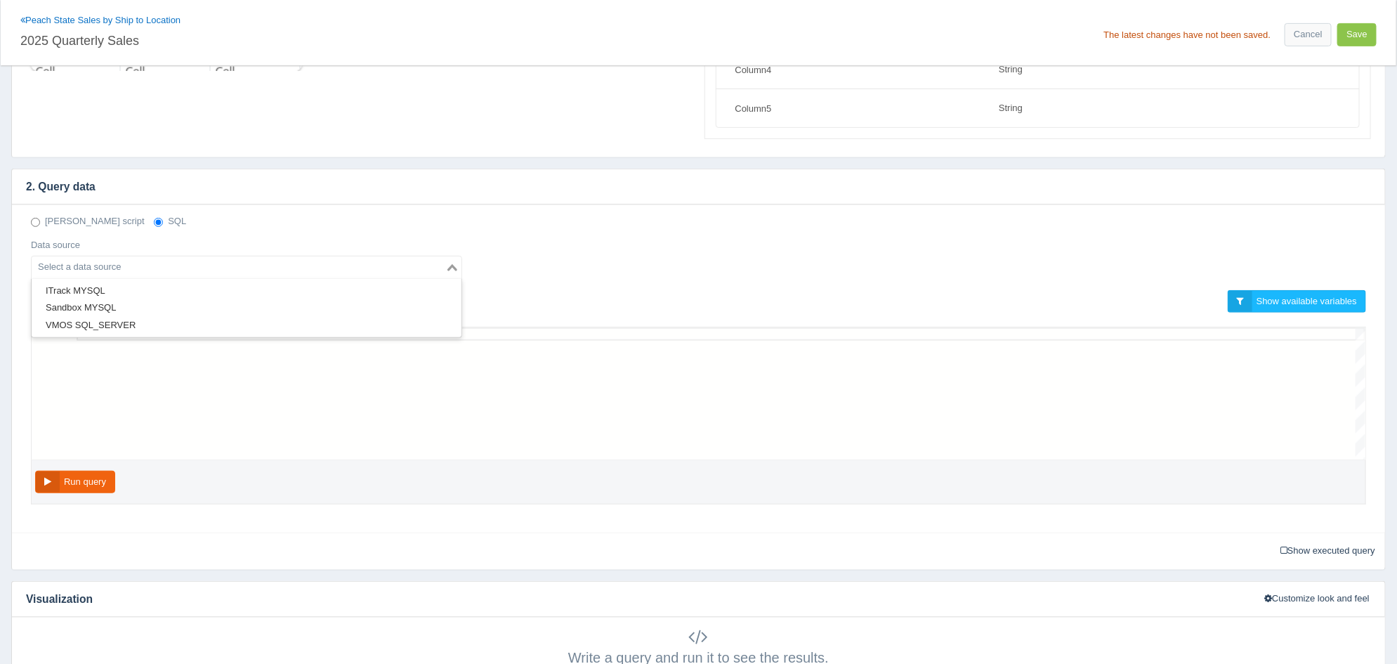
click at [119, 261] on input "Search for option" at bounding box center [238, 267] width 411 height 17
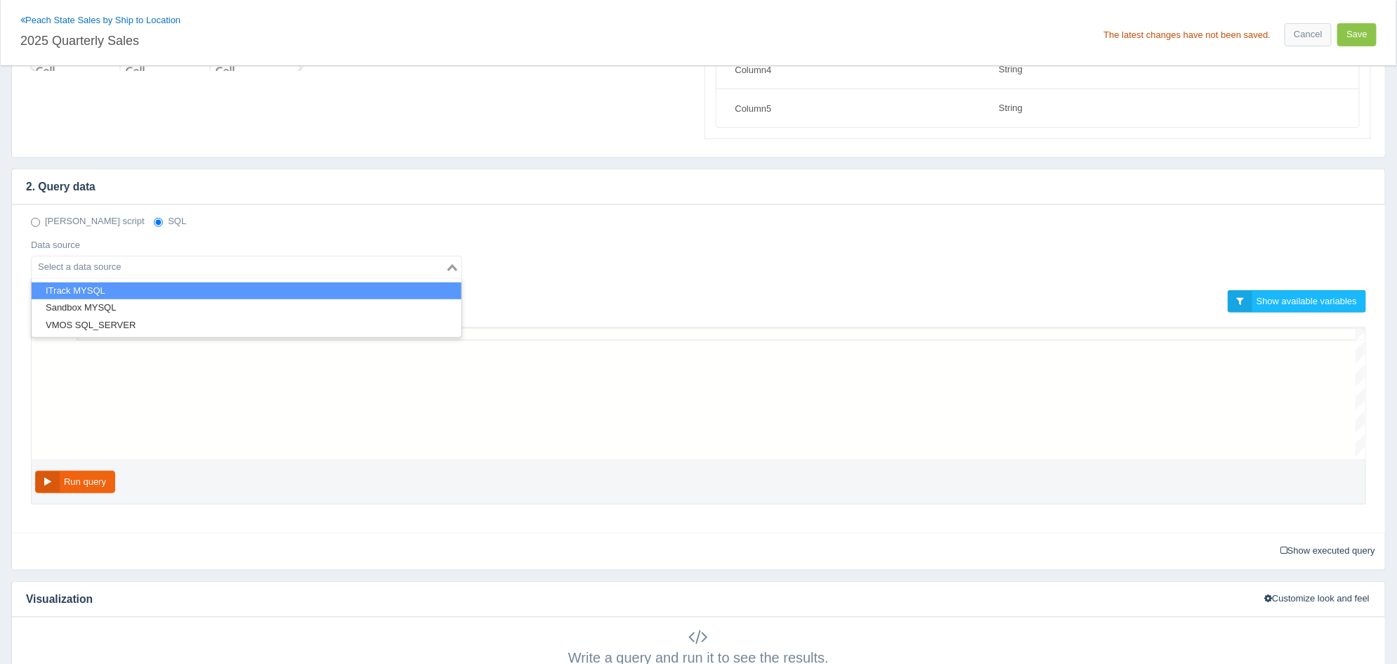
click at [114, 291] on li "ITrack MYSQL" at bounding box center [247, 291] width 430 height 18
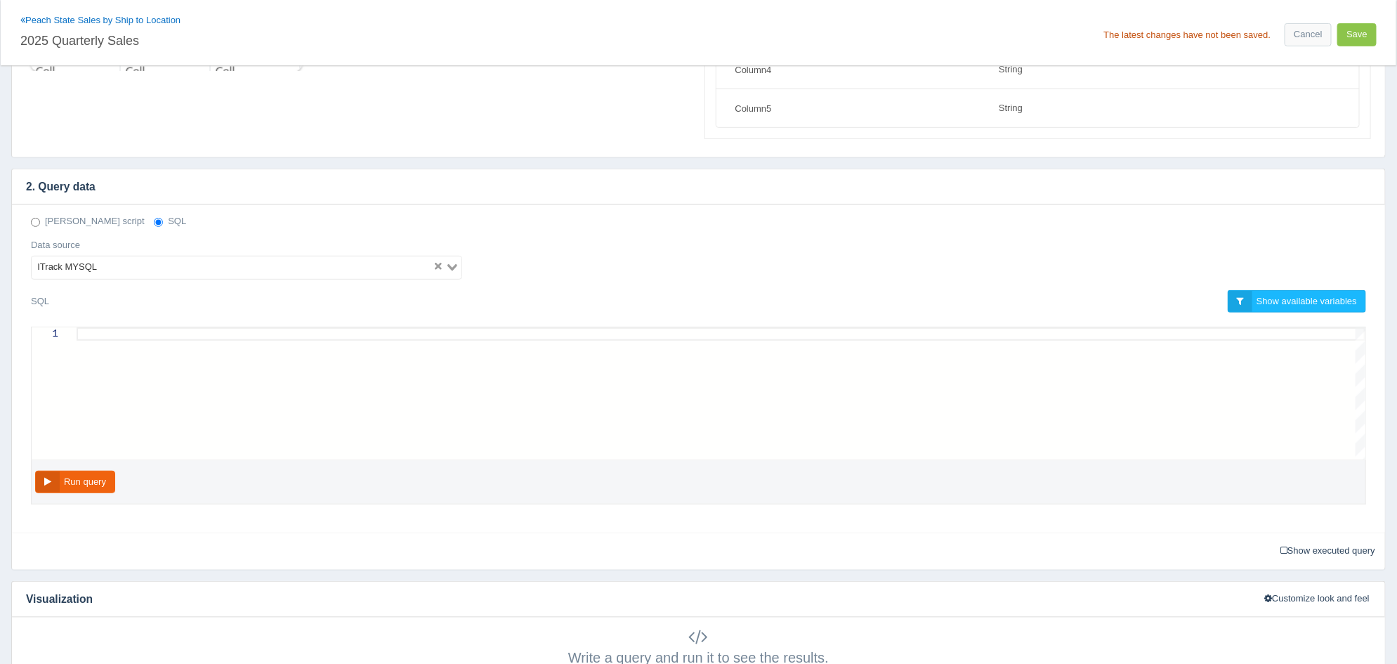
scroll to position [0, 0]
click at [177, 339] on div at bounding box center [721, 333] width 1289 height 13
paste textarea "AND v.salesorderdocumentid IN (9, 25) AND v.void = 'False' AND v.closed = 'True…"
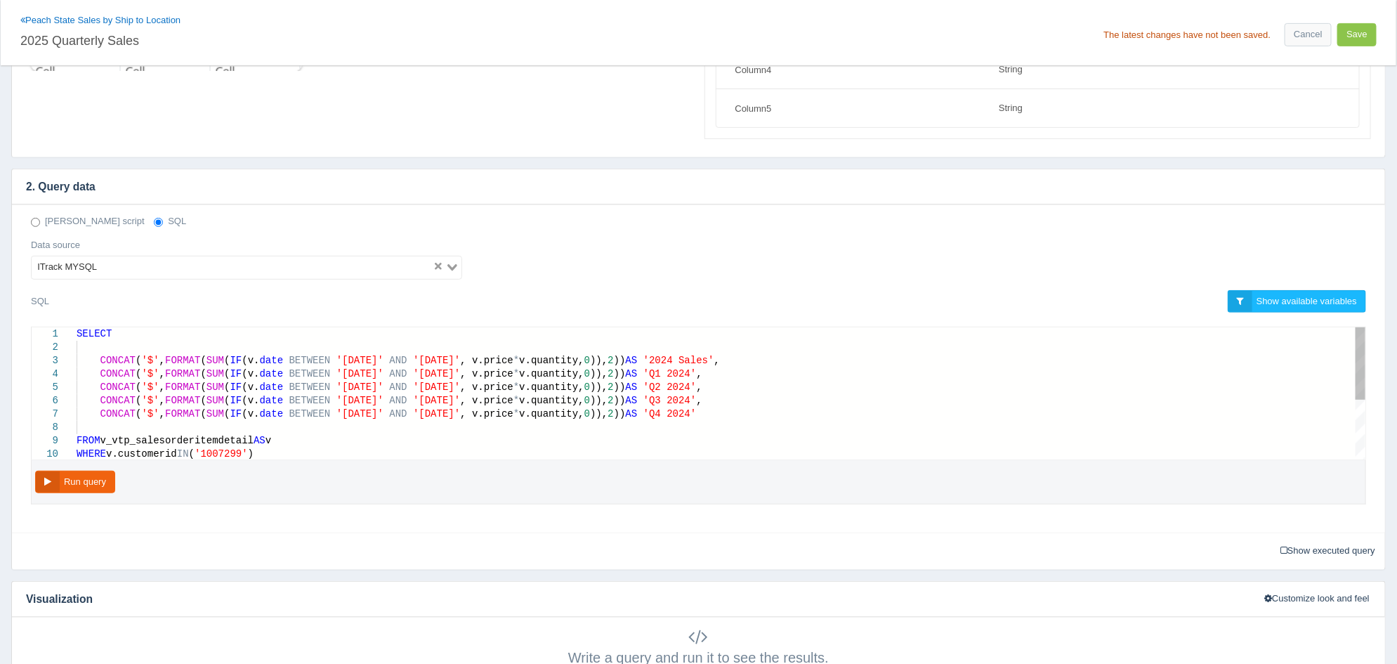
click at [691, 362] on span "'2024 Sales'" at bounding box center [678, 360] width 71 height 11
type textarea ") AS '2025 Sales', CONCAT('$', FORMAT(SUM(IF(v.date BETWEEN '2025-01-01' AND '2…"
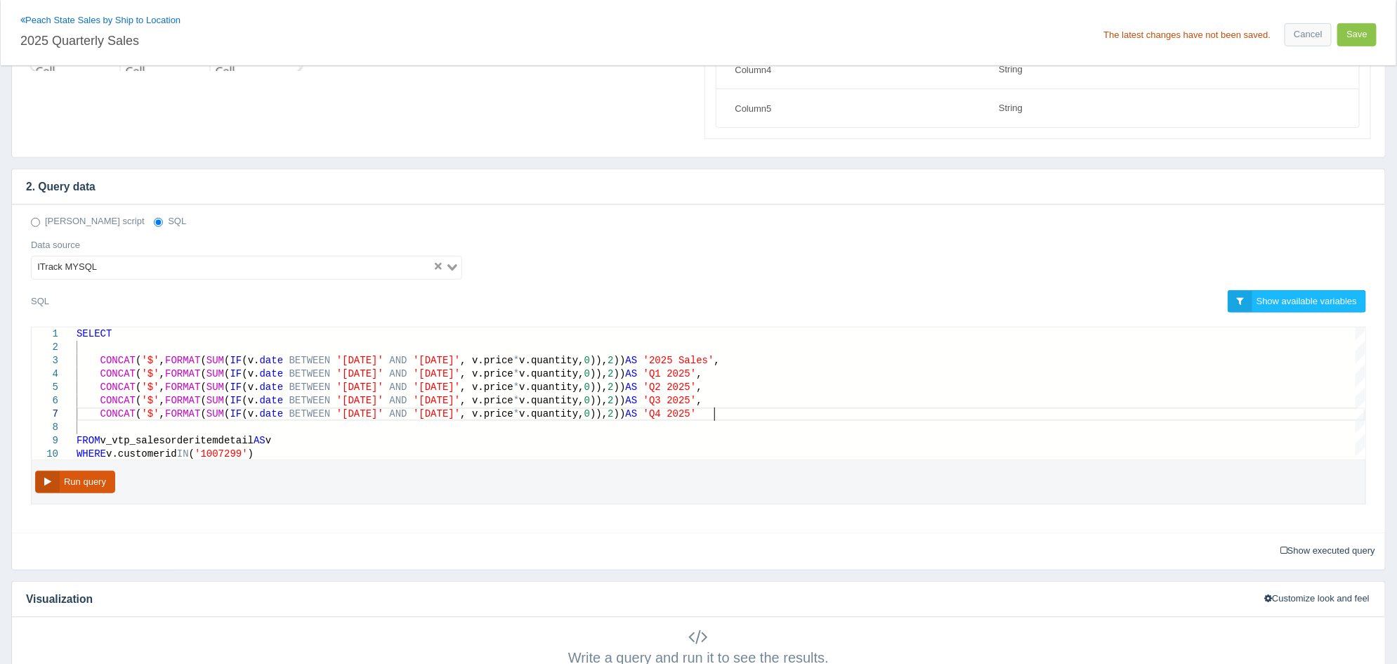
click at [94, 484] on button "Run query" at bounding box center [75, 482] width 80 height 23
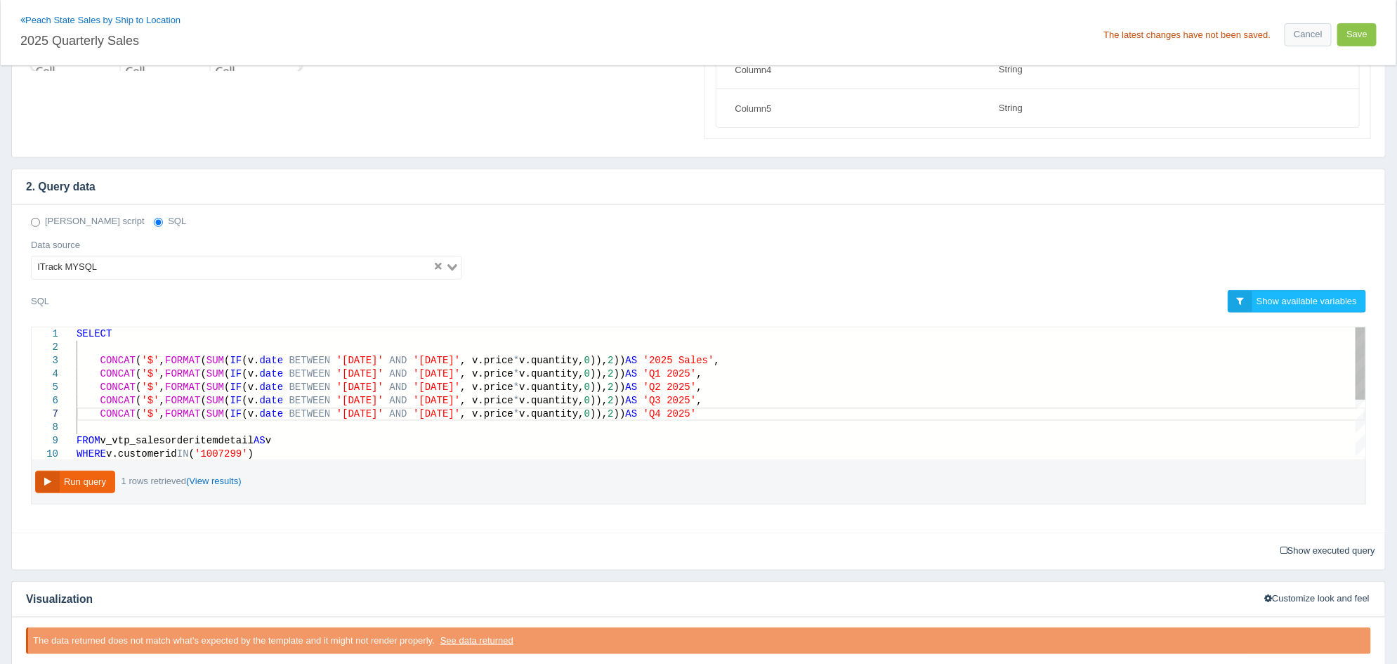
scroll to position [0, 0]
click at [1370, 32] on button "Save" at bounding box center [1356, 34] width 39 height 23
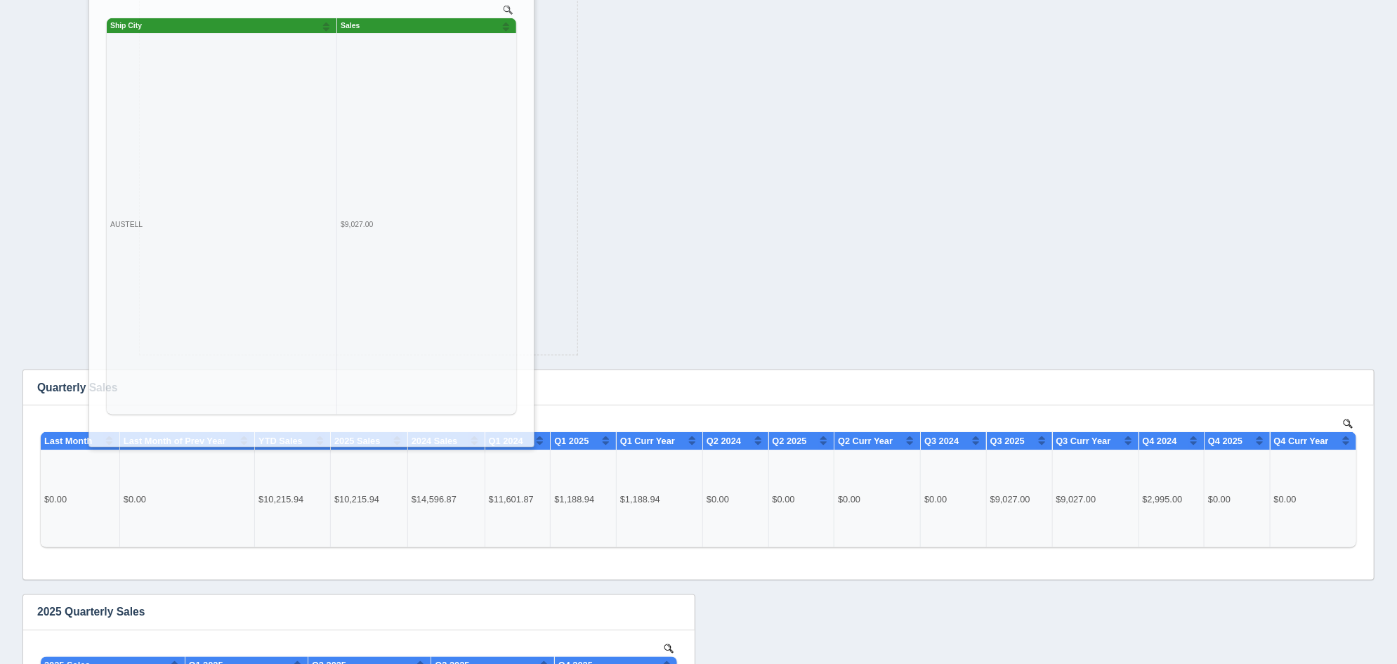
scroll to position [704, 0]
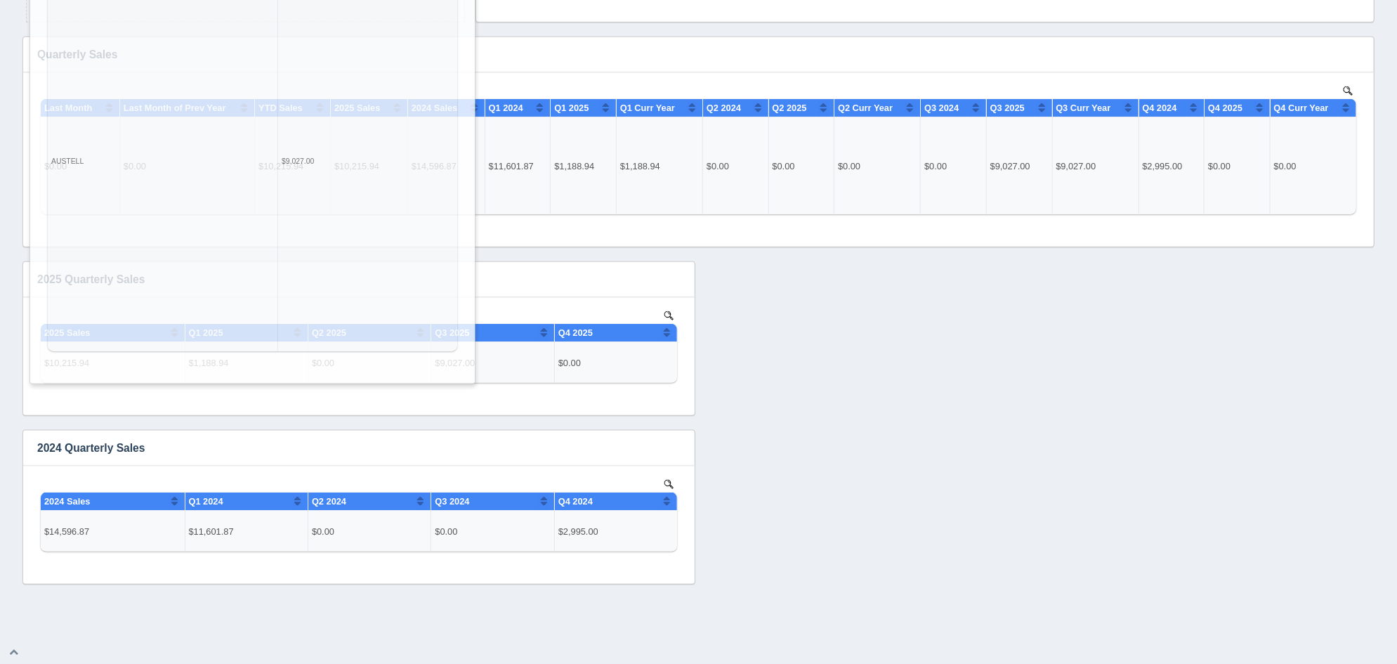
drag, startPoint x: 263, startPoint y: 438, endPoint x: 270, endPoint y: -95, distance: 532.4
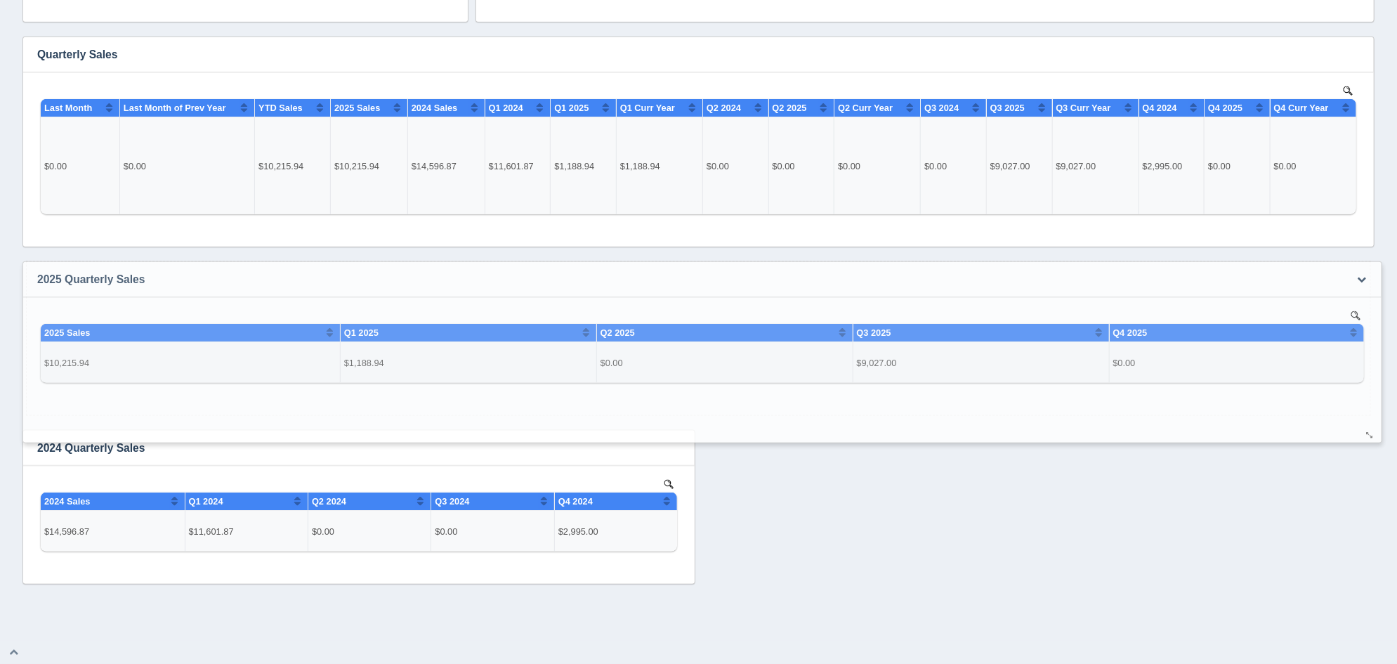
drag, startPoint x: 683, startPoint y: 407, endPoint x: 1367, endPoint y: 433, distance: 685.3
click at [1367, 433] on div at bounding box center [1370, 436] width 11 height 11
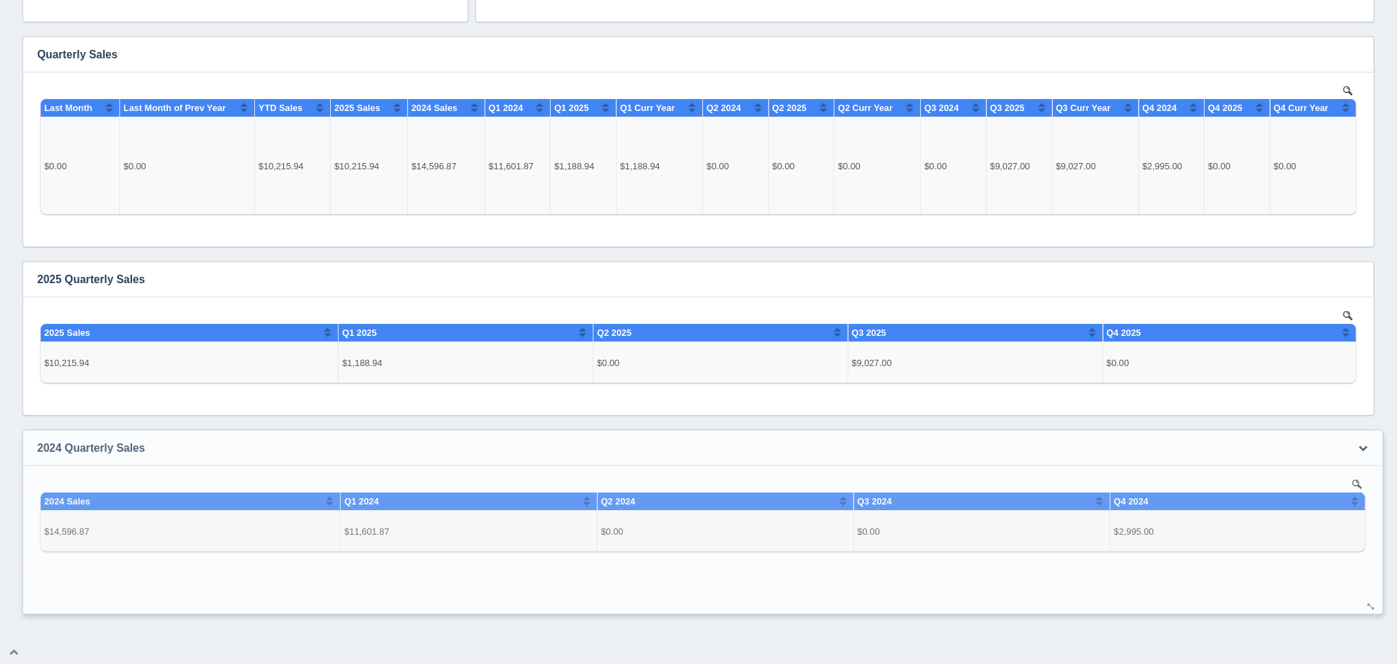
drag, startPoint x: 683, startPoint y: 579, endPoint x: 1370, endPoint y: 610, distance: 688.3
click at [1370, 610] on div at bounding box center [1371, 607] width 11 height 11
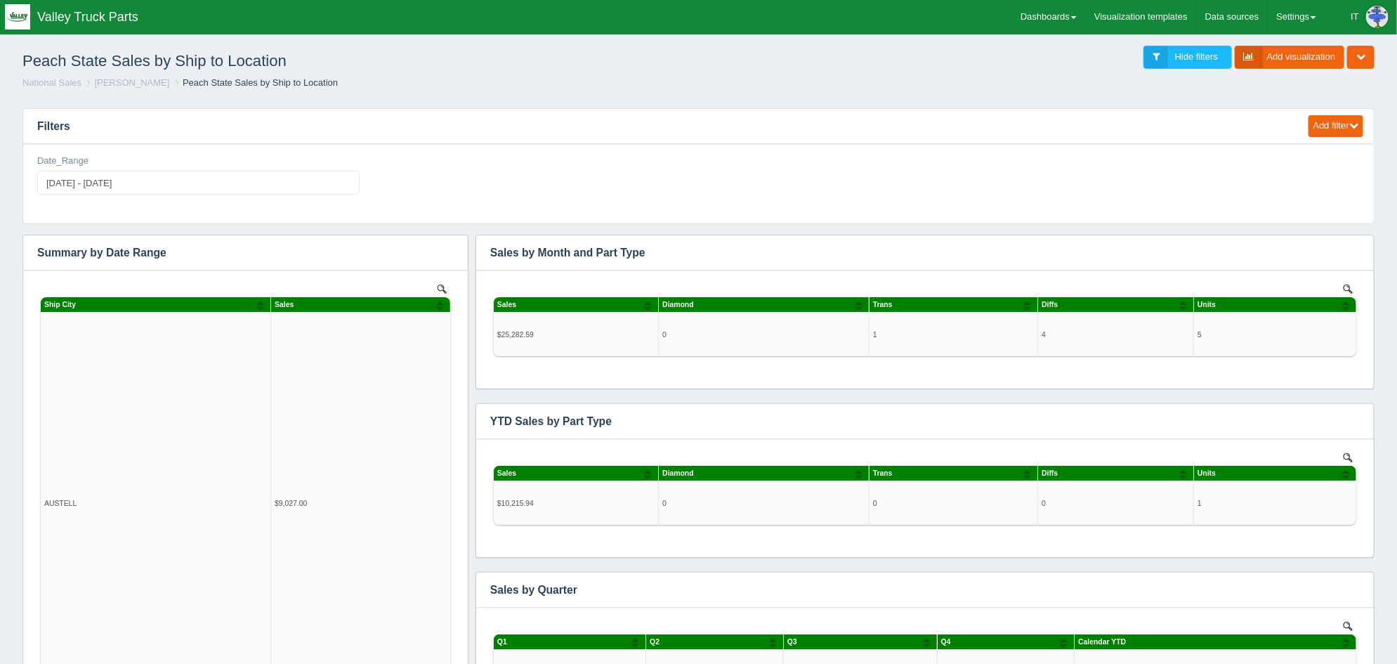
scroll to position [0, 0]
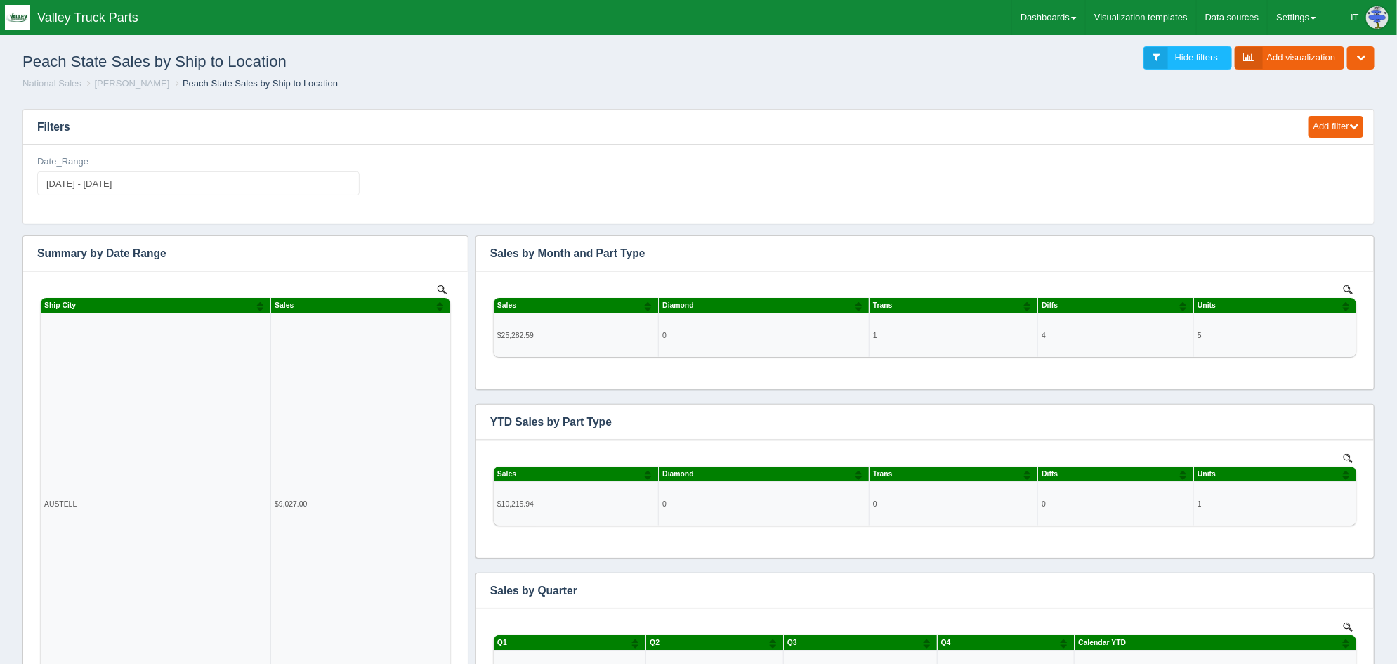
click at [622, 74] on h1 "Peach State Sales by Ship to Location" at bounding box center [360, 61] width 676 height 31
drag, startPoint x: 662, startPoint y: 72, endPoint x: 626, endPoint y: 72, distance: 35.8
click at [626, 72] on h1 "Peach State Sales by Ship to Location" at bounding box center [360, 61] width 676 height 31
click at [615, 72] on h1 "Peach State Sales by Ship to Location" at bounding box center [360, 61] width 676 height 31
drag, startPoint x: 616, startPoint y: 72, endPoint x: 815, endPoint y: 70, distance: 198.8
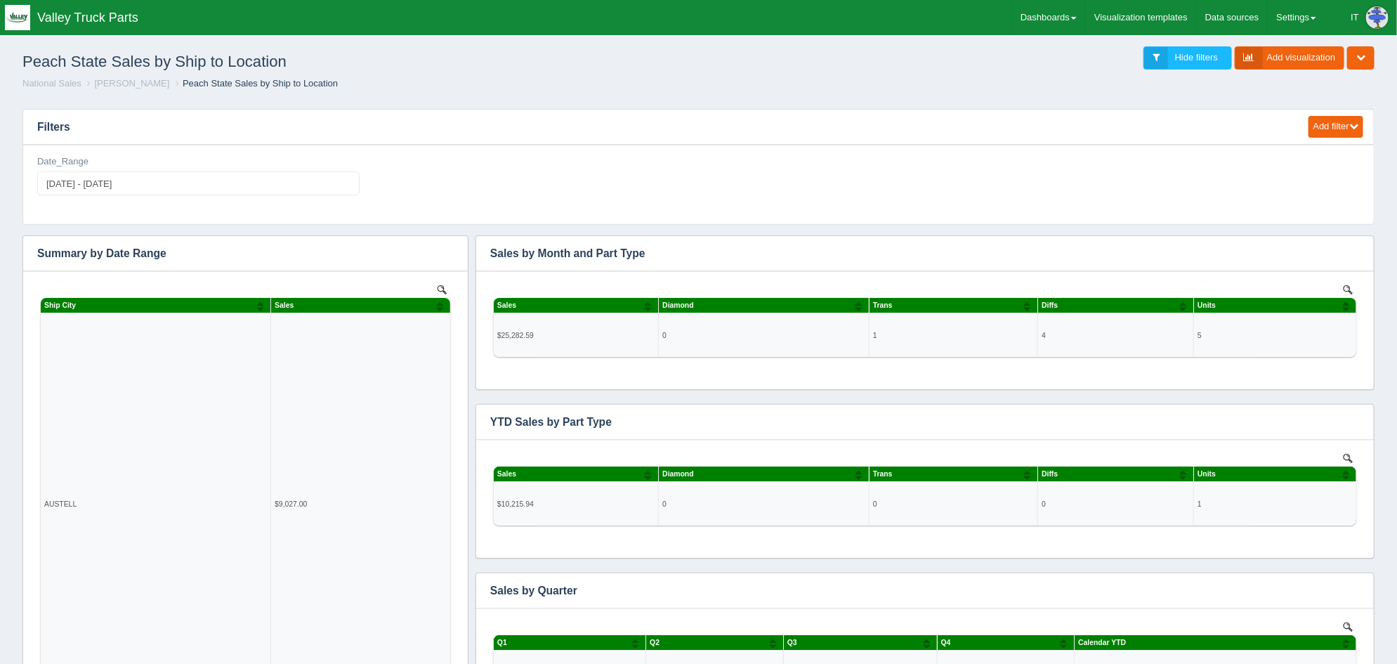
click at [815, 70] on div "Peach State Sales by Ship to Location Hide filters Add visualization Edit dashb…" at bounding box center [698, 58] width 1375 height 38
click at [1055, 15] on link "Dashboards" at bounding box center [1048, 17] width 73 height 35
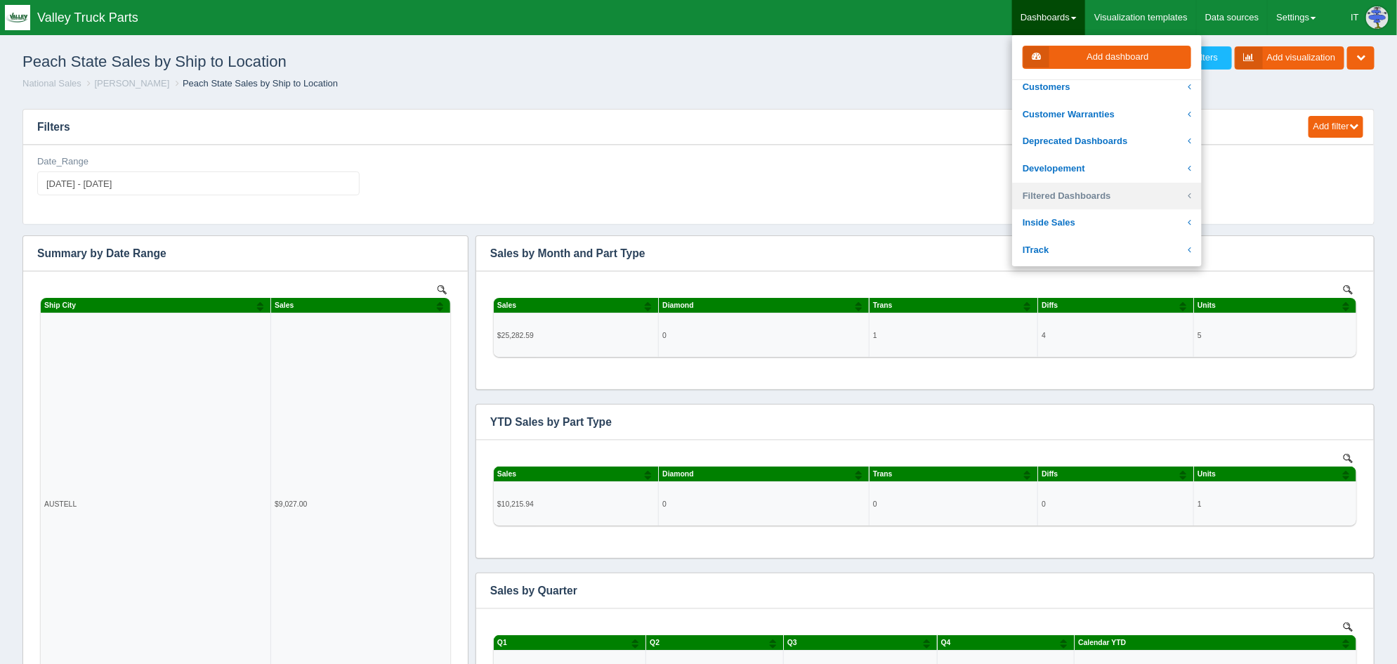
scroll to position [175, 0]
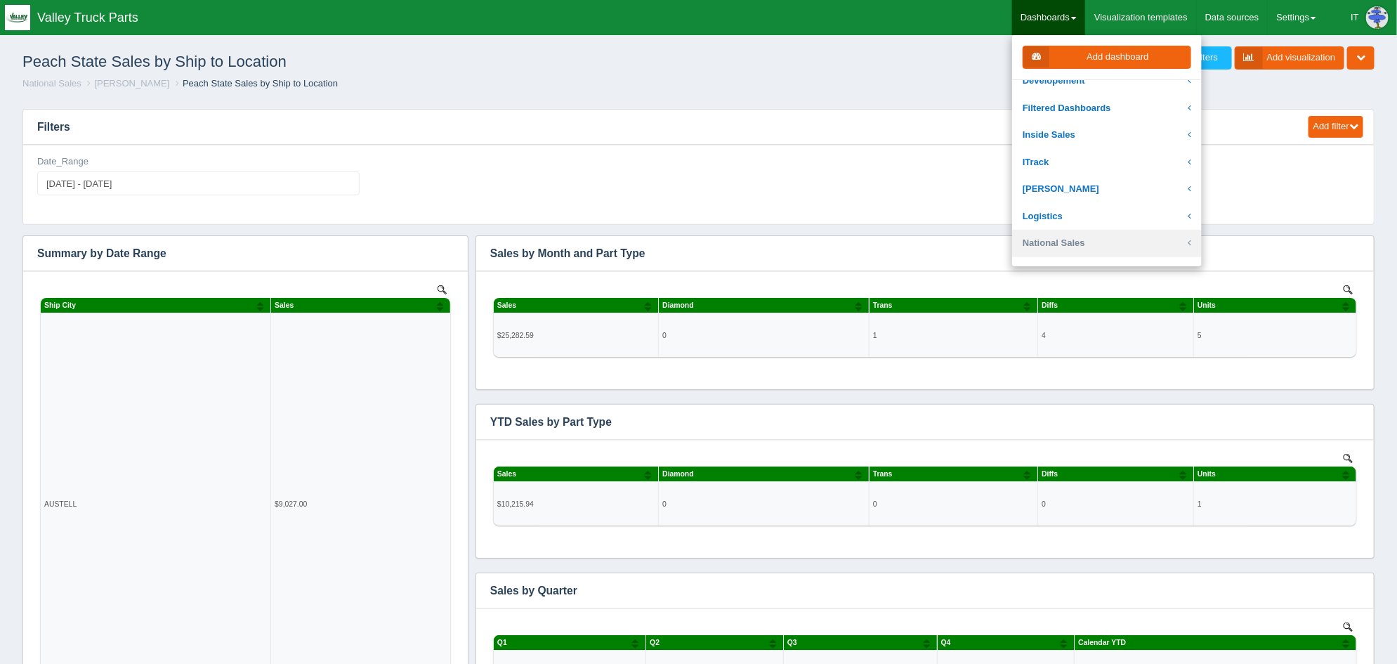
click at [1106, 232] on link "National Sales" at bounding box center [1107, 243] width 190 height 27
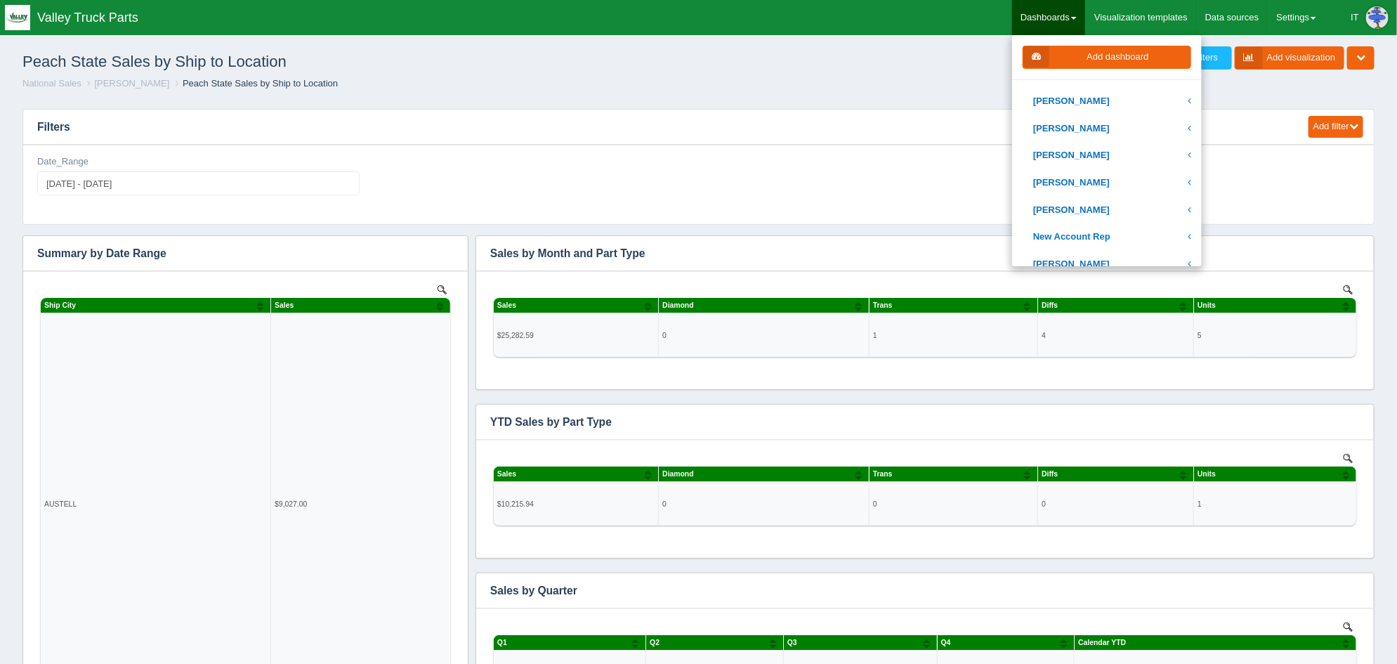
scroll to position [526, 0]
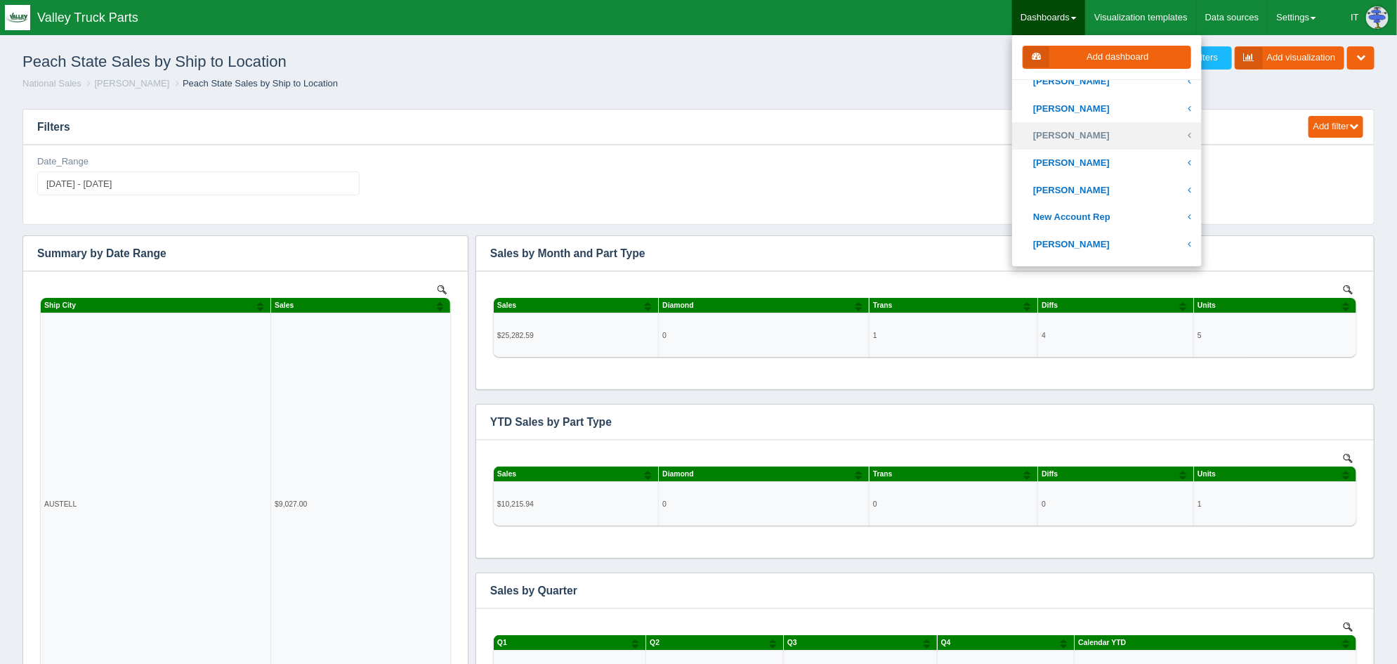
click at [1106, 133] on link "[PERSON_NAME]" at bounding box center [1107, 135] width 190 height 27
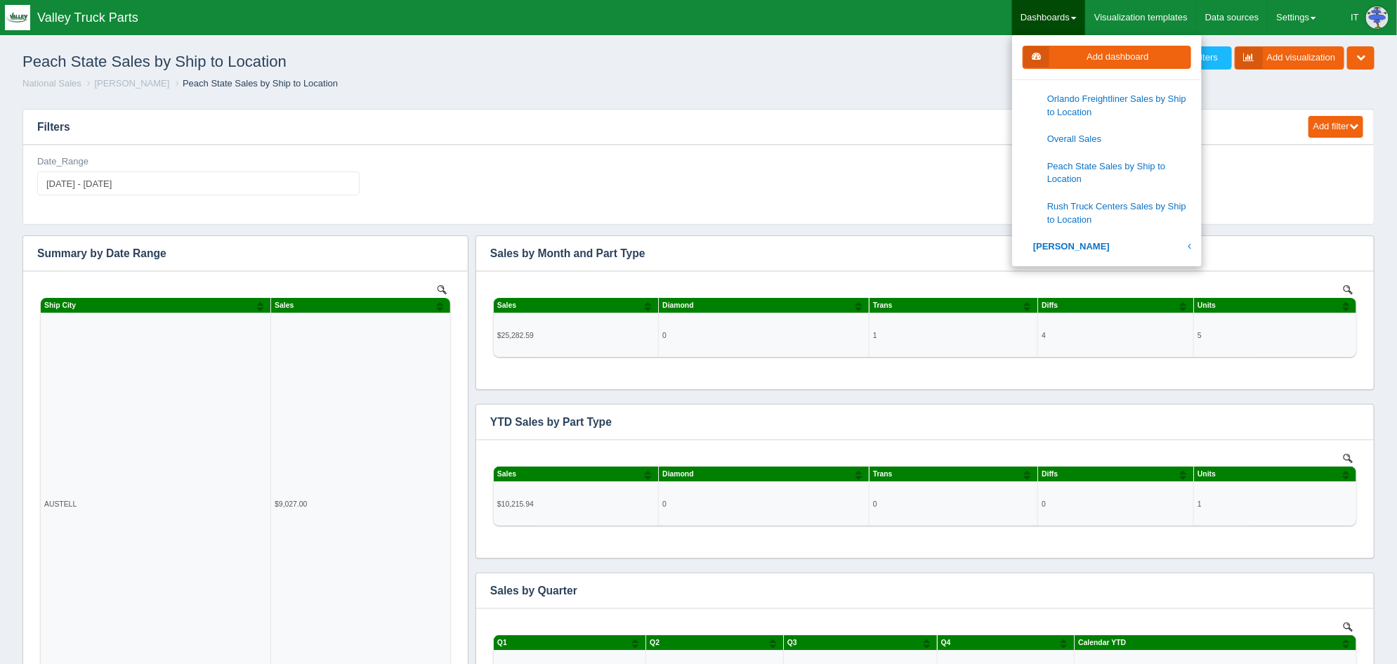
scroll to position [877, 0]
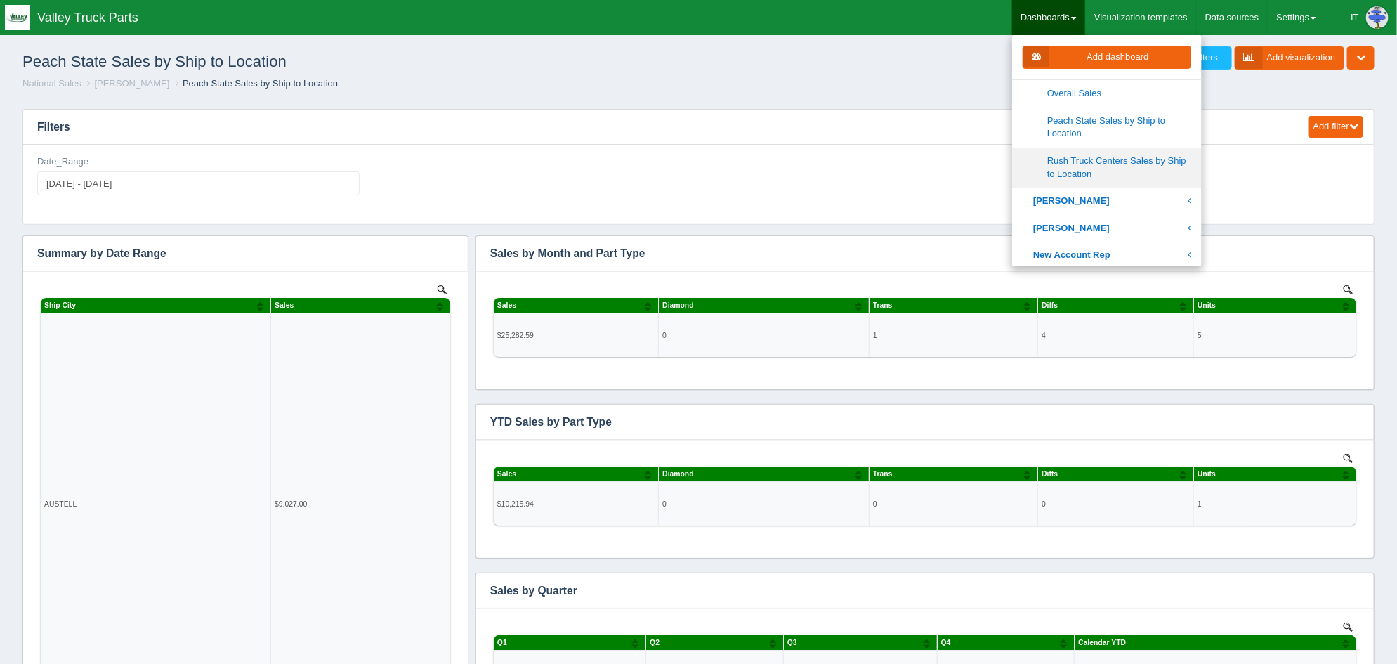
click at [1083, 164] on link "Rush Truck Centers Sales by Ship to Location" at bounding box center [1107, 167] width 190 height 40
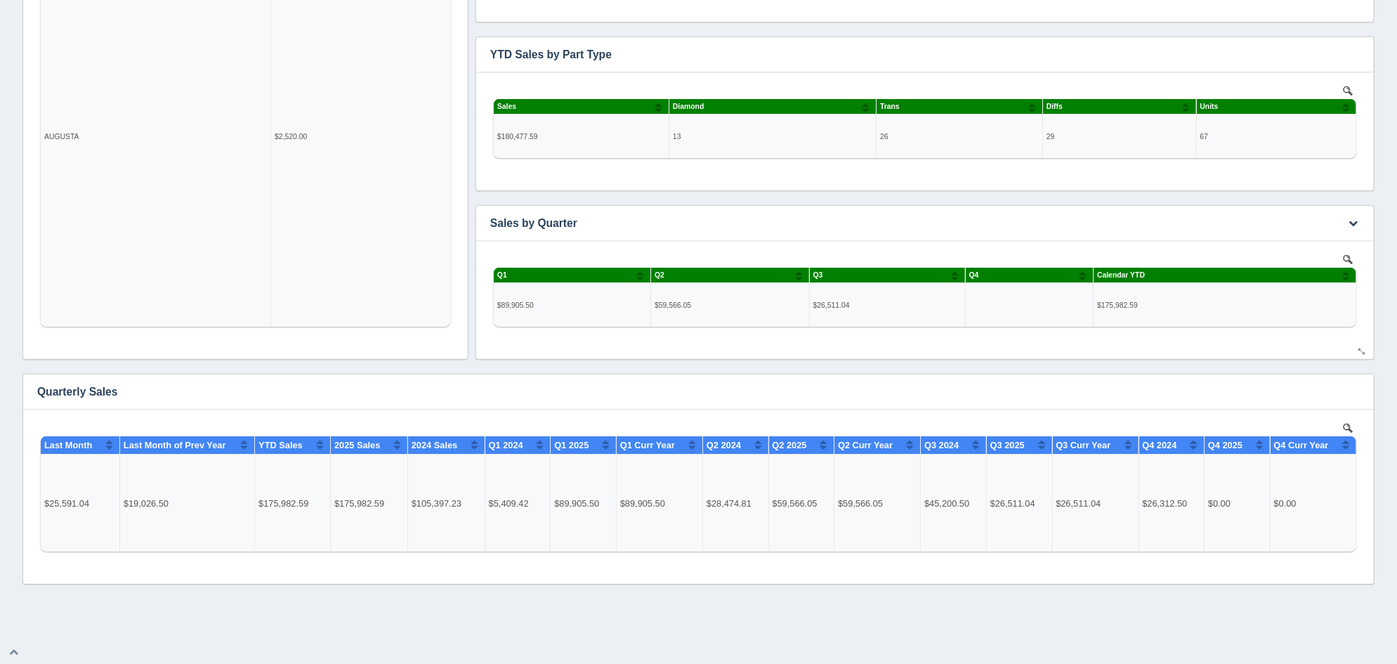
scroll to position [16, 0]
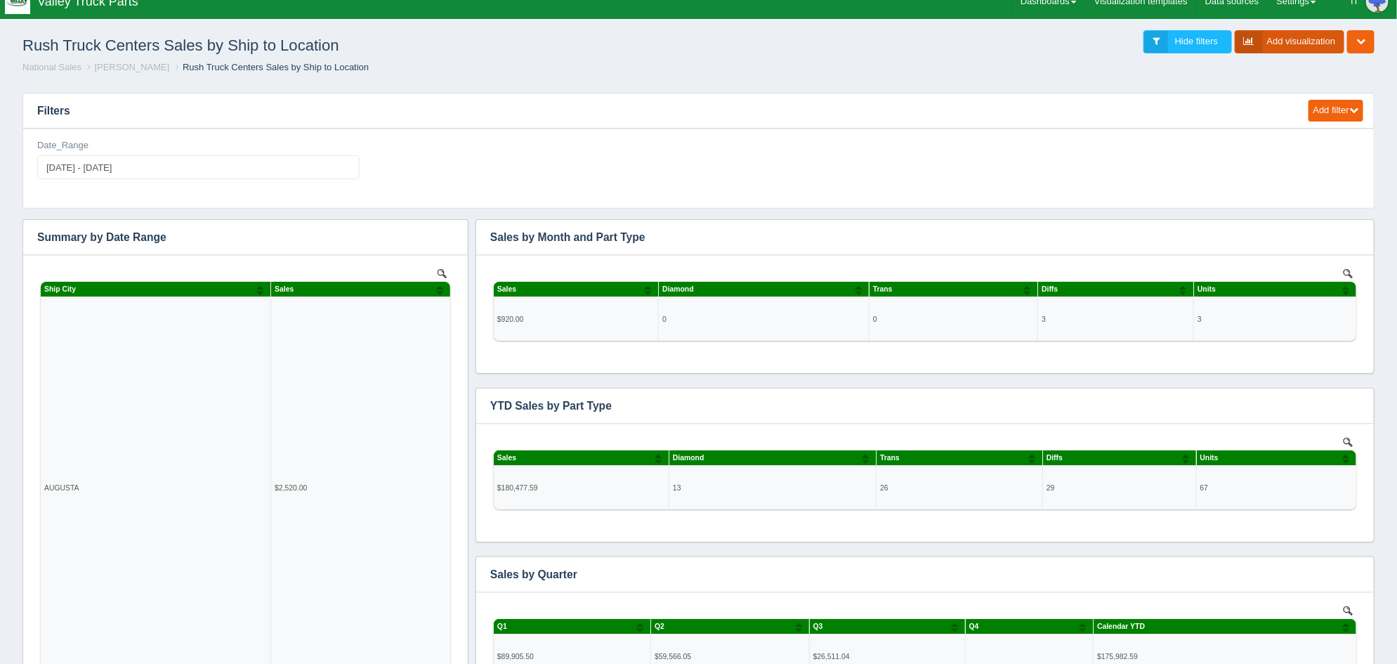
click at [1297, 42] on link "Add visualization" at bounding box center [1290, 41] width 110 height 23
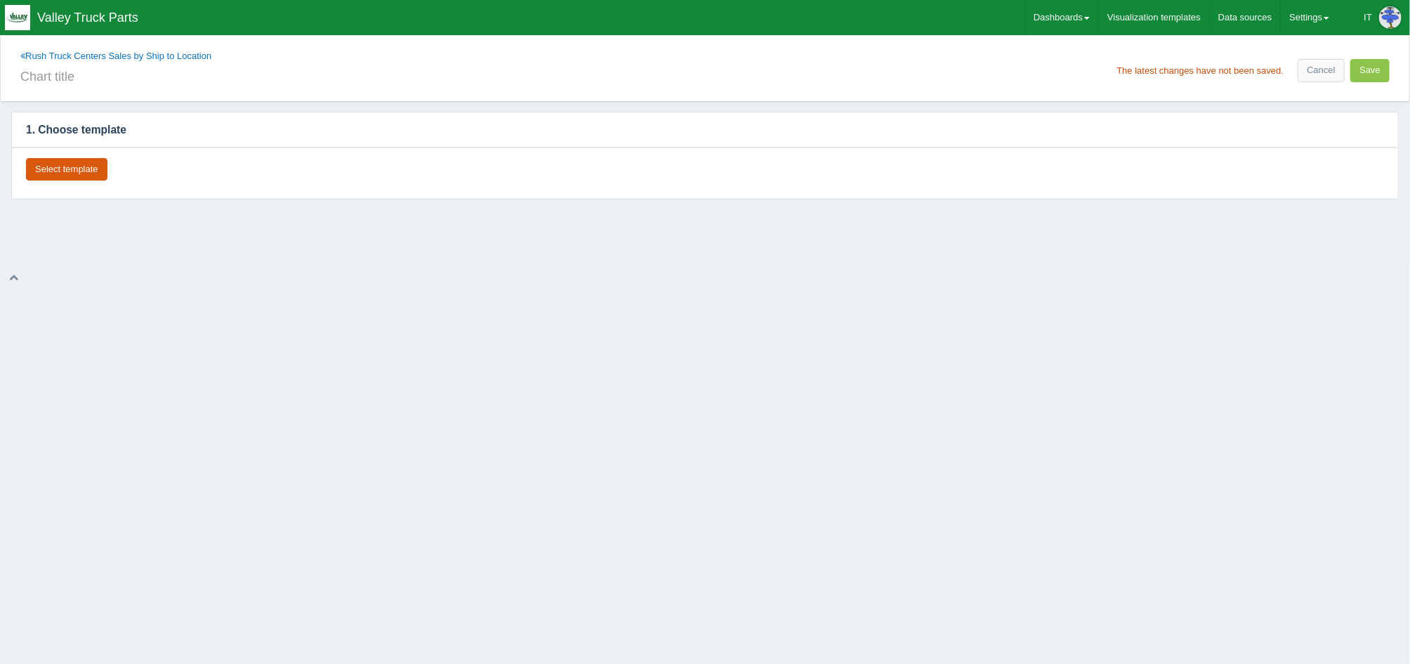
click at [84, 174] on button "Select template" at bounding box center [66, 169] width 81 height 23
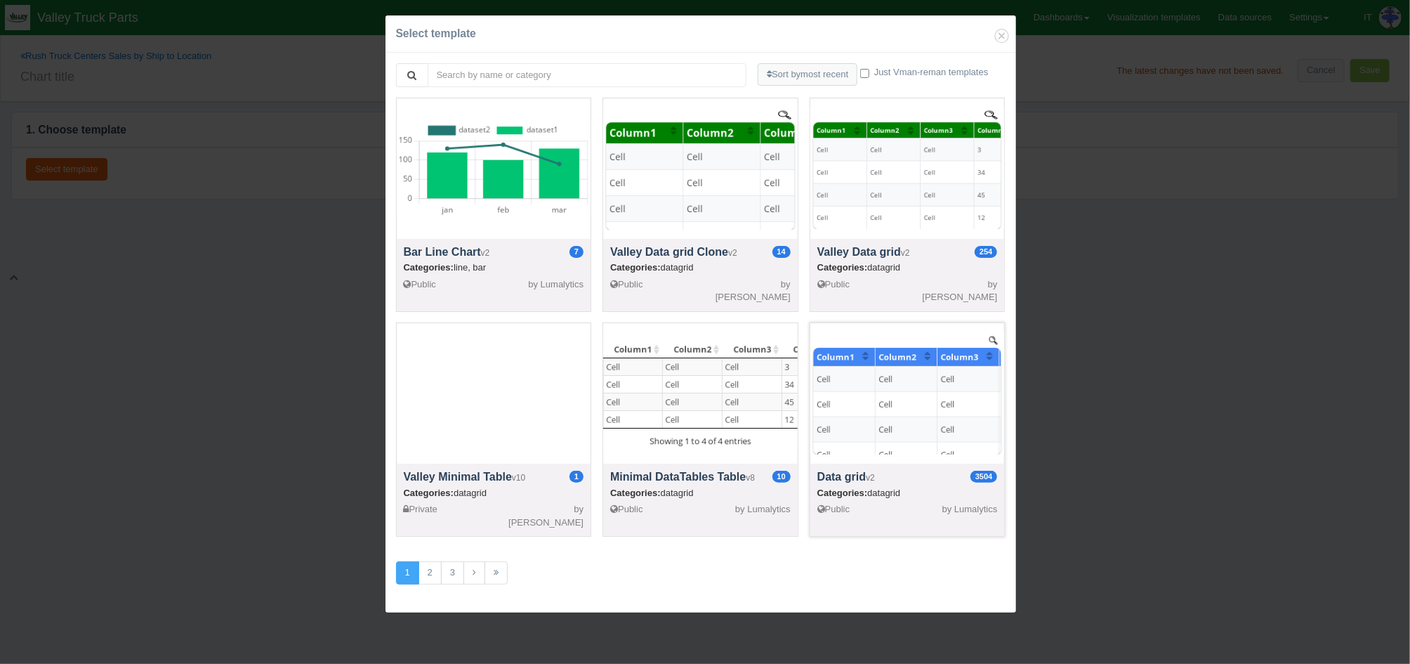
click at [915, 404] on div at bounding box center [908, 393] width 195 height 140
select select "string"
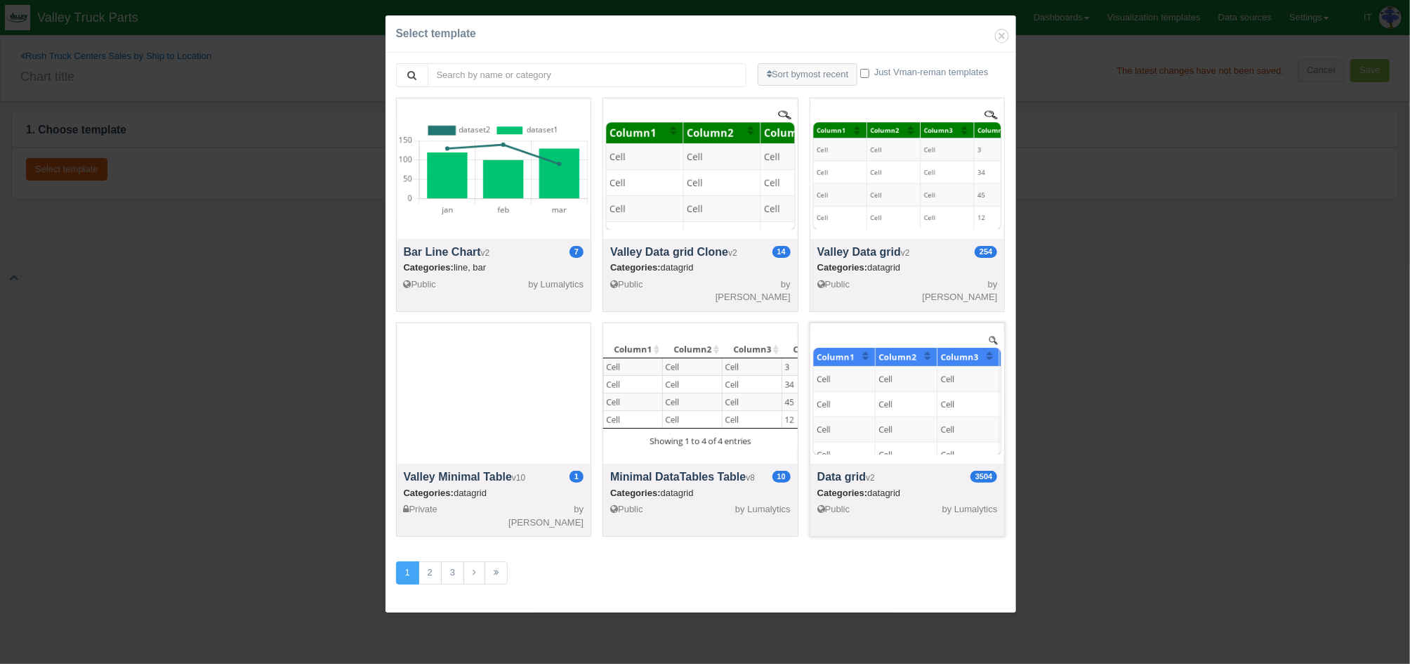
select select "string"
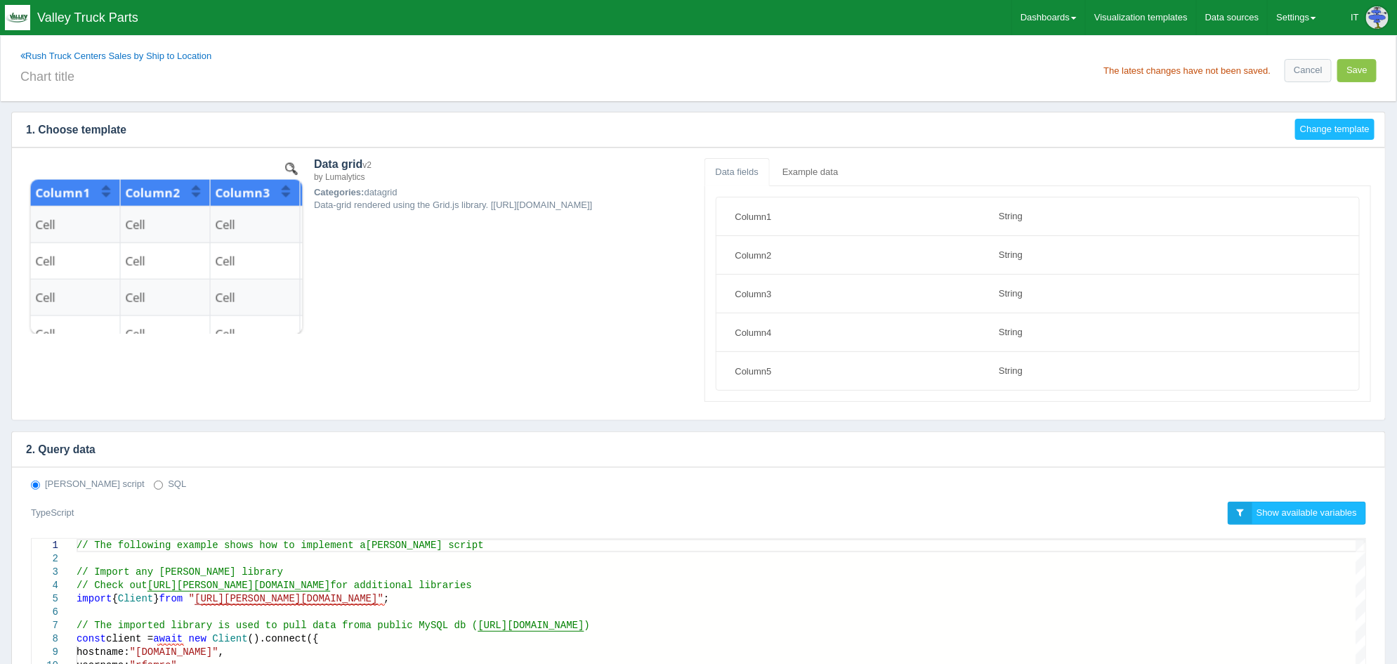
click at [154, 482] on label "SQL" at bounding box center [170, 484] width 32 height 13
click at [154, 482] on input "SQL" at bounding box center [158, 484] width 9 height 9
radio input "true"
radio input "false"
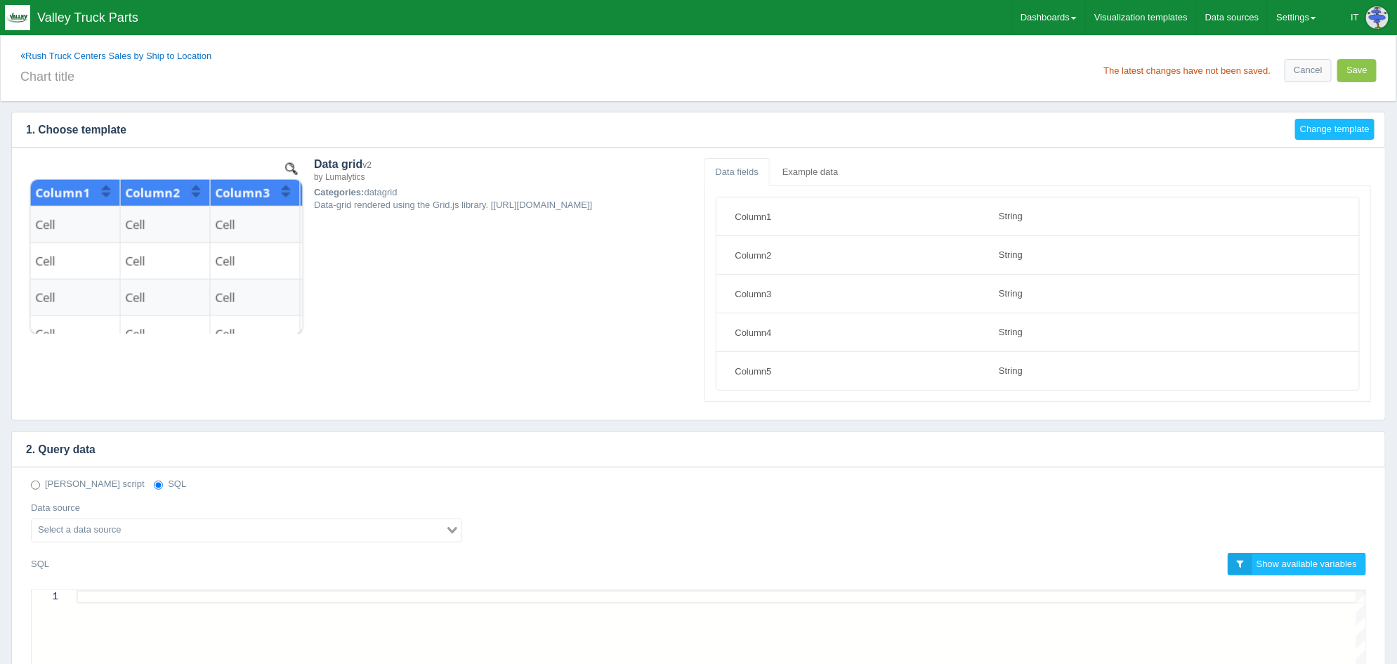
click at [154, 524] on input "Search for option" at bounding box center [238, 530] width 411 height 17
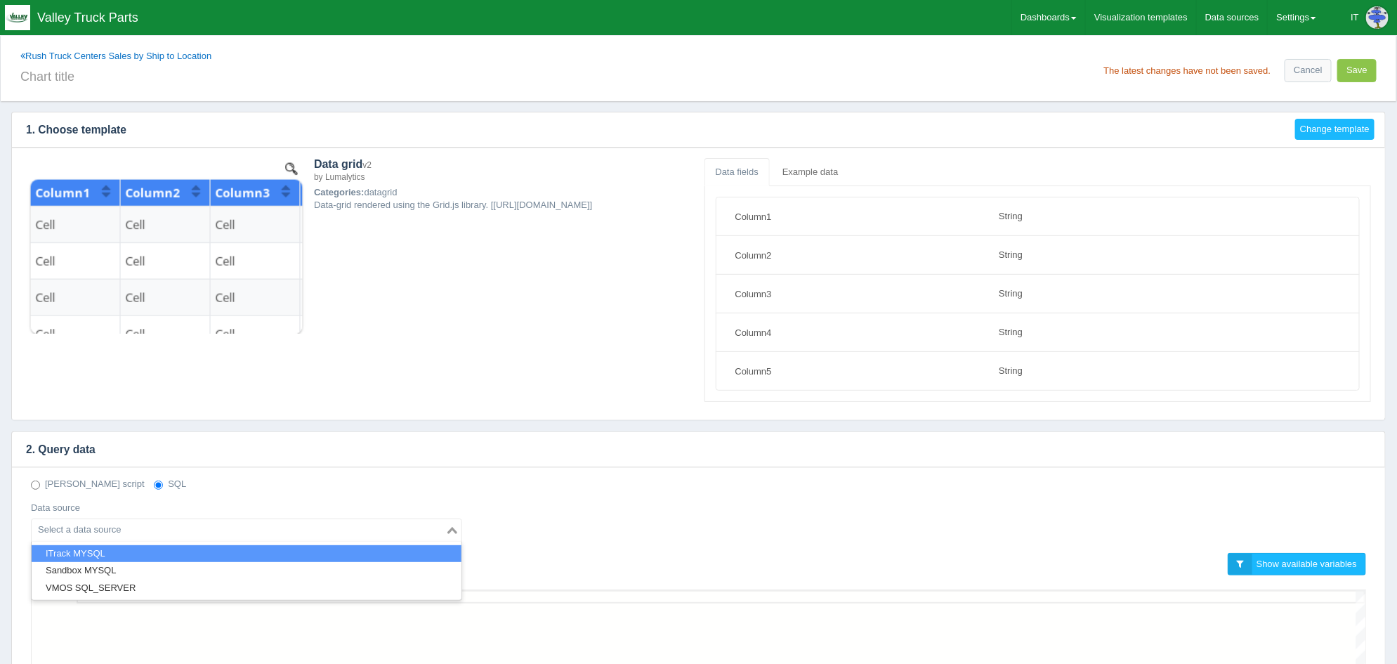
click at [143, 547] on li "ITrack MYSQL" at bounding box center [247, 554] width 430 height 18
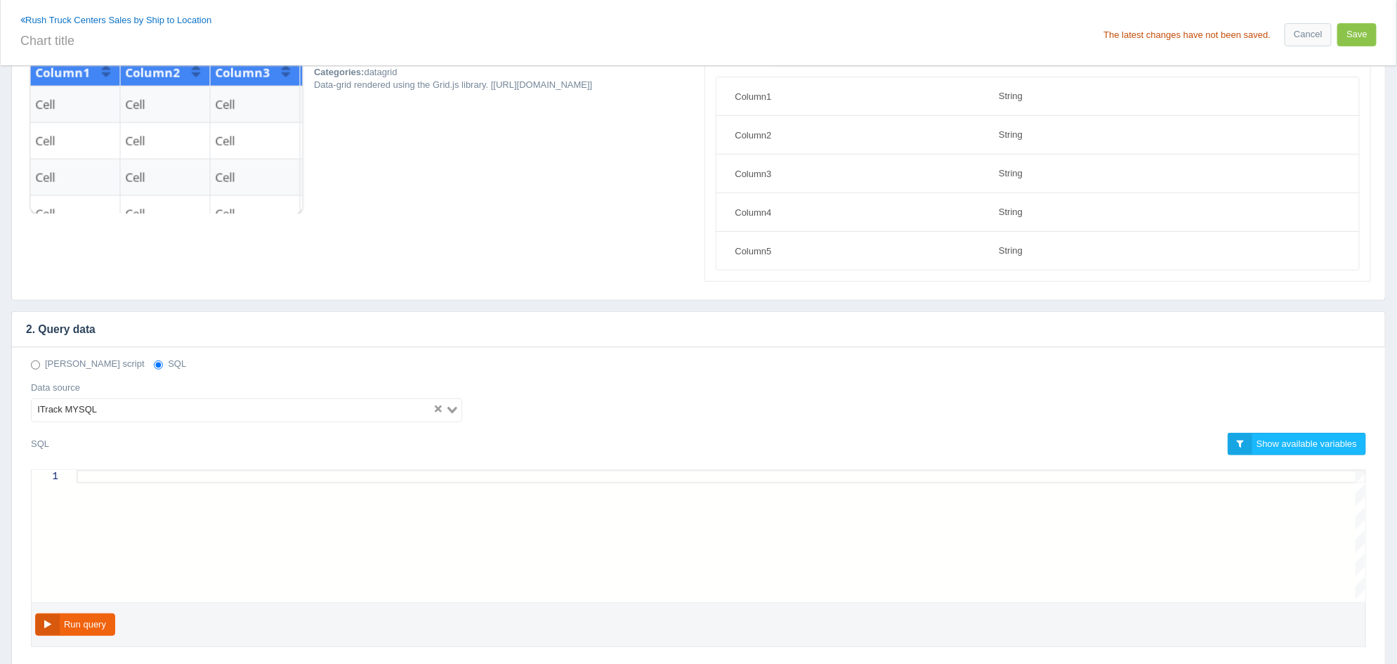
scroll to position [263, 0]
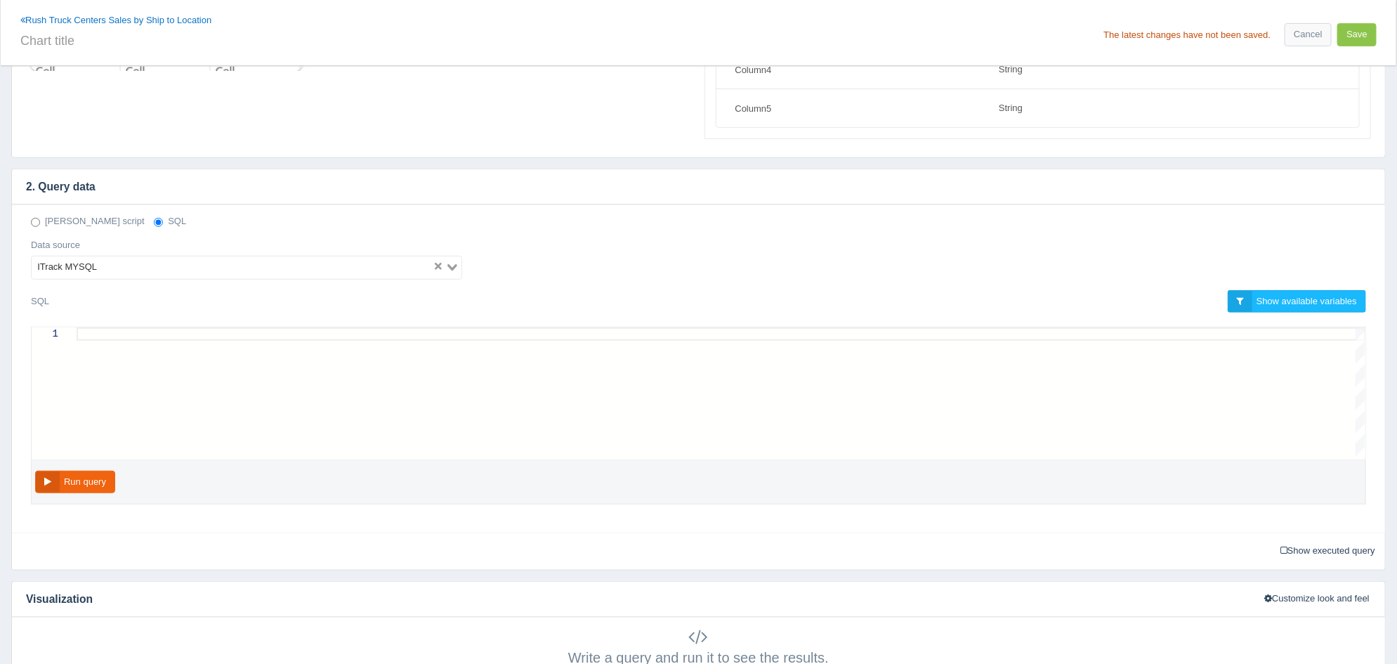
click at [329, 341] on div at bounding box center [721, 393] width 1289 height 132
paste textarea "AND v.salesorderdocumentid IN (9, 25) AND v.void = 'False' AND v.closed = 'True…"
type textarea "AND v.salesorderdocumentid IN (9, 25) AND v.void = 'False' AND v.closed = 'True…"
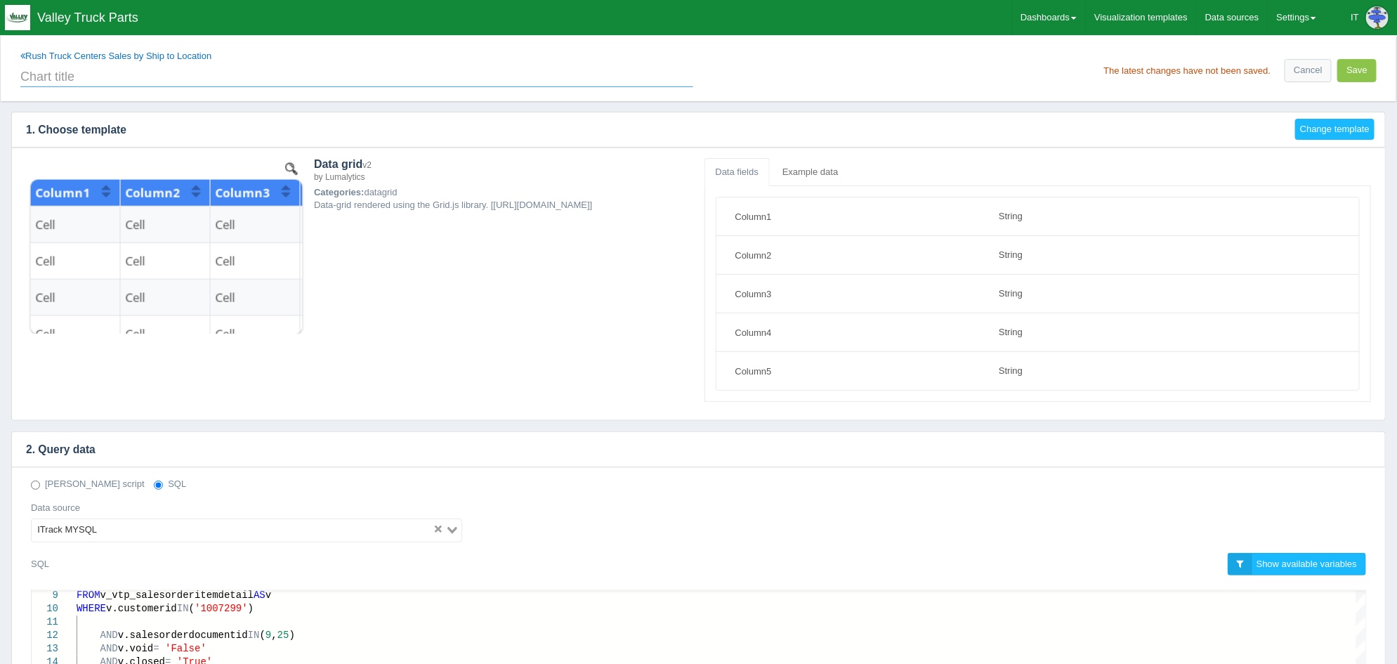
click at [100, 77] on input "text" at bounding box center [356, 75] width 673 height 24
click at [541, 74] on input "2024 Quarterly Sales" at bounding box center [356, 75] width 673 height 24
type input "2024 Quarterly Sales"
click at [1351, 75] on button "Save" at bounding box center [1356, 70] width 39 height 23
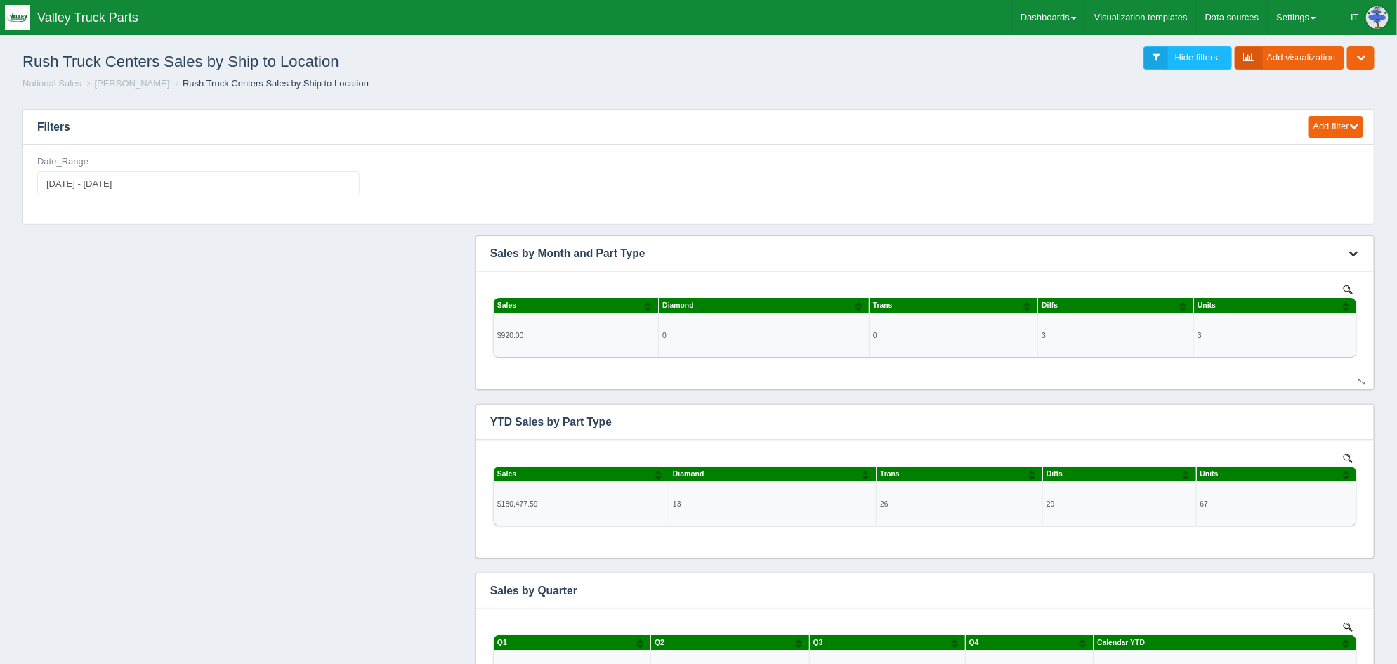
click at [1355, 256] on icon "button" at bounding box center [1353, 253] width 9 height 9
click at [1332, 266] on link "Edit chart" at bounding box center [1307, 274] width 112 height 20
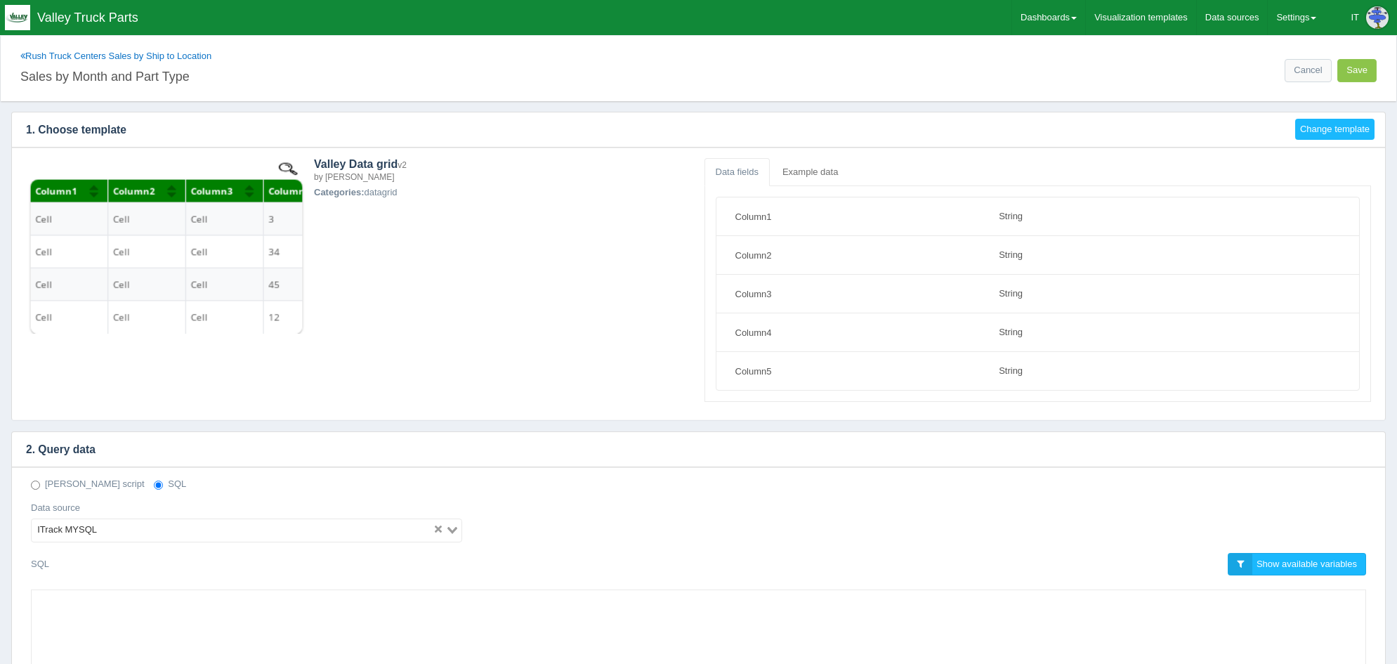
select select "string"
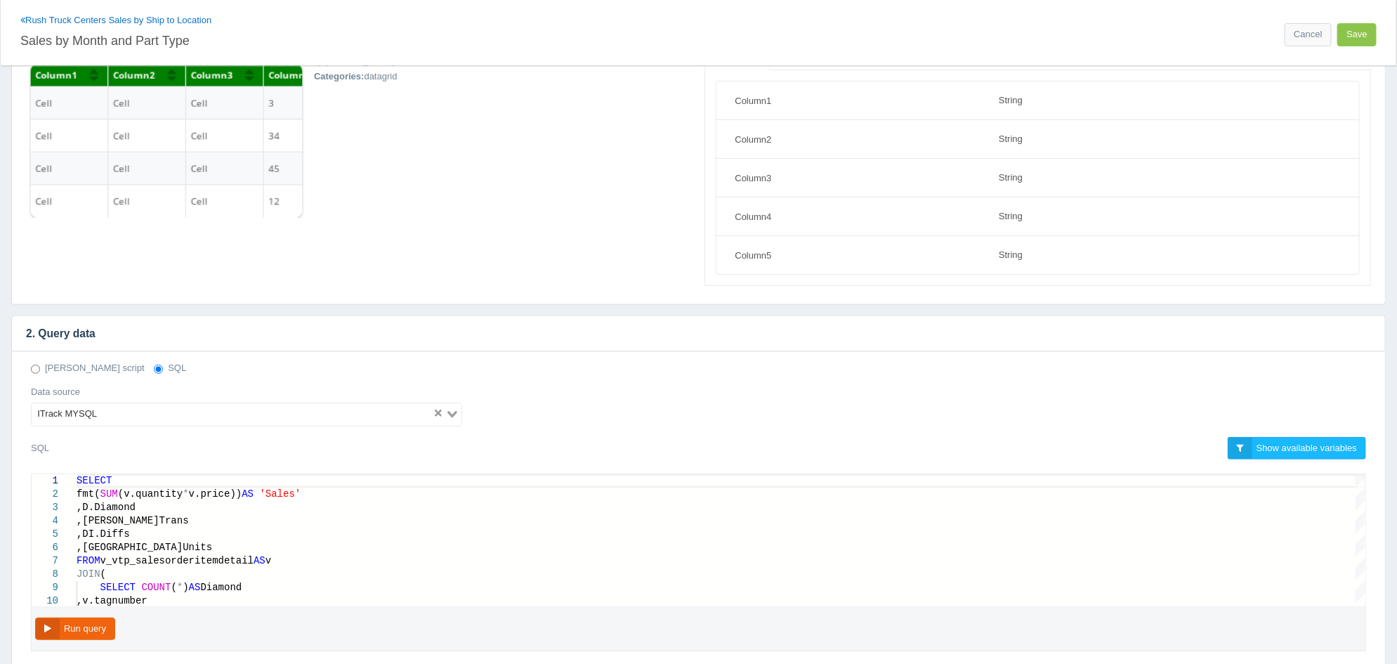
scroll to position [175, 0]
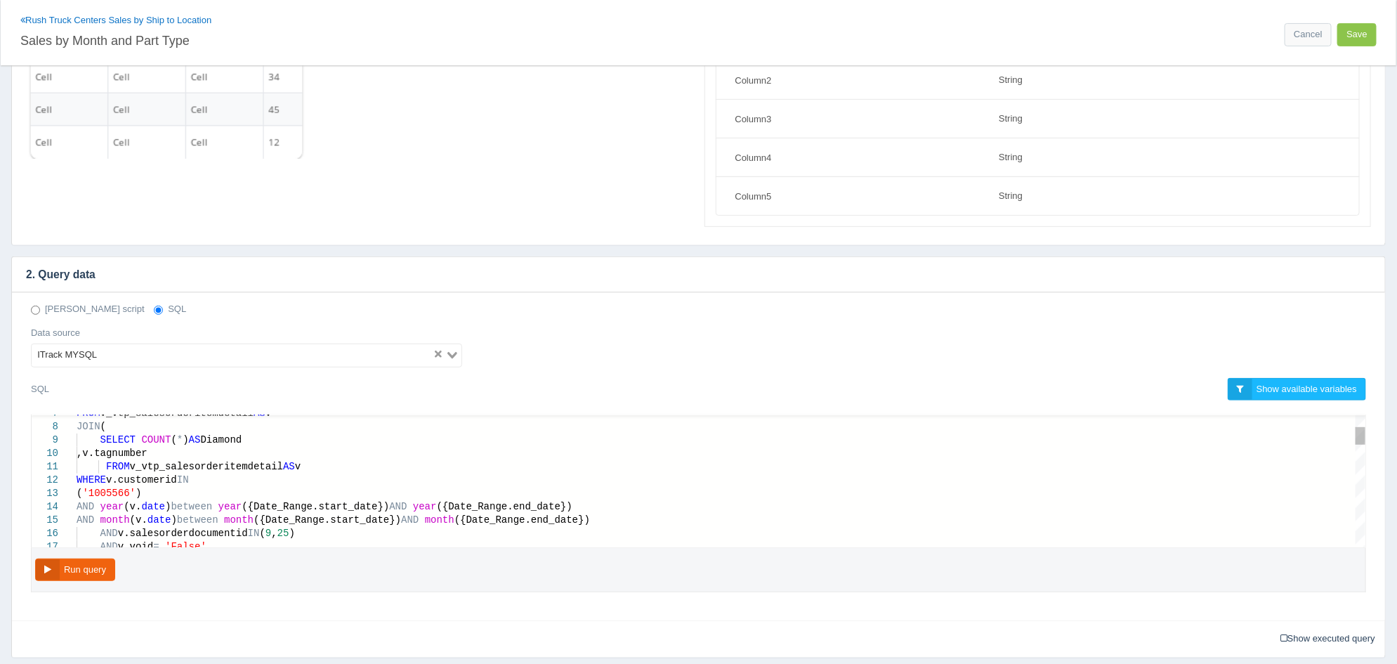
type textarea "FROM v_vtp_salesorderitemdetail AS v WHERE v.customerid IN ('1005566') AND year…"
drag, startPoint x: 124, startPoint y: 495, endPoint x: 90, endPoint y: 495, distance: 33.7
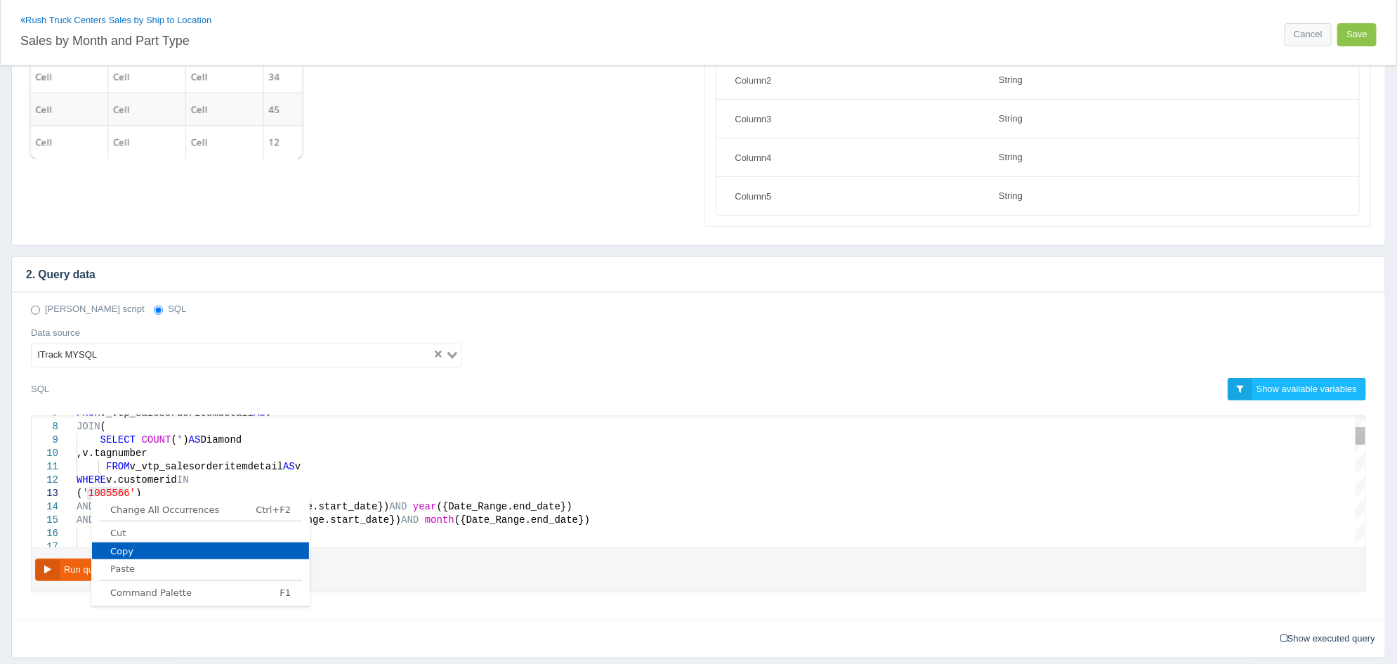
click at [155, 550] on span "Copy" at bounding box center [200, 550] width 217 height 9
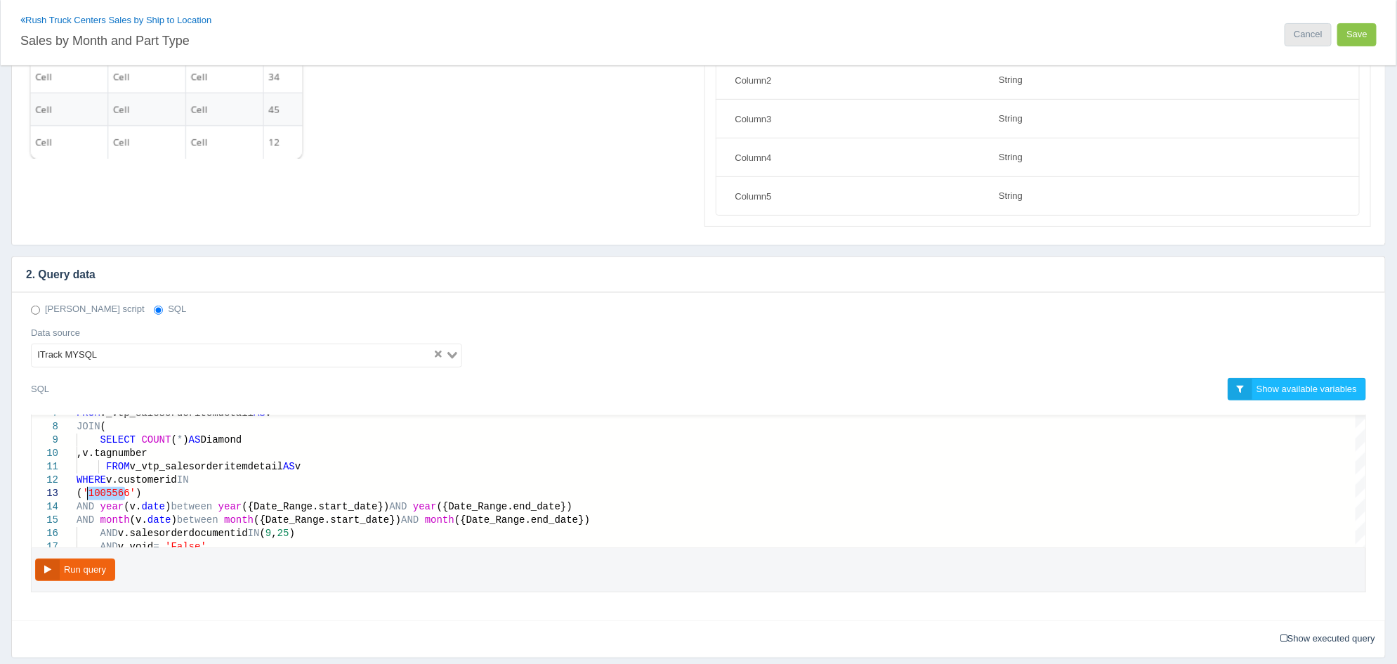
click at [1305, 28] on link "Cancel" at bounding box center [1308, 34] width 46 height 23
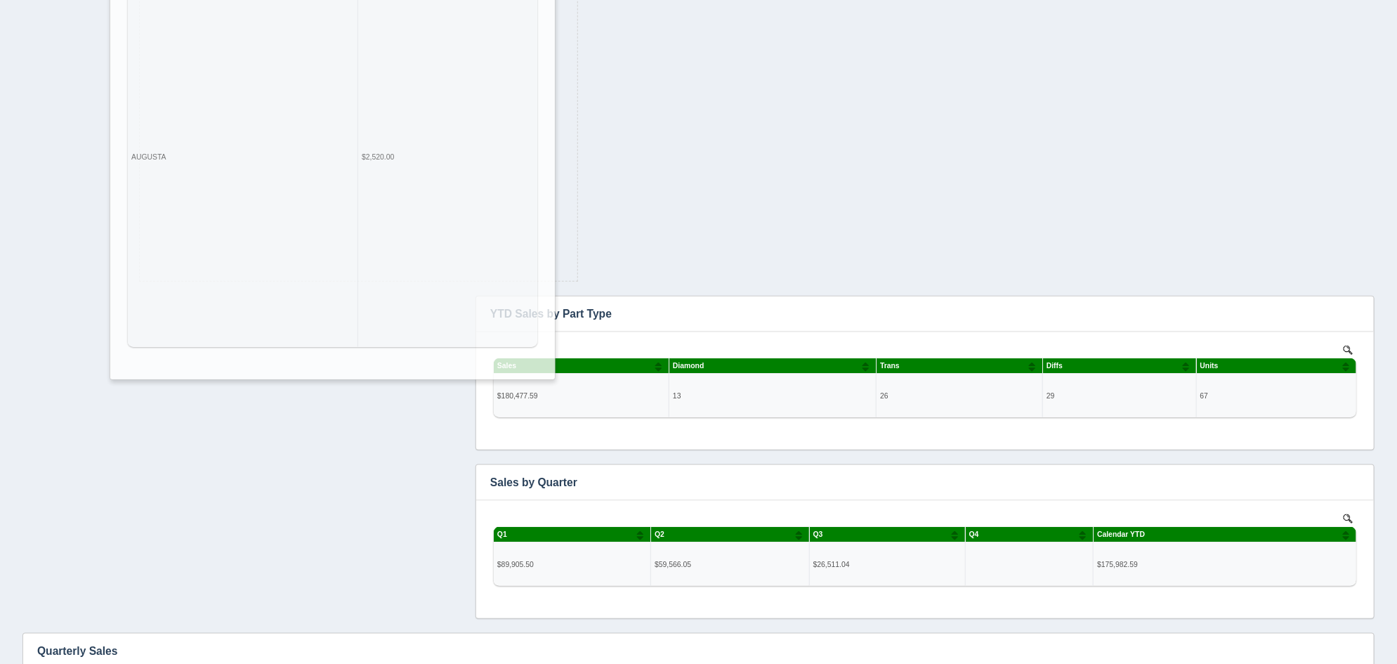
scroll to position [535, 0]
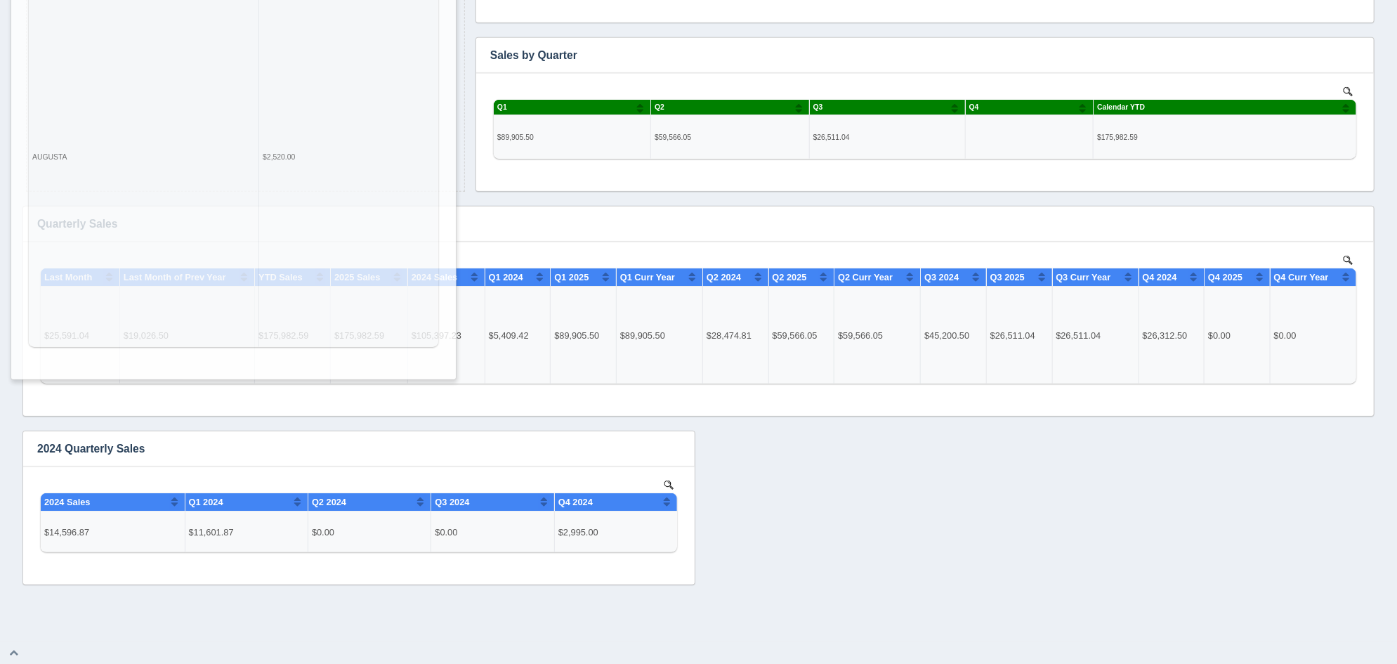
drag, startPoint x: 284, startPoint y: 537, endPoint x: 273, endPoint y: -95, distance: 631.5
click at [273, 0] on html "Toggle navigation Valley Truck Parts IT Edit Profile Logout Dashboards Add dash…" at bounding box center [698, 65] width 1397 height 1200
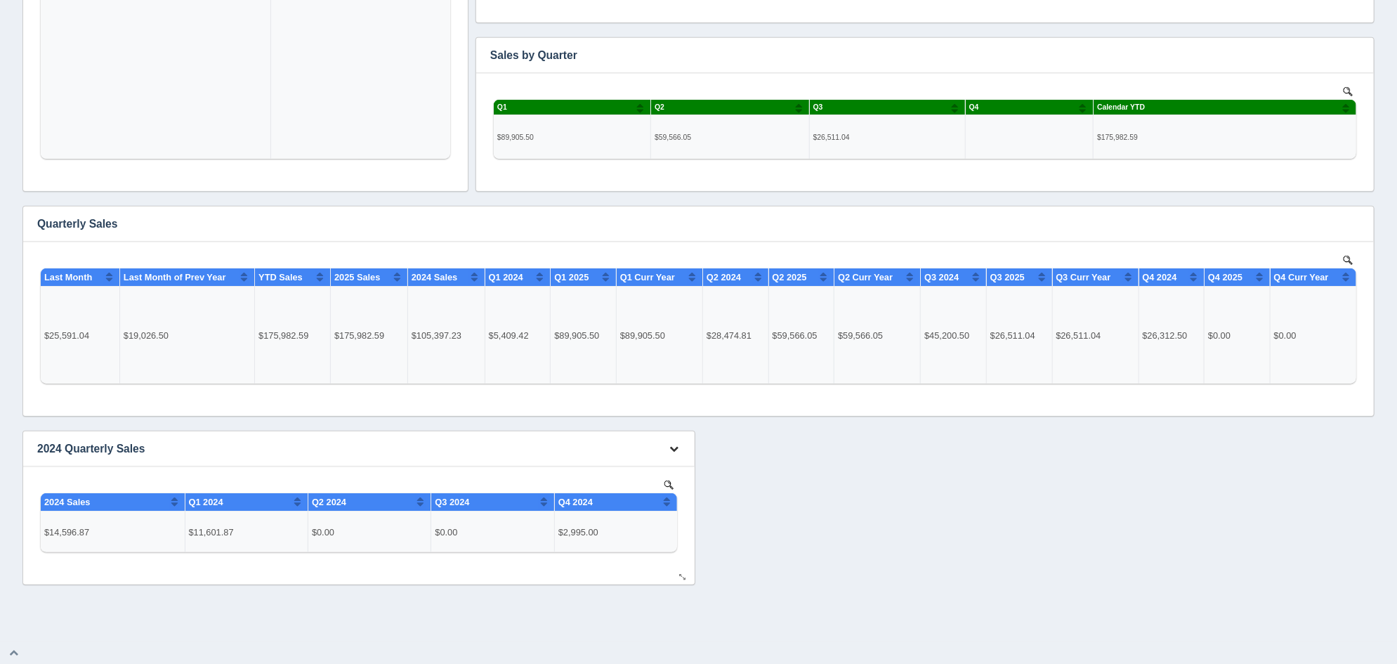
click at [670, 450] on icon "button" at bounding box center [674, 448] width 9 height 9
click at [654, 464] on link "Edit chart" at bounding box center [628, 469] width 112 height 20
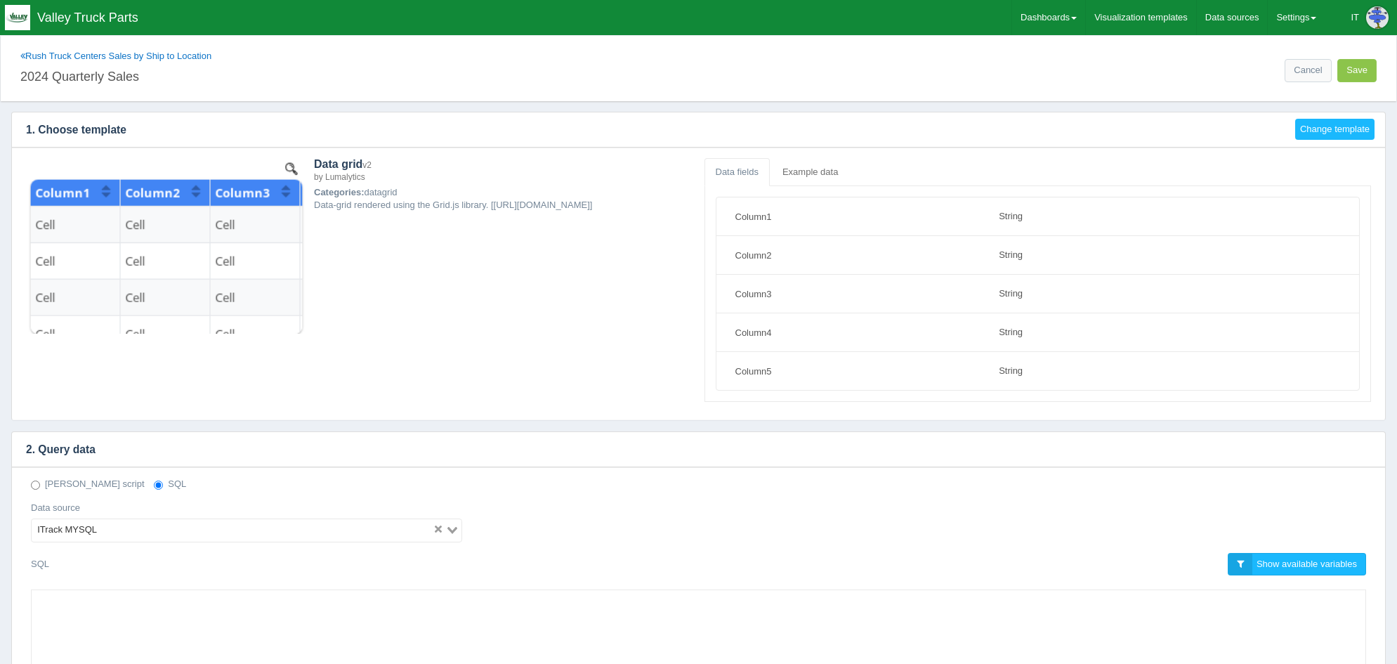
select select "string"
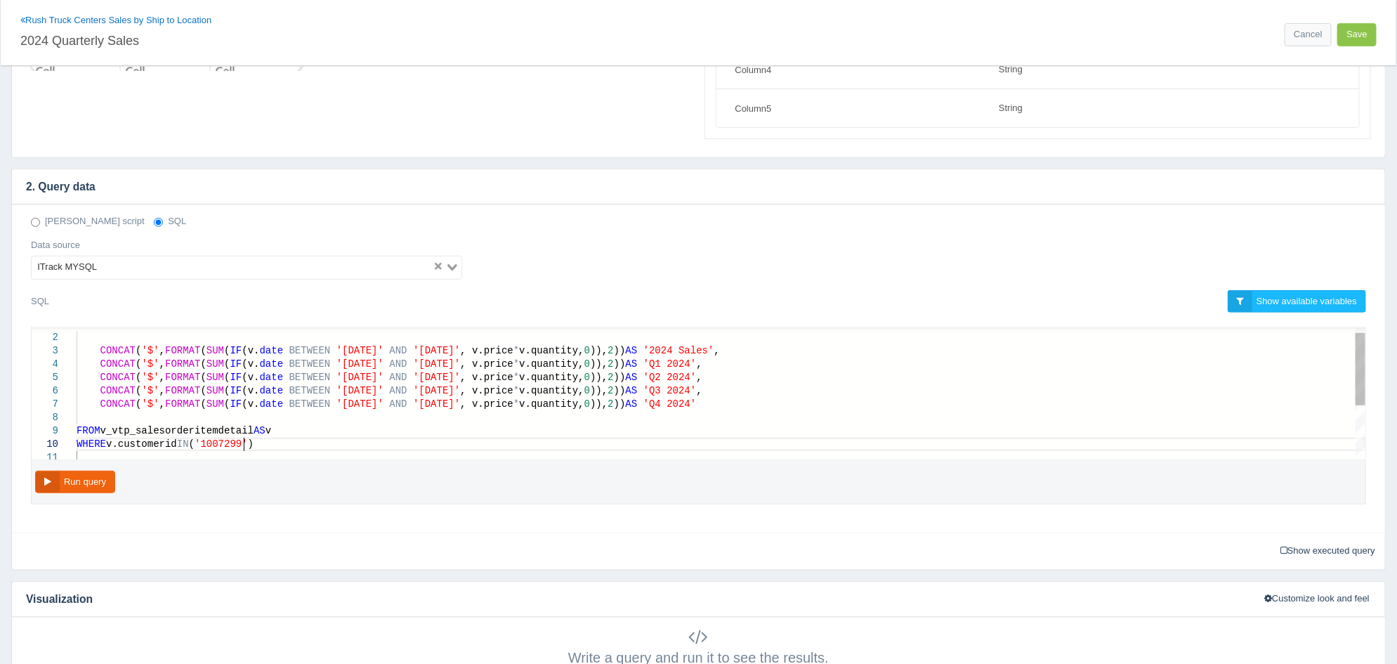
scroll to position [0, 4]
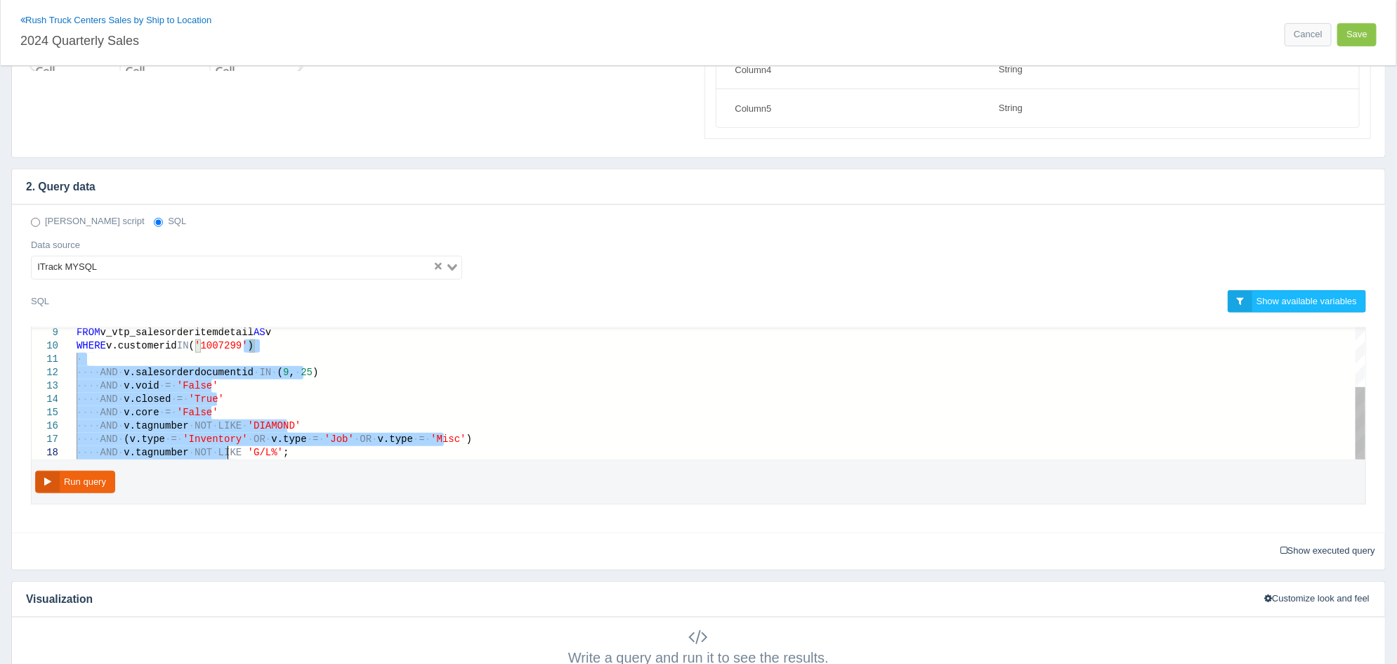
drag, startPoint x: 244, startPoint y: 454, endPoint x: 226, endPoint y: 451, distance: 17.8
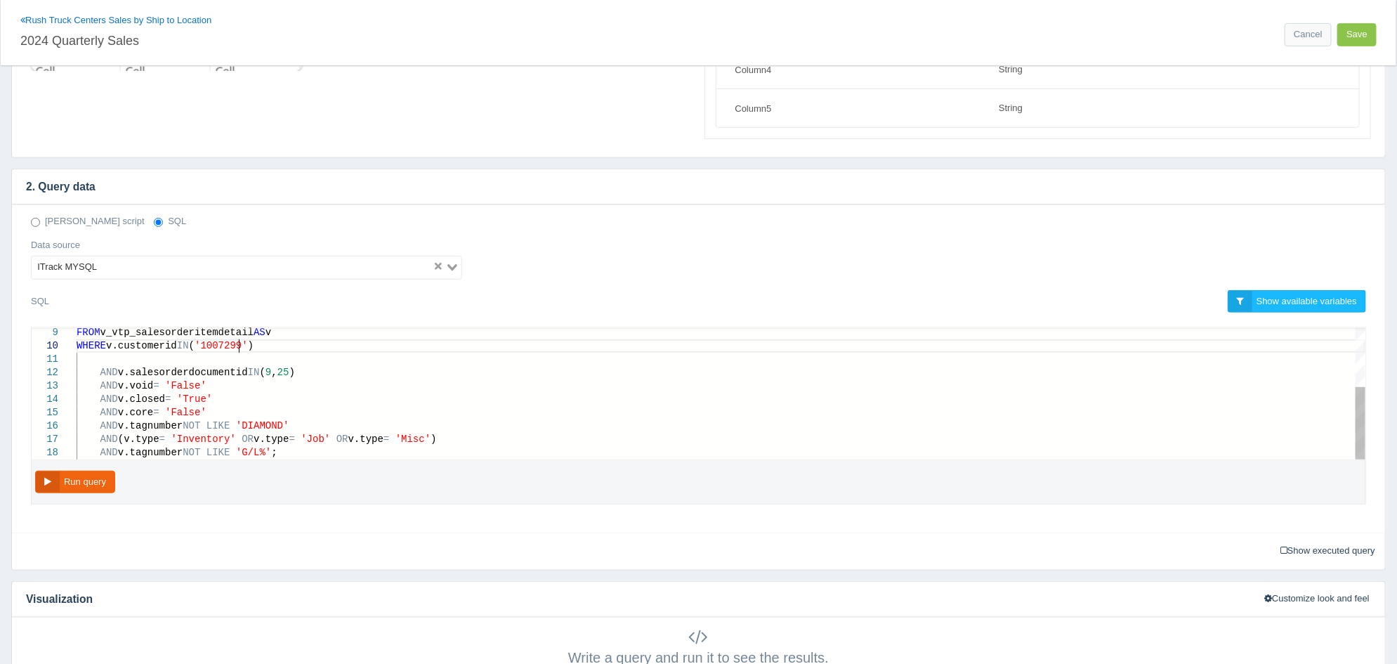
click at [241, 343] on span "'1007299'" at bounding box center [221, 345] width 53 height 11
paste textarea "1-01' AND '2024-03-31', v.price * v.quantity, 0)), 2)) AS 'Q1 2024', CONCAT('$'…"
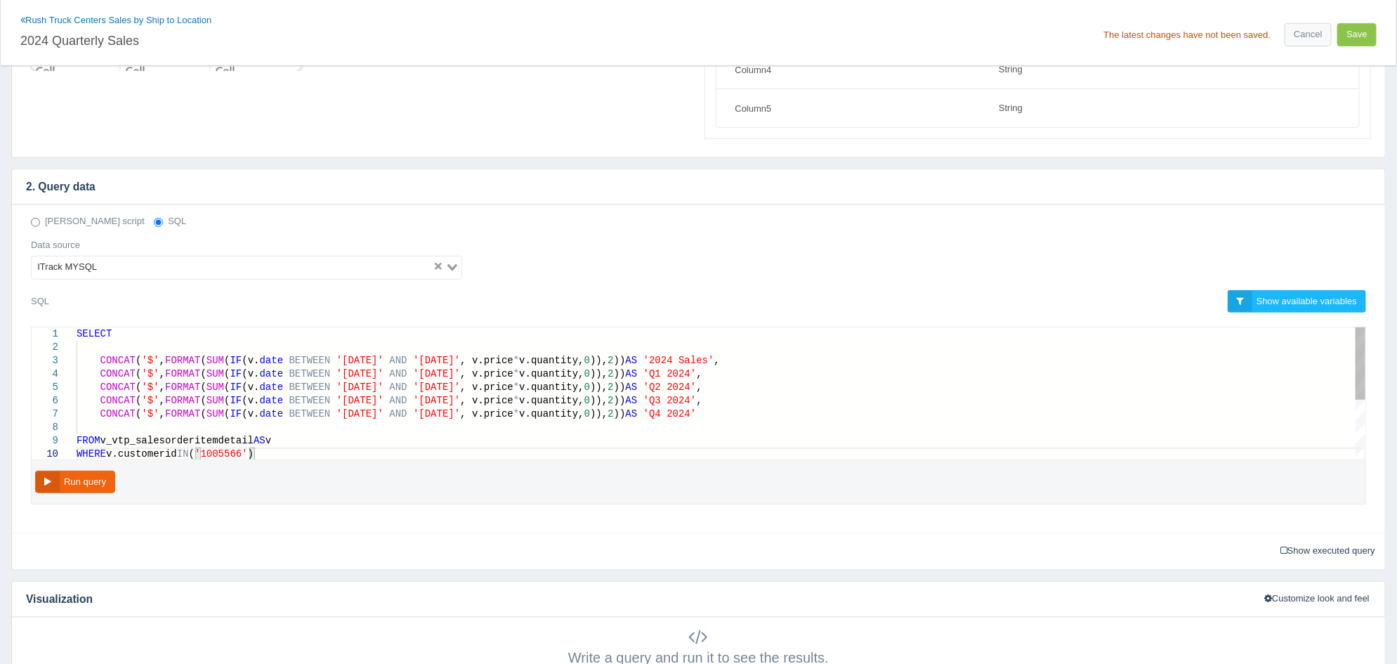
click at [346, 357] on span "'2024-01-01'" at bounding box center [359, 360] width 47 height 11
click at [438, 356] on span "'2024-12-31'" at bounding box center [436, 360] width 47 height 11
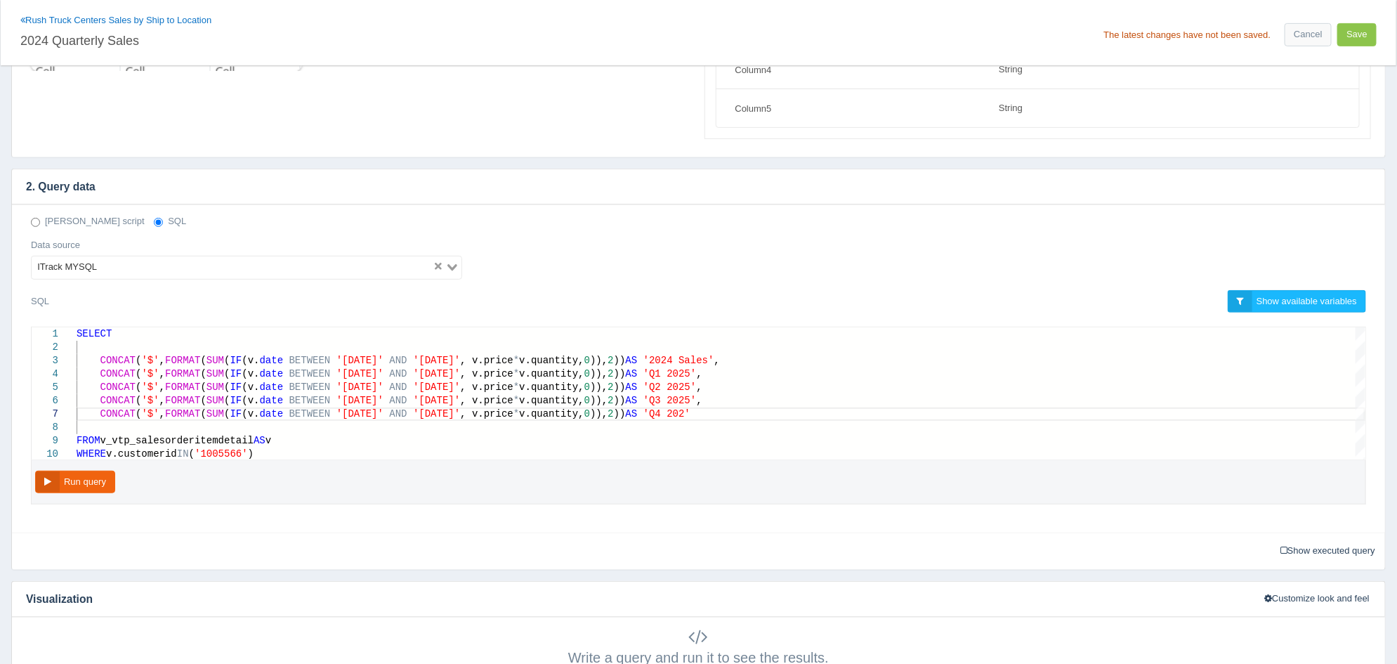
scroll to position [65, 636]
type textarea "SELECT CONCAT('$', FORMAT(SUM(IF(v.date BETWEEN '2025-01-01' AND '2025-12-31', …"
click at [91, 481] on button "Run query" at bounding box center [75, 482] width 80 height 23
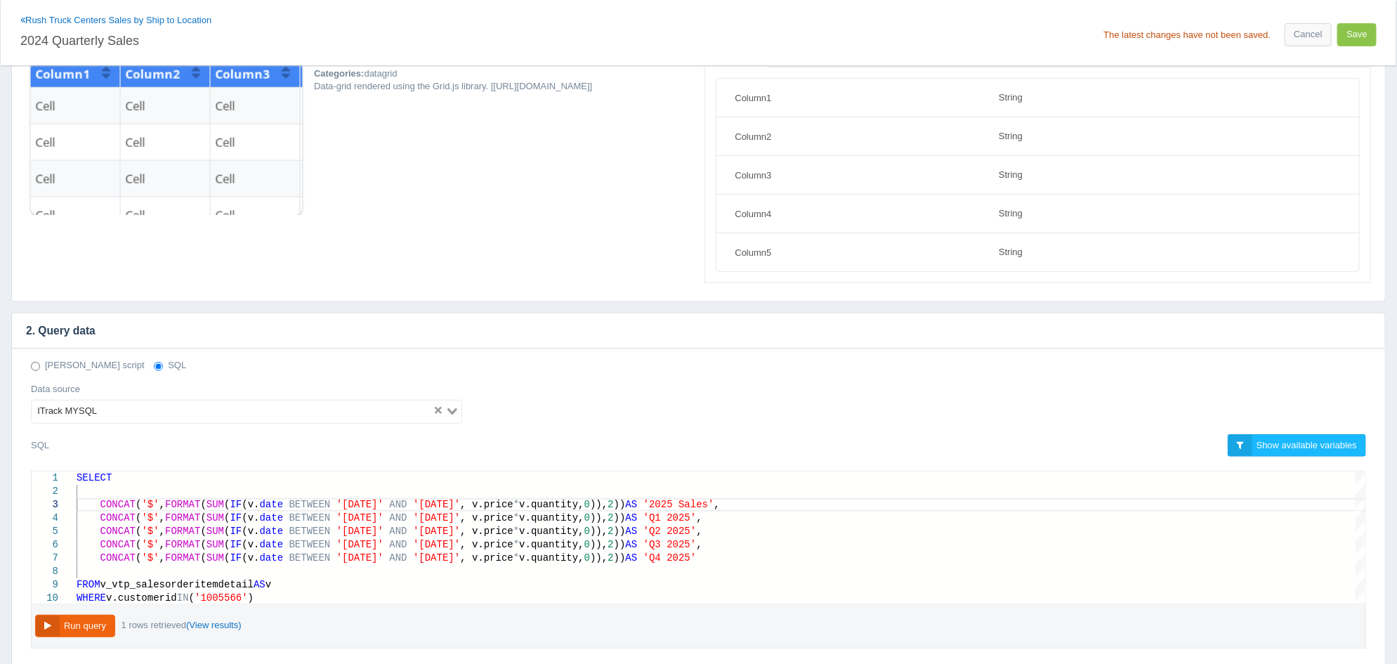
scroll to position [87, 0]
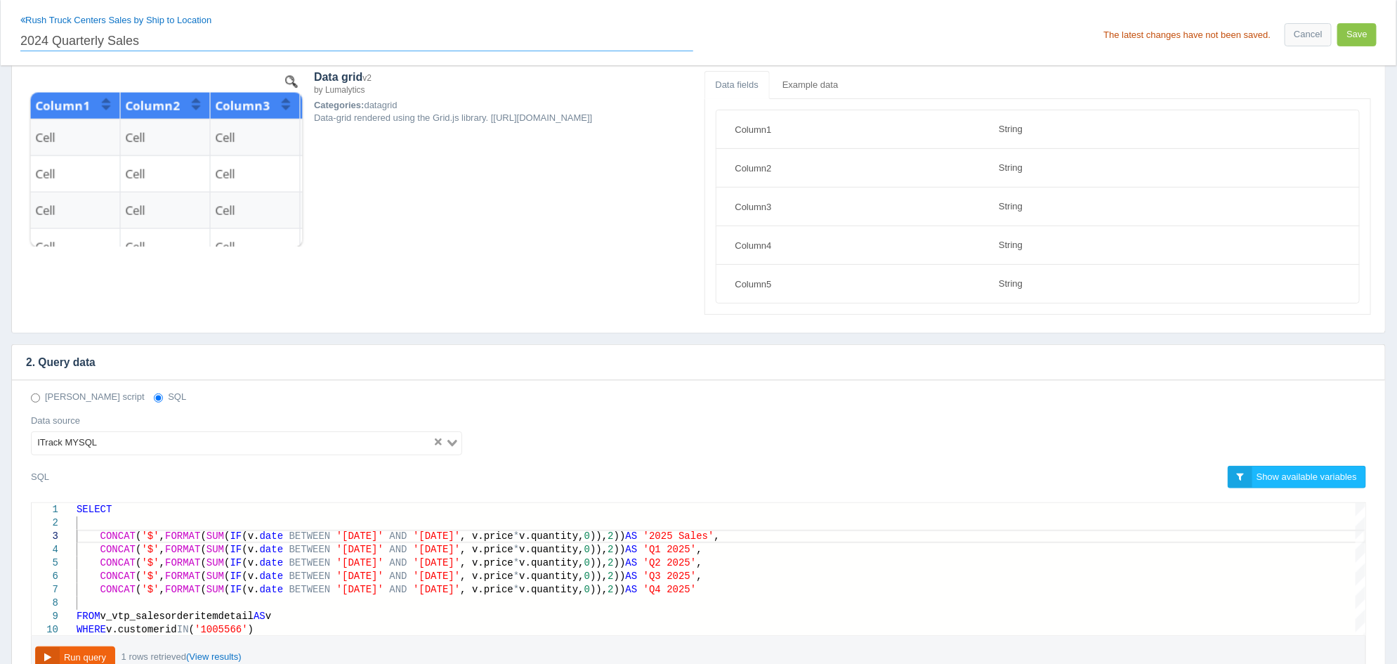
click at [46, 39] on input "2024 Quarterly Sales" at bounding box center [356, 39] width 673 height 24
type input "2025 Quarterly Sales"
click at [1356, 35] on button "Save" at bounding box center [1356, 34] width 39 height 23
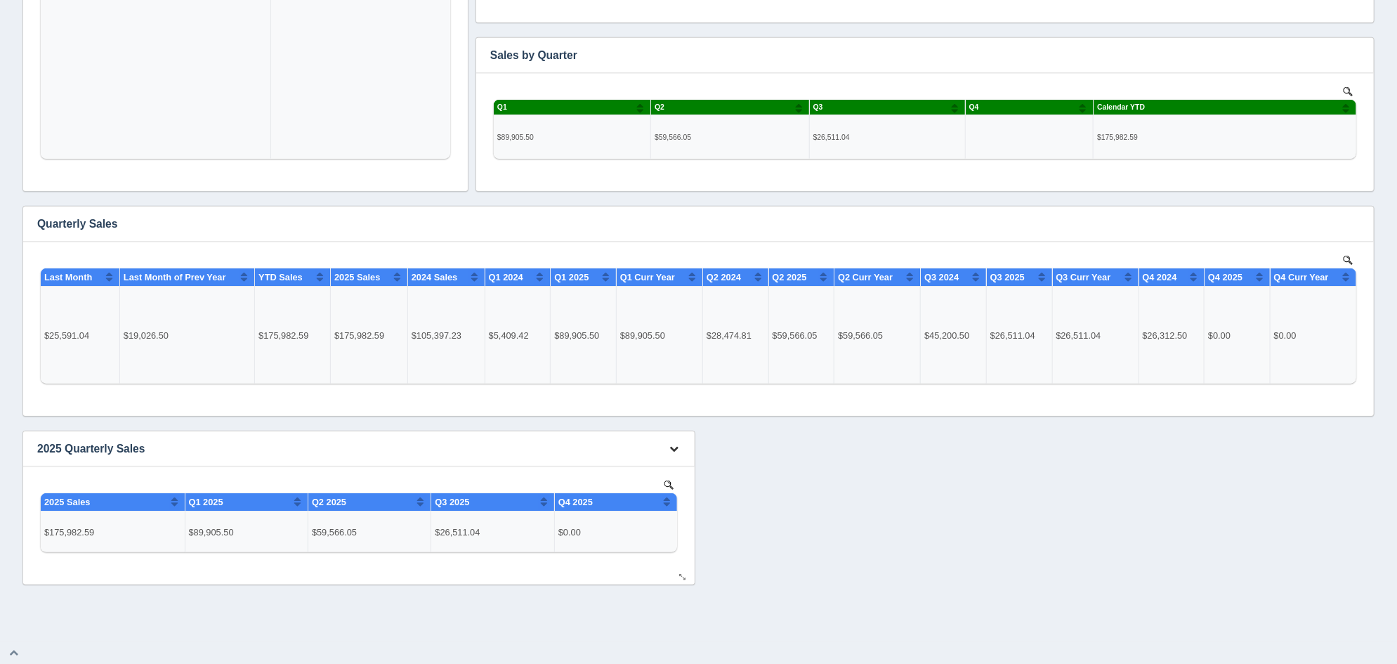
click at [675, 450] on icon "button" at bounding box center [674, 448] width 9 height 9
click at [870, 483] on div "Edit chart Delete chart Download CSV View all results Summary by Date Range No …" at bounding box center [698, 142] width 1359 height 885
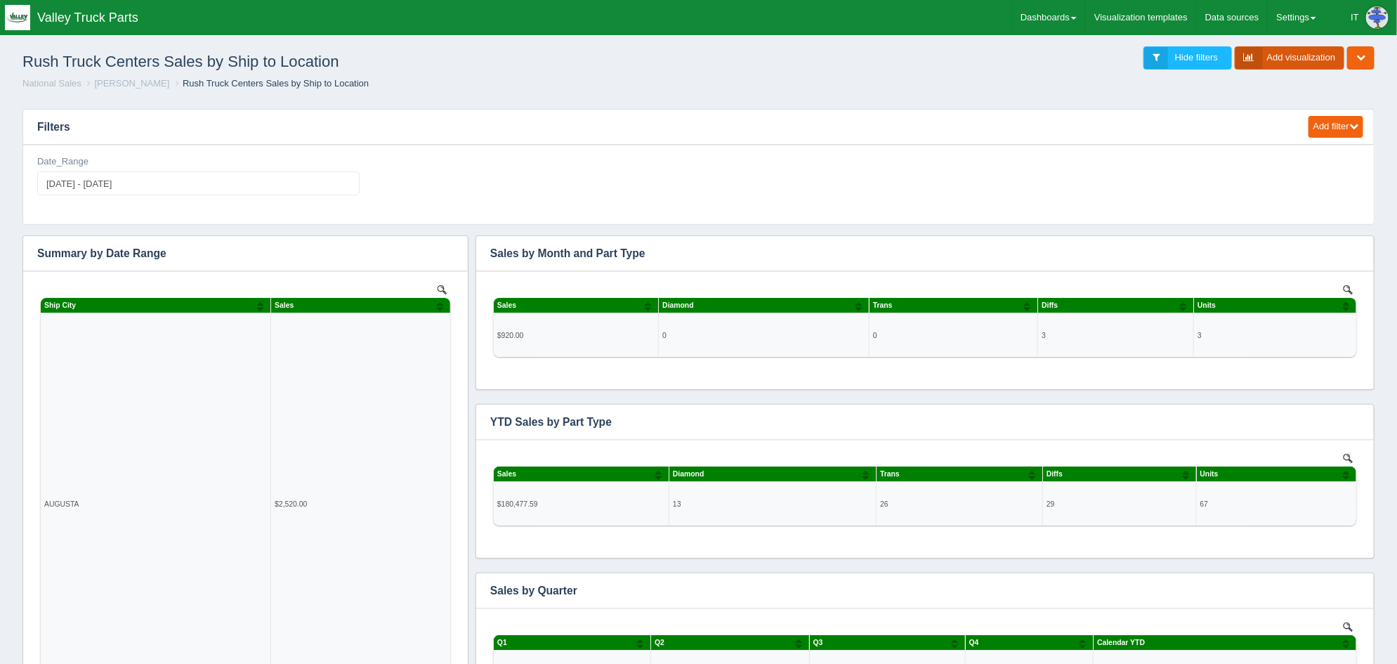
click at [1297, 59] on link "Add visualization" at bounding box center [1290, 57] width 110 height 23
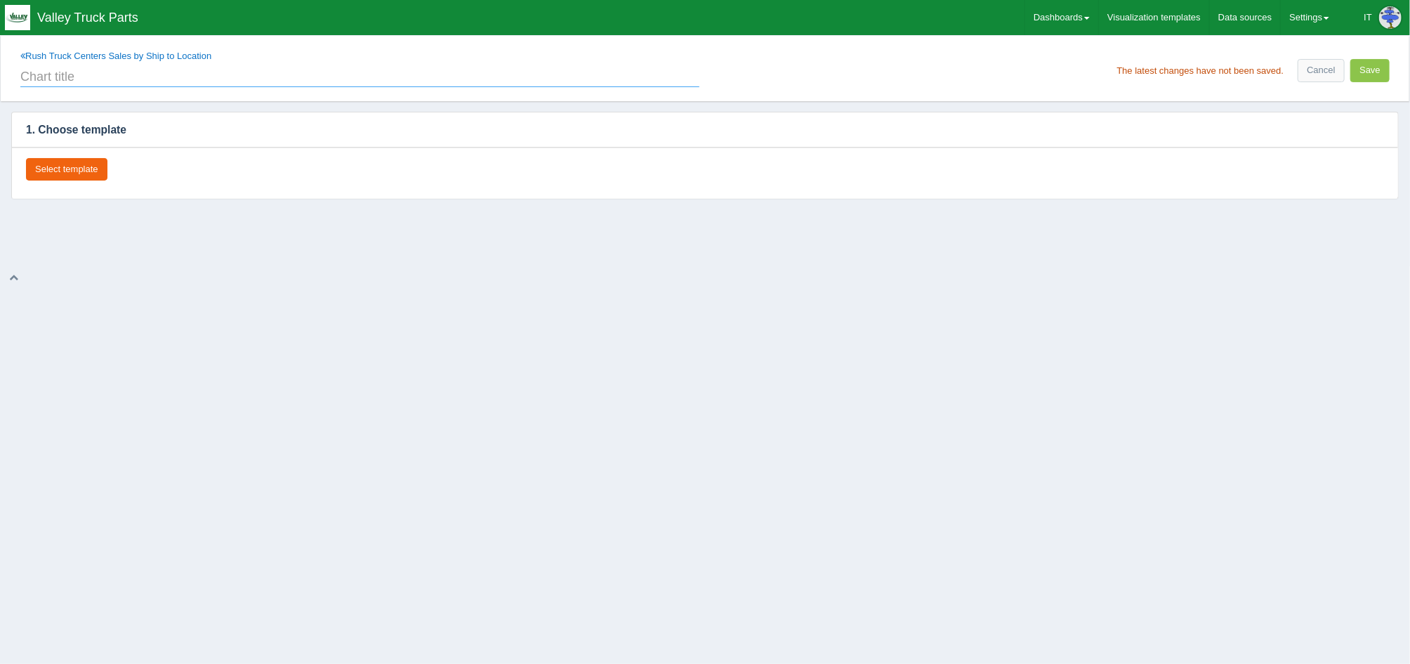
click at [71, 74] on input "text" at bounding box center [359, 75] width 679 height 24
type input "2024 Quarterly Sales"
click at [53, 168] on button "Select template" at bounding box center [66, 169] width 81 height 23
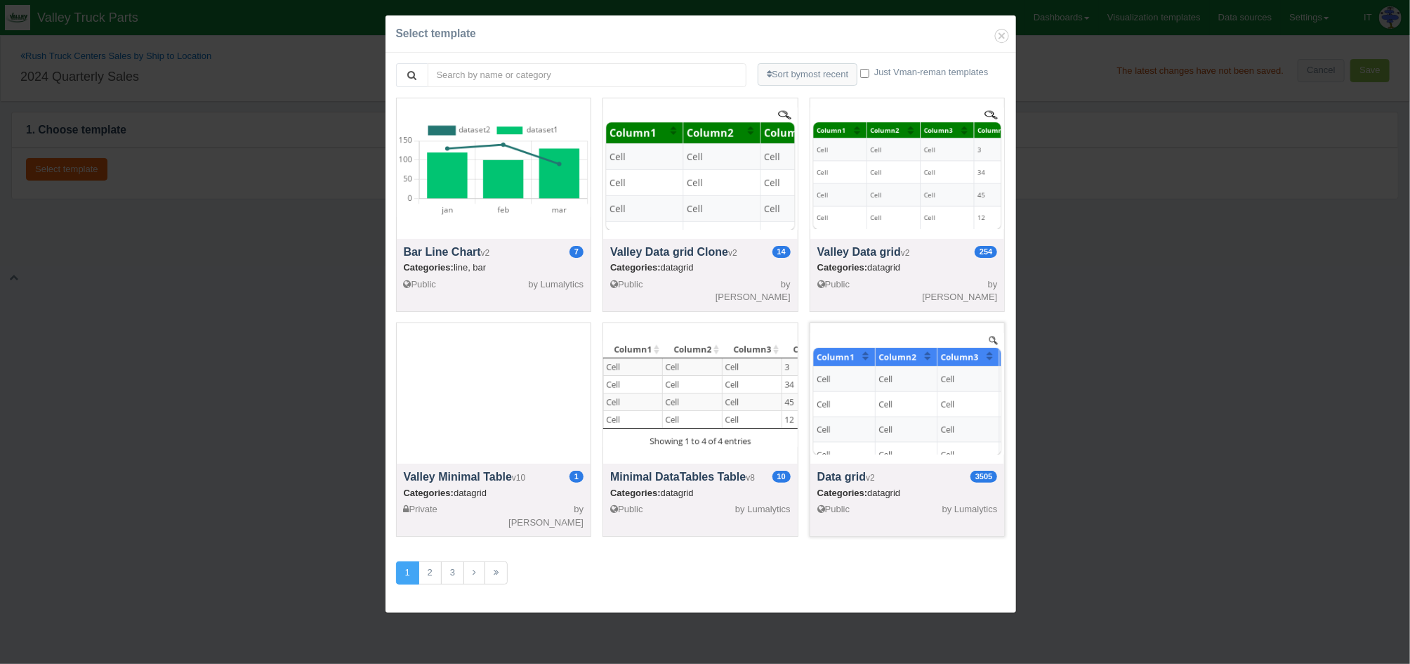
click at [933, 362] on div at bounding box center [908, 393] width 195 height 140
select select "string"
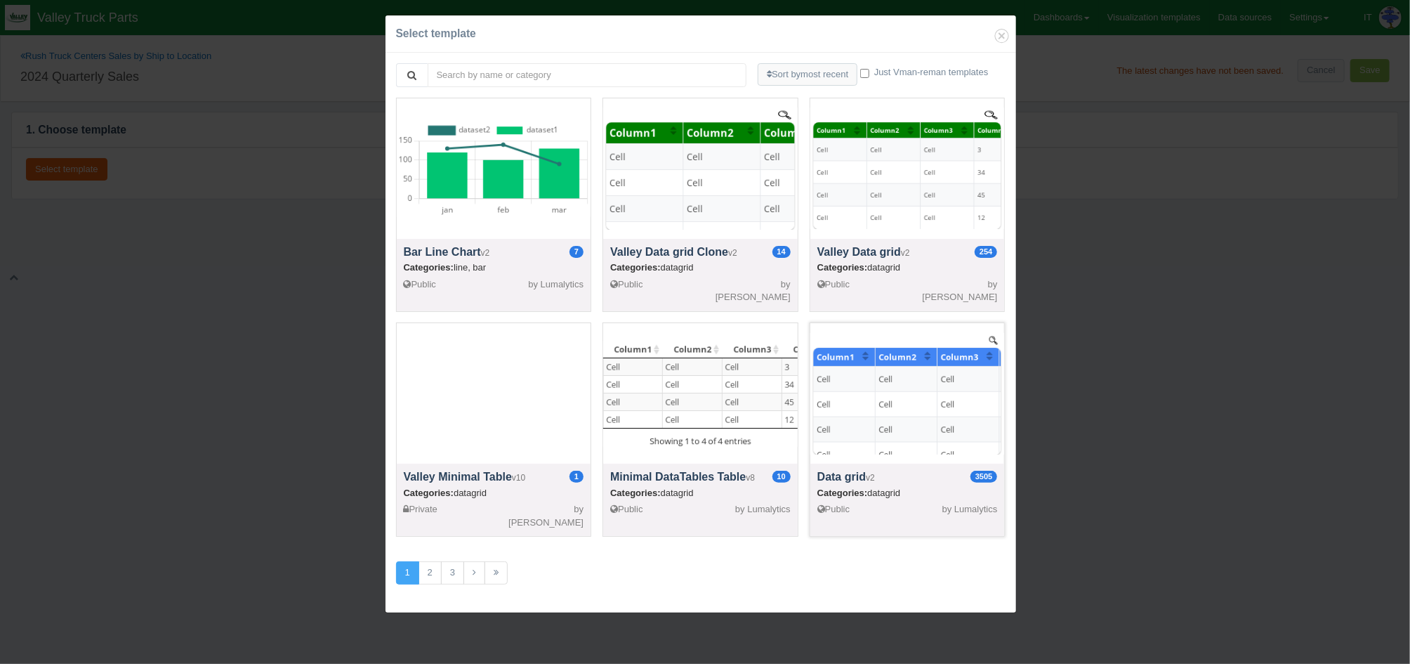
select select "string"
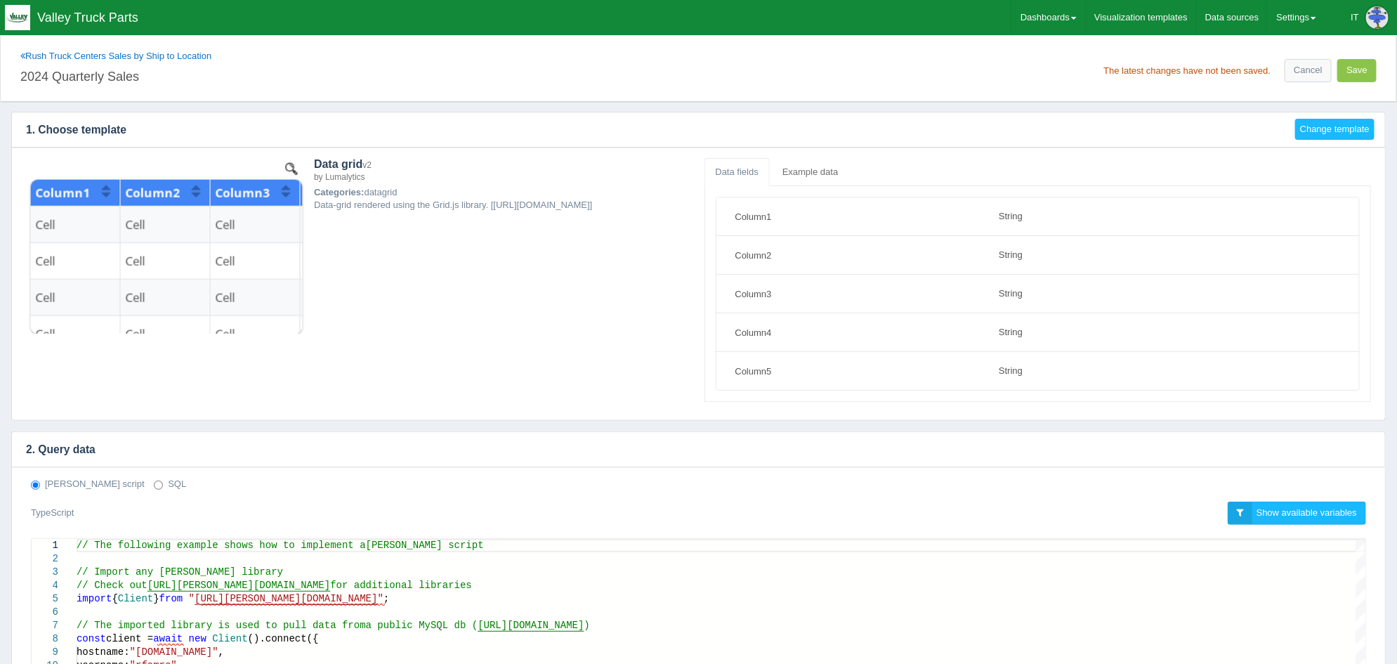
click at [154, 487] on label "SQL" at bounding box center [170, 484] width 32 height 13
click at [154, 487] on input "SQL" at bounding box center [158, 484] width 9 height 9
radio input "true"
radio input "false"
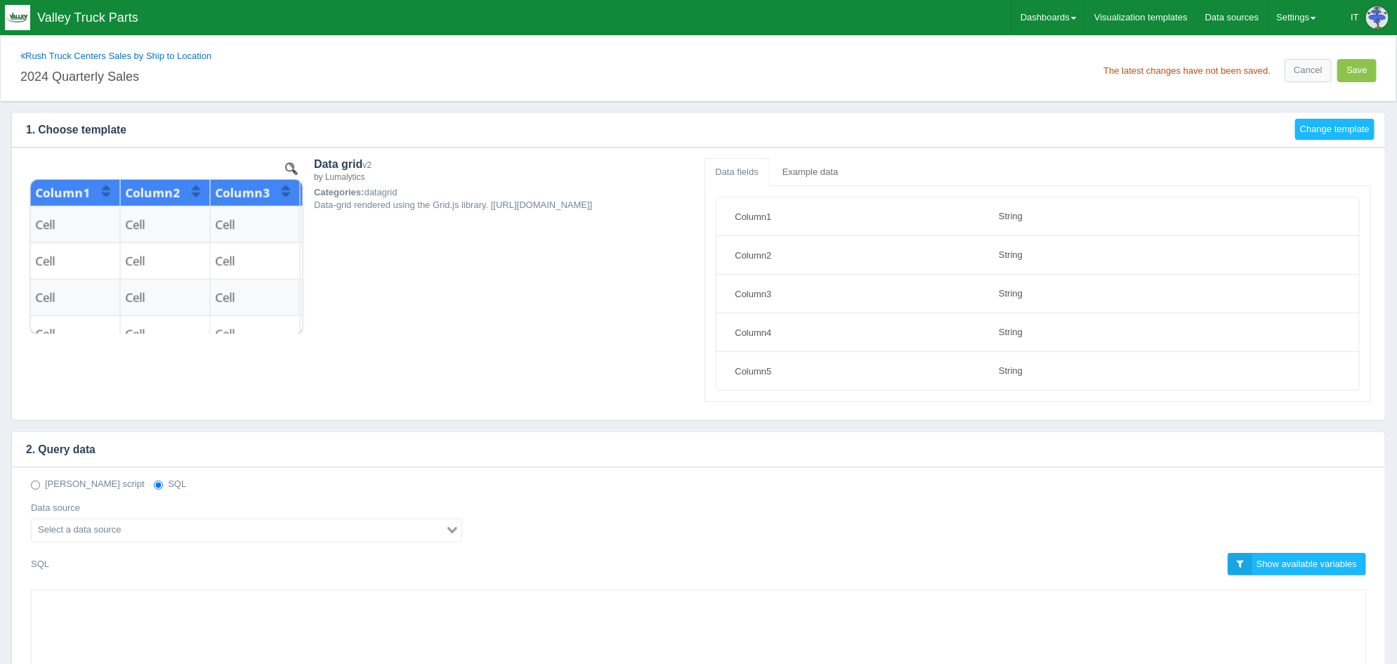
click at [166, 527] on input "Search for option" at bounding box center [238, 530] width 411 height 17
click at [123, 547] on li "ITrack MYSQL" at bounding box center [247, 554] width 430 height 18
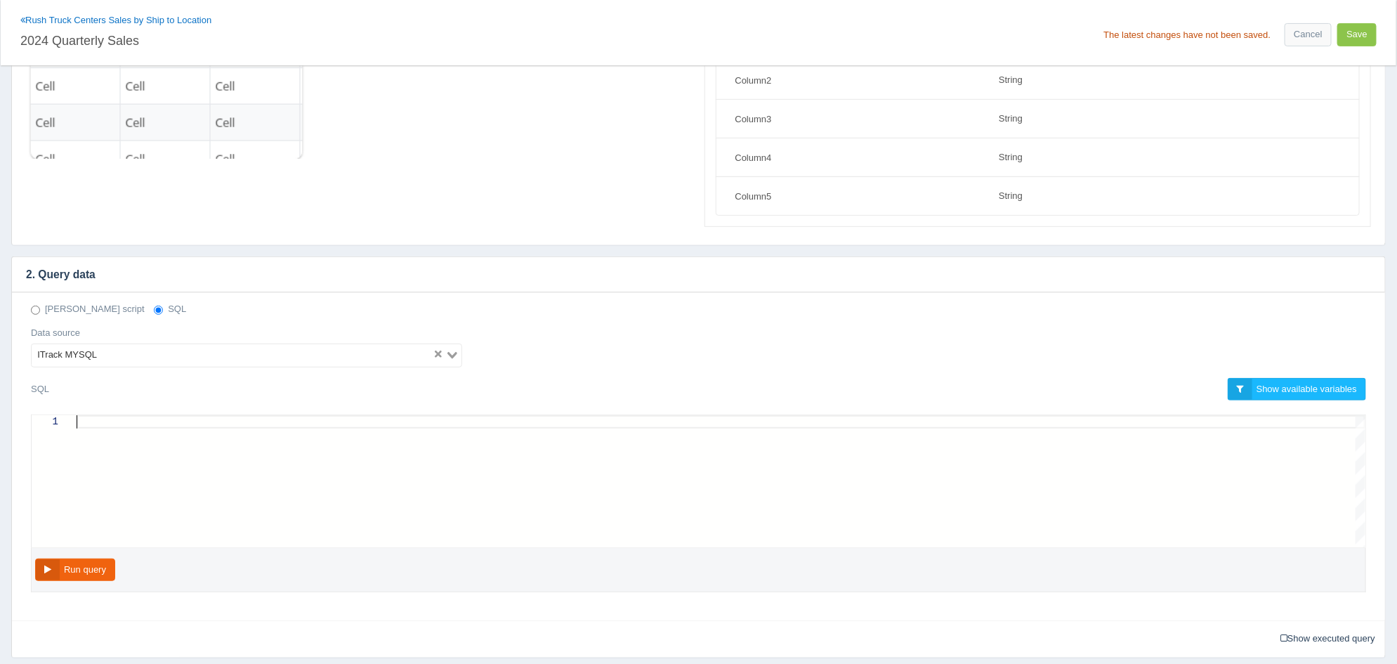
click at [258, 423] on div at bounding box center [721, 421] width 1289 height 13
paste textarea "1005566"
type textarea "1005566"
drag, startPoint x: 119, startPoint y: 416, endPoint x: 67, endPoint y: 416, distance: 52.0
click at [1358, 39] on button "Save" at bounding box center [1356, 34] width 39 height 23
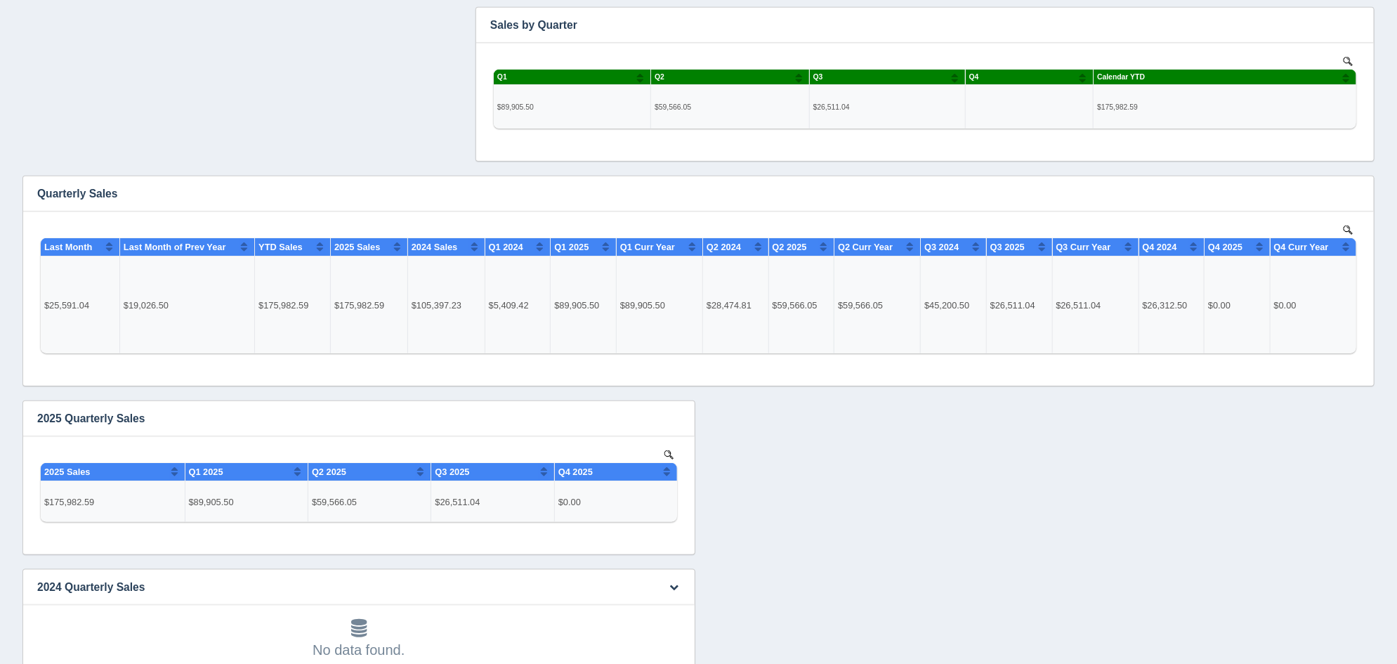
scroll to position [614, 0]
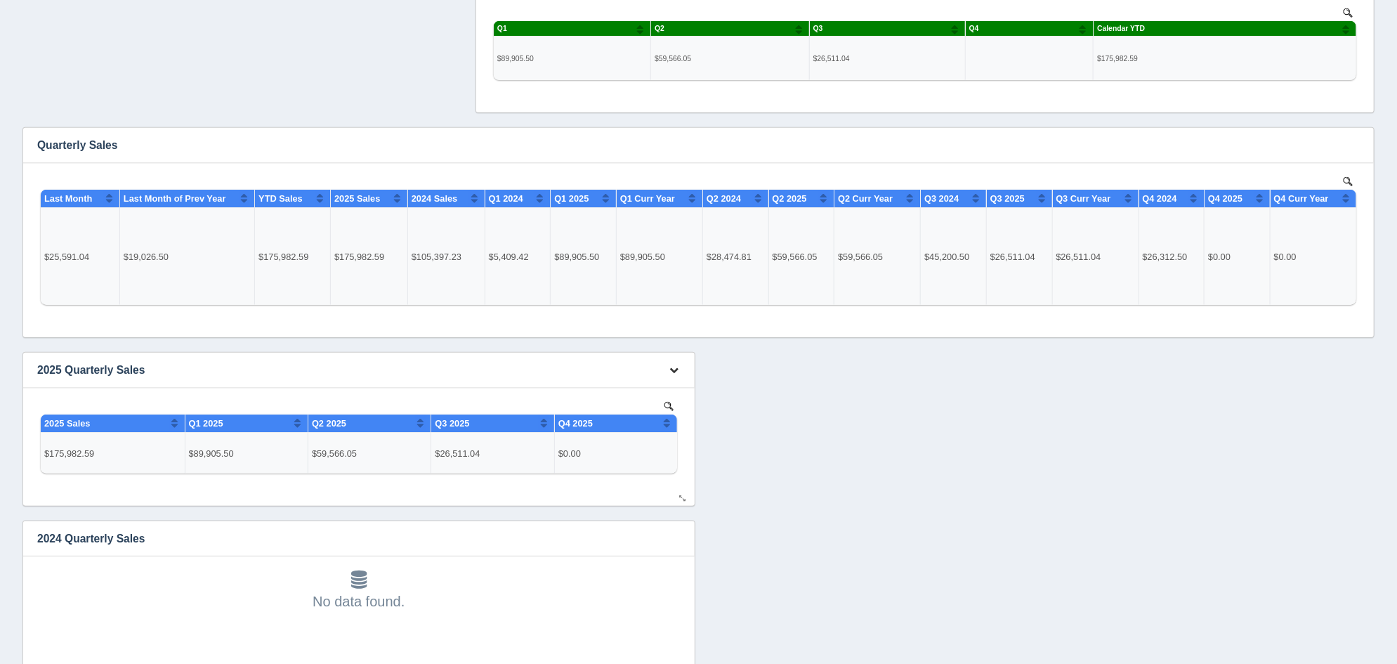
click at [674, 371] on icon "button" at bounding box center [674, 369] width 9 height 9
click at [664, 387] on link "Edit chart" at bounding box center [628, 391] width 112 height 20
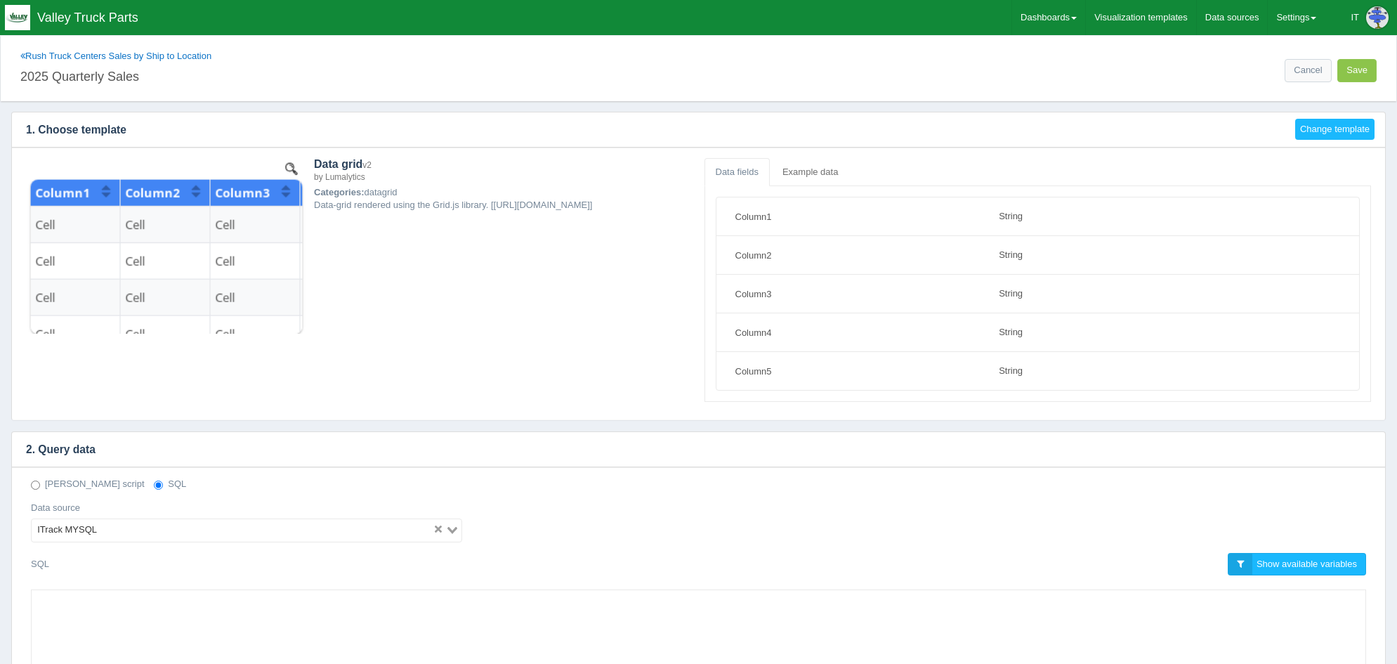
select select "string"
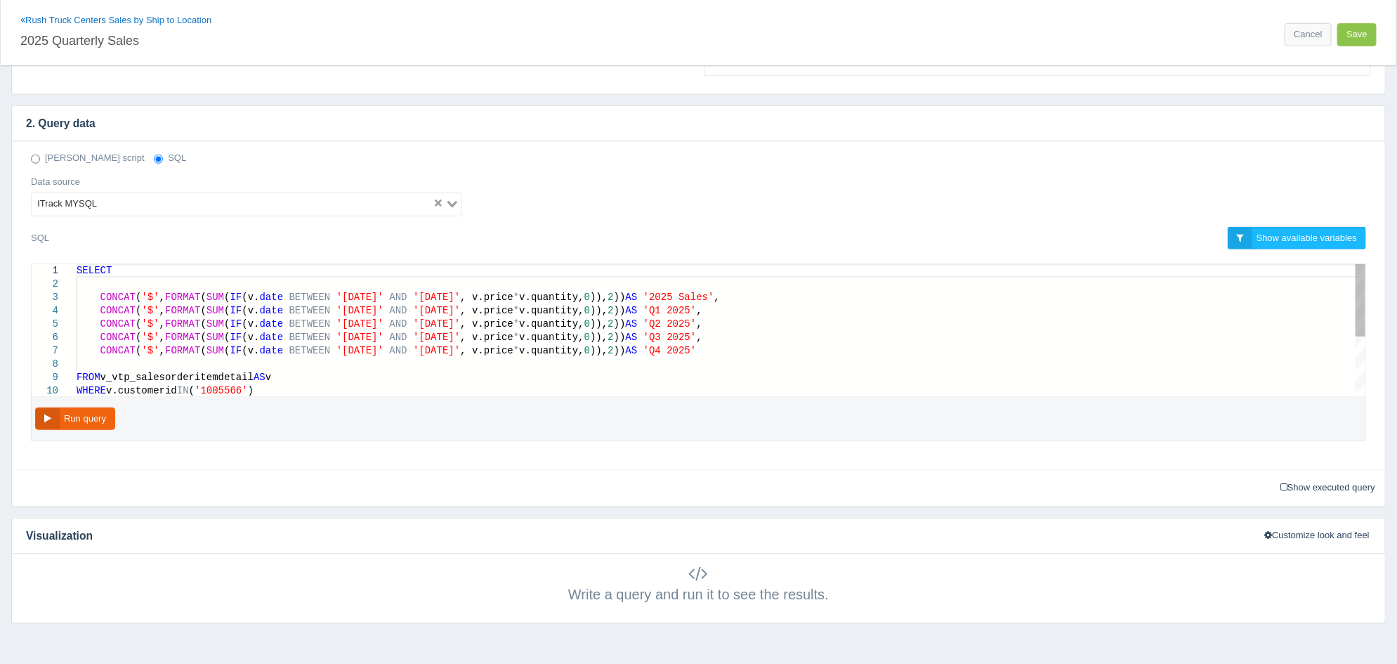
scroll to position [350, 0]
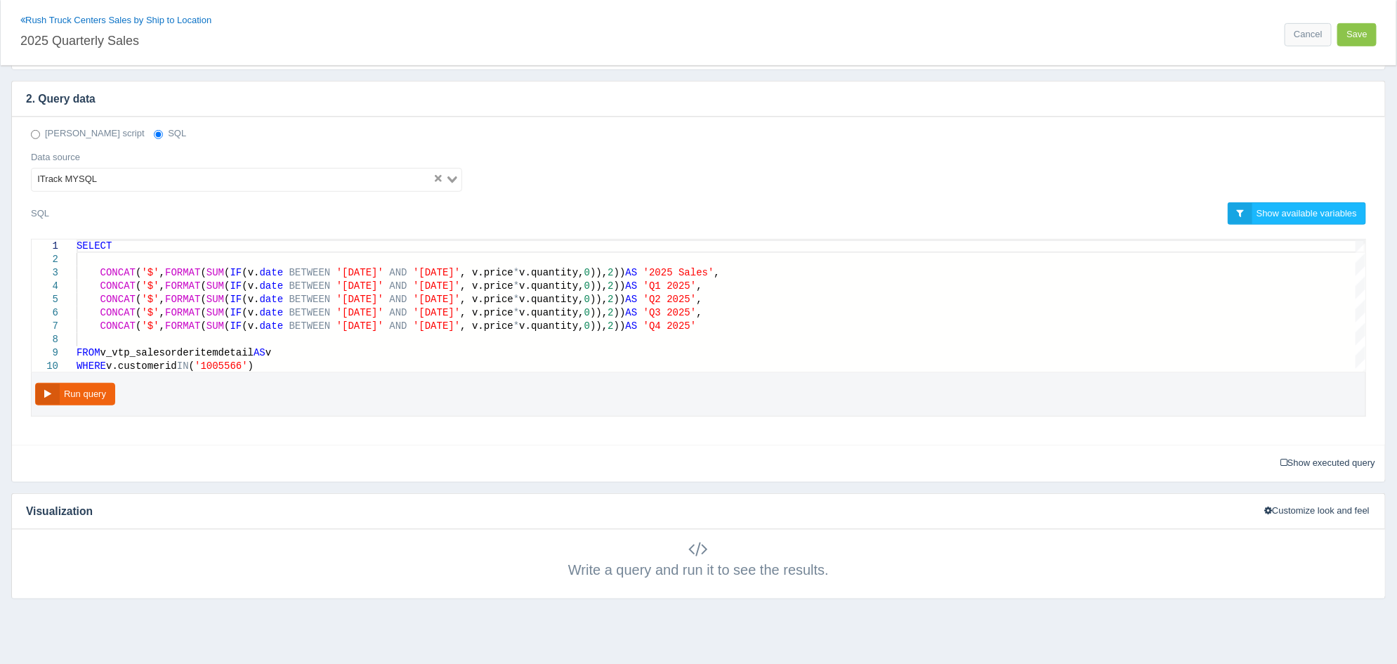
click at [490, 347] on div "FROM v_vtp_salesorderitemdetail AS v" at bounding box center [721, 352] width 1289 height 13
type textarea "SELECT CONCAT('$', FORMAT(SUM(IF(v.date BETWEEN '2025-01-01' AND '2025-12-31', …"
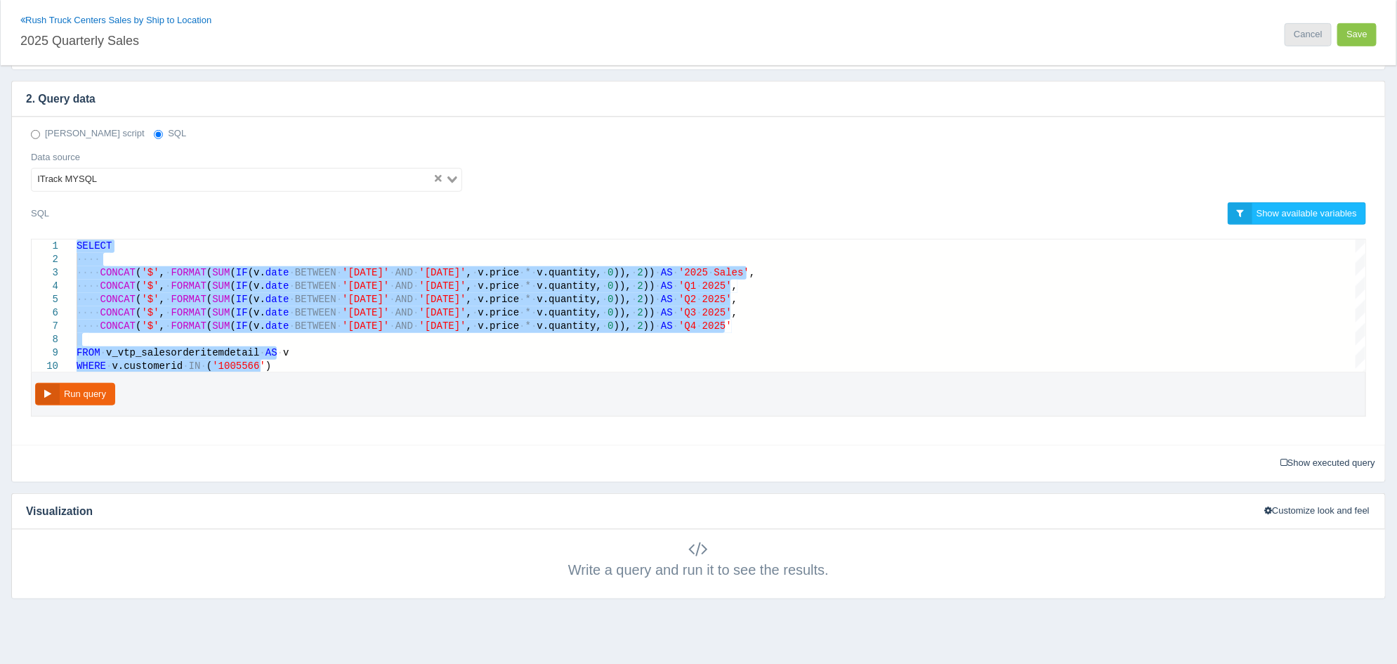
click at [1321, 27] on link "Cancel" at bounding box center [1308, 34] width 46 height 23
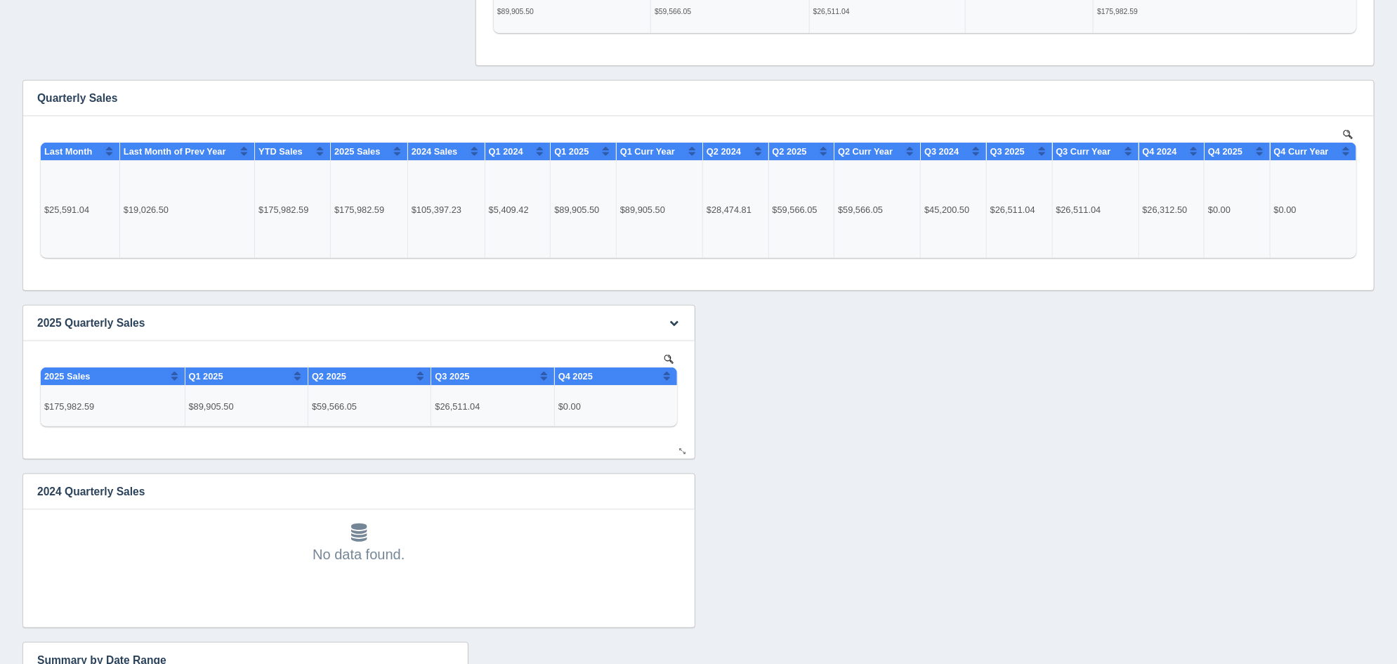
scroll to position [702, 0]
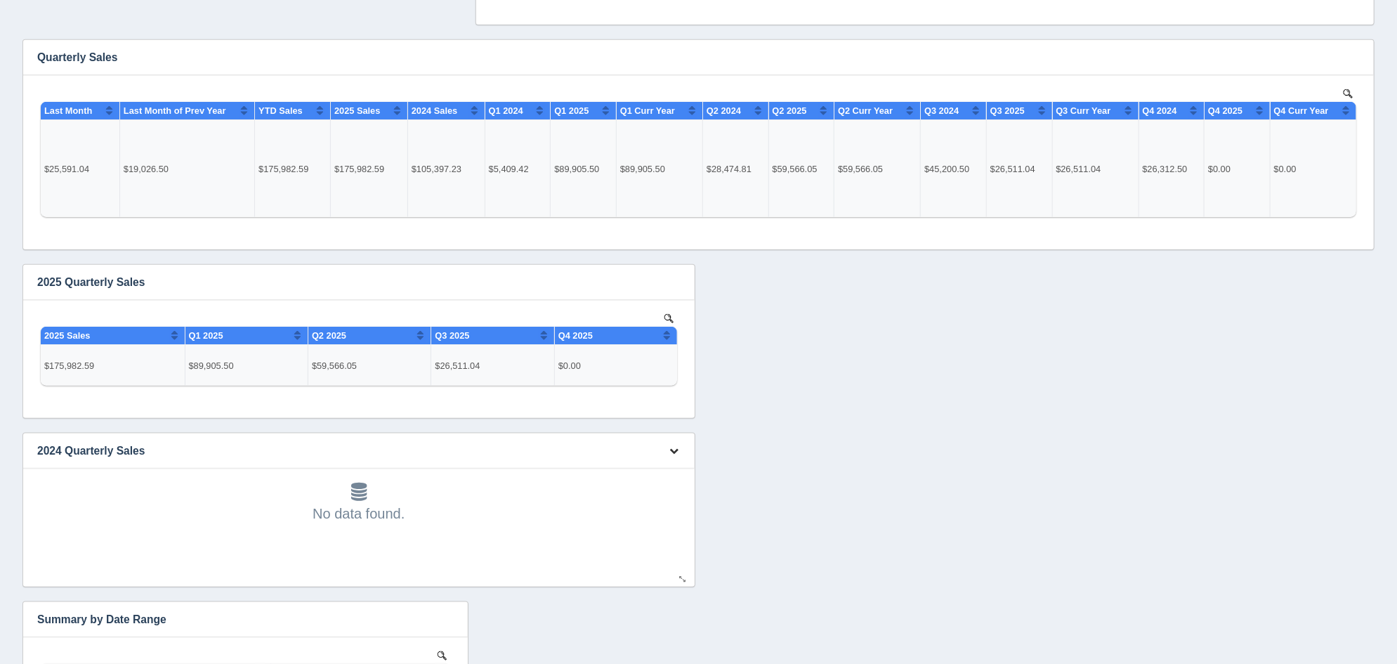
click at [679, 450] on button "button" at bounding box center [674, 451] width 19 height 22
click at [657, 468] on link "Edit chart" at bounding box center [628, 471] width 112 height 20
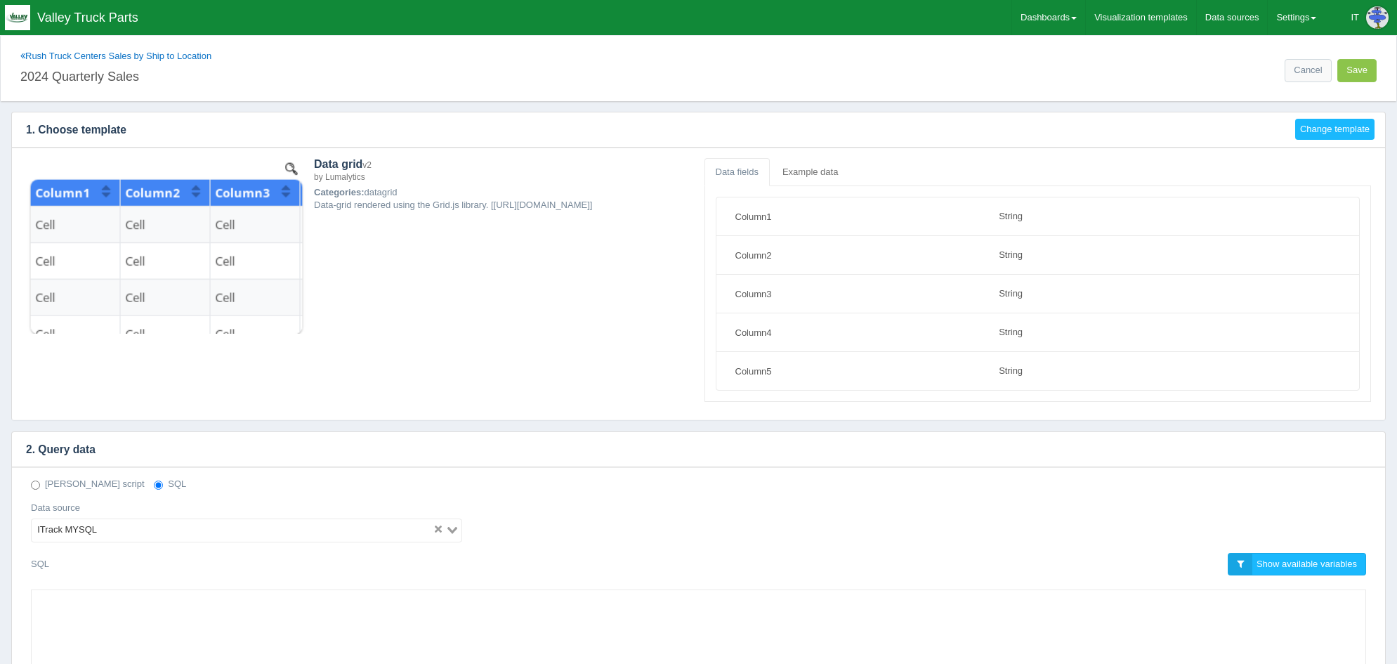
select select "string"
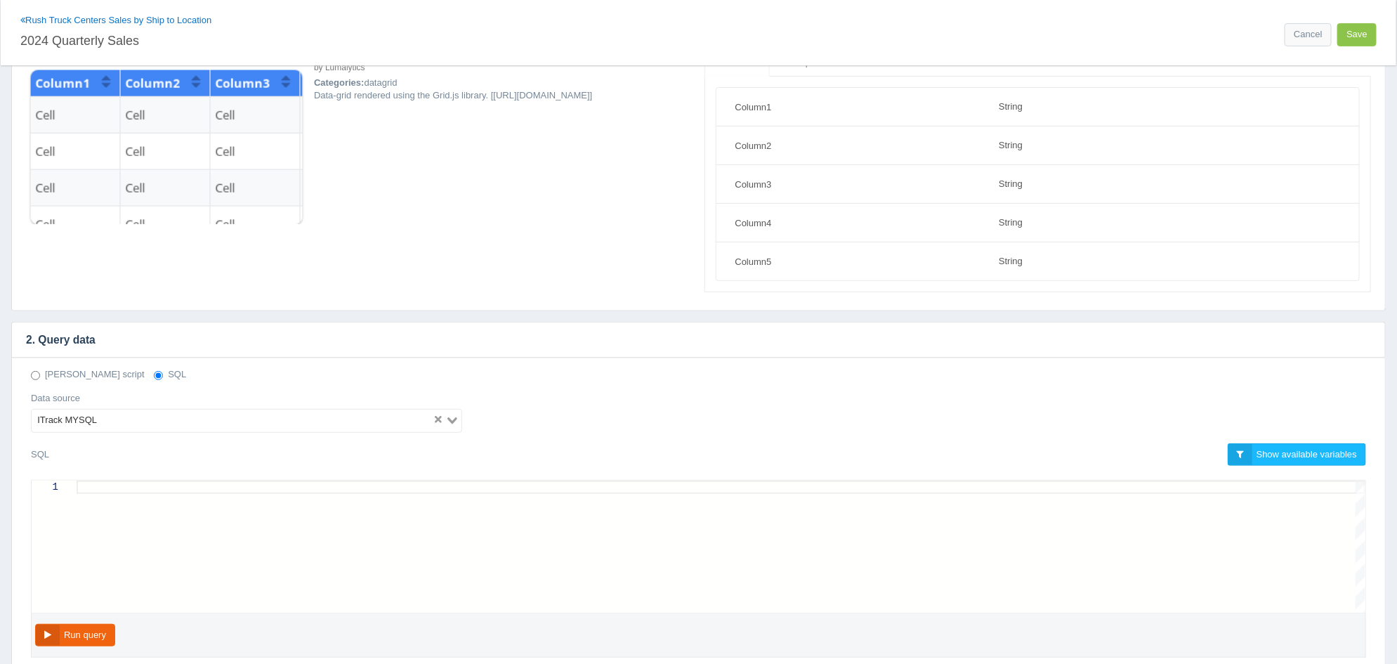
scroll to position [350, 0]
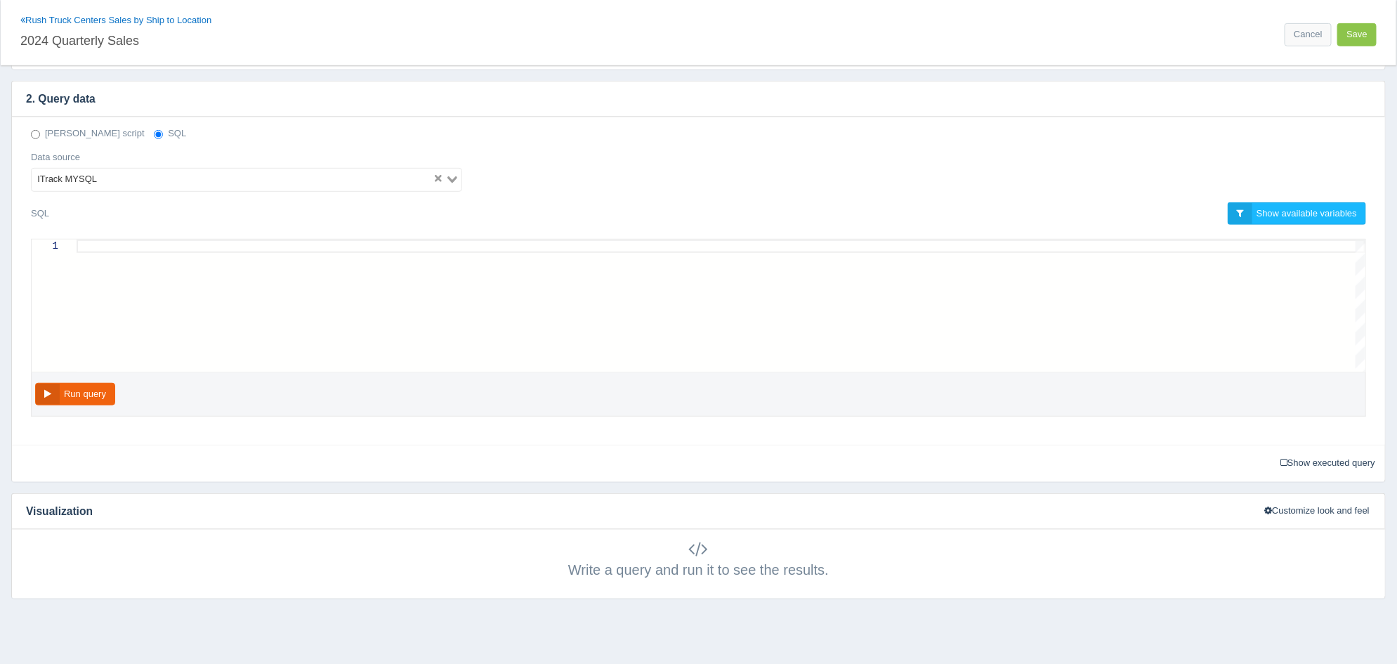
click div
paste textarea "AND v.salesorderdocumentid IN (9, 25) AND v.void = 'False' AND v.closed = 'True…"
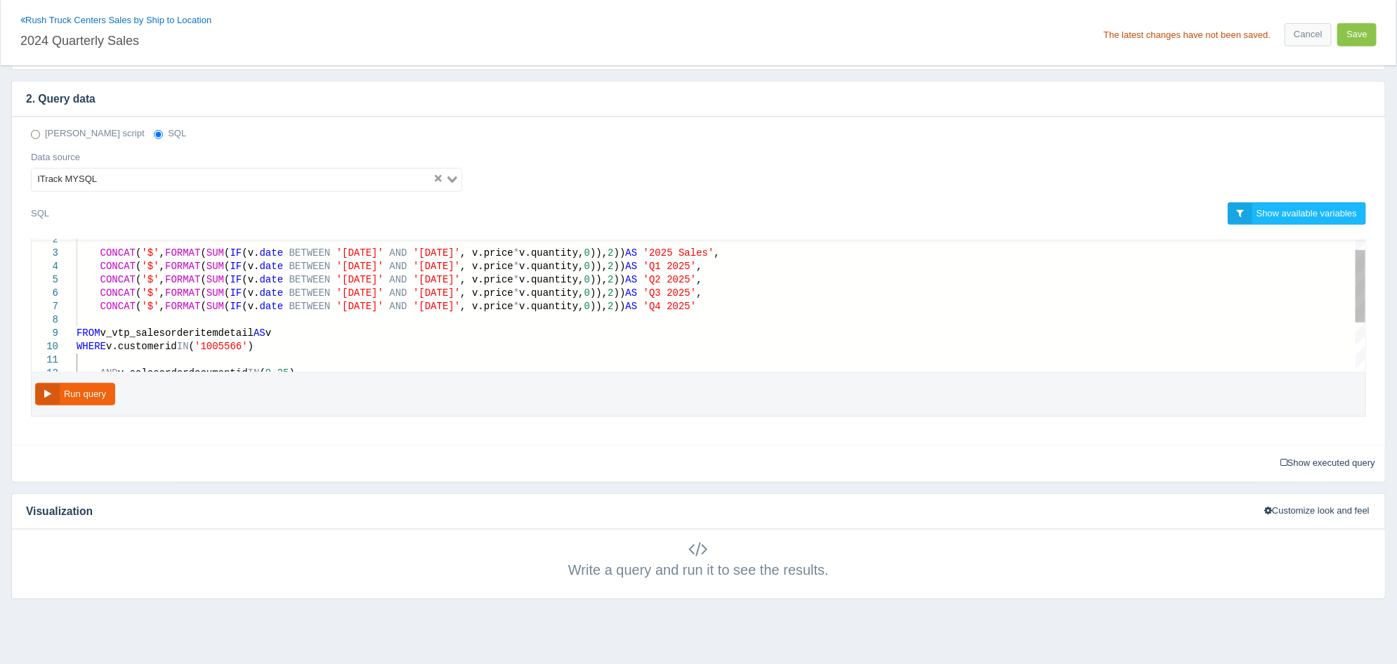
click span "'2025-12-31'"
click span "'2025 Sales'"
type textarea ") AS '2024 Sales', CONCAT('$', FORMAT(SUM(IF(v.date BETWEEN '2024-01-01' AND '2…"
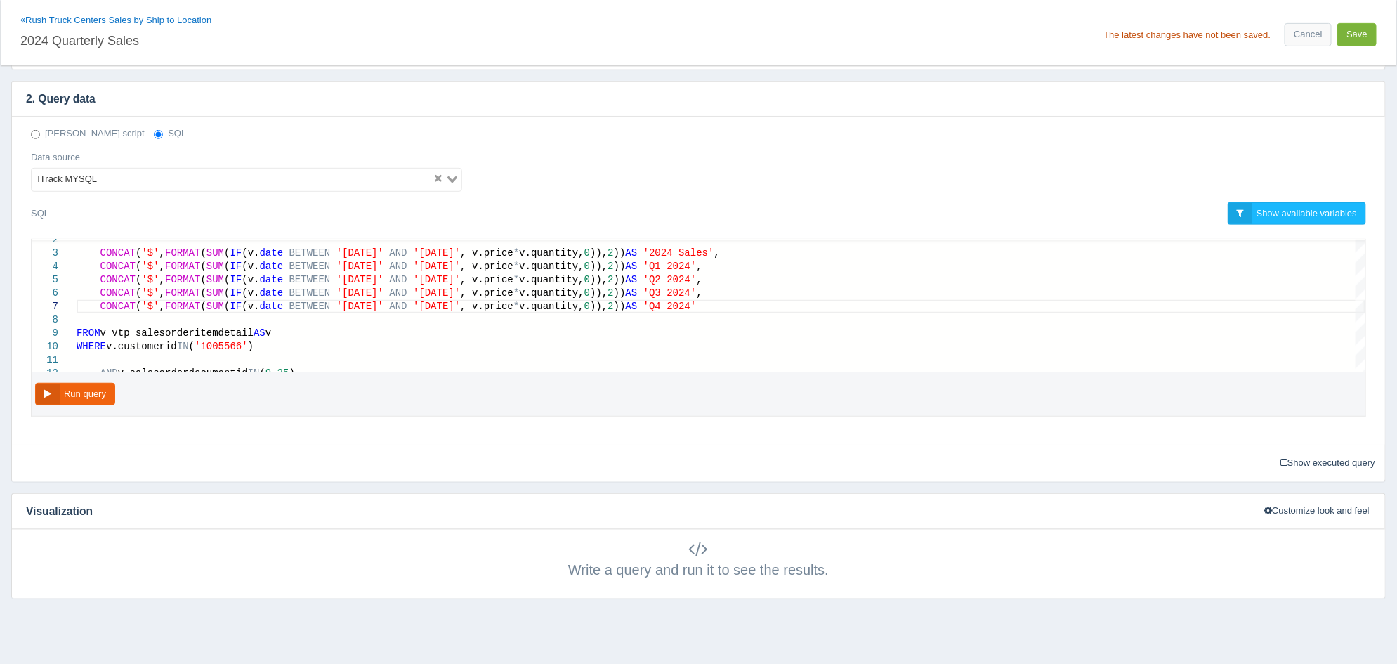
click button "Save"
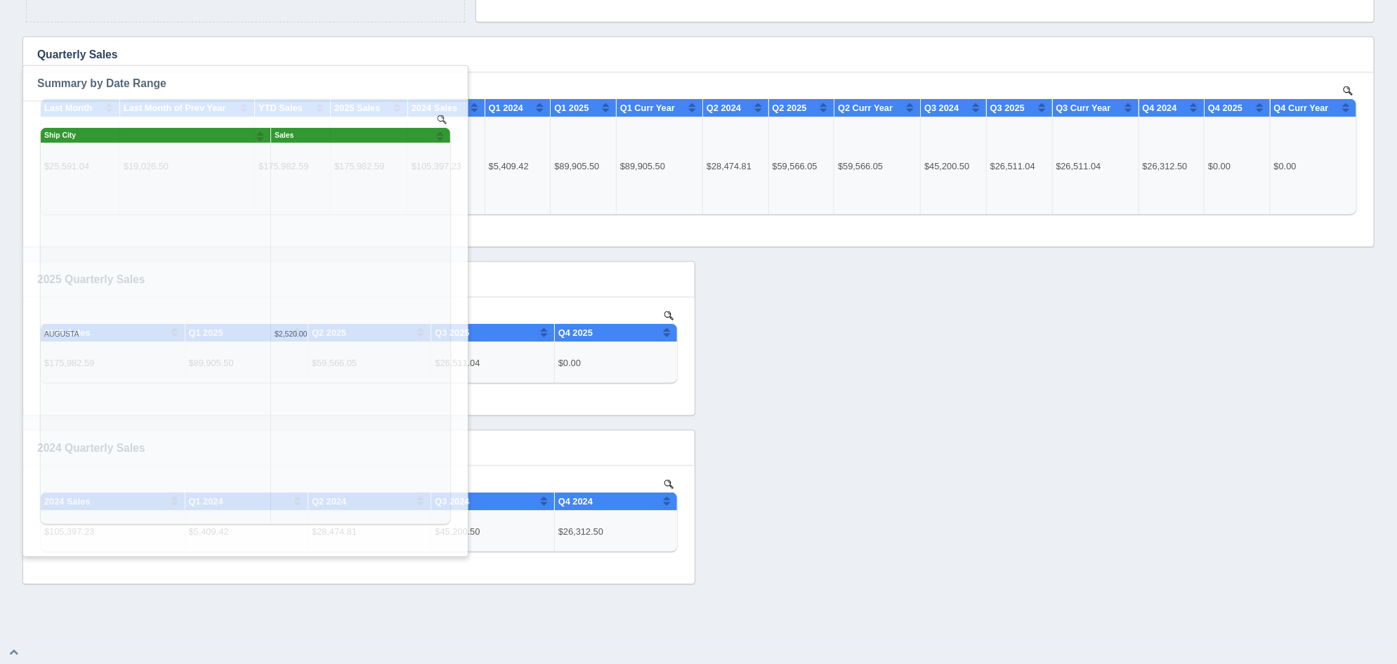
scroll to position [704, 0]
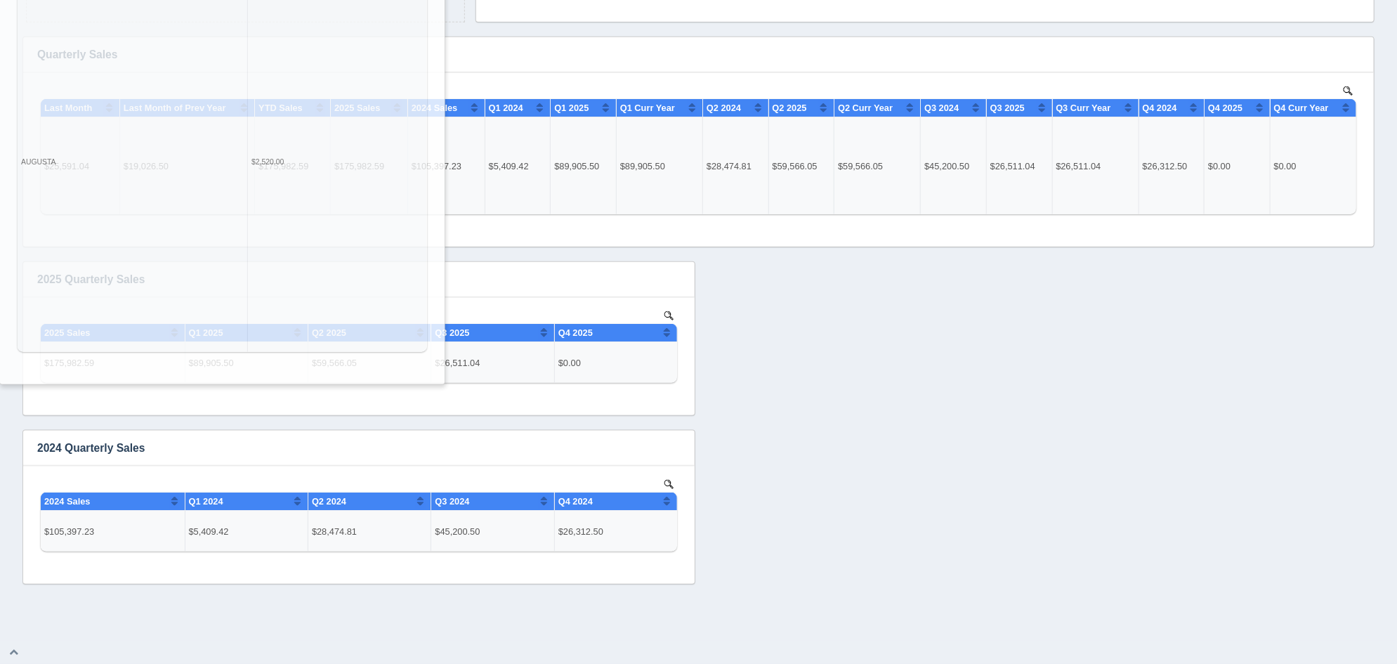
drag, startPoint x: 336, startPoint y: 525, endPoint x: 315, endPoint y: -95, distance: 619.9
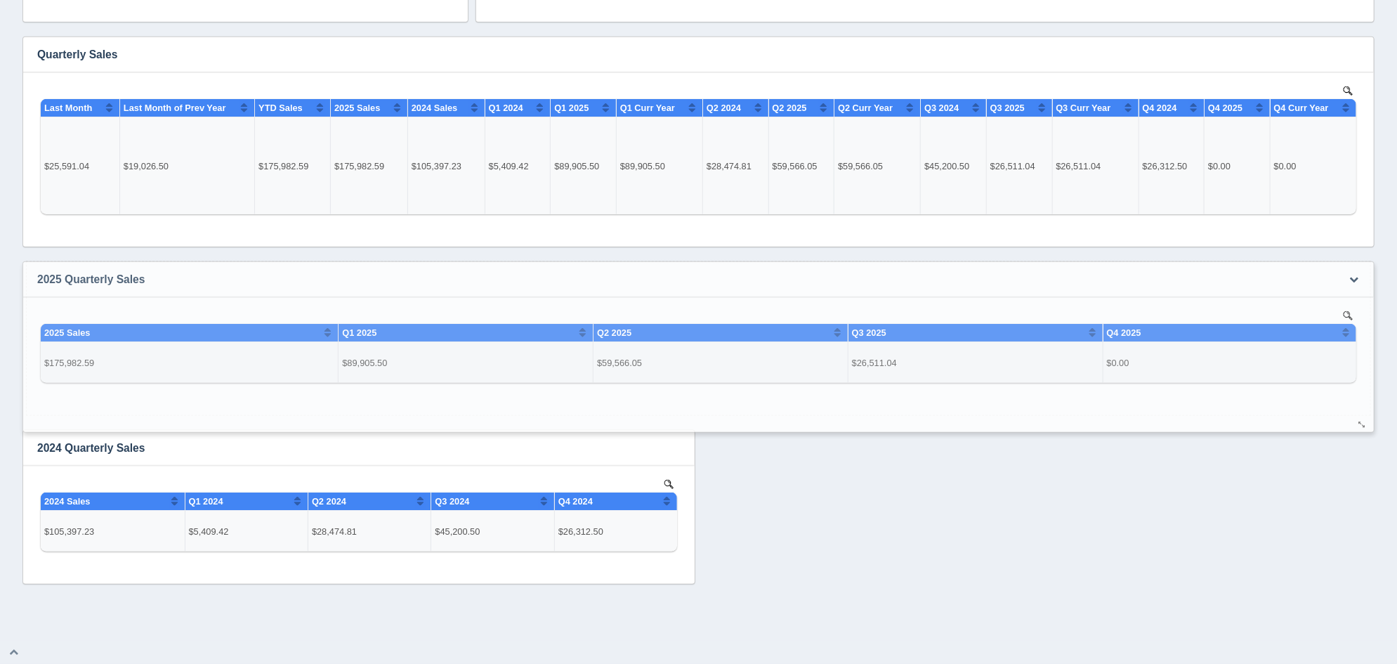
drag, startPoint x: 688, startPoint y: 406, endPoint x: 1367, endPoint y: 423, distance: 679.4
click at [1367, 423] on div at bounding box center [1362, 425] width 11 height 11
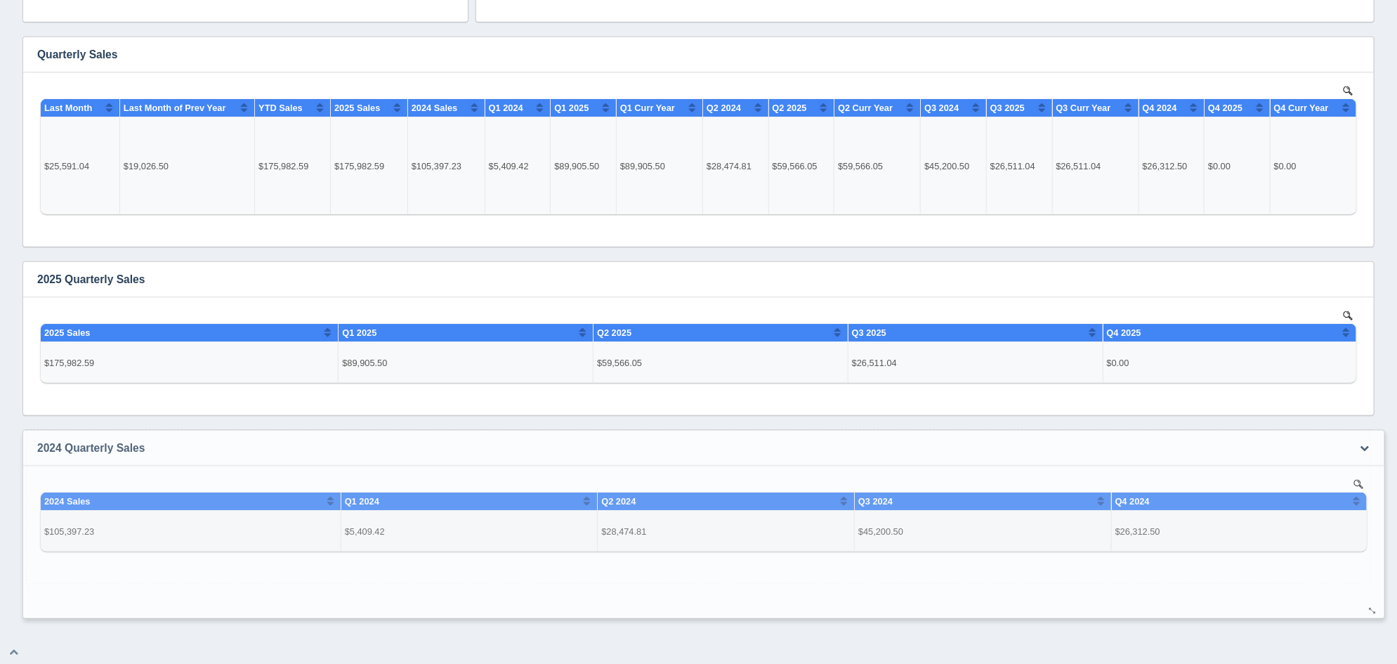
drag, startPoint x: 683, startPoint y: 575, endPoint x: 1371, endPoint y: 608, distance: 688.4
click at [1371, 608] on div at bounding box center [1372, 611] width 11 height 11
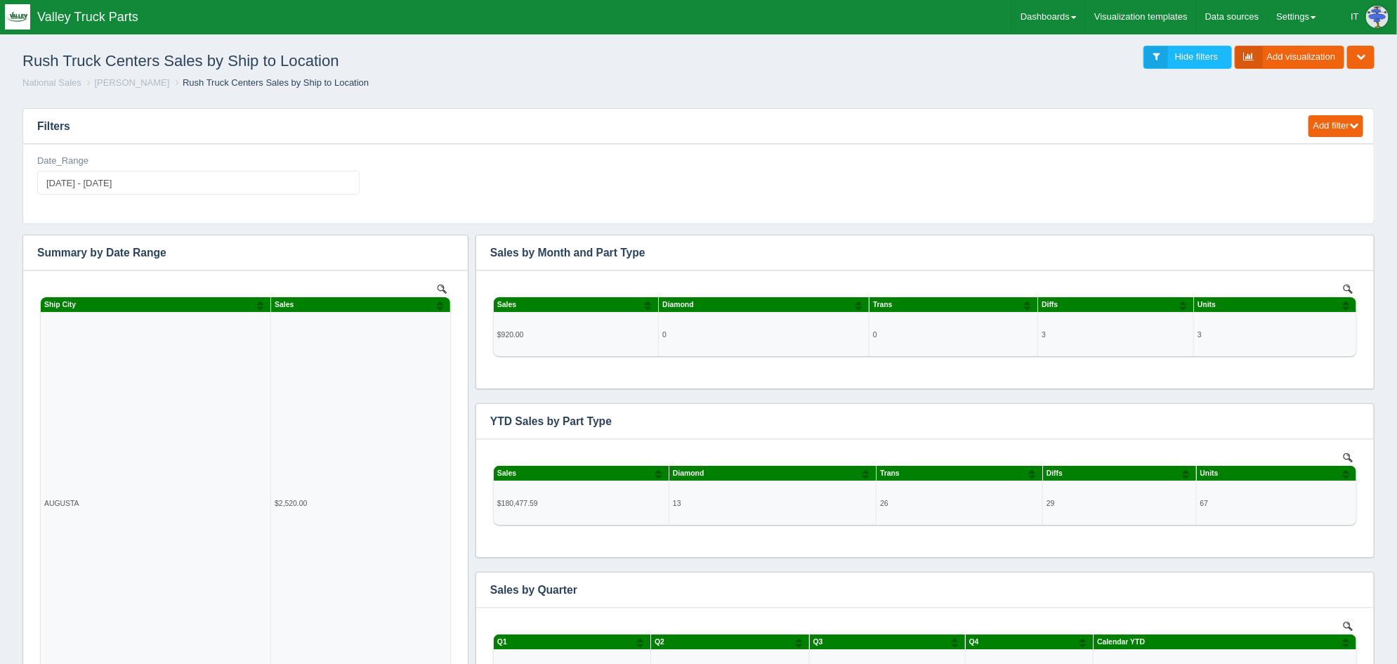
scroll to position [0, 0]
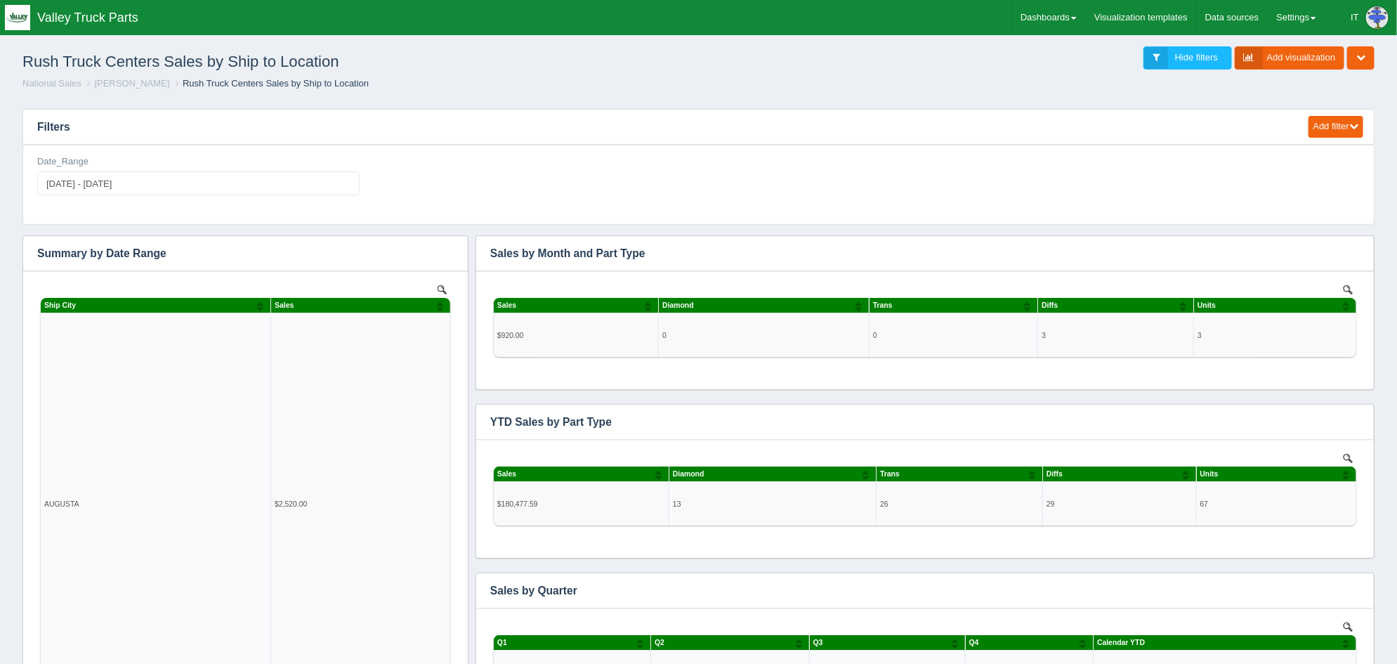
click at [568, 89] on div "Rush Truck Centers Sales by Ship to Location Hide filters Add visualization Edi…" at bounding box center [699, 68] width 1386 height 58
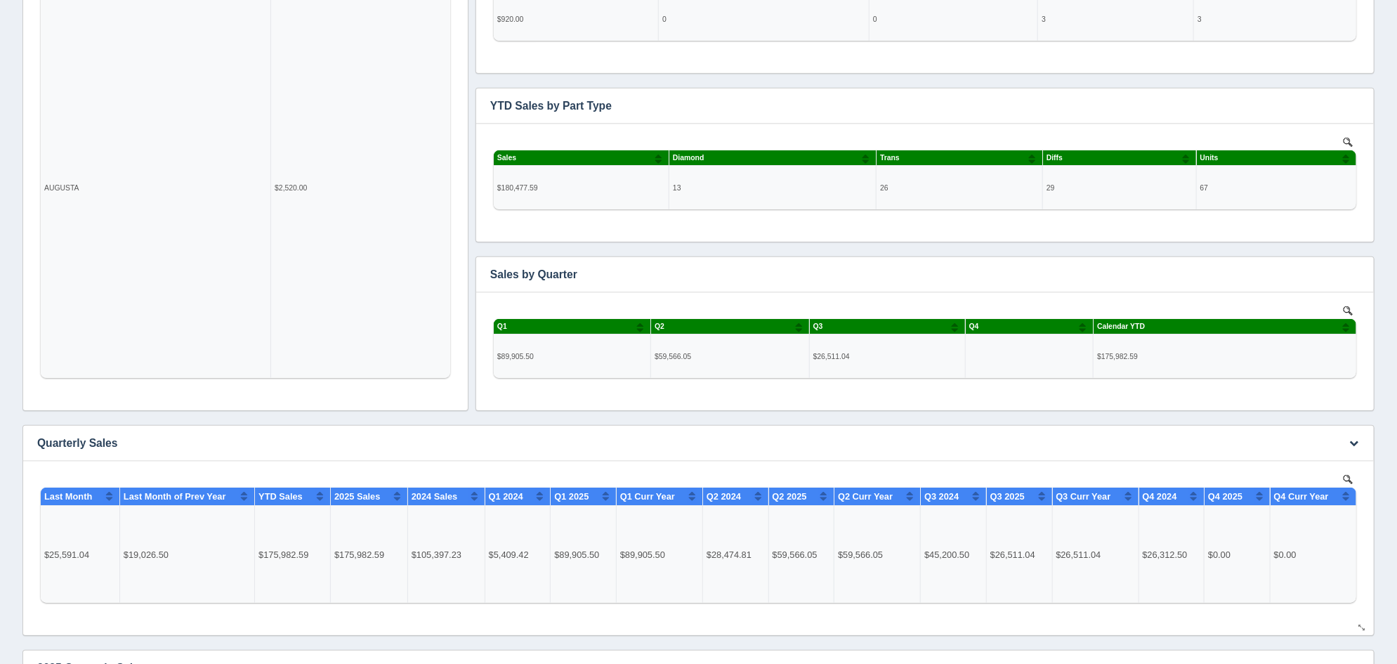
scroll to position [438, 0]
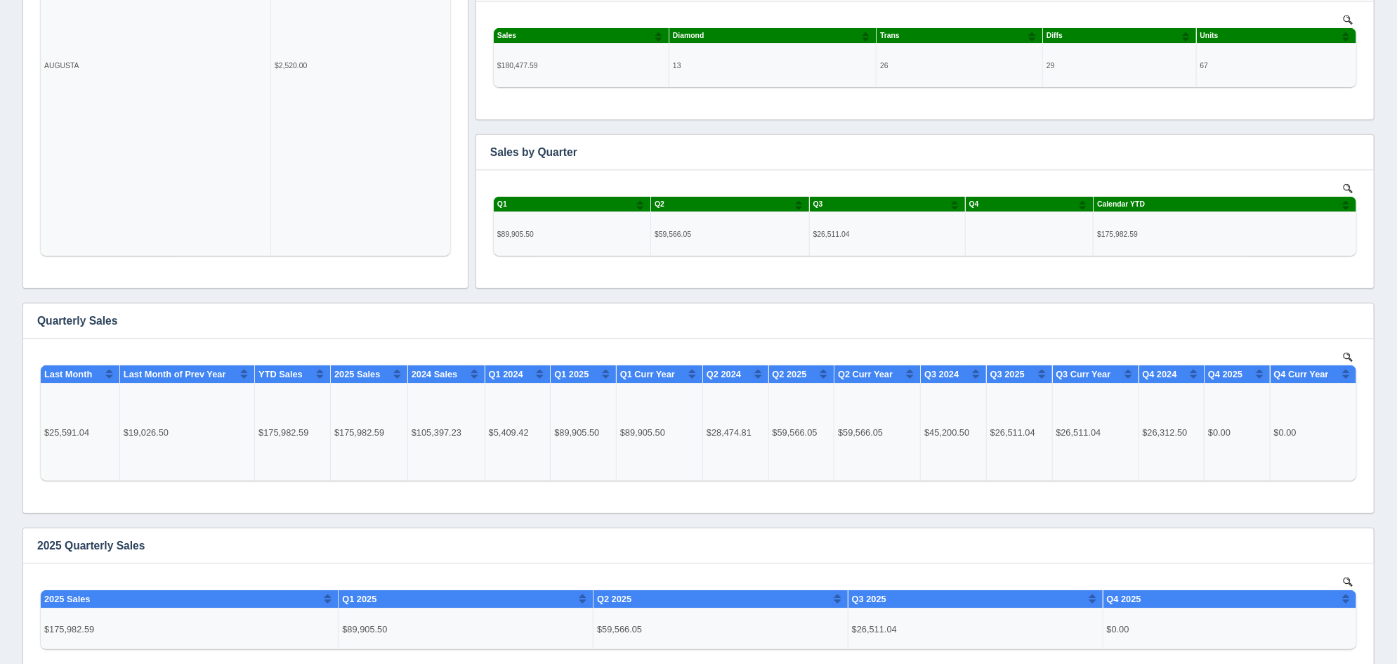
click at [1228, 127] on div "Edit chart Delete chart Download CSV View all results Summary by Date Range No …" at bounding box center [698, 324] width 1359 height 1054
click at [1360, 321] on button "button" at bounding box center [1353, 321] width 19 height 22
click at [1320, 340] on link "Edit chart" at bounding box center [1307, 342] width 112 height 20
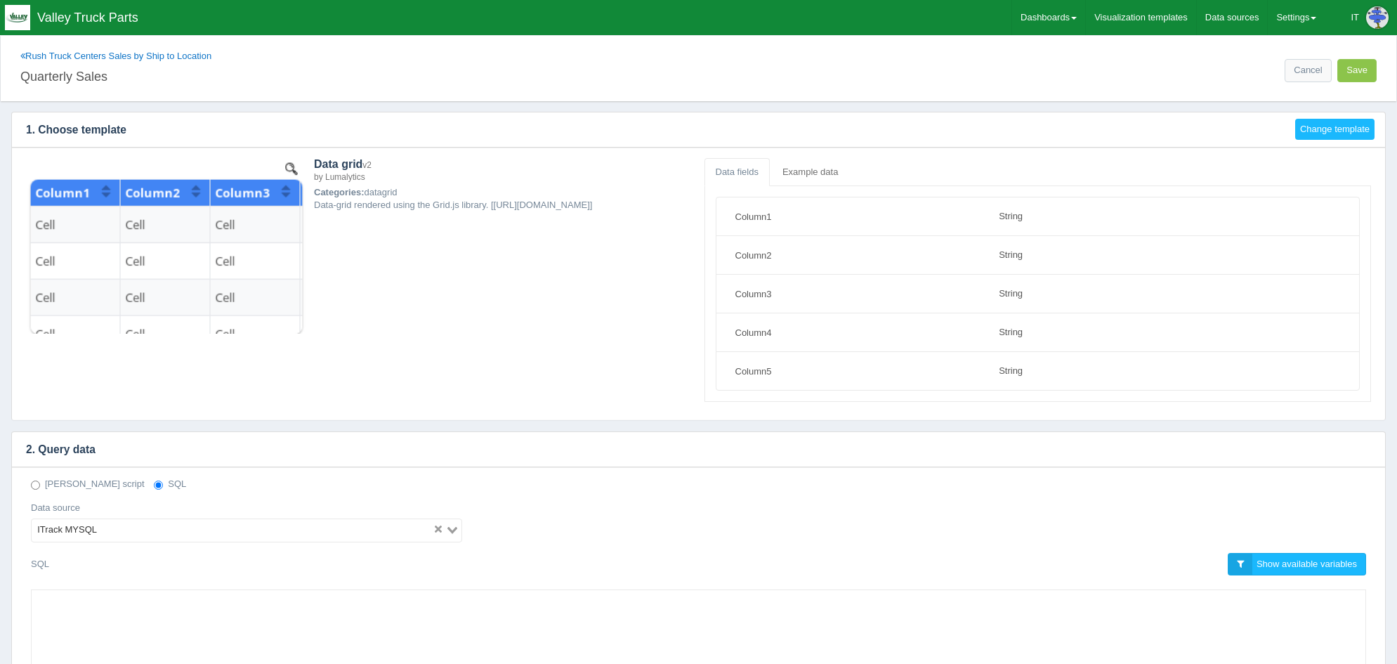
select select "string"
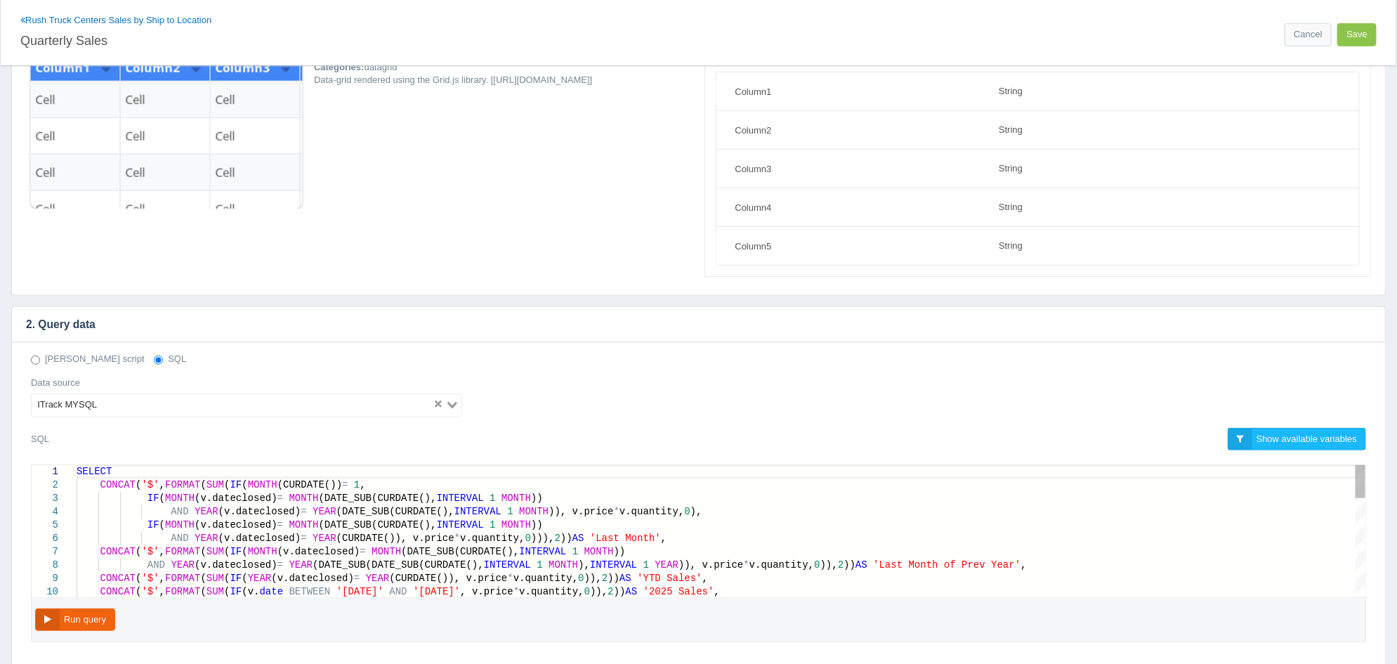
scroll to position [263, 0]
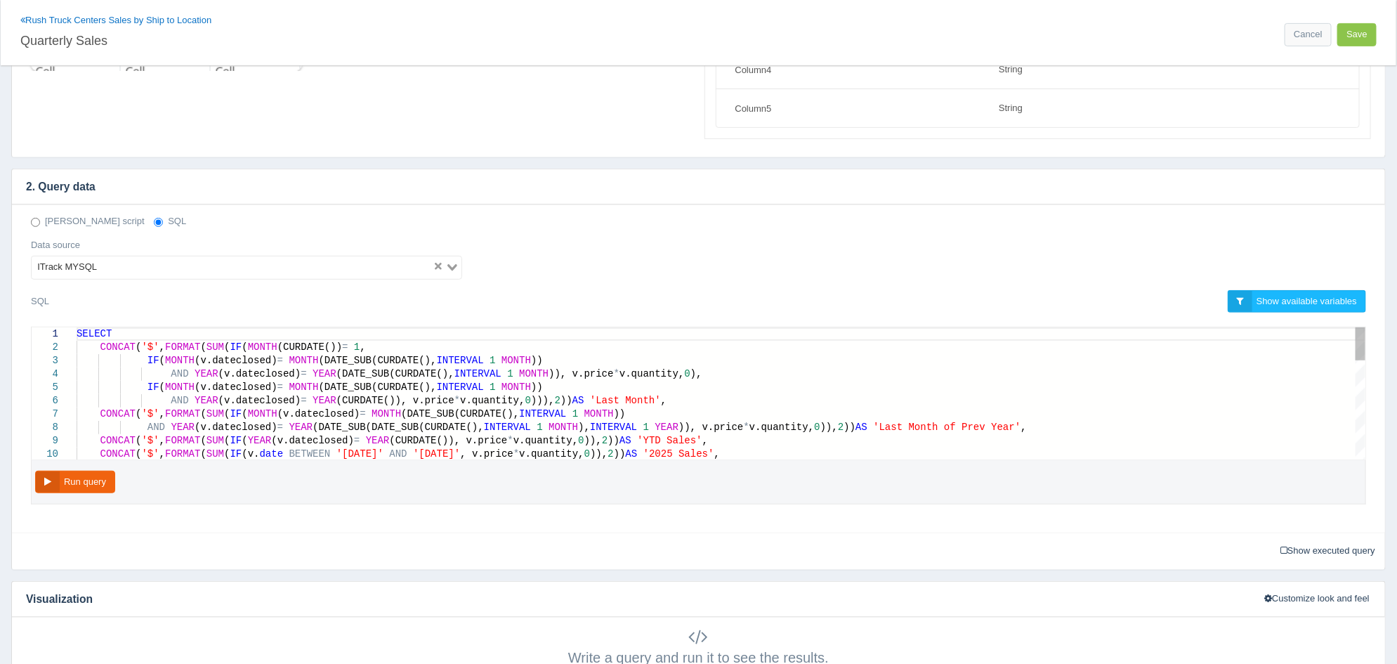
click at [77, 332] on span "SELECT" at bounding box center [94, 333] width 35 height 11
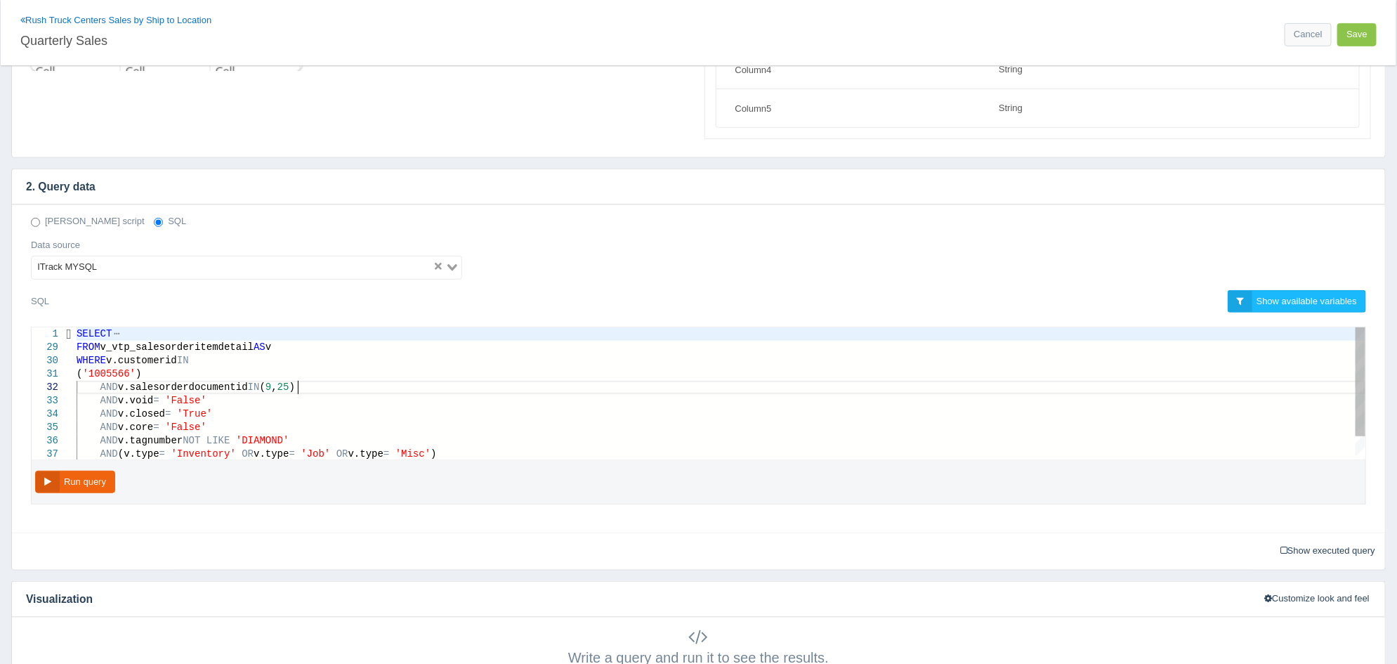
scroll to position [0, 306]
click at [415, 384] on div "AND v.salesorderdocumentid IN ( 9 , 25 )" at bounding box center [721, 387] width 1289 height 13
click at [320, 399] on div "AND v.void = 'False'" at bounding box center [721, 400] width 1289 height 13
click at [71, 332] on div at bounding box center [69, 333] width 18 height 13
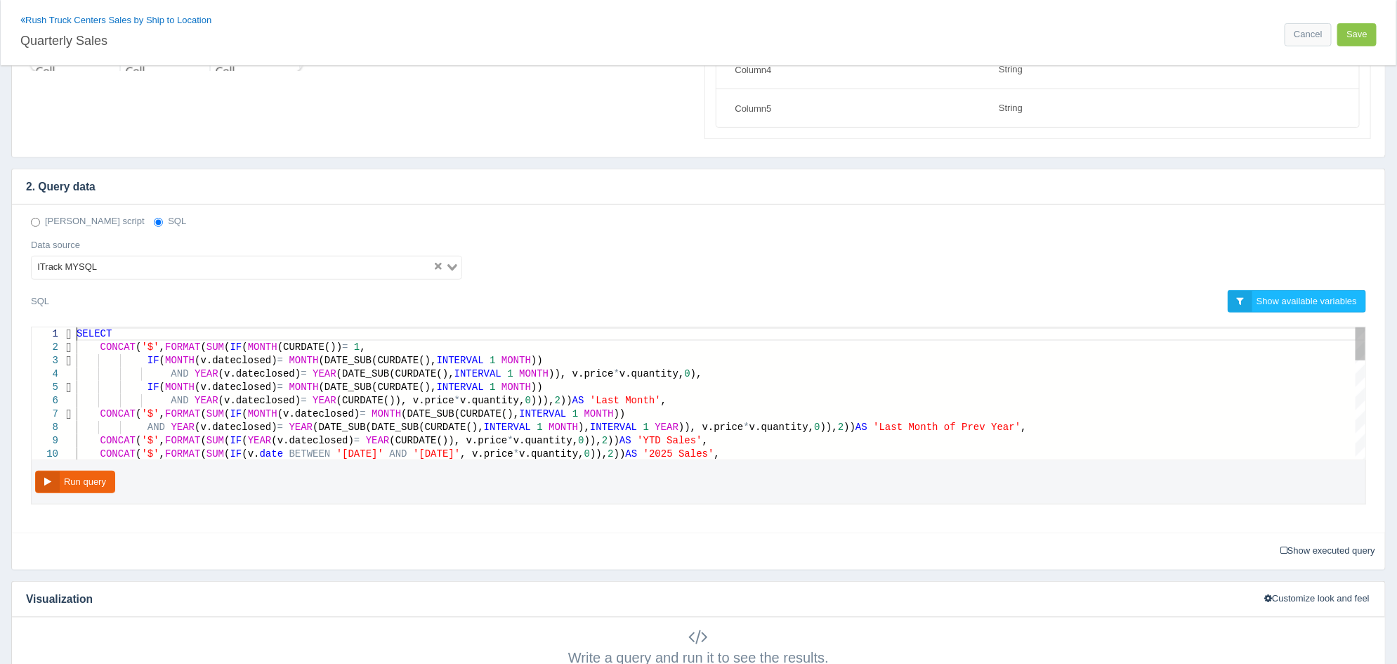
click at [78, 334] on span "SELECT" at bounding box center [94, 333] width 35 height 11
type textarea "SELECT CONCAT('$', FORMAT(SUM(IF(MONTH(CURDATE()) = 1, IF(MONTH(v.dateclosed) =…"
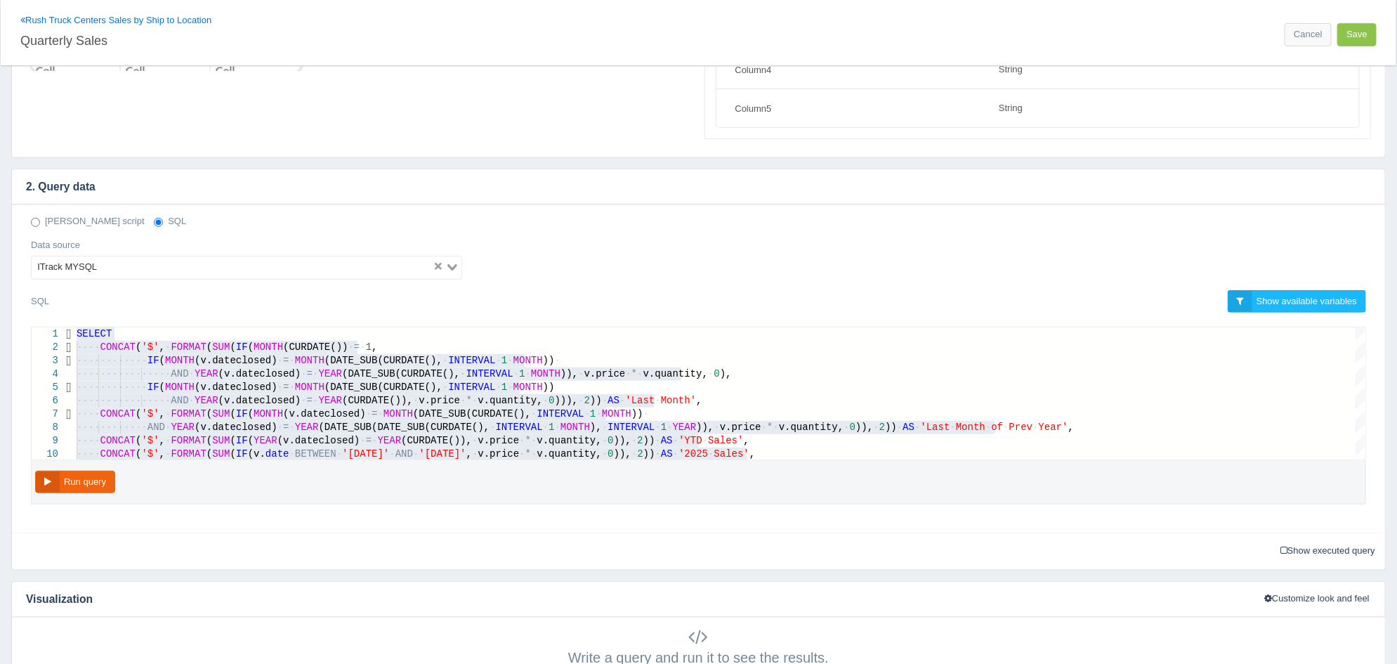
click at [575, 230] on div "Deno script SQL Data source ITrack MYSQL Loading..." at bounding box center [698, 252] width 1356 height 74
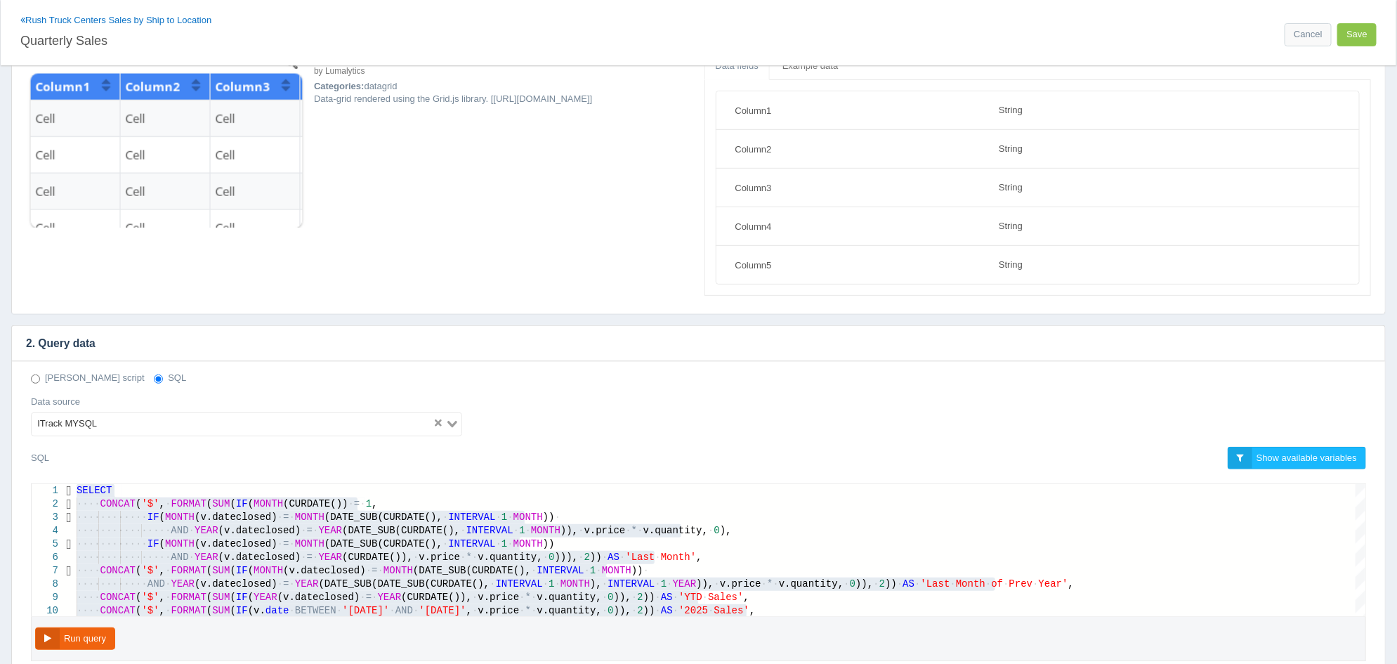
scroll to position [0, 0]
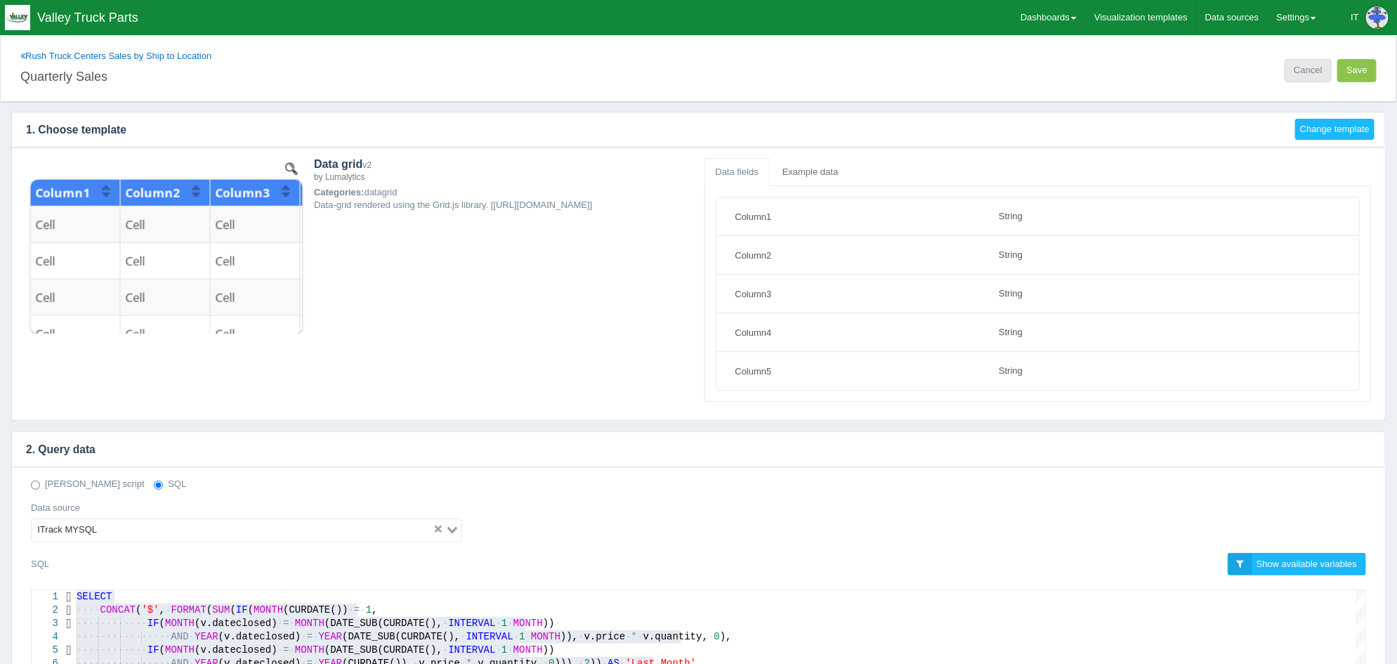
click at [1308, 76] on link "Cancel" at bounding box center [1308, 70] width 46 height 23
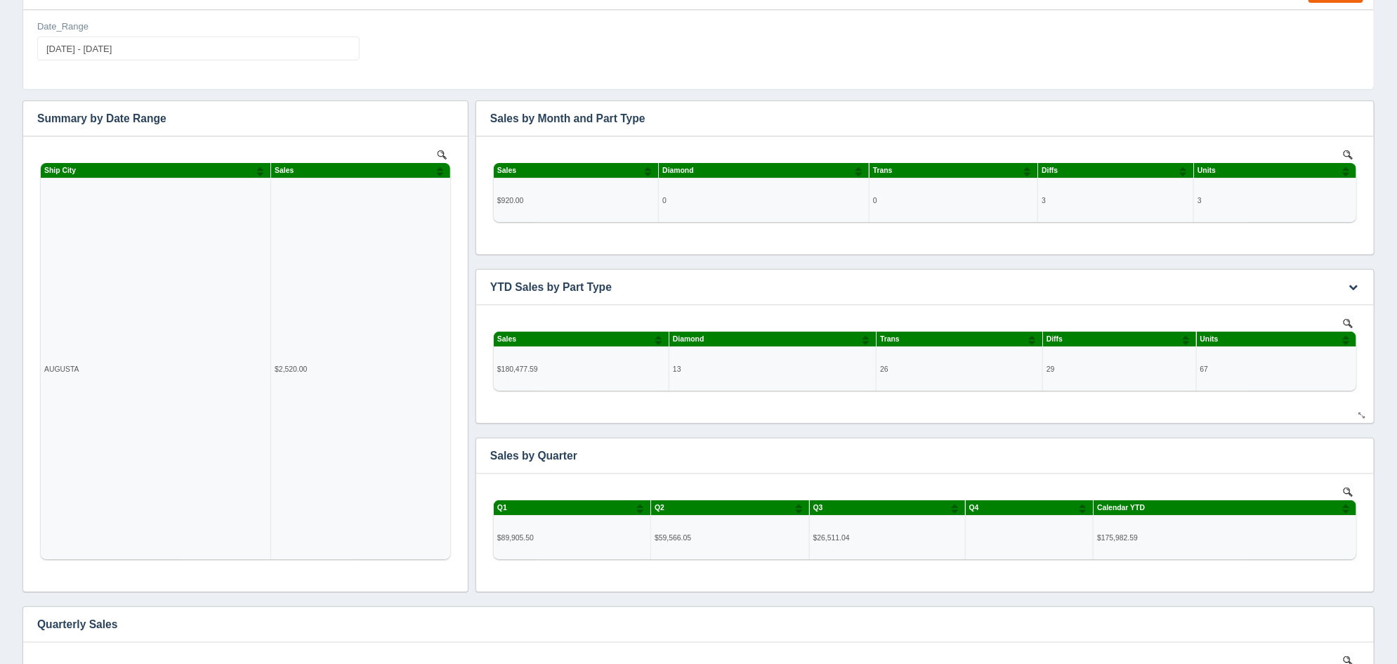
scroll to position [526, 0]
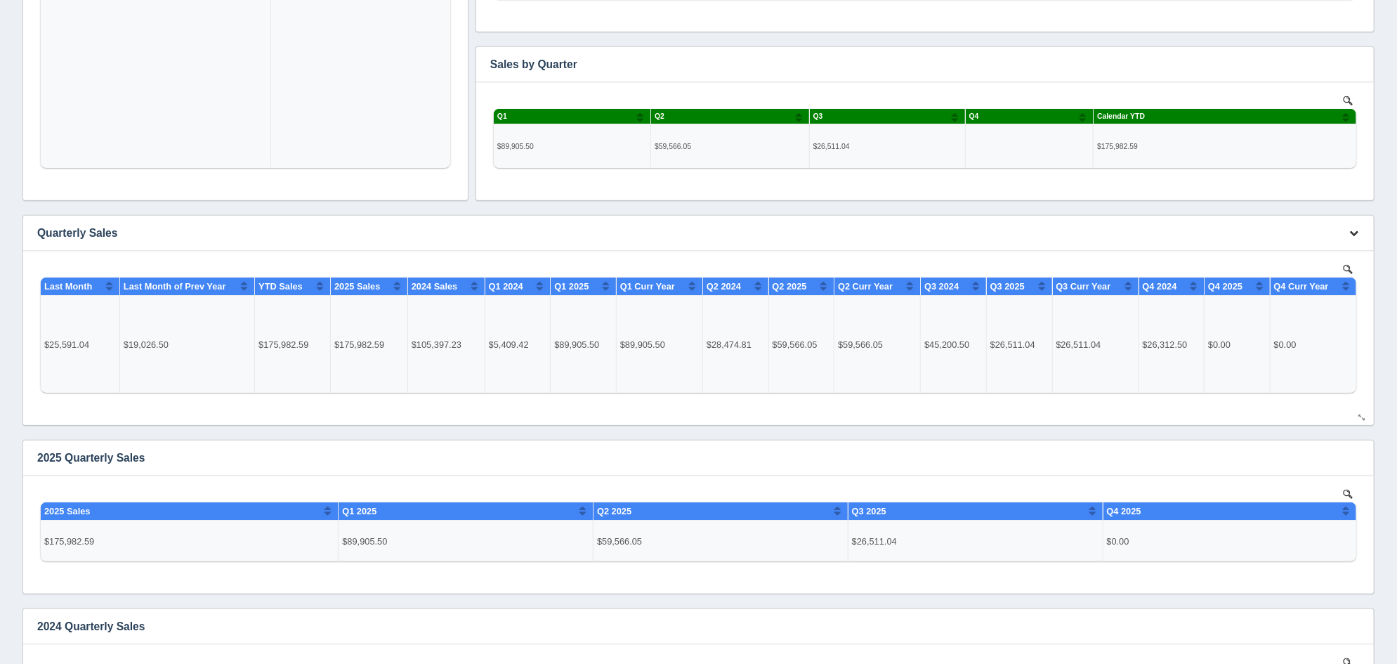
click at [1356, 235] on icon "button" at bounding box center [1353, 232] width 9 height 9
click at [1327, 273] on link "Delete chart" at bounding box center [1307, 274] width 112 height 20
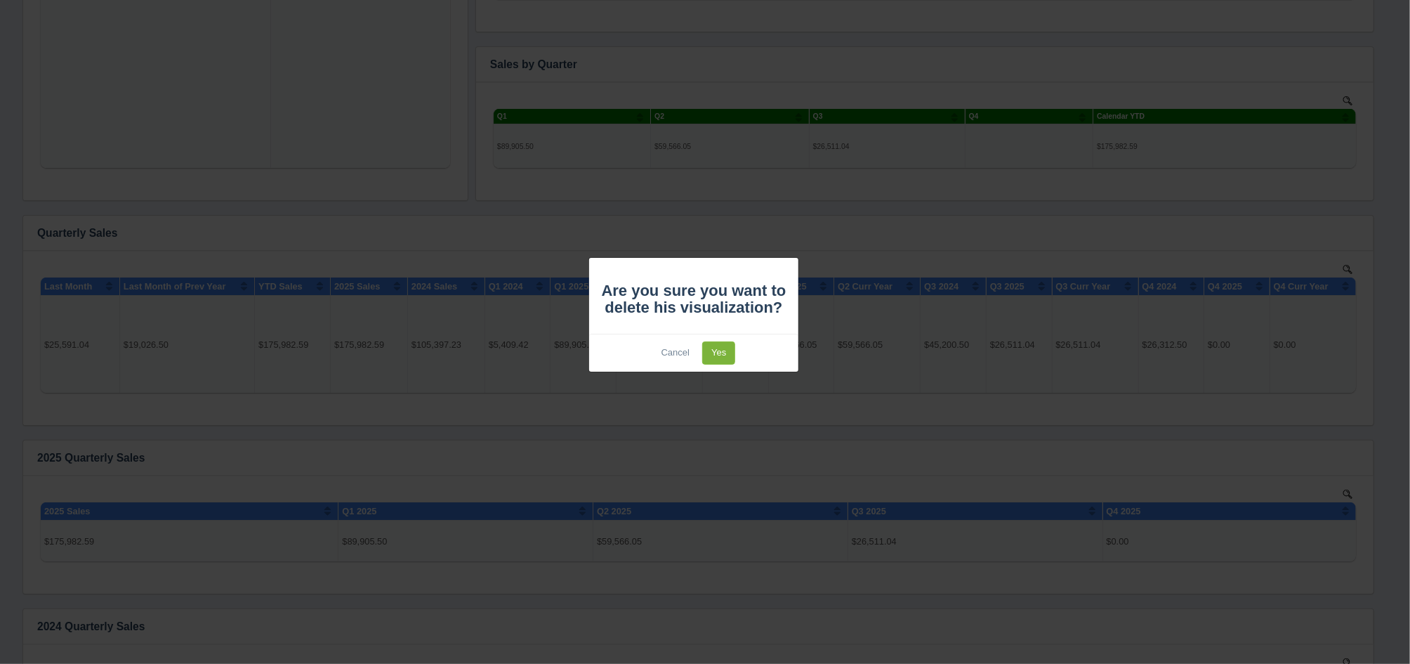
click at [723, 354] on link "Yes" at bounding box center [718, 352] width 33 height 23
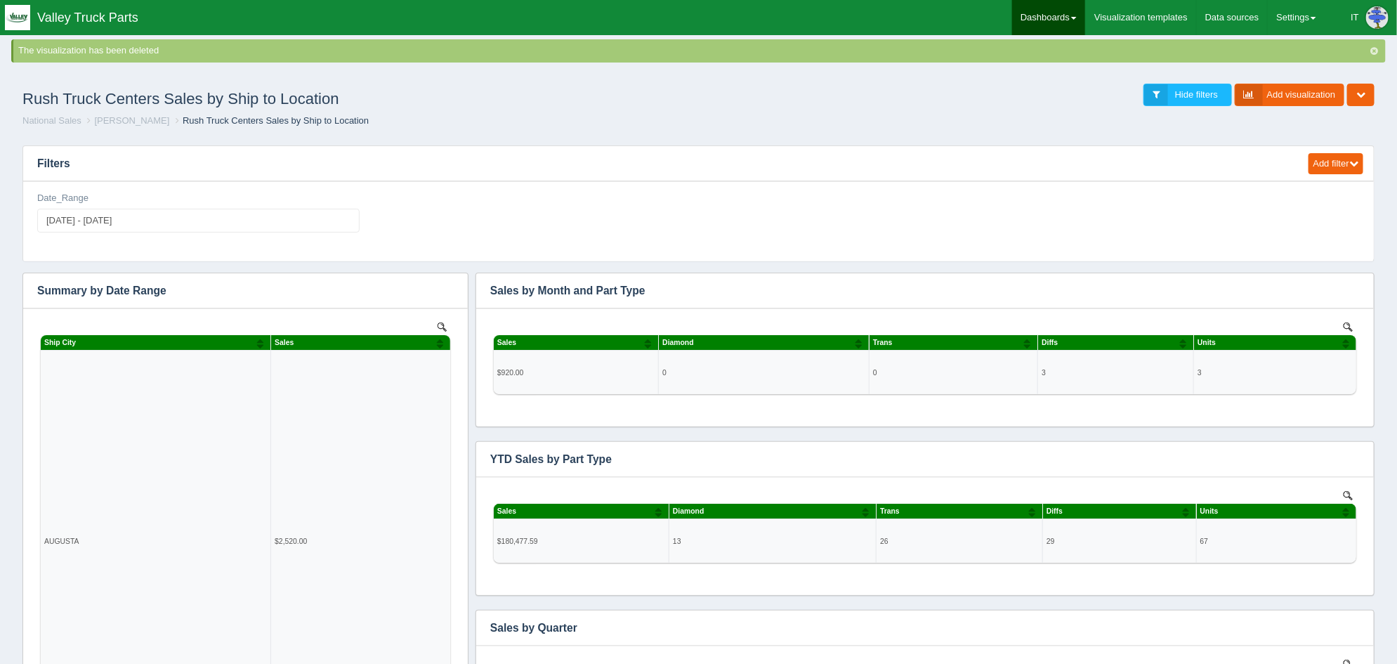
click at [1054, 26] on link "Dashboards" at bounding box center [1048, 17] width 73 height 35
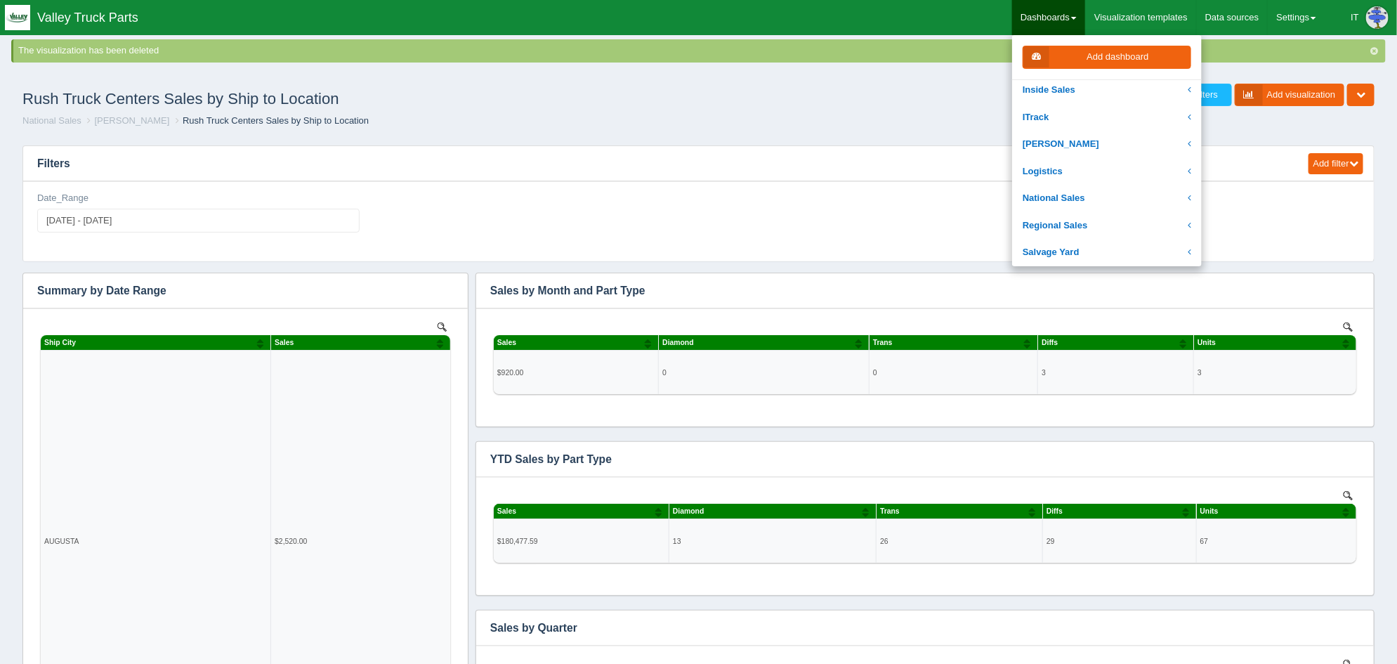
scroll to position [263, 0]
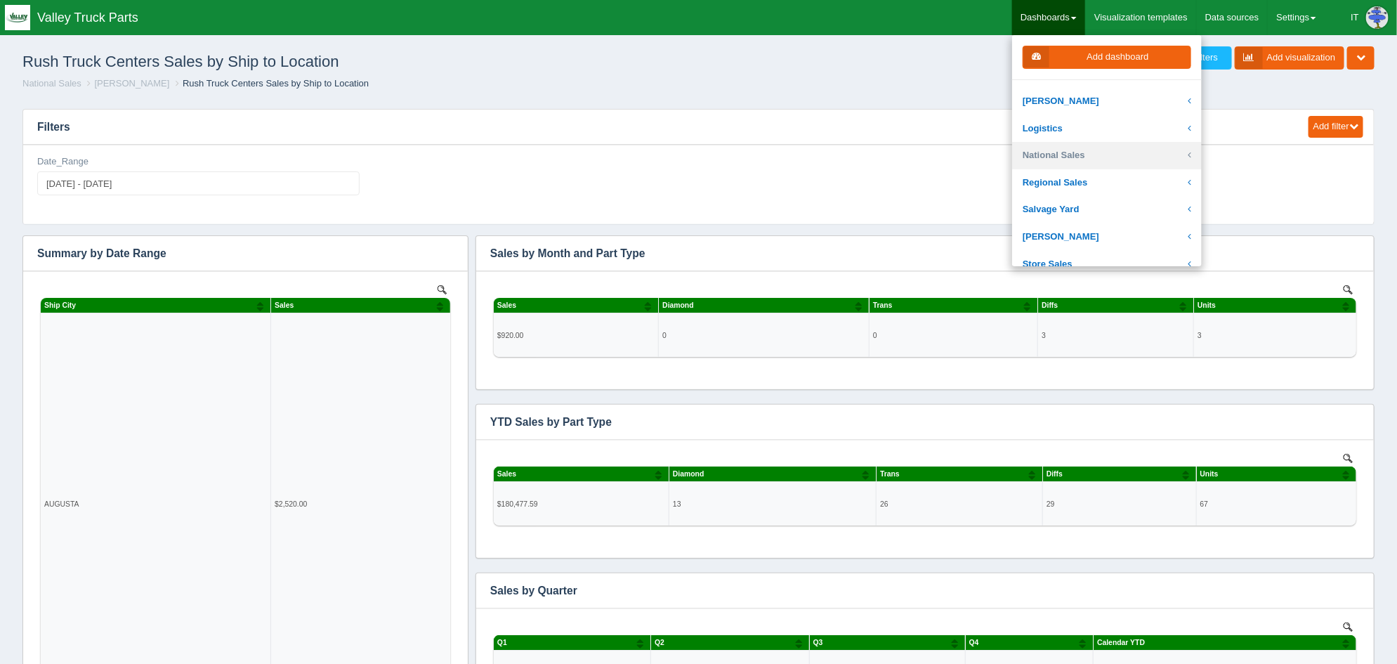
click at [1074, 151] on link "National Sales" at bounding box center [1107, 155] width 190 height 27
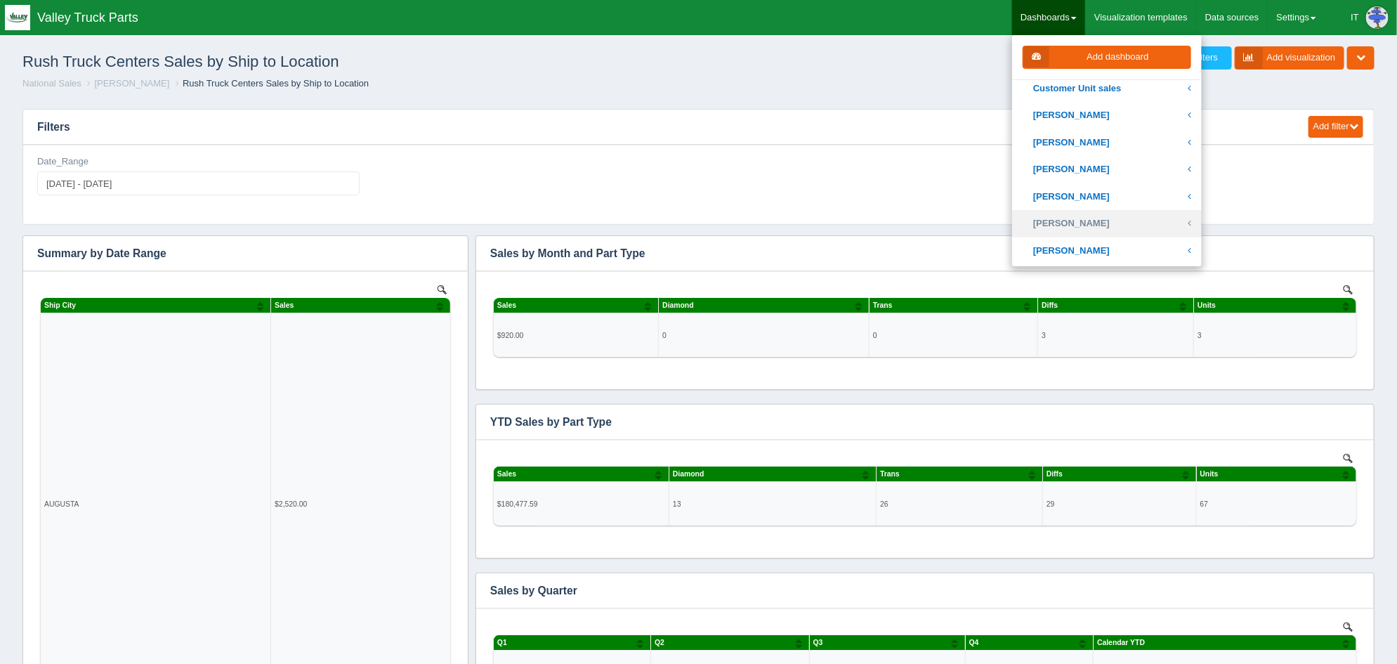
click at [1090, 217] on link "[PERSON_NAME]" at bounding box center [1107, 223] width 190 height 27
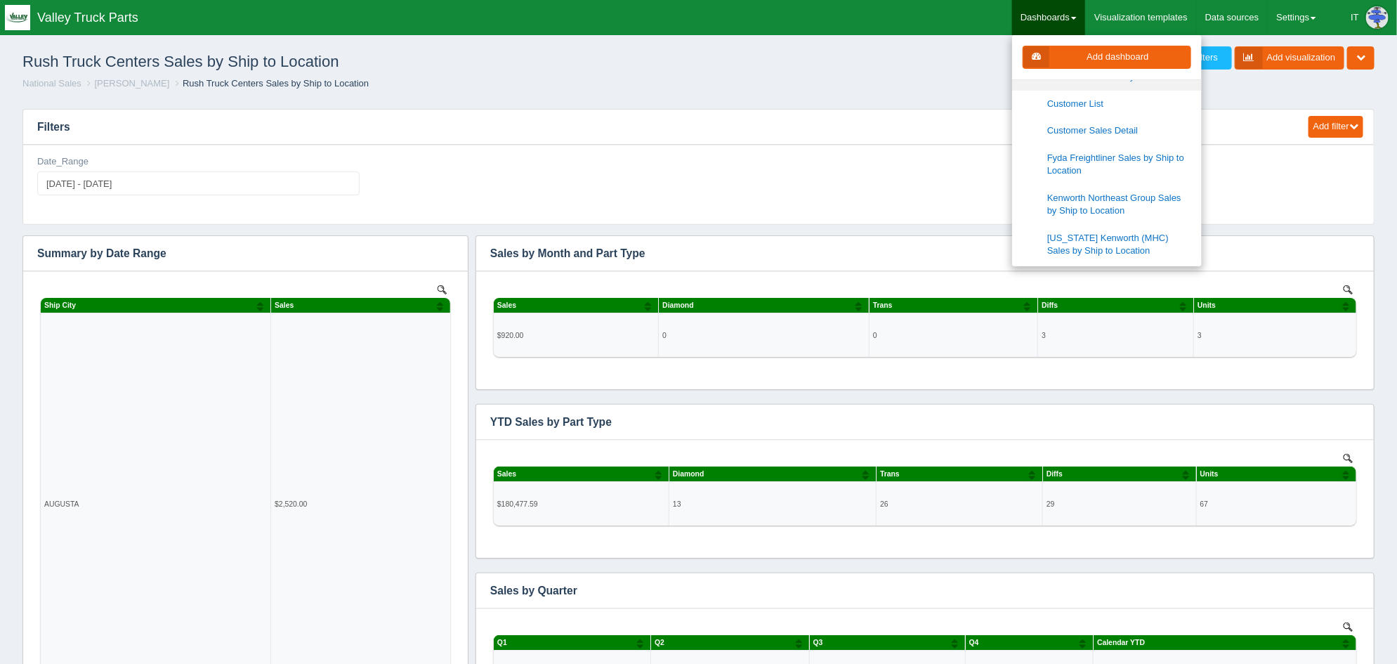
scroll to position [614, 0]
click at [1074, 159] on link "Fyda Freightliner Sales by Ship to Location" at bounding box center [1107, 163] width 190 height 40
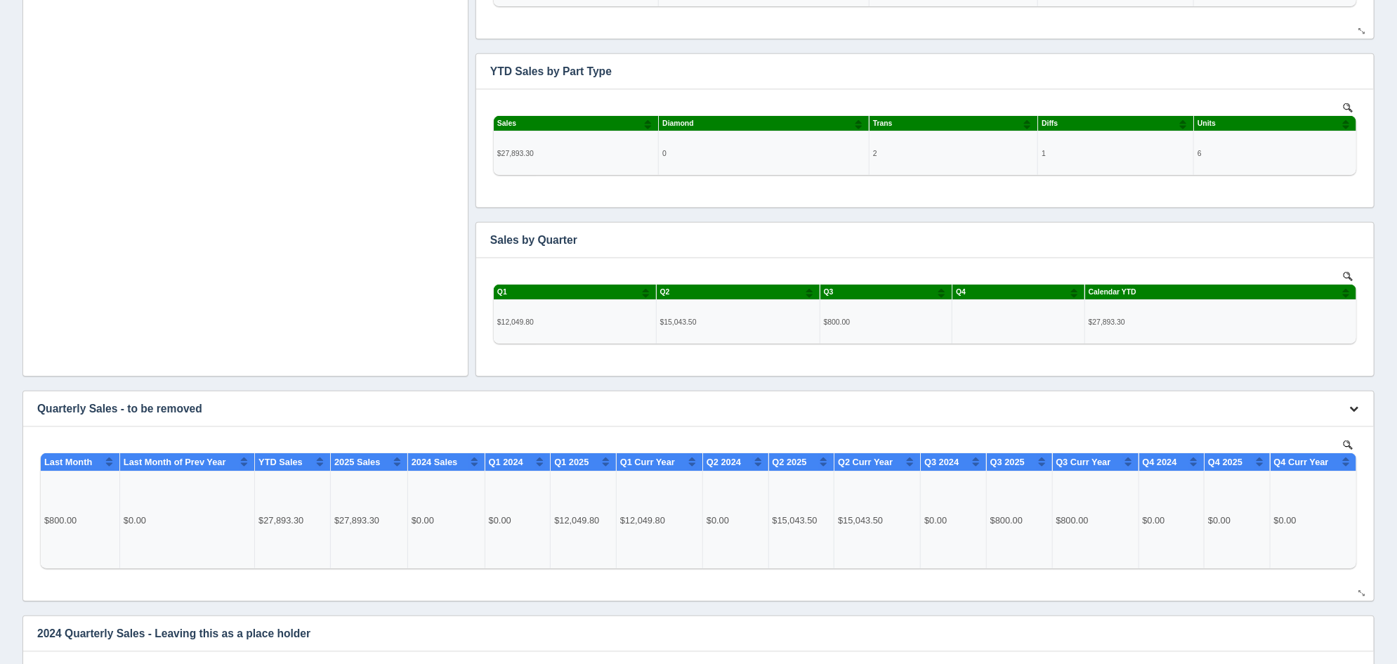
click at [1358, 407] on icon "button" at bounding box center [1353, 408] width 9 height 9
click at [1312, 440] on link "Delete chart" at bounding box center [1307, 450] width 112 height 20
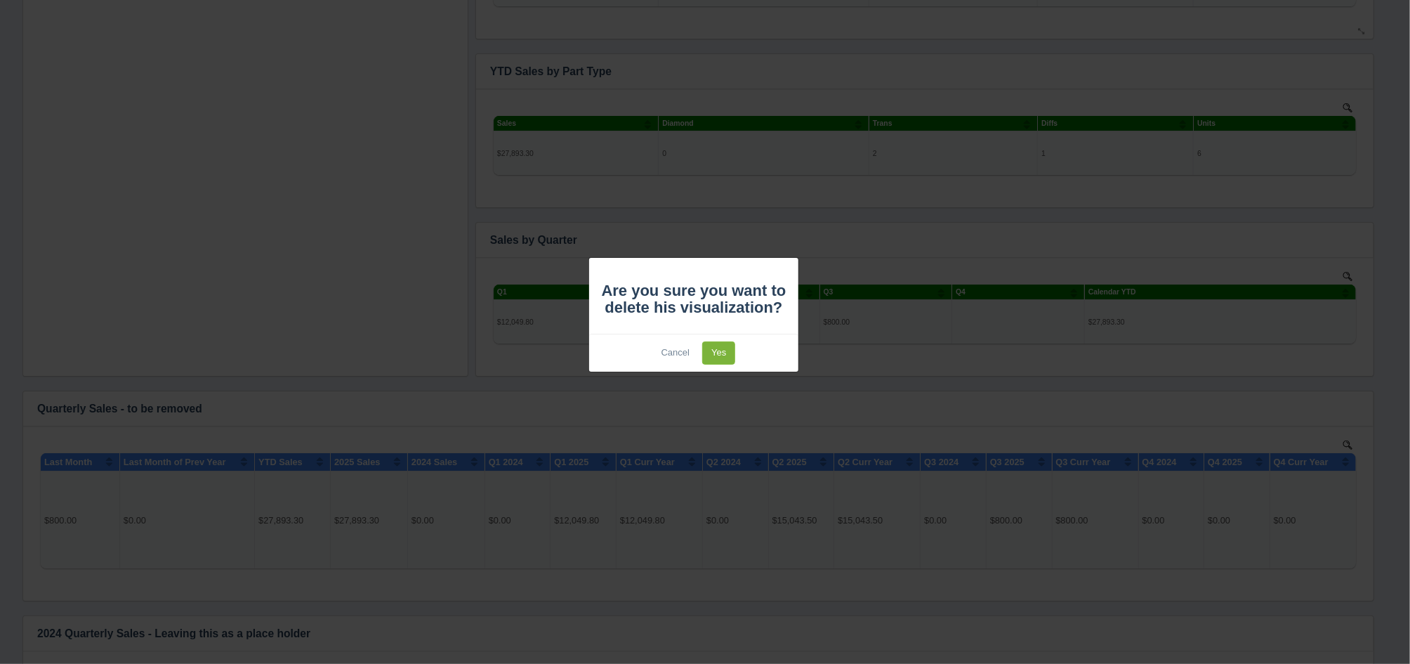
click at [722, 345] on link "Yes" at bounding box center [718, 352] width 33 height 23
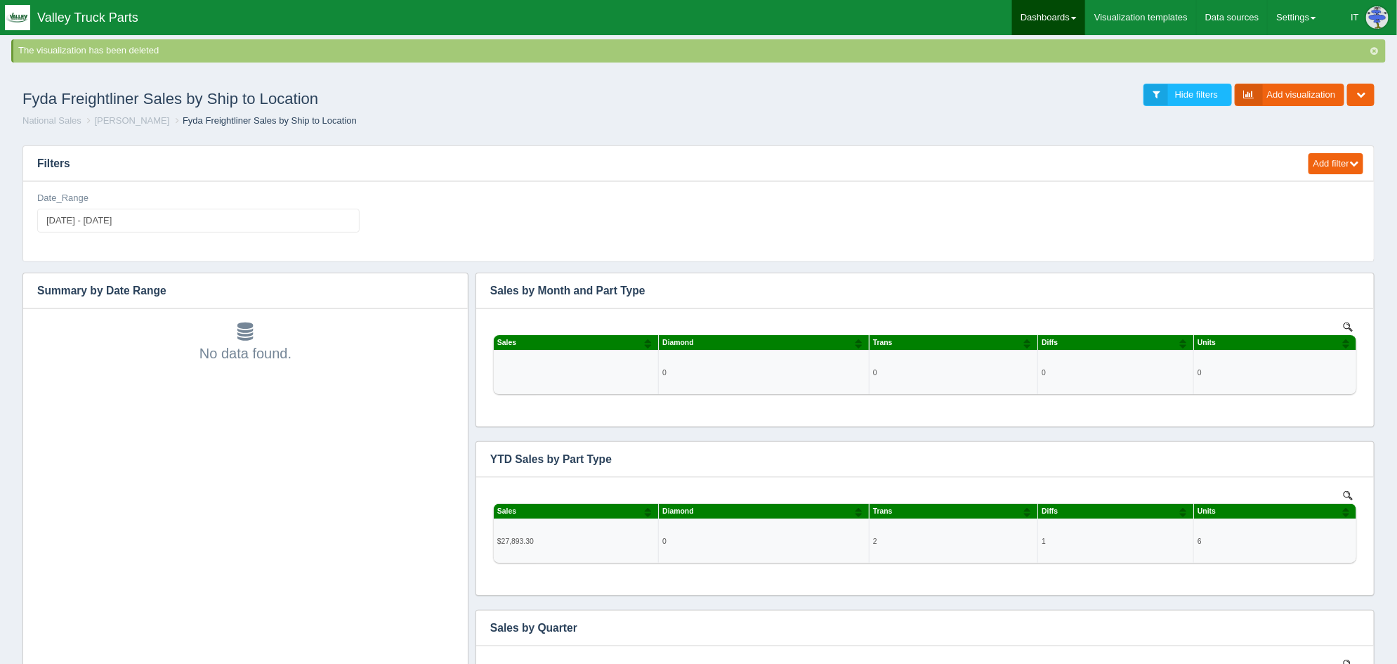
click at [1053, 16] on link "Dashboards" at bounding box center [1048, 17] width 73 height 35
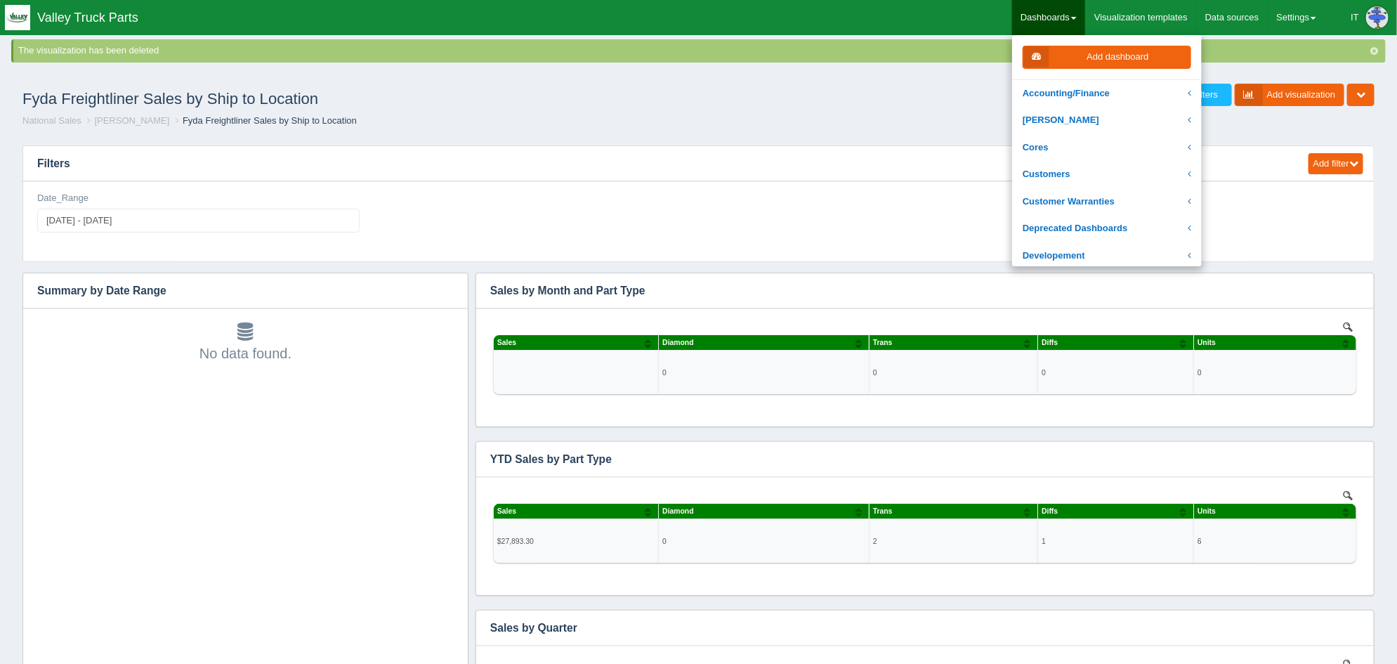
click at [114, 119] on link "[PERSON_NAME]" at bounding box center [131, 120] width 75 height 11
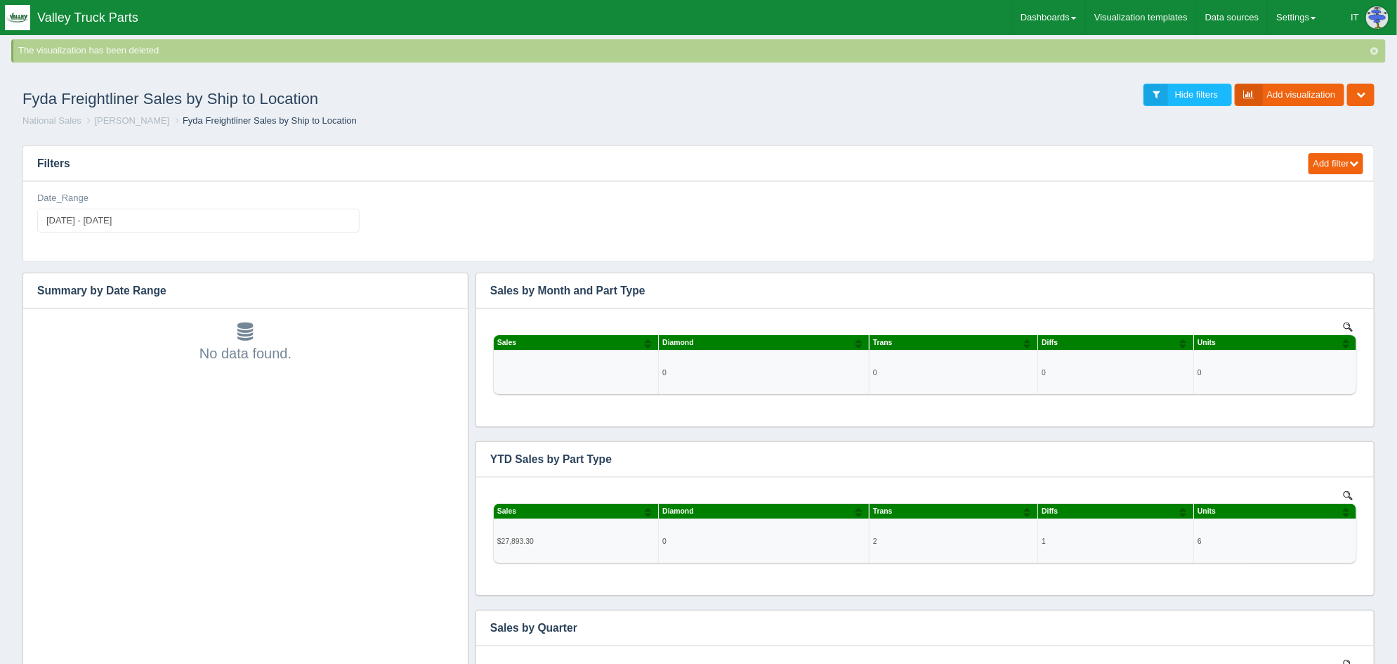
click at [114, 119] on link "[PERSON_NAME]" at bounding box center [131, 120] width 75 height 11
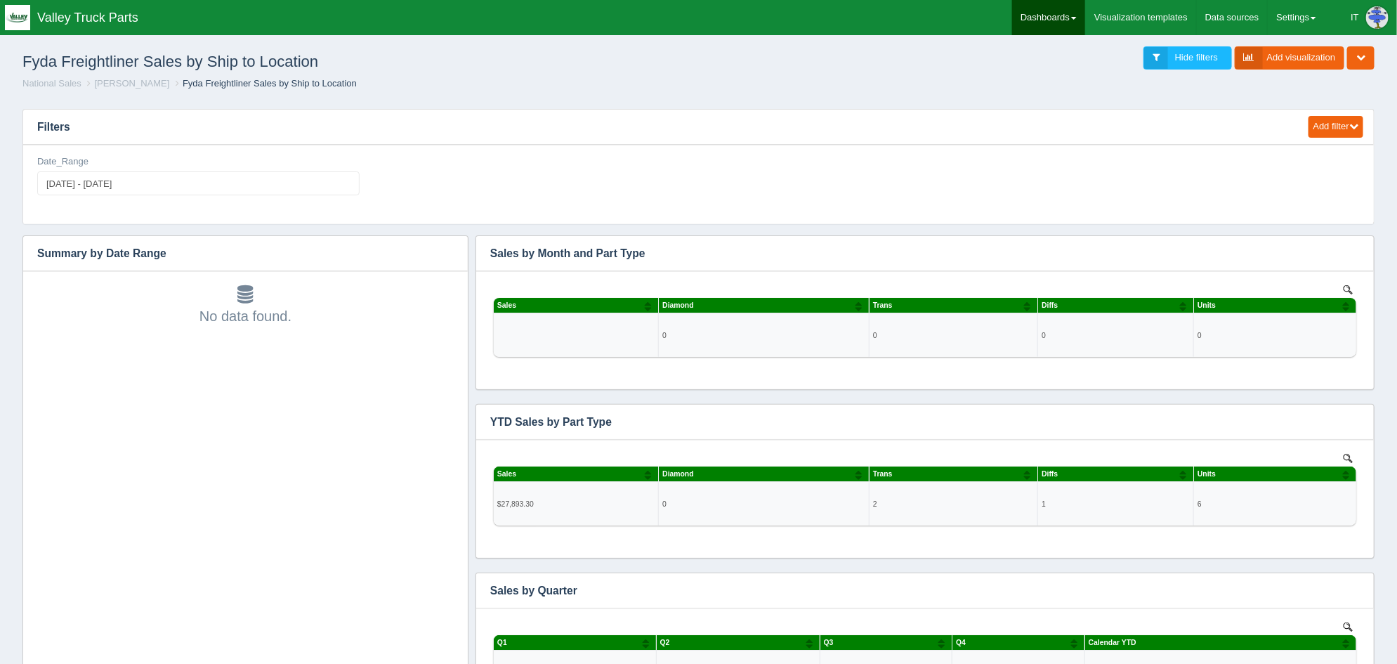
click at [1070, 20] on link "Dashboards" at bounding box center [1048, 17] width 73 height 35
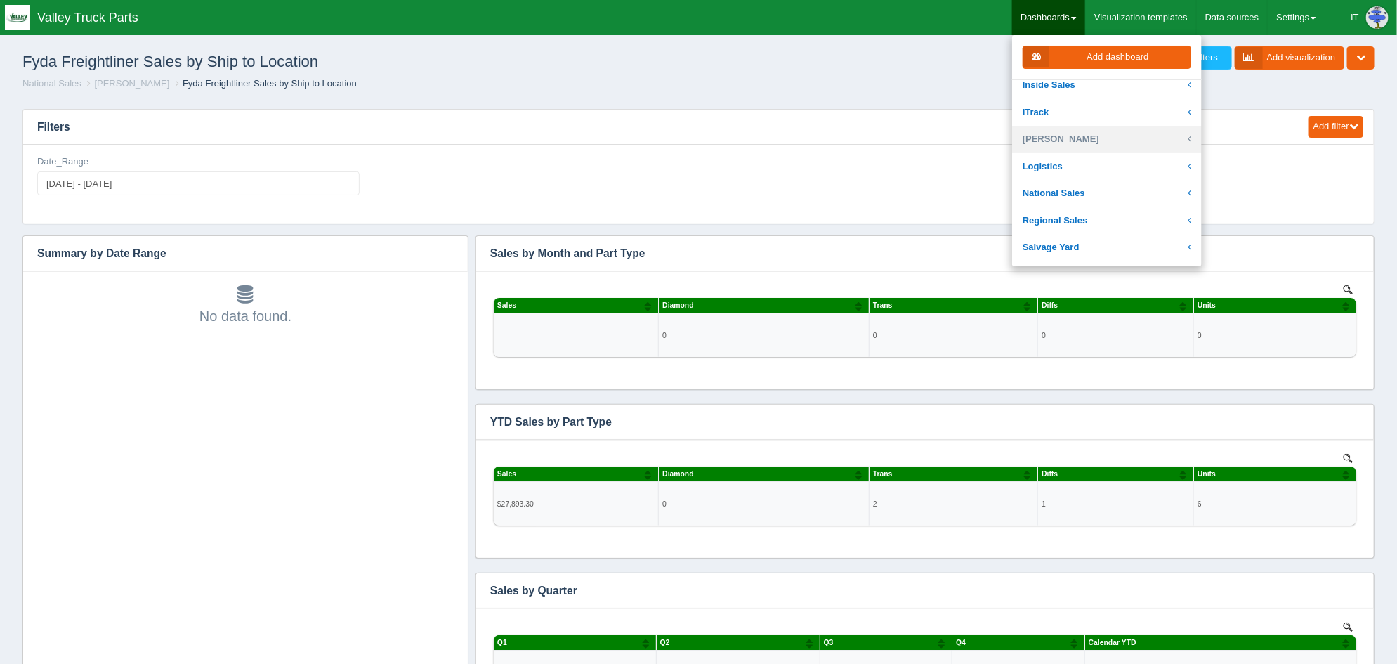
scroll to position [263, 0]
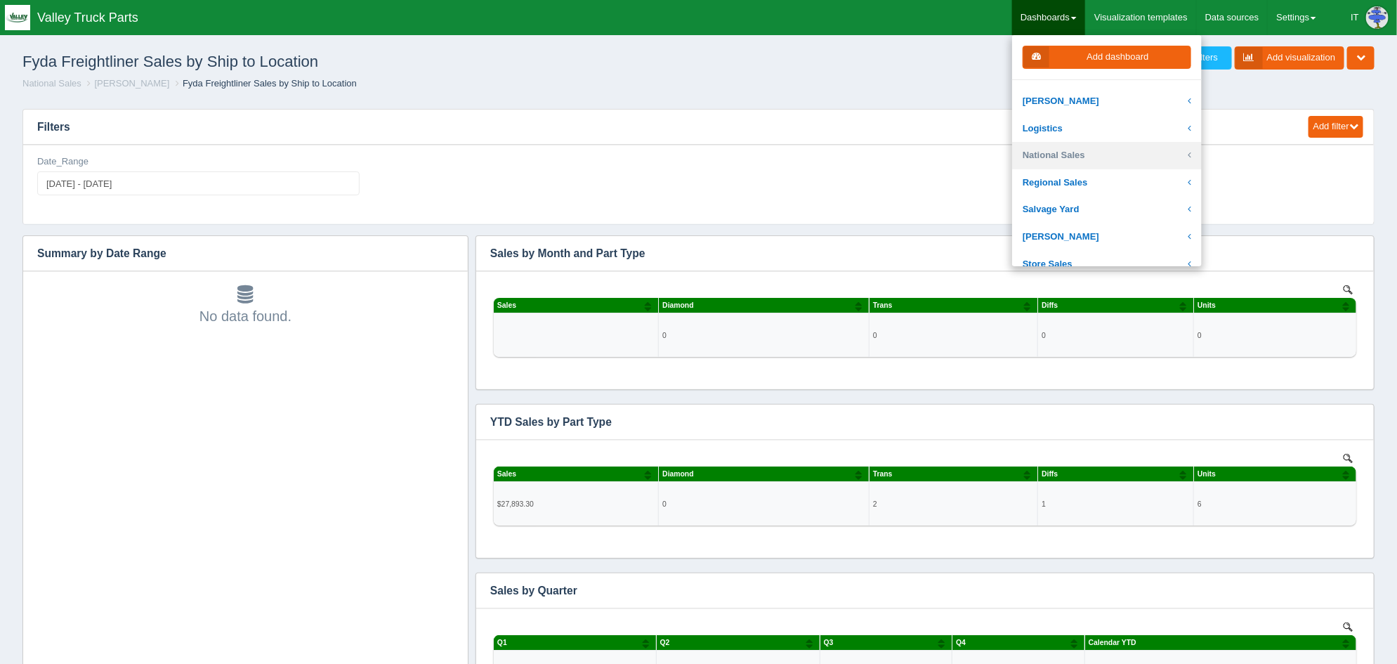
click at [1098, 156] on link "National Sales" at bounding box center [1107, 155] width 190 height 27
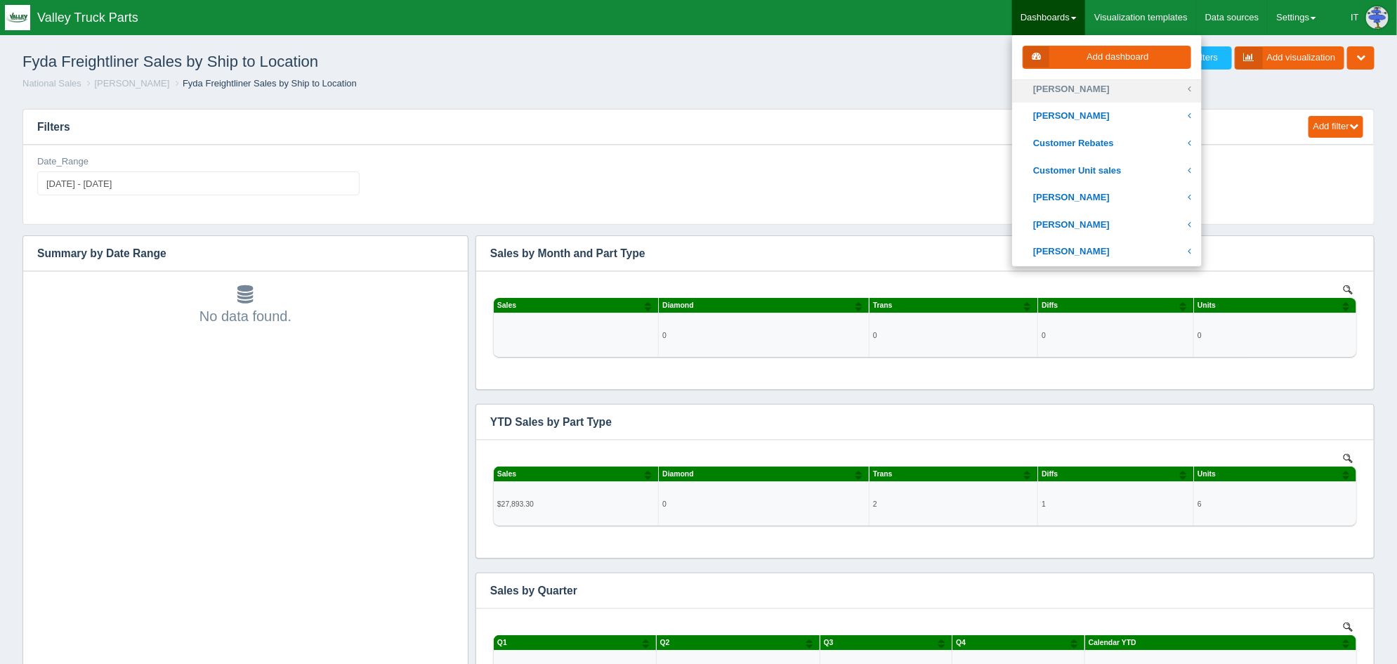
scroll to position [438, 0]
click at [1111, 222] on link "[PERSON_NAME]" at bounding box center [1107, 223] width 190 height 27
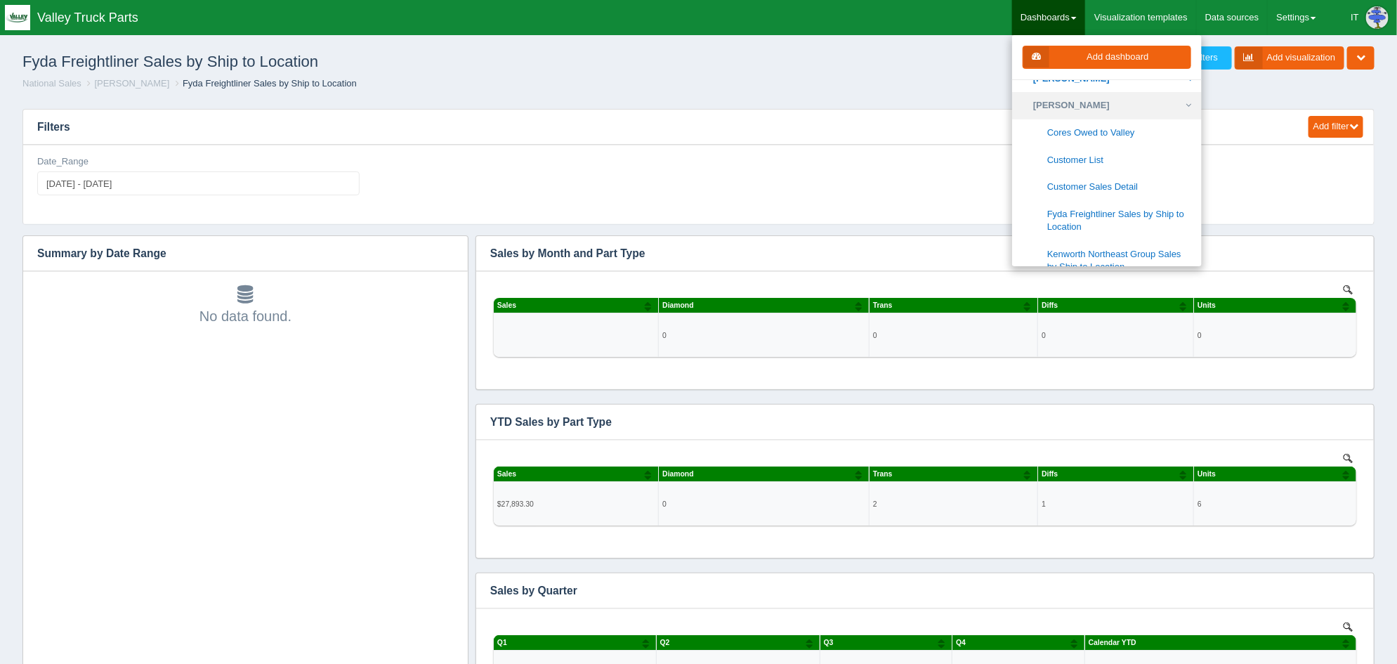
scroll to position [614, 0]
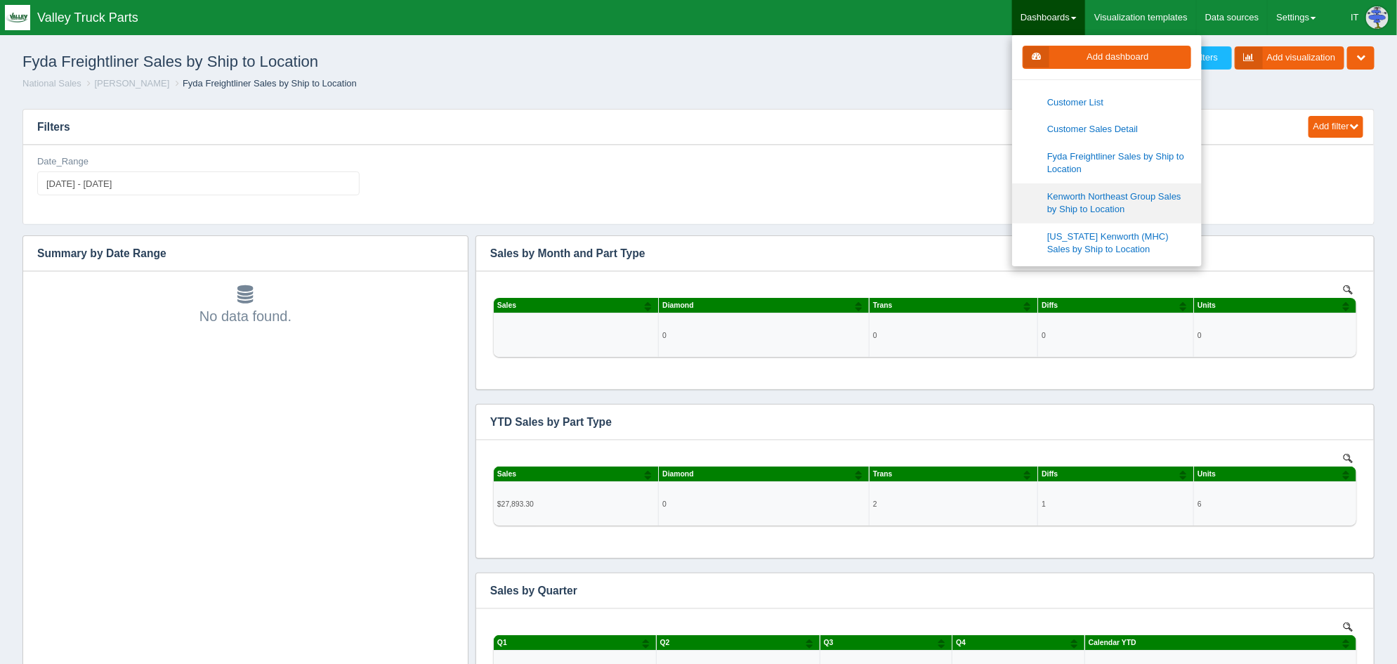
click at [1120, 202] on link "Kenworth Northeast Group Sales by Ship to Location" at bounding box center [1107, 203] width 190 height 40
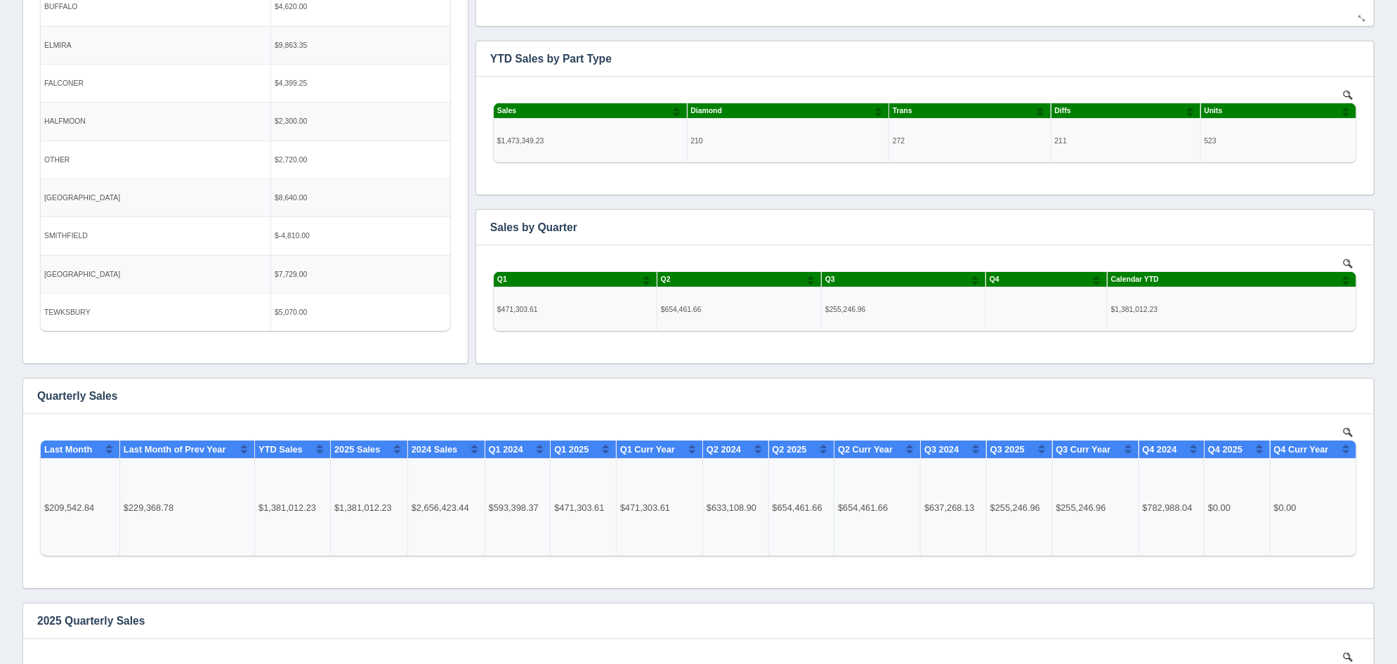
scroll to position [438, 0]
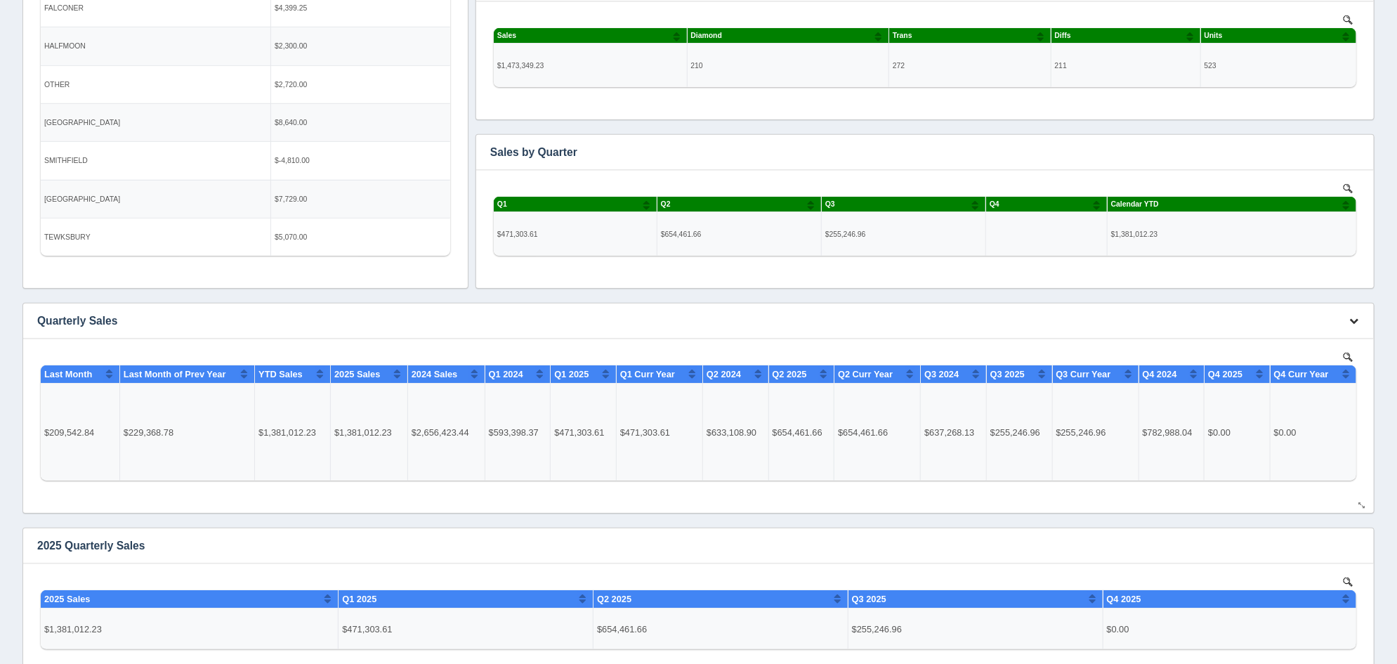
click at [1349, 321] on button "button" at bounding box center [1353, 321] width 19 height 22
click at [1308, 353] on link "Delete chart" at bounding box center [1307, 362] width 112 height 20
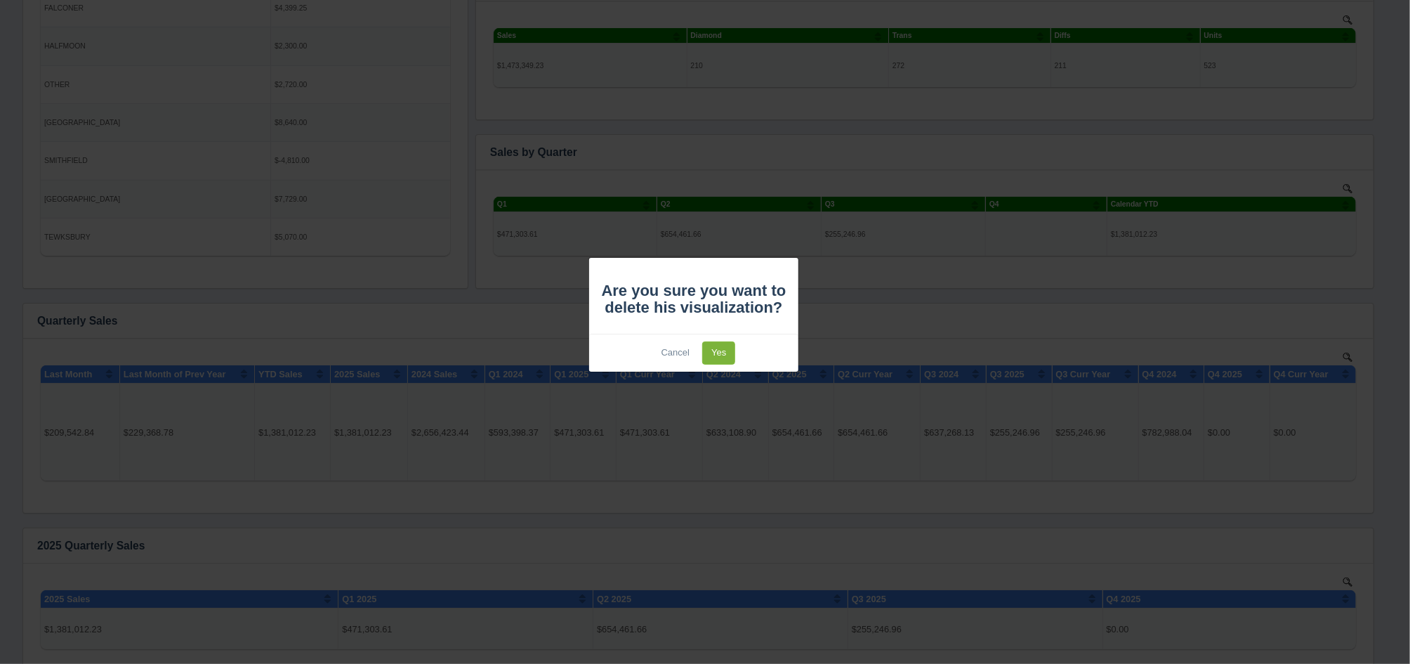
click at [720, 347] on link "Yes" at bounding box center [718, 352] width 33 height 23
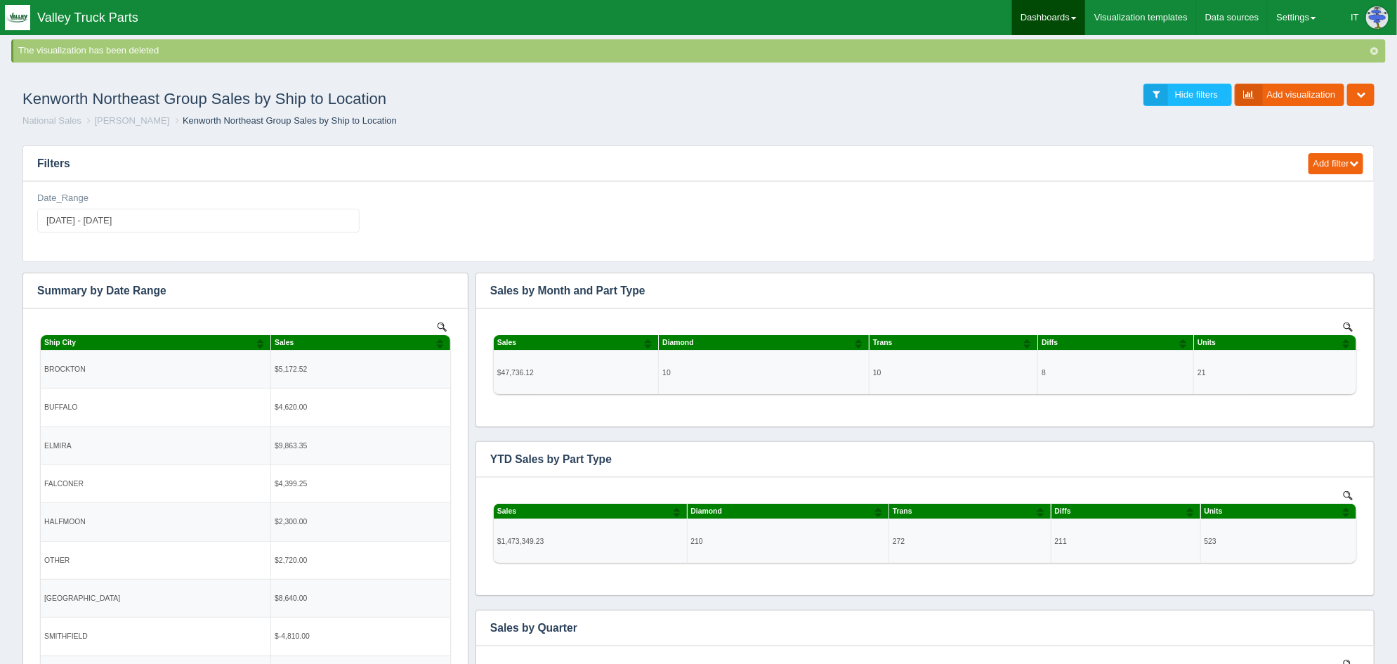
click at [1056, 17] on link "Dashboards" at bounding box center [1048, 17] width 73 height 35
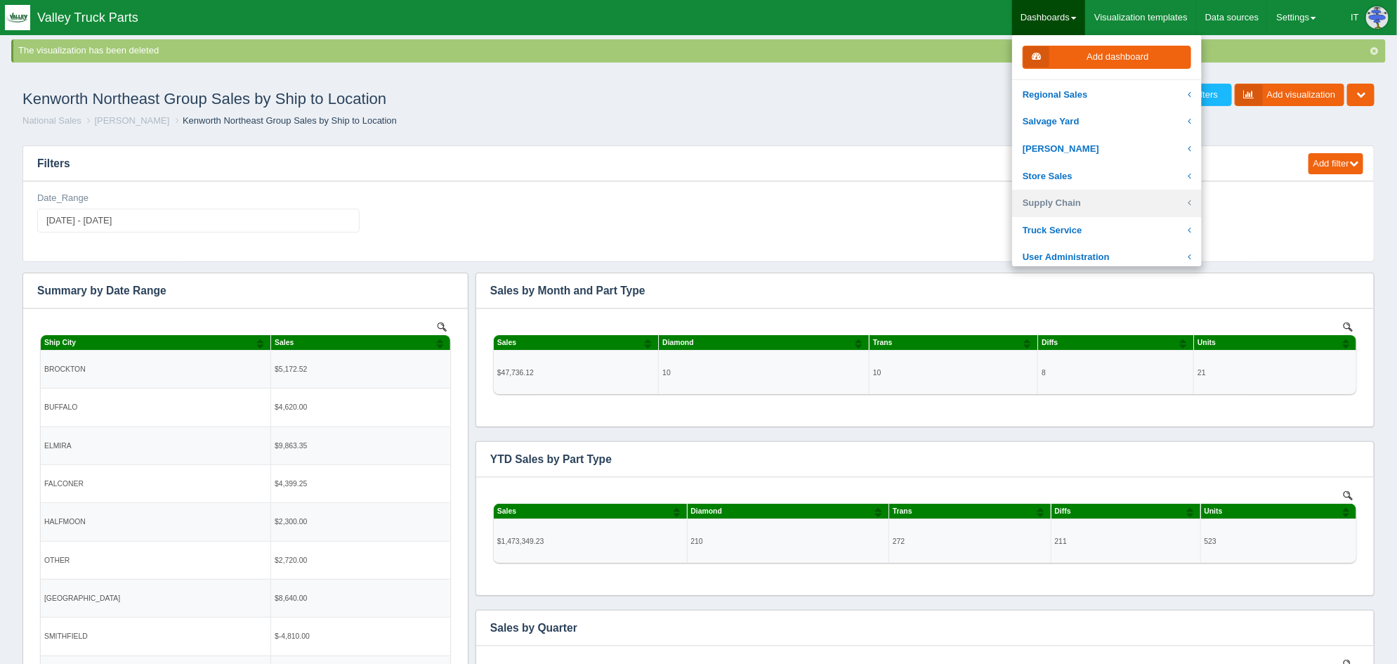
scroll to position [263, 0]
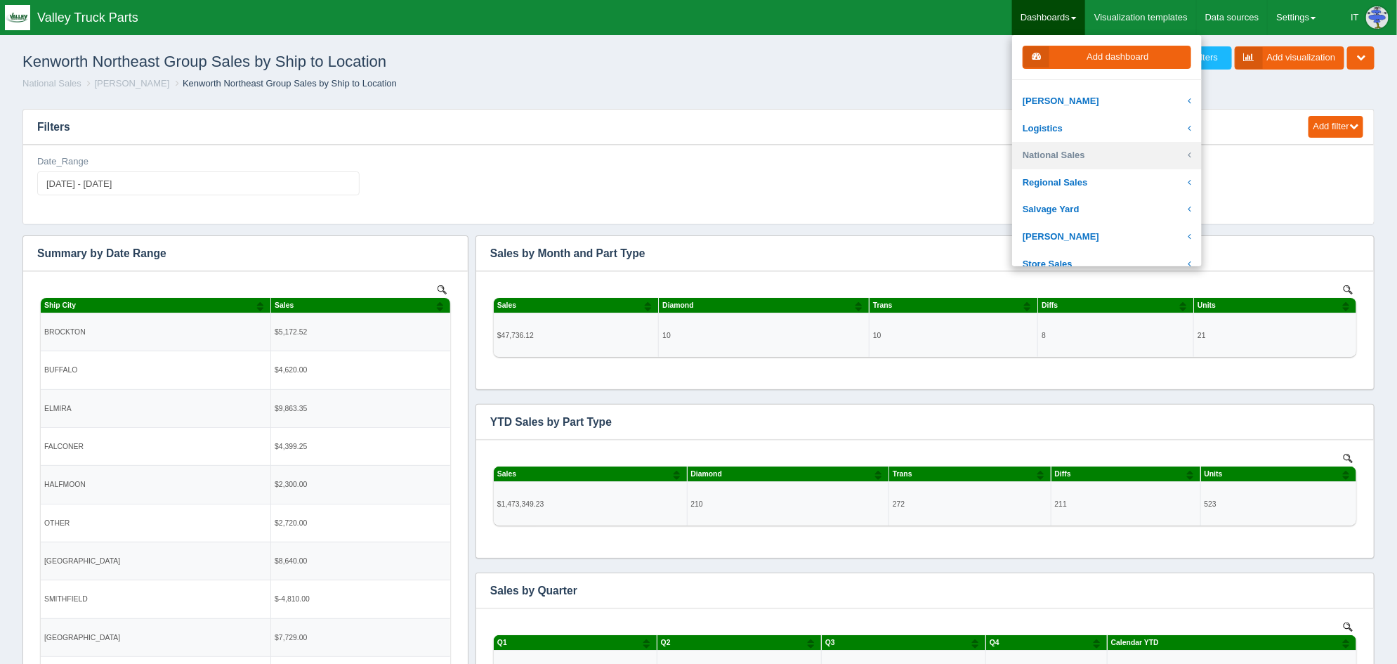
click at [1065, 157] on link "National Sales" at bounding box center [1107, 155] width 190 height 27
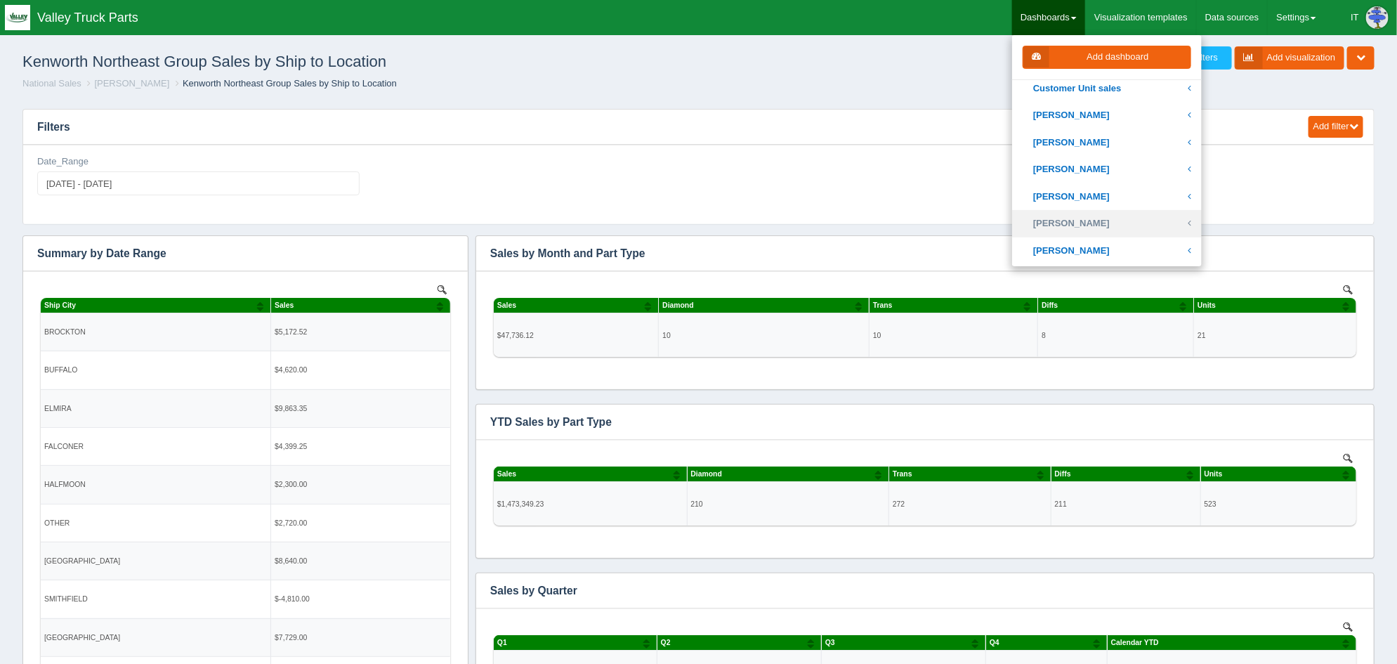
click at [1074, 218] on link "[PERSON_NAME]" at bounding box center [1107, 223] width 190 height 27
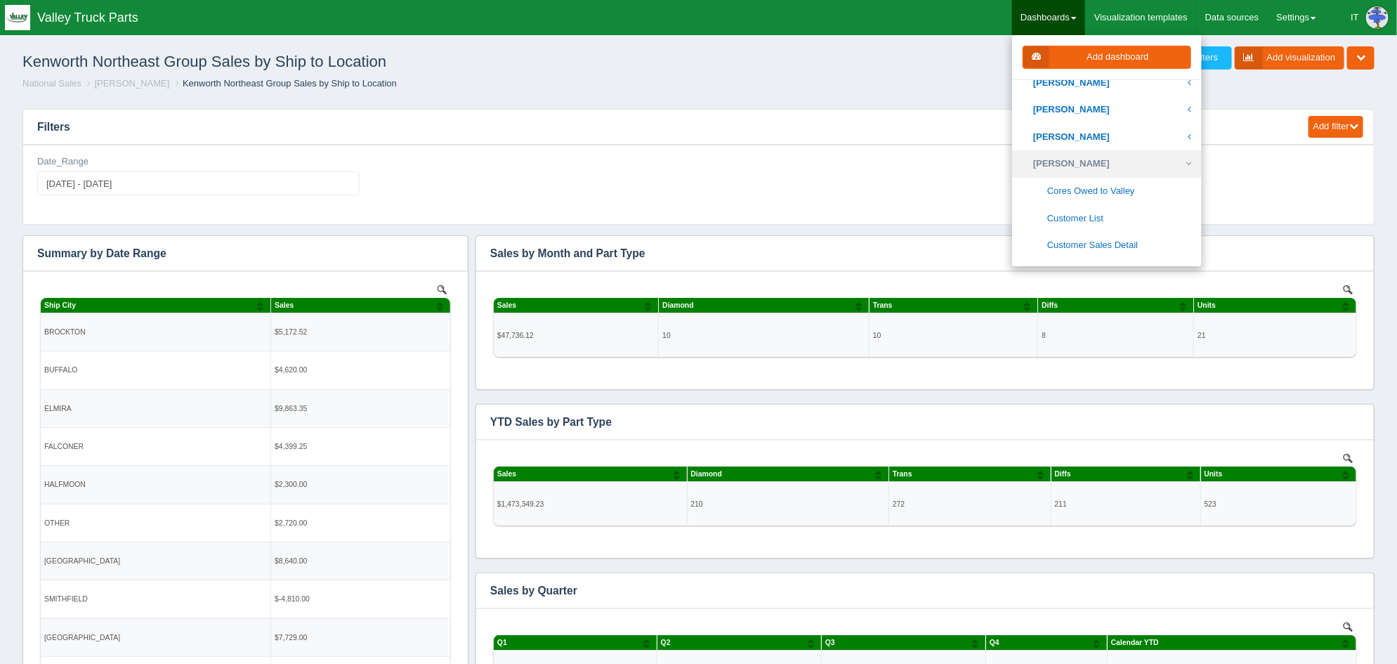
scroll to position [614, 0]
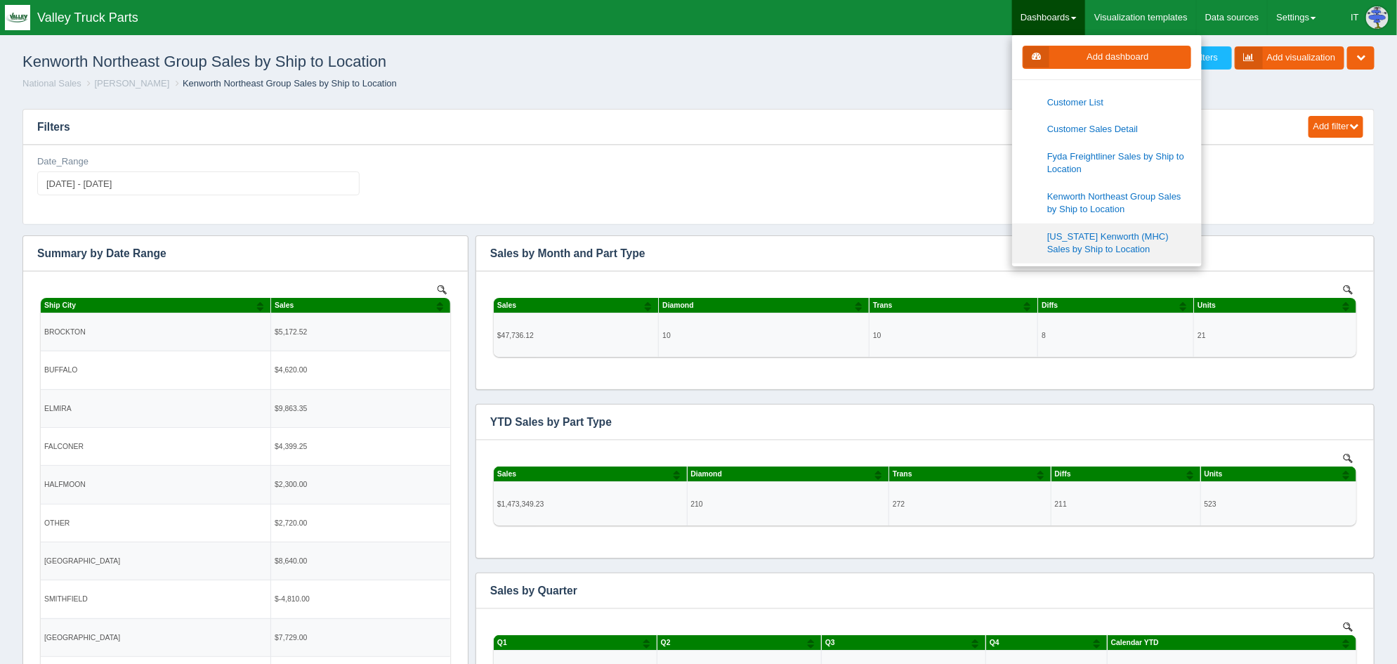
click at [1082, 238] on link "[US_STATE] Kenworth (MHC) Sales by Ship to Location" at bounding box center [1107, 243] width 190 height 40
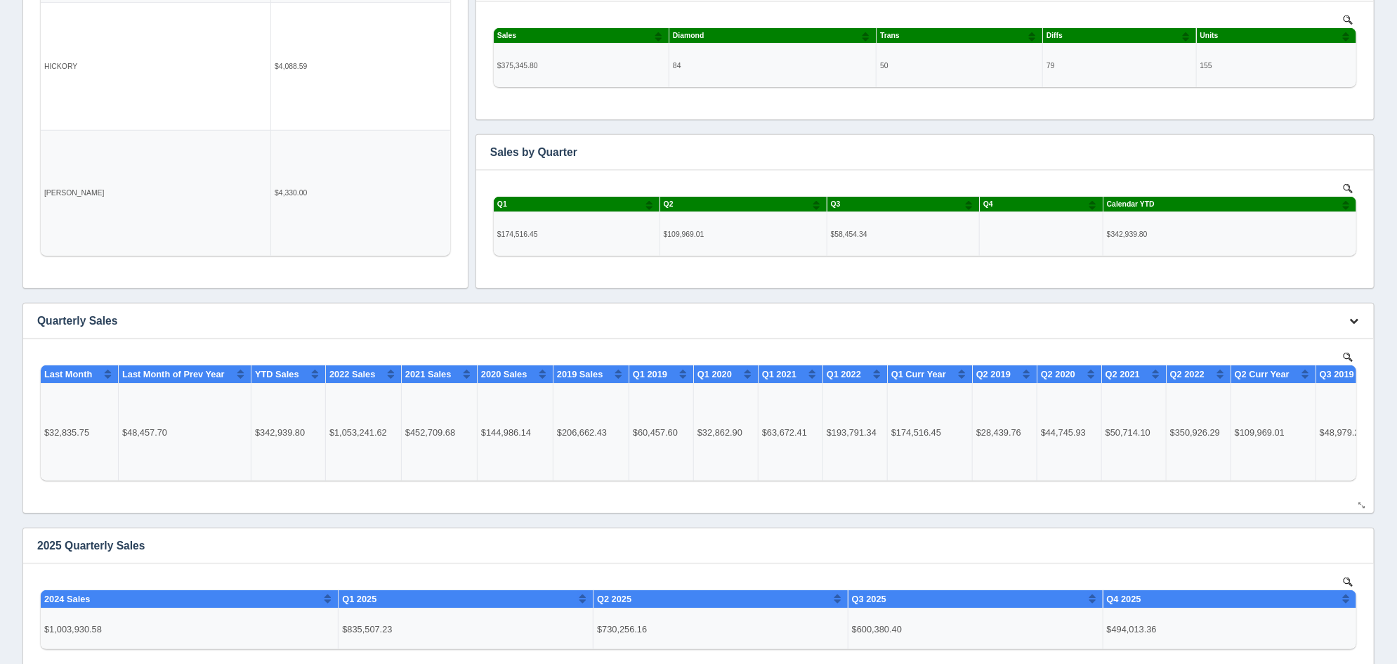
click at [1351, 319] on icon "button" at bounding box center [1353, 320] width 9 height 9
click at [1317, 356] on link "Delete chart" at bounding box center [1307, 362] width 112 height 20
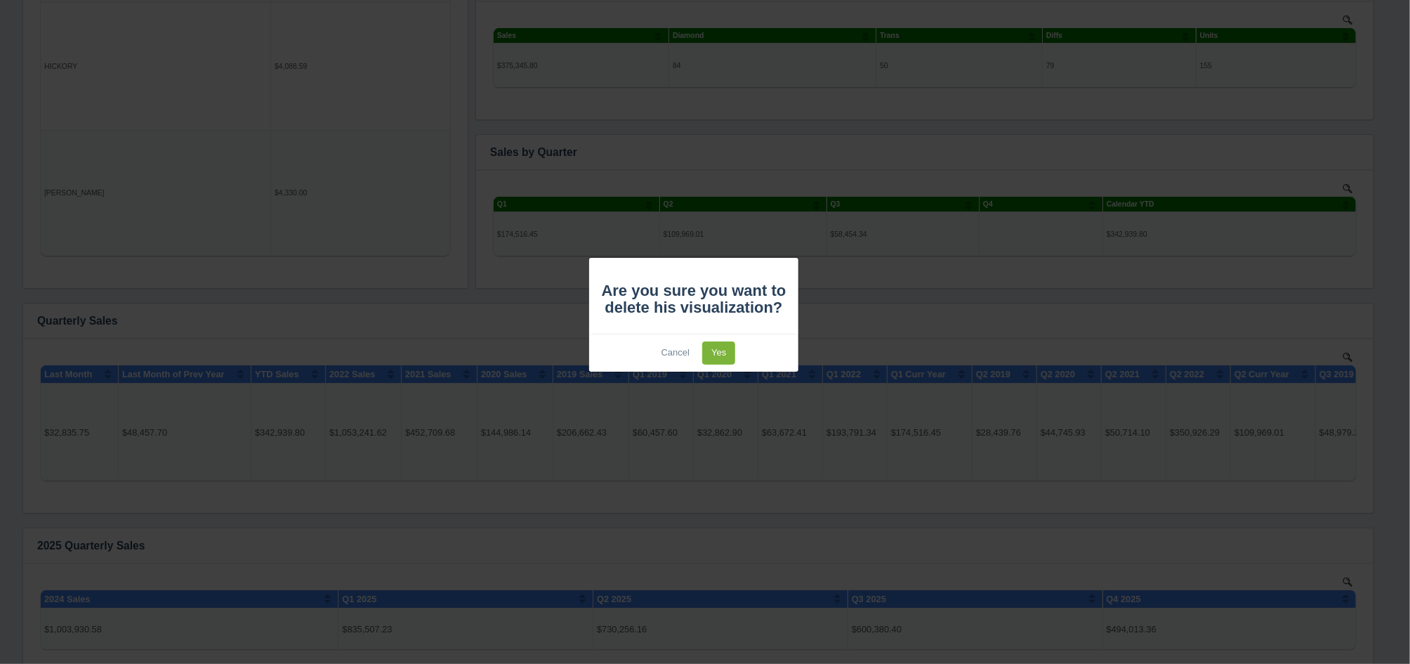
click at [720, 350] on link "Yes" at bounding box center [718, 352] width 33 height 23
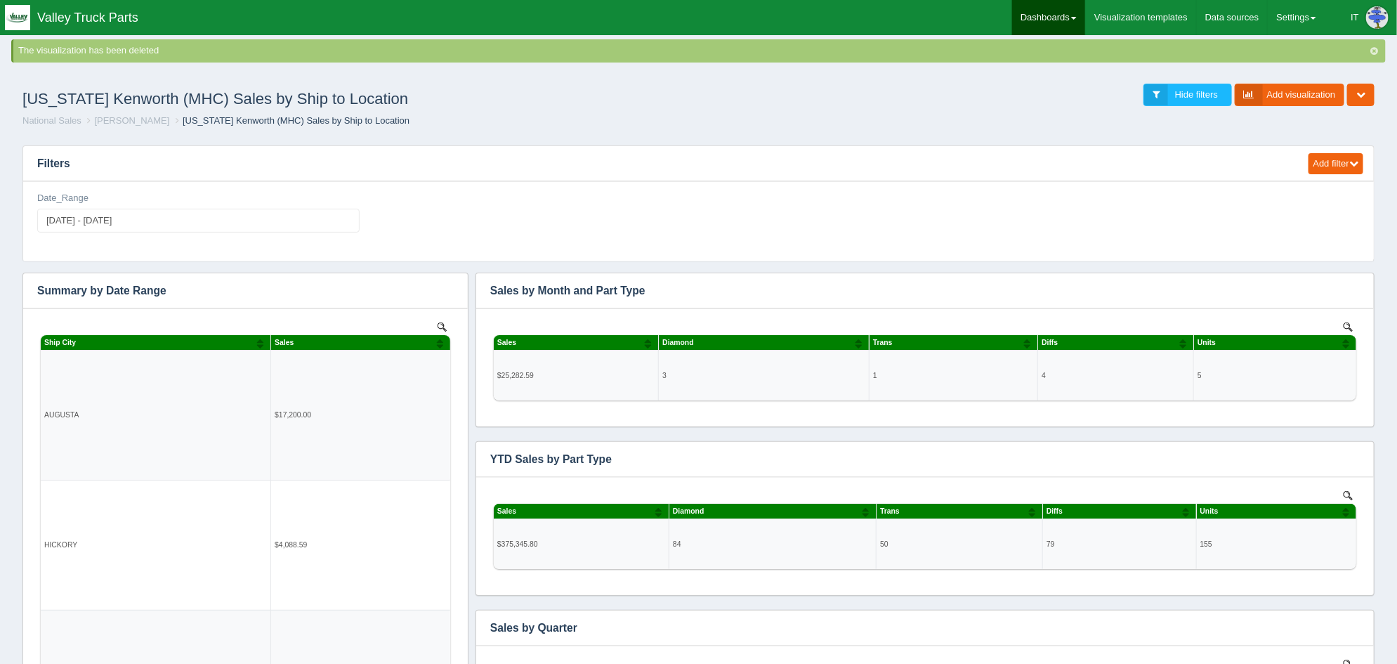
click at [1042, 20] on link "Dashboards" at bounding box center [1048, 17] width 73 height 35
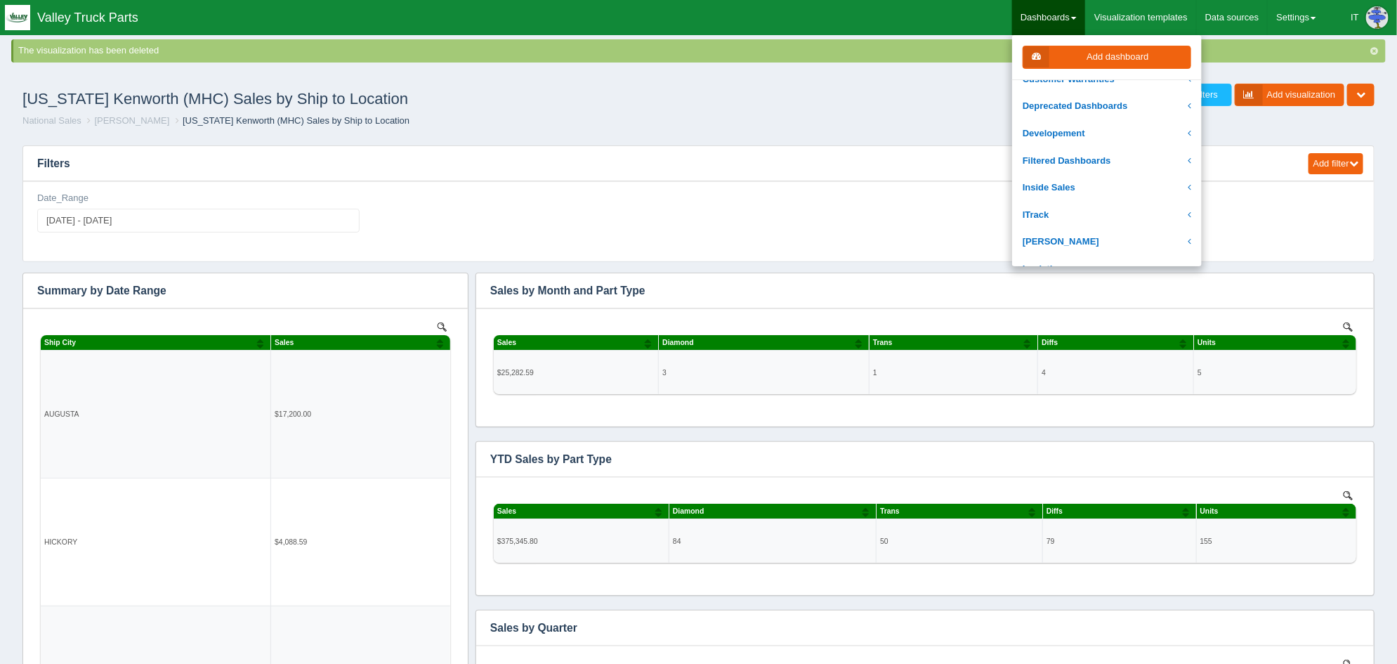
scroll to position [263, 0]
click at [1072, 157] on link "National Sales" at bounding box center [1107, 155] width 190 height 27
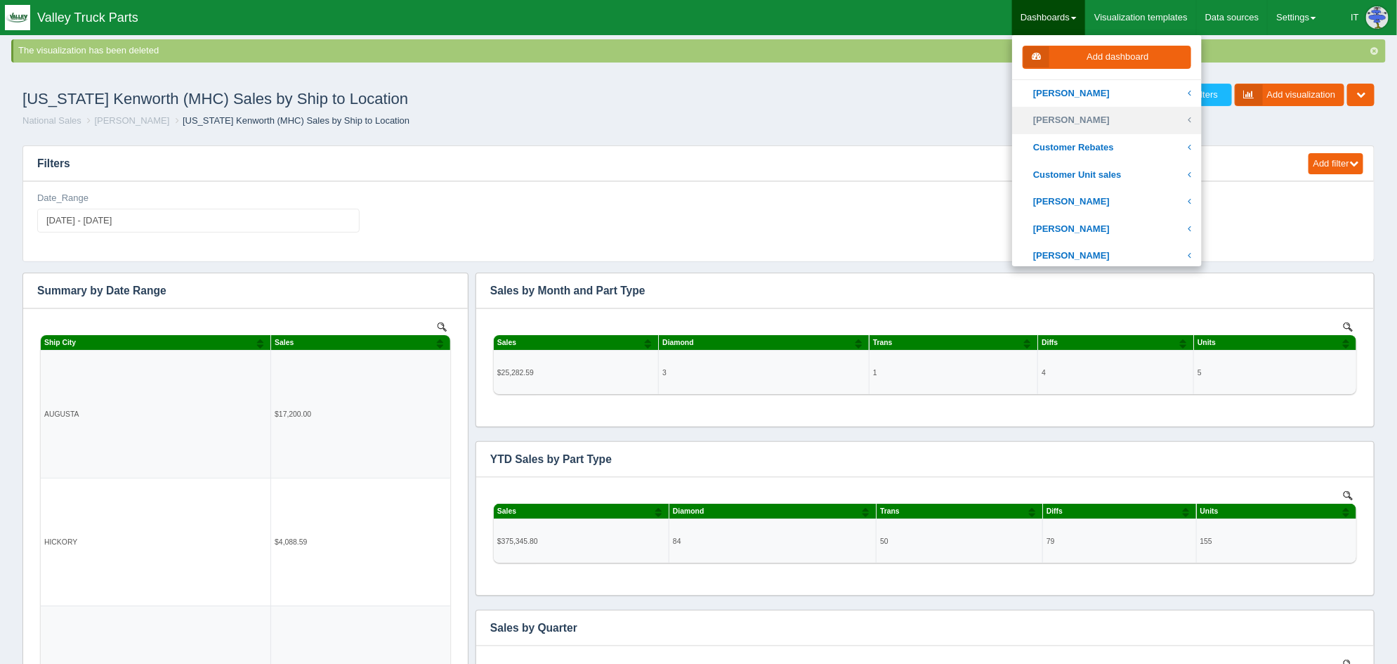
scroll to position [438, 0]
click at [1086, 219] on link "[PERSON_NAME]" at bounding box center [1107, 223] width 190 height 27
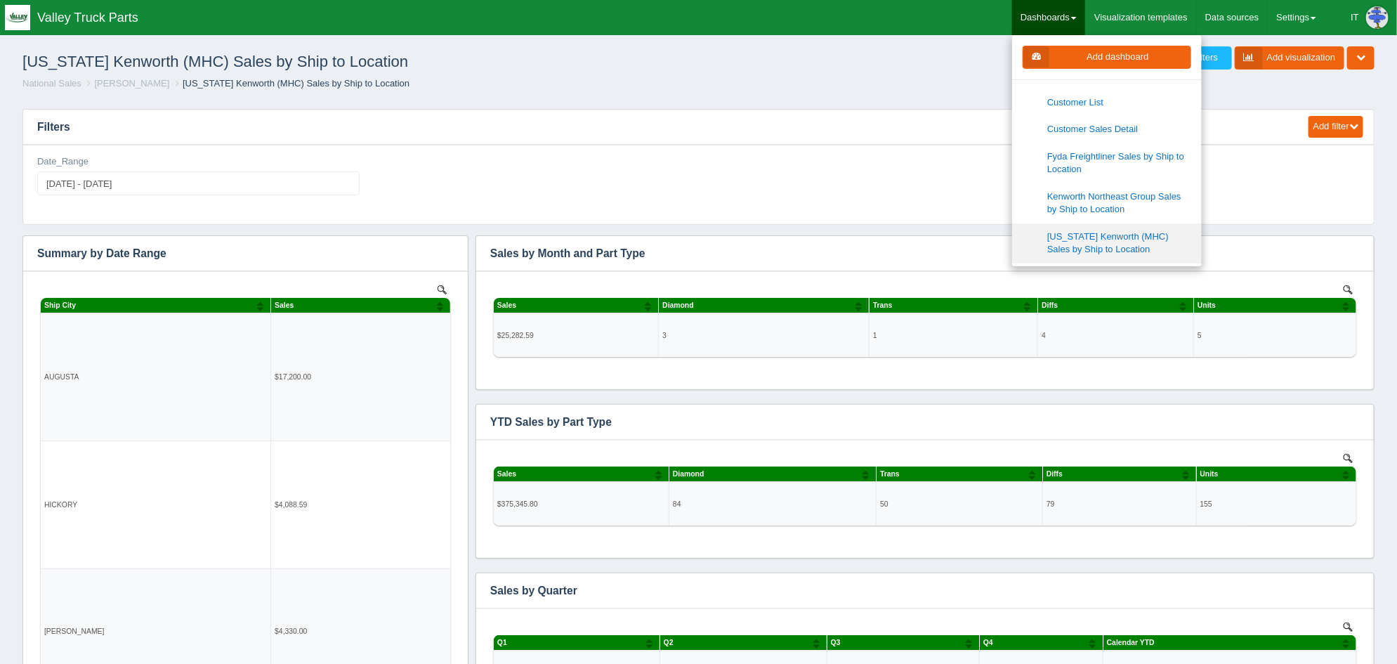
scroll to position [702, 0]
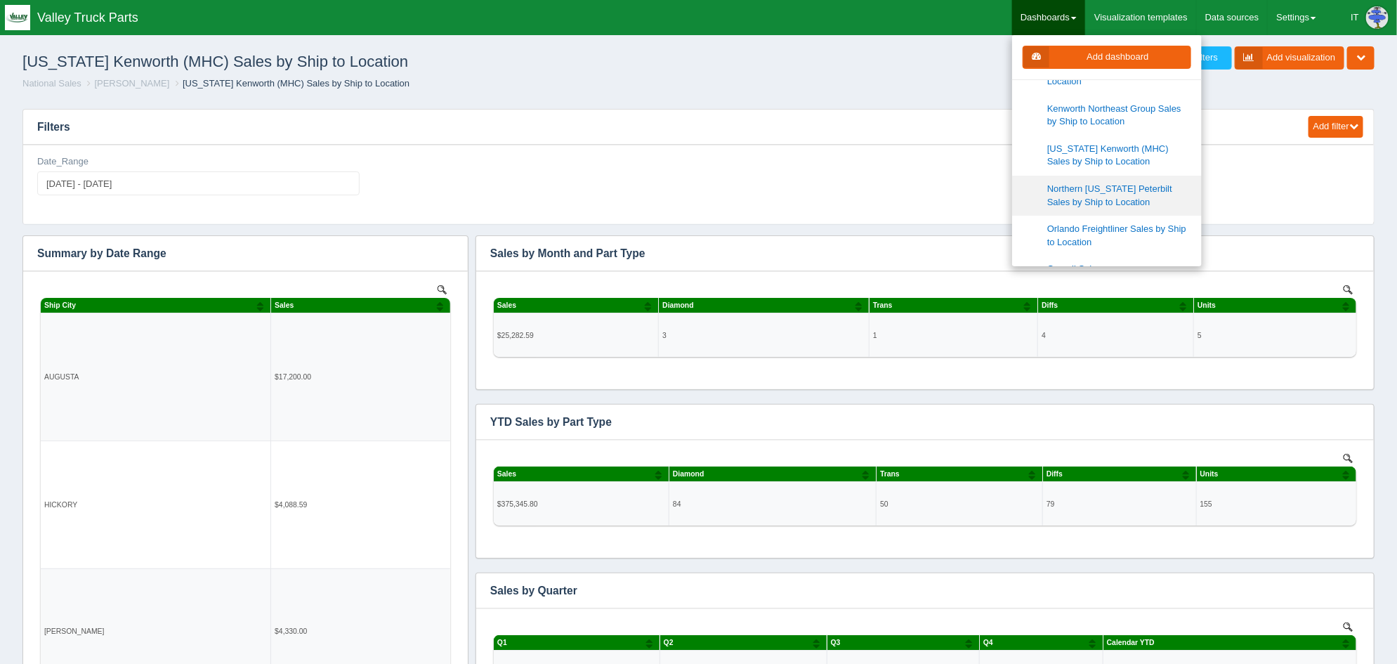
click at [1087, 201] on link "Northern [US_STATE] Peterbilt Sales by Ship to Location" at bounding box center [1107, 196] width 190 height 40
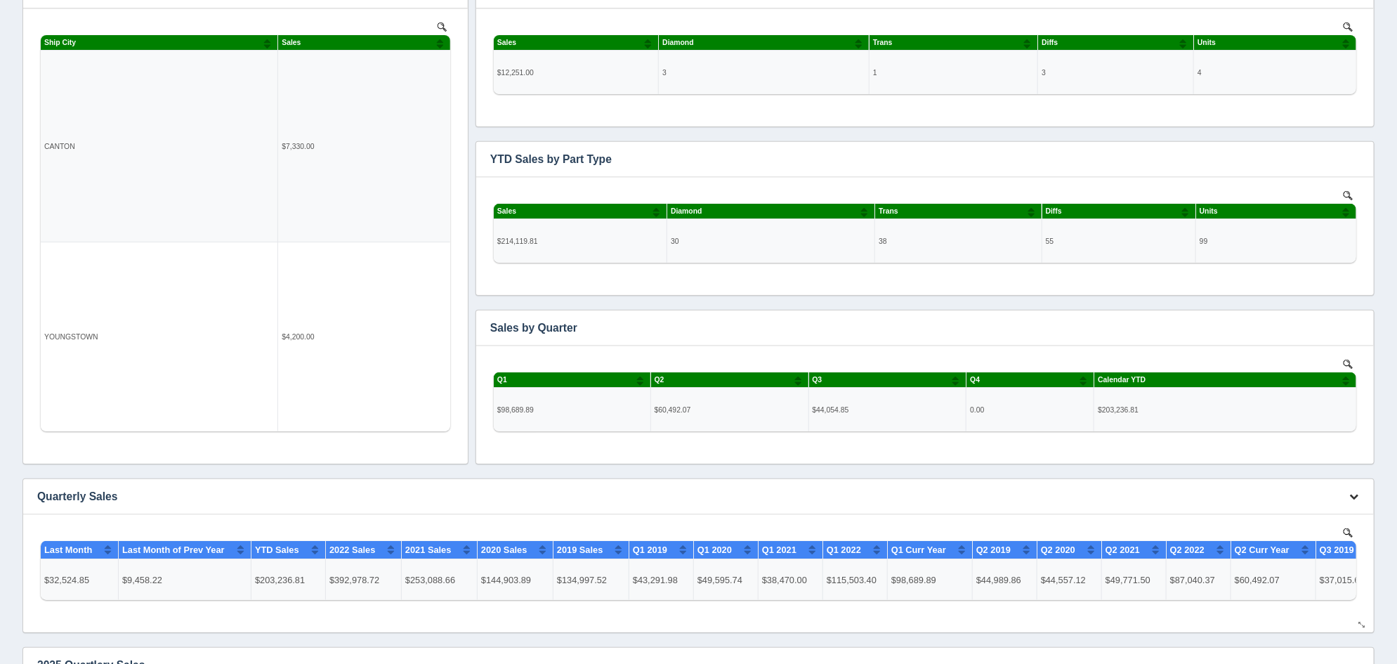
click at [1356, 495] on icon "button" at bounding box center [1353, 496] width 9 height 9
click at [1318, 536] on link "Delete chart" at bounding box center [1307, 537] width 112 height 20
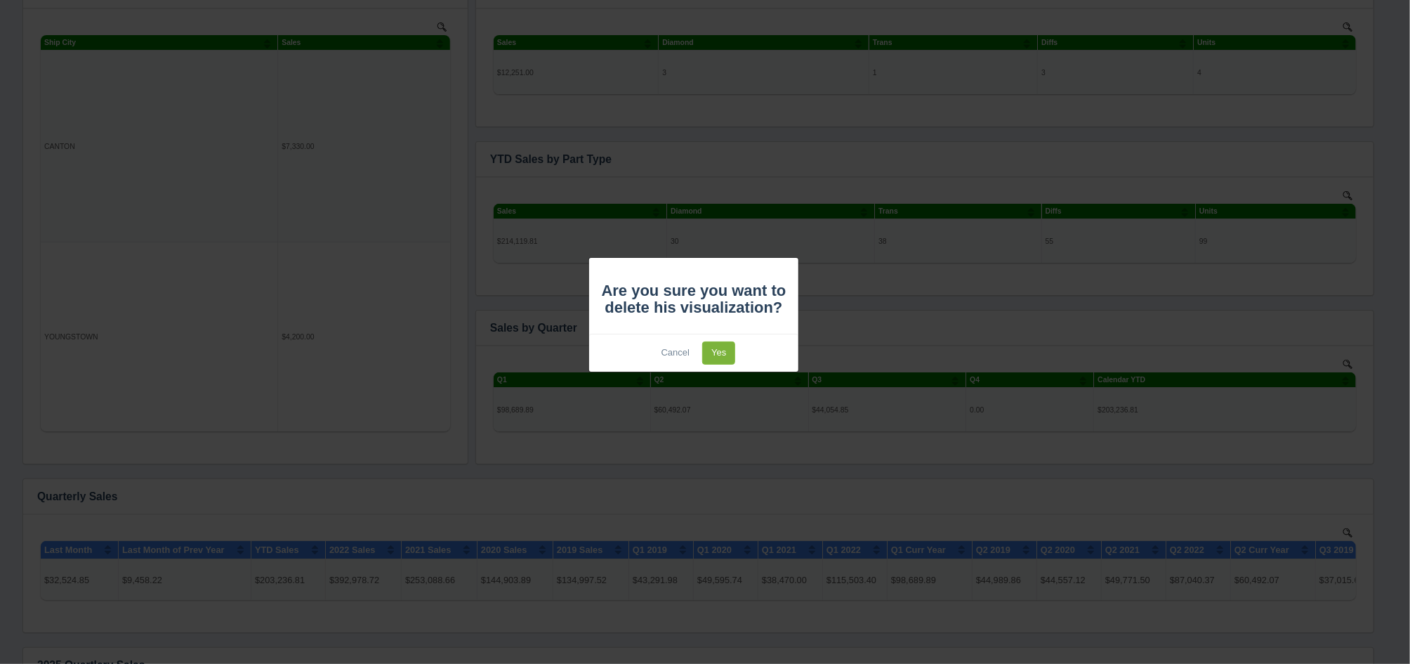
click at [718, 353] on link "Yes" at bounding box center [718, 352] width 33 height 23
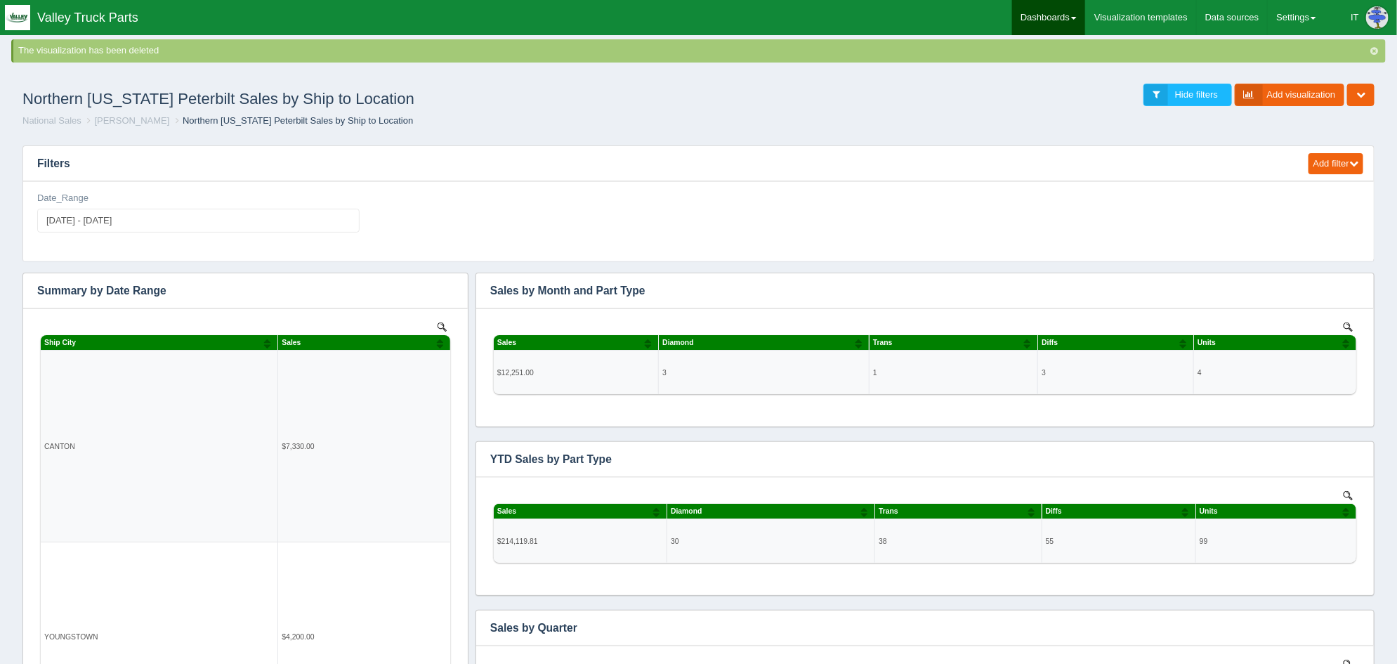
click at [1056, 18] on link "Dashboards" at bounding box center [1048, 17] width 73 height 35
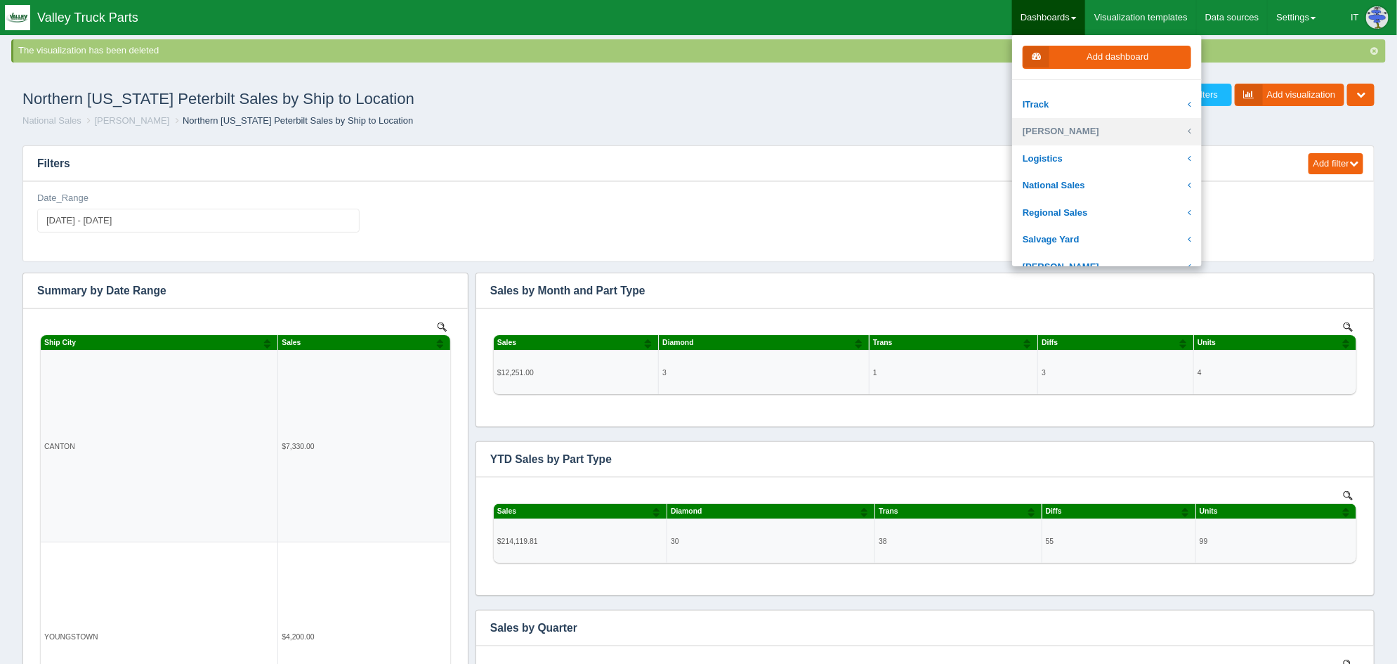
scroll to position [263, 0]
click at [1101, 155] on link "National Sales" at bounding box center [1107, 155] width 190 height 27
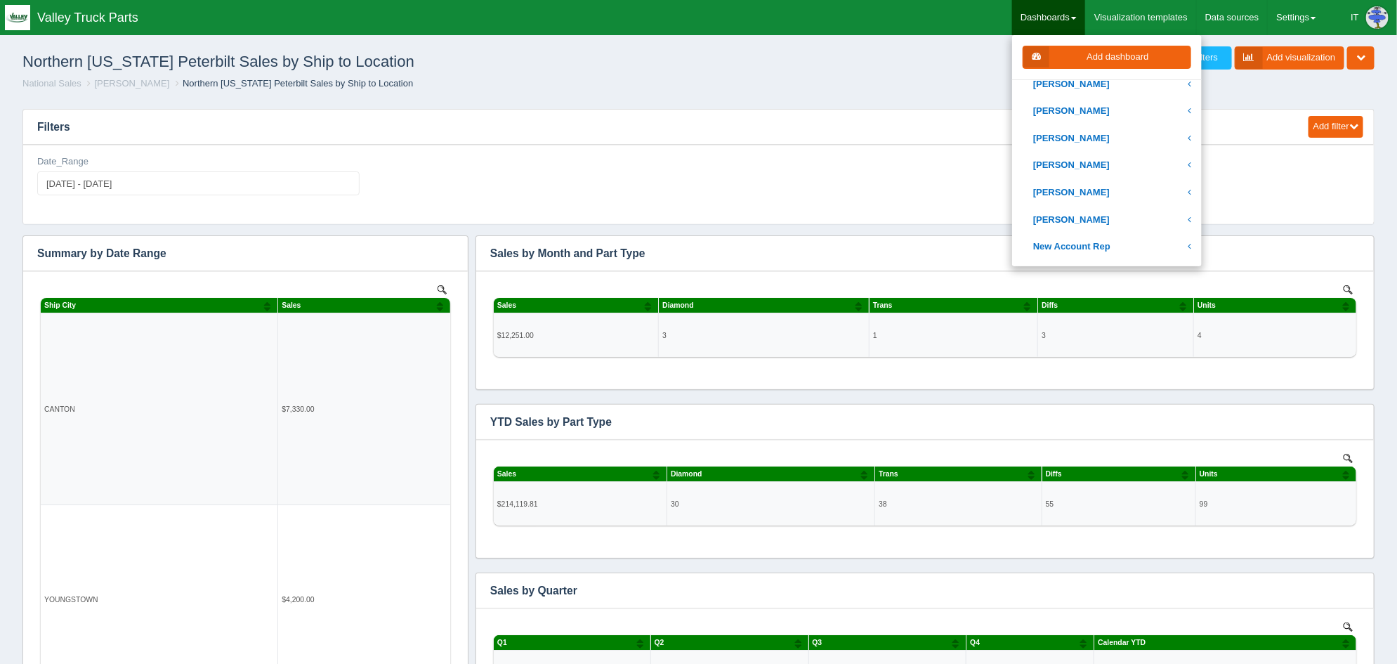
scroll to position [526, 0]
click at [1106, 134] on link "[PERSON_NAME]" at bounding box center [1107, 135] width 190 height 27
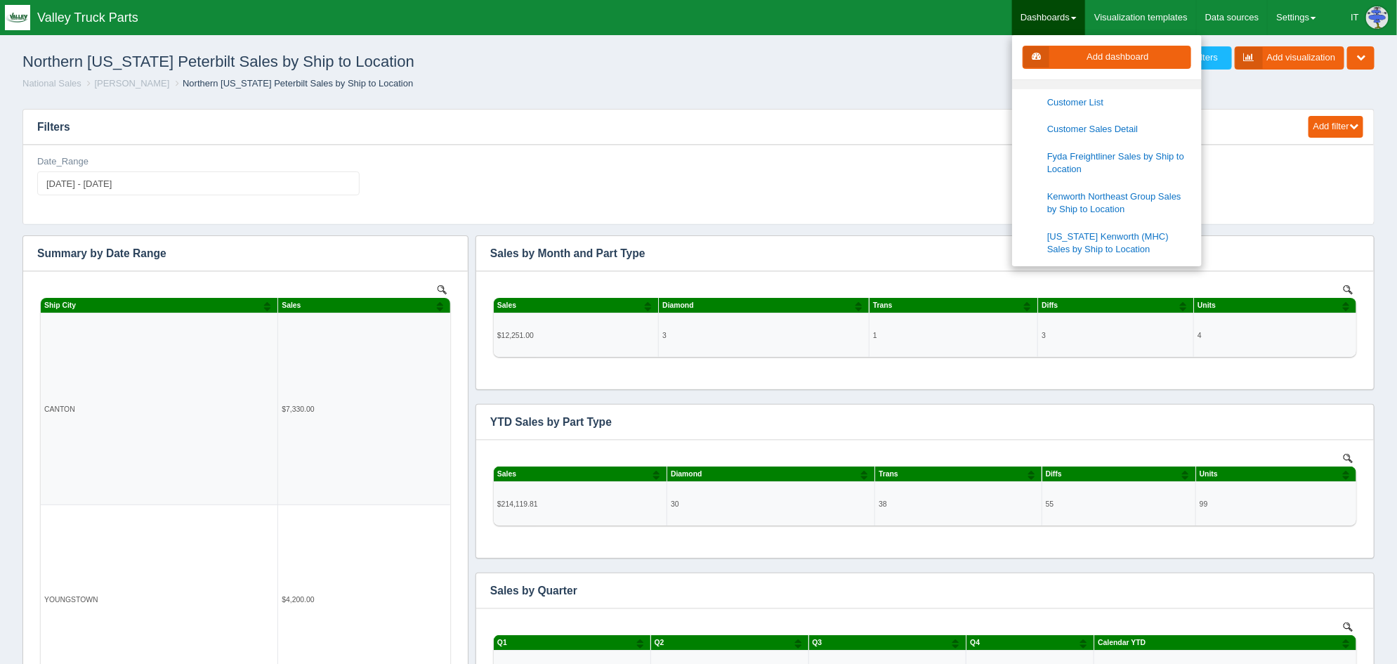
scroll to position [702, 0]
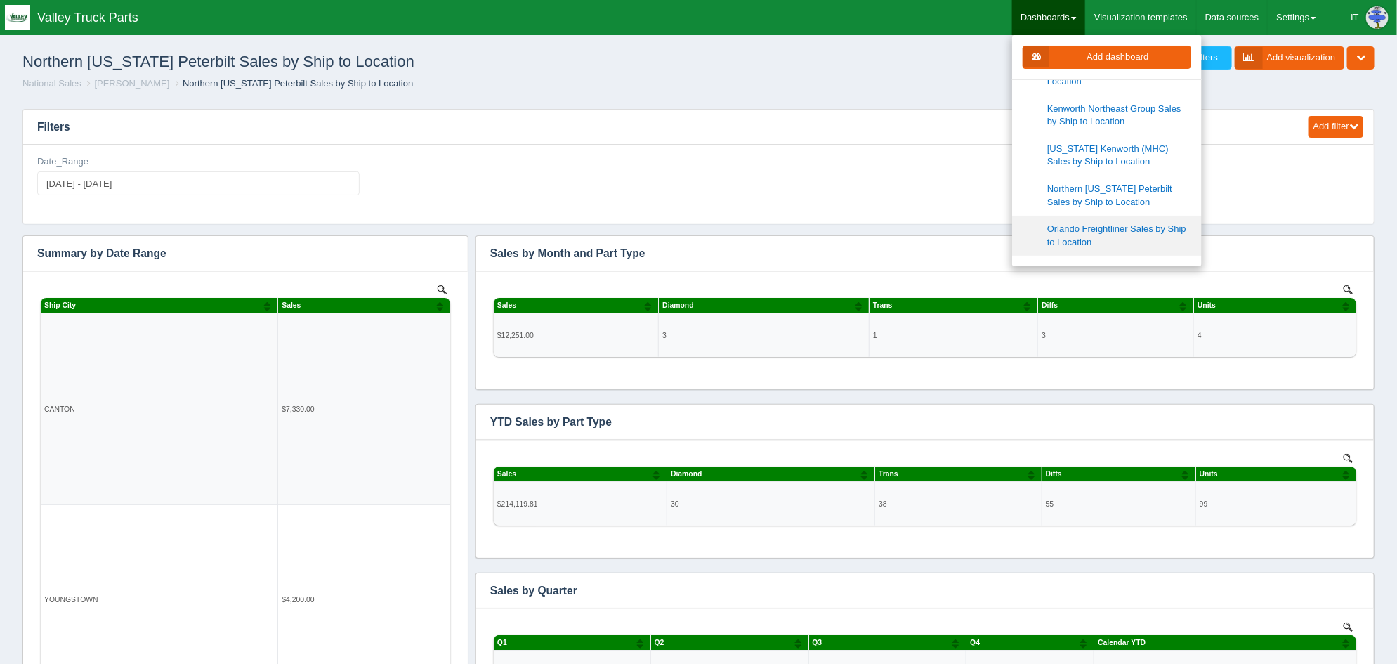
click at [1122, 231] on link "Orlando Freightliner Sales by Ship to Location" at bounding box center [1107, 236] width 190 height 40
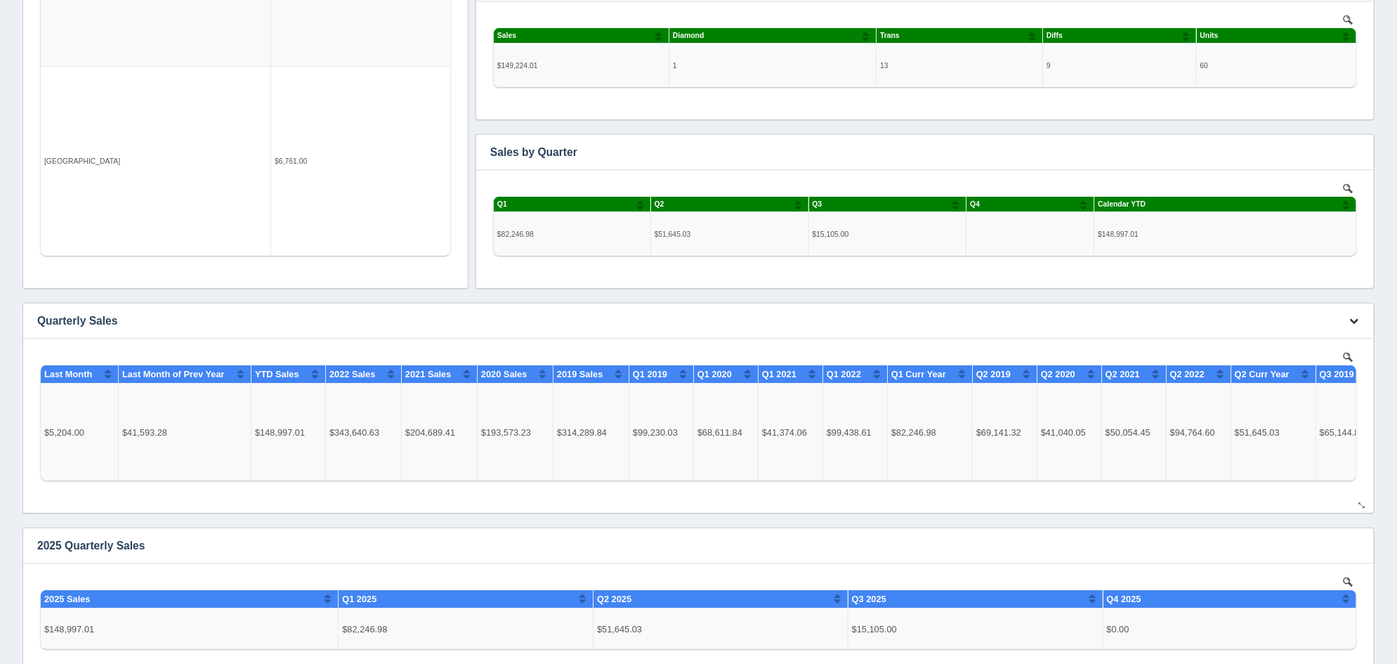
click at [1346, 322] on button "button" at bounding box center [1353, 321] width 19 height 22
click at [1292, 362] on link "Delete chart" at bounding box center [1307, 362] width 112 height 20
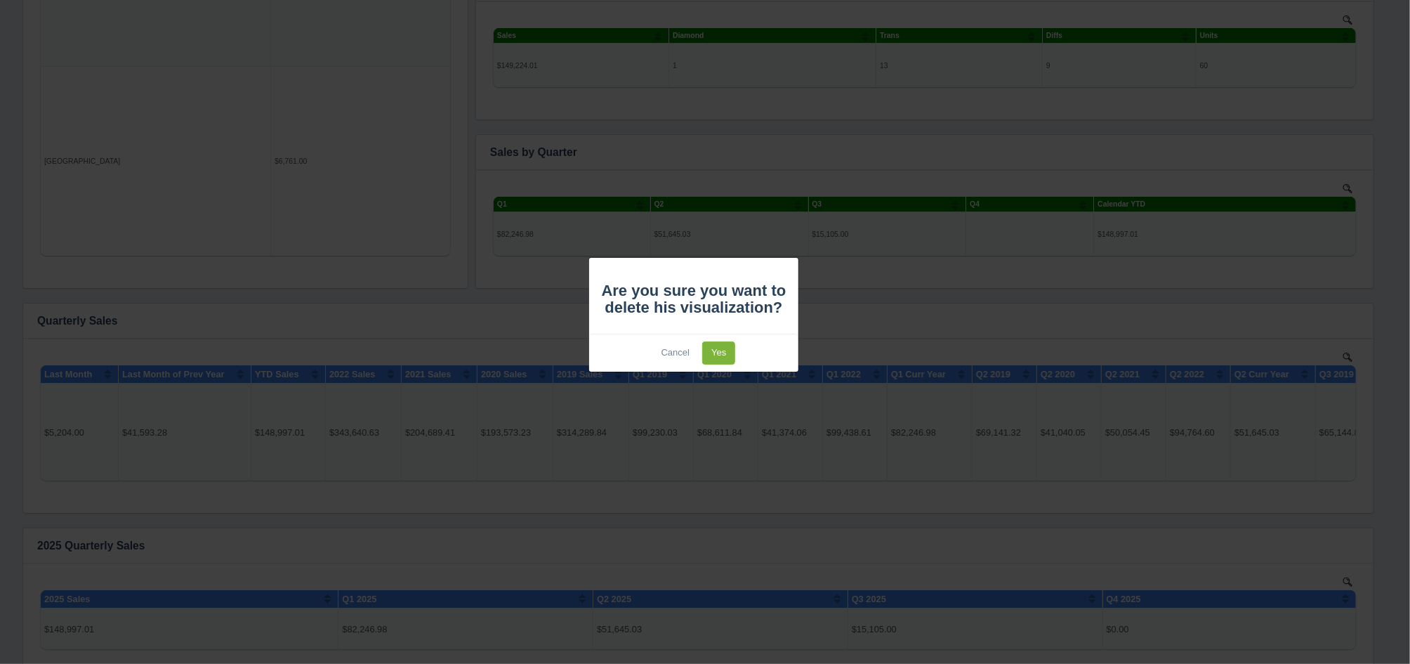
click at [734, 346] on link "Yes" at bounding box center [718, 352] width 33 height 23
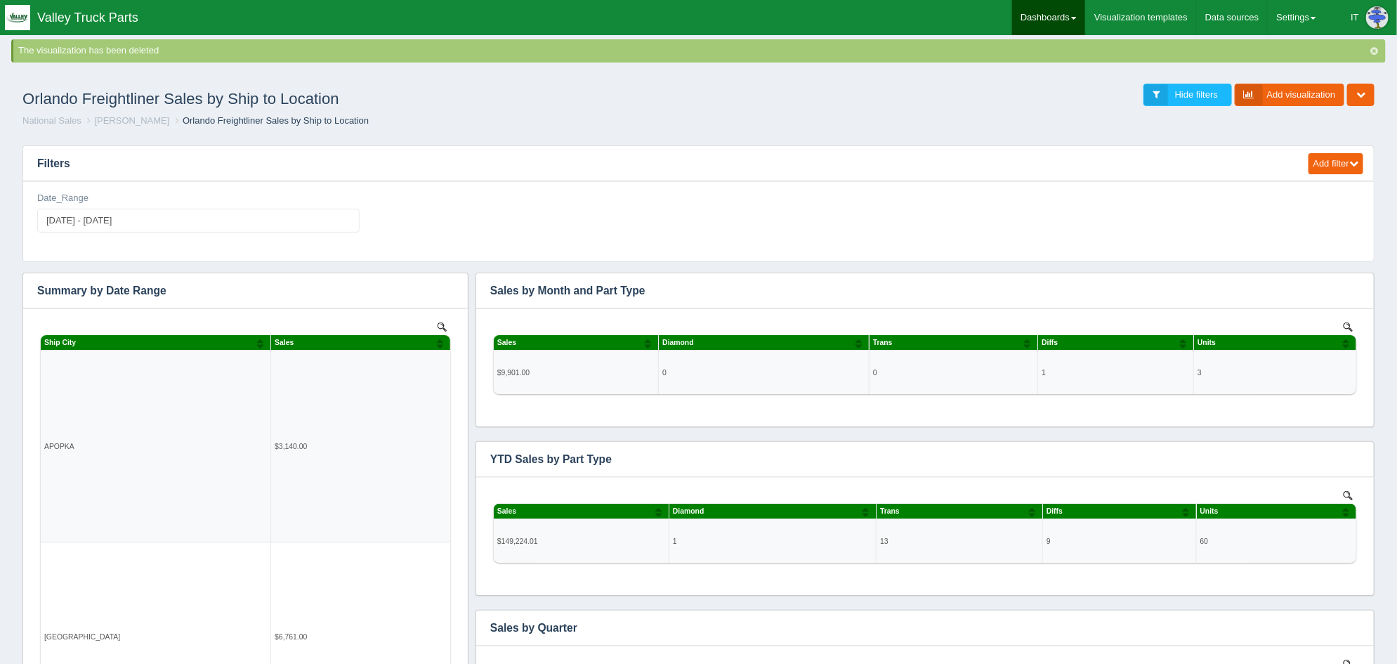
click at [1063, 19] on link "Dashboards" at bounding box center [1048, 17] width 73 height 35
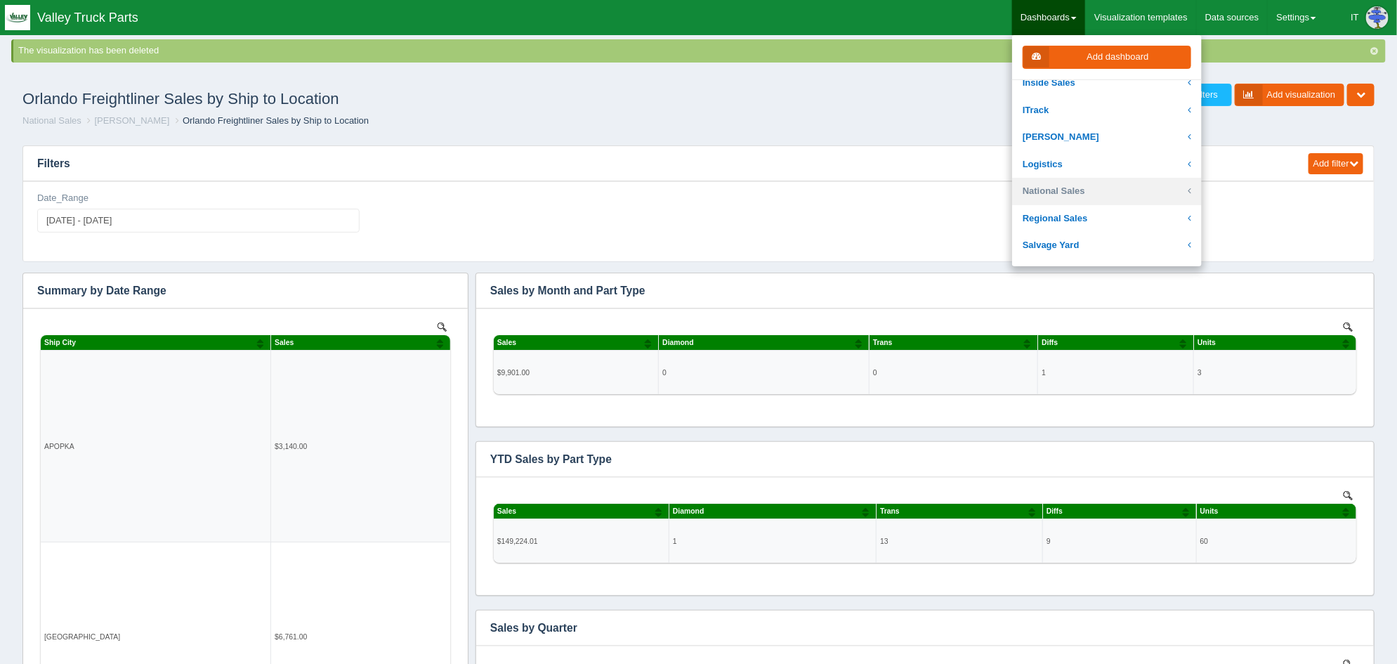
scroll to position [263, 0]
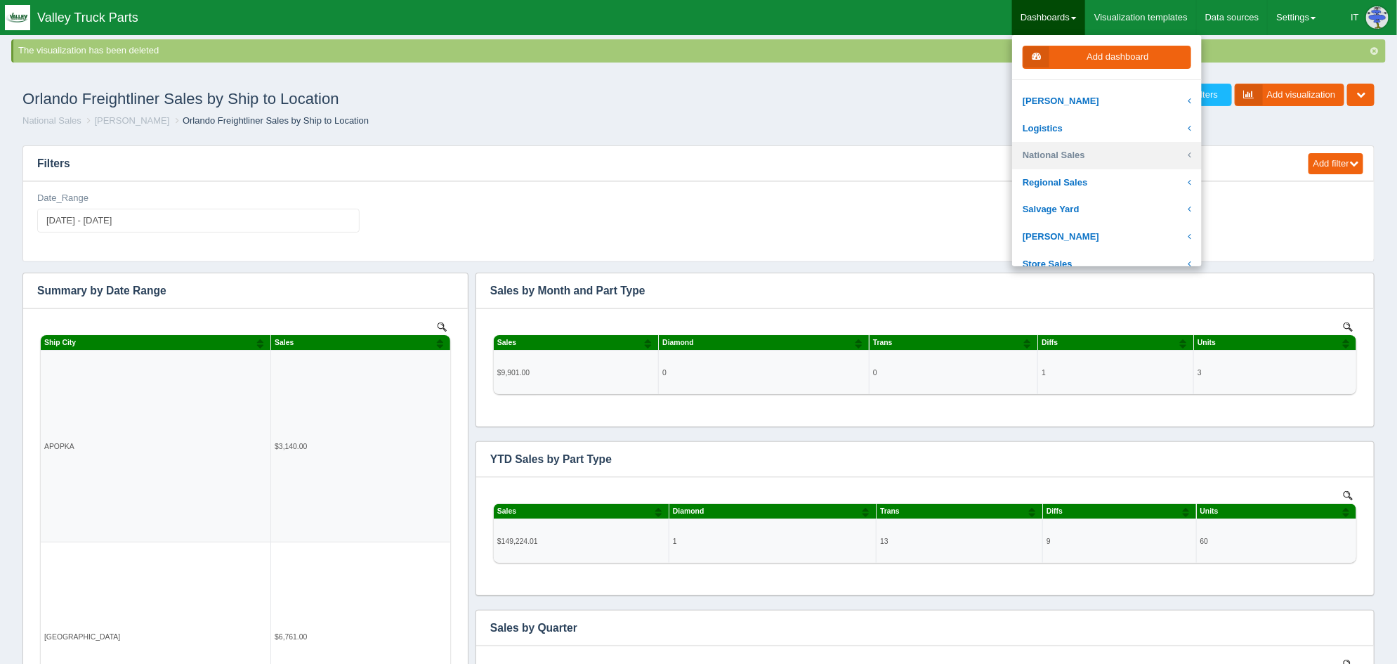
click at [1082, 150] on link "National Sales" at bounding box center [1107, 155] width 190 height 27
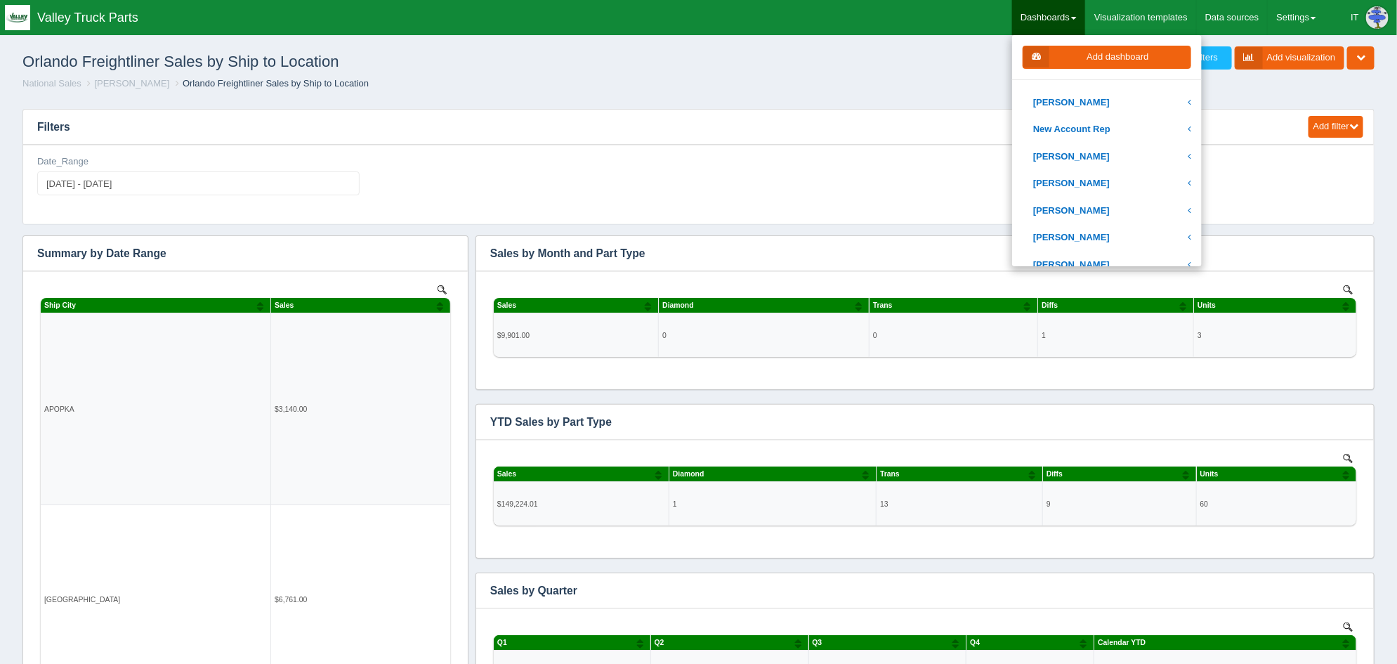
scroll to position [526, 0]
click at [1097, 133] on link "[PERSON_NAME]" at bounding box center [1107, 135] width 190 height 27
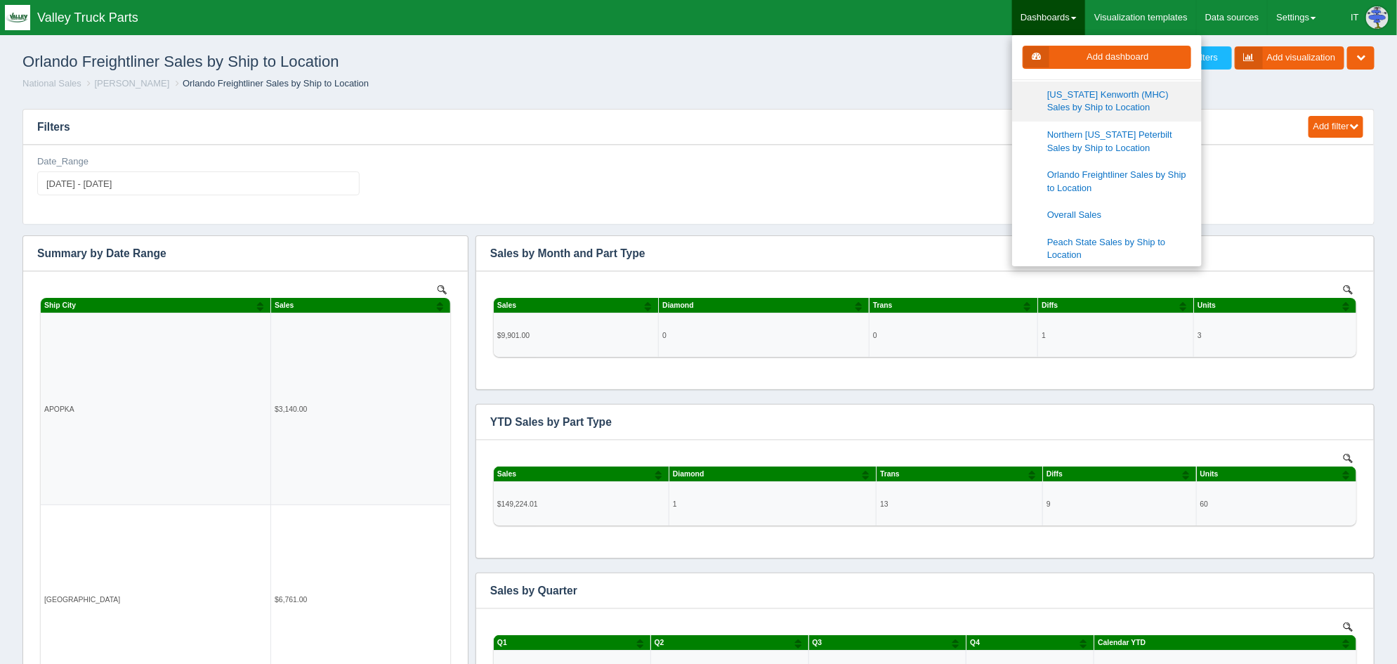
scroll to position [789, 0]
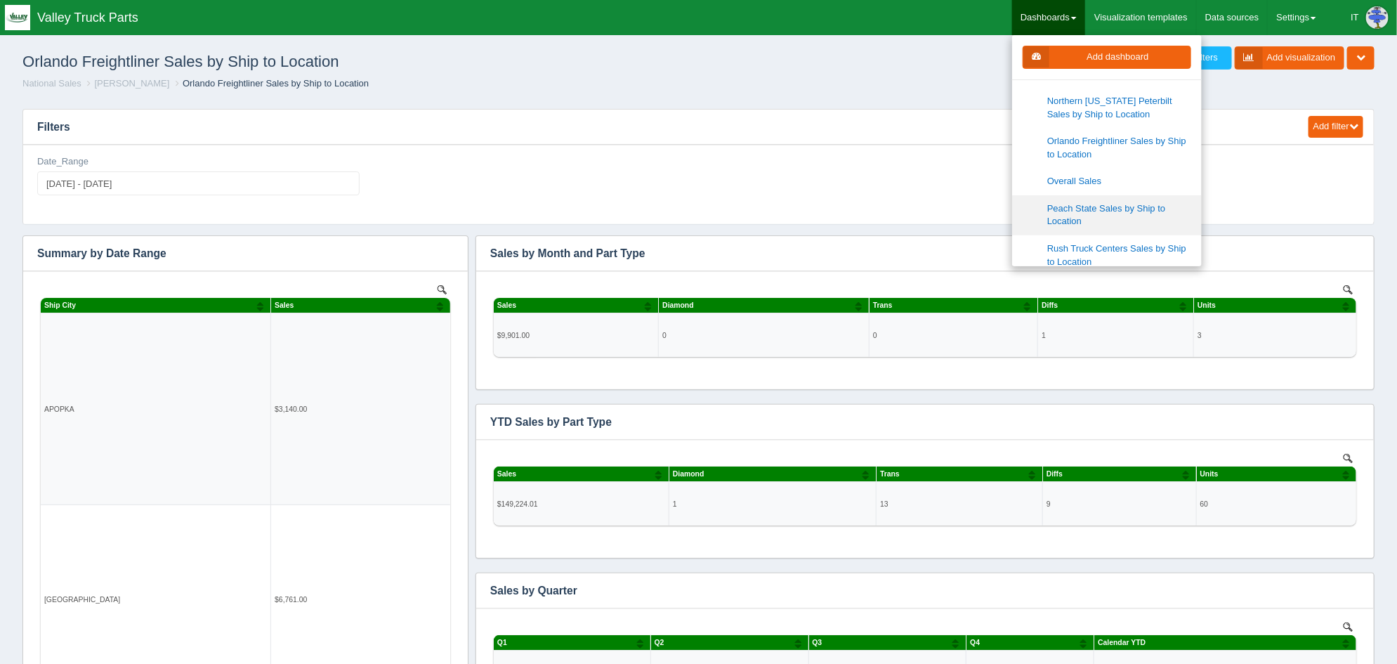
click at [1101, 205] on link "Peach State Sales by Ship to Location" at bounding box center [1107, 215] width 190 height 40
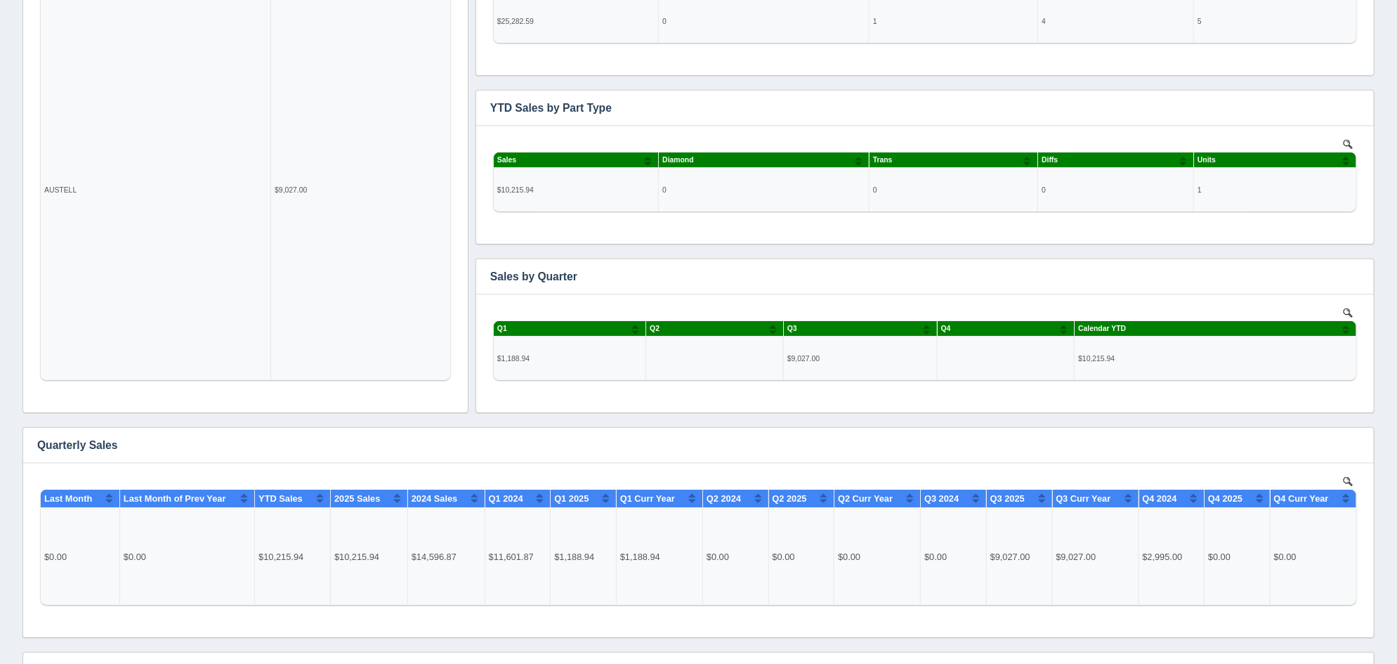
scroll to position [438, 0]
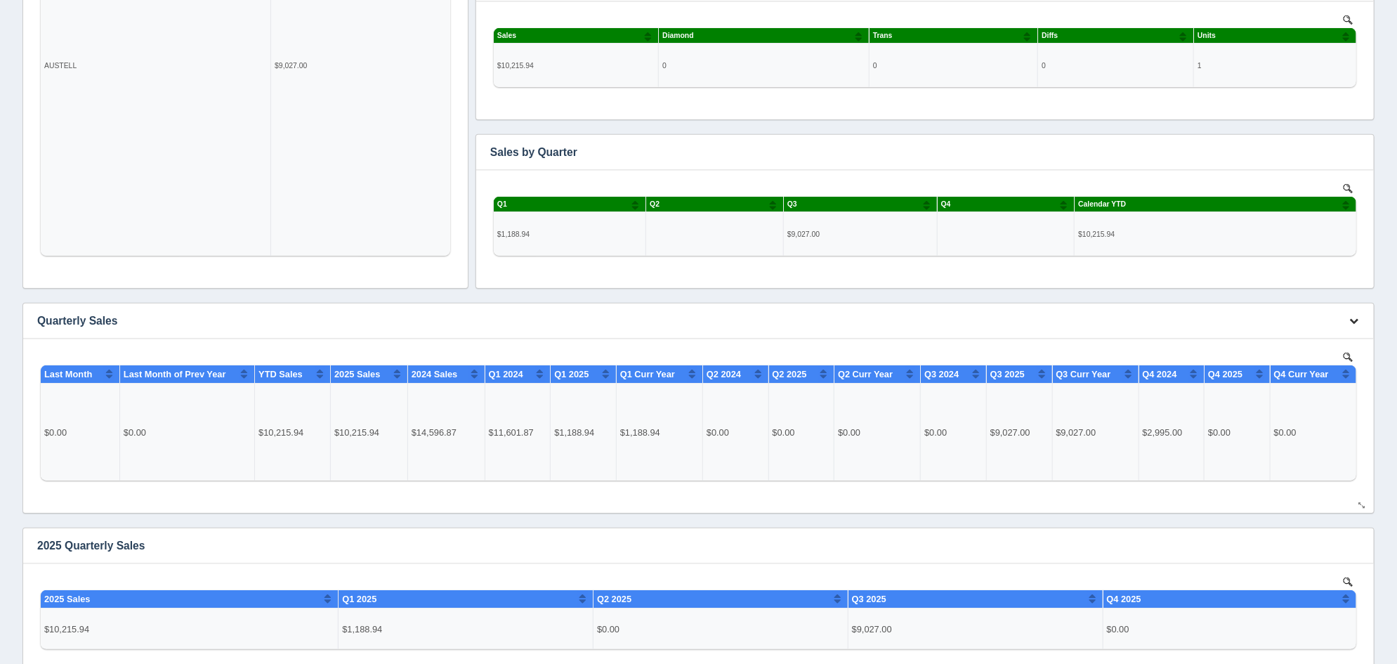
click at [1351, 319] on icon "button" at bounding box center [1353, 320] width 9 height 9
click at [1313, 355] on link "Delete chart" at bounding box center [1307, 362] width 112 height 20
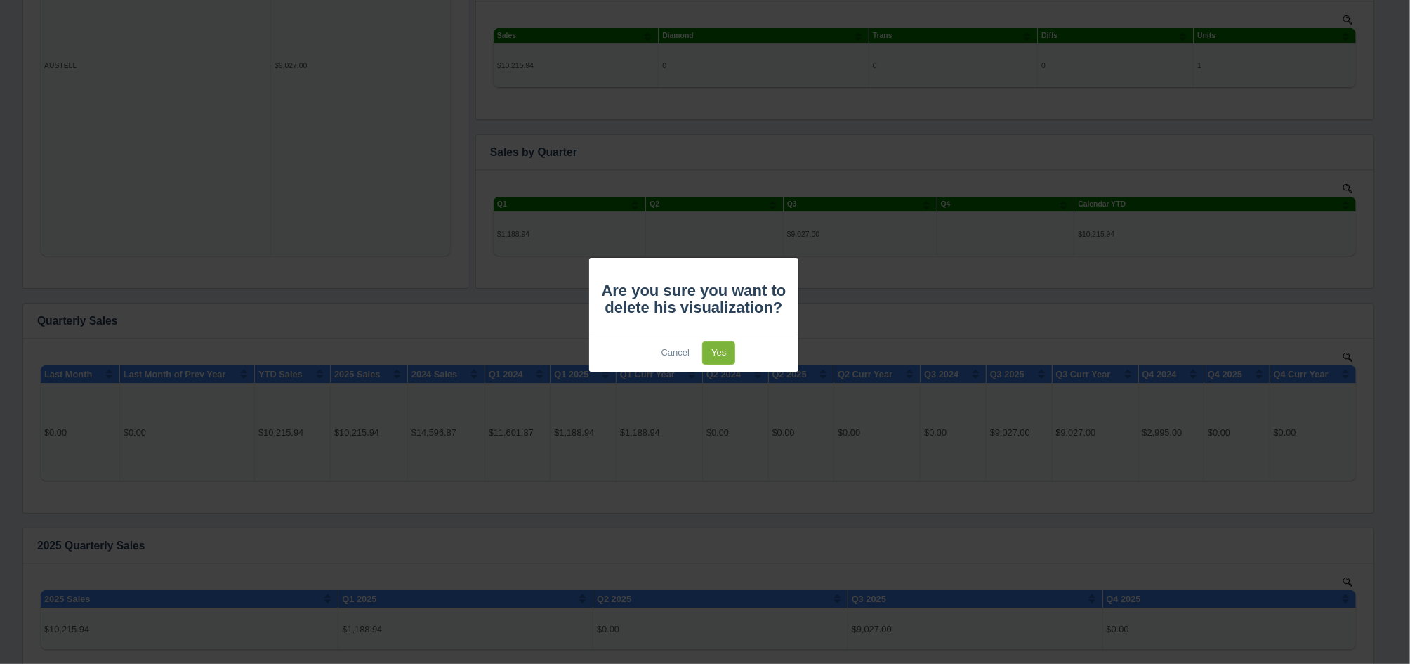
click at [730, 351] on link "Yes" at bounding box center [718, 352] width 33 height 23
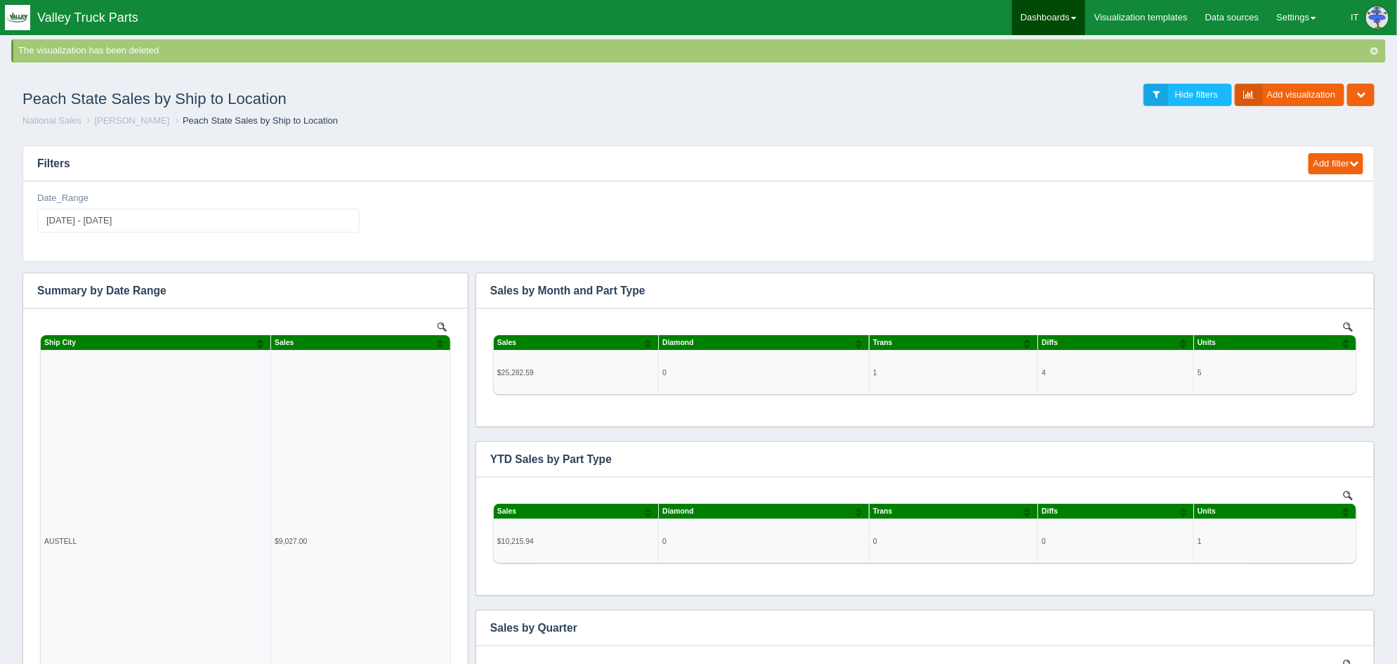
click at [1070, 25] on link "Dashboards" at bounding box center [1048, 17] width 73 height 35
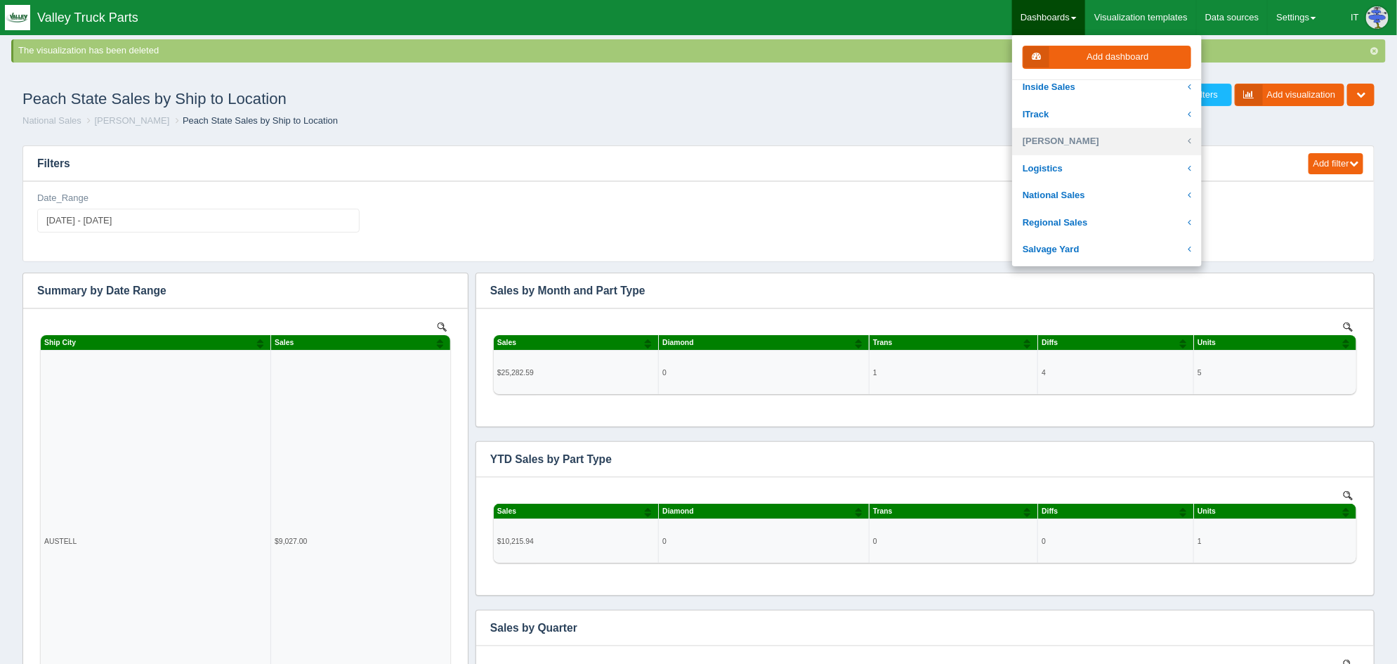
scroll to position [263, 0]
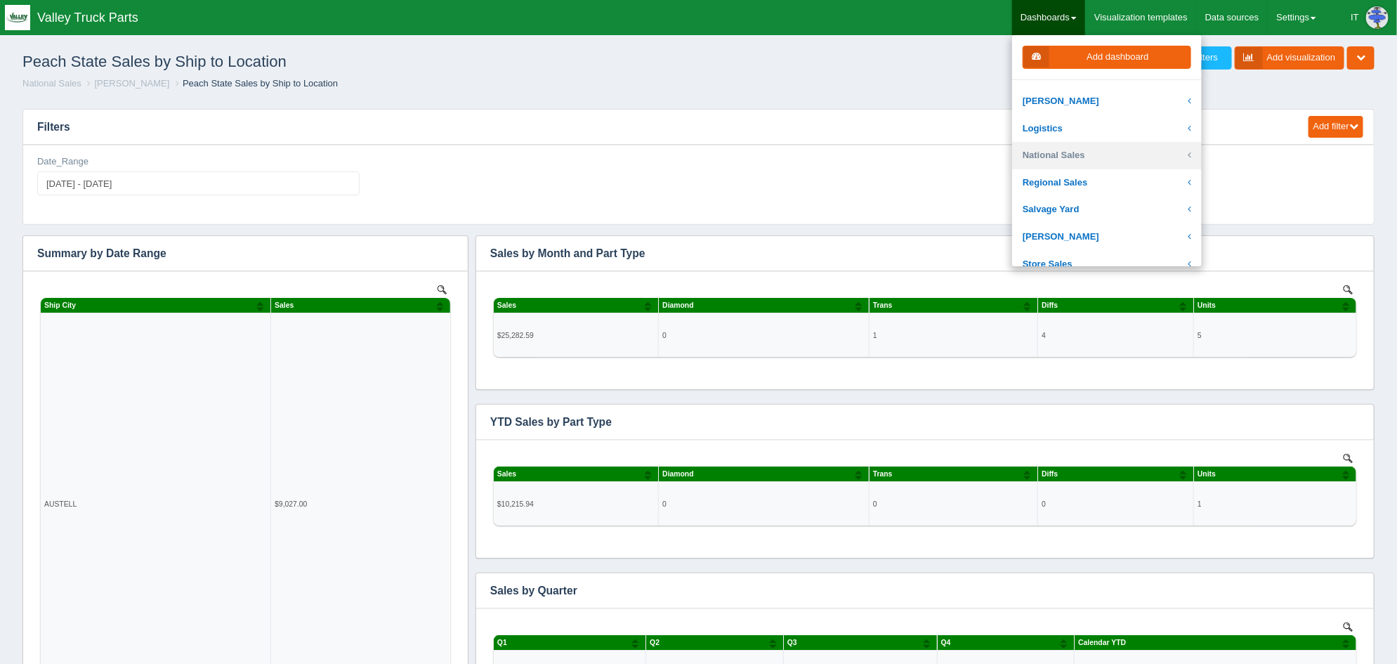
click at [1101, 158] on link "National Sales" at bounding box center [1107, 155] width 190 height 27
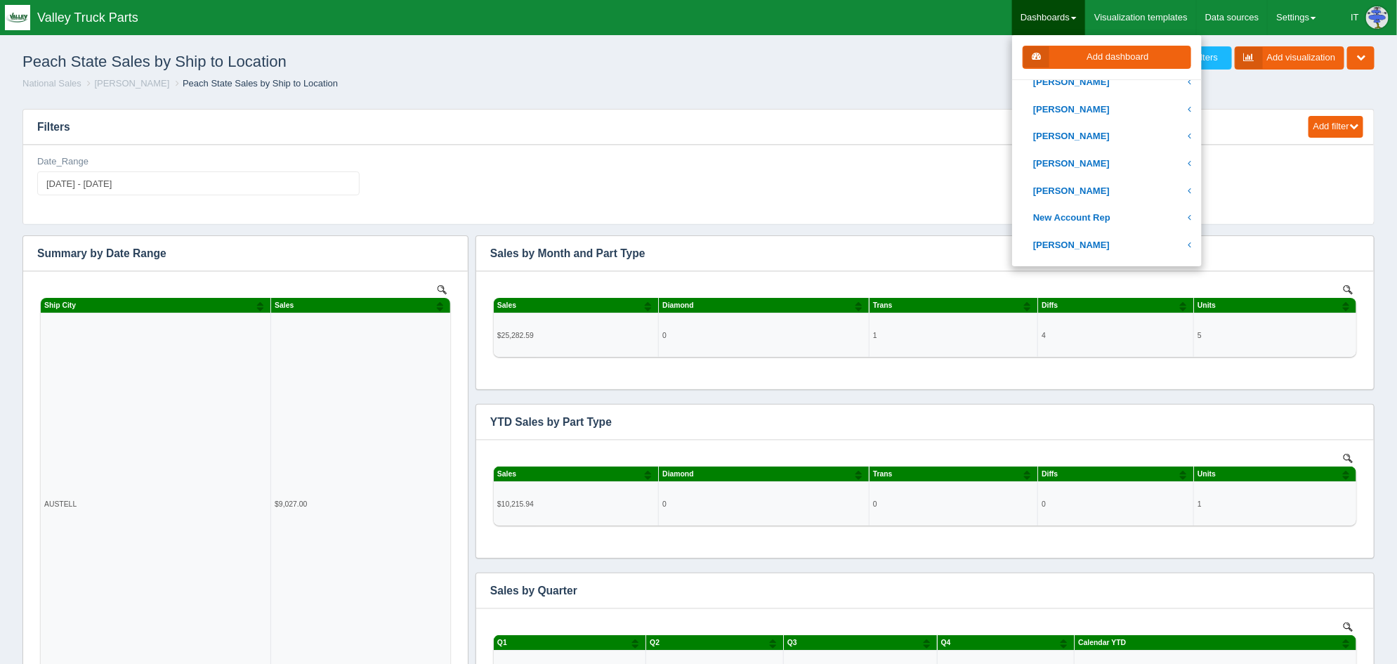
scroll to position [526, 0]
click at [1112, 138] on link "[PERSON_NAME]" at bounding box center [1107, 135] width 190 height 27
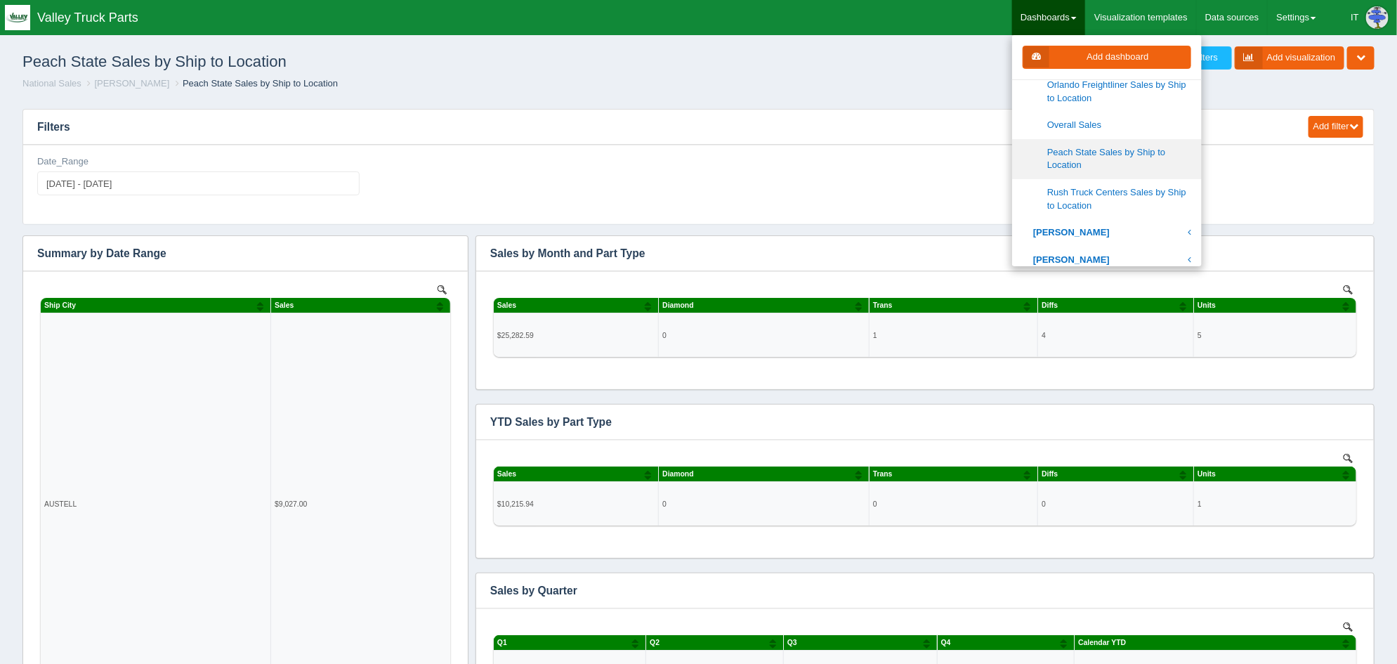
scroll to position [877, 0]
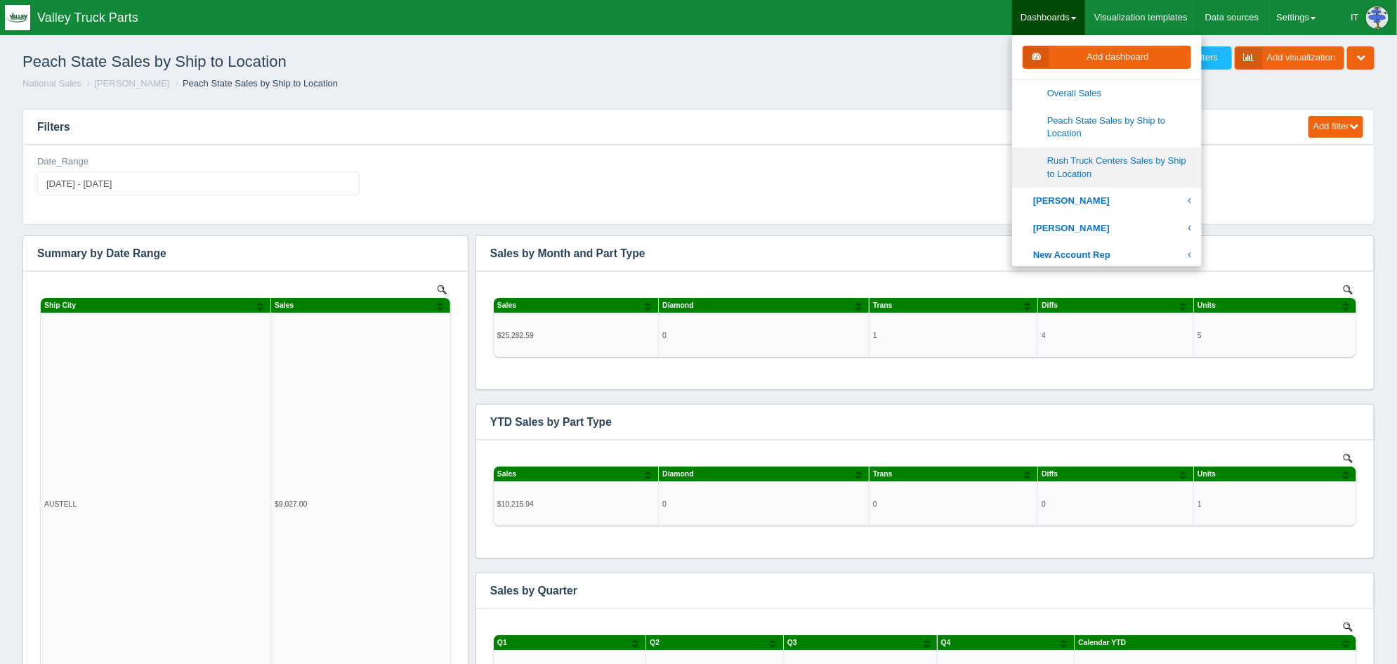
click at [1085, 169] on link "Rush Truck Centers Sales by Ship to Location" at bounding box center [1107, 167] width 190 height 40
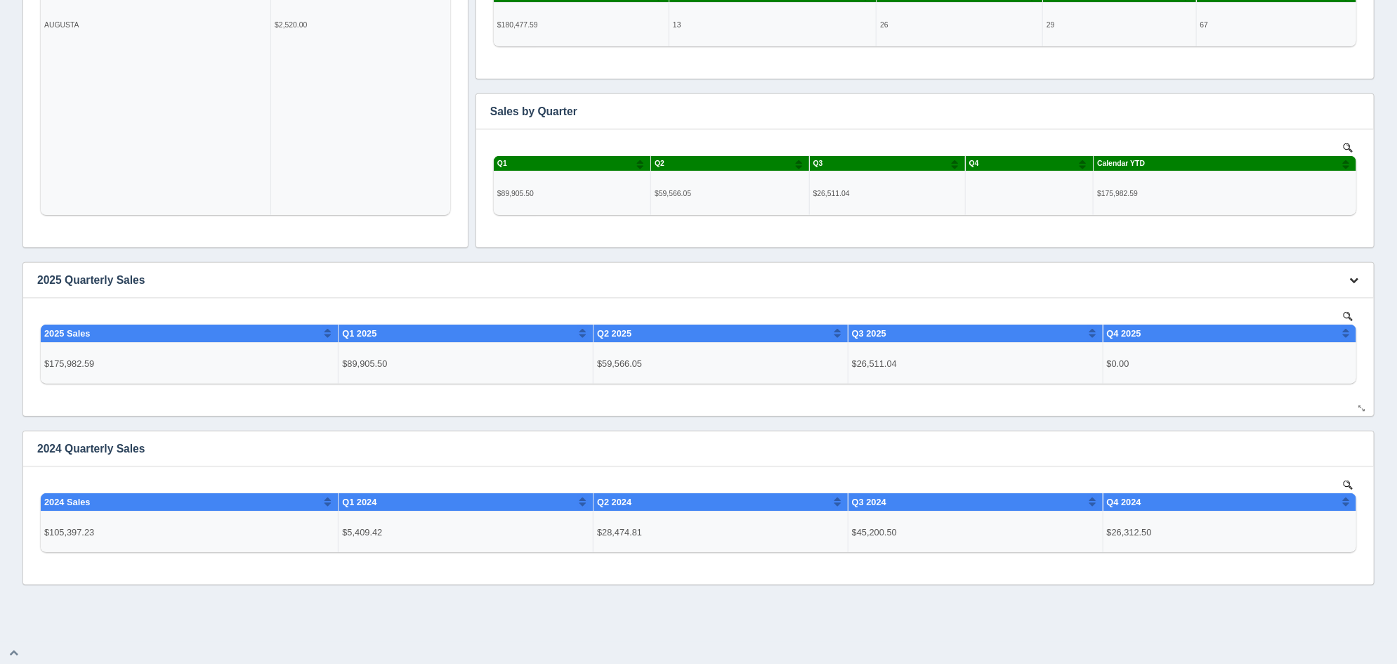
click at [1354, 276] on icon "button" at bounding box center [1353, 279] width 9 height 9
click at [1336, 299] on link "Edit chart" at bounding box center [1307, 301] width 112 height 20
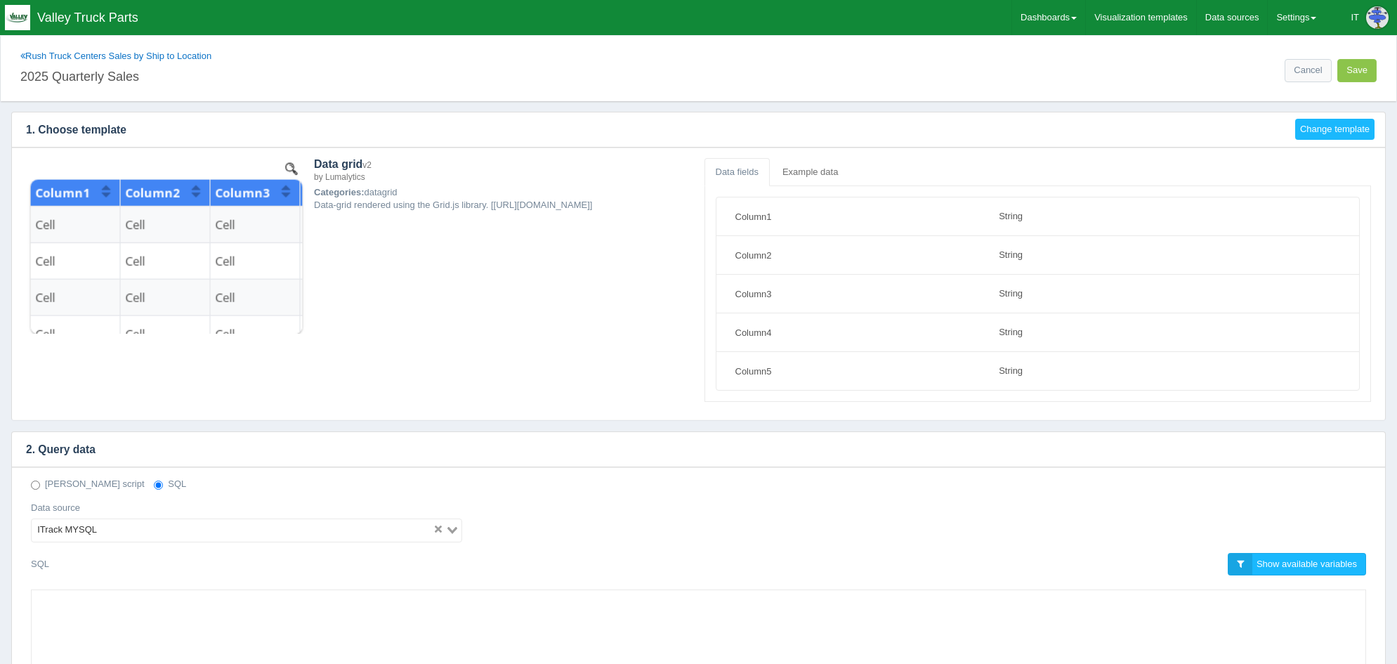
select select "string"
